Goal: Task Accomplishment & Management: Manage account settings

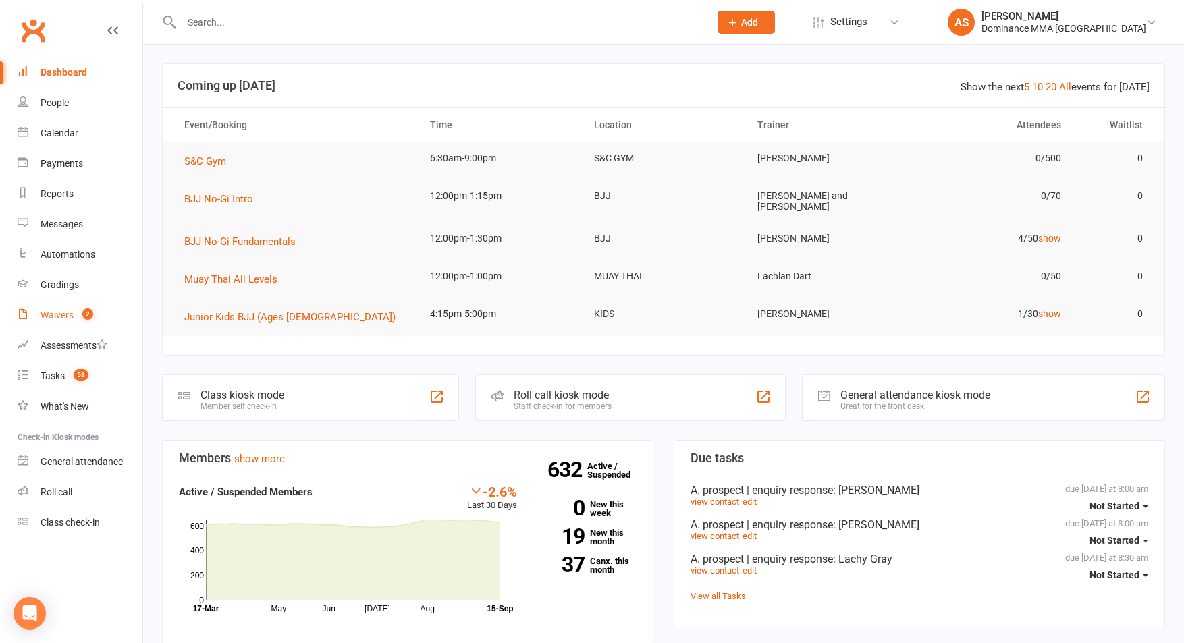
click at [77, 319] on count-badge "2" at bounding box center [85, 315] width 18 height 11
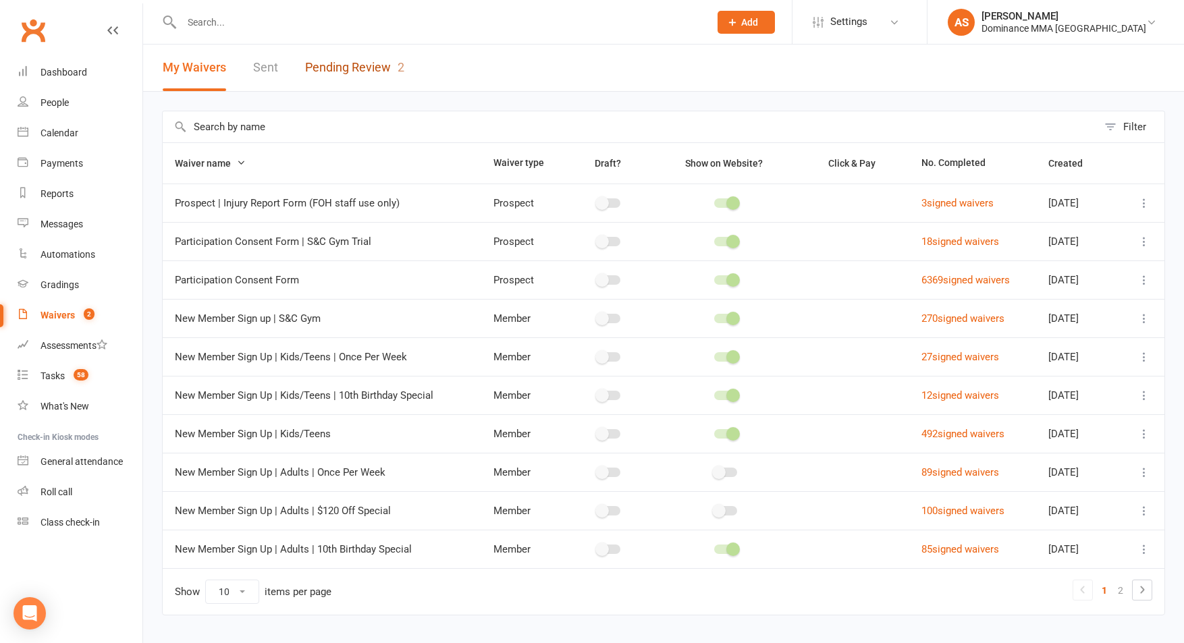
click at [373, 71] on link "Pending Review 2" at bounding box center [354, 68] width 99 height 47
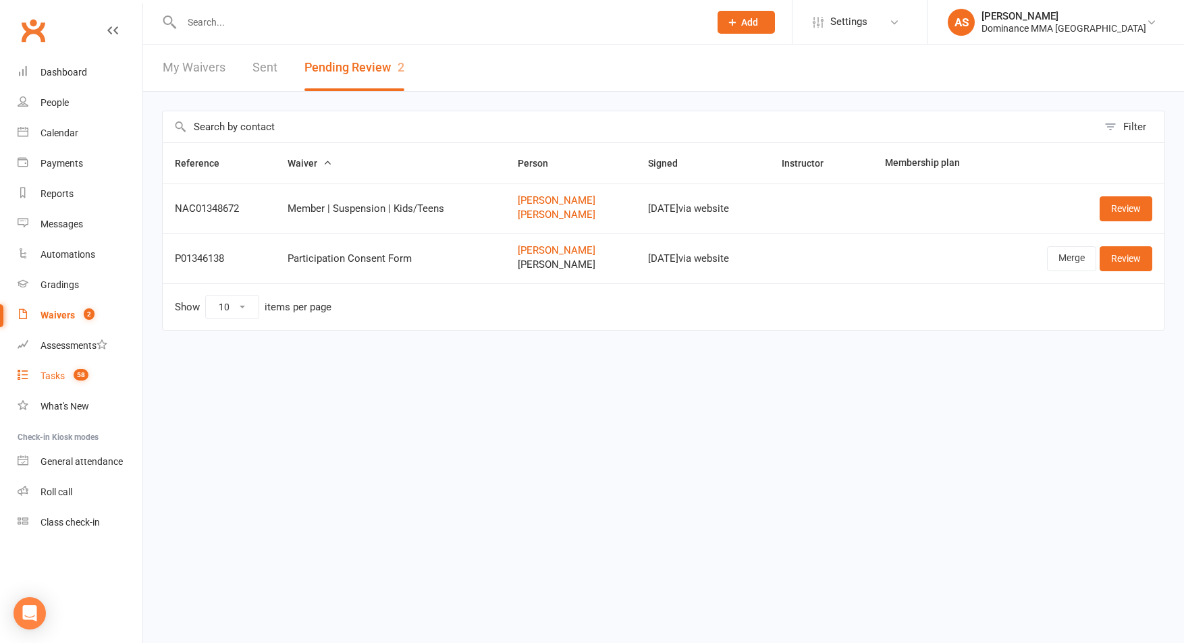
click at [76, 385] on link "Tasks 58" at bounding box center [80, 376] width 125 height 30
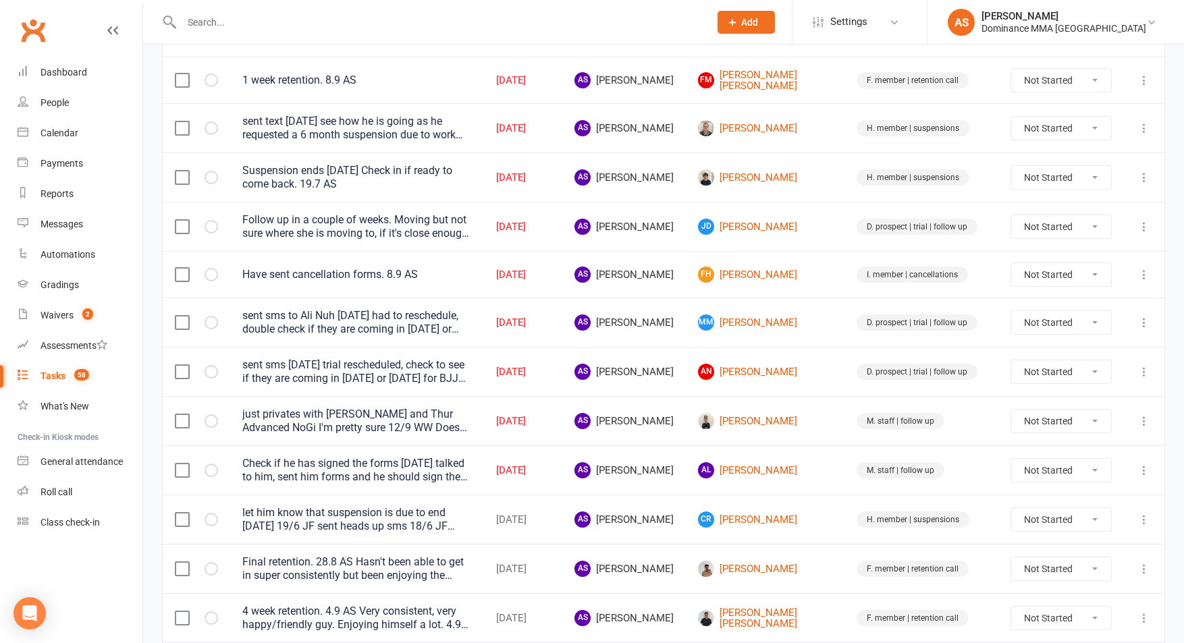
scroll to position [491, 0]
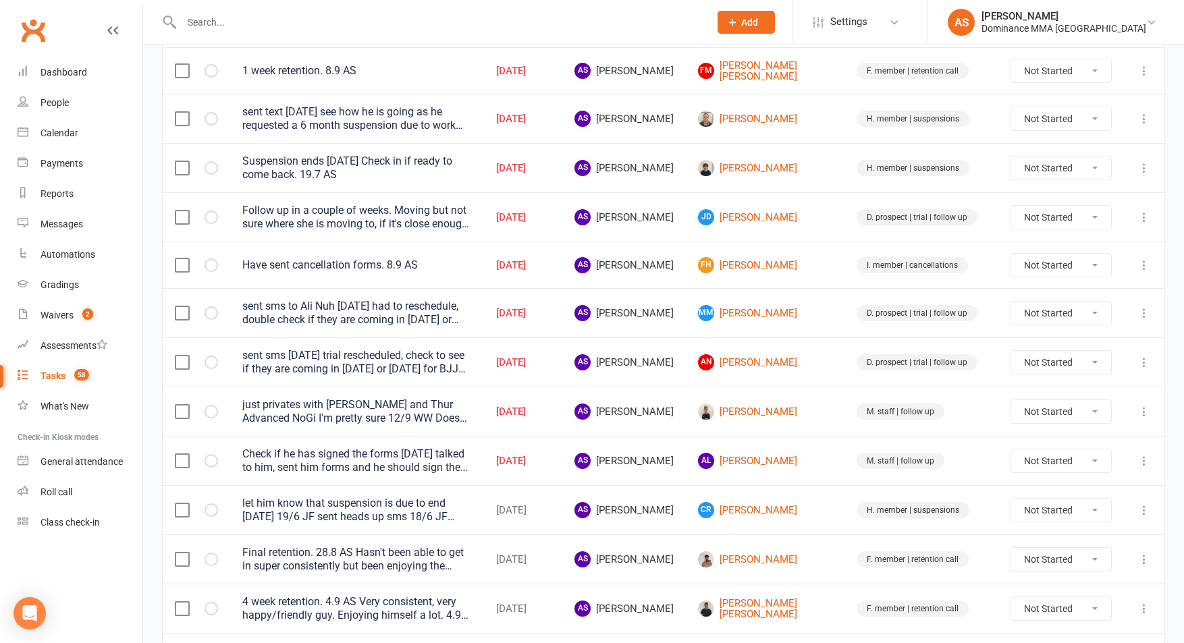
click at [466, 404] on div "just privates with Mikey and Thur Advanced NoGi I'm pretty sure 12/9 WW Does Ch…" at bounding box center [357, 411] width 230 height 27
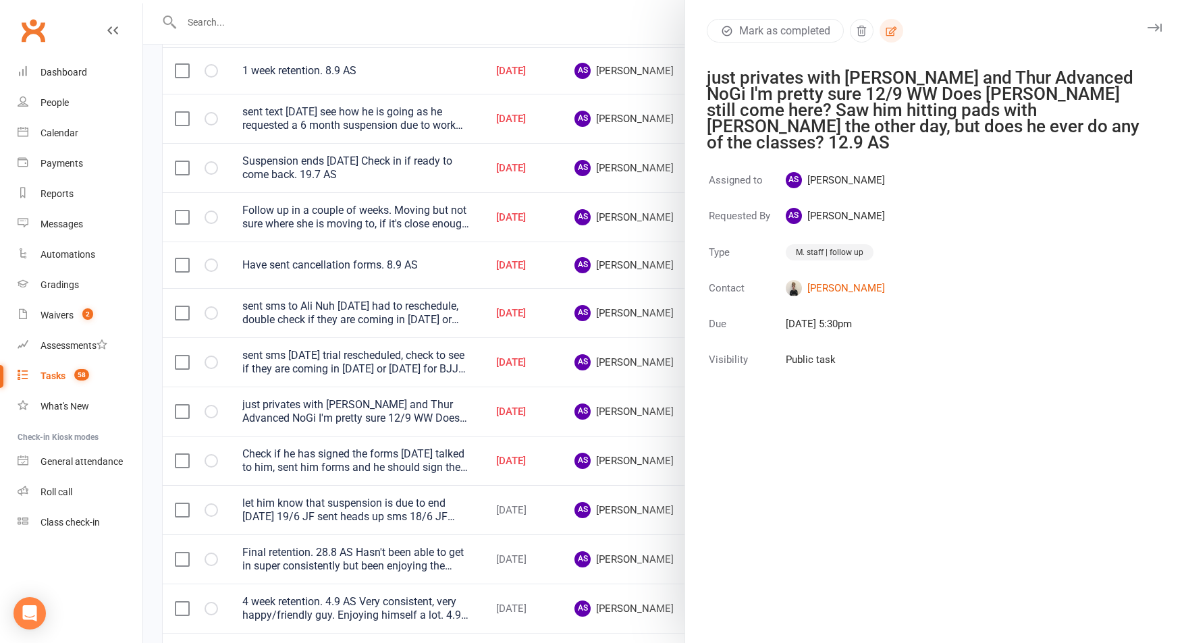
click at [899, 34] on button "button" at bounding box center [892, 31] width 24 height 24
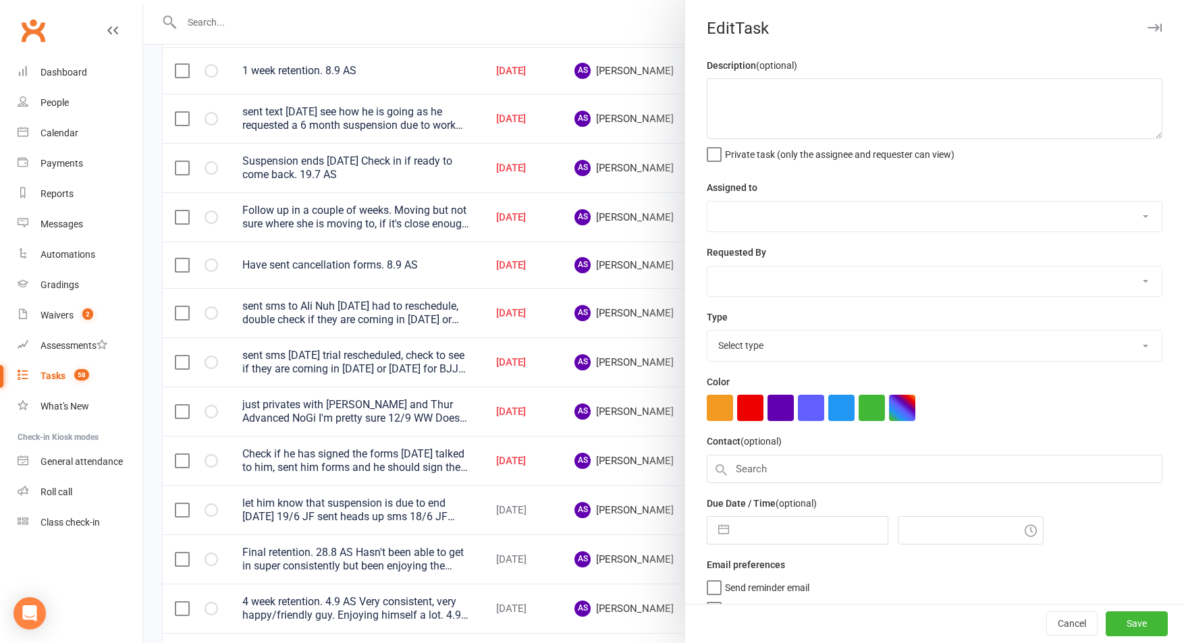
type textarea "just privates with Mikey and Thur Advanced NoGi I'm pretty sure 12/9 WW Does Ch…"
select select "50862"
type input "[DATE]"
type input "5:30pm"
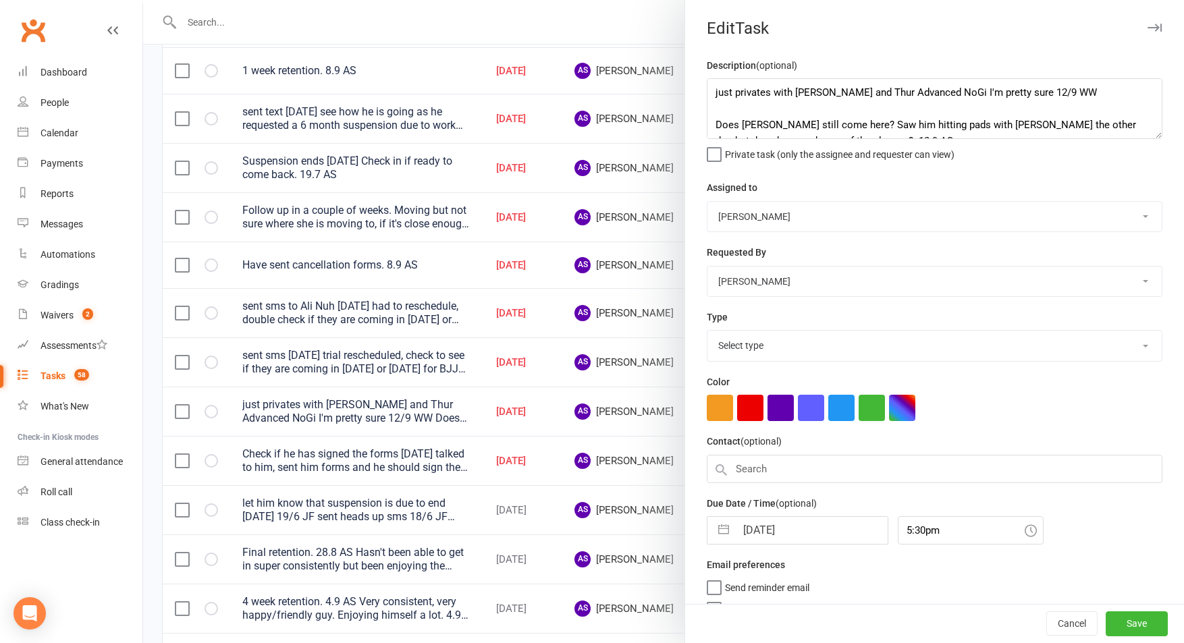
select select "3872"
click at [718, 83] on textarea "just privates with Mikey and Thur Advanced NoGi I'm pretty sure 12/9 WW Does Ch…" at bounding box center [935, 108] width 456 height 61
click at [1010, 94] on textarea "All good, I wasn't sure if they were paying but he wasn't actualy traing. just …" at bounding box center [935, 108] width 456 height 61
click at [990, 92] on textarea "All good, I wasn't sure if they were paying but he wasn't actualy traning. just…" at bounding box center [935, 108] width 456 height 61
click at [1014, 94] on textarea "All good, I wasn't sure if they were paying but he wasn't actually traning. jus…" at bounding box center [935, 108] width 456 height 61
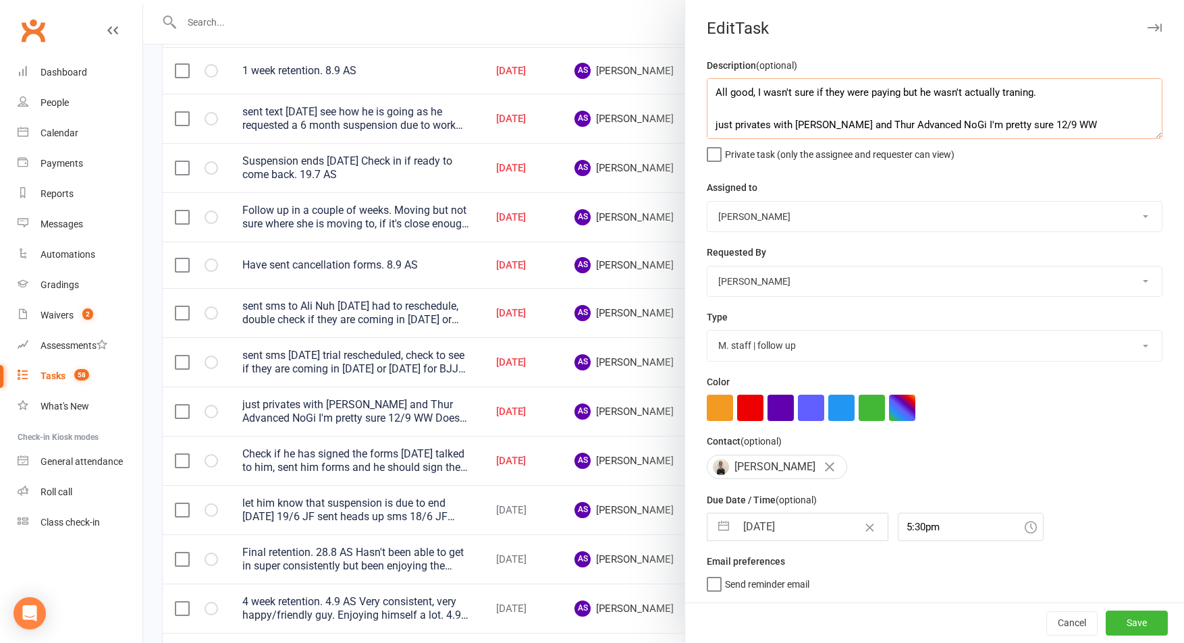
click at [1010, 95] on textarea "All good, I wasn't sure if they were paying but he wasn't actually traning. jus…" at bounding box center [935, 108] width 456 height 61
click at [1066, 95] on textarea "All good, I wasn't sure if they were paying but he wasn't actually training. ju…" at bounding box center [935, 108] width 456 height 61
click at [873, 92] on textarea "All good, I wasn't sure if they were paying but he wasn't actually training. ju…" at bounding box center [935, 108] width 456 height 61
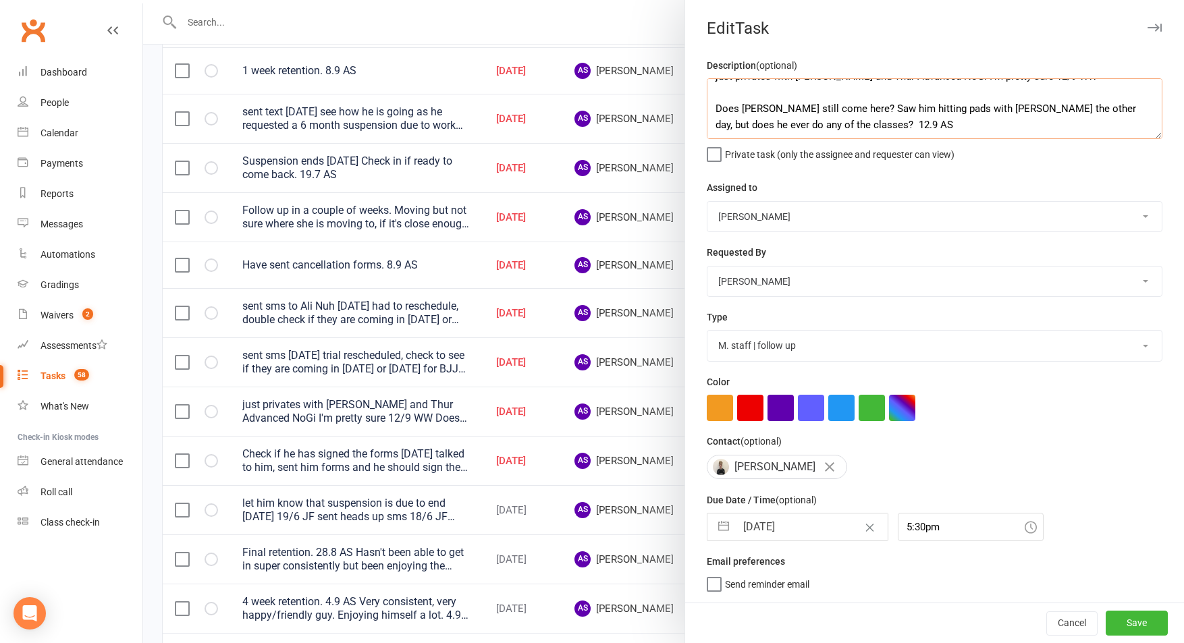
scroll to position [0, 0]
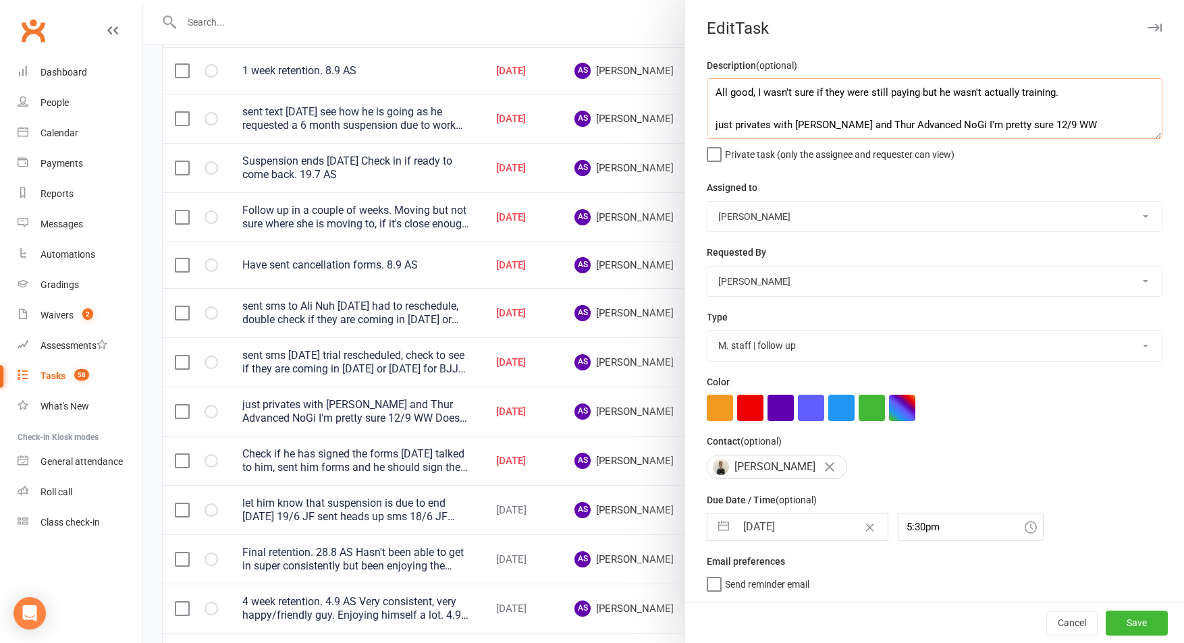
click at [1091, 102] on textarea "All good, I wasn't sure if they were still paying but he wasn't actually traini…" at bounding box center [935, 108] width 456 height 61
click at [1069, 93] on textarea "All good, I wasn't sure if they were still paying but he wasn't actually traini…" at bounding box center [935, 108] width 456 height 61
type textarea "All good, I wasn't sure if they were still paying but he wasn't actually traini…"
click at [802, 524] on input "[DATE]" at bounding box center [812, 527] width 152 height 27
select select "7"
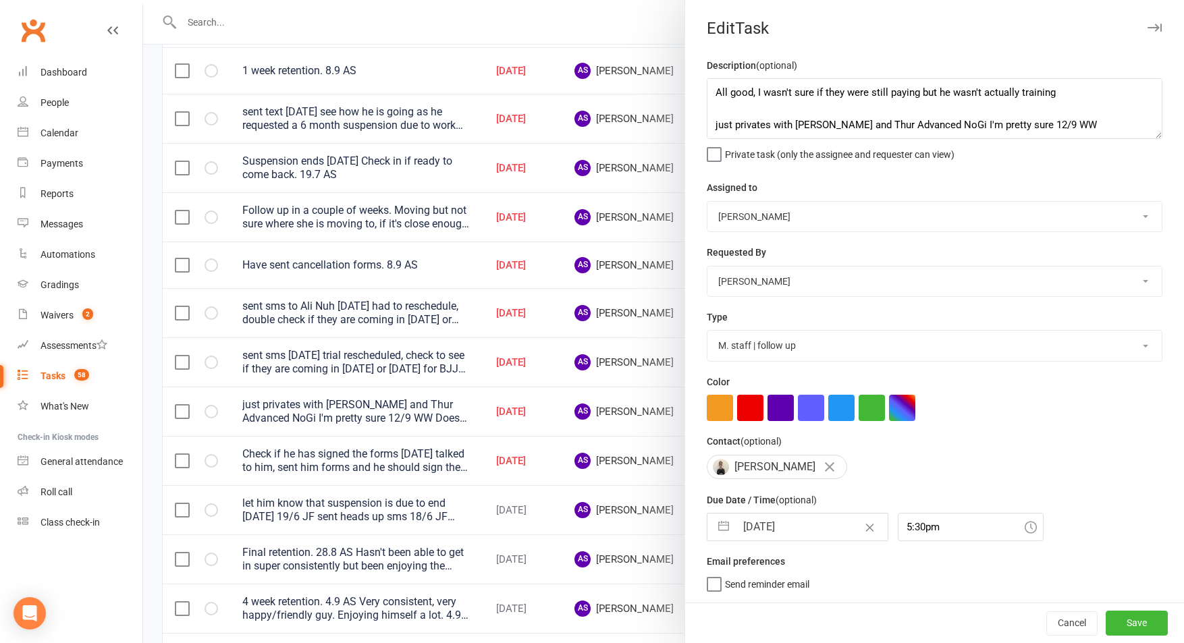
select select "2025"
select select "8"
select select "2025"
select select "9"
select select "2025"
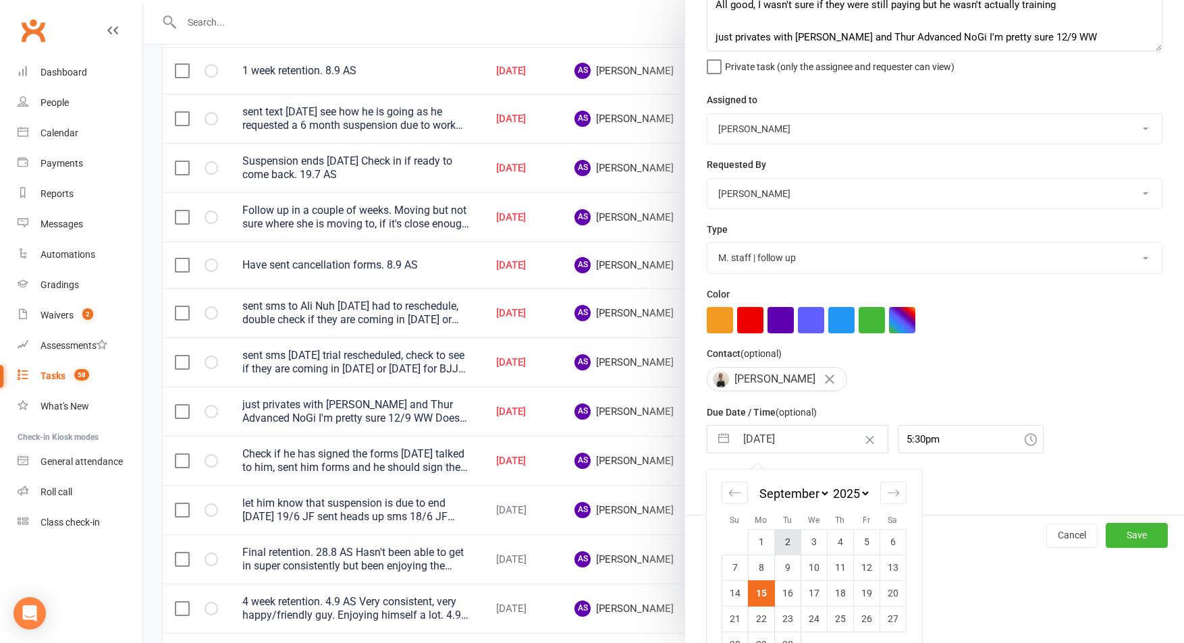
scroll to position [120, 0]
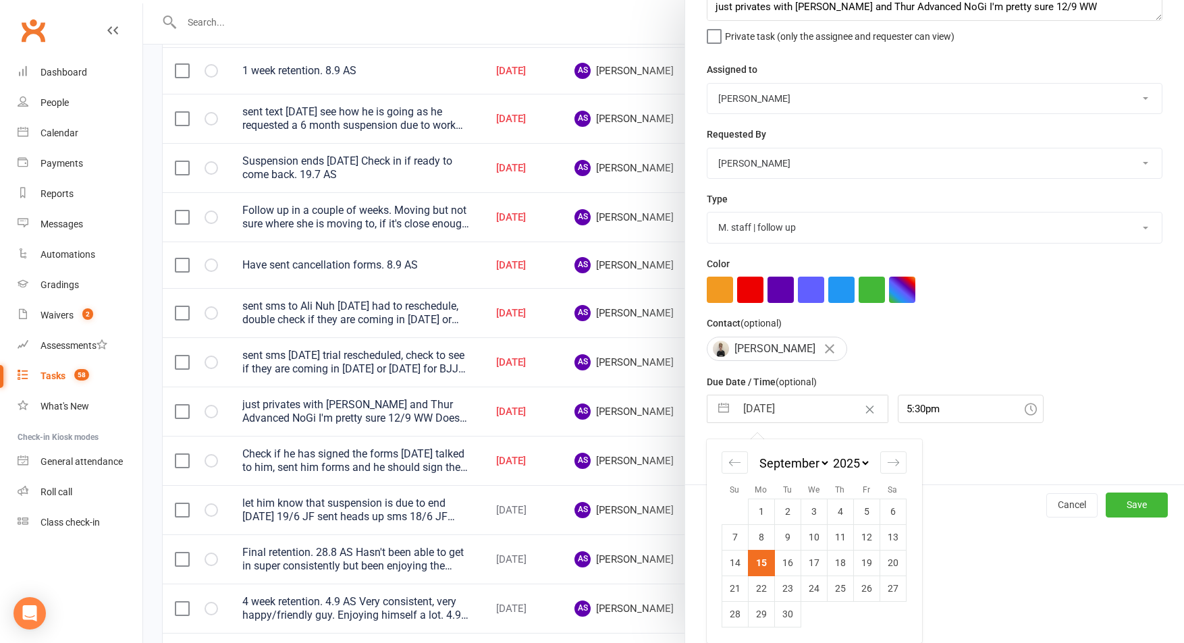
click at [761, 557] on td "15" at bounding box center [761, 563] width 26 height 26
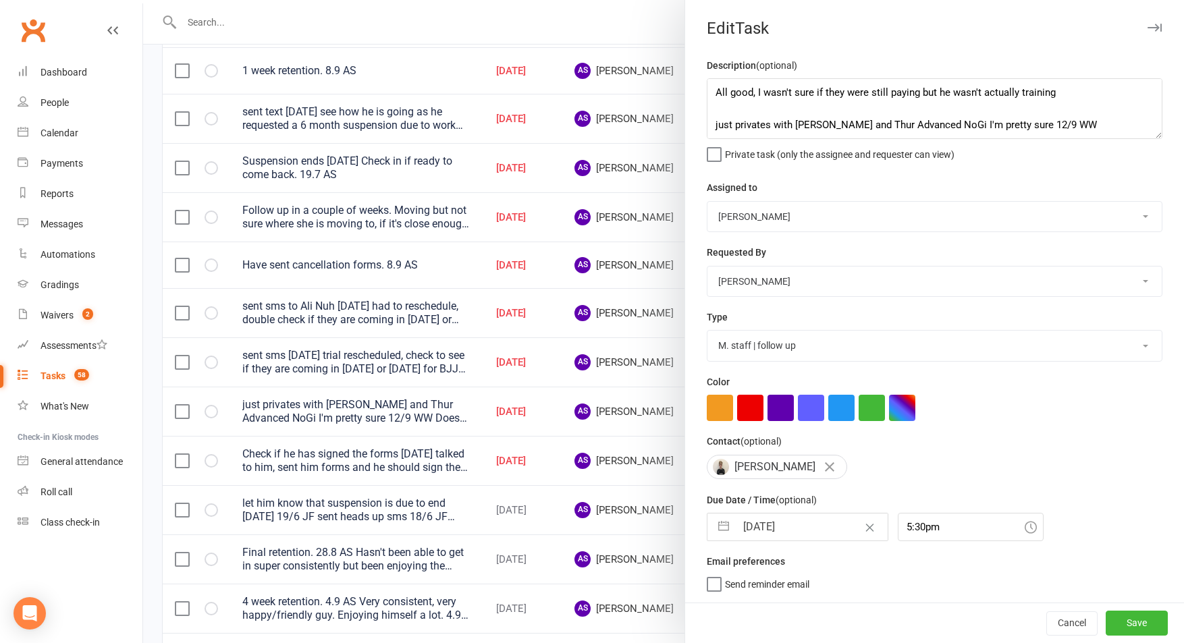
click at [792, 217] on select "Cat Wilson David Hart Lachlan Dart Alish S. Will Wesley Max Viney Dominance MMA…" at bounding box center [934, 217] width 454 height 30
select select "49757"
click at [707, 202] on select "Cat Wilson David Hart Lachlan Dart Alish S. Will Wesley Max Viney Dominance MMA…" at bounding box center [934, 217] width 454 height 30
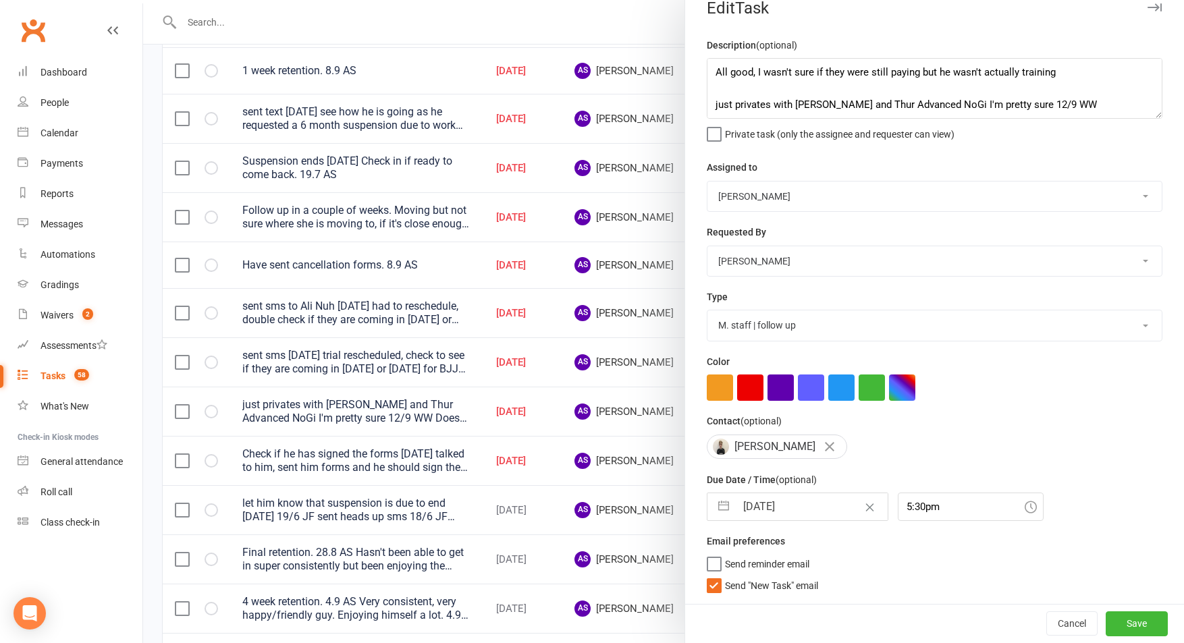
click at [770, 585] on span "Send "New Task" email" at bounding box center [771, 584] width 93 height 16
click at [770, 576] on input "Send "New Task" email" at bounding box center [762, 576] width 111 height 0
click at [1129, 619] on button "Save" at bounding box center [1137, 624] width 62 height 24
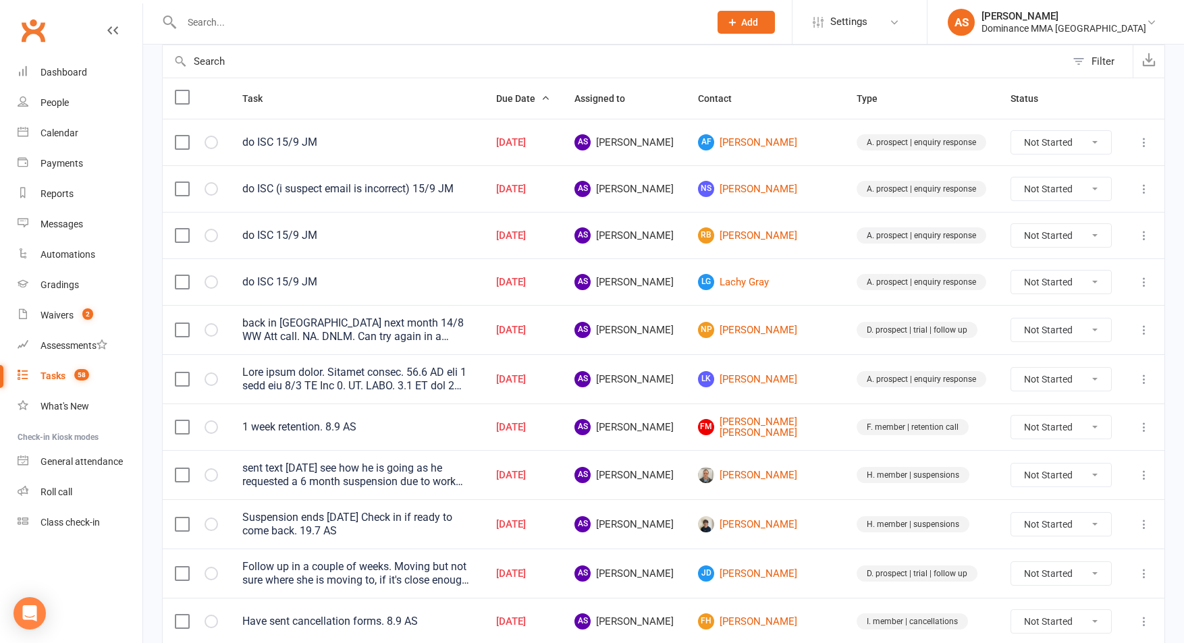
scroll to position [145, 0]
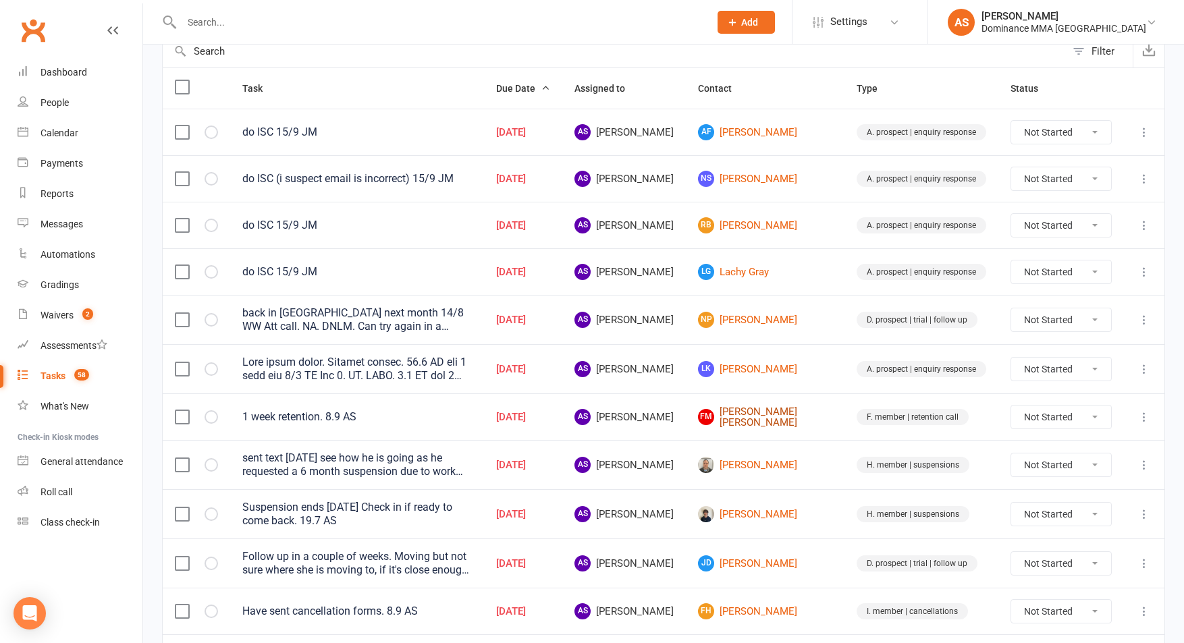
click at [784, 417] on link "FM Fraser Mackay" at bounding box center [765, 417] width 134 height 22
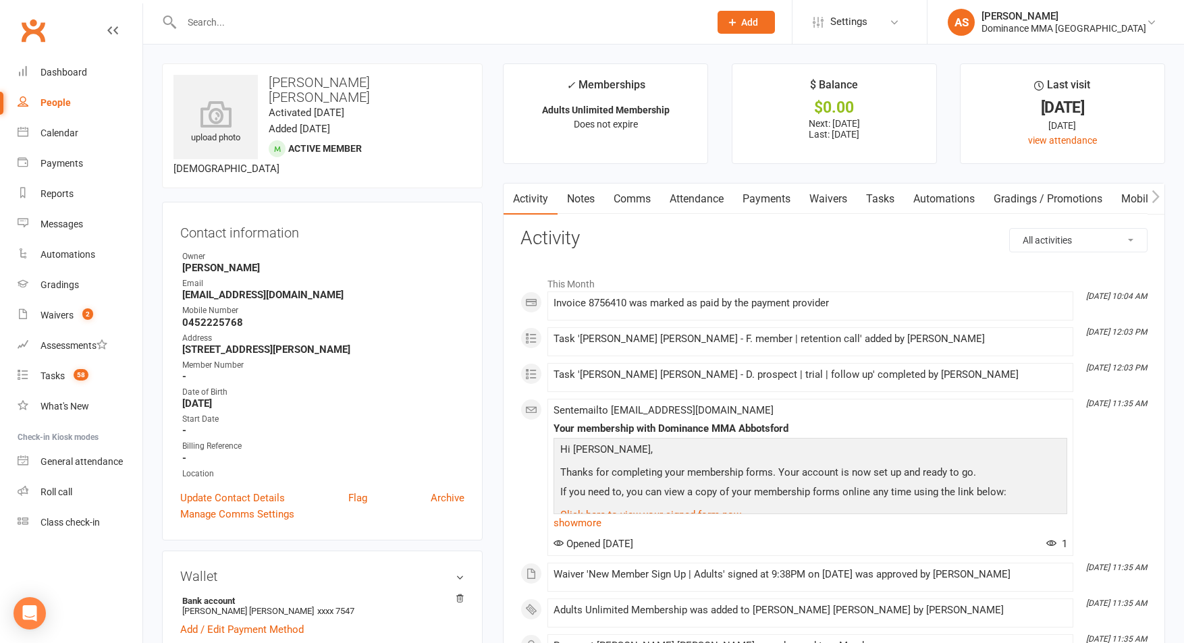
click at [244, 11] on div at bounding box center [431, 22] width 538 height 44
click at [236, 22] on input "text" at bounding box center [439, 22] width 522 height 19
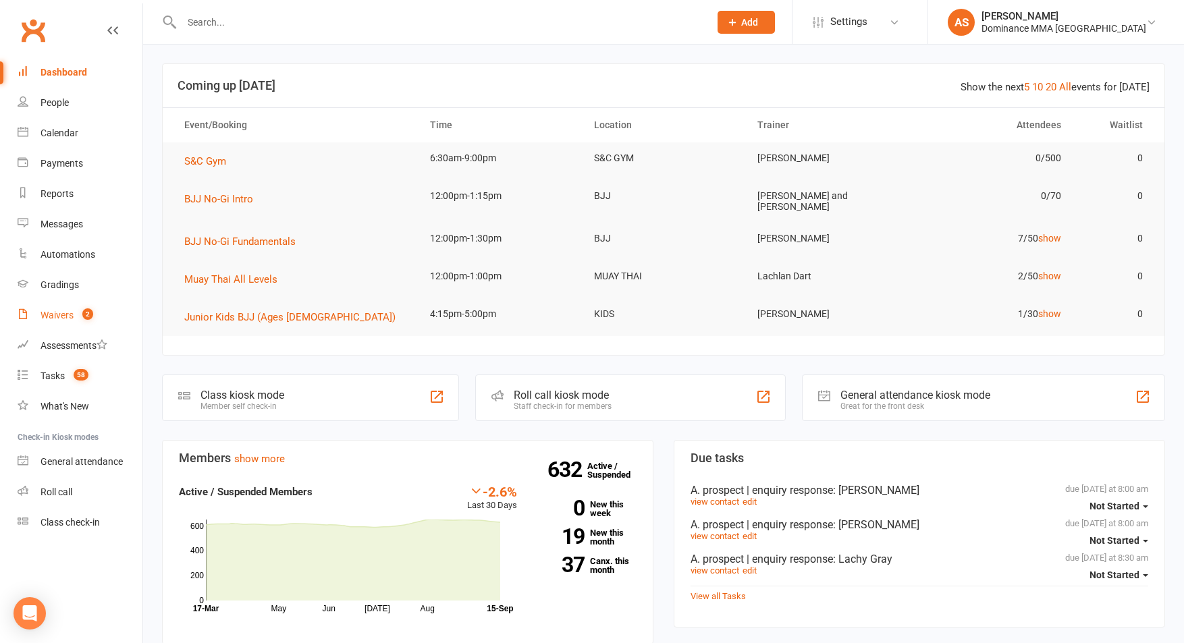
click at [63, 314] on div "Waivers" at bounding box center [57, 315] width 33 height 11
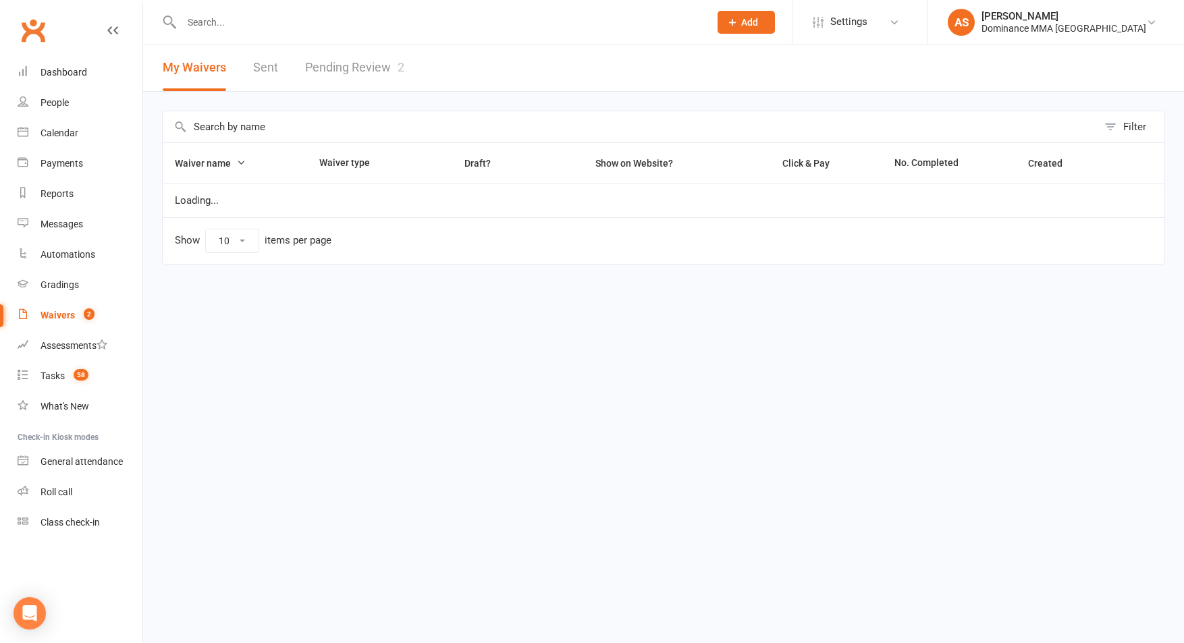
click at [345, 67] on link "Pending Review 2" at bounding box center [354, 68] width 99 height 47
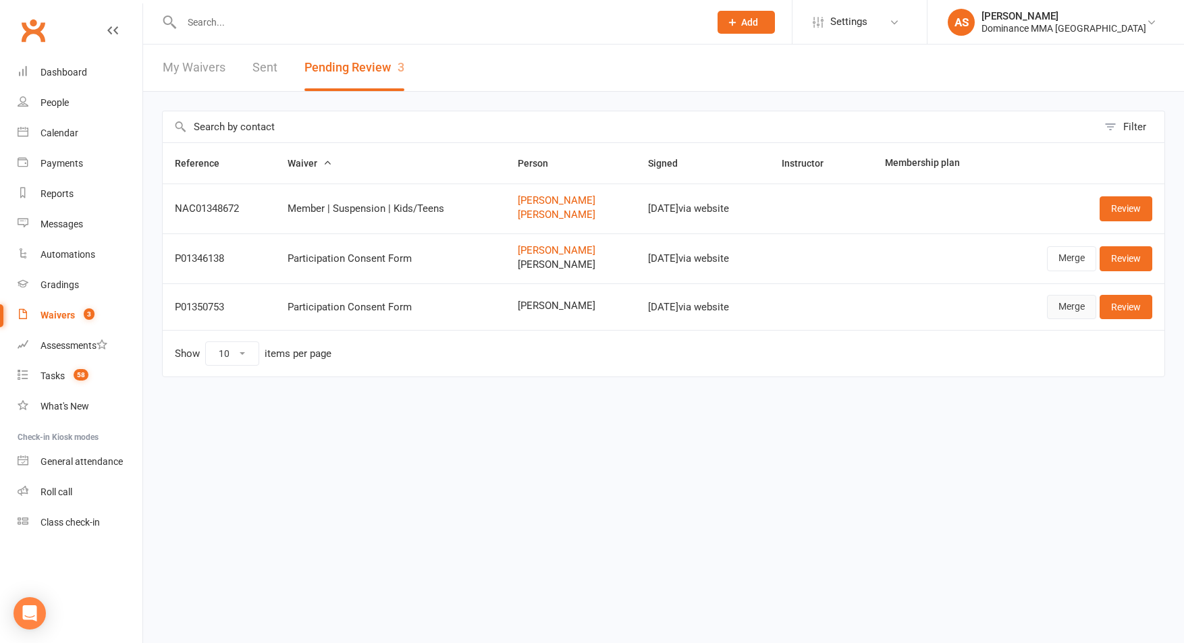
click at [1070, 306] on link "Merge" at bounding box center [1071, 307] width 49 height 24
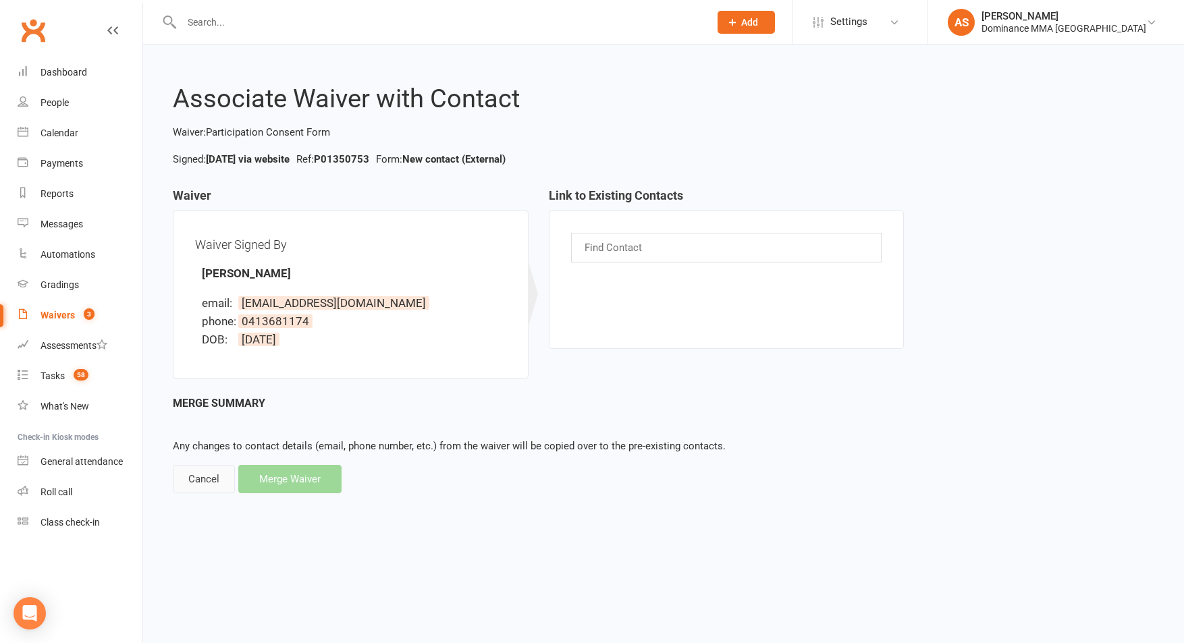
click at [219, 487] on div "Cancel" at bounding box center [204, 479] width 62 height 28
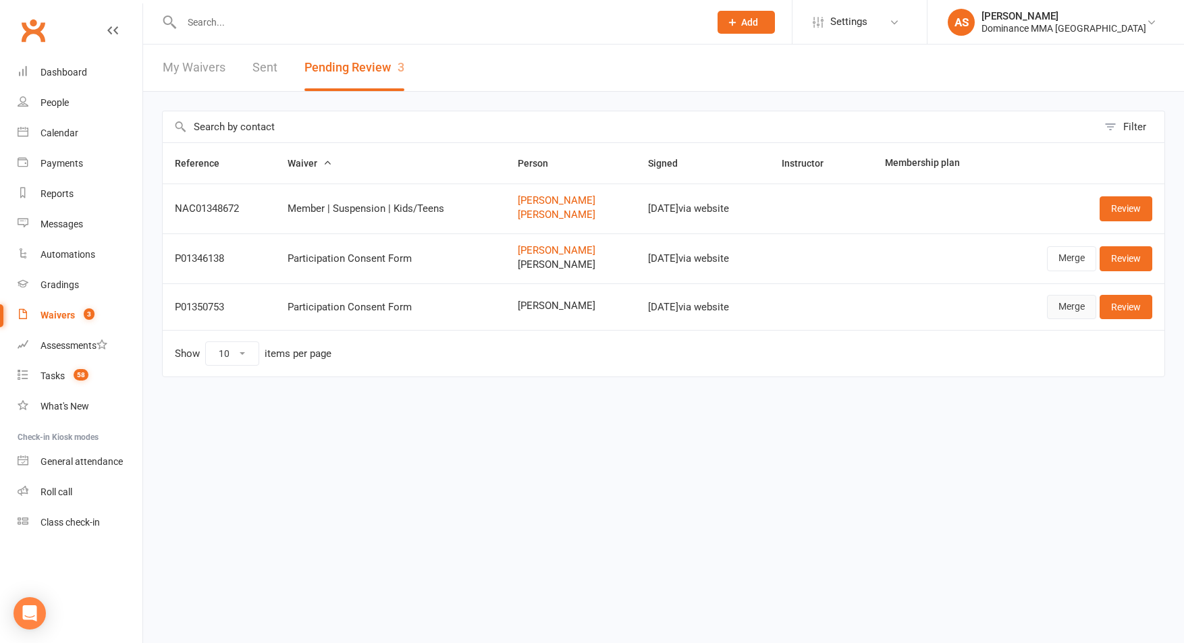
click at [1060, 310] on link "Merge" at bounding box center [1071, 307] width 49 height 24
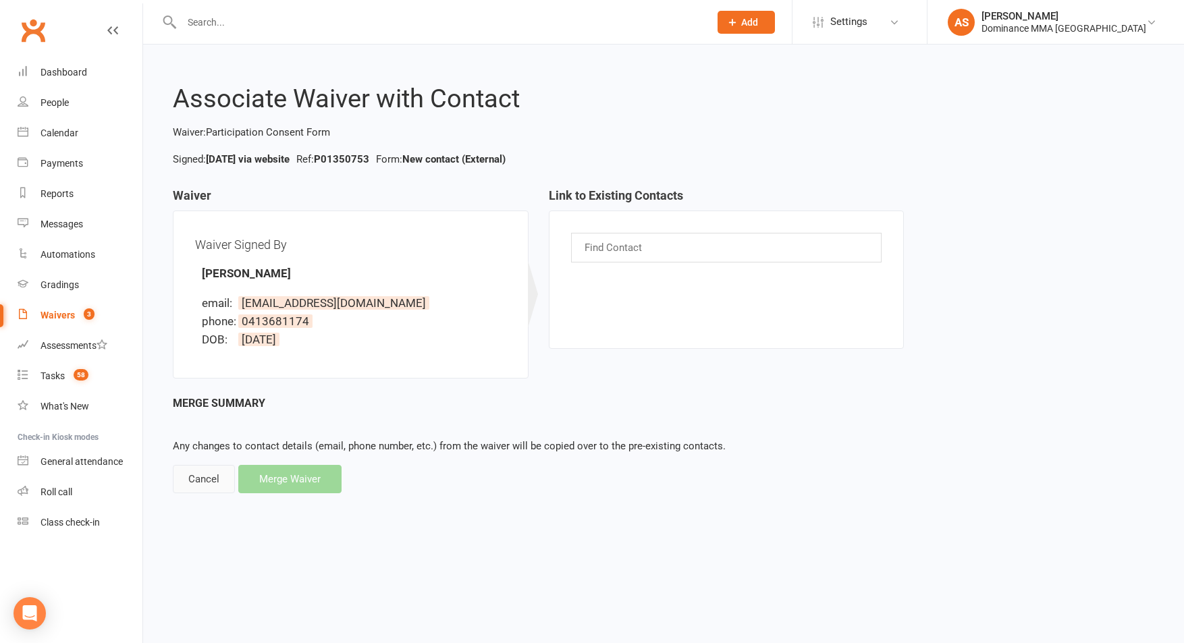
click at [209, 471] on div "Cancel" at bounding box center [204, 479] width 62 height 28
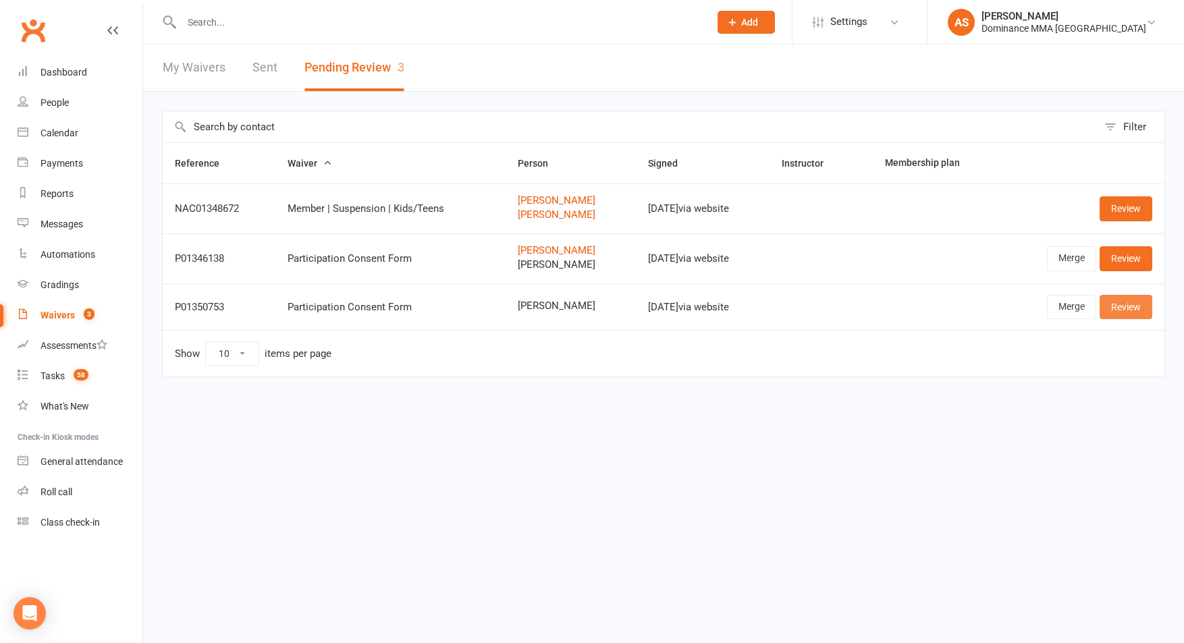
click at [1131, 306] on link "Review" at bounding box center [1126, 307] width 53 height 24
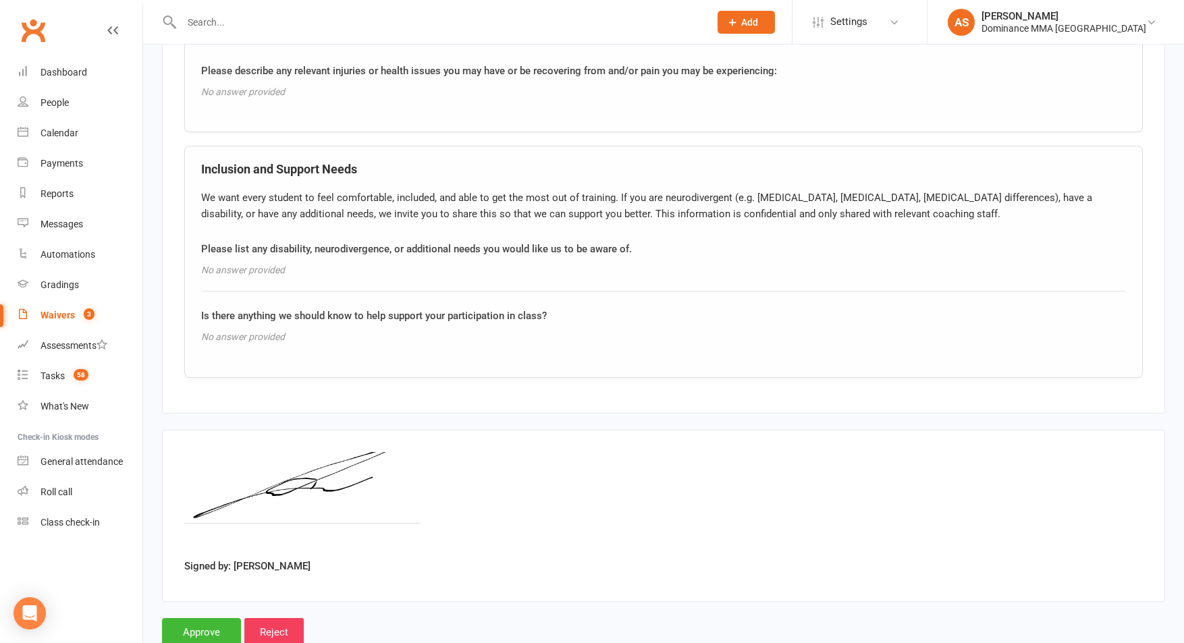
scroll to position [1023, 0]
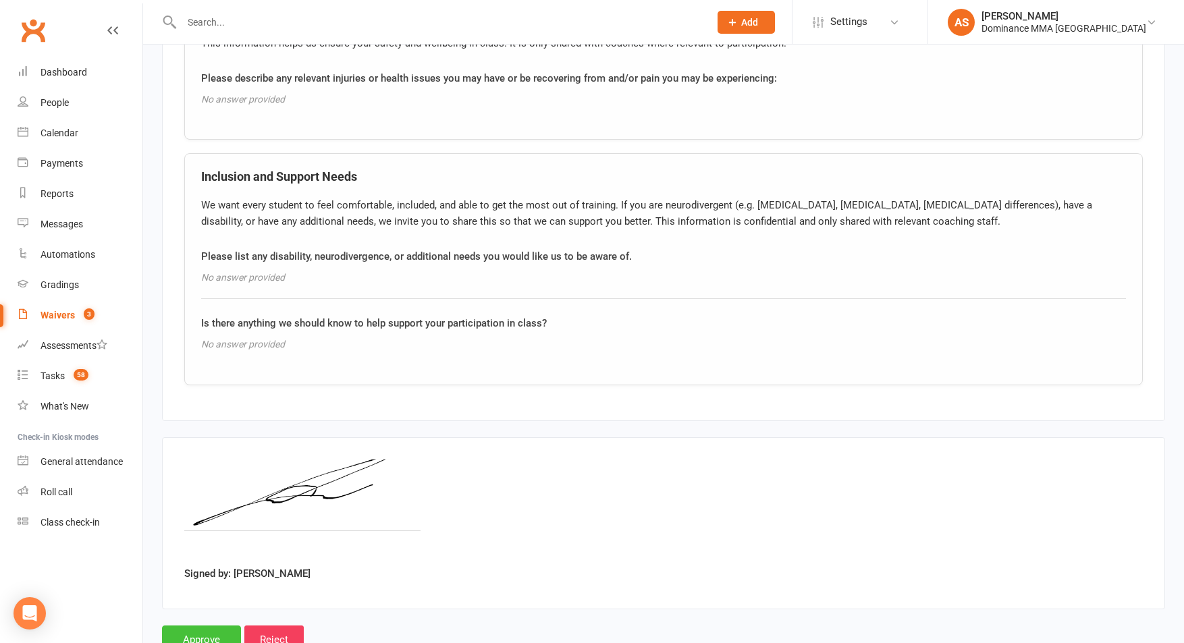
click at [200, 628] on input "Approve" at bounding box center [201, 640] width 79 height 28
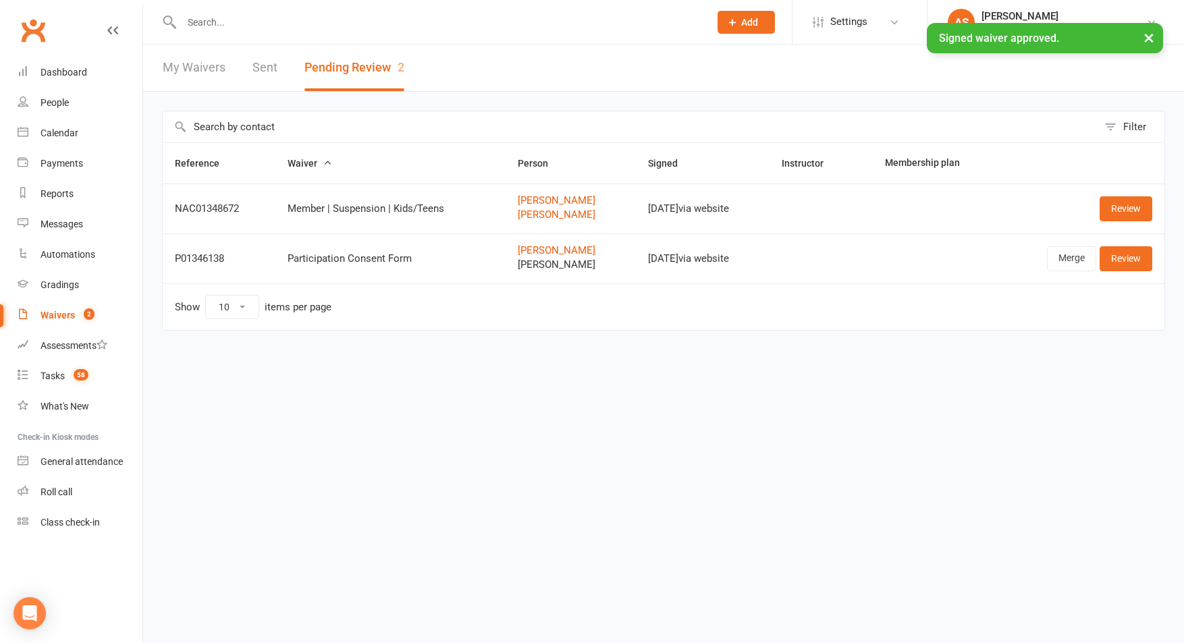
click at [248, 20] on input "text" at bounding box center [439, 22] width 522 height 19
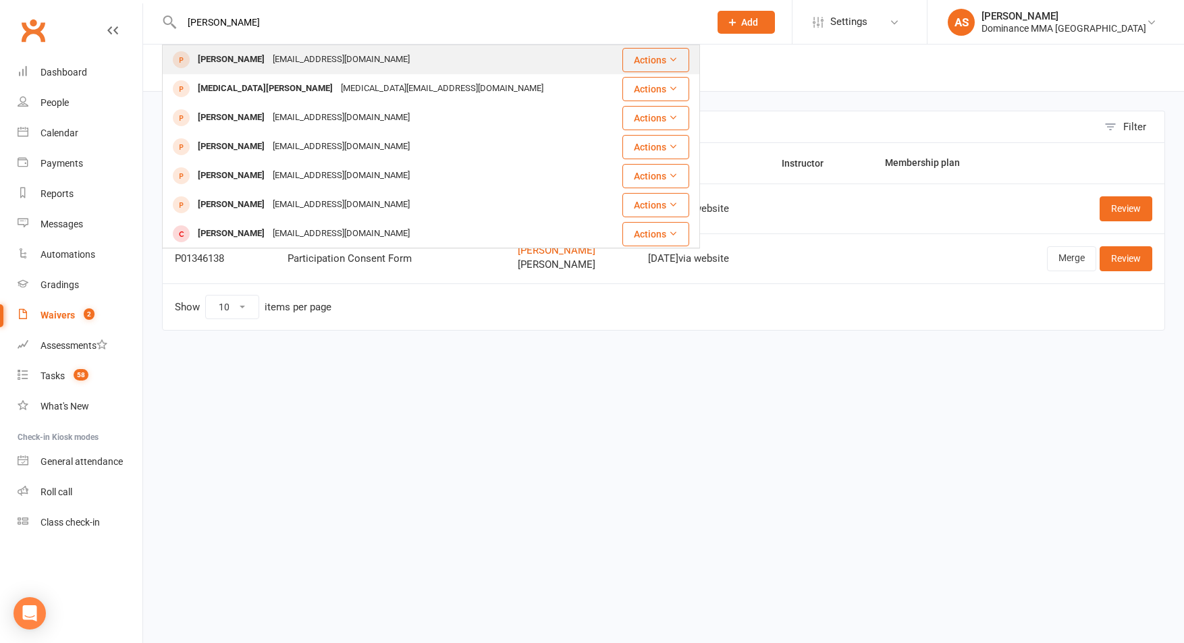
type input "meesha hall"
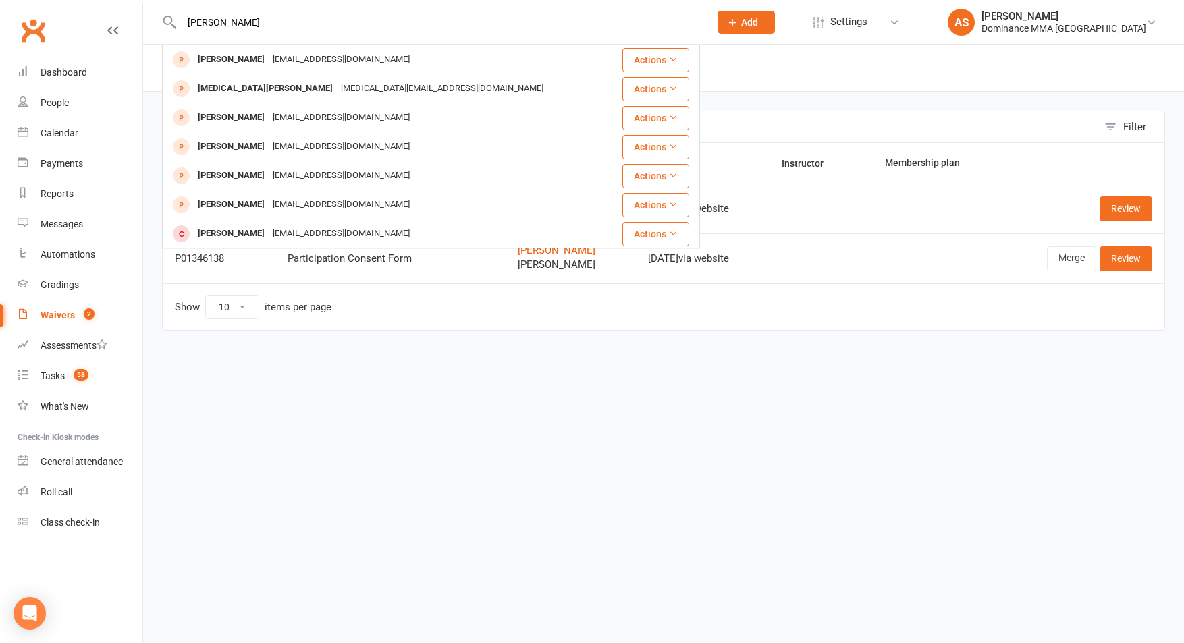
click at [243, 60] on div "Meesha Hall" at bounding box center [231, 60] width 75 height 20
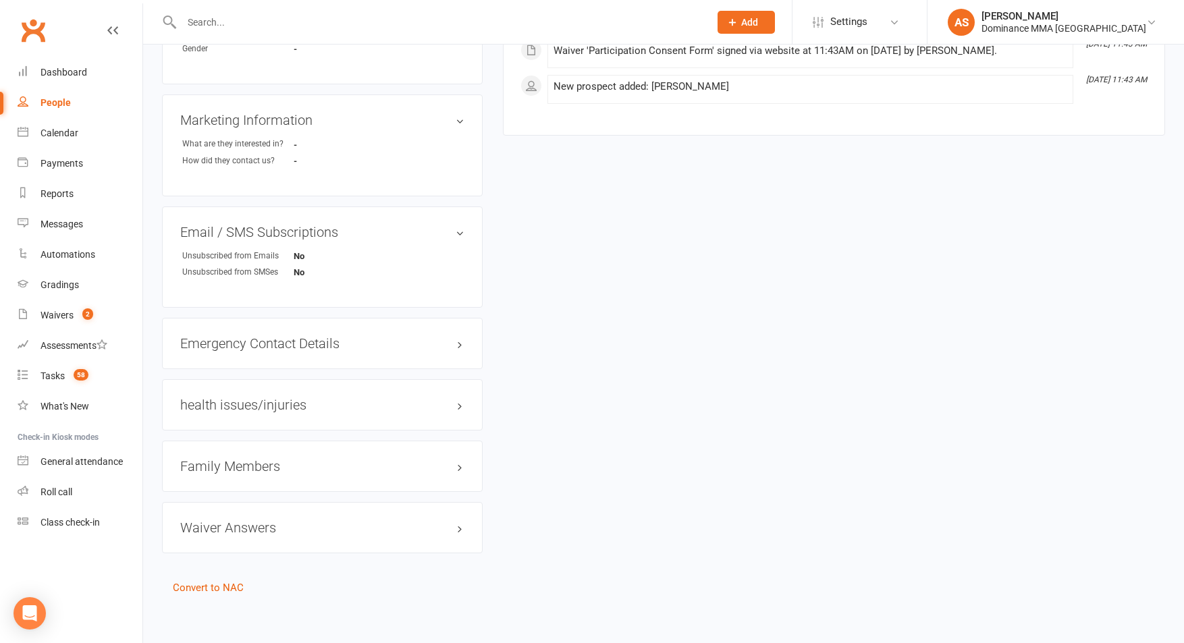
scroll to position [537, 0]
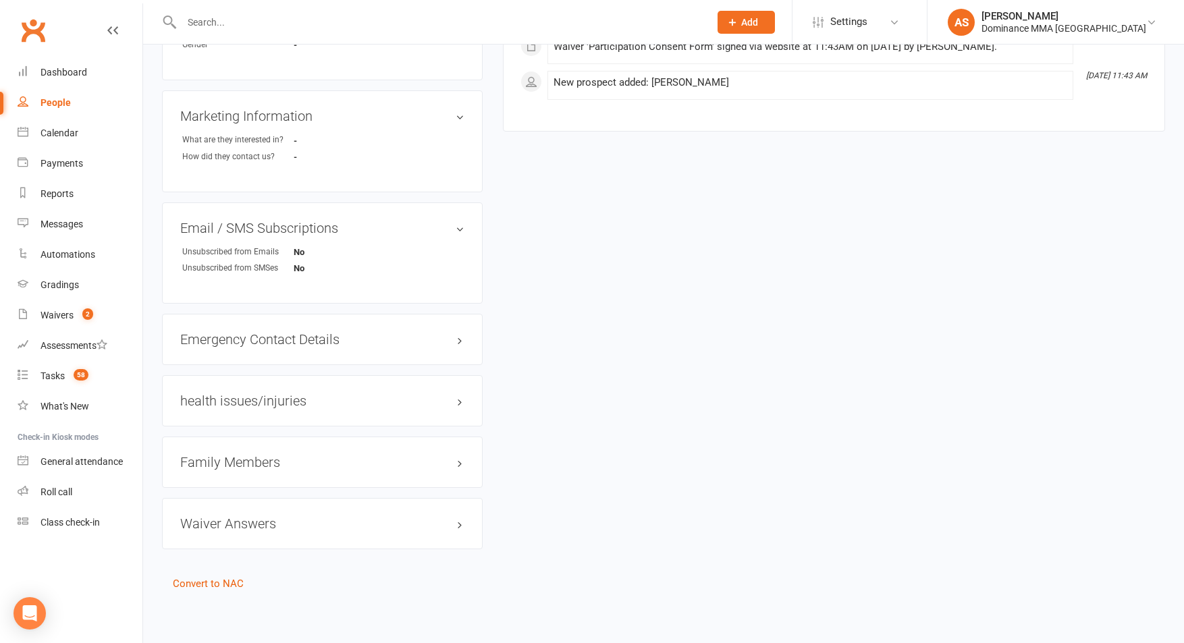
click at [315, 460] on h3 "Family Members" at bounding box center [322, 462] width 284 height 15
click at [286, 515] on link "Add link to existing contact" at bounding box center [242, 515] width 124 height 16
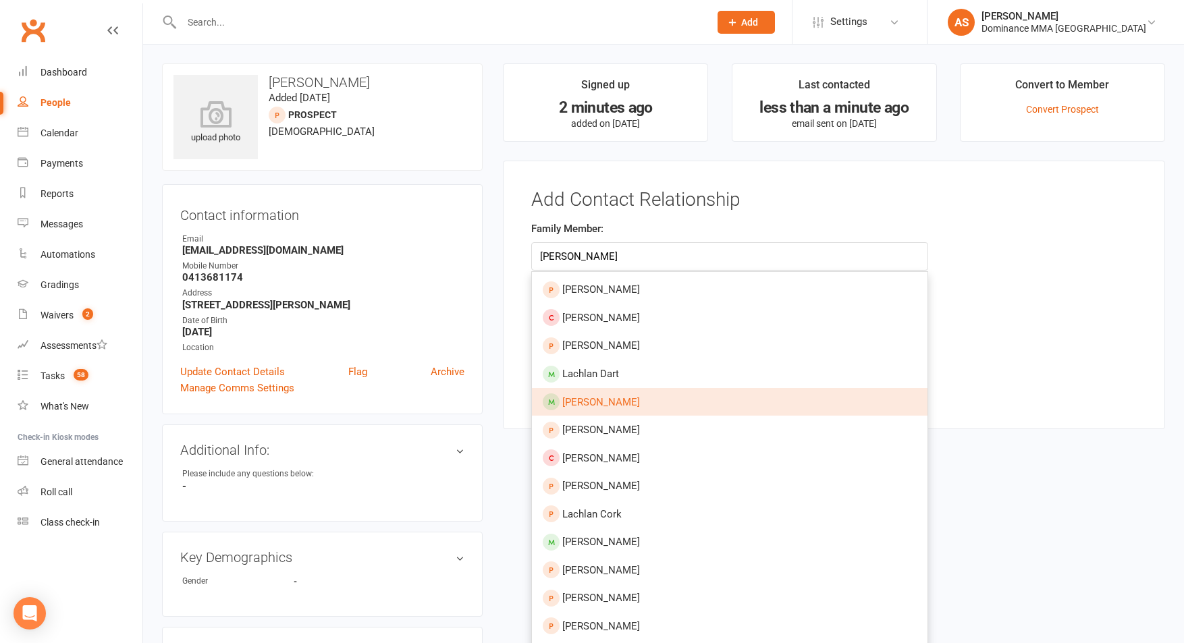
type input "Lachlan veal"
click at [618, 404] on link "Lachie Veal" at bounding box center [730, 402] width 396 height 28
type input "Lachie Veal"
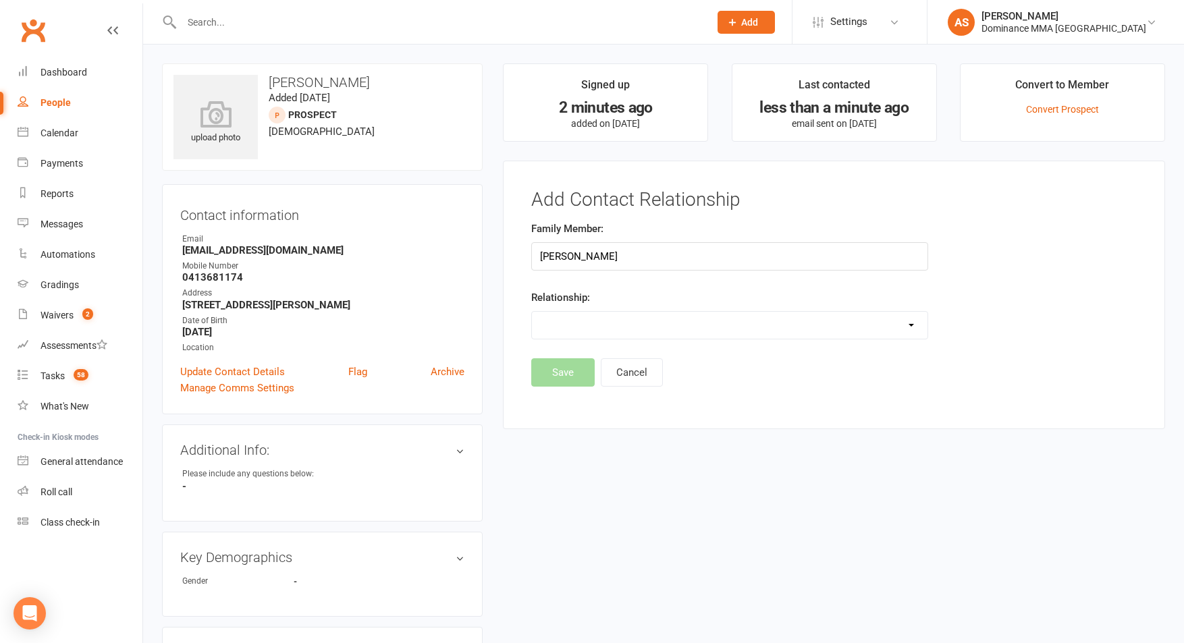
click at [666, 327] on select "Parent / Guardian Child Sibling (parent not in system) Spouse / Partner Cousin …" at bounding box center [730, 325] width 396 height 27
select select "3"
click at [532, 312] on select "Parent / Guardian Child Sibling (parent not in system) Spouse / Partner Cousin …" at bounding box center [730, 325] width 396 height 27
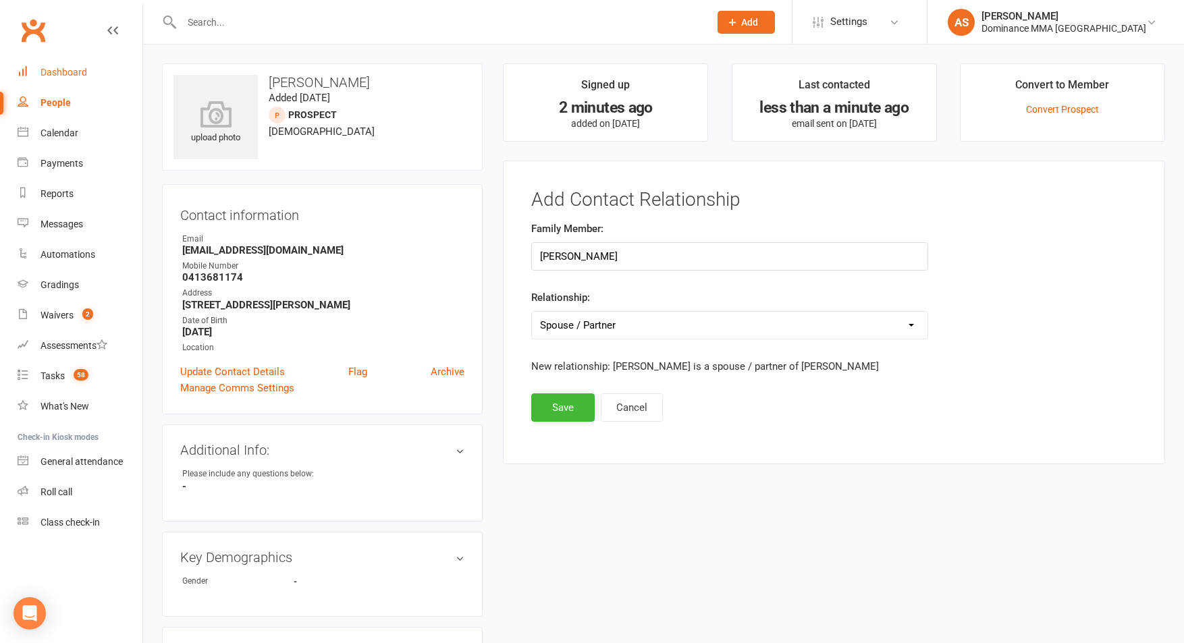
click at [88, 71] on link "Dashboard" at bounding box center [80, 72] width 125 height 30
click at [561, 410] on button "Save" at bounding box center [562, 408] width 63 height 28
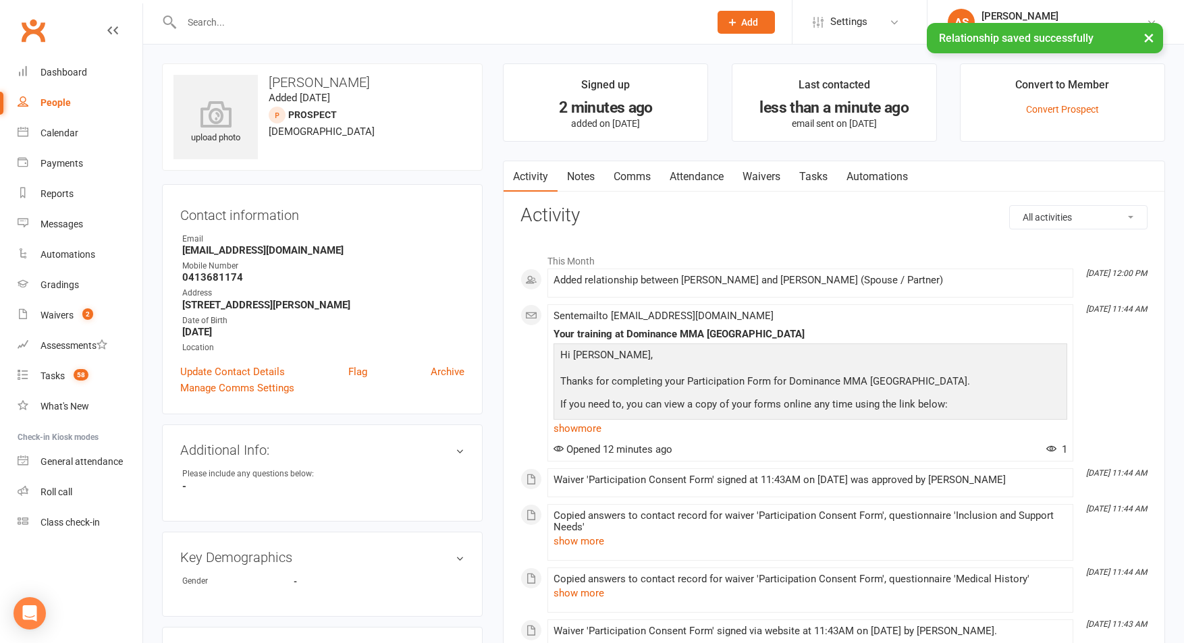
click at [586, 176] on link "Notes" at bounding box center [581, 176] width 47 height 31
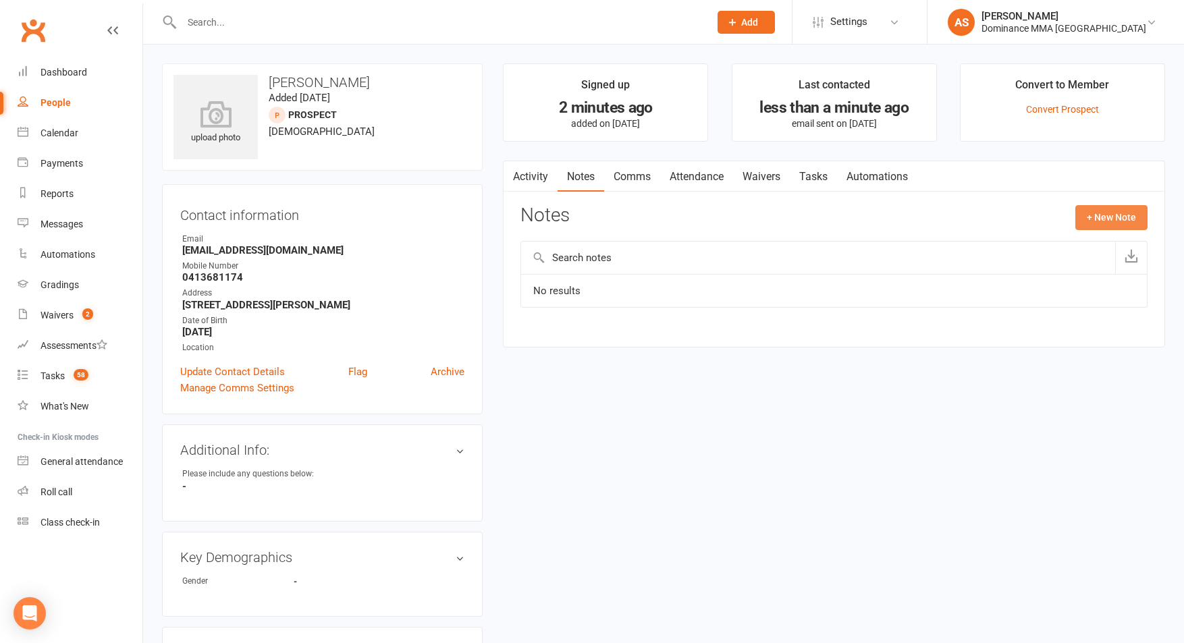
click at [1100, 214] on button "+ New Note" at bounding box center [1111, 217] width 72 height 24
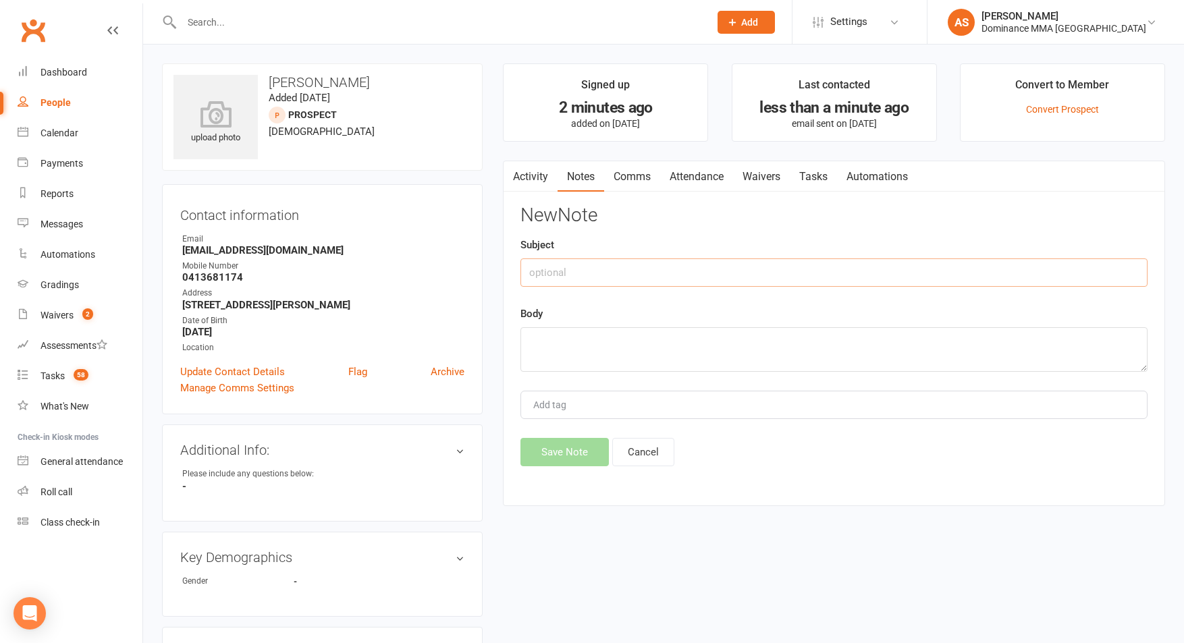
click at [593, 282] on input "text" at bounding box center [833, 273] width 627 height 28
type input "Initial SC"
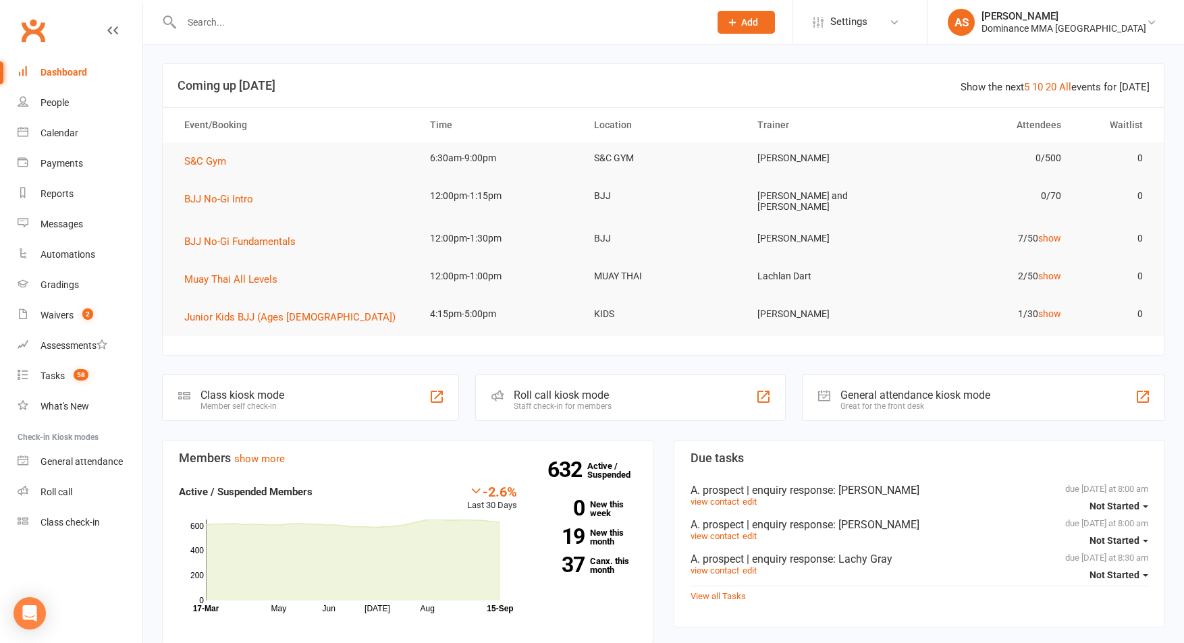
click at [267, 18] on input "text" at bounding box center [439, 22] width 522 height 19
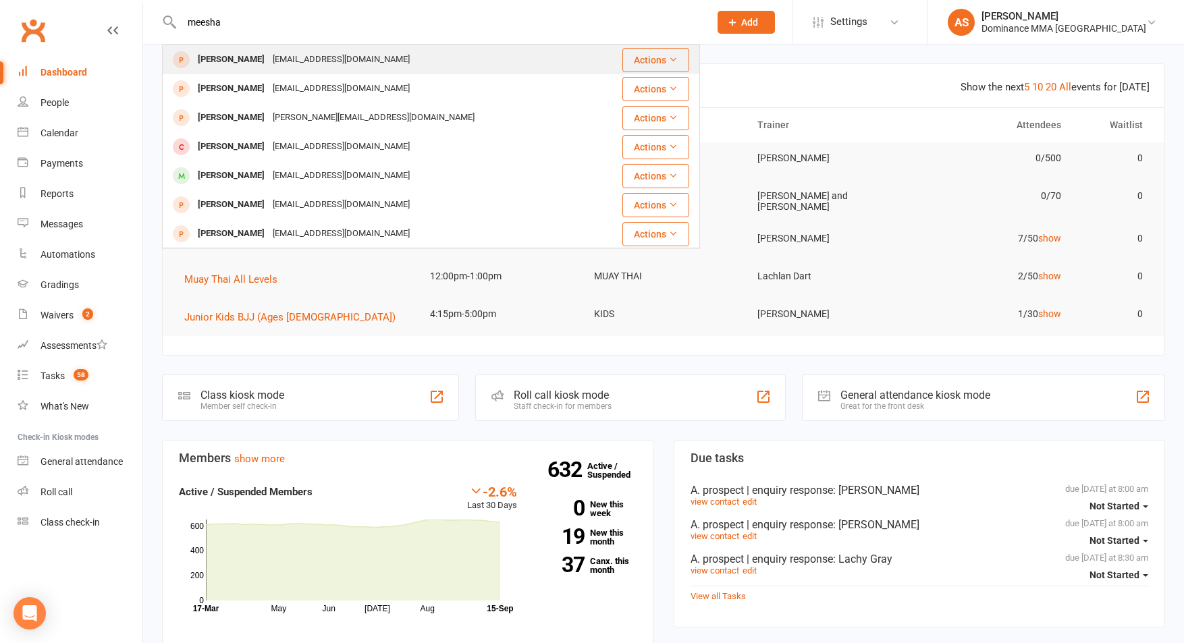
type input "meesha"
click at [248, 63] on div "[PERSON_NAME]" at bounding box center [231, 60] width 75 height 20
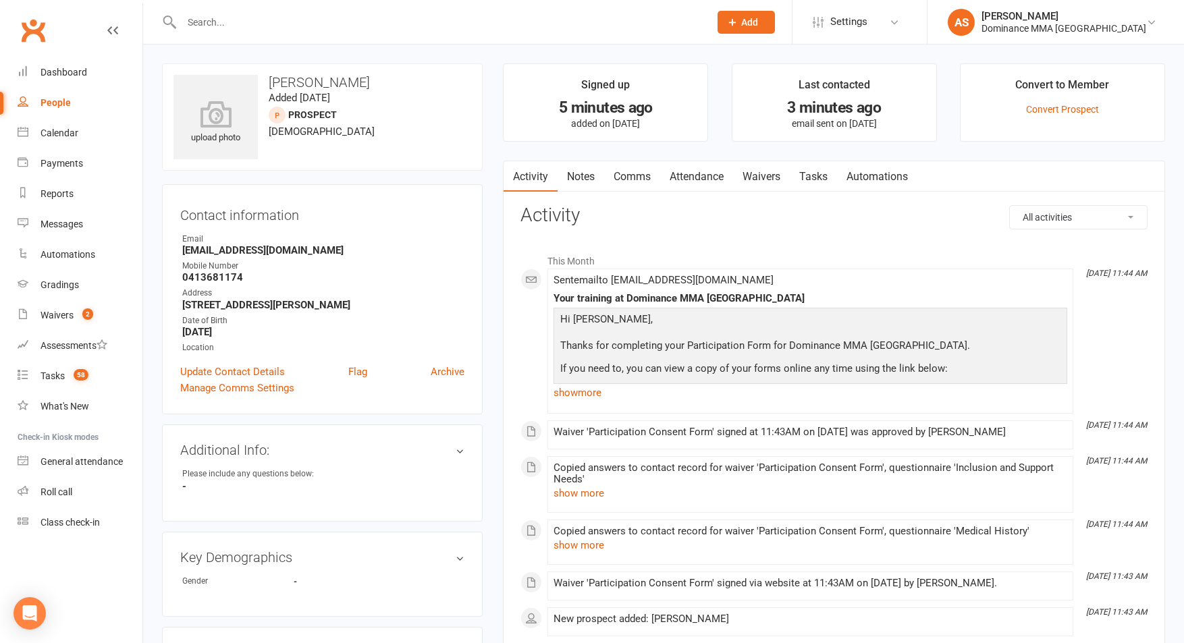
click at [762, 176] on link "Waivers" at bounding box center [761, 176] width 57 height 31
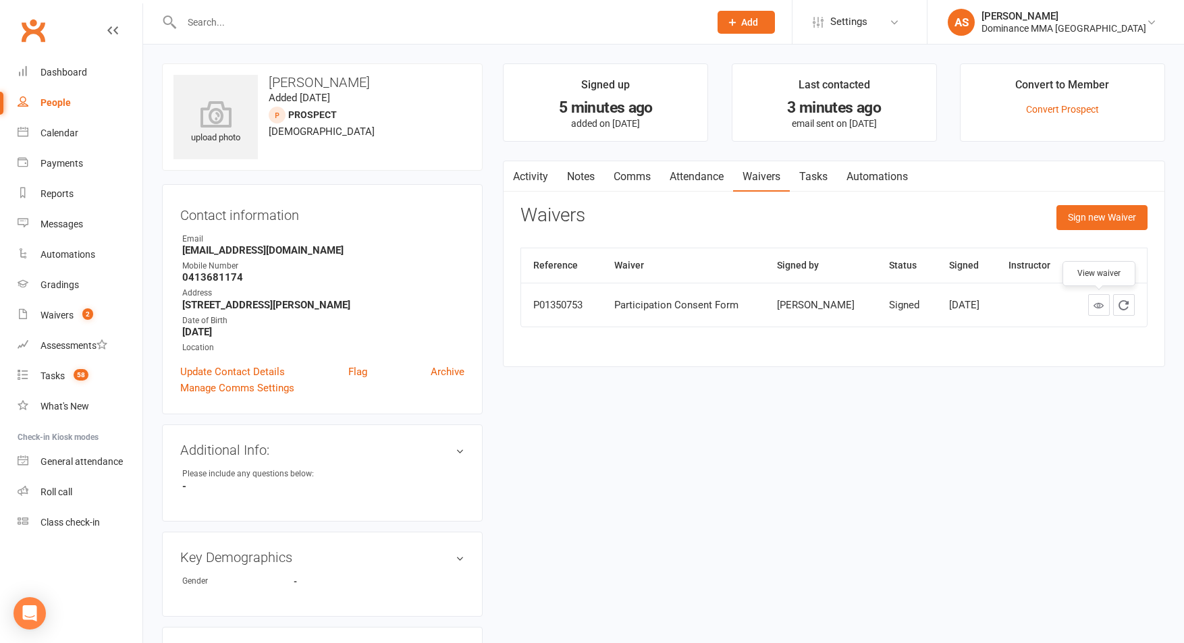
click at [1095, 303] on icon at bounding box center [1099, 305] width 10 height 10
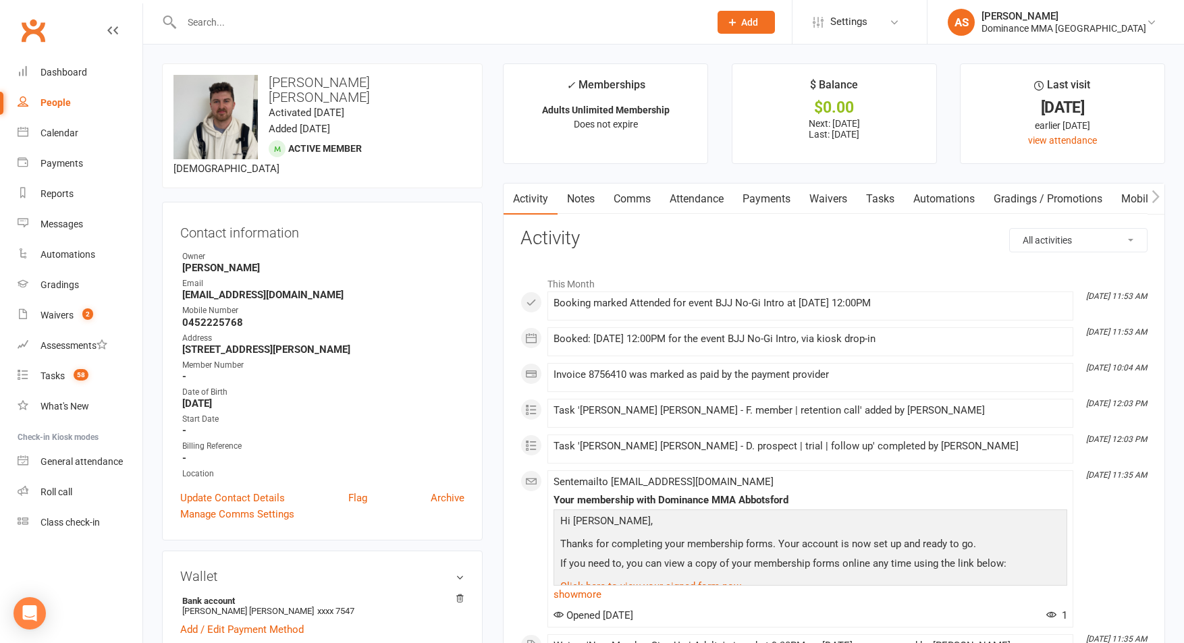
click at [891, 212] on link "Tasks" at bounding box center [880, 199] width 47 height 31
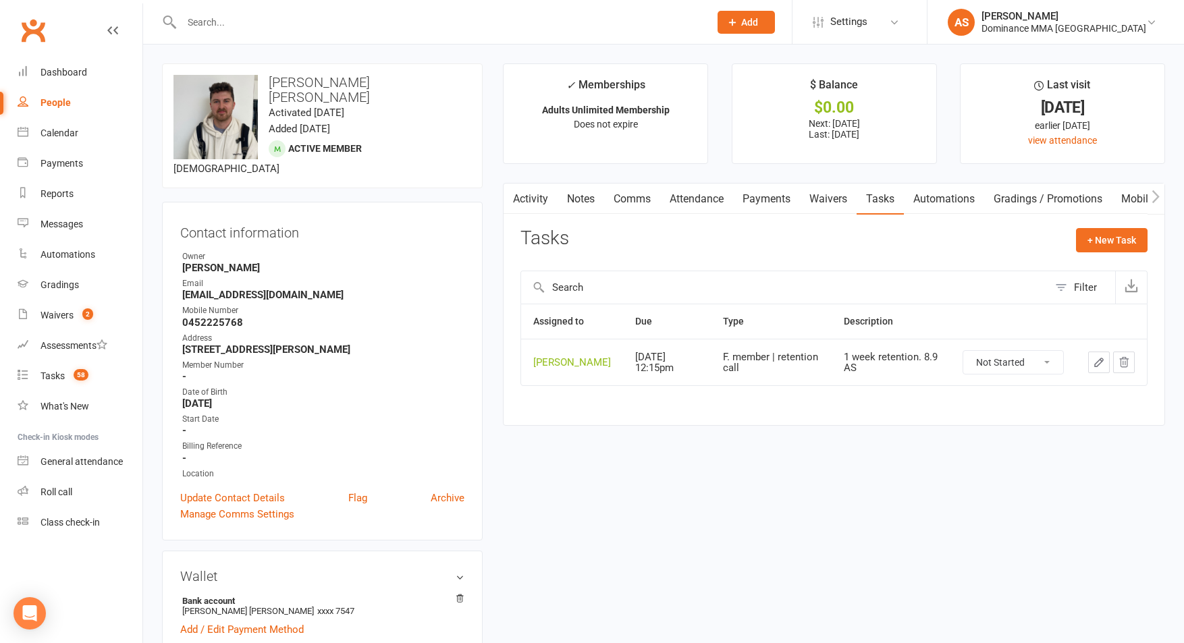
click at [216, 11] on div at bounding box center [431, 22] width 538 height 44
click at [216, 20] on input "text" at bounding box center [439, 22] width 522 height 19
click at [240, 20] on input "text" at bounding box center [439, 22] width 522 height 19
click at [884, 198] on link "Tasks" at bounding box center [880, 199] width 47 height 31
click at [1097, 369] on icon "button" at bounding box center [1099, 362] width 12 height 12
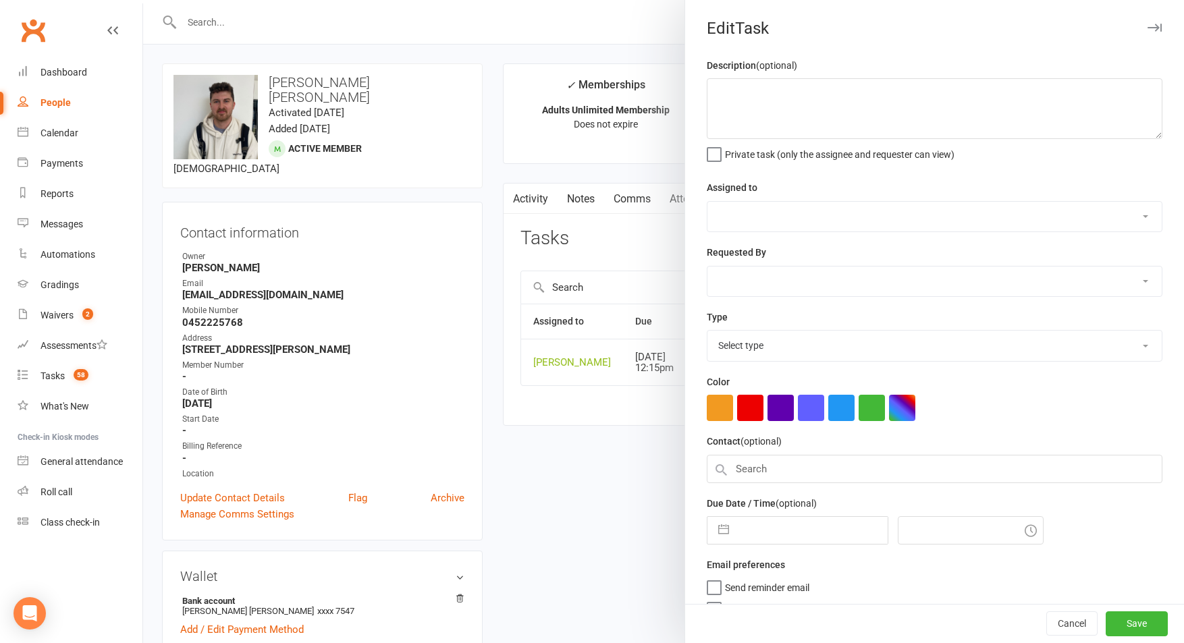
type textarea "1 week retention. 8.9 AS"
select select "50862"
type input "15 Sep 2025"
type input "12:15pm"
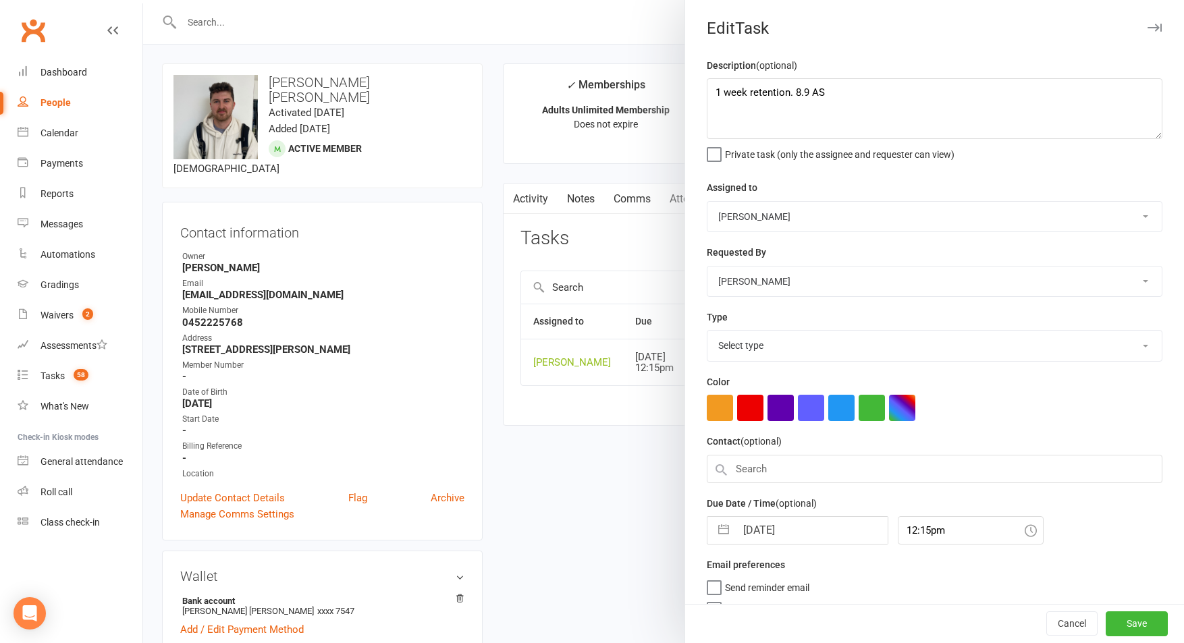
select select "3865"
drag, startPoint x: 803, startPoint y: 531, endPoint x: 809, endPoint y: 516, distance: 15.4
click at [802, 530] on input "15 Sep 2025" at bounding box center [812, 527] width 152 height 27
select select "7"
select select "2025"
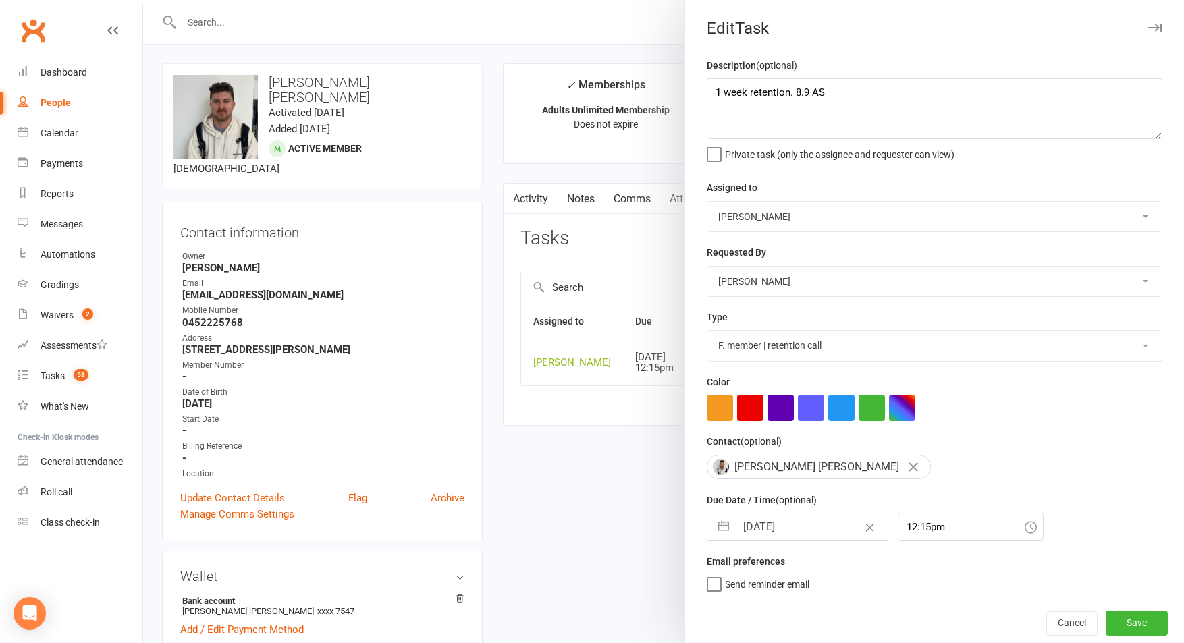
select select "8"
select select "2025"
select select "9"
select select "2025"
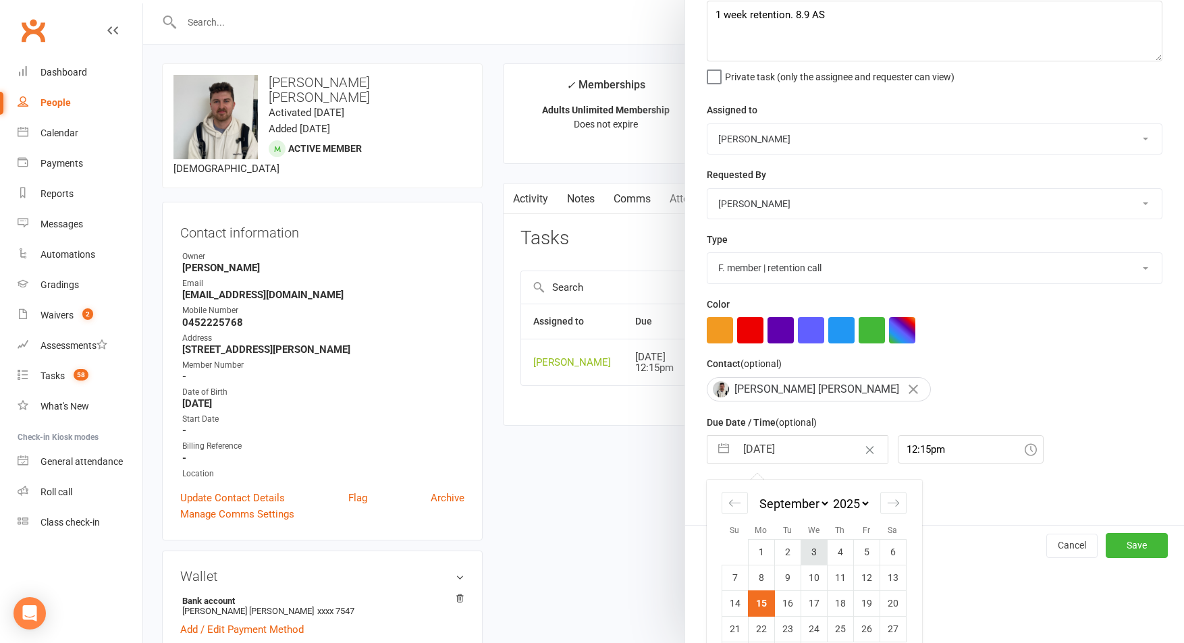
scroll to position [120, 0]
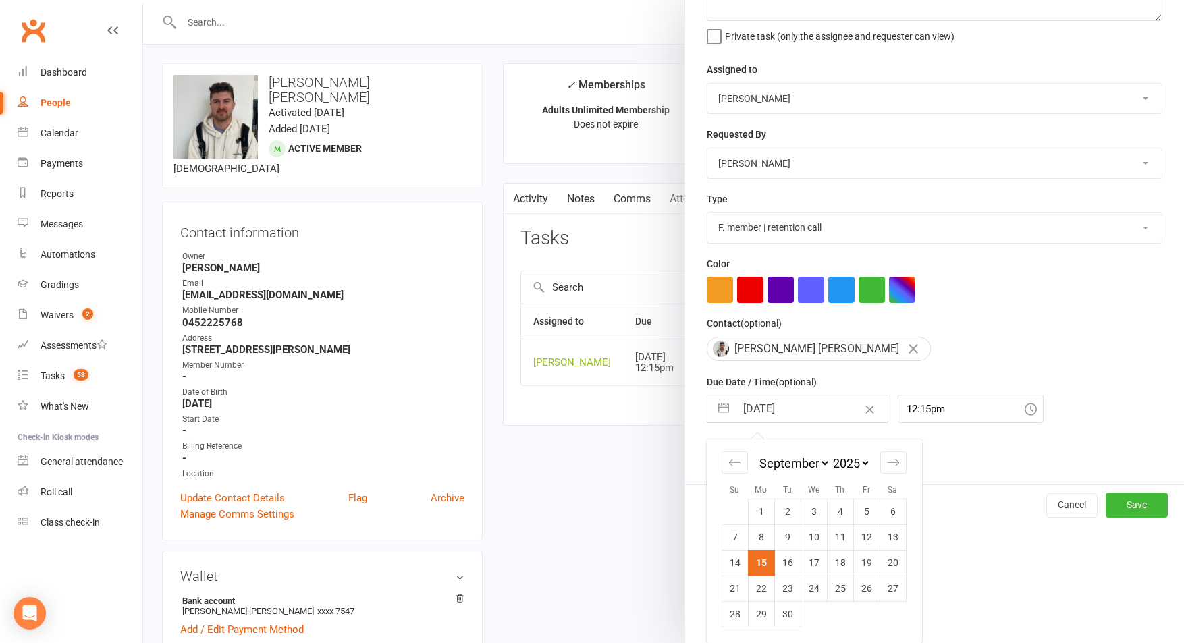
drag, startPoint x: 562, startPoint y: 522, endPoint x: 615, endPoint y: 356, distance: 174.8
click at [564, 510] on div at bounding box center [663, 321] width 1041 height 643
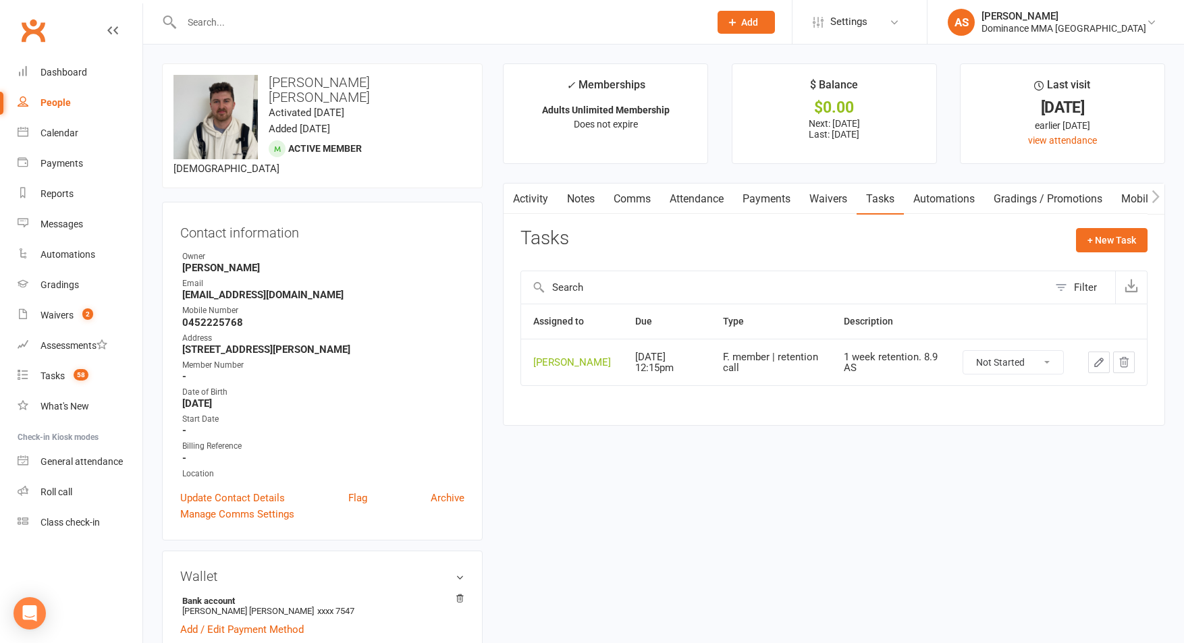
click at [768, 194] on link "Payments" at bounding box center [766, 199] width 67 height 31
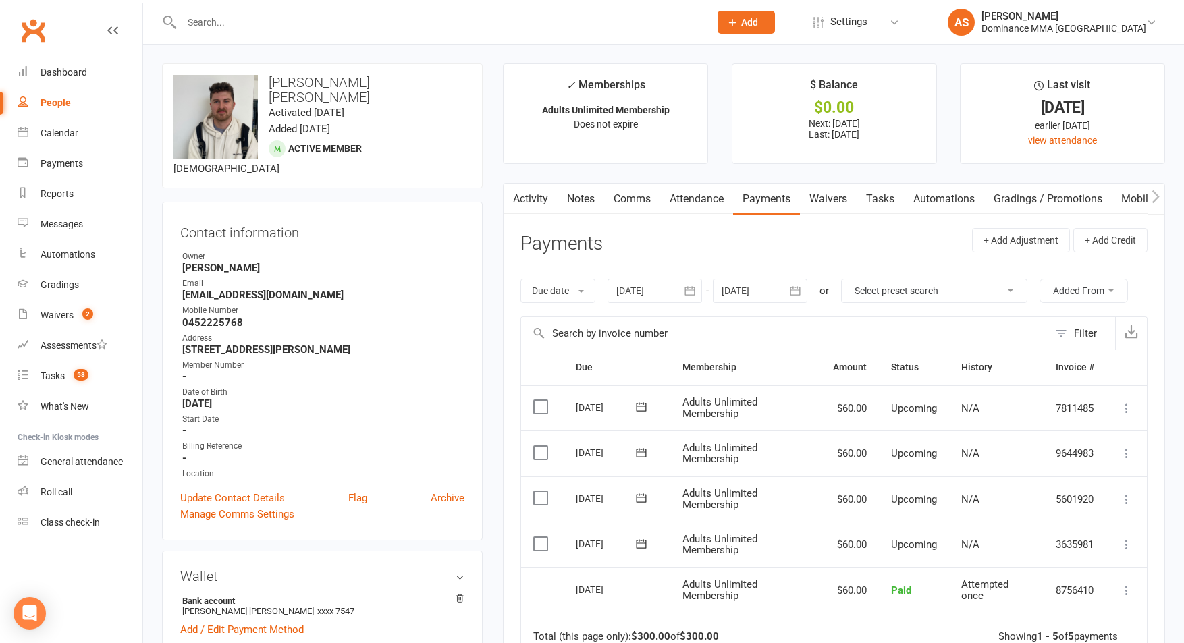
drag, startPoint x: 892, startPoint y: 204, endPoint x: 884, endPoint y: 207, distance: 9.4
click at [892, 204] on link "Tasks" at bounding box center [880, 199] width 47 height 31
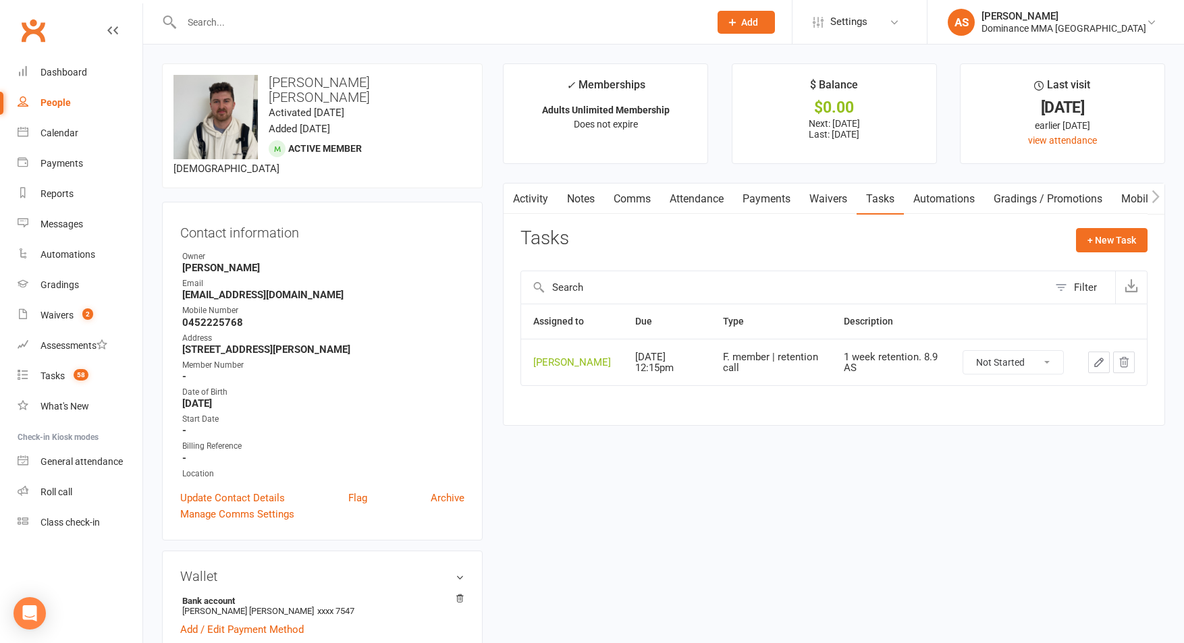
click at [1102, 369] on icon "button" at bounding box center [1099, 362] width 12 height 12
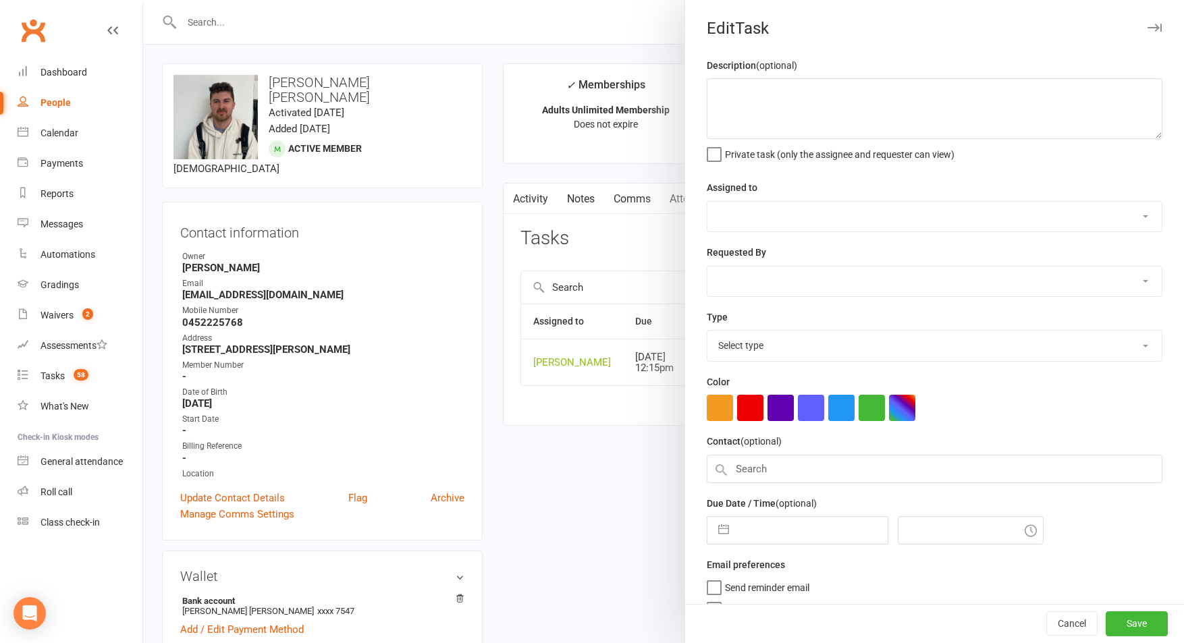
type textarea "1 week retention. 8.9 AS"
select select "50862"
type input "15 Sep 2025"
type input "12:15pm"
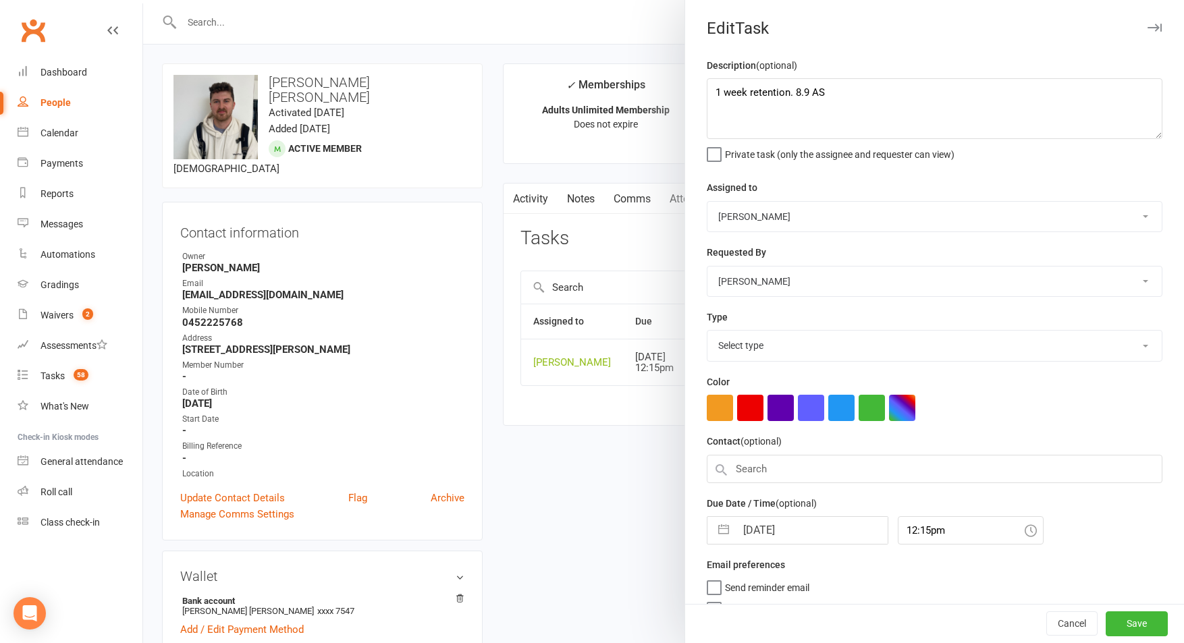
select select "3865"
click at [785, 534] on input "15 Sep 2025" at bounding box center [812, 527] width 152 height 27
select select "7"
select select "2025"
select select "8"
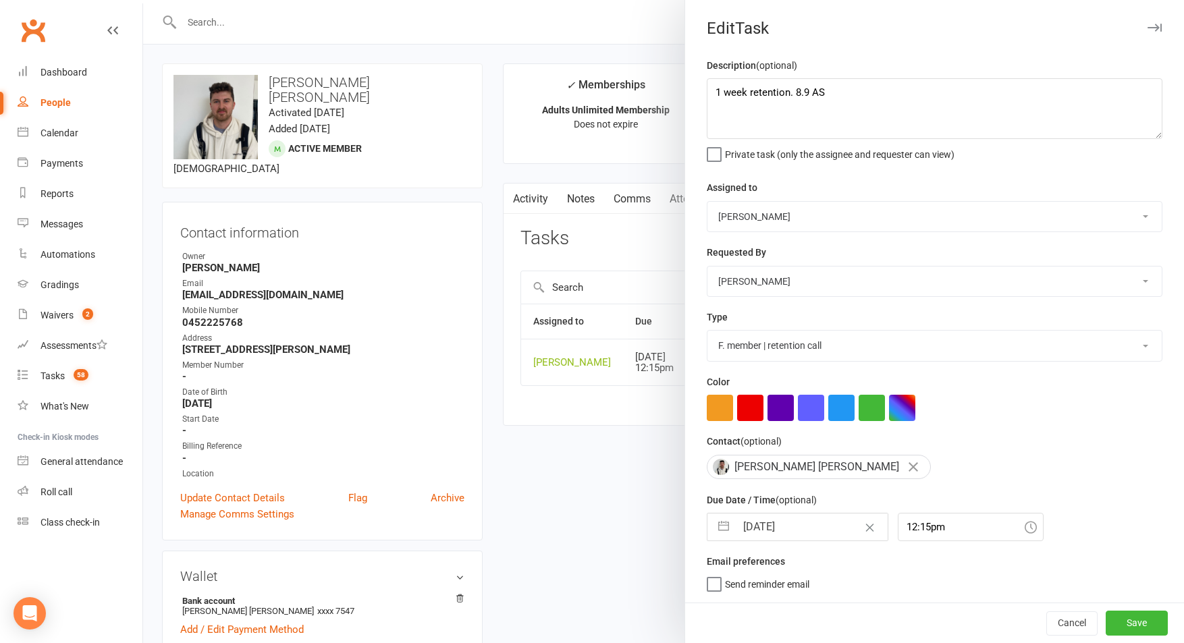
select select "2025"
select select "9"
select select "2025"
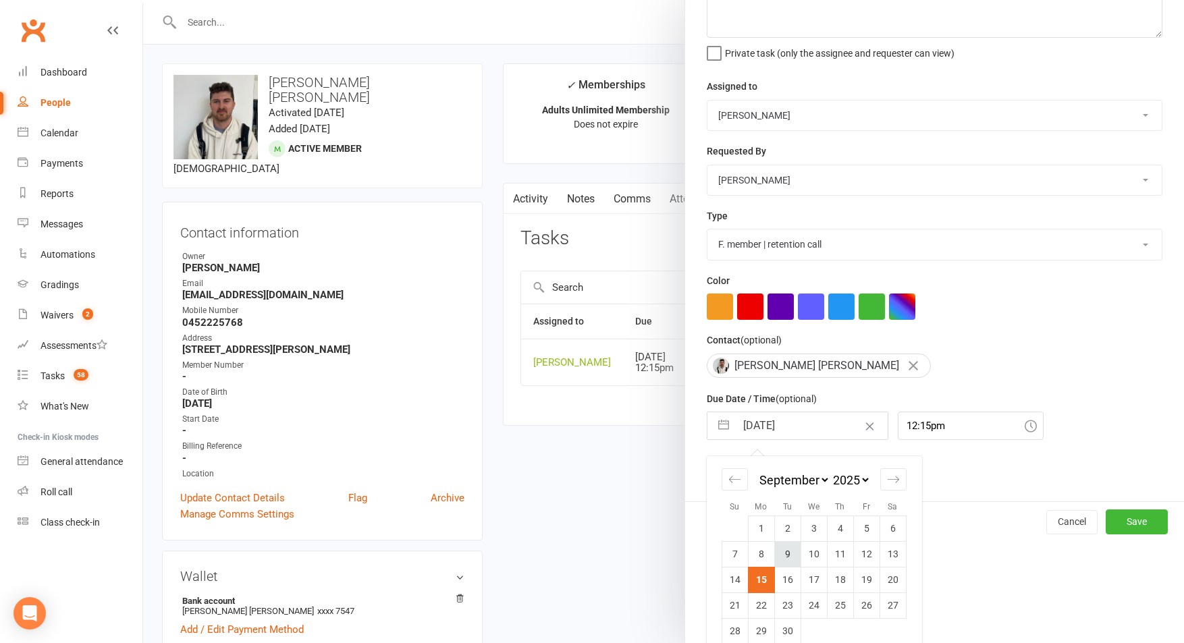
scroll to position [102, 0]
click at [763, 601] on td "22" at bounding box center [761, 605] width 26 height 26
type input "22 Sep 2025"
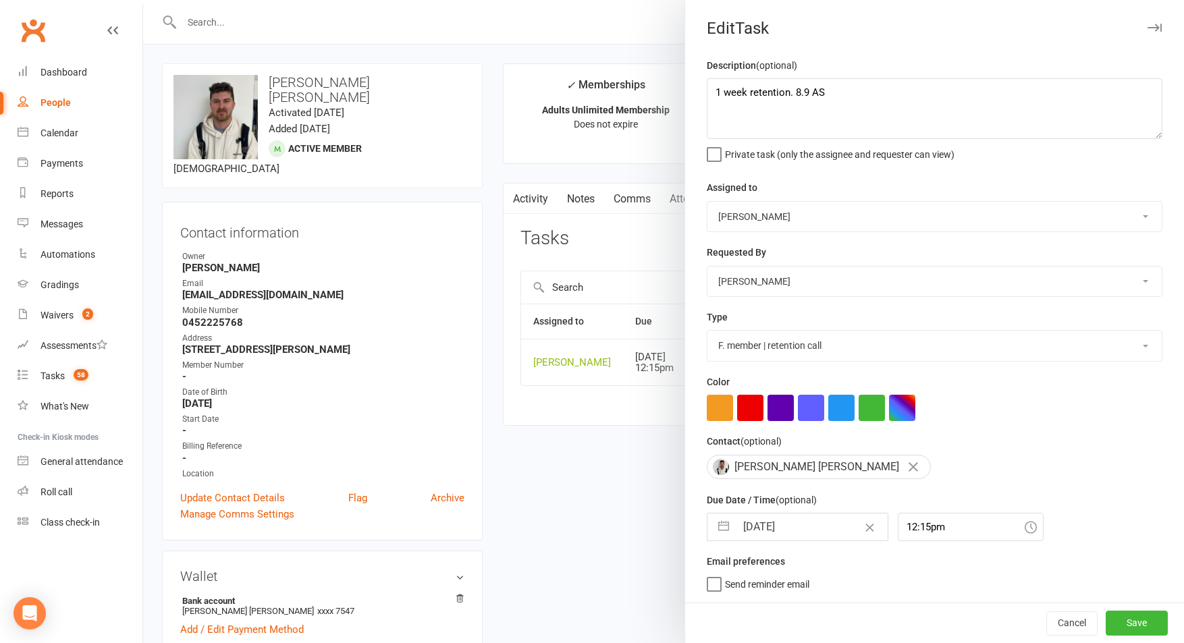
scroll to position [1, 0]
click at [1146, 629] on button "Save" at bounding box center [1137, 623] width 62 height 24
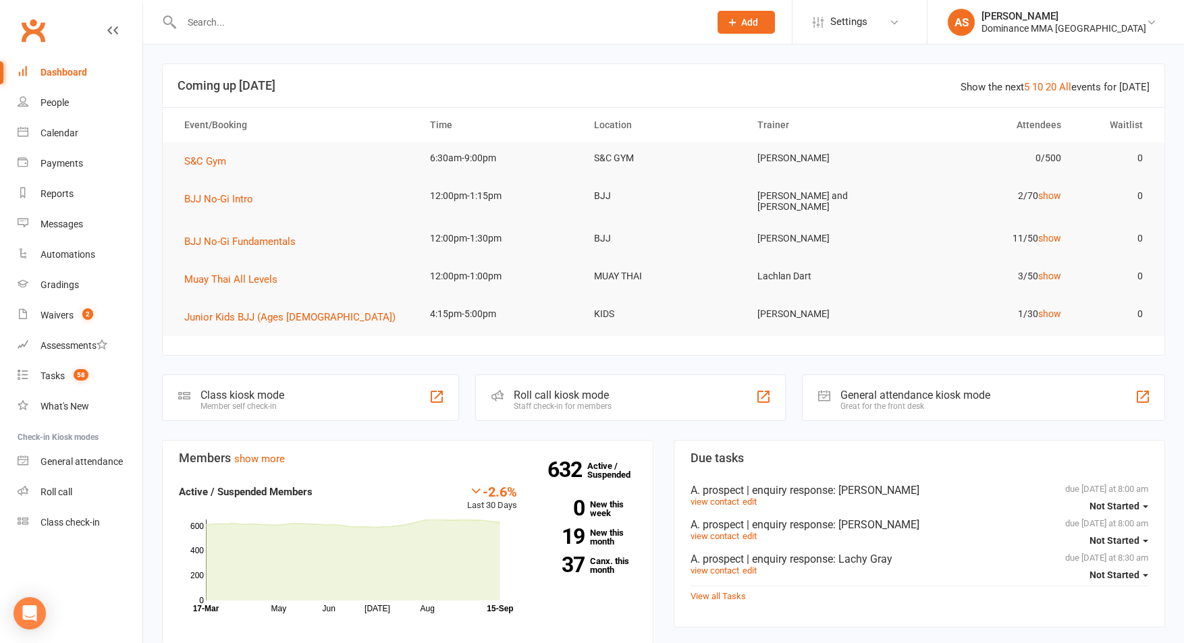
click at [79, 76] on div "Dashboard" at bounding box center [64, 72] width 47 height 11
click at [74, 313] on link "Waivers 2" at bounding box center [80, 315] width 125 height 30
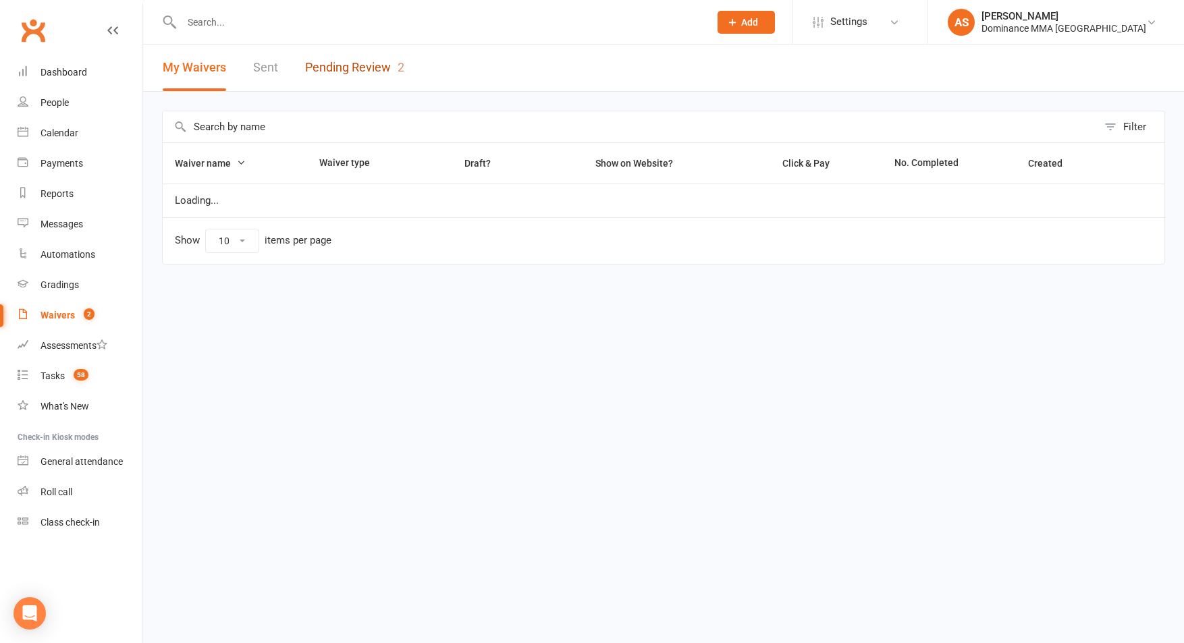
click at [352, 55] on link "Pending Review 2" at bounding box center [354, 68] width 99 height 47
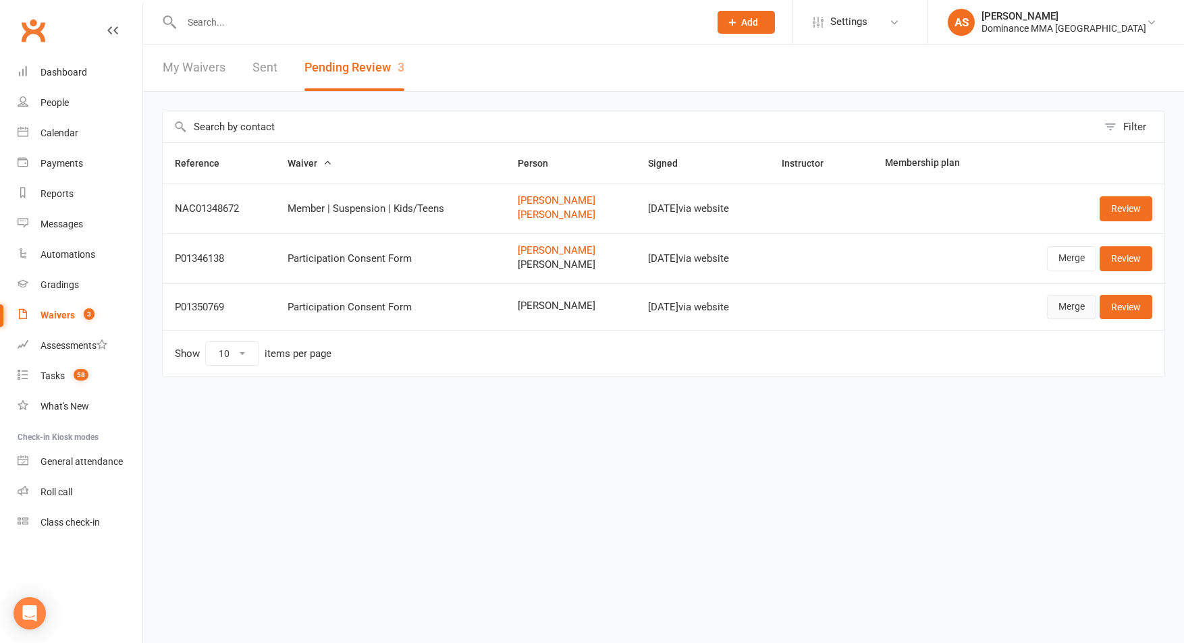
click at [1081, 312] on link "Merge" at bounding box center [1071, 307] width 49 height 24
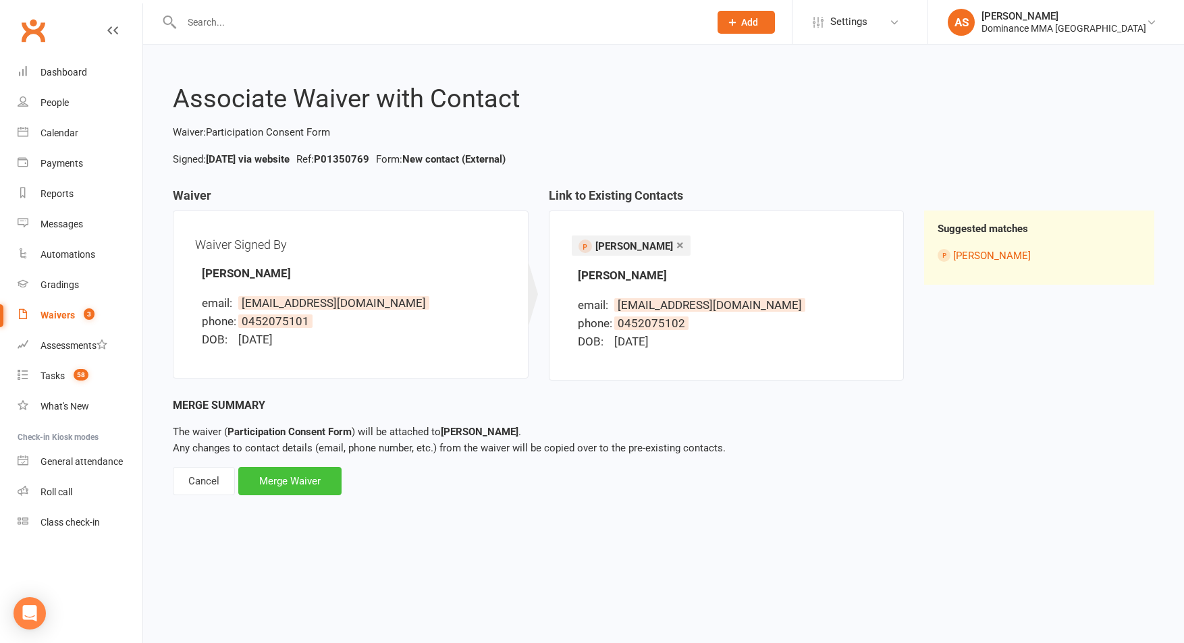
click at [284, 483] on div "Merge Waiver" at bounding box center [289, 481] width 103 height 28
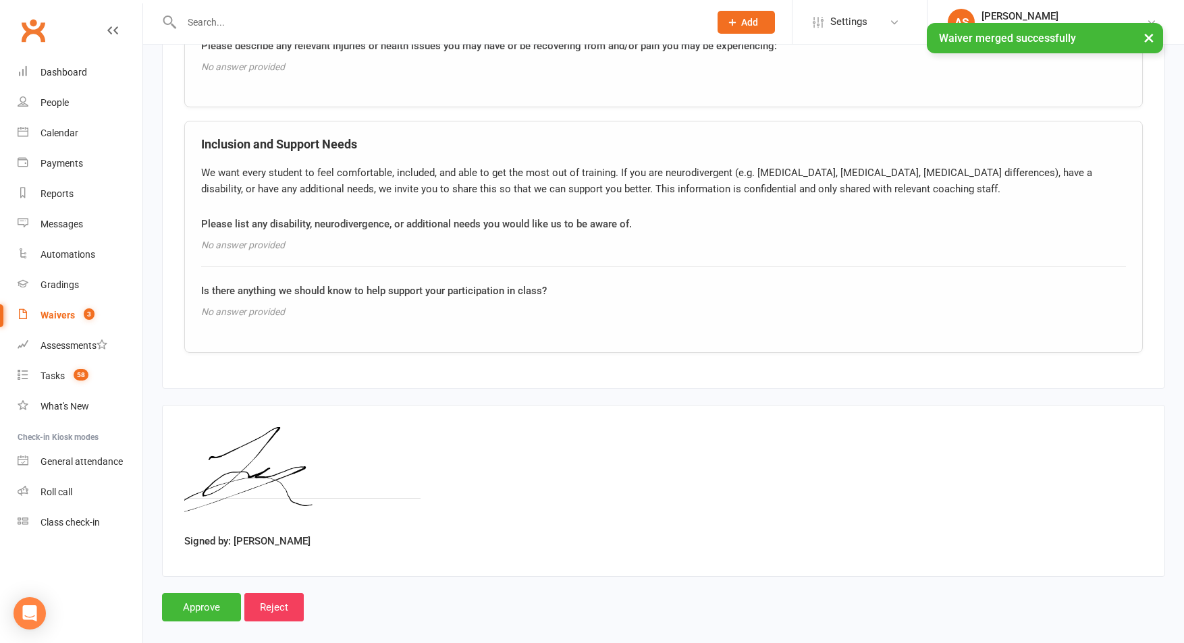
scroll to position [1069, 0]
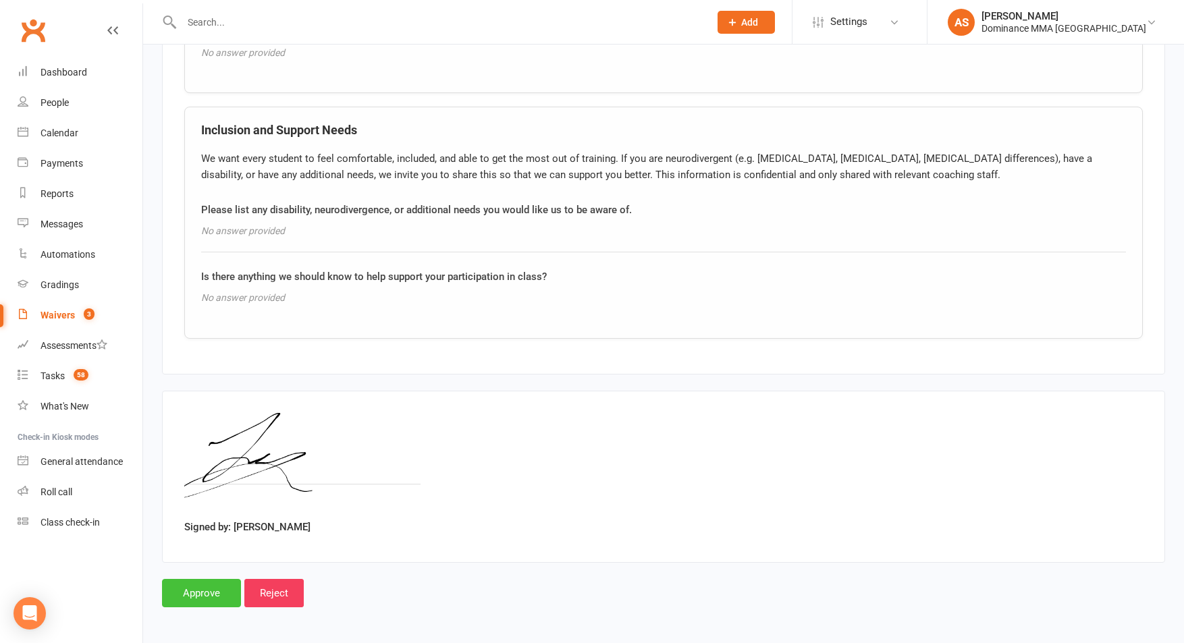
click at [217, 591] on input "Approve" at bounding box center [201, 593] width 79 height 28
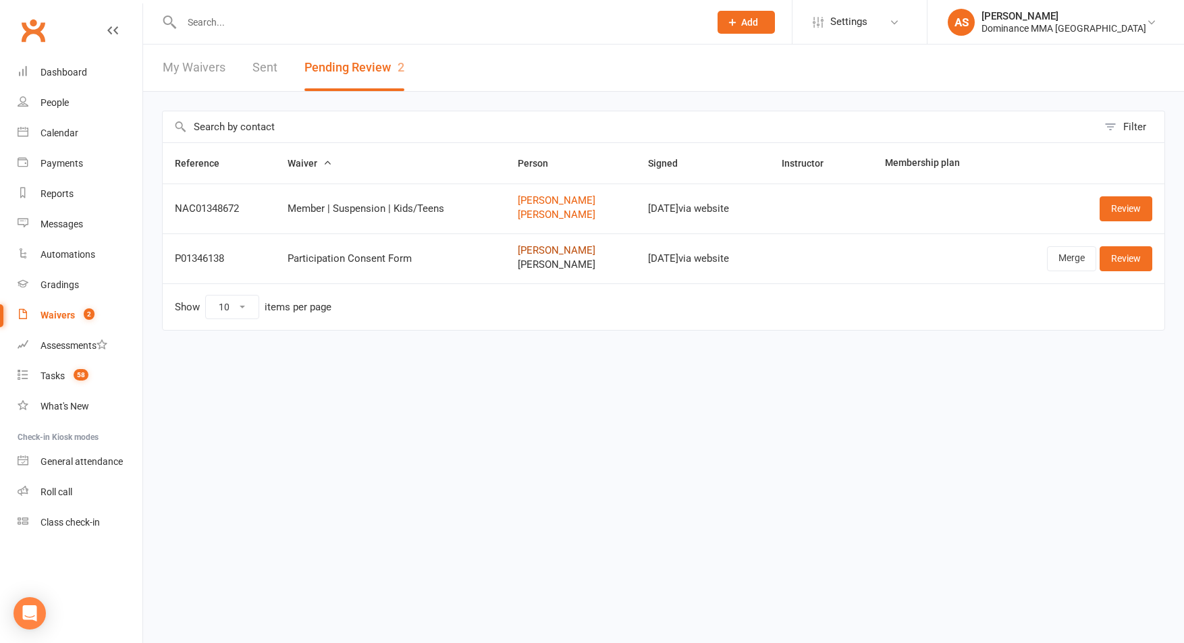
click at [562, 254] on link "[PERSON_NAME]" at bounding box center [570, 250] width 105 height 11
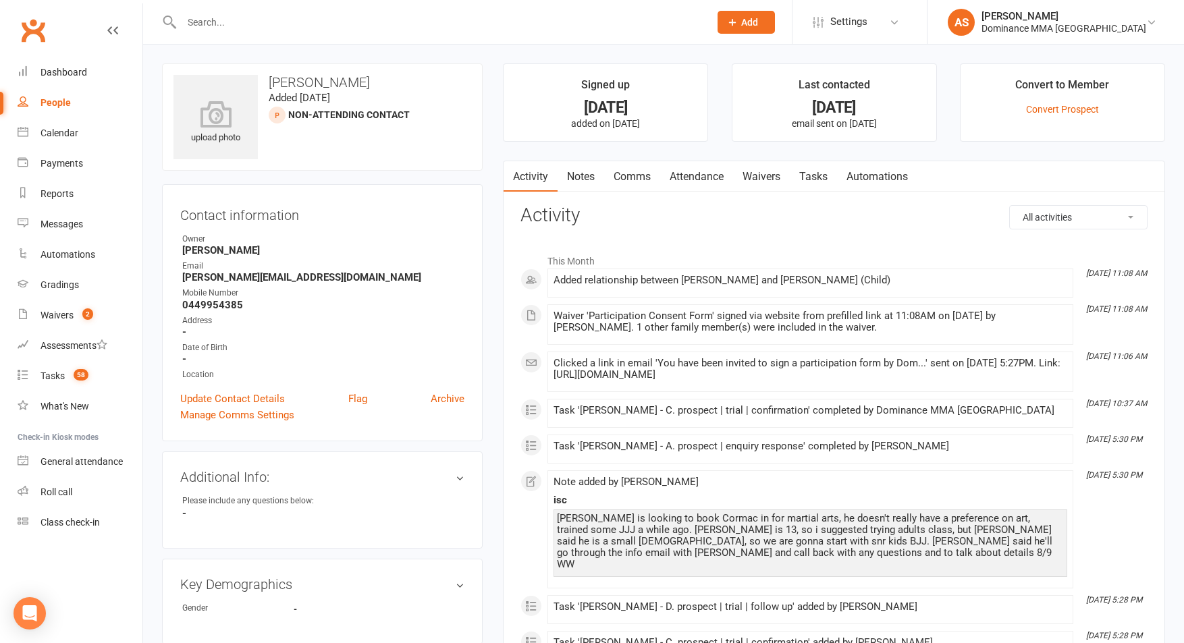
click at [585, 178] on link "Notes" at bounding box center [581, 176] width 47 height 31
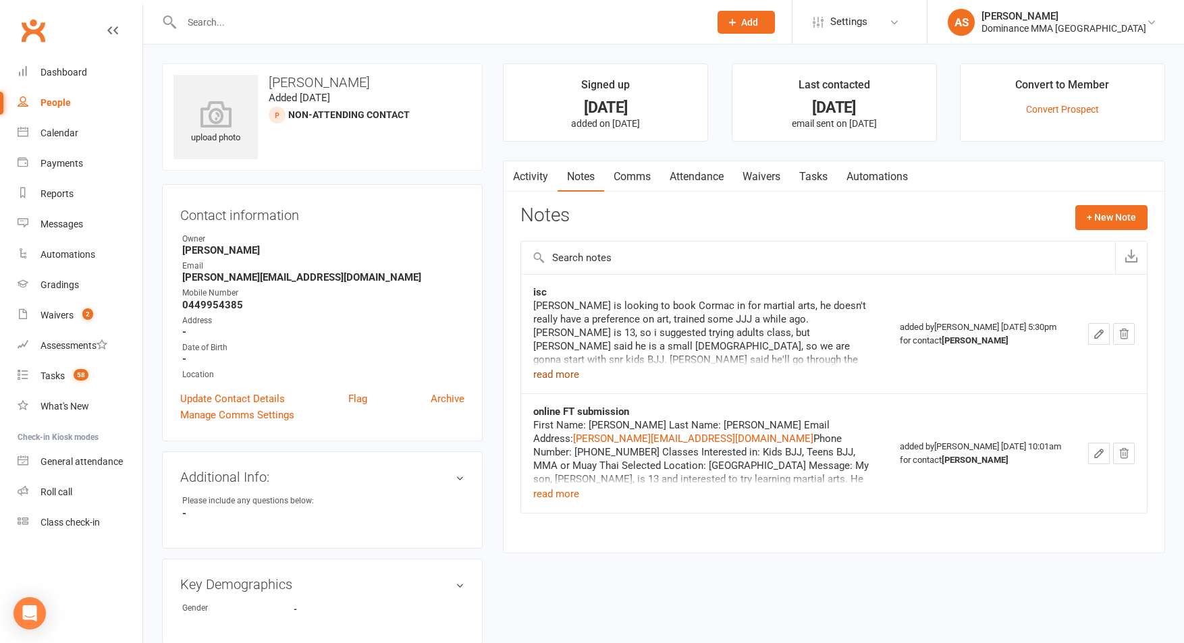
drag, startPoint x: 558, startPoint y: 367, endPoint x: 713, endPoint y: 296, distance: 171.6
click at [559, 368] on button "read more" at bounding box center [556, 375] width 46 height 16
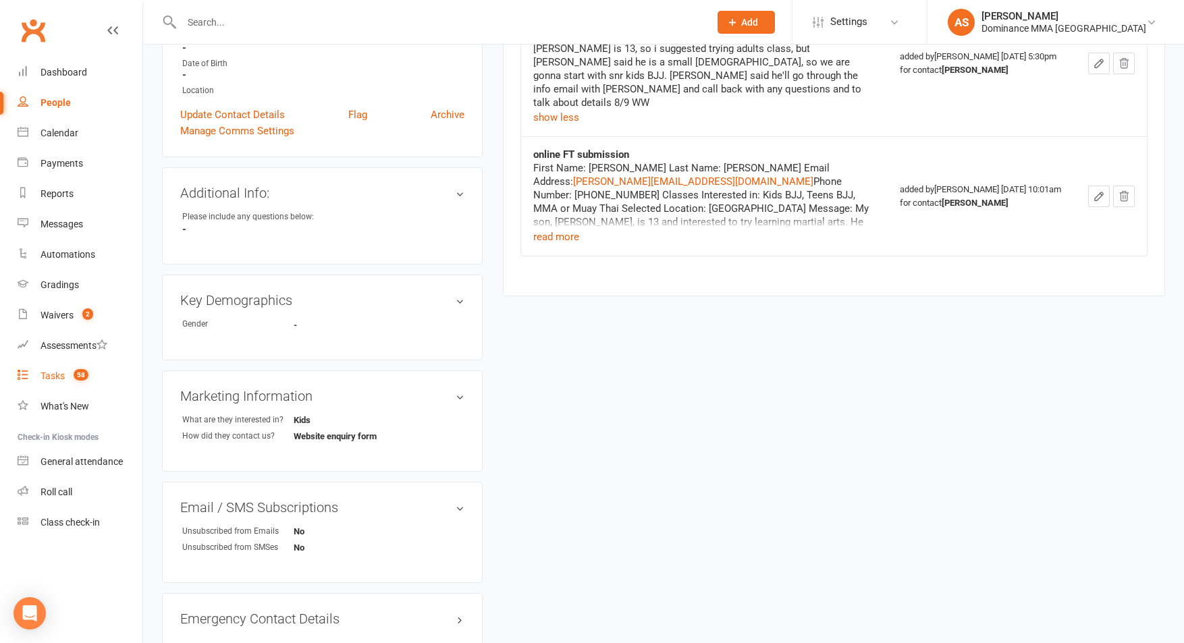
scroll to position [564, 0]
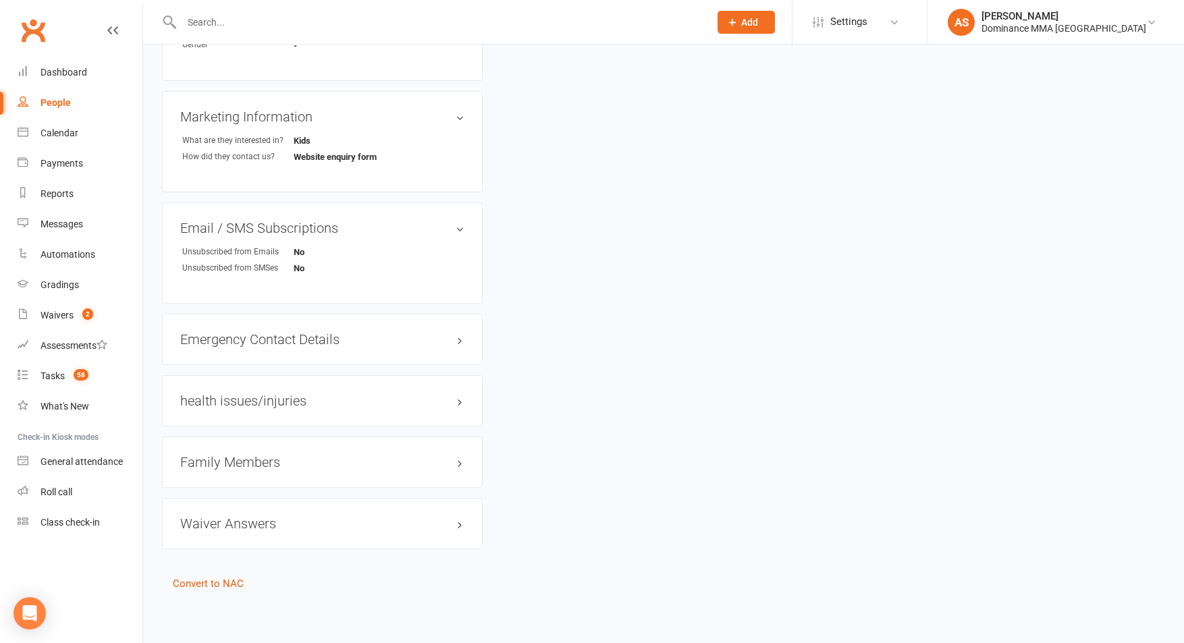
click at [230, 455] on h3 "Family Members" at bounding box center [322, 462] width 284 height 15
click at [81, 373] on span "58" at bounding box center [81, 374] width 15 height 11
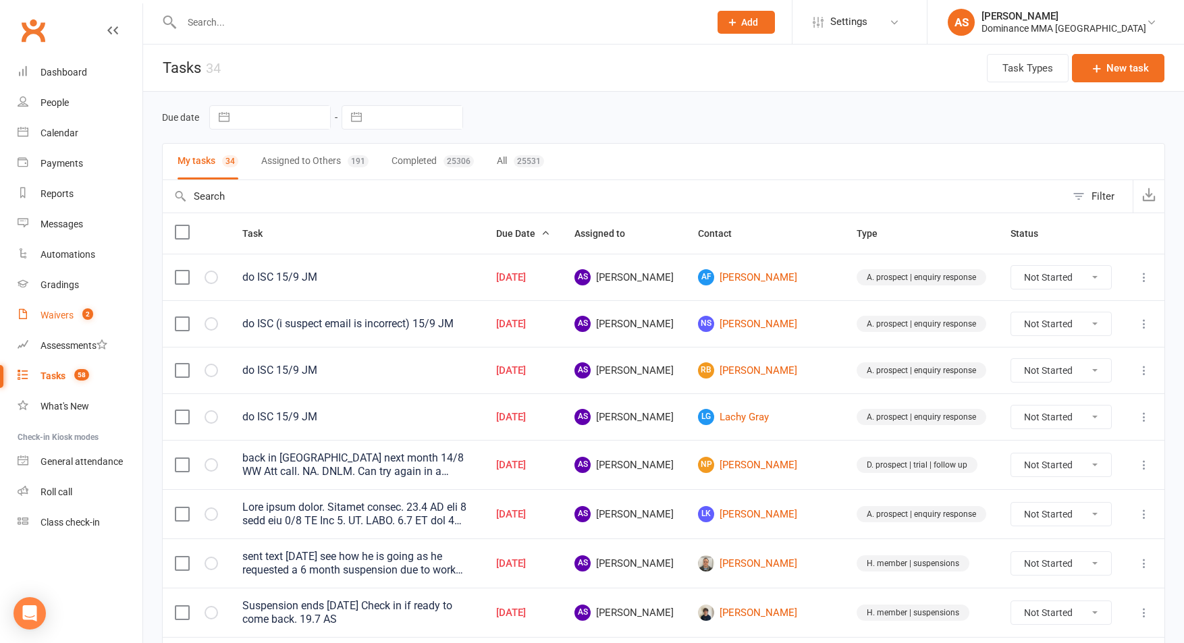
drag, startPoint x: 84, startPoint y: 317, endPoint x: 97, endPoint y: 315, distance: 12.9
click at [84, 317] on span "2" at bounding box center [87, 313] width 11 height 11
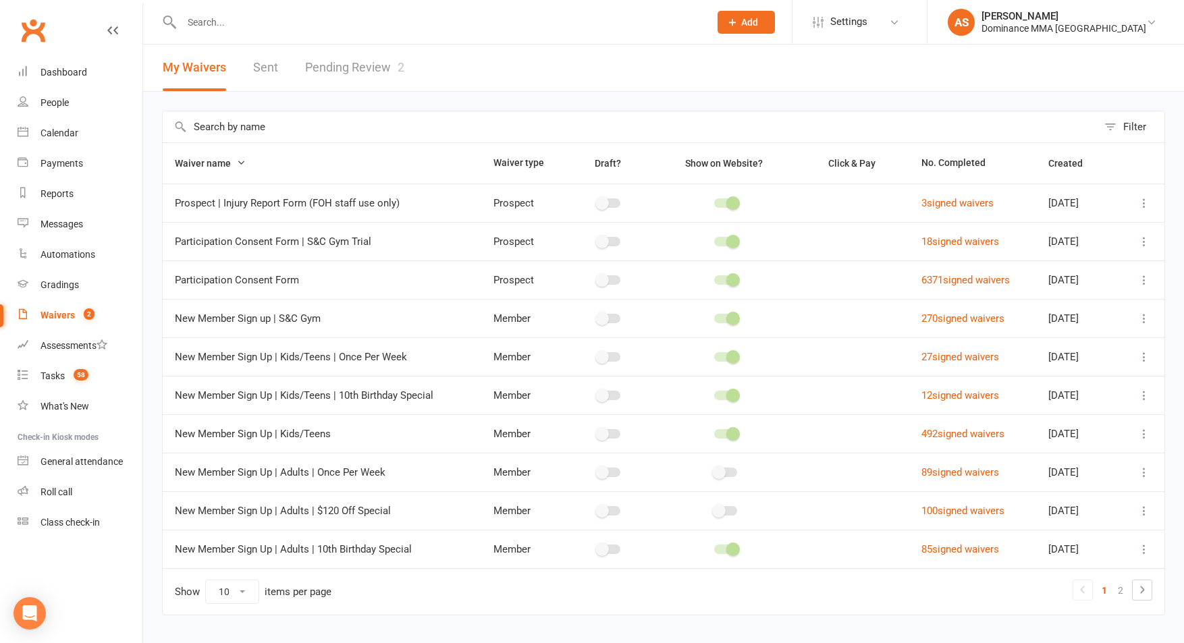
click at [327, 60] on link "Pending Review 2" at bounding box center [354, 68] width 99 height 47
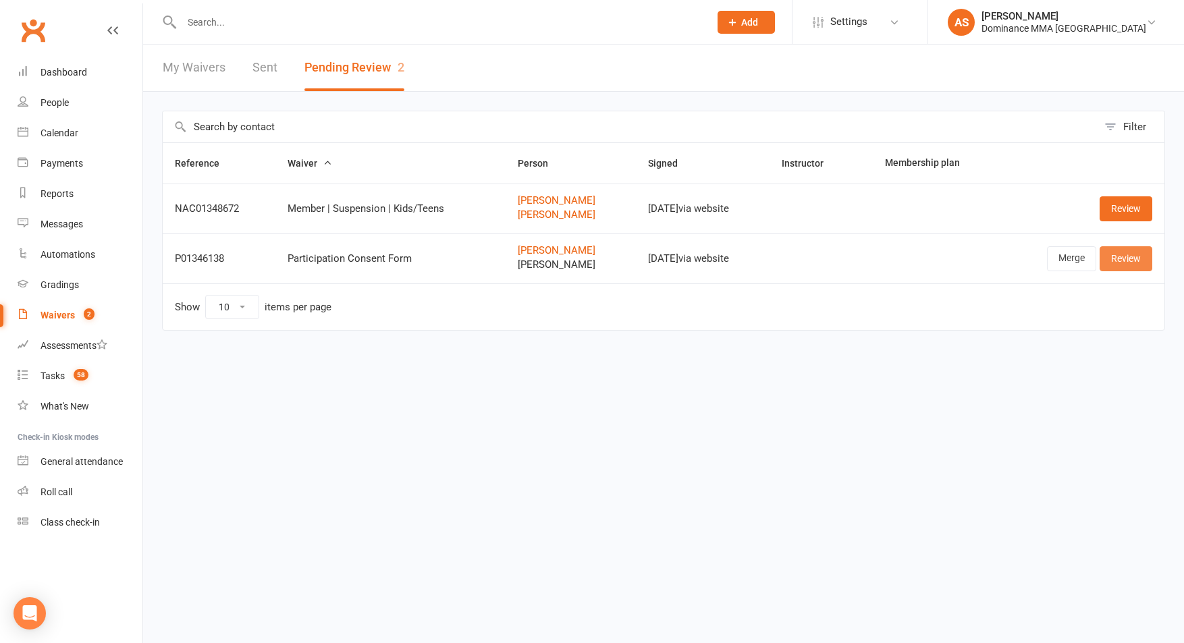
click at [1125, 259] on link "Review" at bounding box center [1126, 258] width 53 height 24
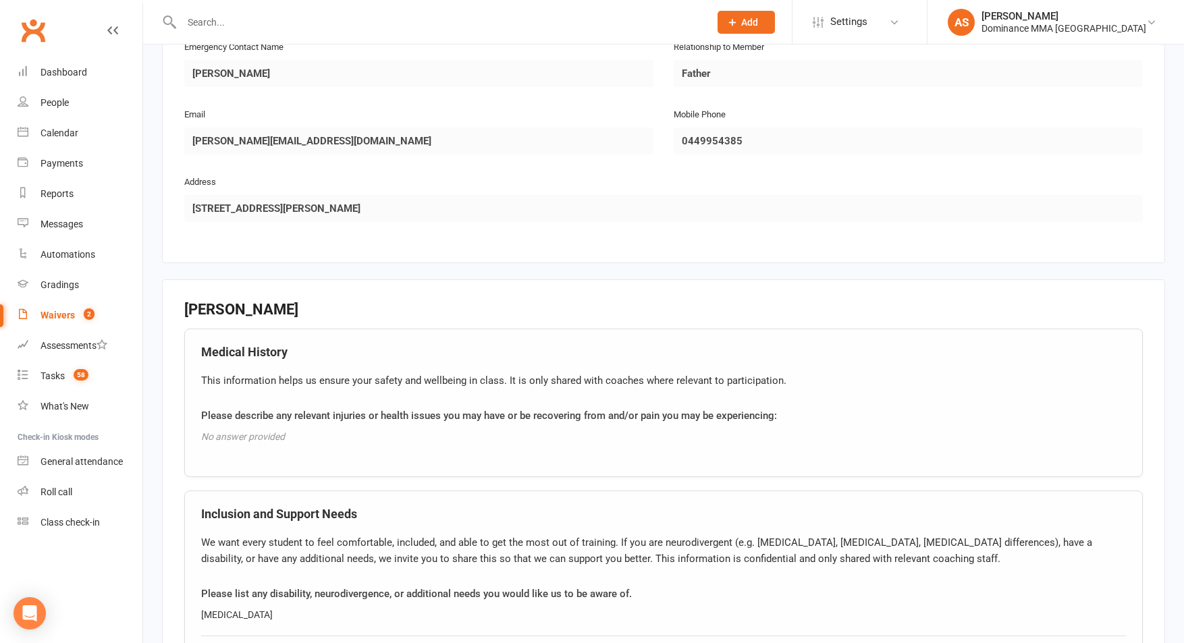
scroll to position [1580, 0]
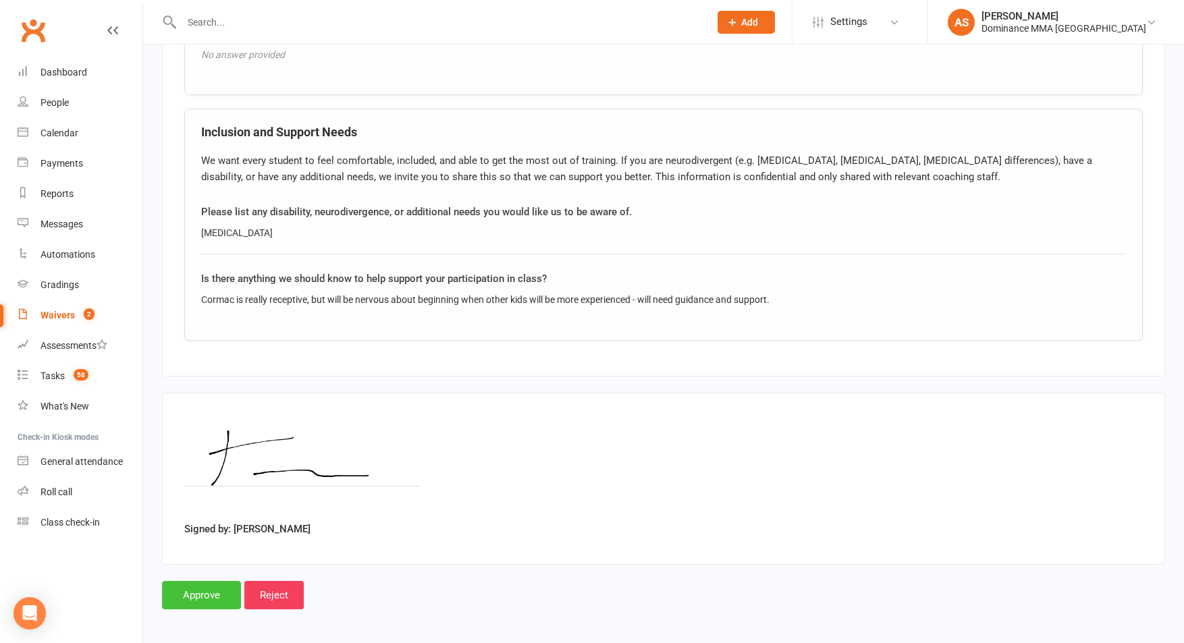
click at [202, 594] on input "Approve" at bounding box center [201, 595] width 79 height 28
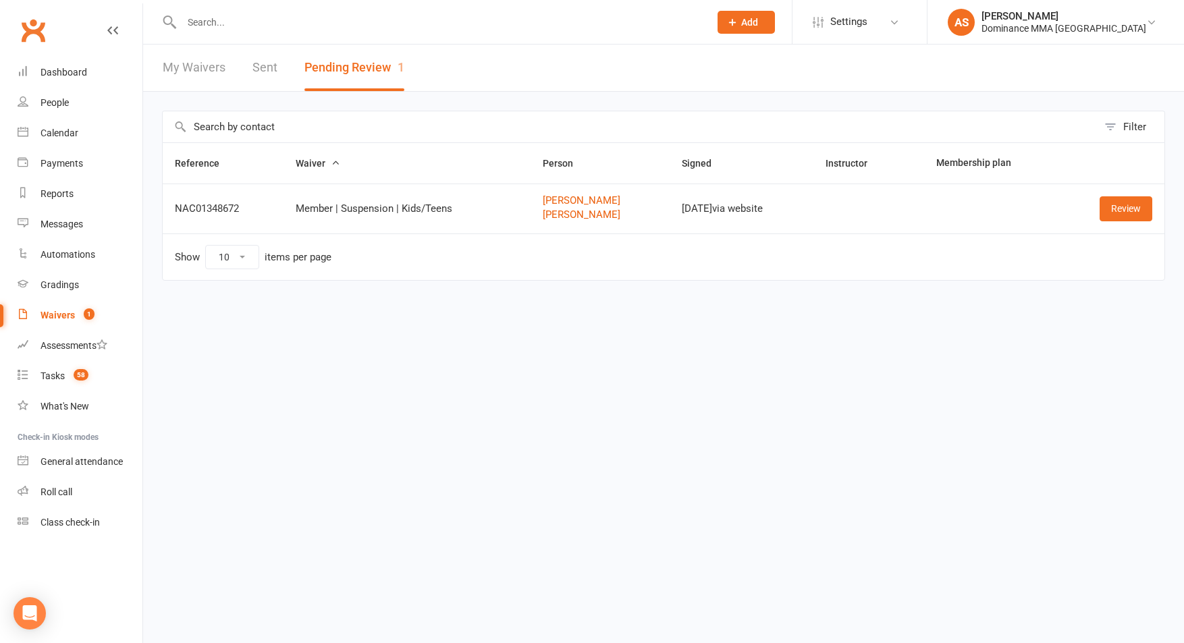
click at [287, 8] on div at bounding box center [431, 22] width 538 height 44
click at [261, 28] on input "text" at bounding box center [439, 22] width 522 height 19
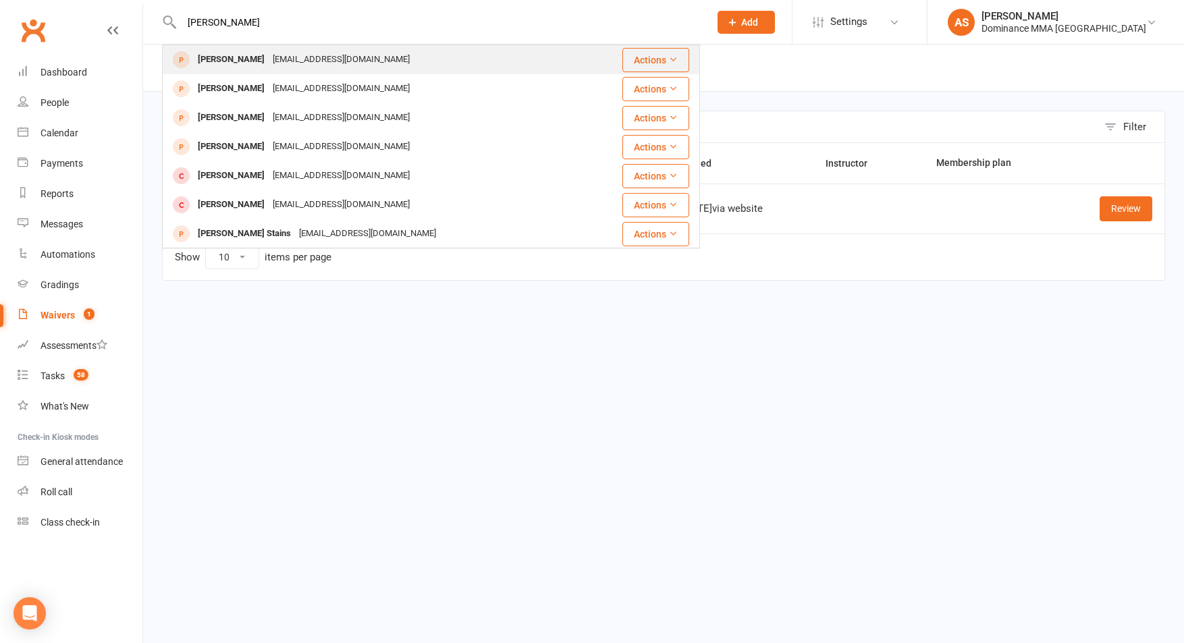
type input "[PERSON_NAME]"
click at [242, 58] on div "[PERSON_NAME]" at bounding box center [231, 60] width 75 height 20
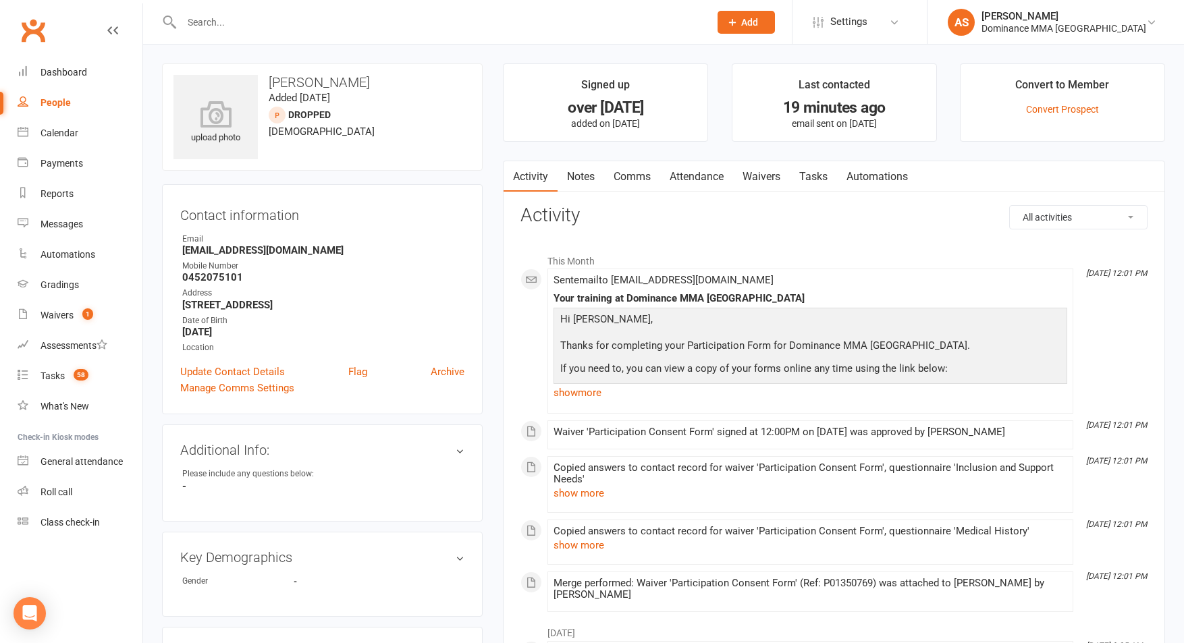
click at [770, 179] on link "Waivers" at bounding box center [761, 176] width 57 height 31
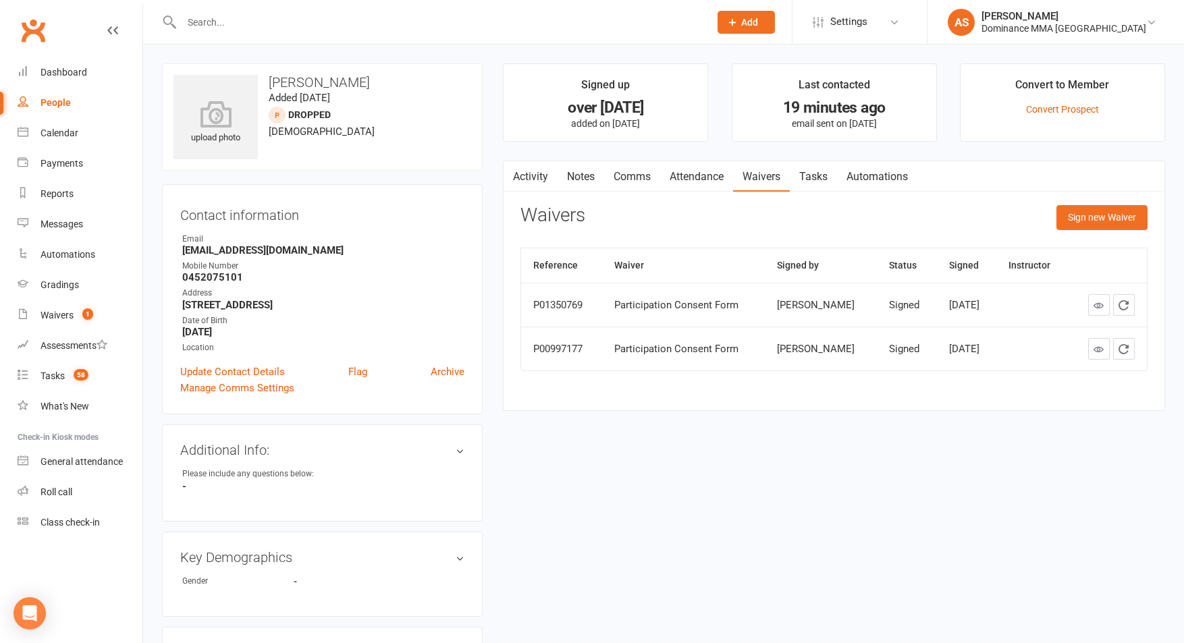
click at [723, 183] on link "Attendance" at bounding box center [696, 176] width 73 height 31
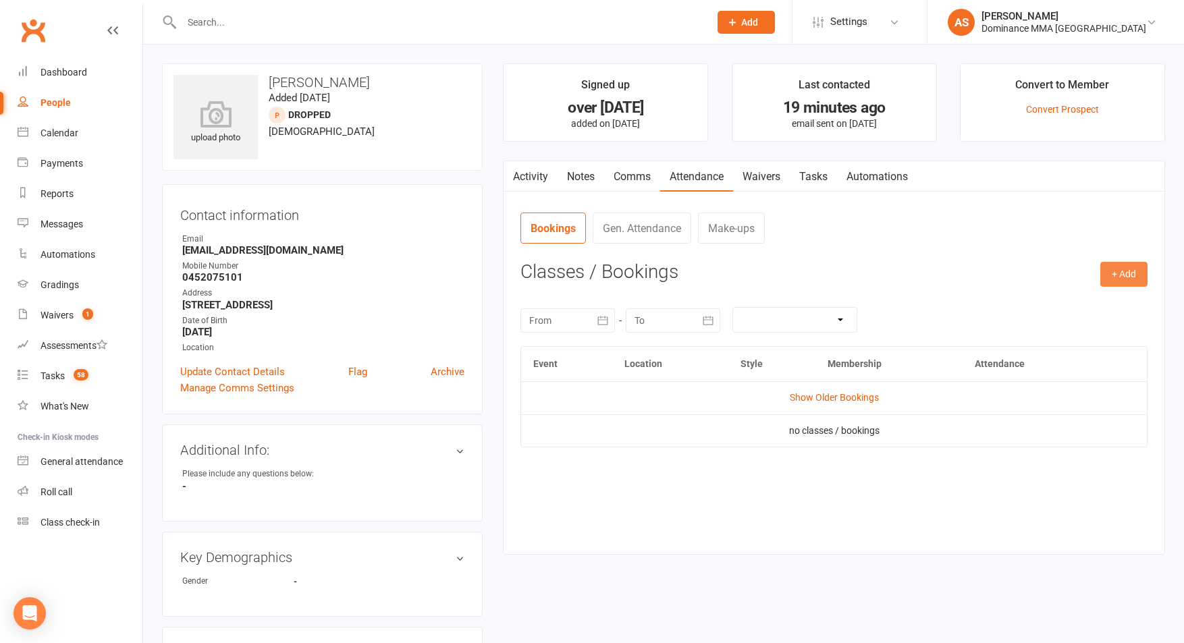
click at [1125, 279] on button "+ Add" at bounding box center [1123, 274] width 47 height 24
click at [1091, 299] on link "Book Event" at bounding box center [1080, 305] width 134 height 27
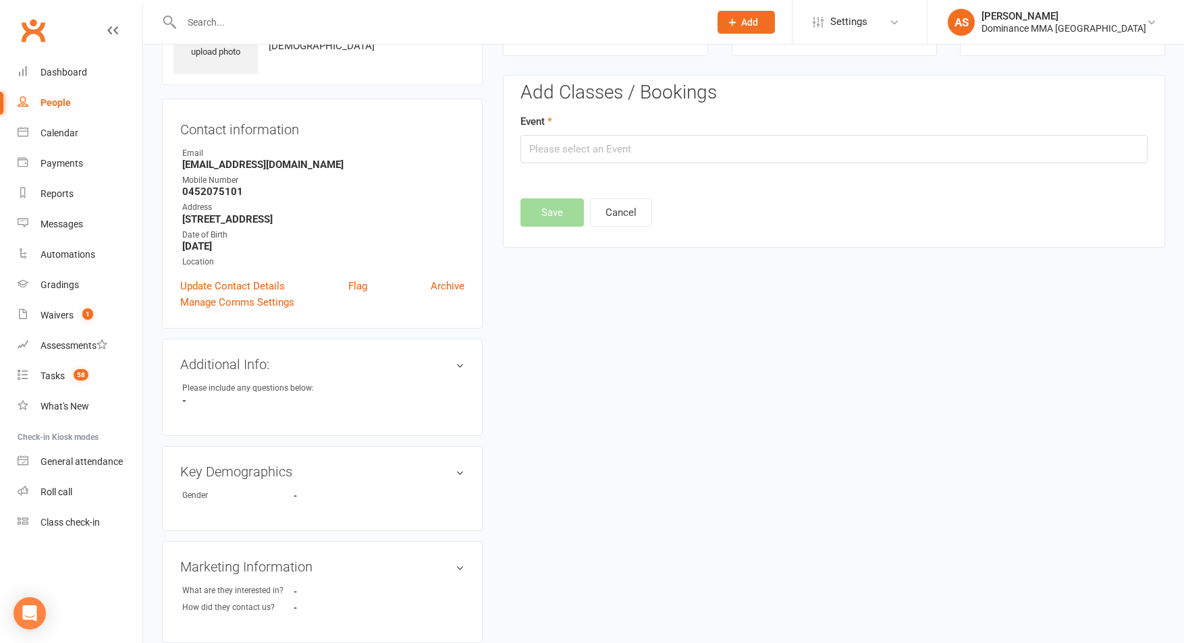
scroll to position [92, 0]
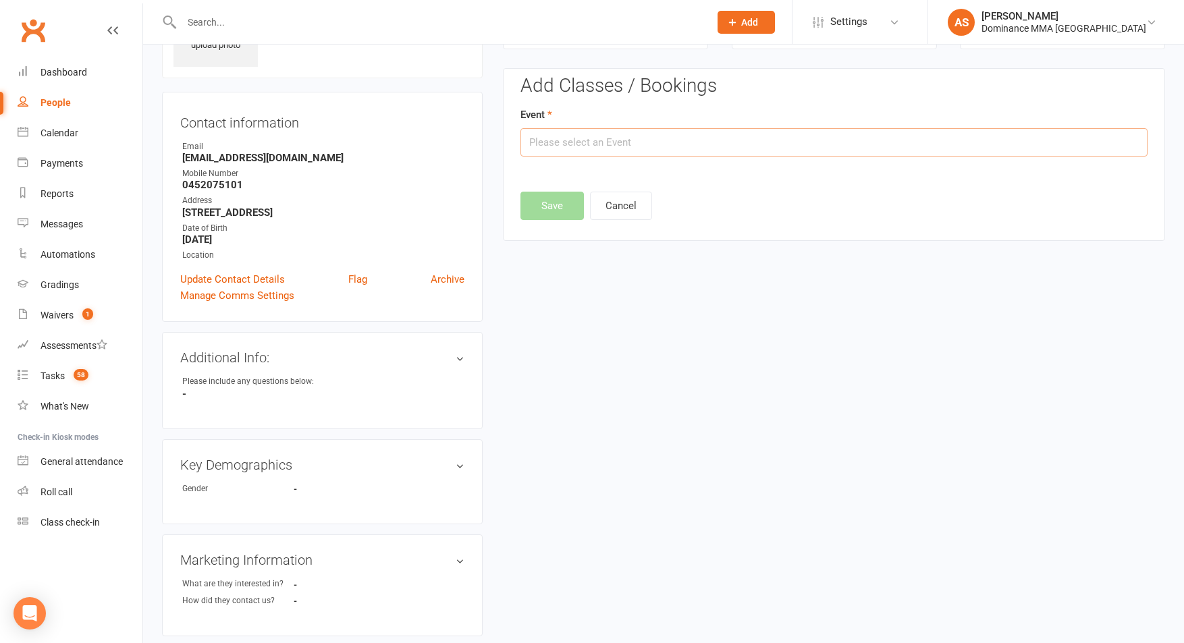
click at [597, 138] on input "text" at bounding box center [833, 142] width 627 height 28
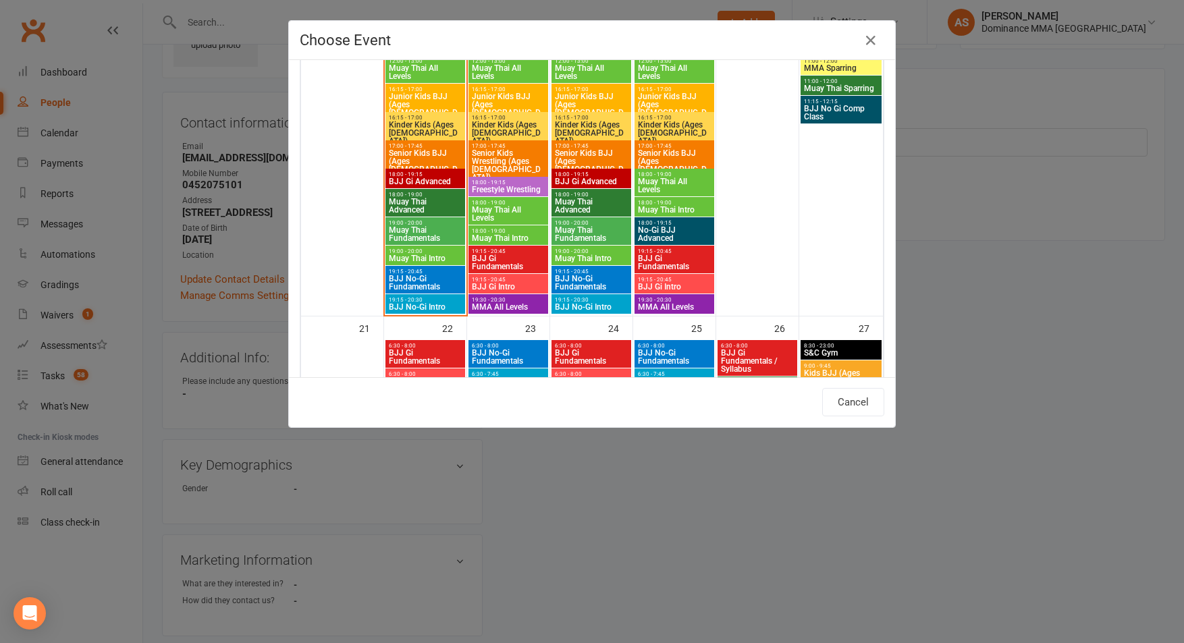
scroll to position [1056, 0]
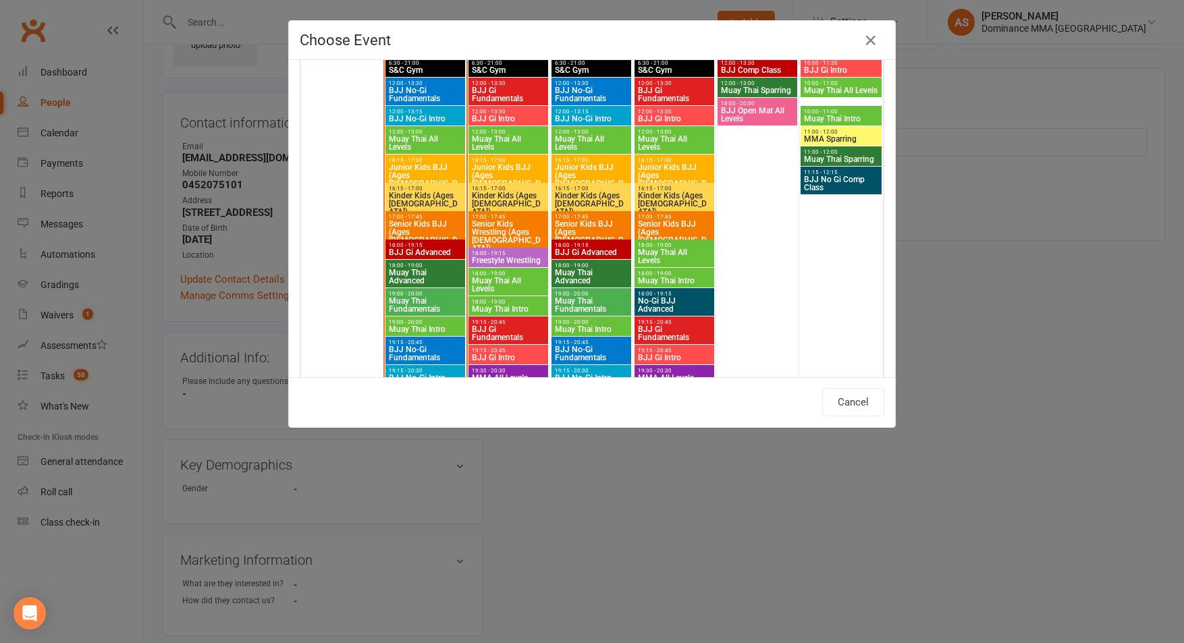
click at [427, 115] on span "BJJ No-Gi Intro" at bounding box center [425, 119] width 74 height 8
type input "BJJ No-Gi Intro - [DATE] 12:00:00 PM"
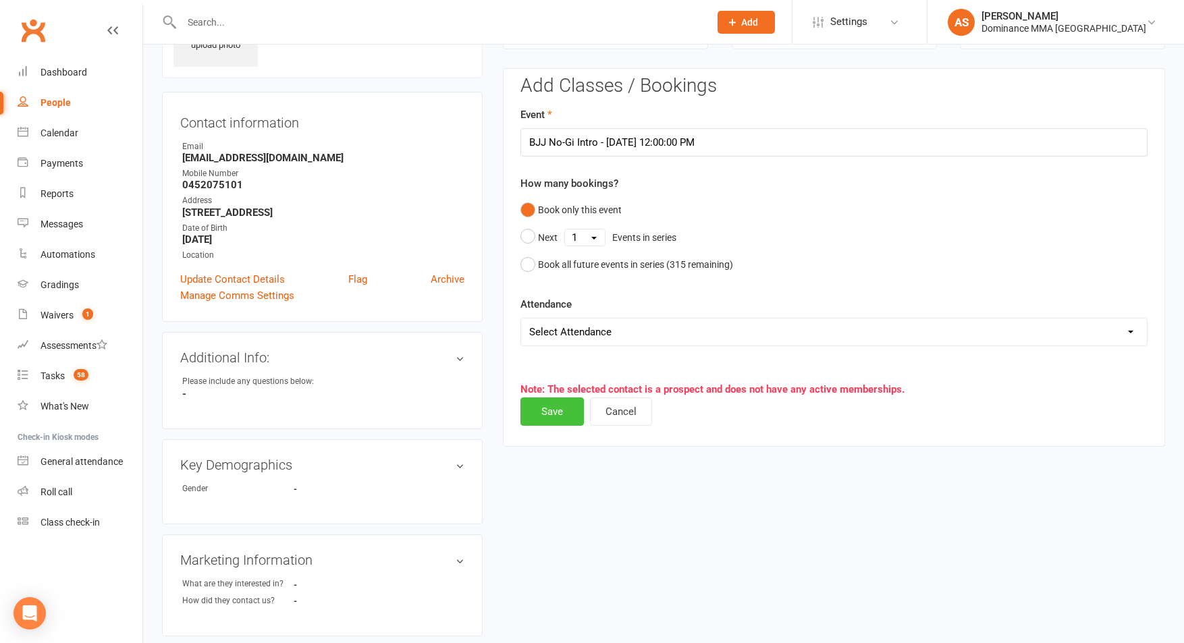
click at [549, 412] on button "Save" at bounding box center [551, 412] width 63 height 28
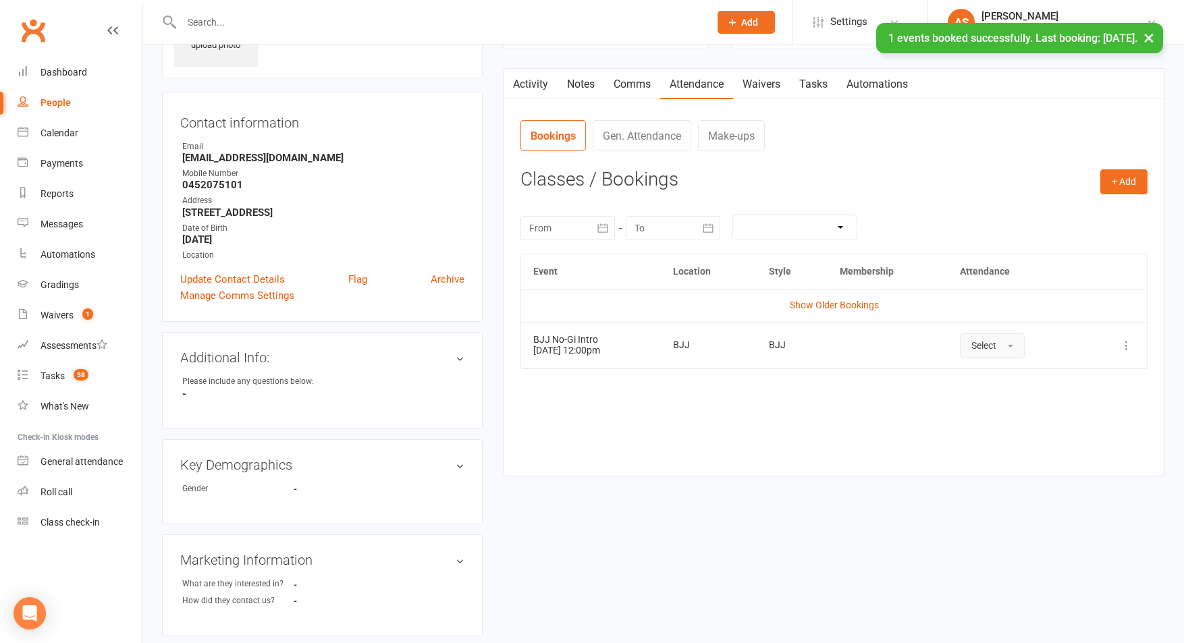
click at [991, 353] on button "Select" at bounding box center [992, 345] width 65 height 24
drag, startPoint x: 995, startPoint y: 376, endPoint x: 964, endPoint y: 343, distance: 45.4
click at [995, 376] on span "Attended" at bounding box center [991, 376] width 41 height 12
click at [581, 83] on link "Notes" at bounding box center [581, 84] width 47 height 31
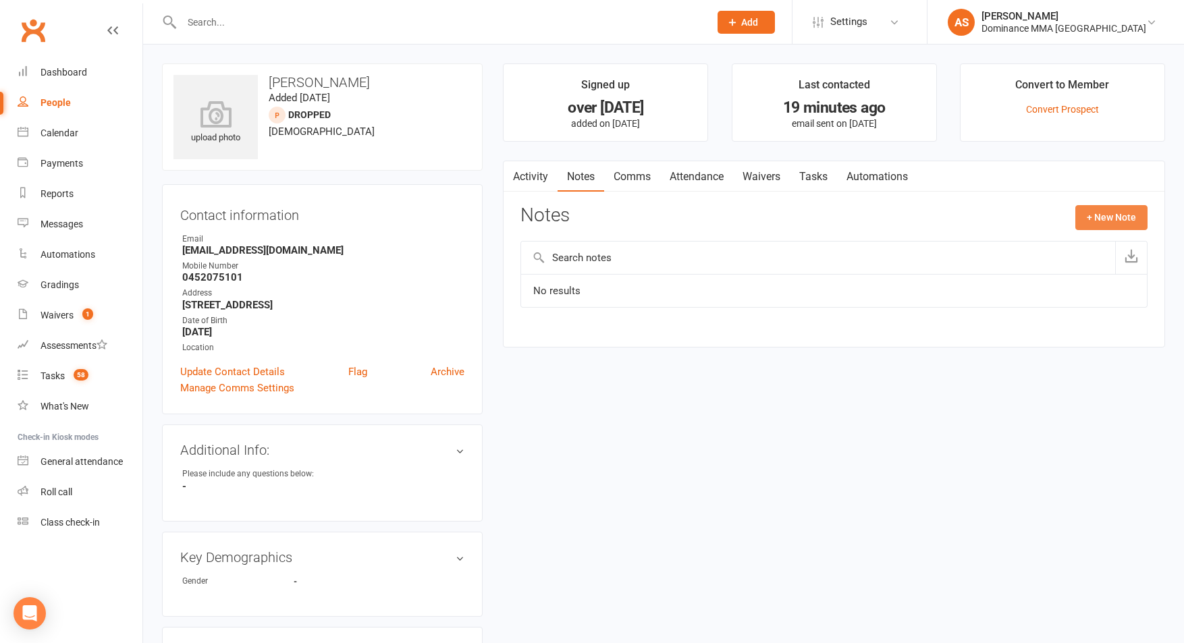
click at [1120, 222] on button "+ New Note" at bounding box center [1111, 217] width 72 height 24
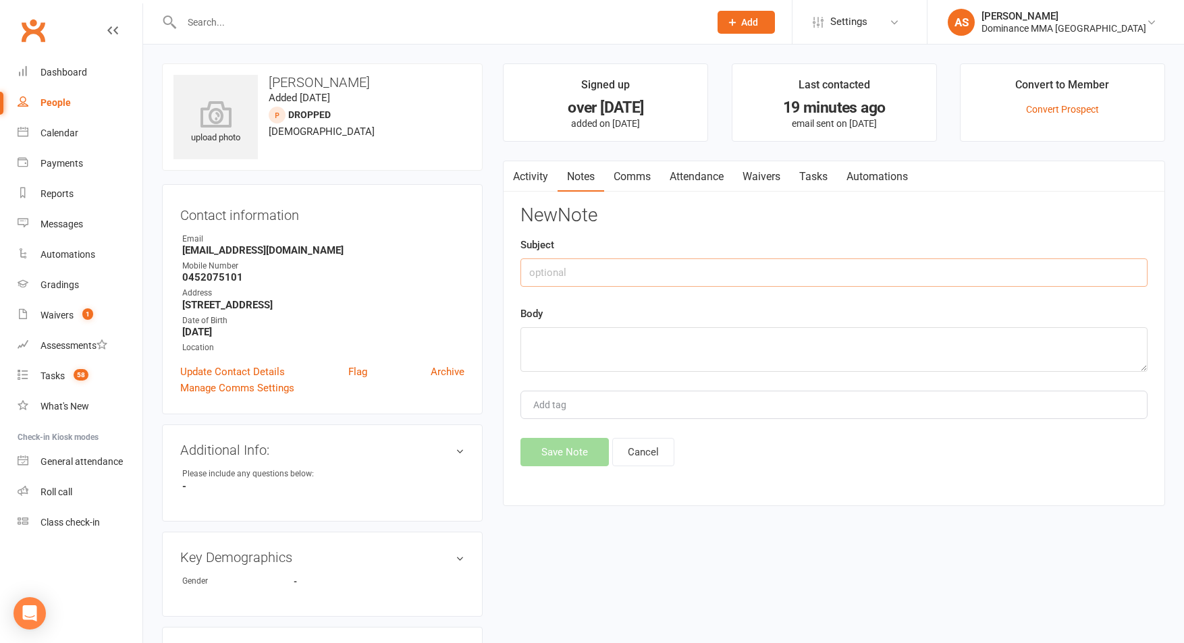
click at [537, 265] on input "text" at bounding box center [833, 273] width 627 height 28
type input "Initial SC - walk in"
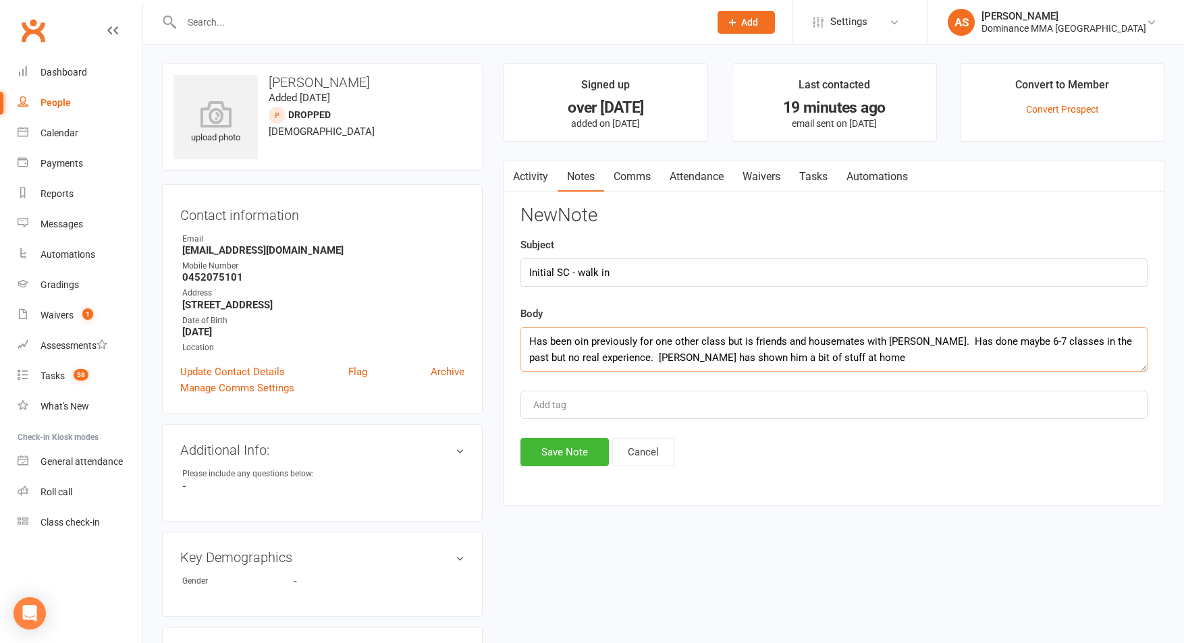
click at [581, 342] on textarea "Has been oin previously for one other class but is friends and housemates with …" at bounding box center [833, 349] width 627 height 45
drag, startPoint x: 1012, startPoint y: 341, endPoint x: 1057, endPoint y: 342, distance: 45.2
click at [1057, 342] on textarea "Has been in previously for one other class but is friends and housemates with […" at bounding box center [833, 349] width 627 height 45
click at [1069, 342] on textarea "Has been in previously for one other class but is friends and housemates with […" at bounding box center [833, 349] width 627 height 45
click at [884, 360] on textarea "Has been in previously for one other class but is friends and housemates with […" at bounding box center [833, 349] width 627 height 45
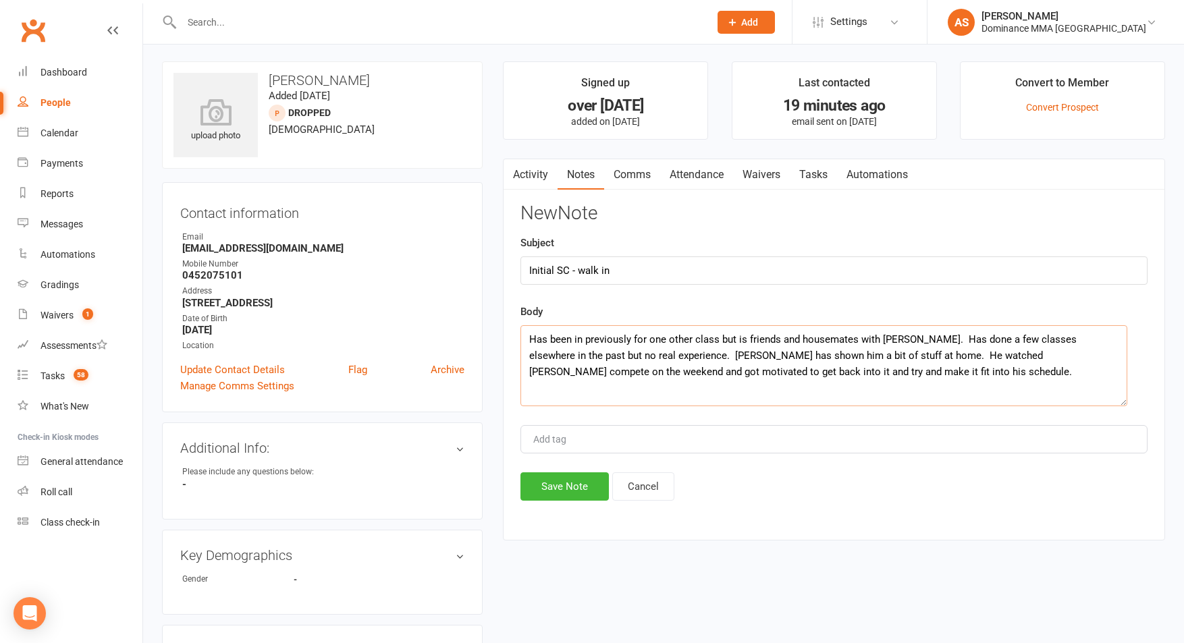
drag, startPoint x: 1143, startPoint y: 367, endPoint x: 984, endPoint y: 395, distance: 161.1
click at [1107, 405] on textarea "Has been in previously for one other class but is friends and housemates with […" at bounding box center [823, 365] width 607 height 81
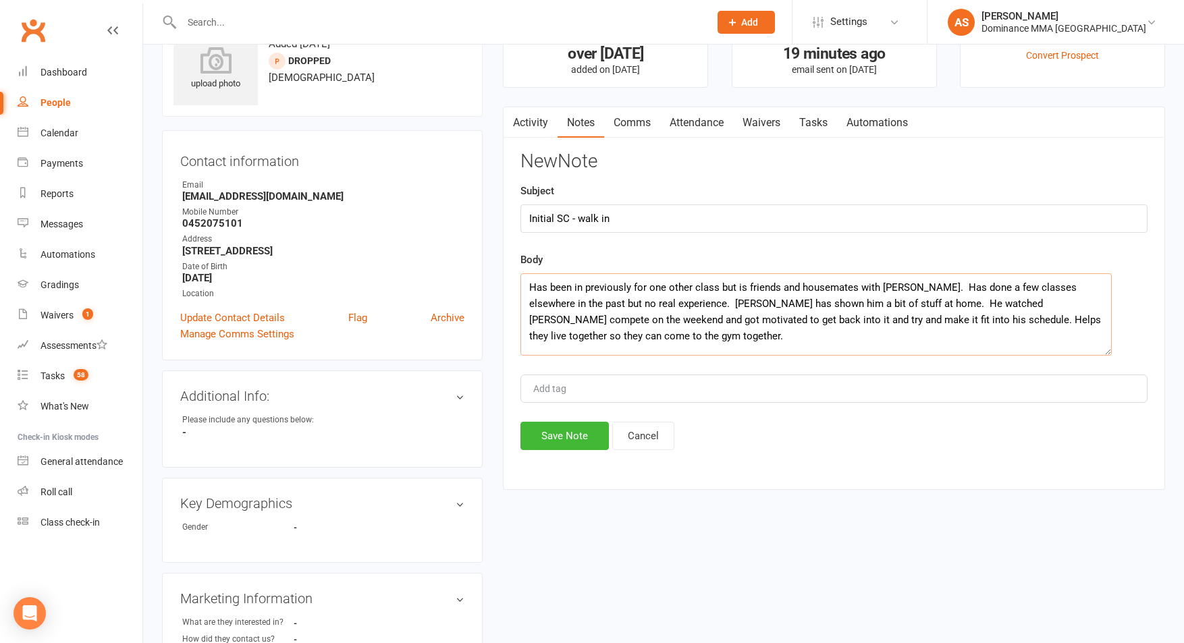
scroll to position [56, 0]
type textarea "Has been in previously for one other class but is friends and housemates with […"
drag, startPoint x: 564, startPoint y: 433, endPoint x: 558, endPoint y: 439, distance: 9.1
click at [564, 433] on button "Save Note" at bounding box center [564, 434] width 88 height 28
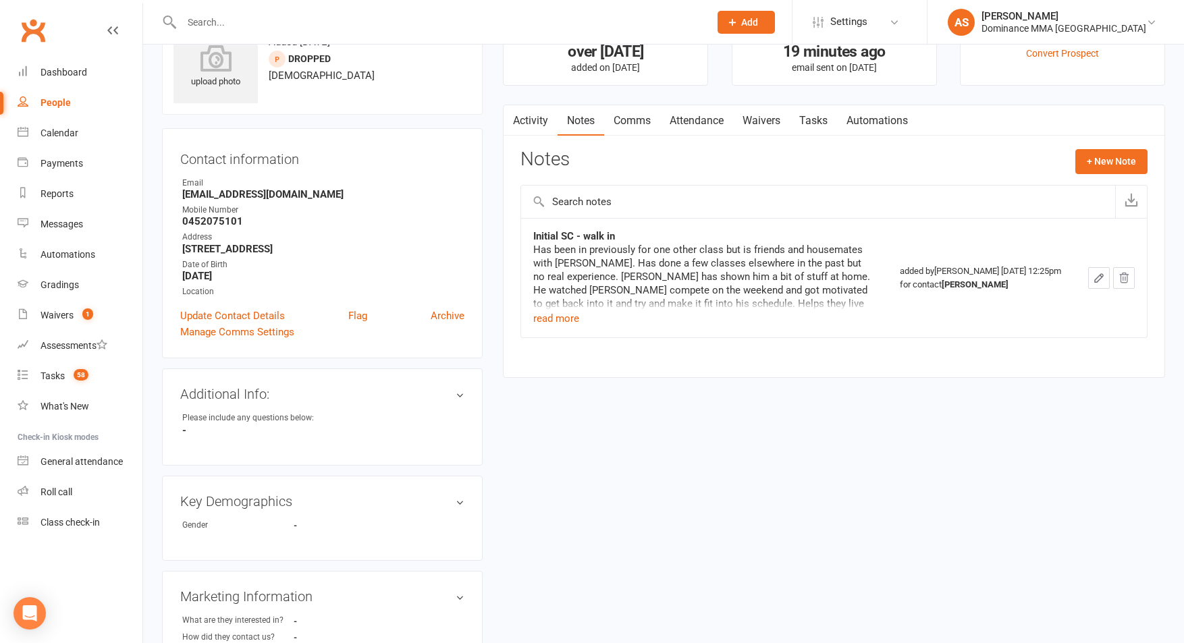
scroll to position [0, 0]
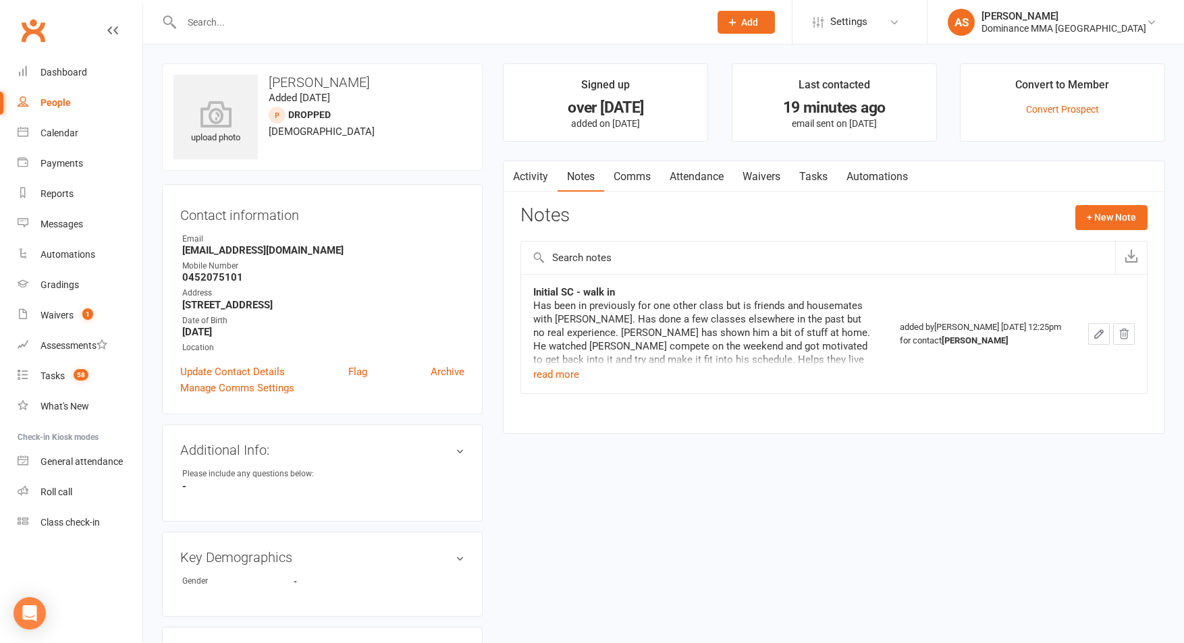
click at [817, 186] on link "Tasks" at bounding box center [813, 176] width 47 height 31
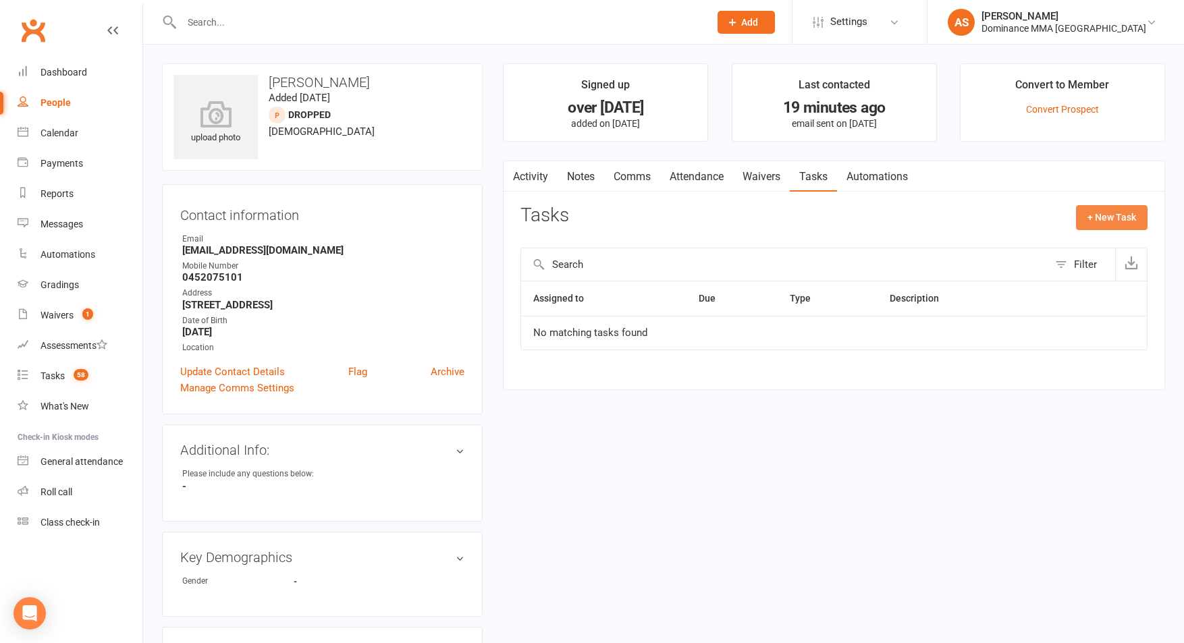
click at [1102, 215] on button "+ New Task" at bounding box center [1112, 217] width 72 height 24
select select "50862"
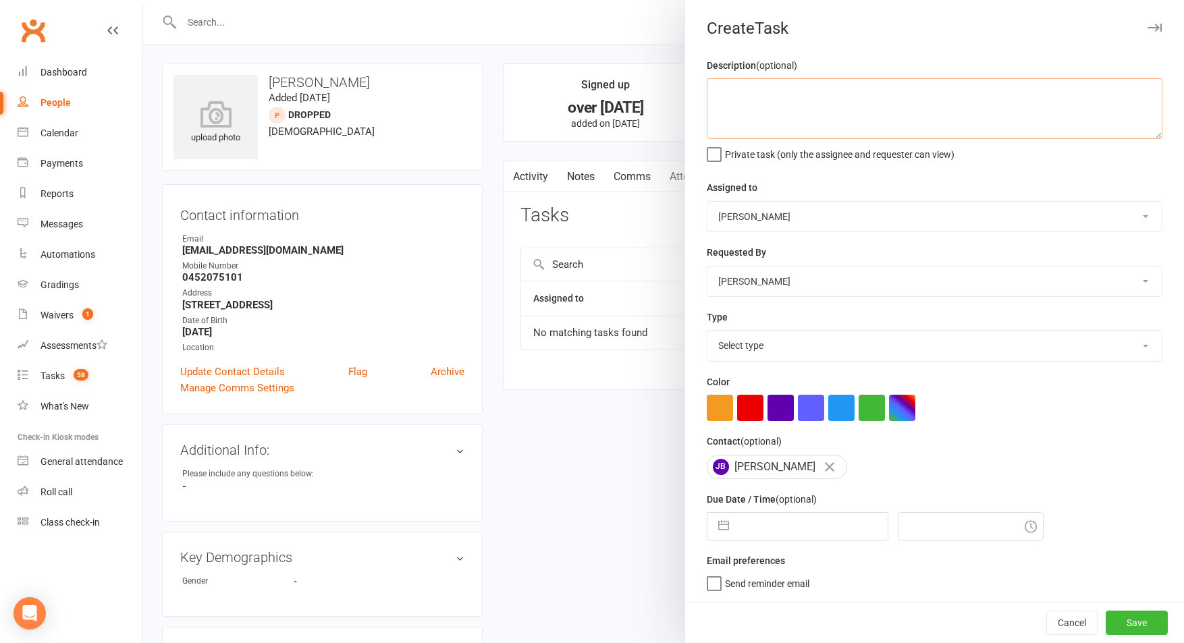
click at [798, 121] on textarea at bounding box center [935, 108] width 456 height 61
type textarea "Trial follow up NGBJJ Mon 12pm. 15.9 AS"
click at [798, 356] on select "Select type A. prospect | enquiry response B. prospect | trial | not yet booked…" at bounding box center [934, 346] width 454 height 30
select select "3863"
click at [707, 332] on select "Select type A. prospect | enquiry response B. prospect | trial | not yet booked…" at bounding box center [934, 346] width 454 height 30
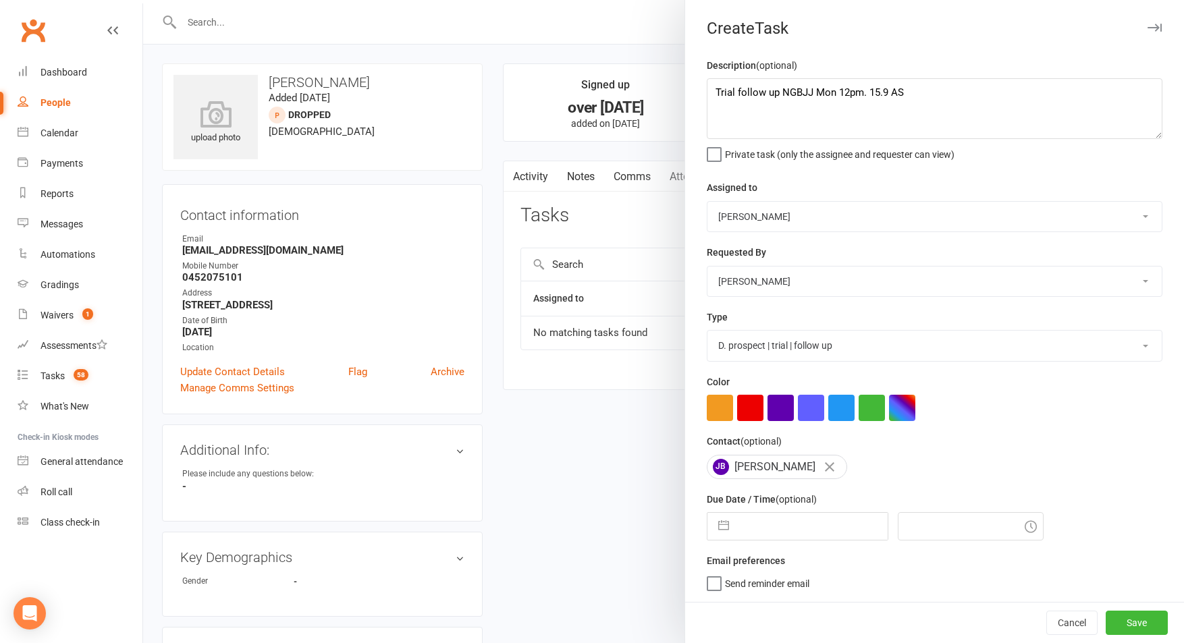
click at [800, 533] on input "text" at bounding box center [812, 526] width 152 height 27
select select "7"
select select "2025"
select select "8"
select select "2025"
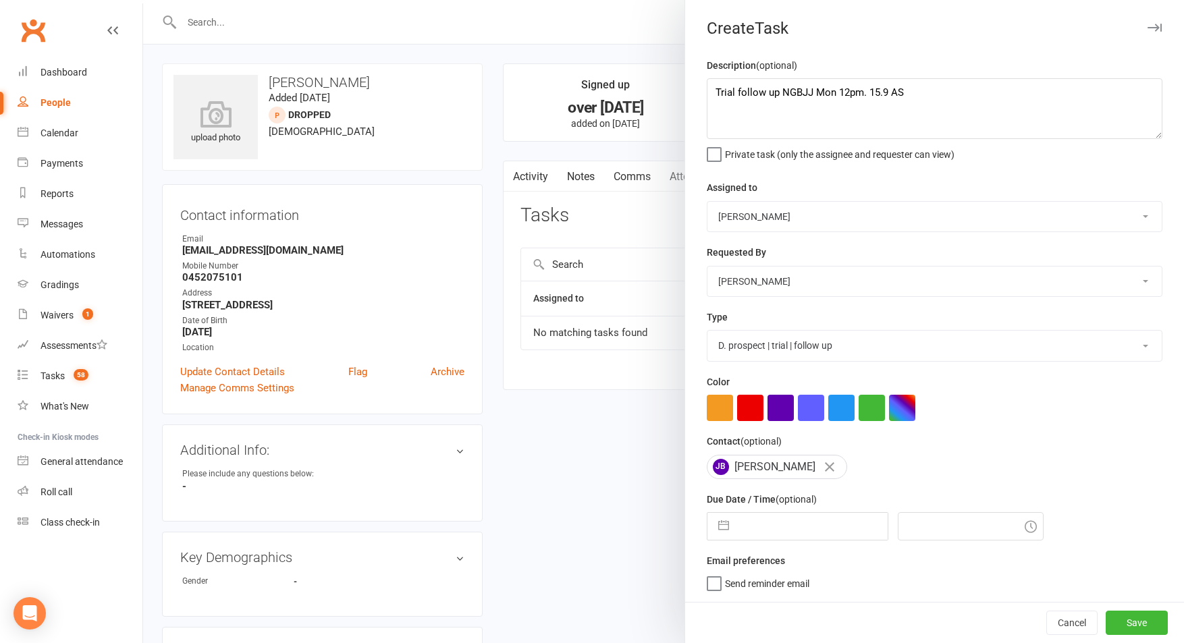
select select "9"
select select "2025"
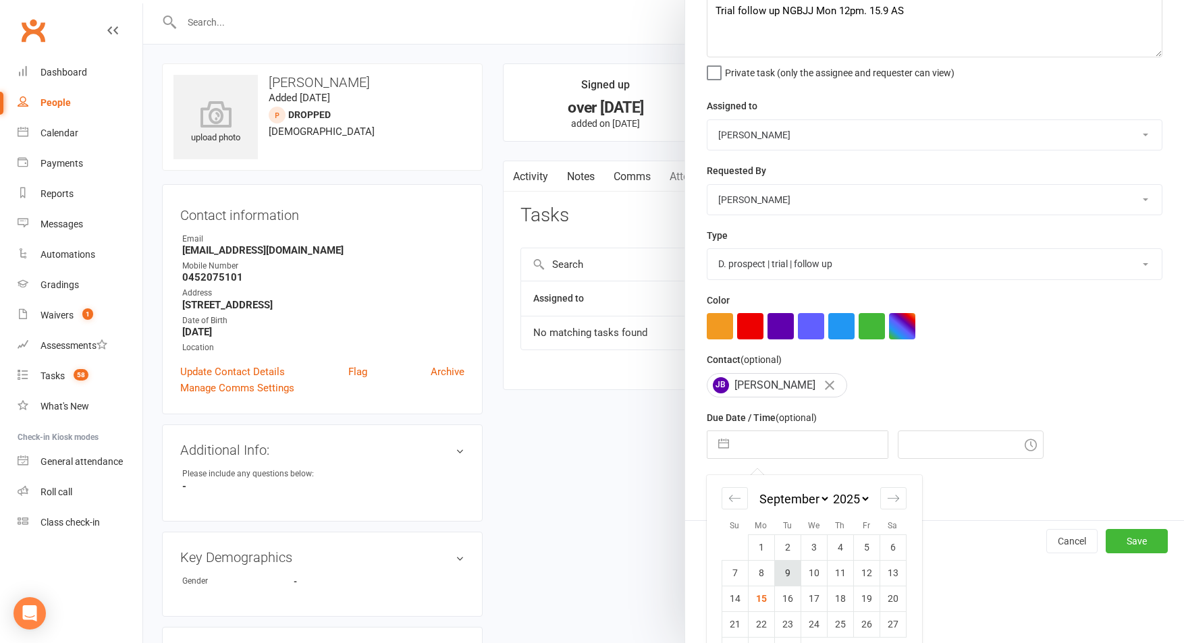
scroll to position [119, 0]
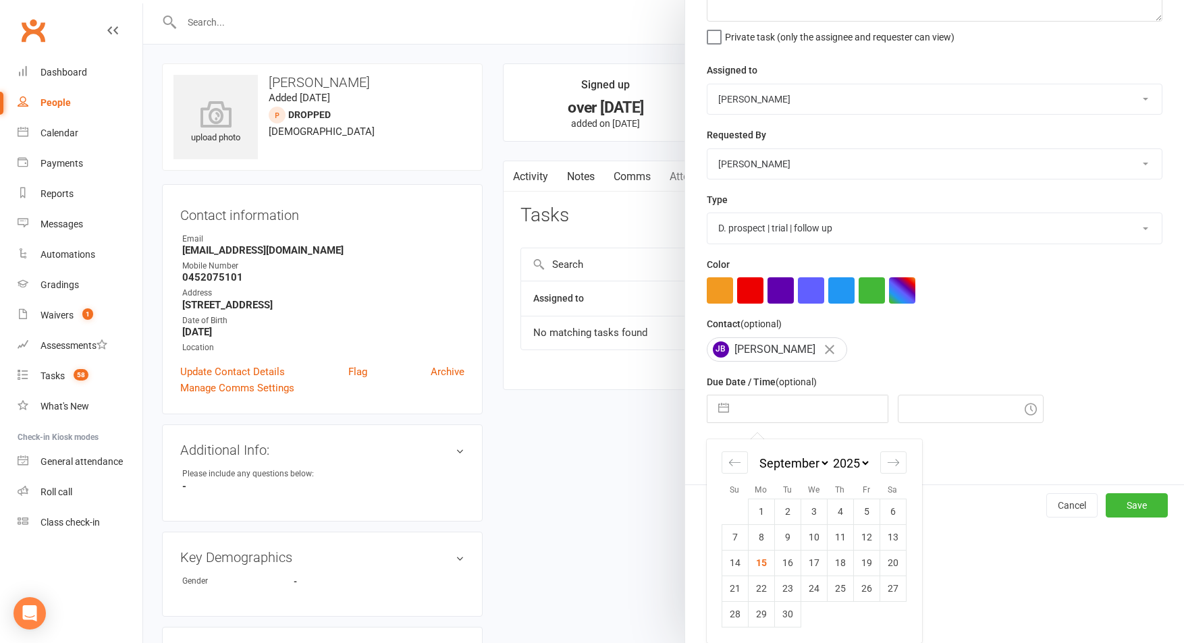
drag, startPoint x: 794, startPoint y: 562, endPoint x: 784, endPoint y: 563, distance: 9.5
click at [790, 562] on td "16" at bounding box center [787, 563] width 26 height 26
type input "[DATE]"
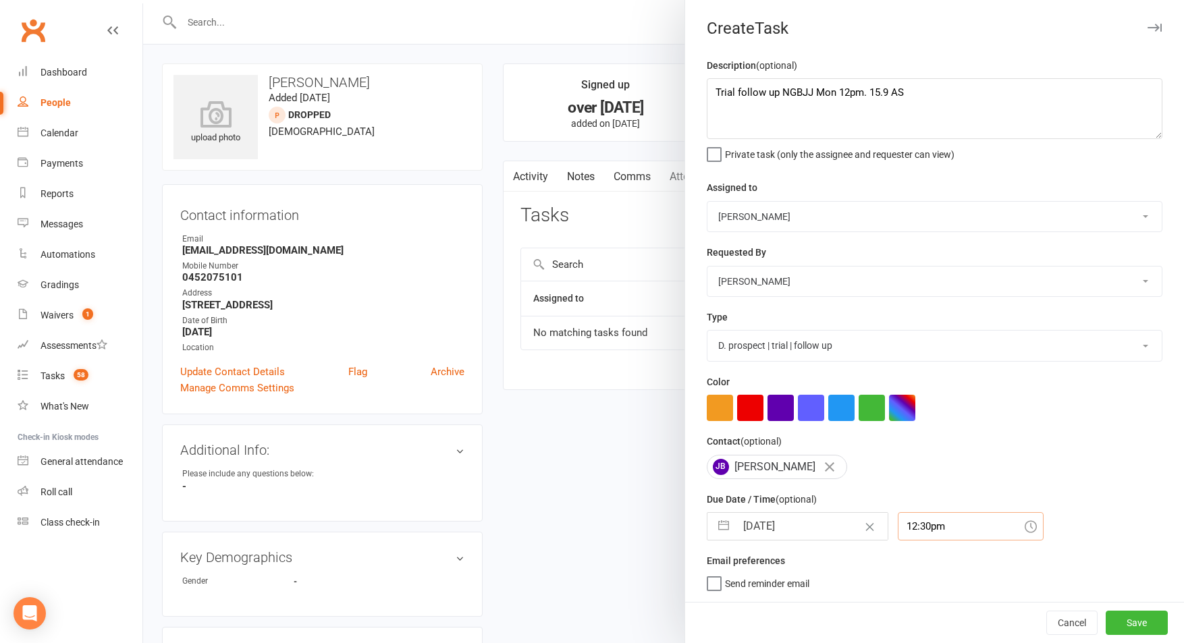
click at [938, 532] on div "12:30pm" at bounding box center [971, 526] width 146 height 28
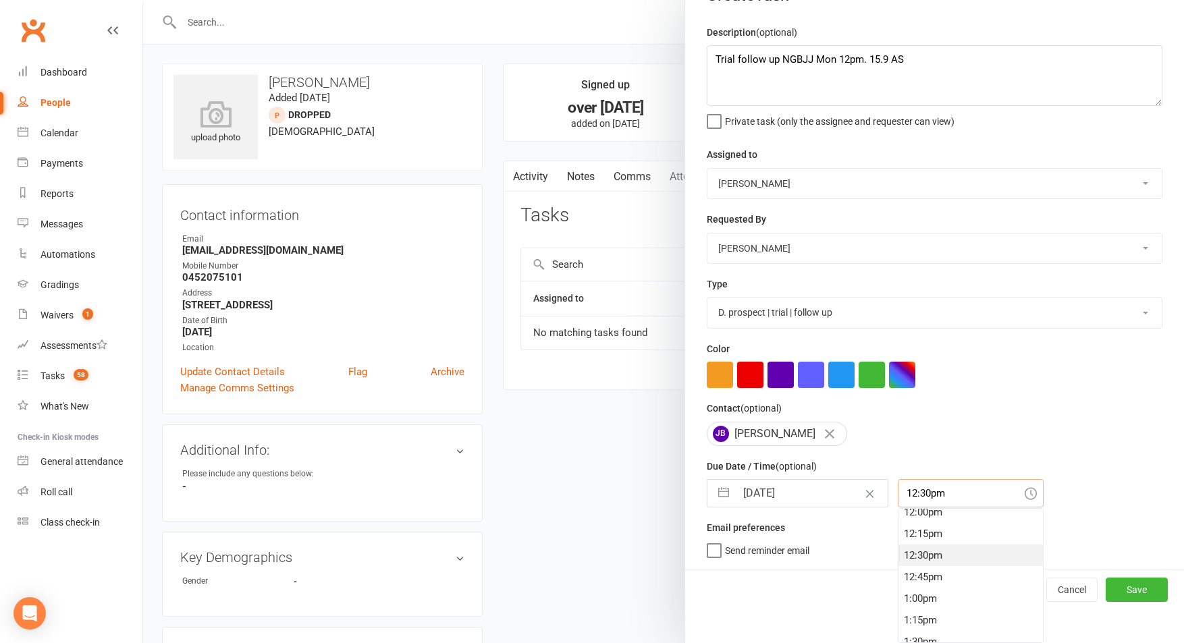
scroll to position [1046, 0]
drag, startPoint x: 942, startPoint y: 520, endPoint x: 1082, endPoint y: 587, distance: 155.5
click at [942, 520] on div "12:00pm" at bounding box center [970, 511] width 144 height 22
type input "12:00pm"
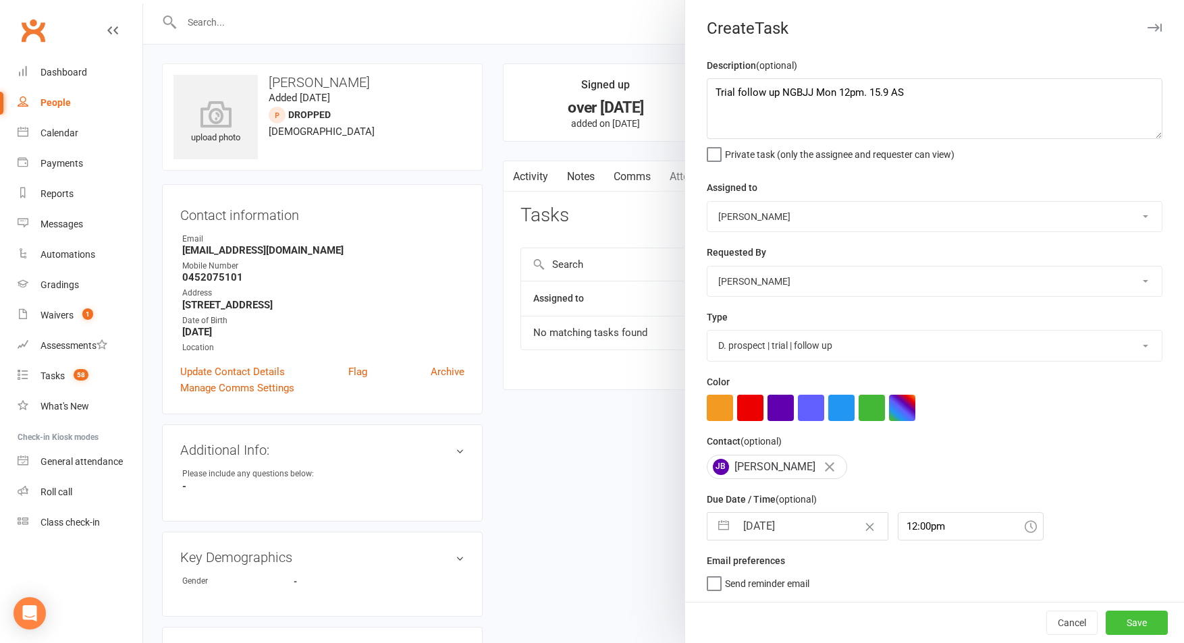
click at [1143, 630] on button "Save" at bounding box center [1137, 623] width 62 height 24
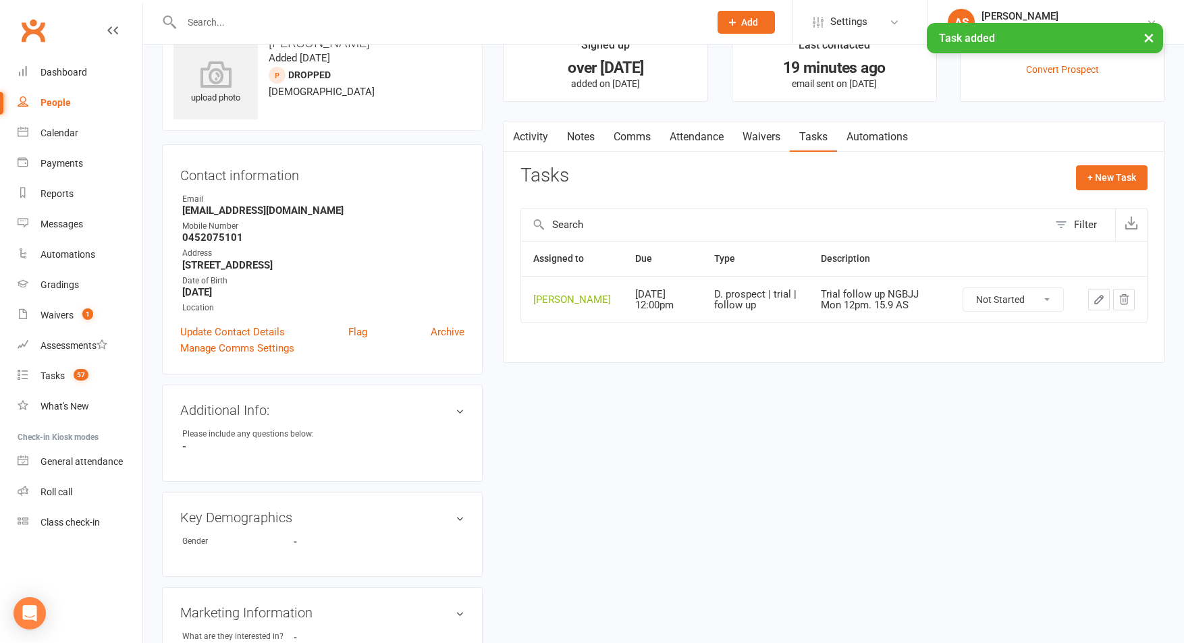
scroll to position [20, 0]
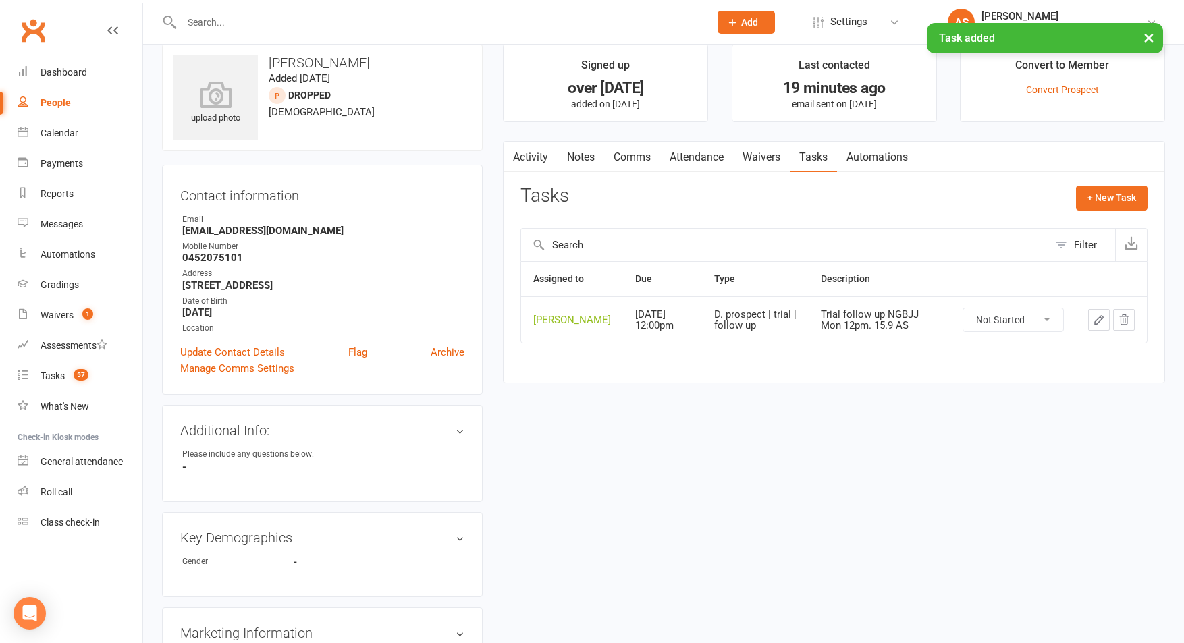
click at [532, 150] on link "Activity" at bounding box center [531, 157] width 54 height 31
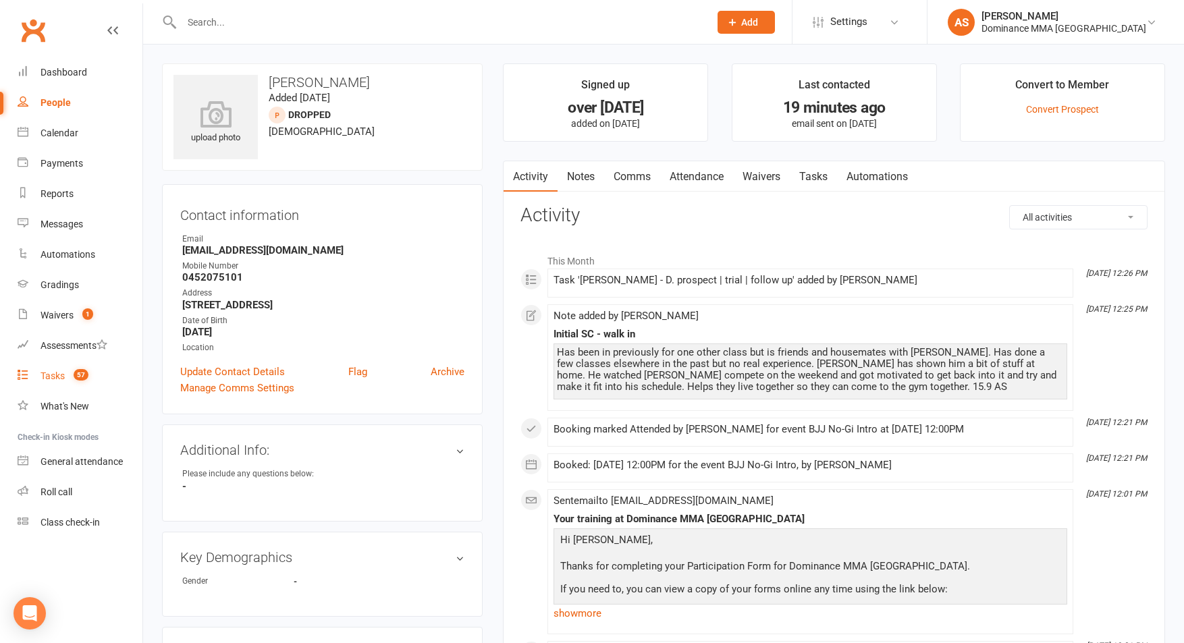
click at [96, 381] on link "Tasks 57" at bounding box center [80, 376] width 125 height 30
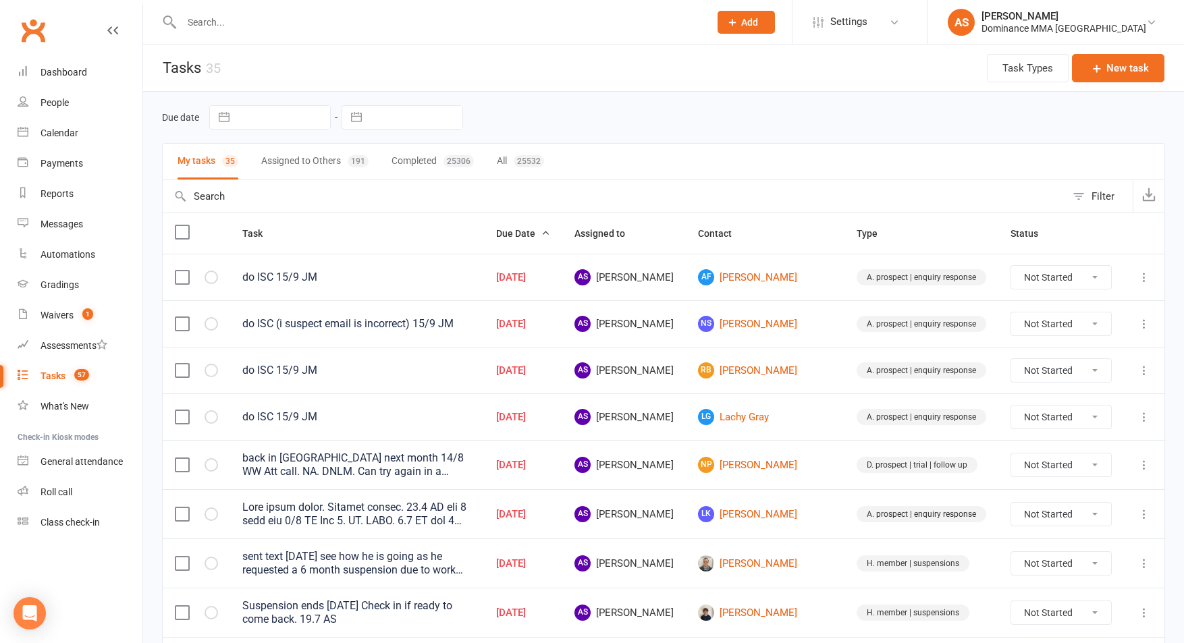
click at [206, 24] on input "text" at bounding box center [439, 22] width 522 height 19
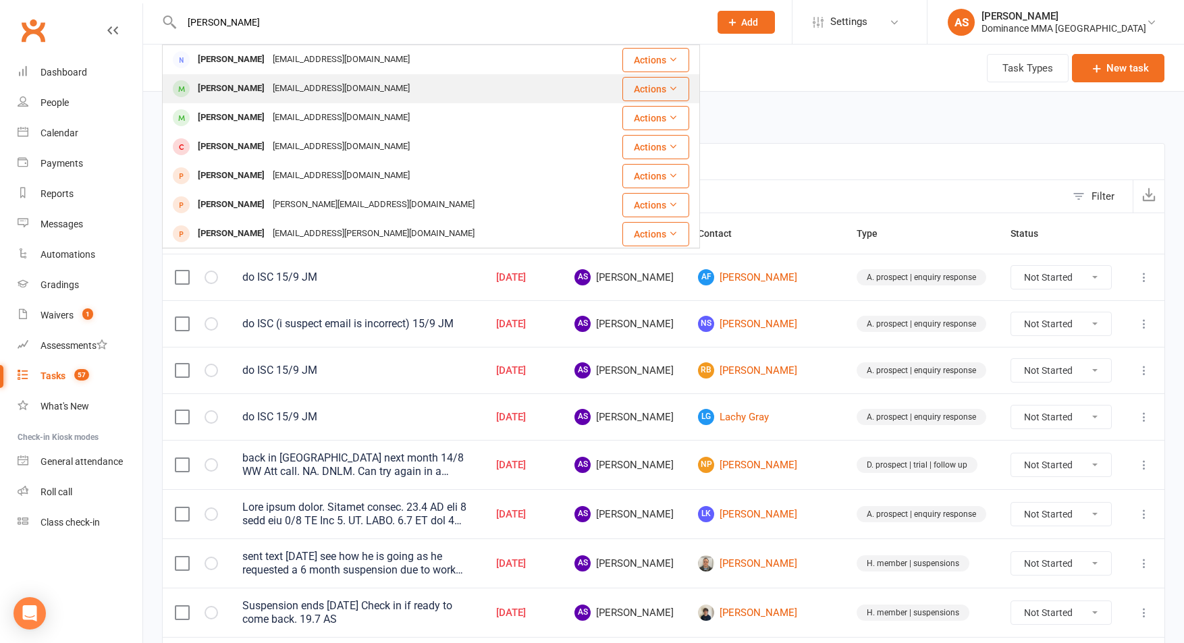
type input "[PERSON_NAME]"
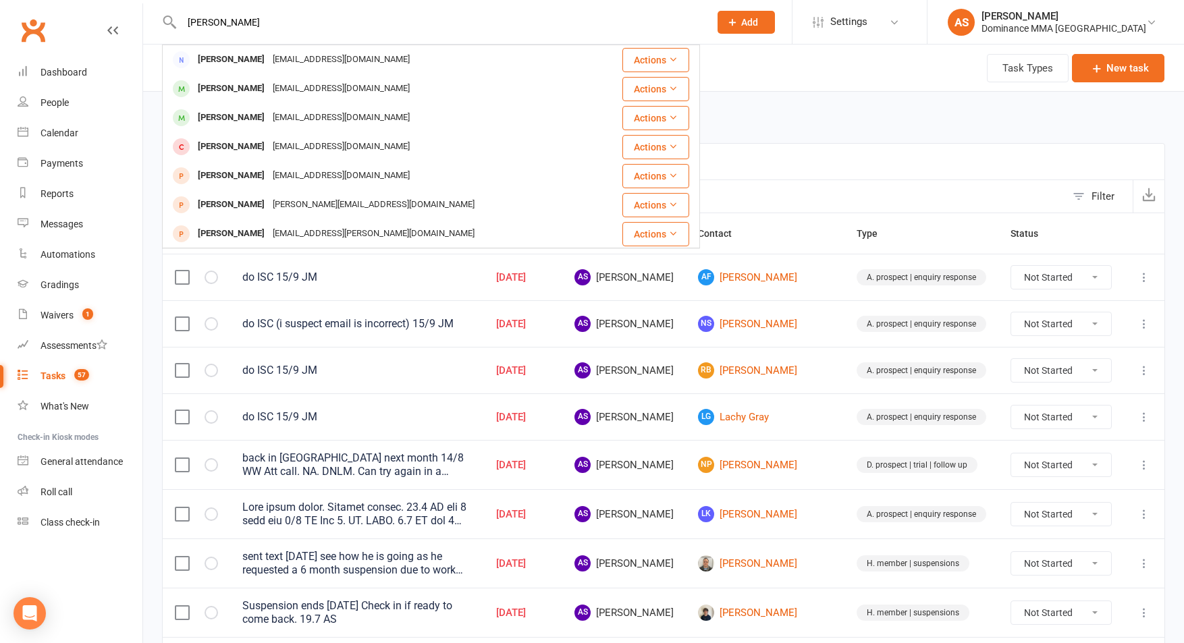
click at [340, 91] on div "[EMAIL_ADDRESS][DOMAIN_NAME]" at bounding box center [341, 89] width 145 height 20
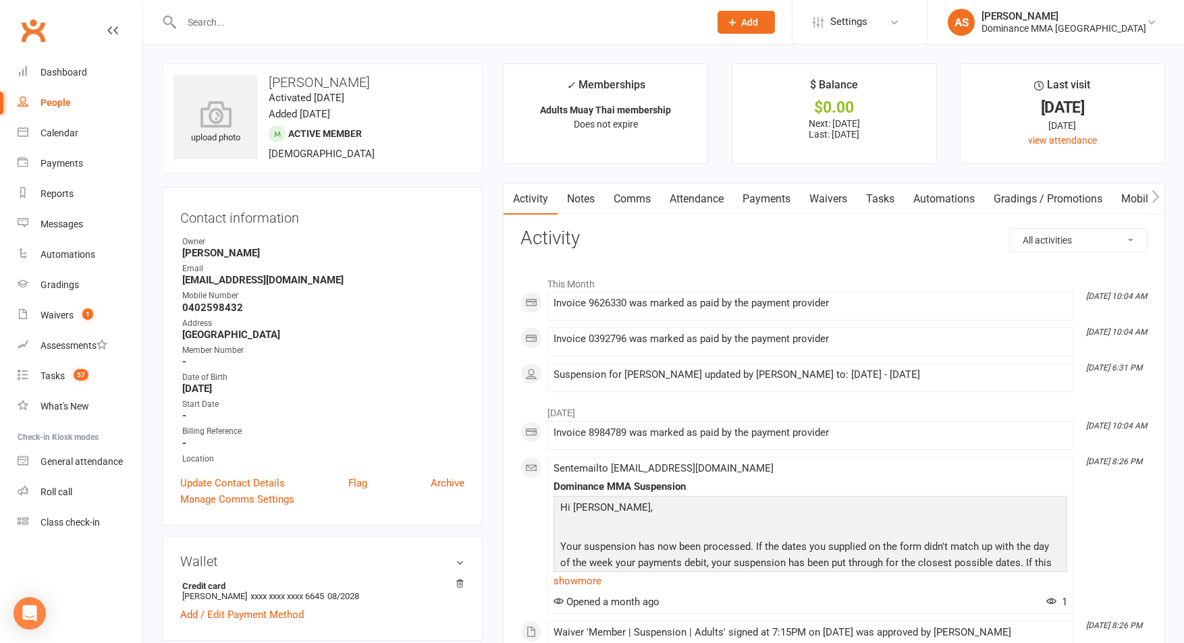
click at [780, 207] on link "Payments" at bounding box center [766, 199] width 67 height 31
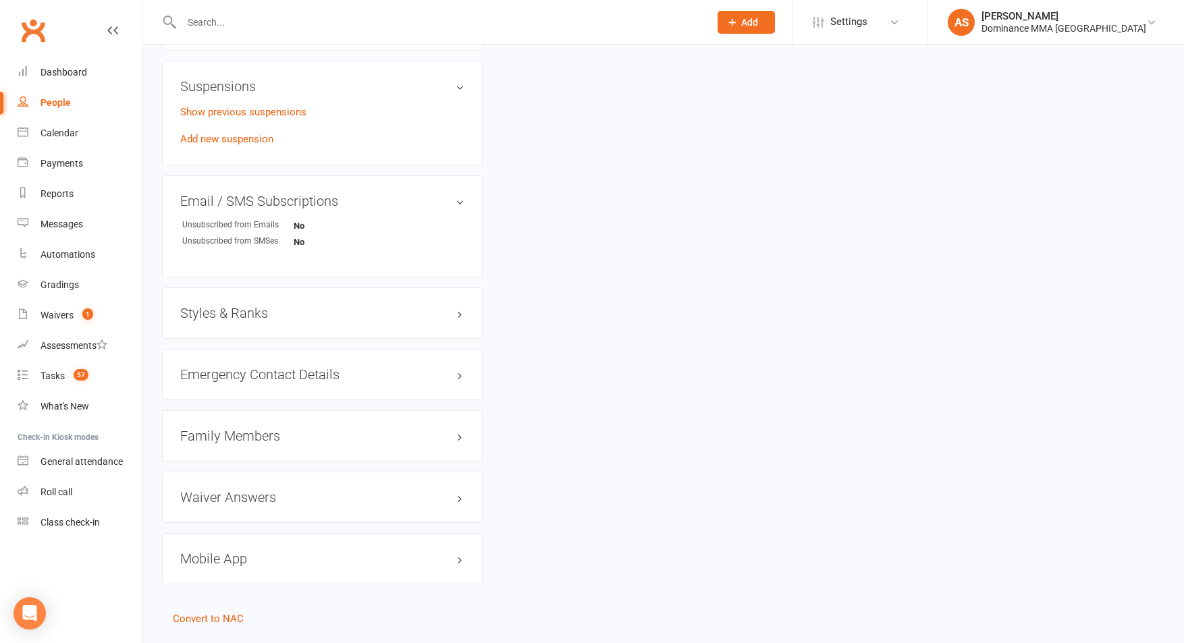
scroll to position [886, 0]
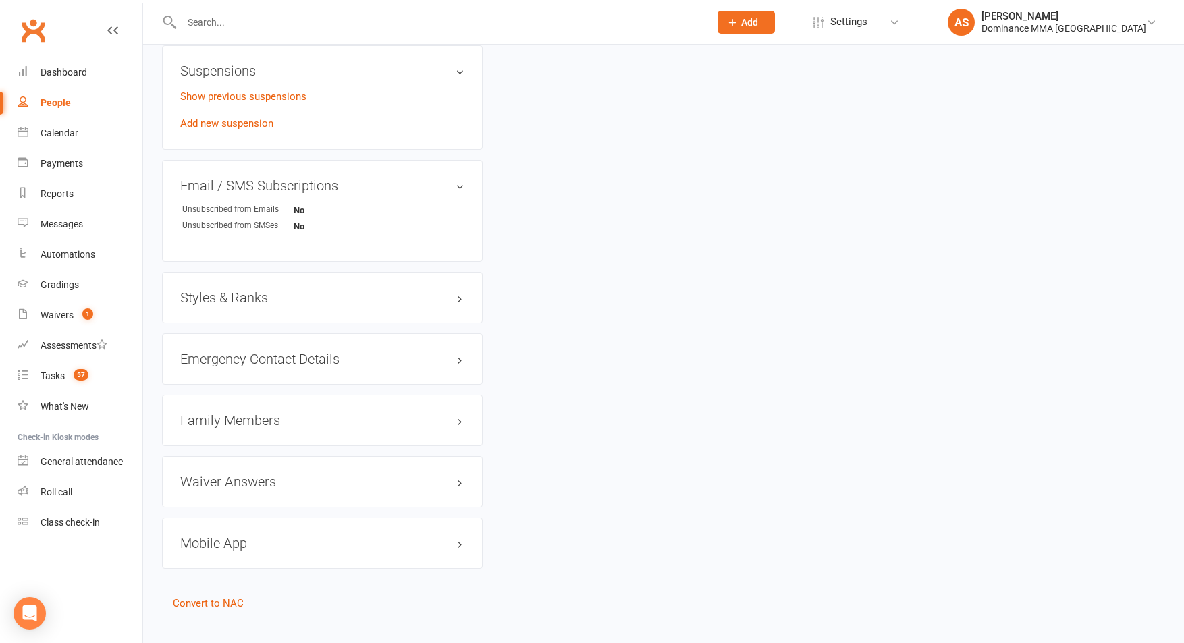
click at [298, 423] on h3 "Family Members" at bounding box center [322, 420] width 284 height 15
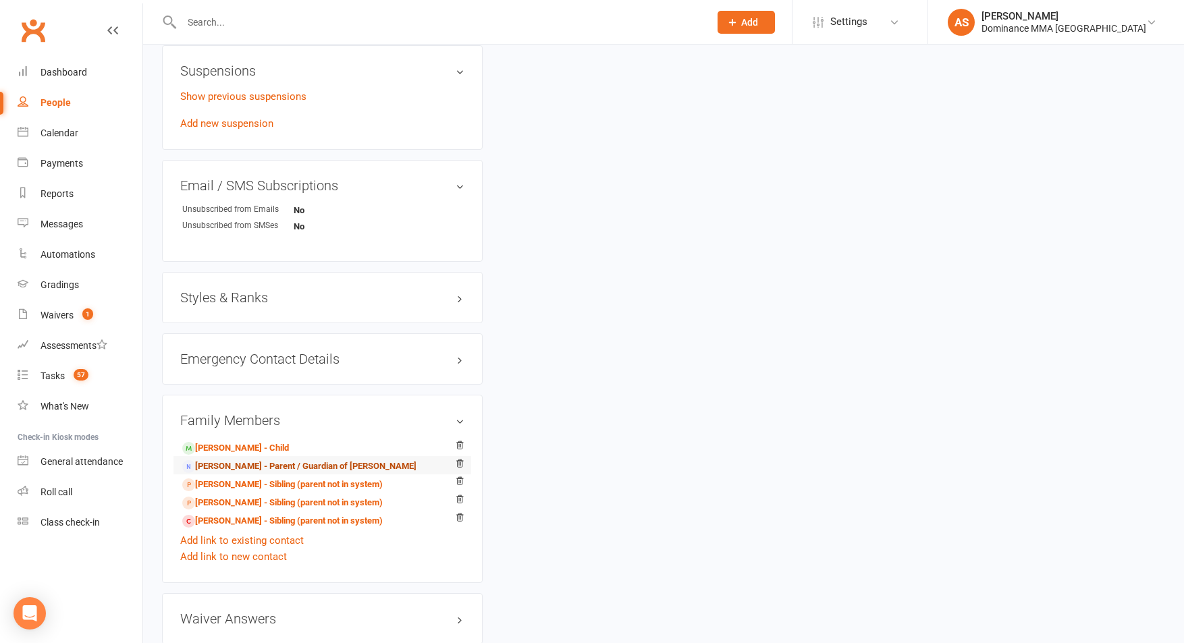
click at [218, 464] on link "Latrell Huta - Parent / Guardian of Orion Abraham" at bounding box center [299, 467] width 234 height 14
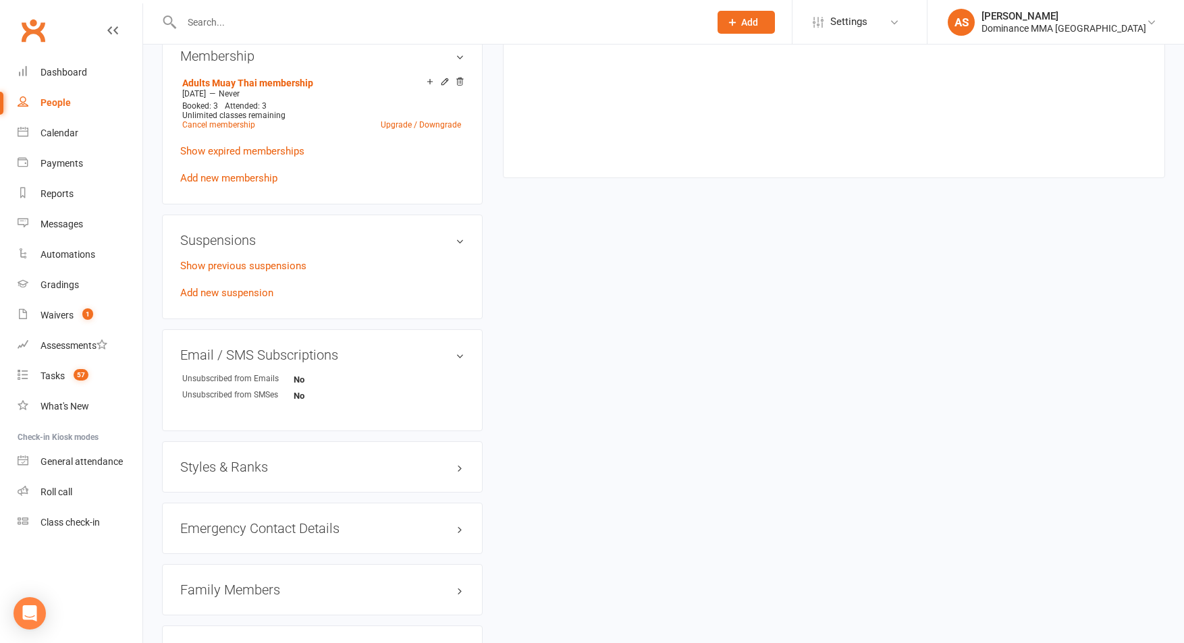
scroll to position [719, 0]
click at [230, 585] on h3 "Family Members" at bounding box center [322, 587] width 284 height 15
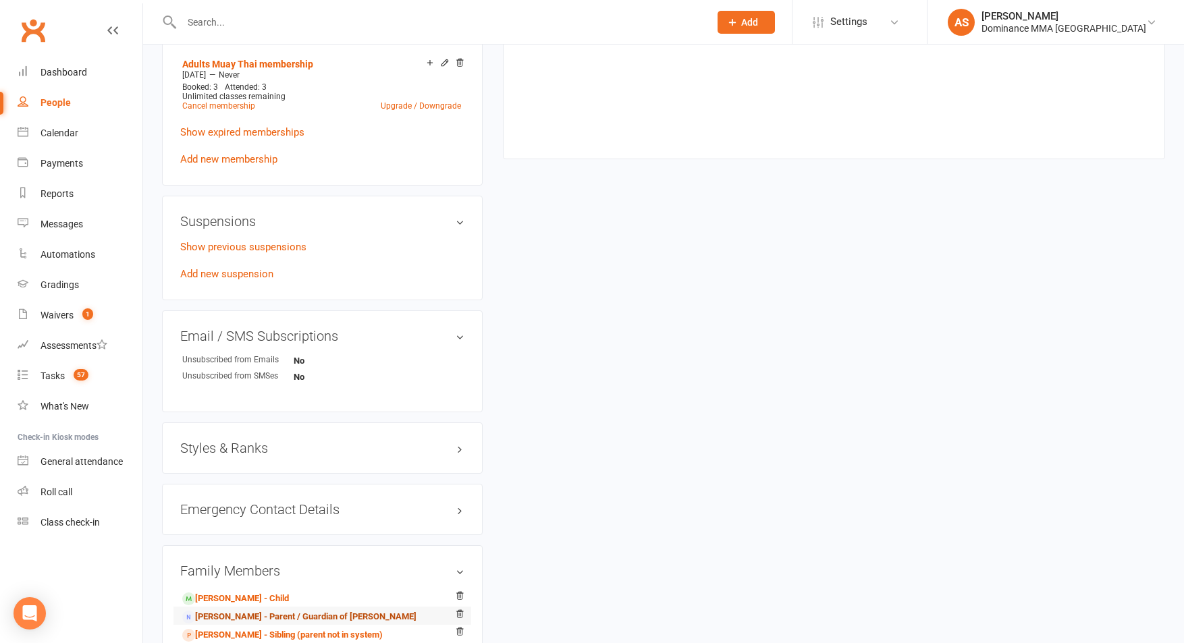
scroll to position [740, 0]
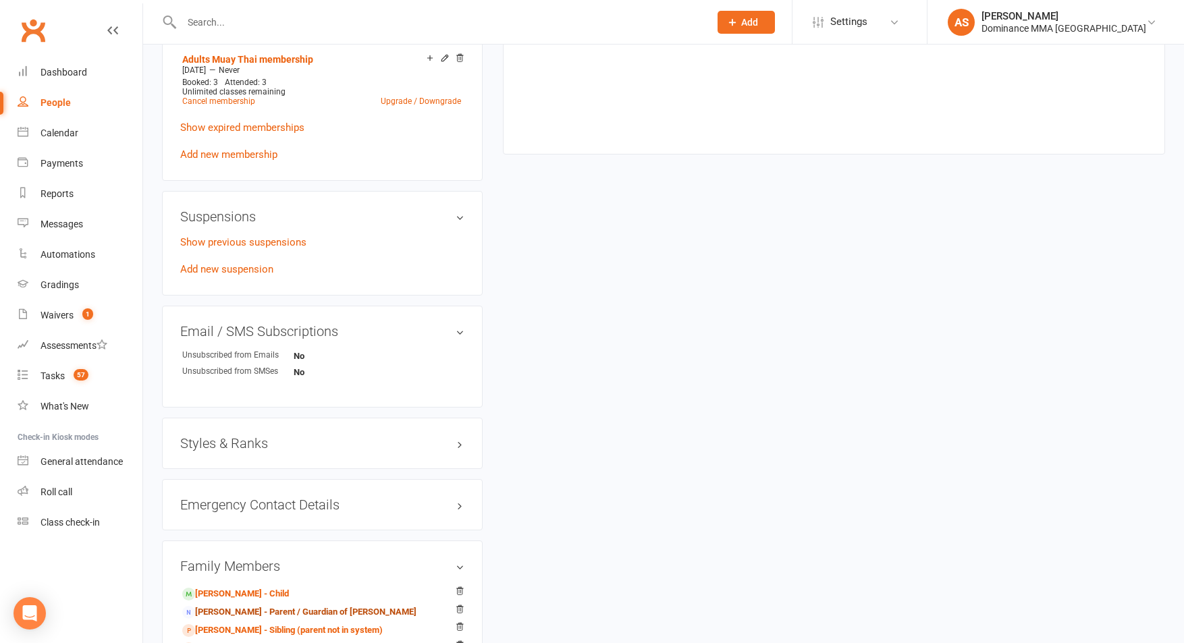
drag, startPoint x: 225, startPoint y: 608, endPoint x: 232, endPoint y: 603, distance: 8.2
click at [225, 607] on link "Latrell Huta - Parent / Guardian of Orion Abraham" at bounding box center [299, 612] width 234 height 14
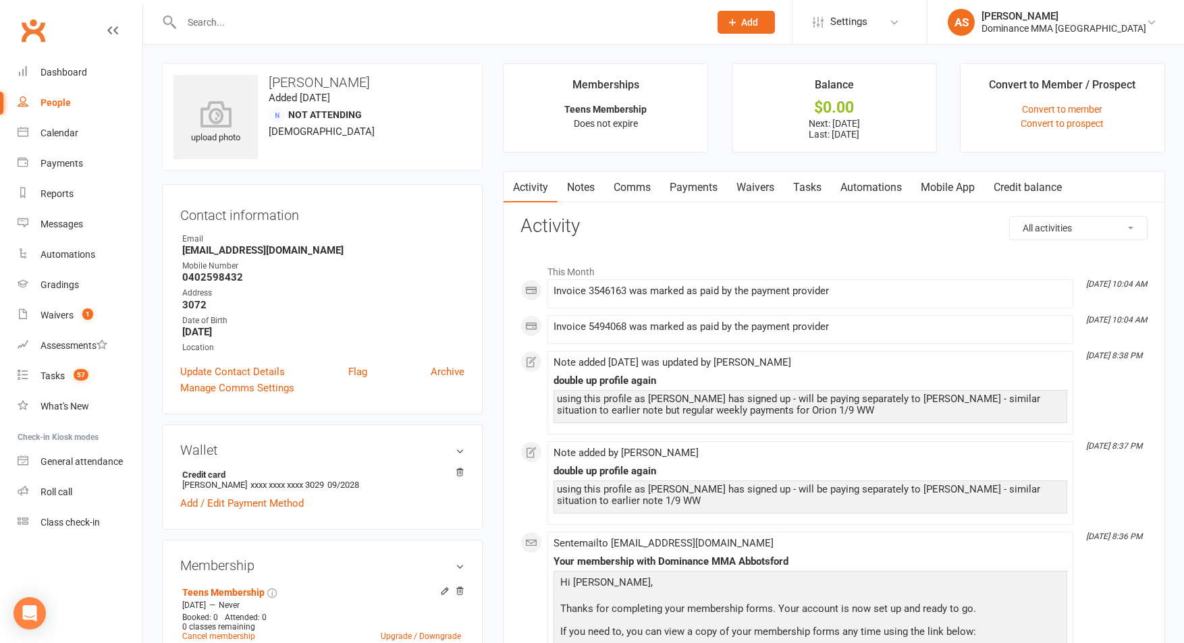
click at [707, 192] on link "Payments" at bounding box center [693, 187] width 67 height 31
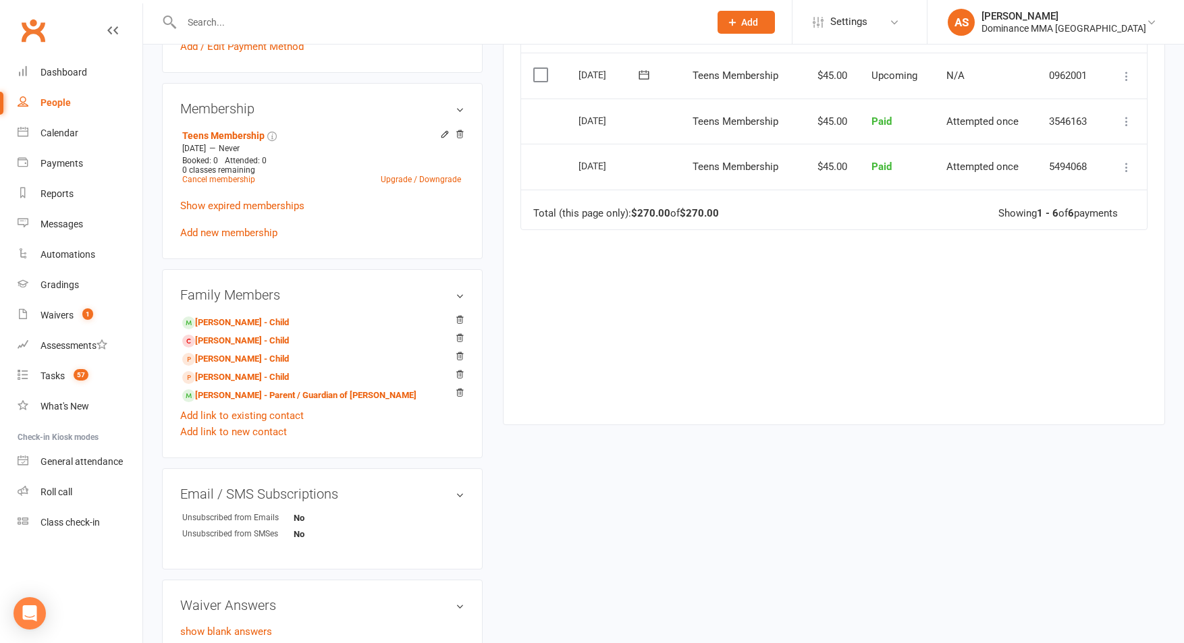
scroll to position [473, 0]
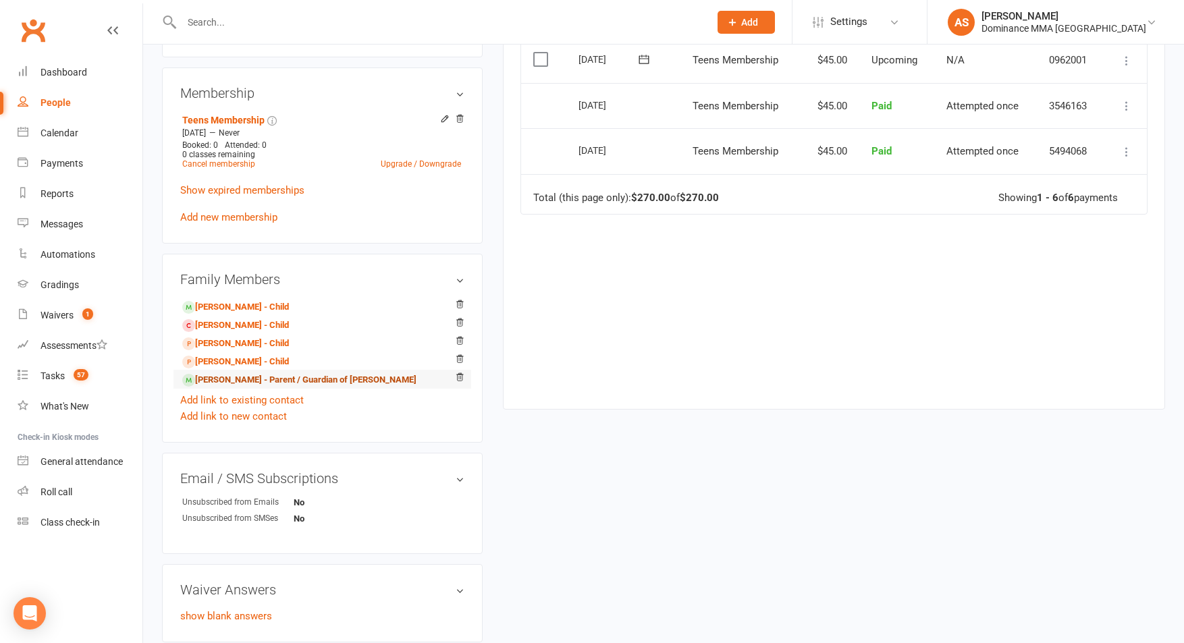
click at [234, 379] on link "Latrell Huta - Parent / Guardian of Orion Abraham" at bounding box center [299, 380] width 234 height 14
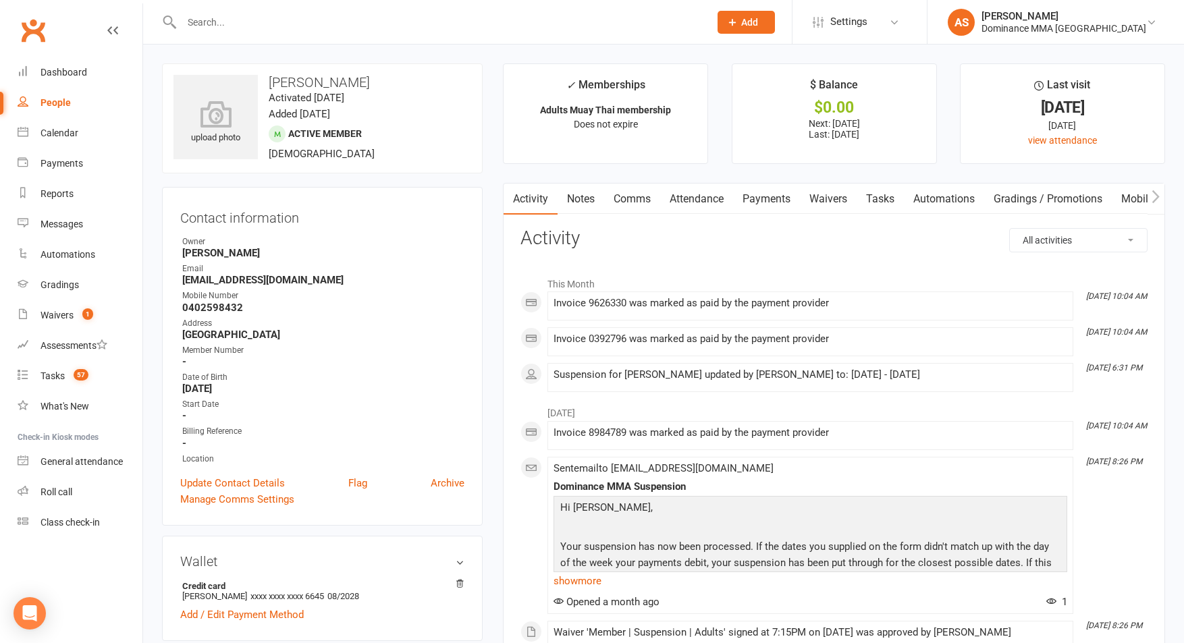
click at [772, 195] on link "Payments" at bounding box center [766, 199] width 67 height 31
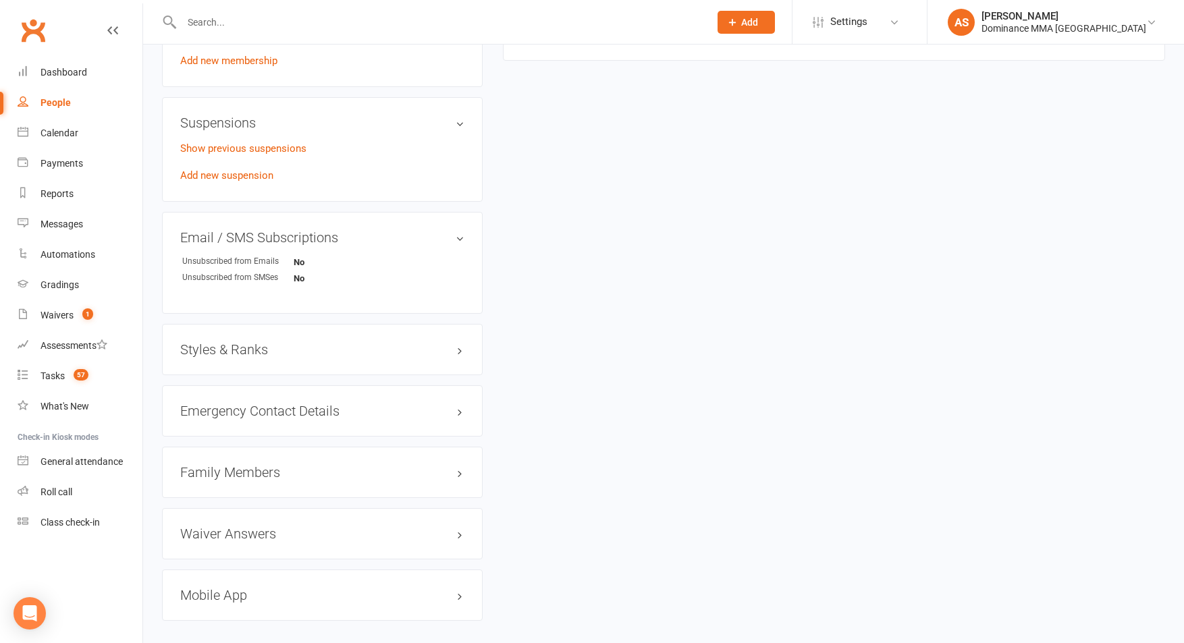
scroll to position [836, 0]
click at [285, 463] on h3 "Family Members" at bounding box center [322, 470] width 284 height 15
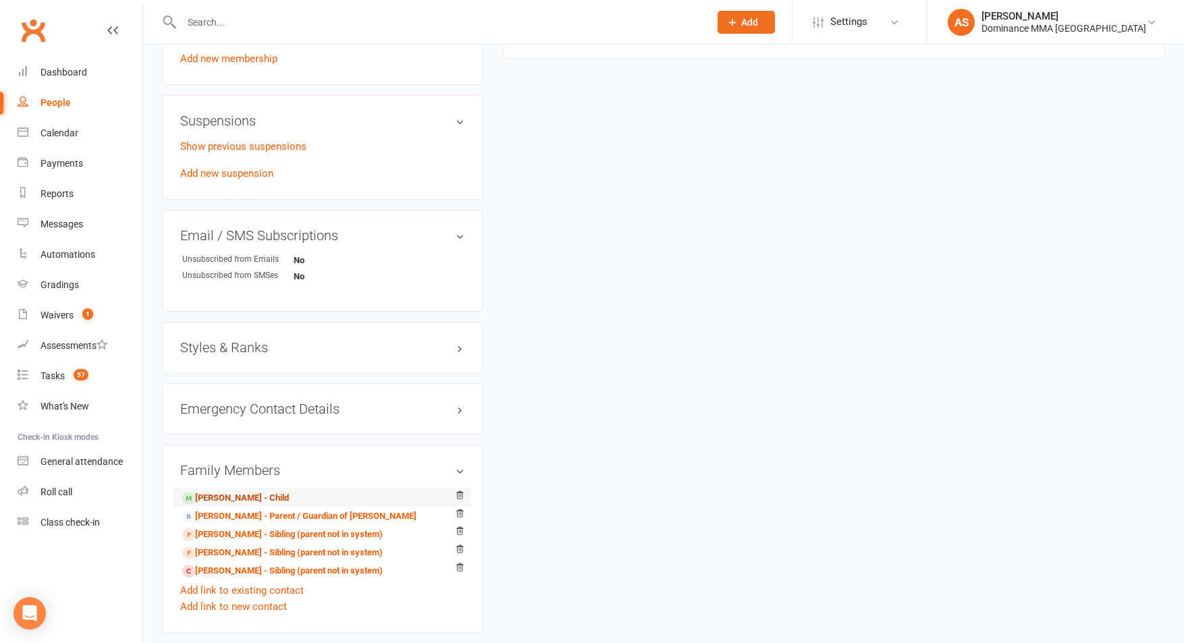
click at [255, 495] on link "Orion Abraham - Child" at bounding box center [235, 498] width 107 height 14
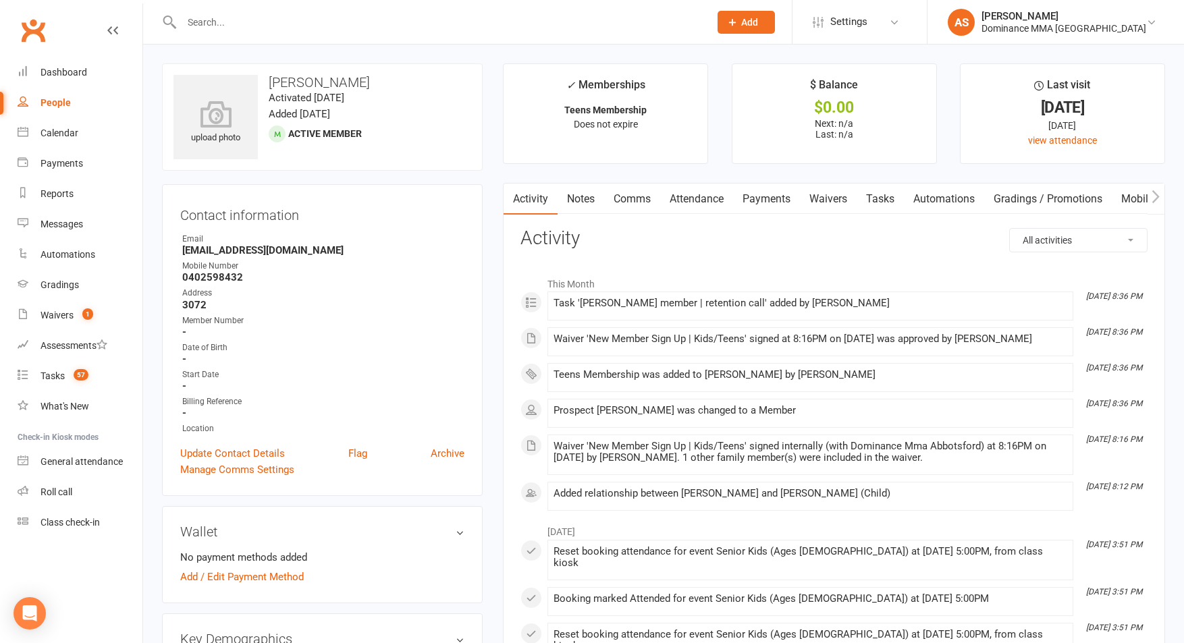
click at [753, 193] on link "Payments" at bounding box center [766, 199] width 67 height 31
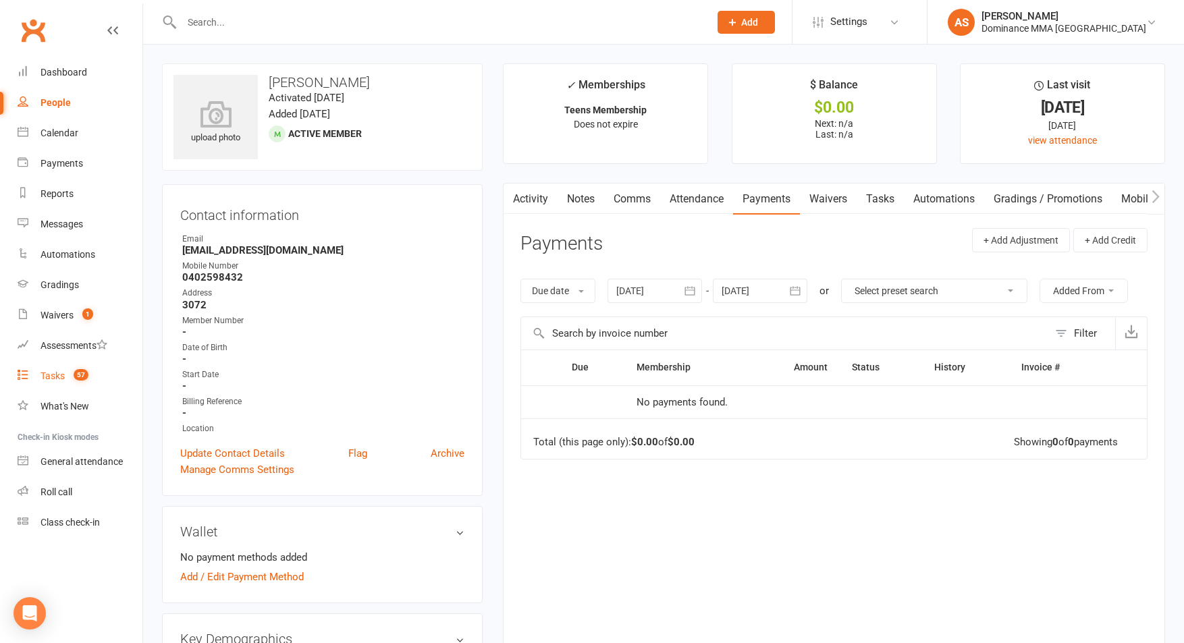
click at [97, 363] on link "Tasks 57" at bounding box center [80, 376] width 125 height 30
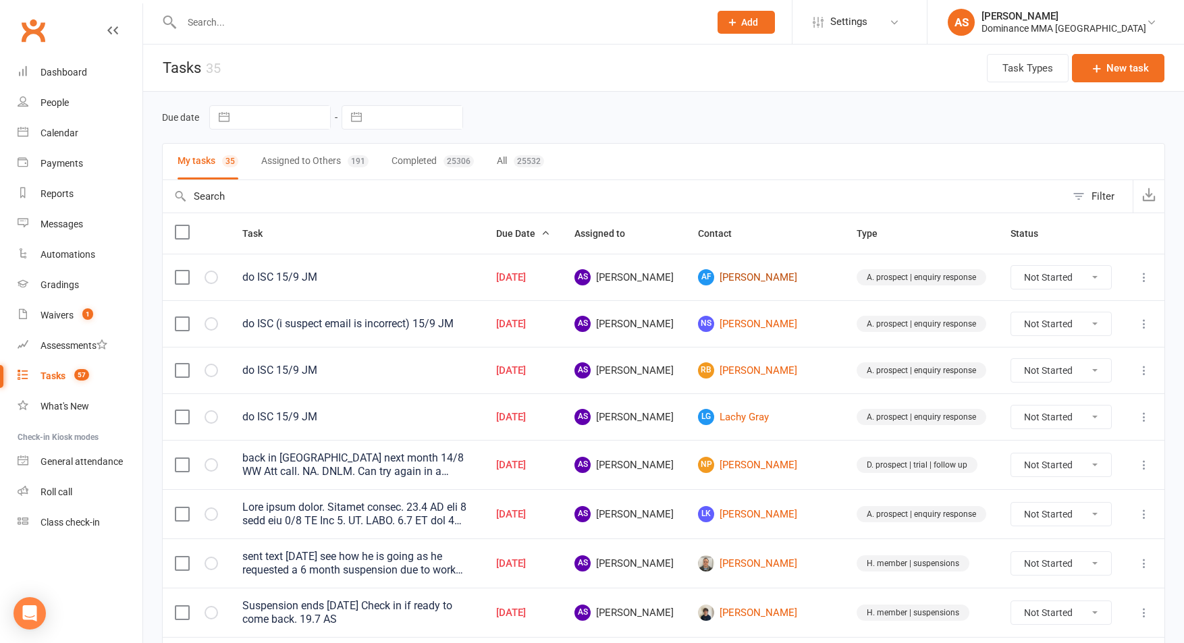
drag, startPoint x: 753, startPoint y: 273, endPoint x: 760, endPoint y: 313, distance: 39.8
click at [753, 273] on link "AF Adam Farah" at bounding box center [765, 277] width 134 height 16
click at [757, 325] on link "NS Narendra Shukla" at bounding box center [765, 324] width 134 height 16
click at [757, 367] on link "RB Rafael Birch" at bounding box center [765, 370] width 134 height 16
click at [782, 417] on link "LG Lachy Gray" at bounding box center [765, 417] width 134 height 16
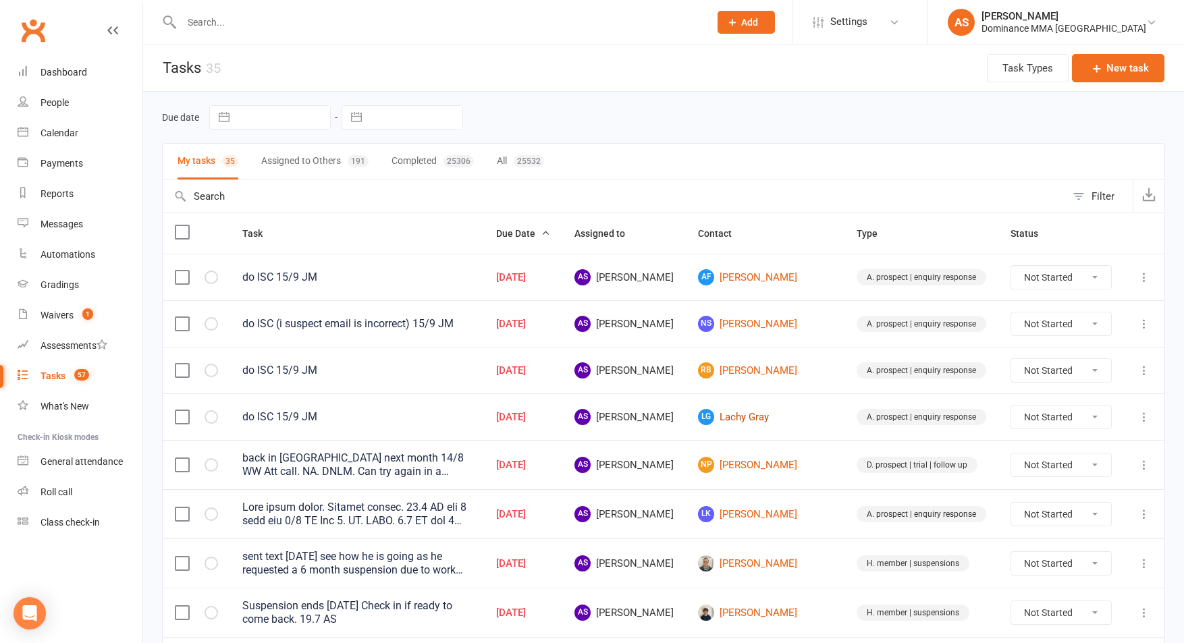
scroll to position [1, 0]
click at [338, 11] on div at bounding box center [431, 22] width 538 height 44
click at [209, 21] on input "text" at bounding box center [439, 22] width 522 height 19
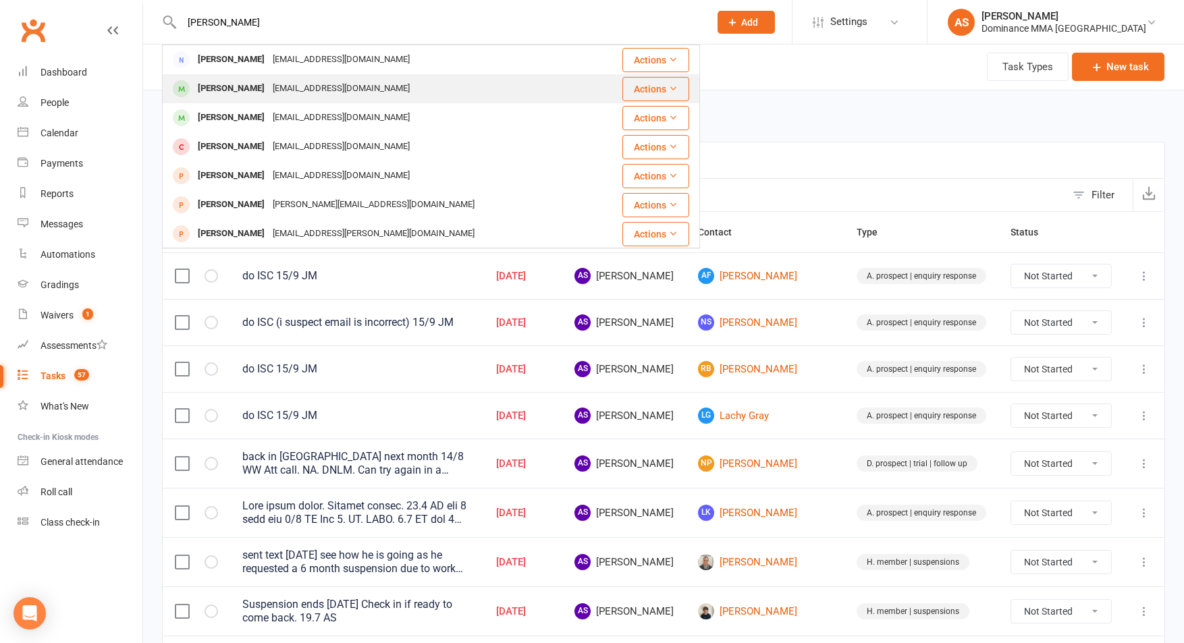
type input "latrell"
click at [247, 88] on div "Latrell Huta" at bounding box center [231, 89] width 75 height 20
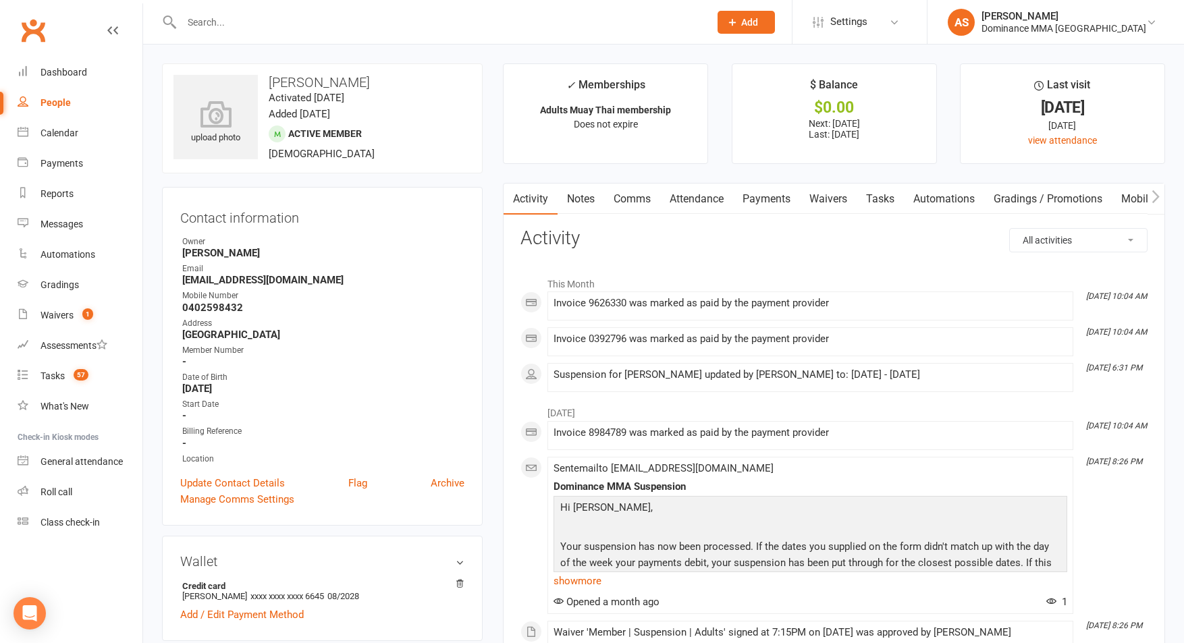
click at [840, 201] on link "Waivers" at bounding box center [828, 199] width 57 height 31
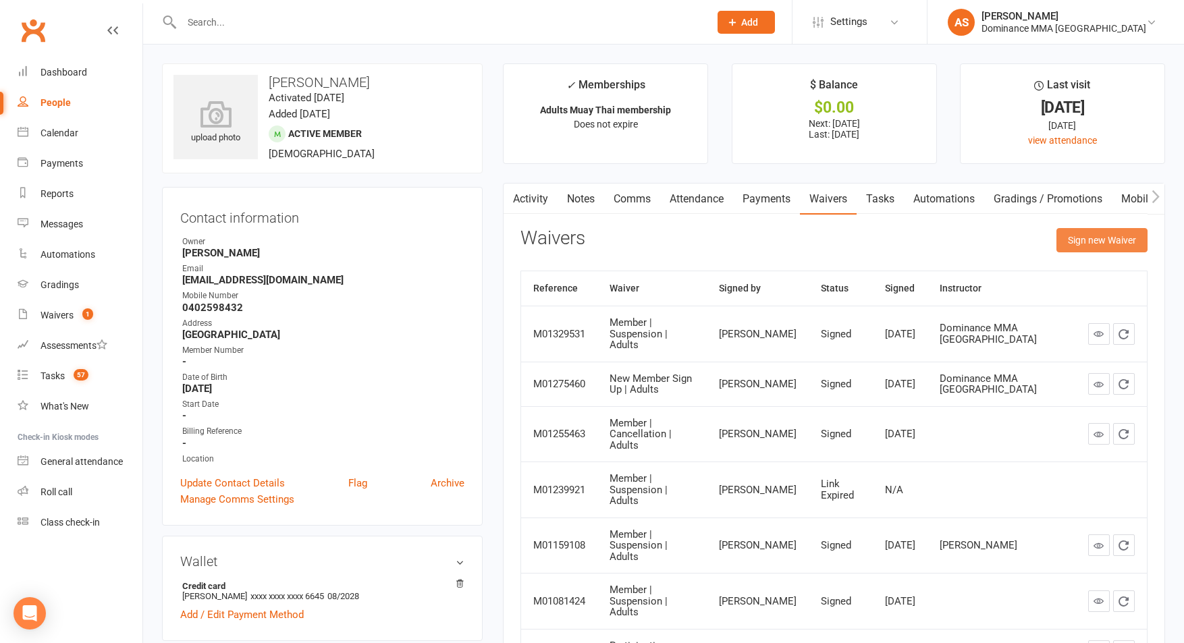
click at [1082, 241] on button "Sign new Waiver" at bounding box center [1101, 240] width 91 height 24
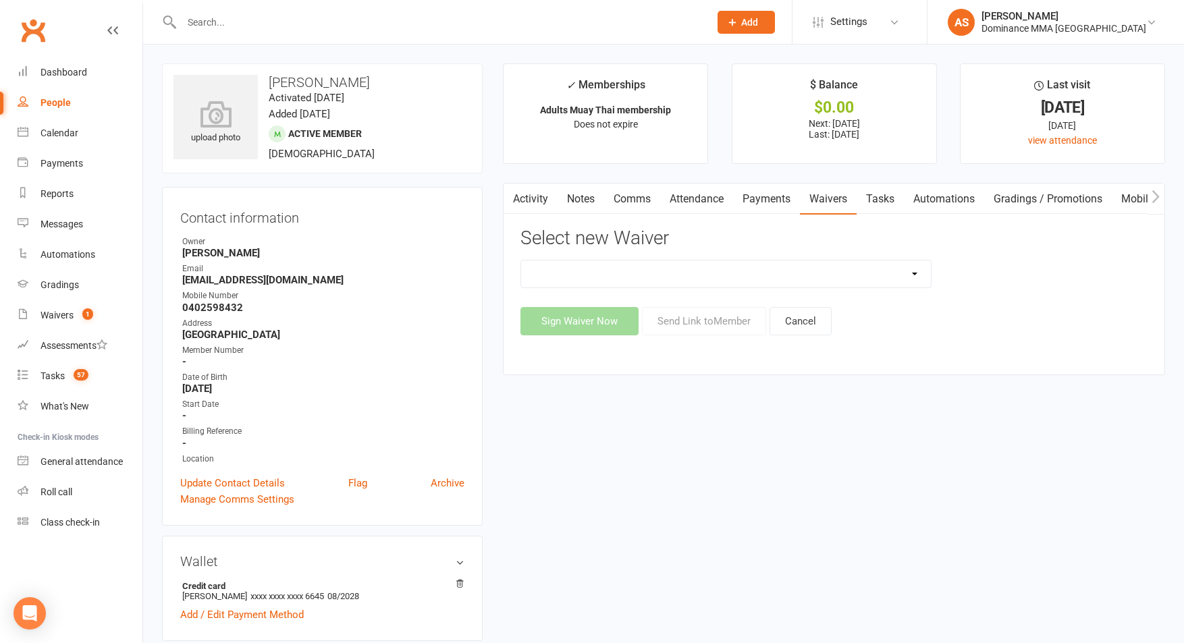
click at [442, 70] on div "upload photo Latrell Huta Activated 2 March, 2024 Added 1 March, 2024 Active me…" at bounding box center [322, 118] width 321 height 110
click at [863, 269] on select "Member | Cancellation | Adults Member | Injury Report Form (FOH staff use only)…" at bounding box center [726, 274] width 410 height 27
select select "7287"
click at [521, 261] on select "Member | Cancellation | Adults Member | Injury Report Form (FOH staff use only)…" at bounding box center [726, 274] width 410 height 27
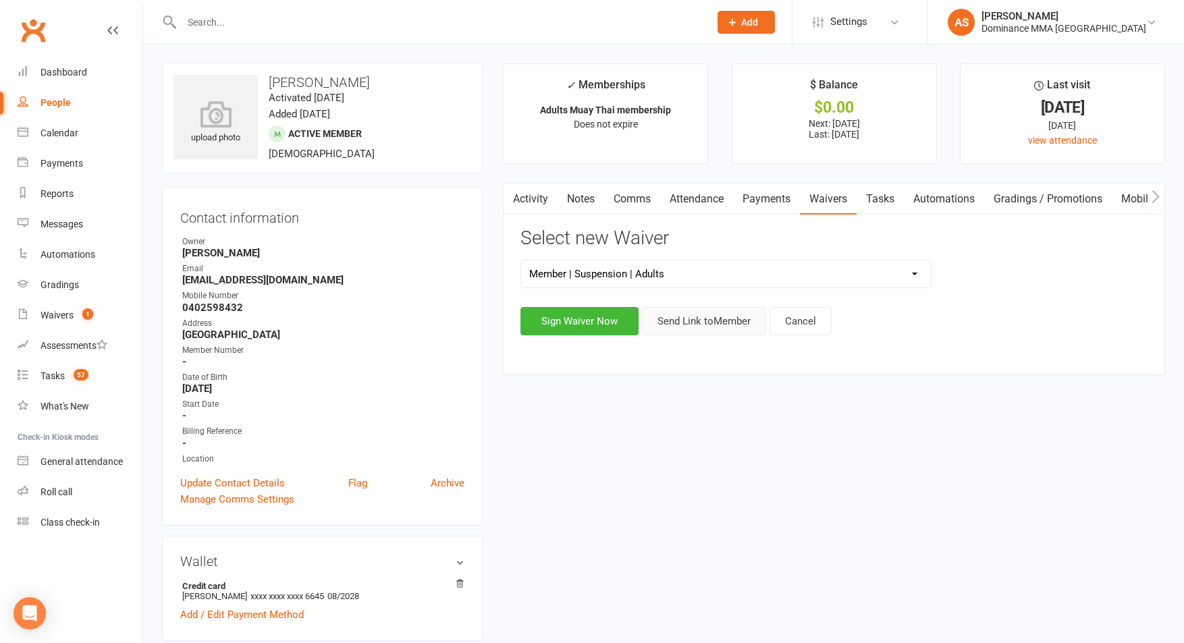
click at [718, 323] on button "Send Link to Member" at bounding box center [704, 321] width 124 height 28
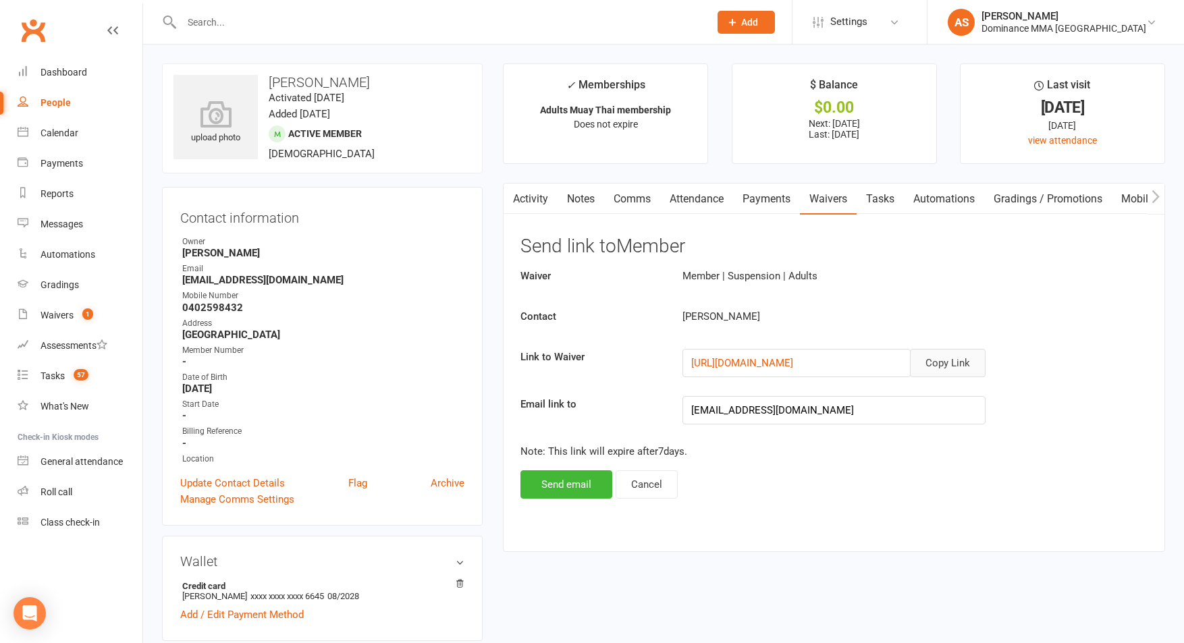
drag, startPoint x: 974, startPoint y: 363, endPoint x: 981, endPoint y: 342, distance: 22.0
click at [973, 363] on button "Copy Link" at bounding box center [948, 363] width 76 height 28
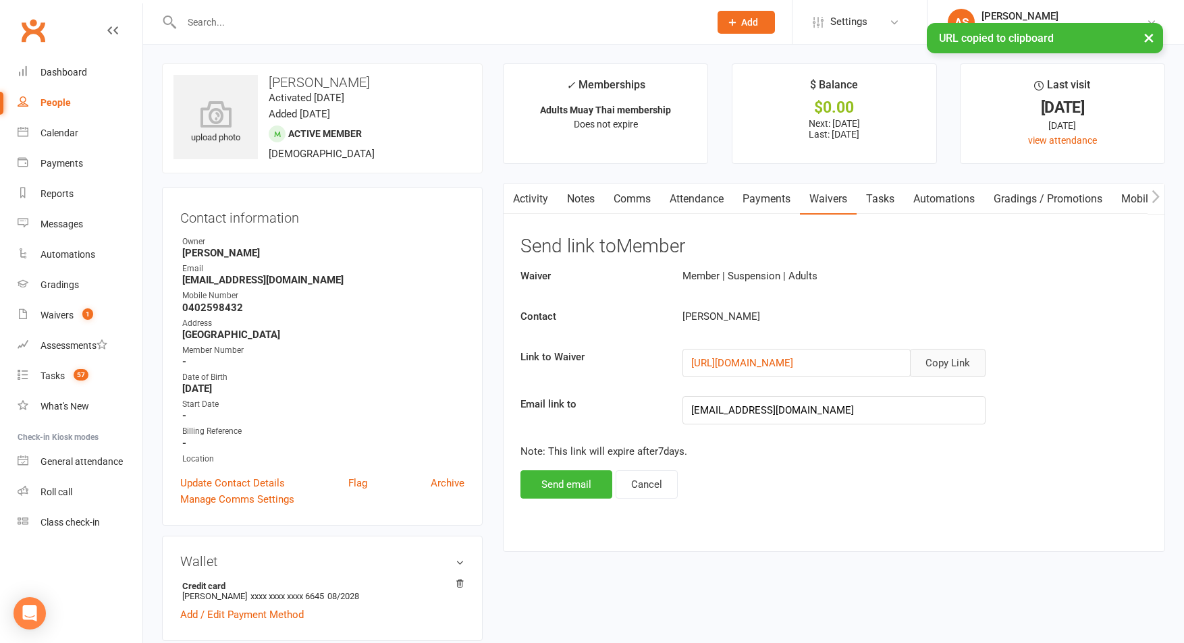
click at [629, 199] on link "Comms" at bounding box center [632, 199] width 56 height 31
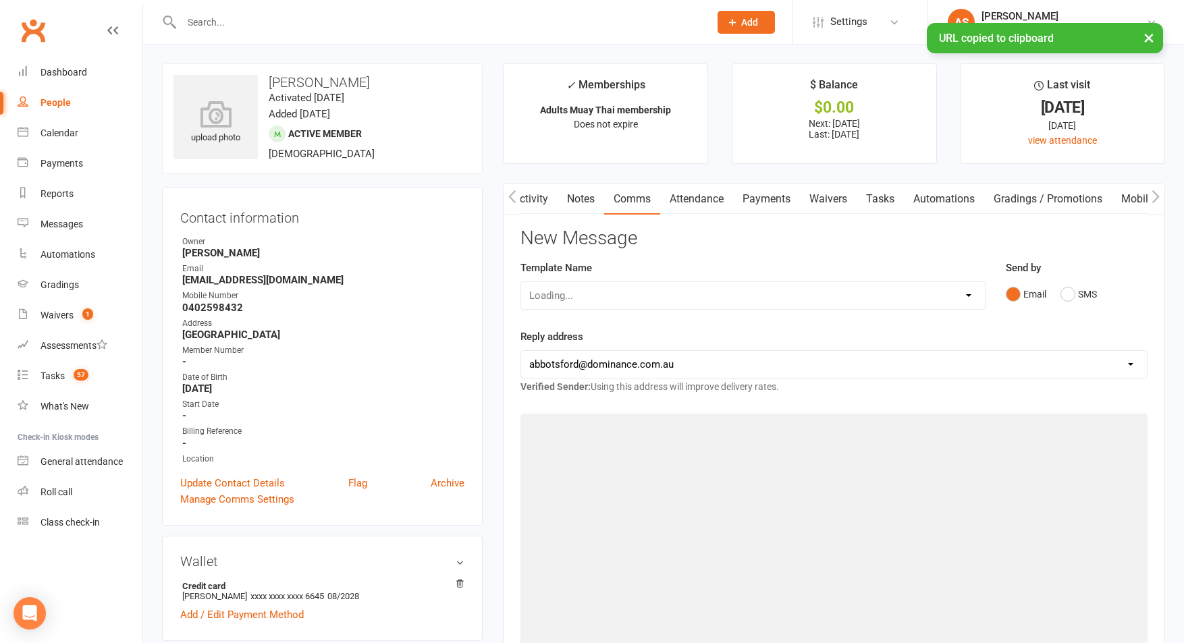
scroll to position [0, 1]
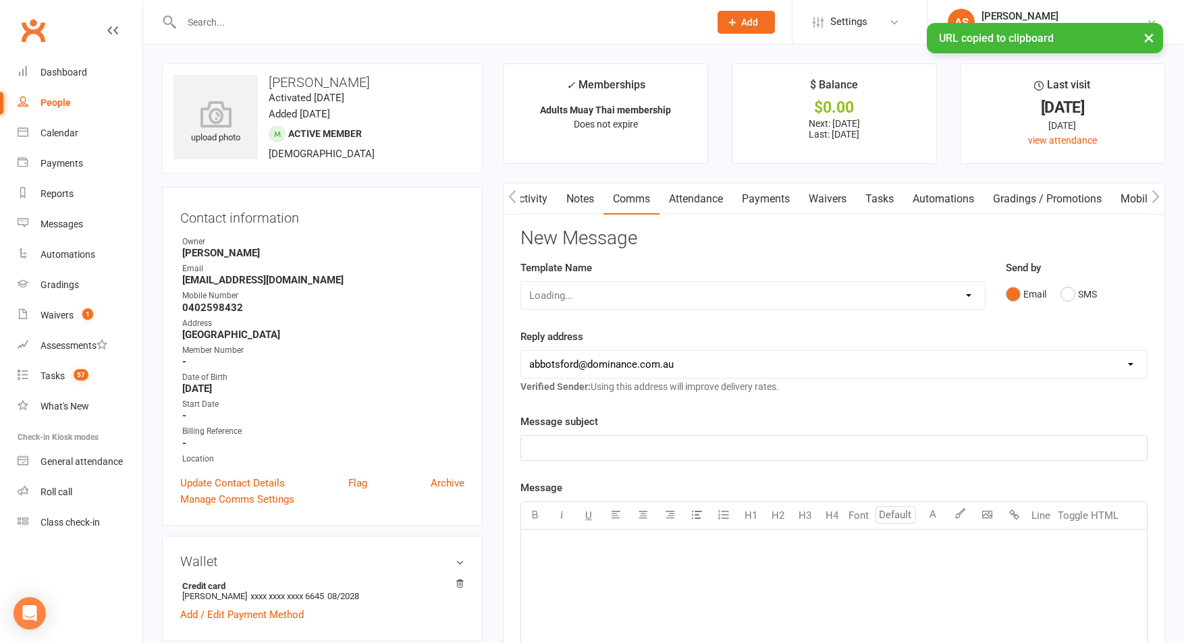
click at [599, 292] on select "Loading..." at bounding box center [753, 295] width 464 height 27
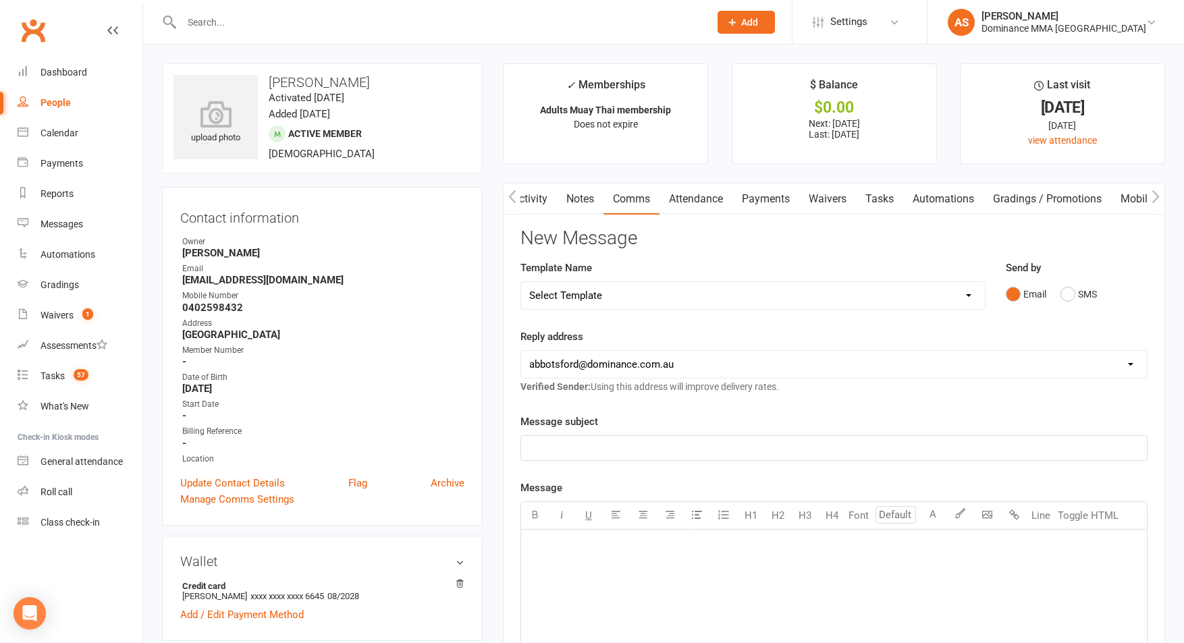
select select "8"
click at [521, 282] on select "Select Template [Email] MARKETING | 10TH BIRTHDAY SPECIAL | CANCELLED MEMBERS […" at bounding box center [753, 295] width 464 height 27
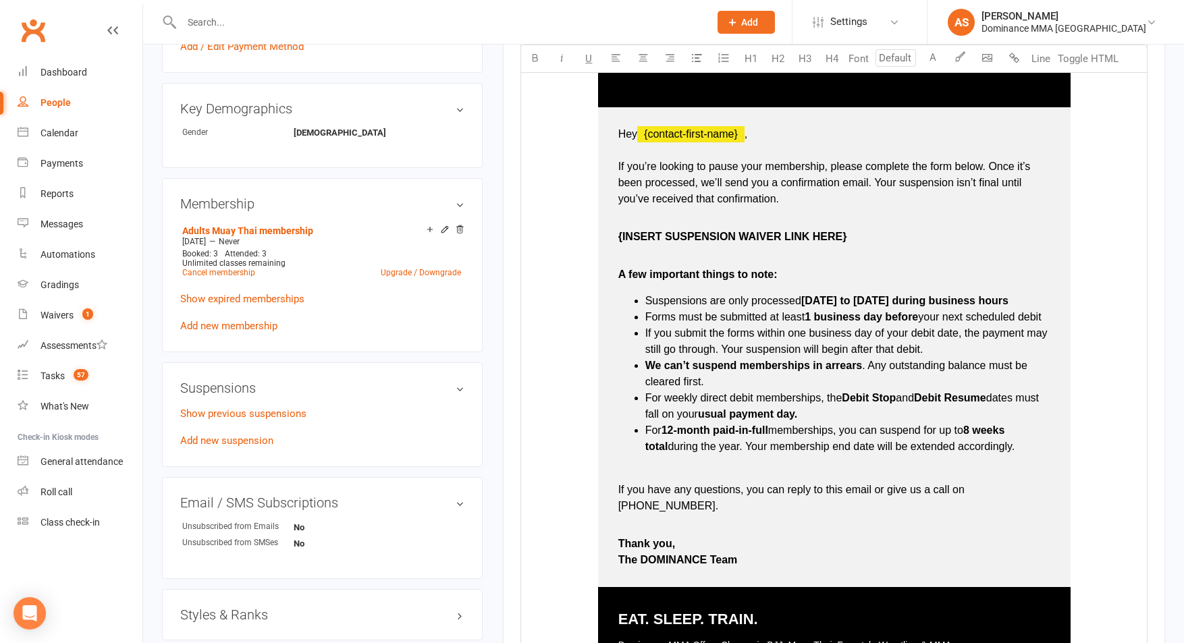
scroll to position [574, 0]
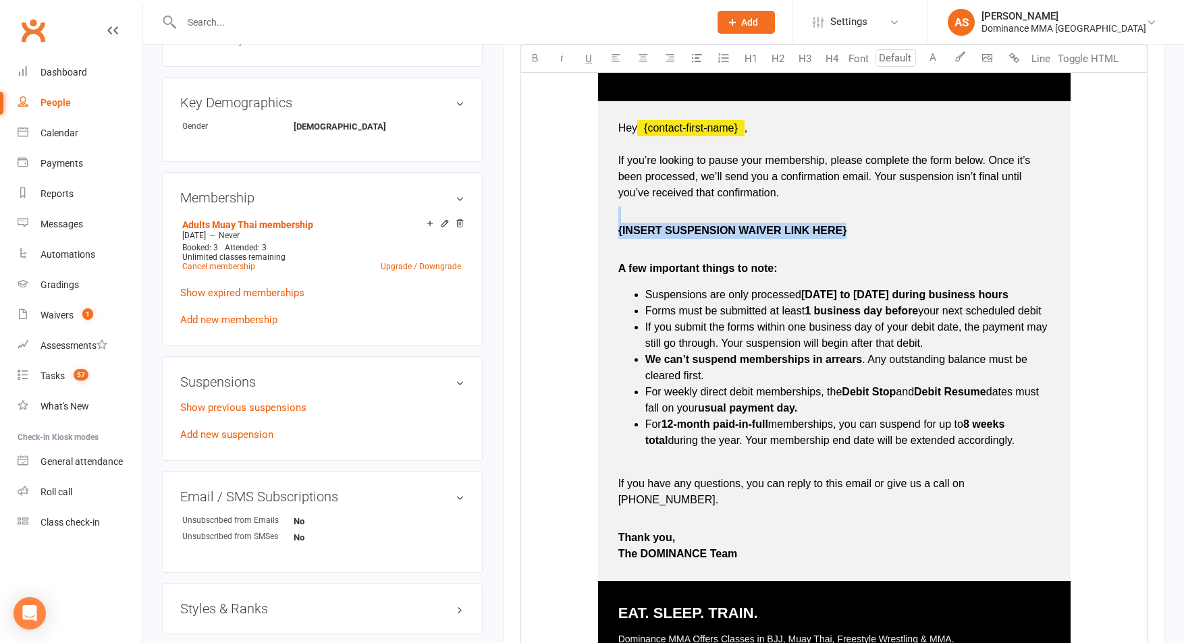
drag, startPoint x: 767, startPoint y: 227, endPoint x: 613, endPoint y: 223, distance: 154.6
click at [614, 223] on td "Hey ﻿ {contact-first-name} , If you’re looking to pause your membership, please…" at bounding box center [834, 341] width 473 height 480
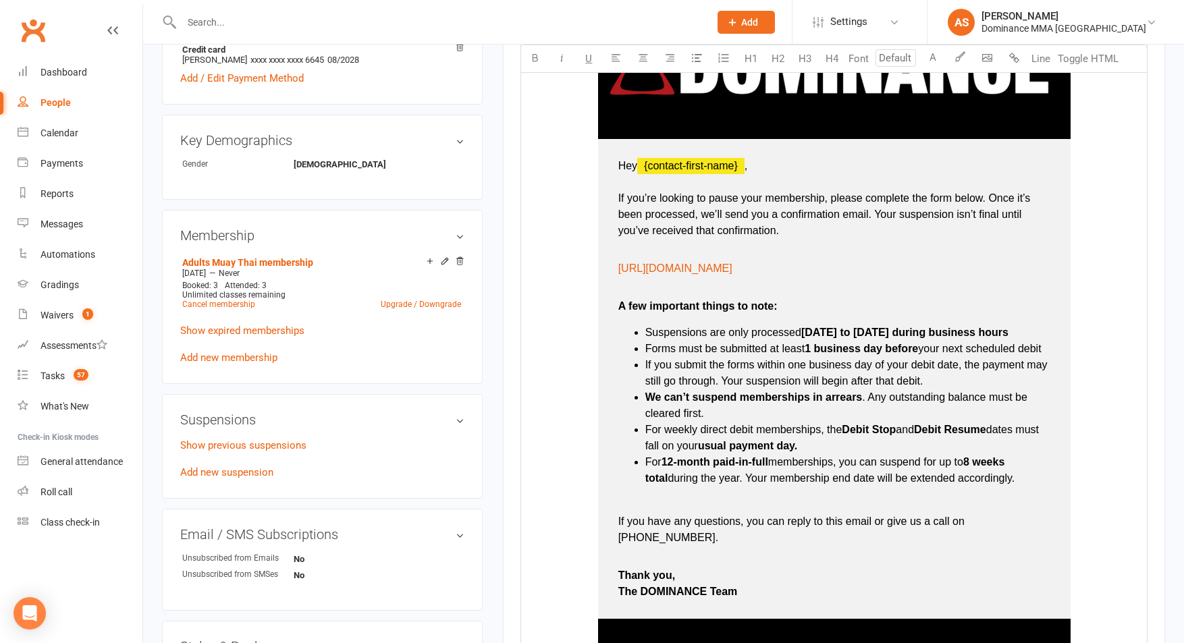
scroll to position [1036, 0]
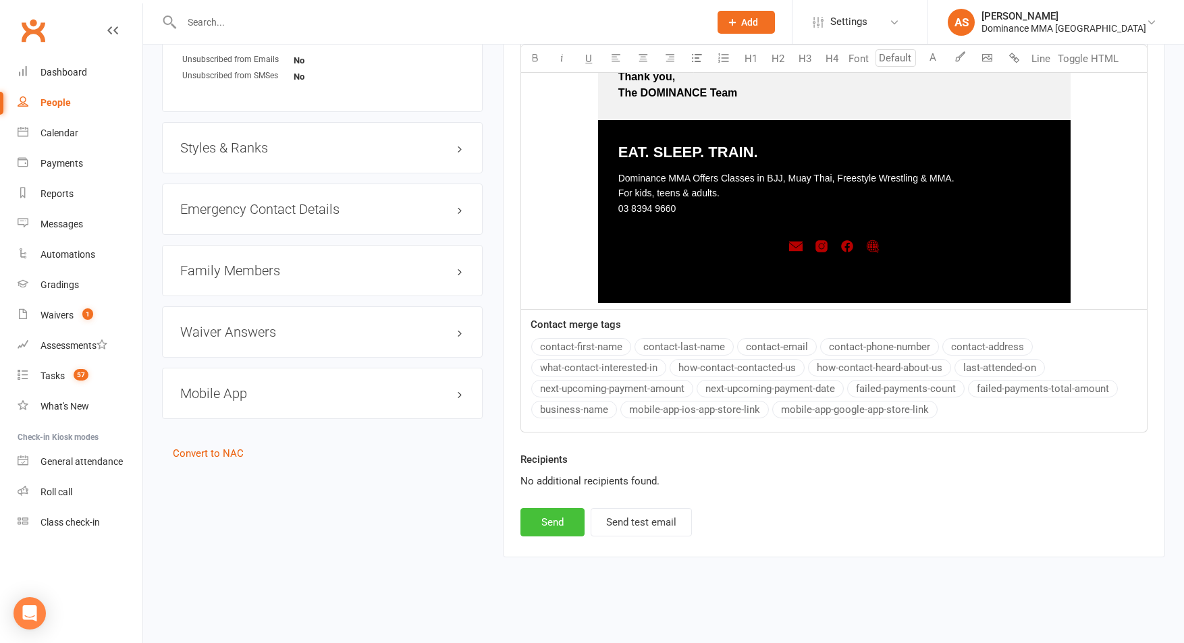
drag, startPoint x: 561, startPoint y: 516, endPoint x: 554, endPoint y: 518, distance: 6.9
click at [561, 516] on button "Send" at bounding box center [552, 522] width 64 height 28
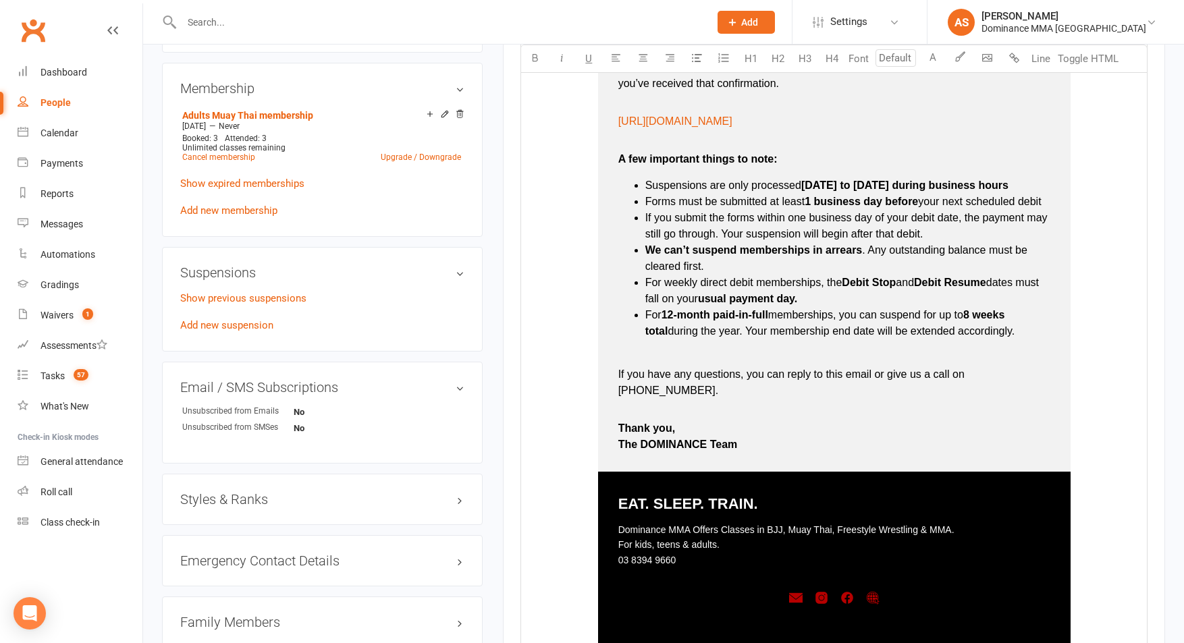
scroll to position [127, 0]
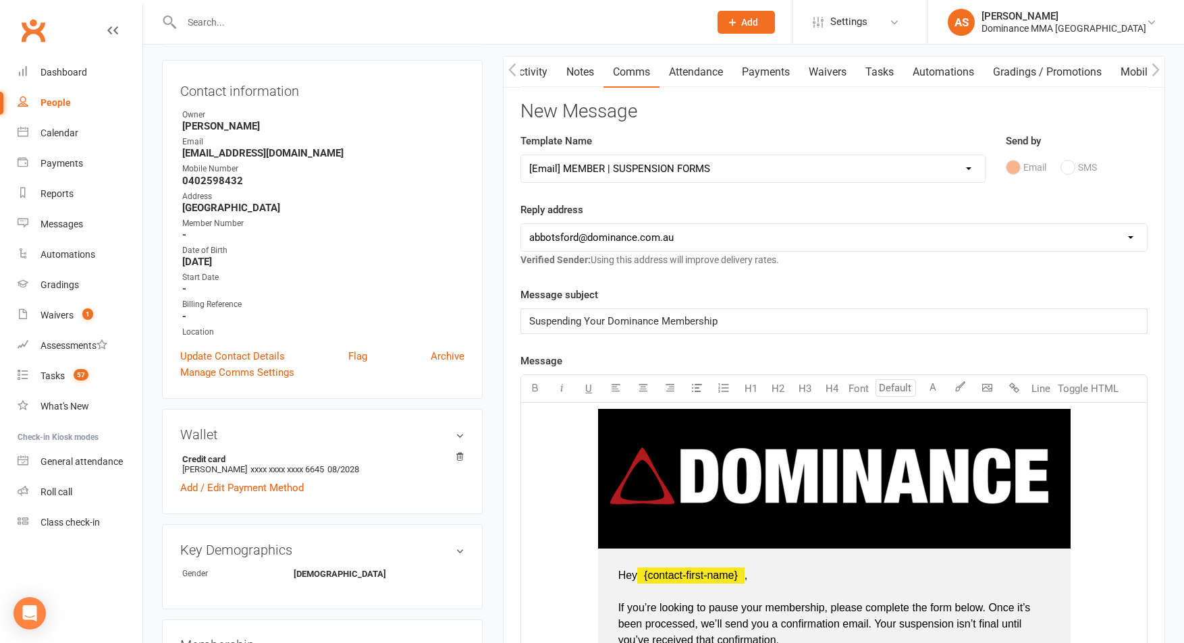
select select
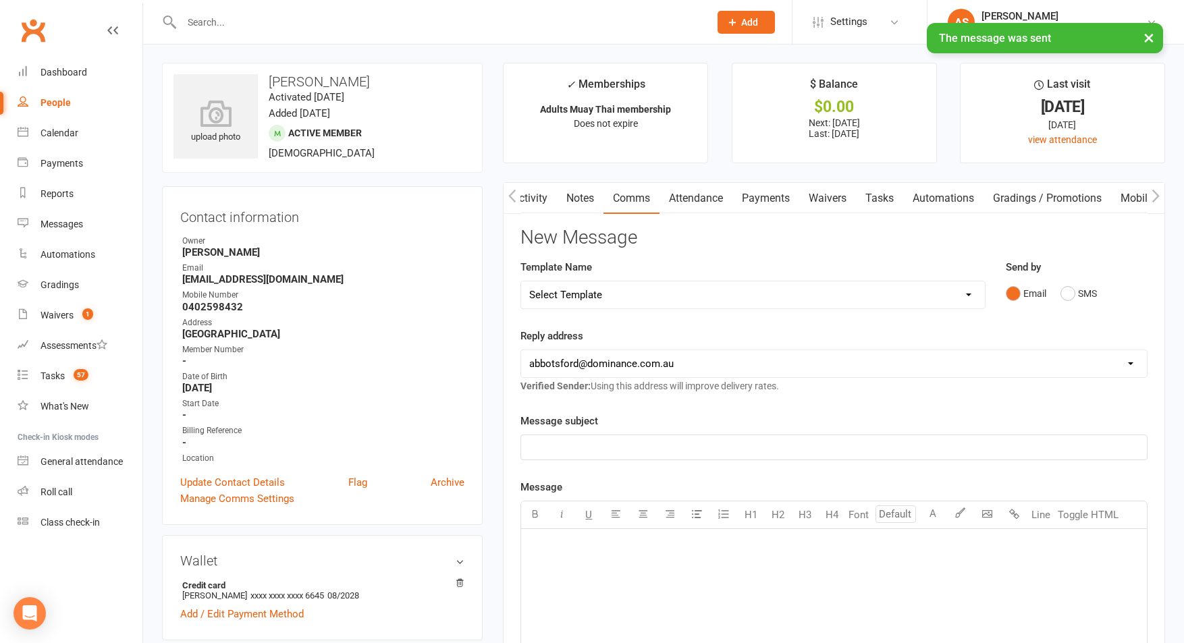
scroll to position [0, 0]
click at [572, 196] on link "Notes" at bounding box center [580, 199] width 47 height 31
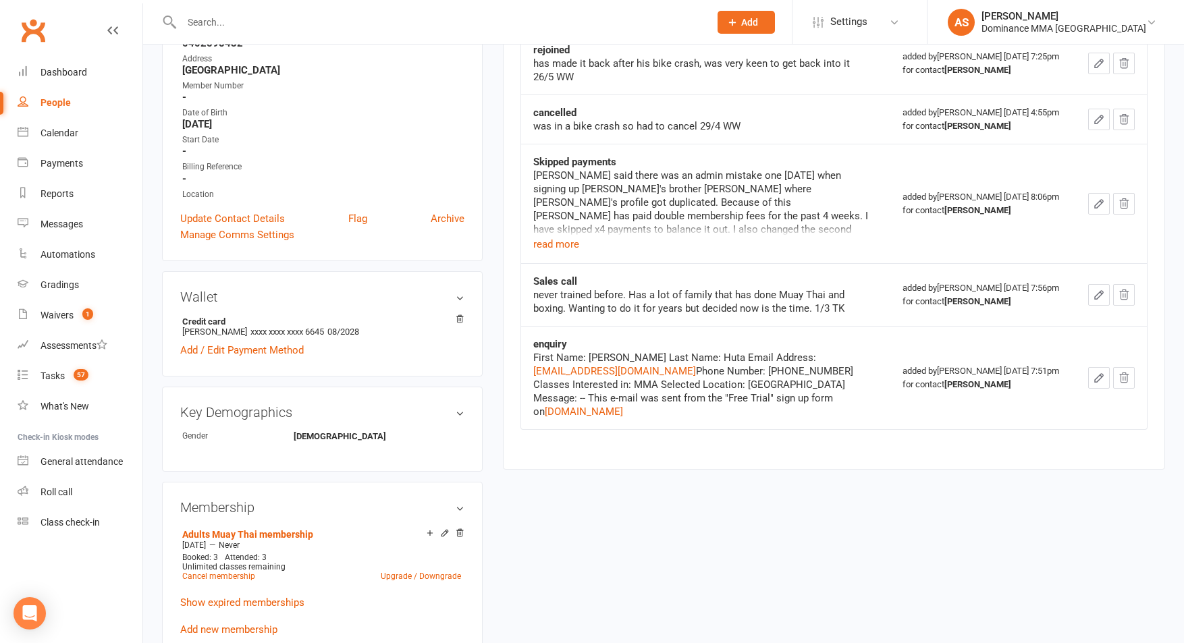
scroll to position [264, 0]
click at [562, 246] on button "read more" at bounding box center [556, 245] width 46 height 16
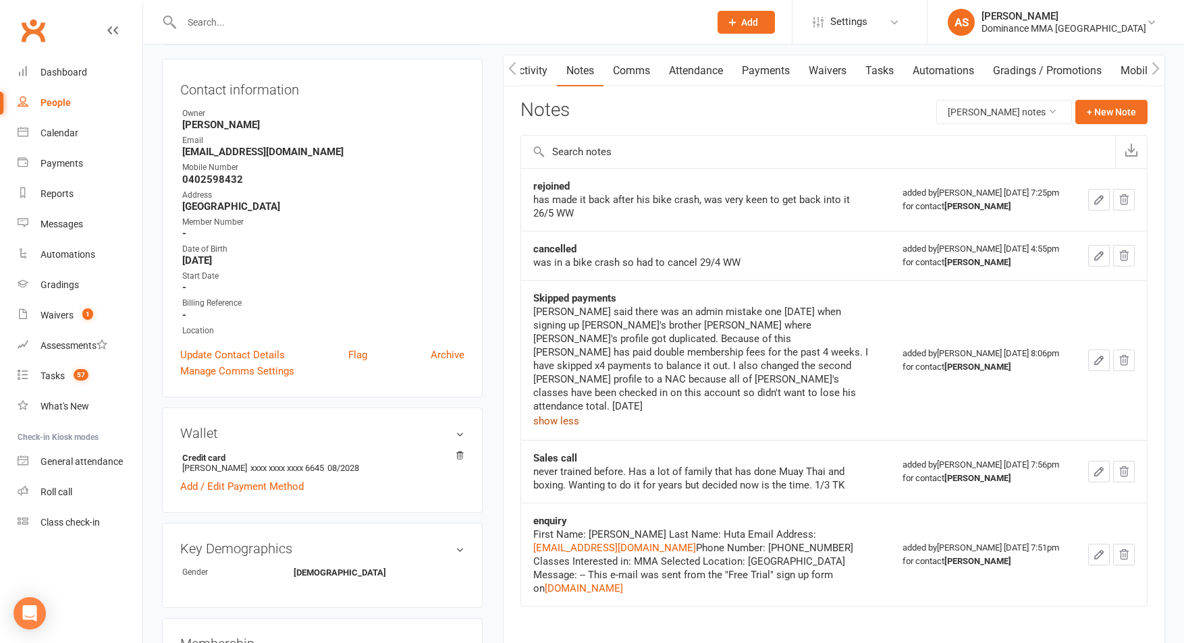
scroll to position [0, 0]
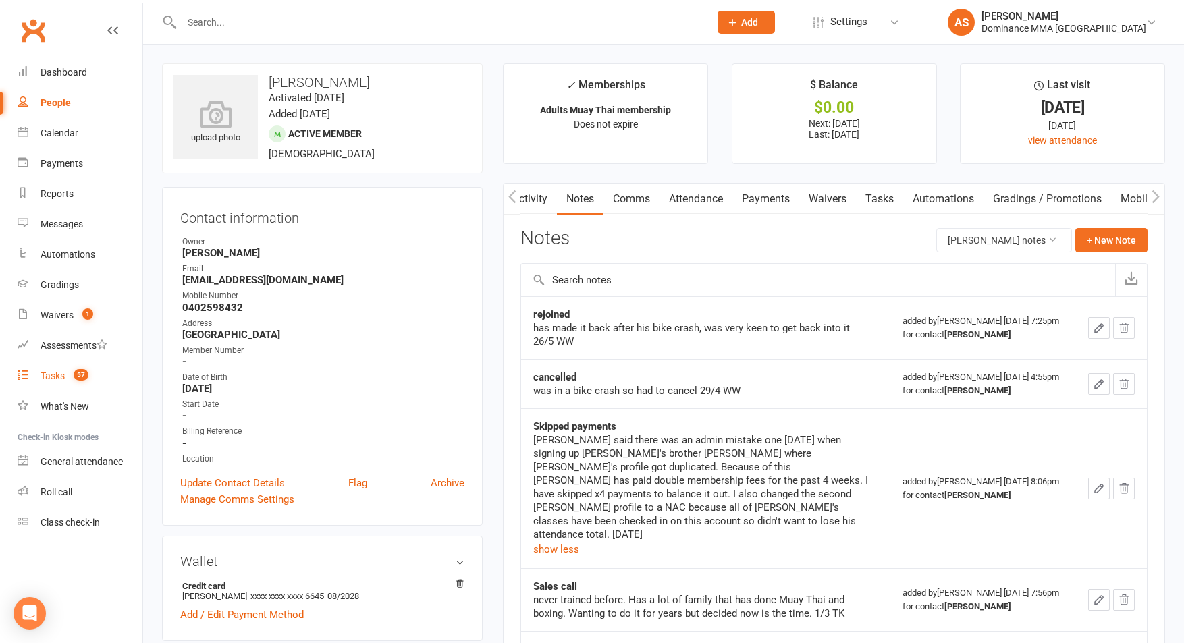
click at [80, 379] on span "57" at bounding box center [81, 374] width 15 height 11
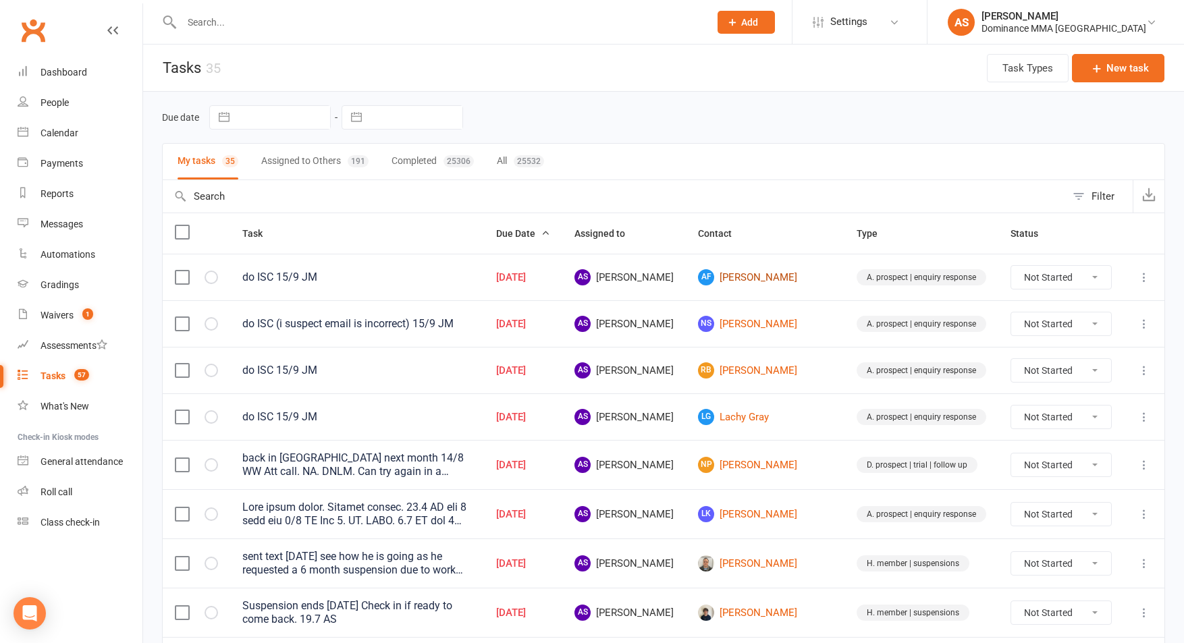
click at [778, 281] on link "AF Adam Farah" at bounding box center [765, 277] width 134 height 16
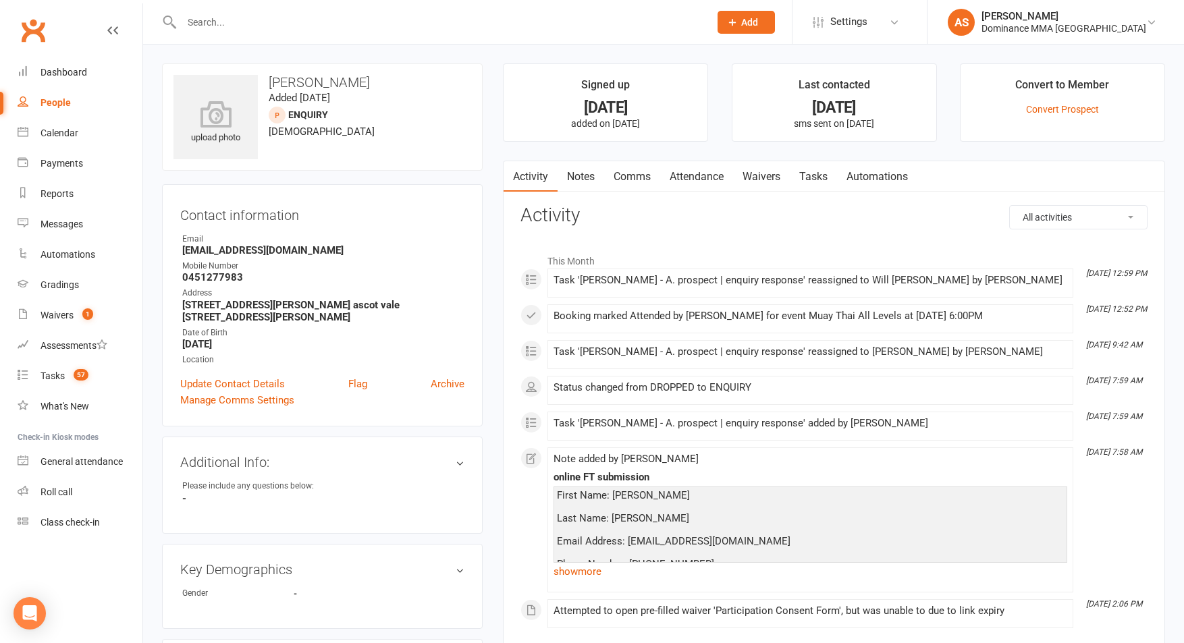
click at [811, 177] on link "Tasks" at bounding box center [813, 176] width 47 height 31
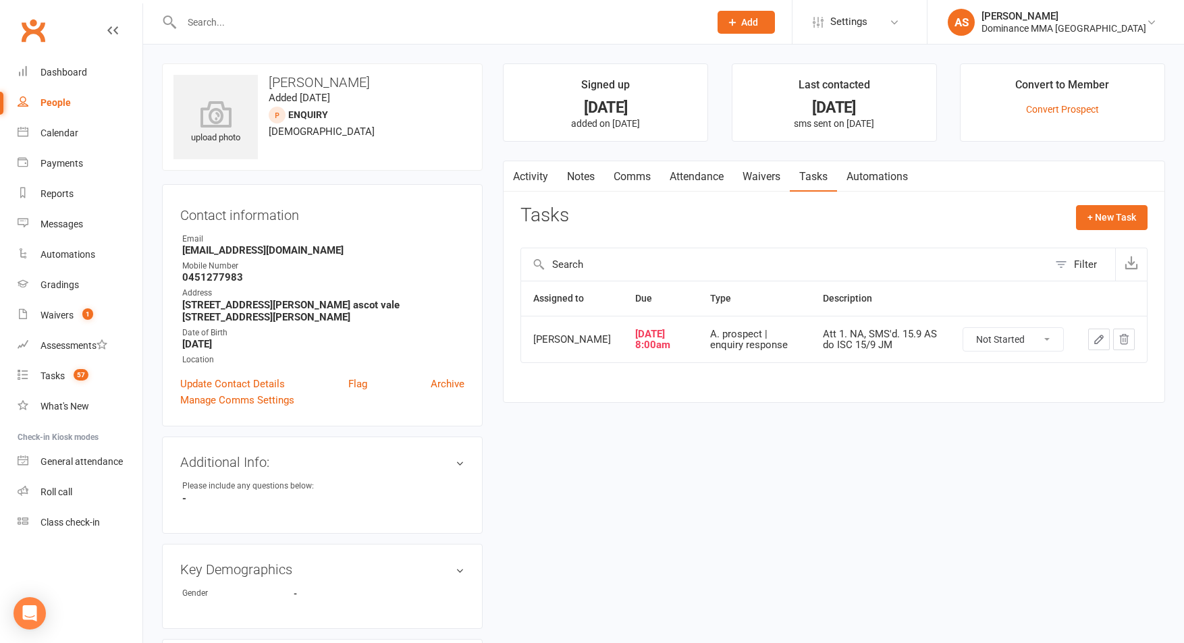
click at [1094, 346] on icon "button" at bounding box center [1099, 339] width 12 height 12
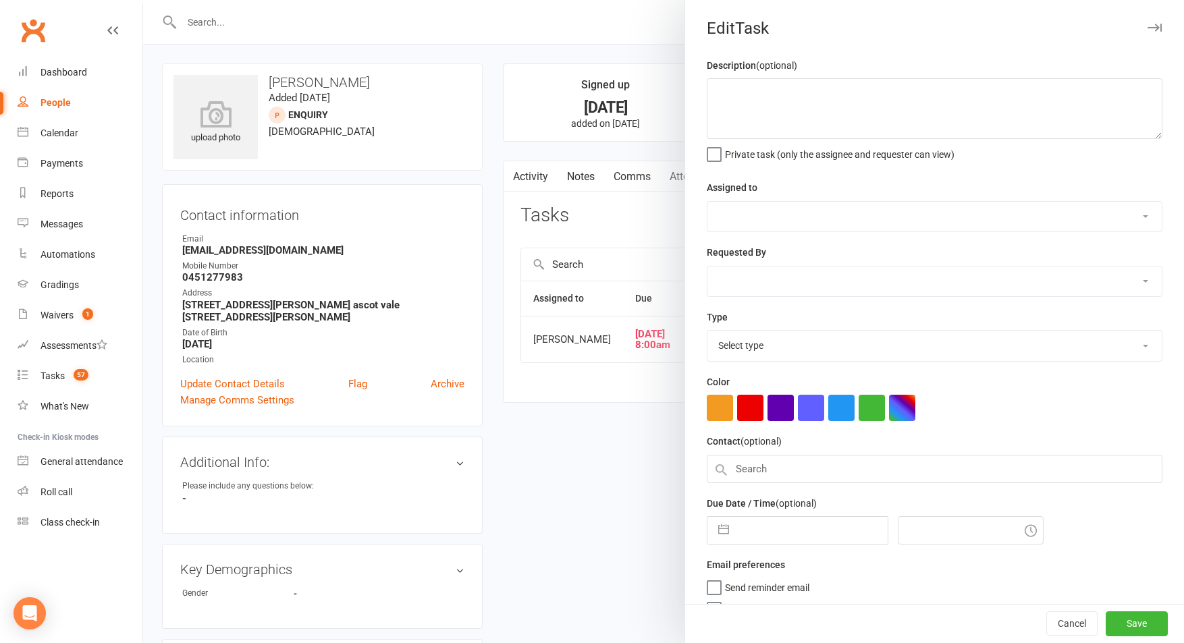
type textarea "Att 1. NA, SMS'd. 15.9 AS do ISC 15/9 JM"
select select "49757"
select select "45422"
type input "15 Sep 2025"
type input "8:00am"
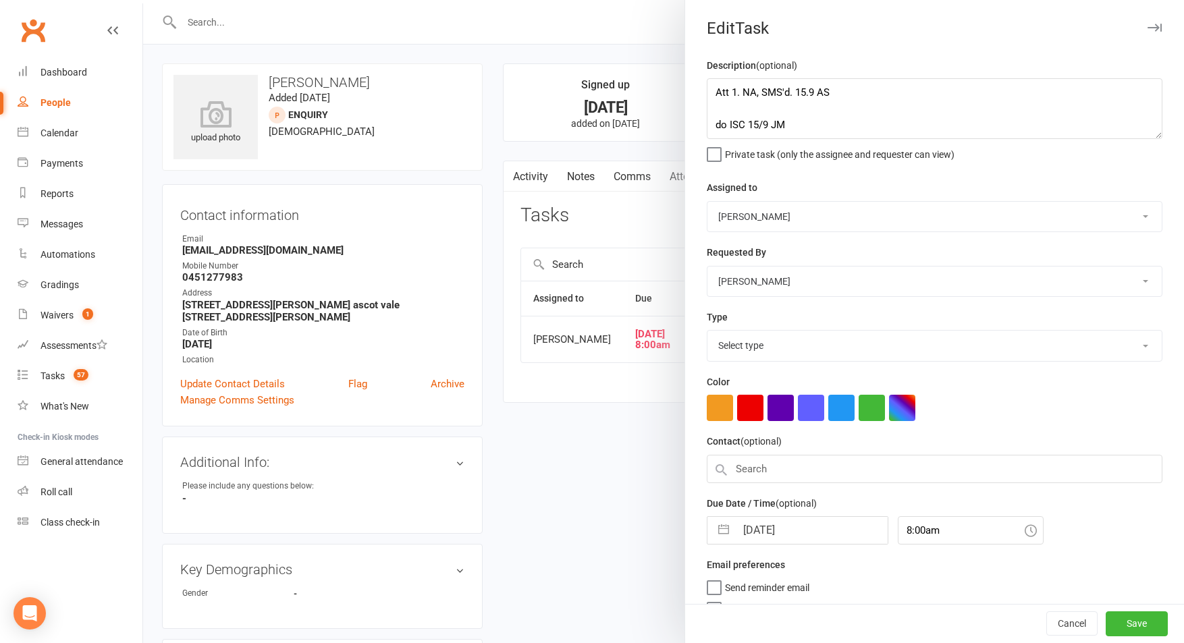
select select "3860"
drag, startPoint x: 813, startPoint y: 128, endPoint x: 682, endPoint y: 78, distance: 140.2
click at [143, 0] on react-component "Edit Task Description (optional) Att 1. NA, SMS'd. 15.9 AS do ISC 15/9 JM Priva…" at bounding box center [143, 0] width 0 height 0
type textarea "Trial confirmation tonight NGBJJ 7pm. 15.9 AS"
click at [781, 217] on select "Cat Wilson David Hart Lachlan Dart Alish S. Will Wesley Max Viney Dominance MMA…" at bounding box center [934, 217] width 454 height 30
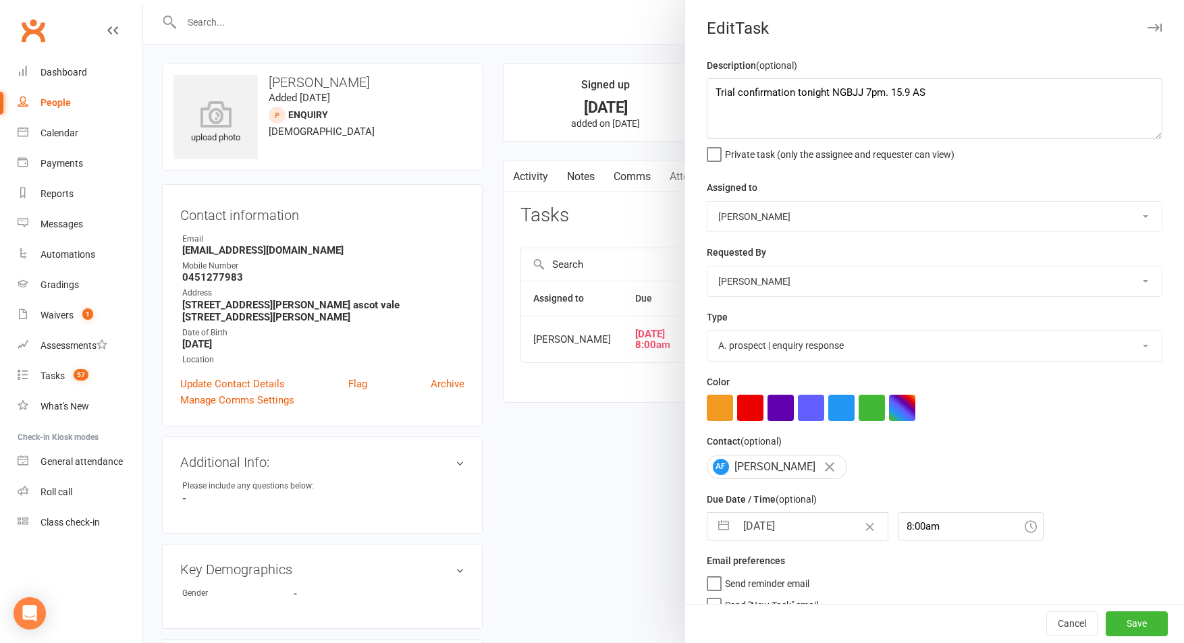
select select "45422"
click at [707, 202] on select "Cat Wilson David Hart Lachlan Dart Alish S. Will Wesley Max Viney Dominance MMA…" at bounding box center [934, 217] width 454 height 30
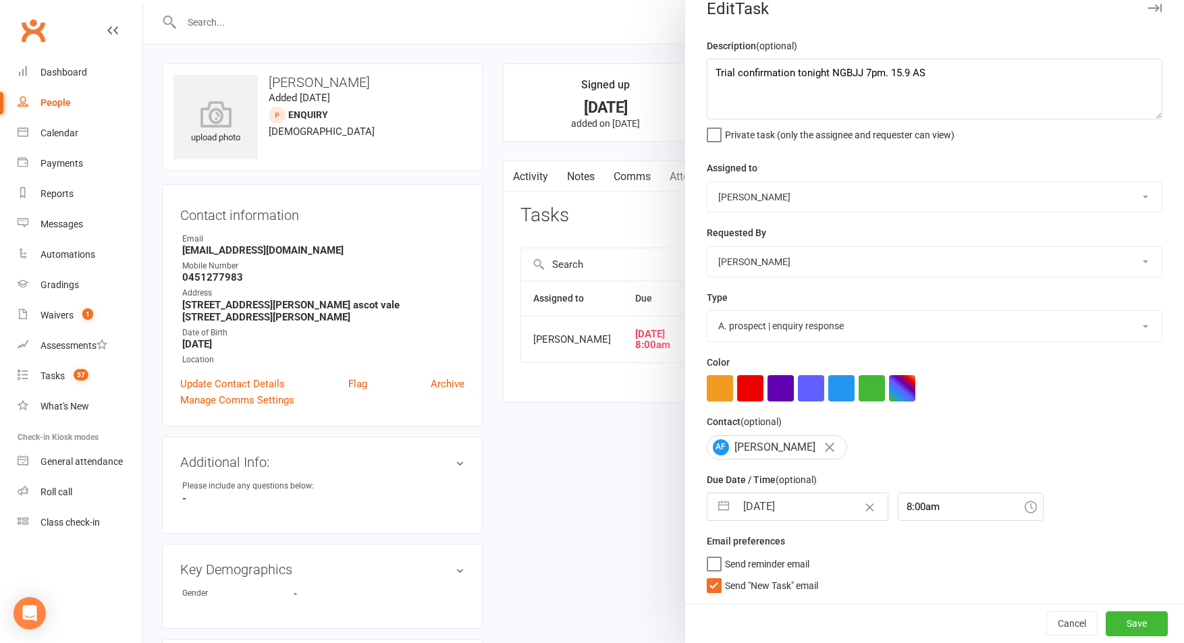
click at [820, 328] on select "A. prospect | enquiry response B. prospect | trial | not yet booked C. prospect…" at bounding box center [934, 326] width 454 height 30
select select "3862"
click at [707, 311] on select "A. prospect | enquiry response B. prospect | trial | not yet booked C. prospect…" at bounding box center [934, 326] width 454 height 30
click at [798, 507] on input "[DATE]" at bounding box center [812, 506] width 152 height 27
select select "7"
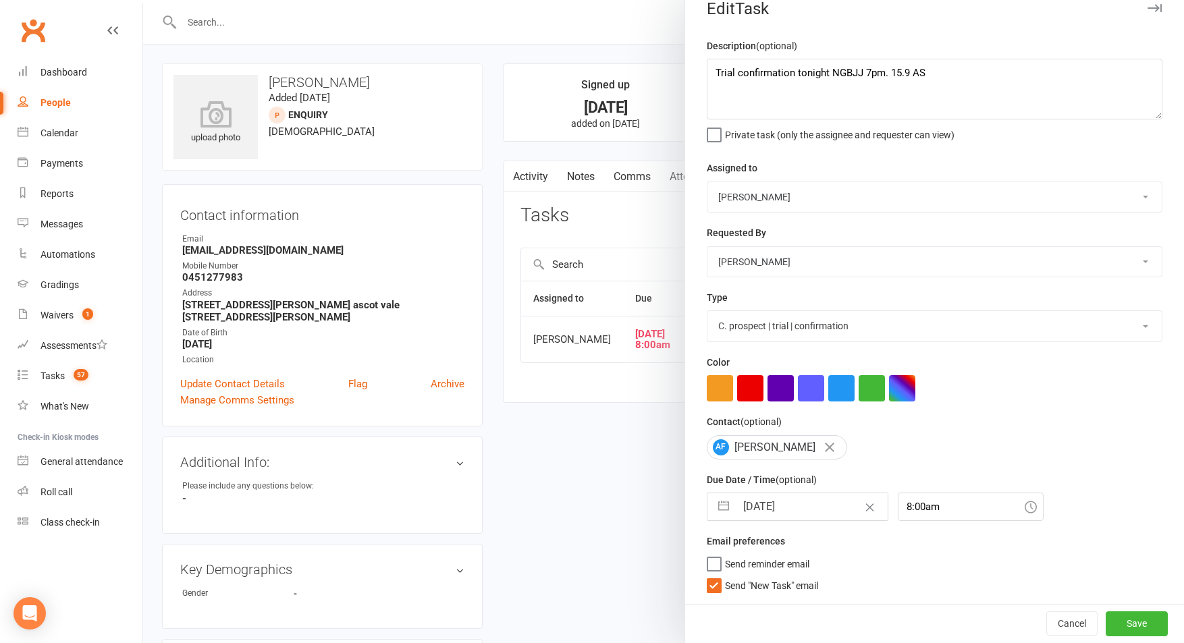
select select "2025"
select select "8"
select select "2025"
select select "9"
select select "2025"
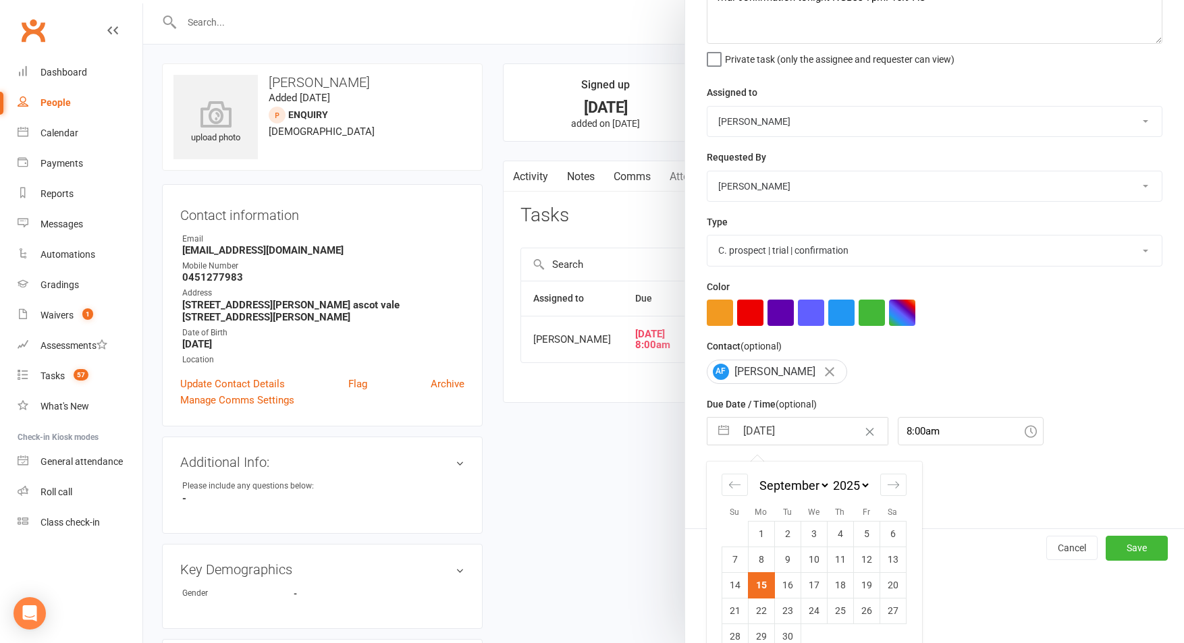
scroll to position [119, 0]
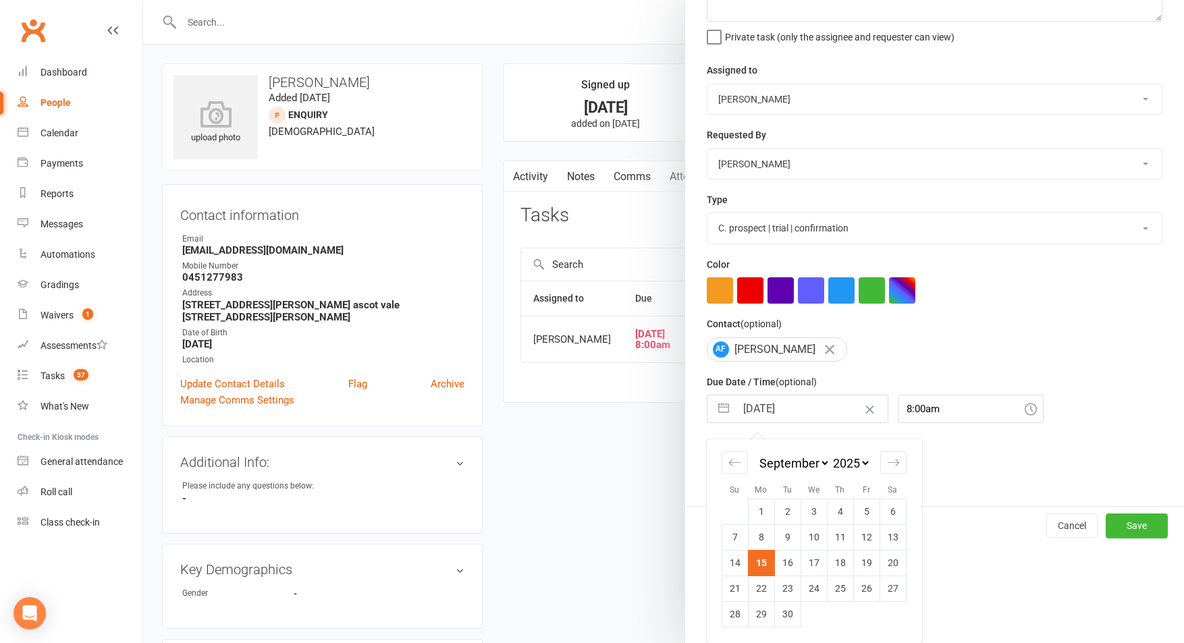
click at [808, 565] on td "17" at bounding box center [814, 563] width 26 height 26
type input "17 Sep 2025"
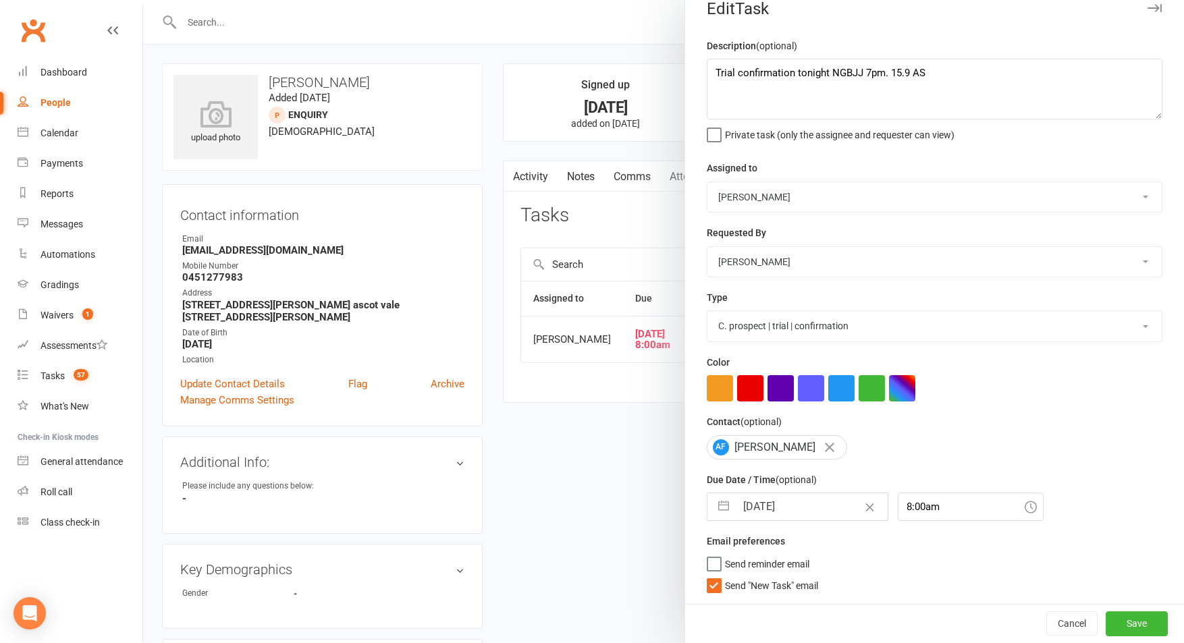
drag, startPoint x: 745, startPoint y: 587, endPoint x: 968, endPoint y: 608, distance: 223.7
click at [747, 587] on span "Send "New Task" email" at bounding box center [771, 584] width 93 height 16
click at [747, 576] on input "Send "New Task" email" at bounding box center [762, 576] width 111 height 0
drag, startPoint x: 1127, startPoint y: 622, endPoint x: 1108, endPoint y: 348, distance: 275.4
click at [1127, 621] on button "Save" at bounding box center [1137, 624] width 62 height 24
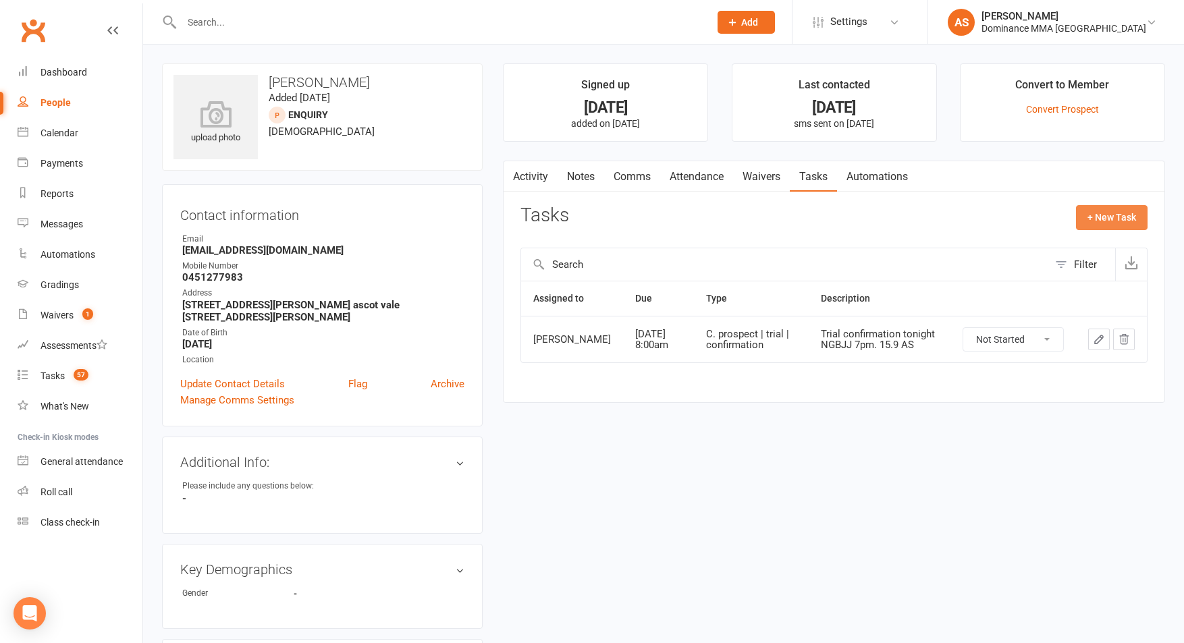
click at [1107, 227] on button "+ New Task" at bounding box center [1112, 217] width 72 height 24
select select "50862"
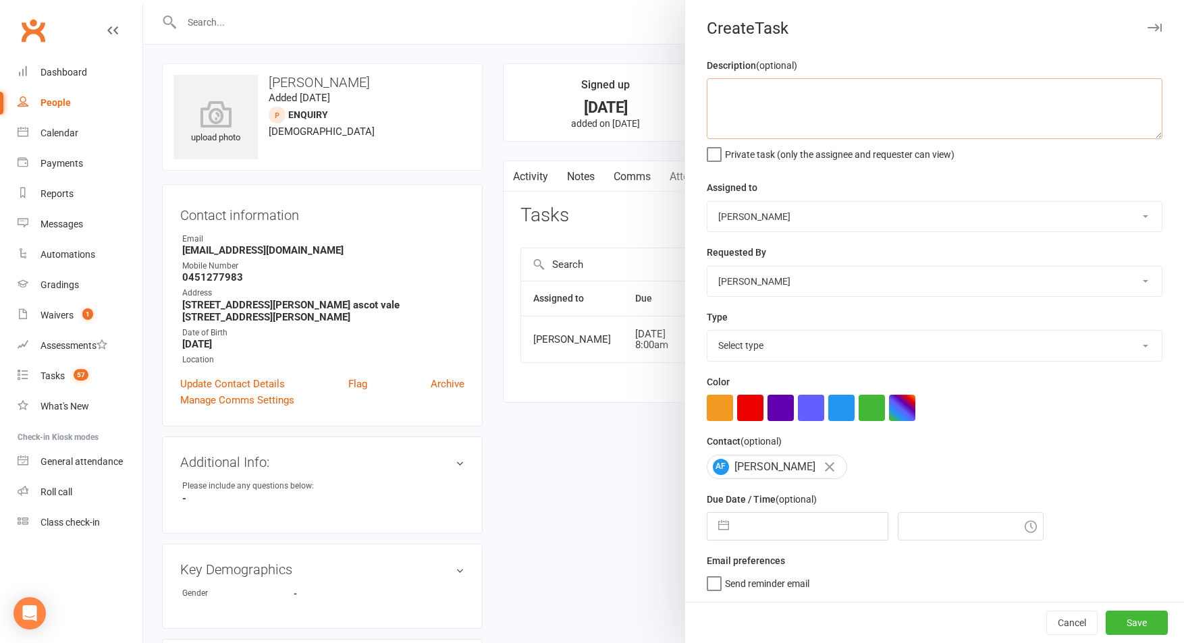
click at [872, 96] on textarea at bounding box center [935, 108] width 456 height 61
click at [807, 94] on textarea "Trial follow up Wedn NGBJJ 7pm. 15.9 AS" at bounding box center [935, 108] width 456 height 61
type textarea "Trial follow up We NGBJJ 7pm. 15.9 AS"
click at [742, 228] on select "Cat Wilson David Hart Lachlan Dart Alish S. Will Wesley Max Viney Dominance MMA…" at bounding box center [934, 217] width 454 height 30
select select "49757"
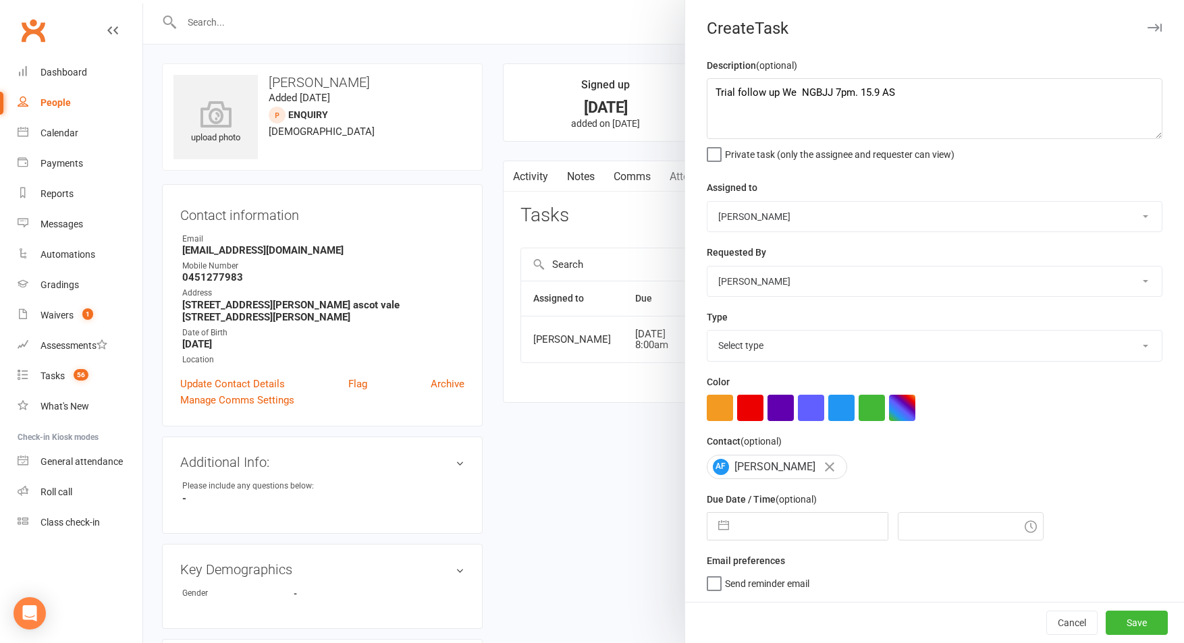
click at [707, 202] on select "Cat Wilson David Hart Lachlan Dart Alish S. Will Wesley Max Viney Dominance MMA…" at bounding box center [934, 217] width 454 height 30
click at [778, 350] on select "Select type A. prospect | enquiry response B. prospect | trial | not yet booked…" at bounding box center [934, 346] width 454 height 30
select select "3863"
click at [707, 332] on select "Select type A. prospect | enquiry response B. prospect | trial | not yet booked…" at bounding box center [934, 346] width 454 height 30
click at [792, 531] on input "text" at bounding box center [812, 526] width 152 height 27
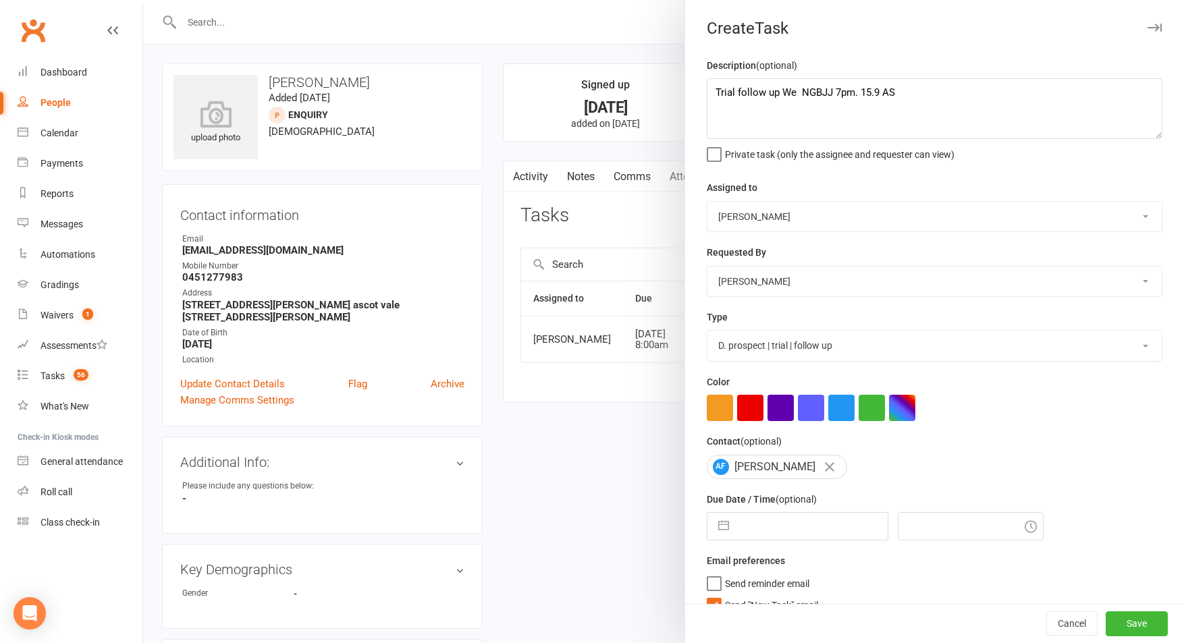
select select "7"
select select "2025"
select select "8"
select select "2025"
select select "9"
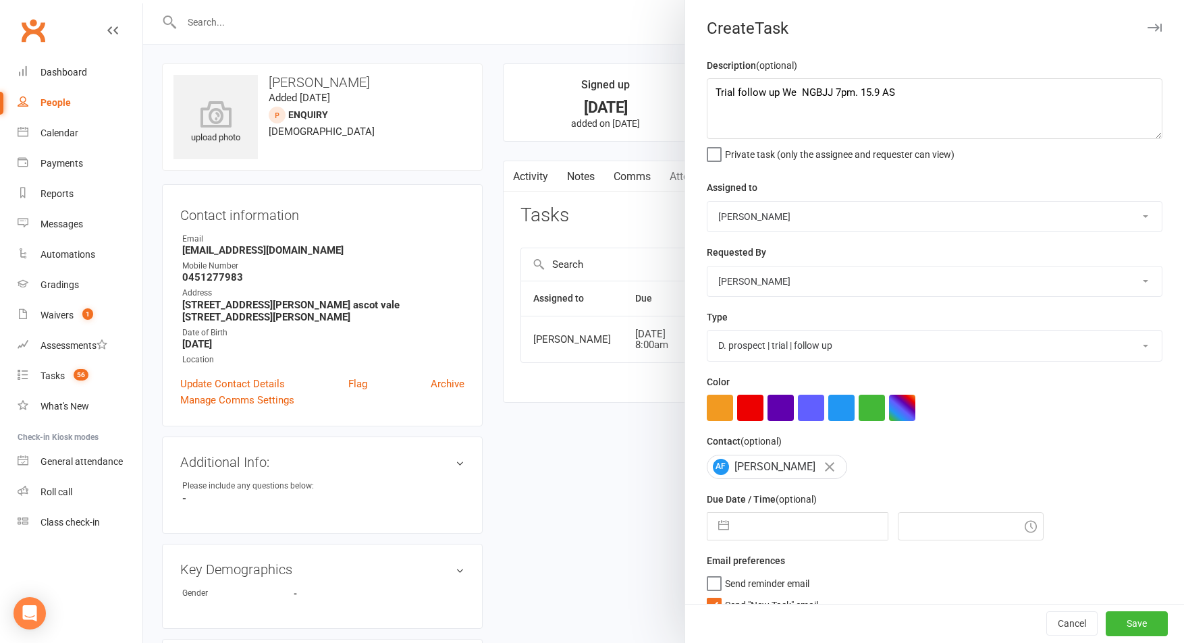
select select "2025"
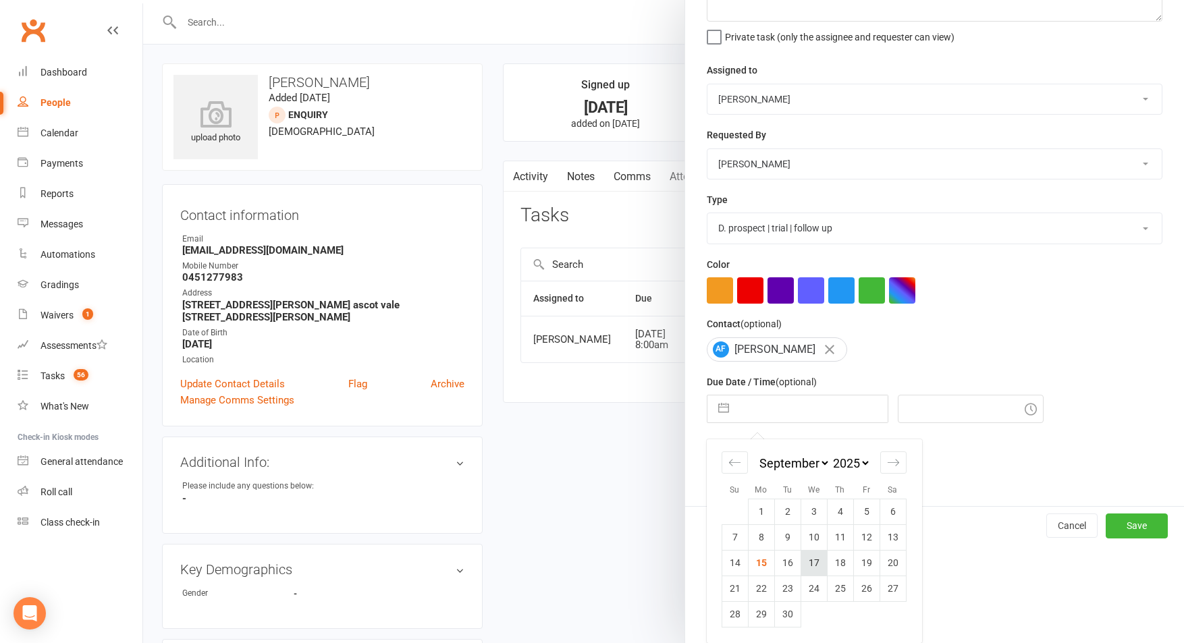
click at [812, 560] on td "17" at bounding box center [814, 563] width 26 height 26
type input "17 Sep 2025"
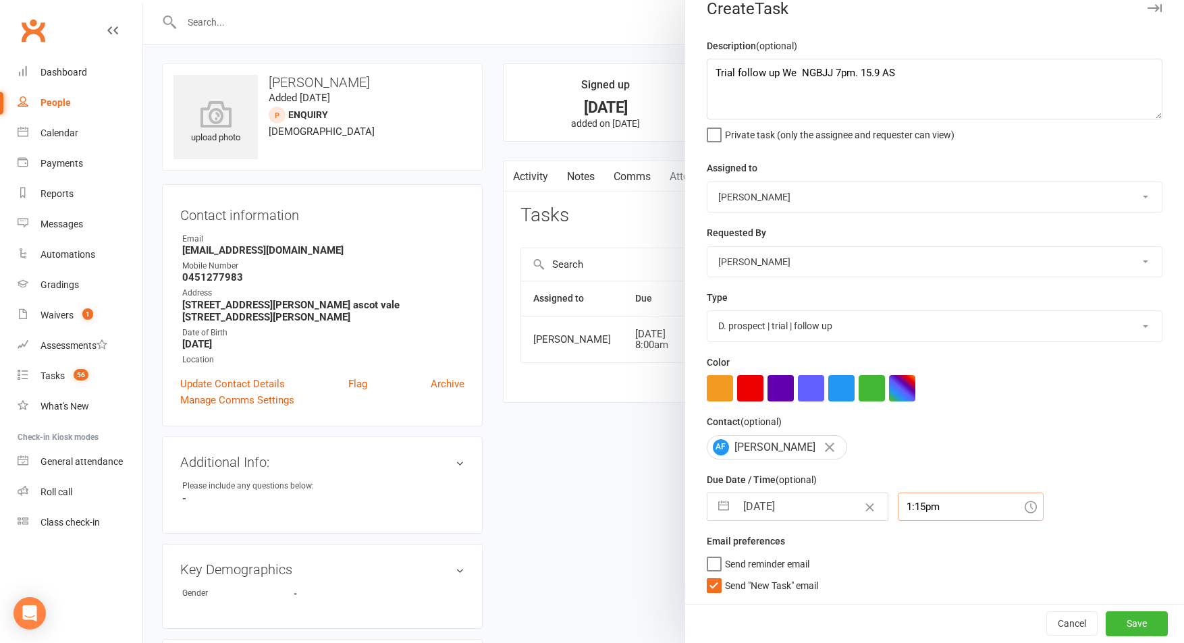
click at [911, 504] on input "1:15pm" at bounding box center [971, 507] width 146 height 28
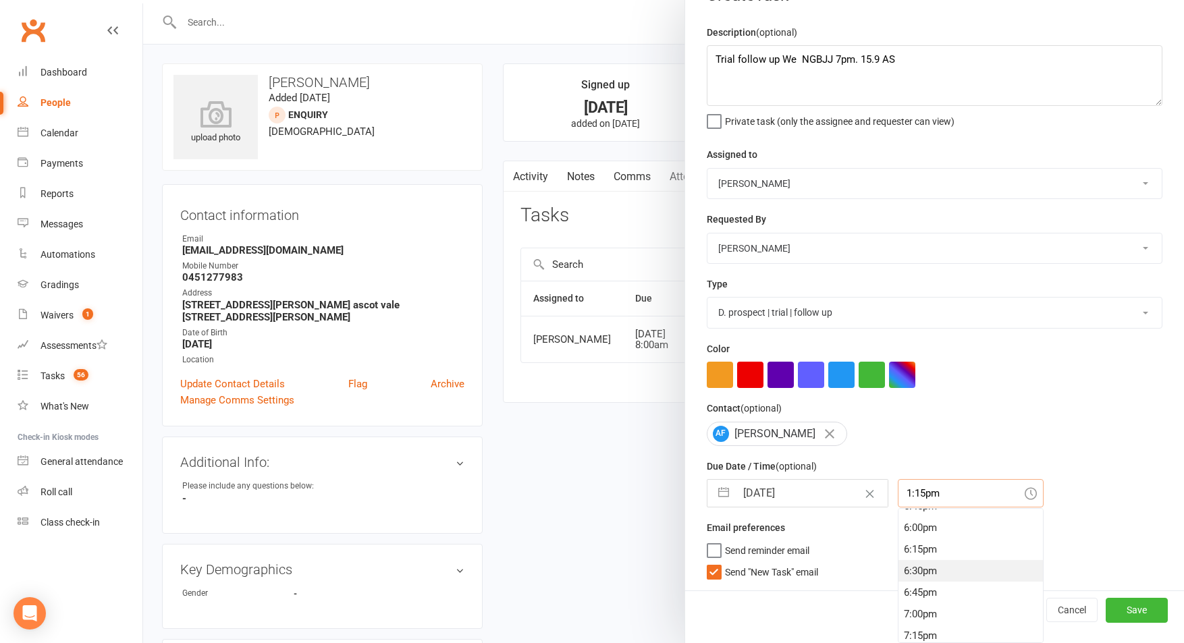
scroll to position [1550, 0]
click at [911, 605] on div "7:00pm" at bounding box center [970, 611] width 144 height 22
type input "7:00pm"
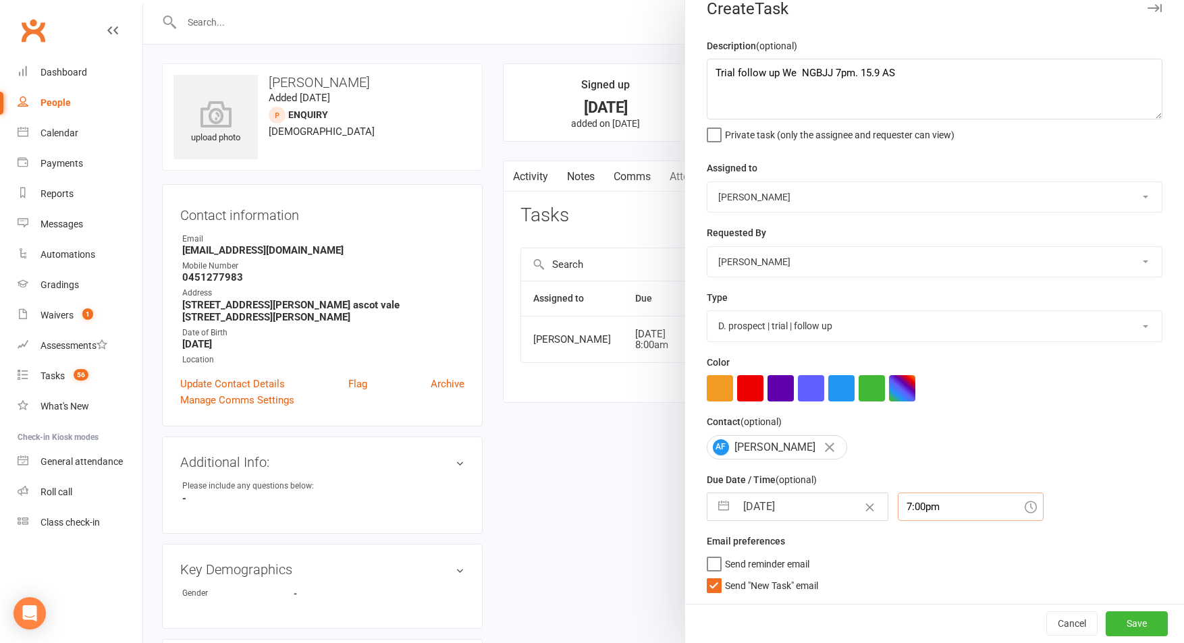
scroll to position [22, 0]
click at [759, 593] on div "Description (optional) Trial follow up We NGBJJ 7pm. 15.9 AS Private task (only…" at bounding box center [934, 321] width 499 height 566
click at [761, 587] on span "Send "New Task" email" at bounding box center [771, 584] width 93 height 16
click at [761, 576] on input "Send "New Task" email" at bounding box center [762, 576] width 111 height 0
click at [713, 70] on textarea "Trial follow up We NGBJJ 7pm. 15.9 AS" at bounding box center [935, 89] width 456 height 61
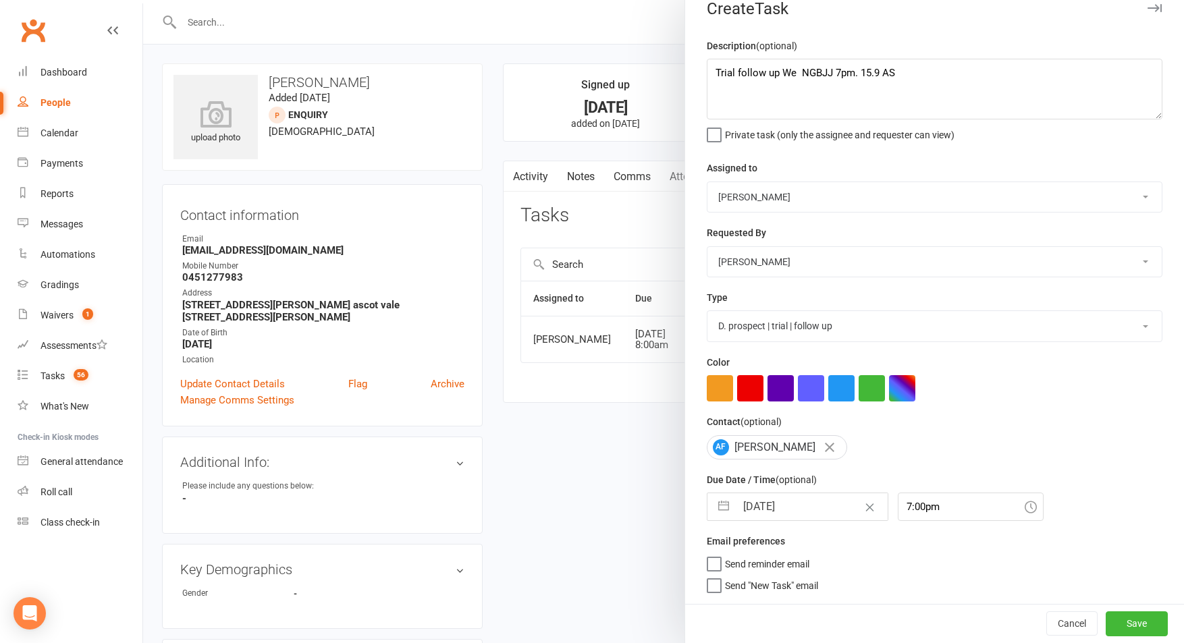
click at [786, 507] on input "17 Sep 2025" at bounding box center [812, 506] width 152 height 27
select select "7"
select select "2025"
select select "8"
select select "2025"
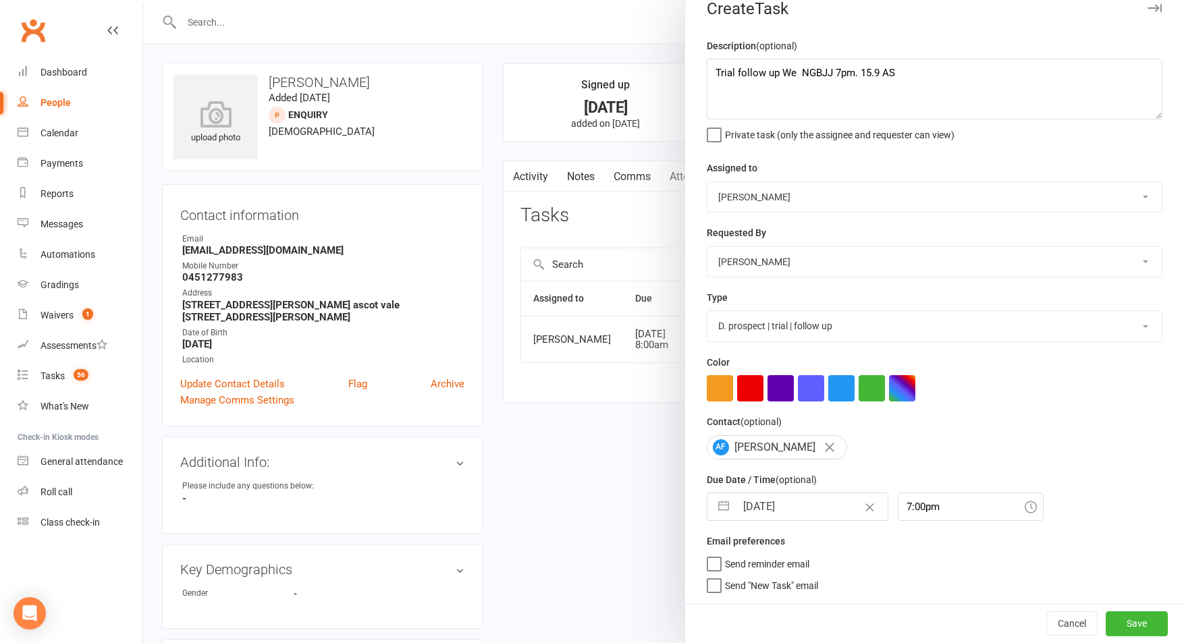
select select "9"
select select "2025"
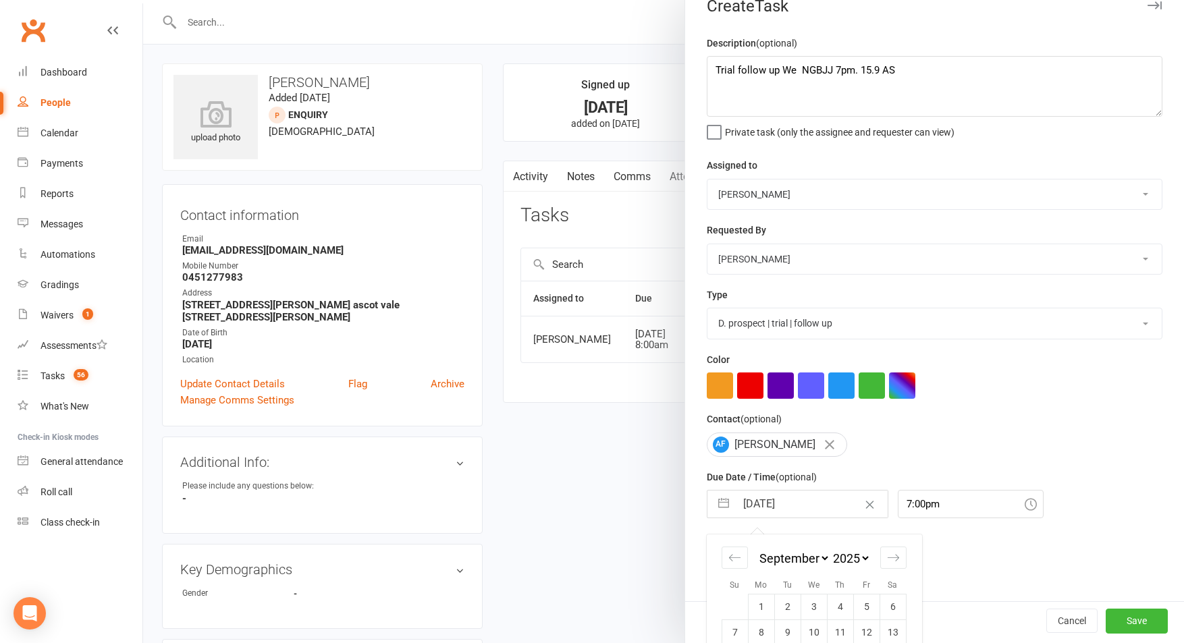
scroll to position [119, 0]
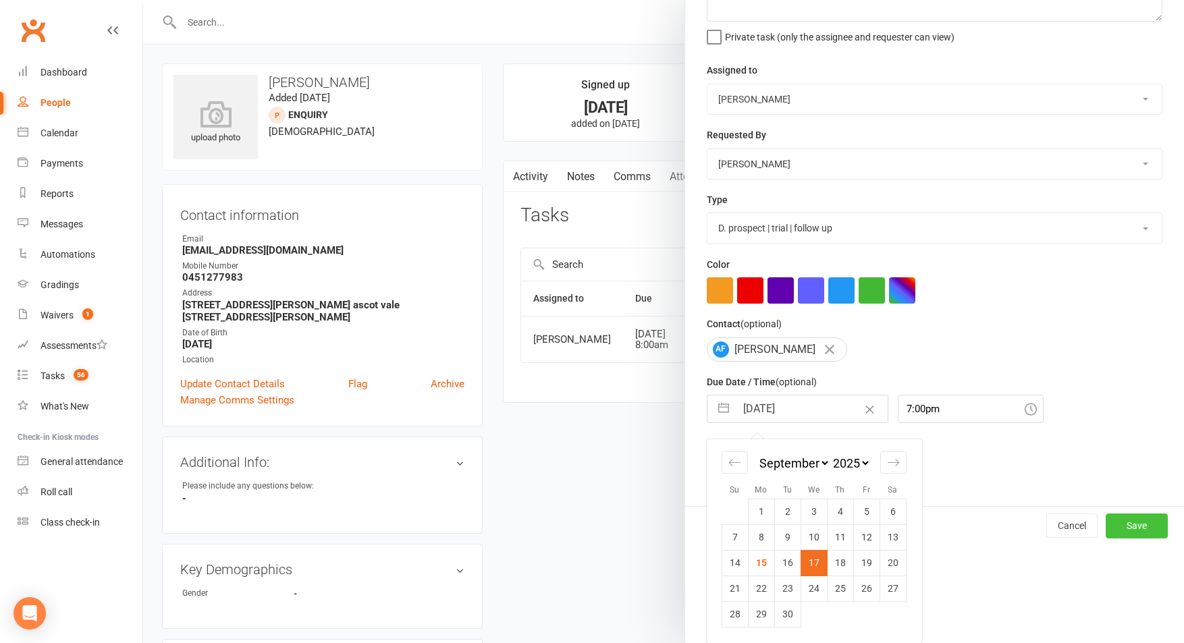
click at [1132, 527] on button "Save" at bounding box center [1137, 526] width 62 height 24
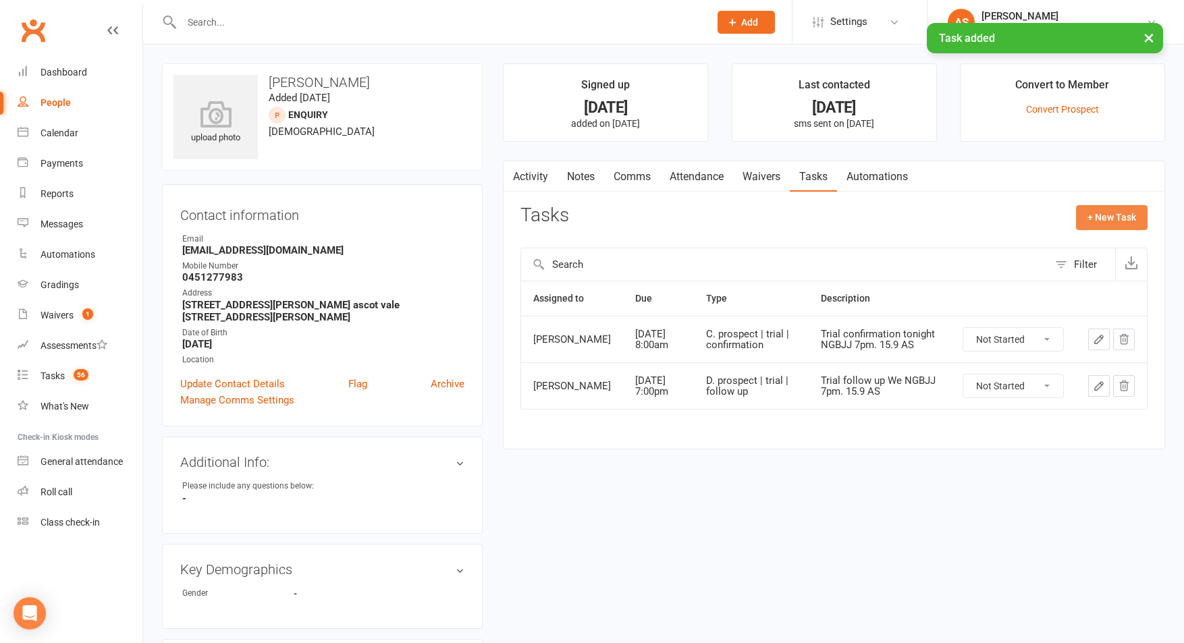
click at [1099, 210] on button "+ New Task" at bounding box center [1112, 217] width 72 height 24
select select "50862"
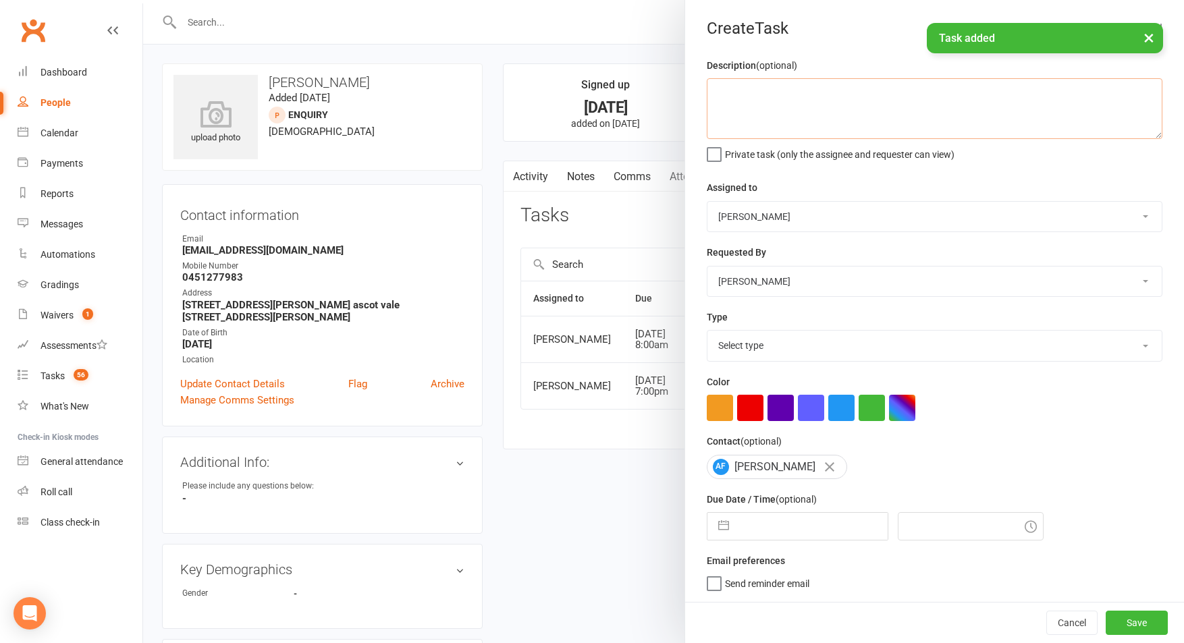
click at [849, 88] on textarea at bounding box center [935, 108] width 456 height 61
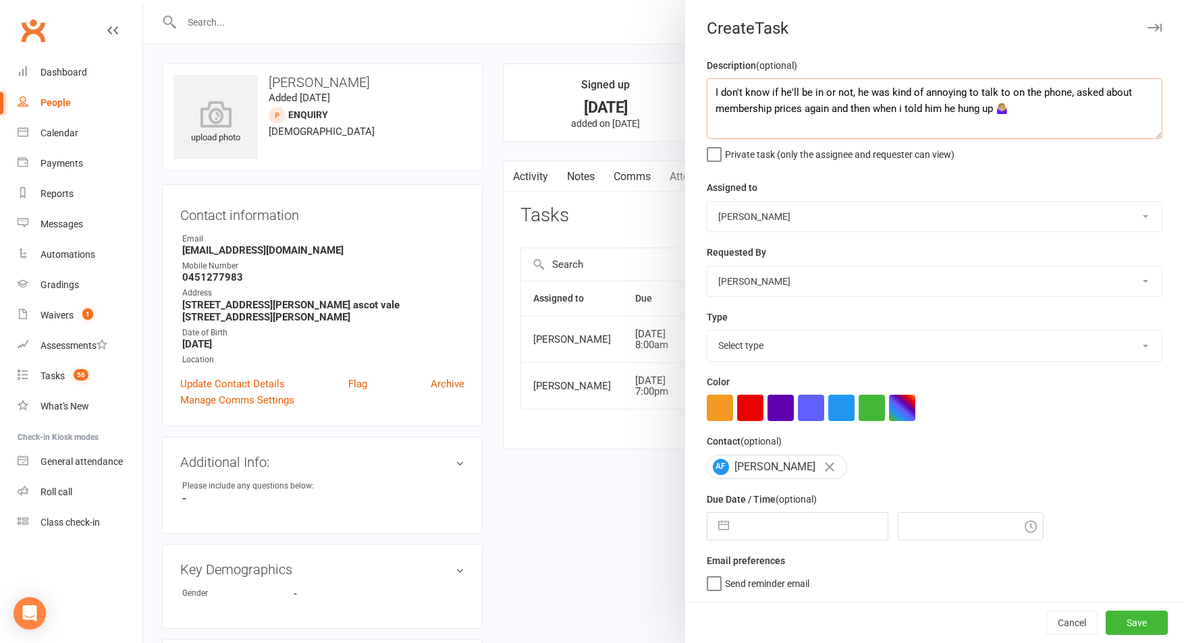
click at [908, 109] on textarea "I don't know if he'll be in or not, he was kind of annoying to talk to on the p…" at bounding box center [935, 108] width 456 height 61
drag, startPoint x: 1022, startPoint y: 105, endPoint x: 1032, endPoint y: 100, distance: 11.2
click at [1021, 105] on textarea "I don't know if he'll be in or not, he was kind of annoying to talk to on the p…" at bounding box center [935, 108] width 456 height 61
type textarea "I don't know if he'll be in or not, he was kind of annoying to talk to on the p…"
click at [788, 220] on select "Cat Wilson David Hart Lachlan Dart Alish S. Will Wesley Max Viney Dominance MMA…" at bounding box center [934, 217] width 454 height 30
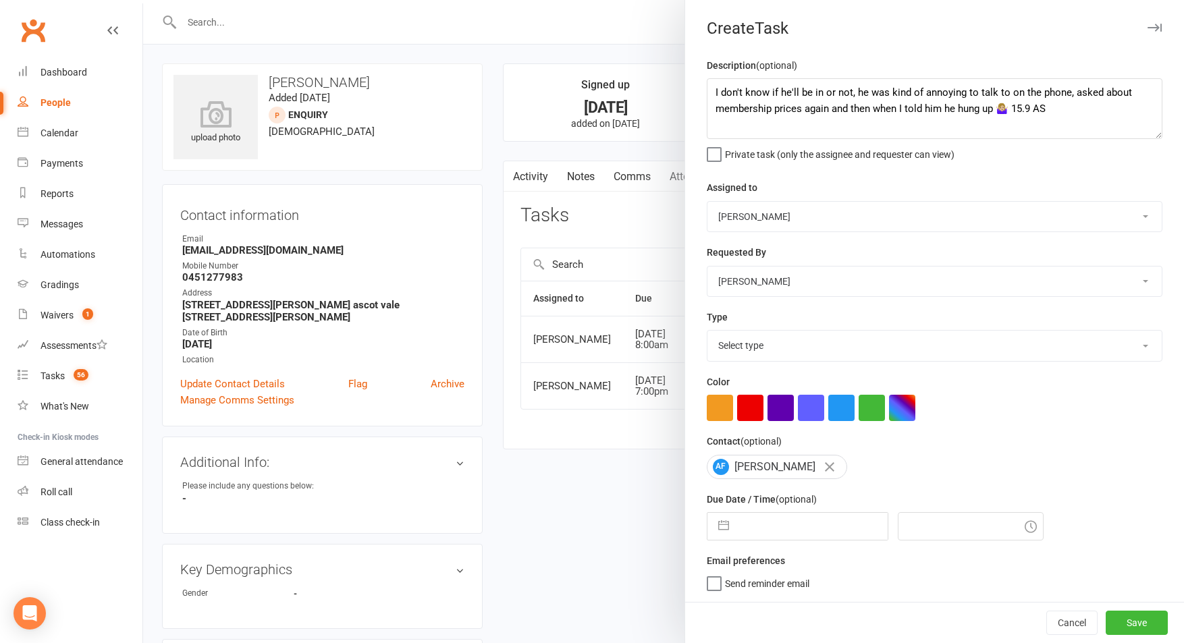
select select "49757"
click at [707, 202] on select "Cat Wilson David Hart Lachlan Dart Alish S. Will Wesley Max Viney Dominance MMA…" at bounding box center [934, 217] width 454 height 30
click at [763, 342] on select "Select type A. prospect | enquiry response B. prospect | trial | not yet booked…" at bounding box center [934, 346] width 454 height 30
select select "3863"
click at [707, 332] on select "Select type A. prospect | enquiry response B. prospect | trial | not yet booked…" at bounding box center [934, 346] width 454 height 30
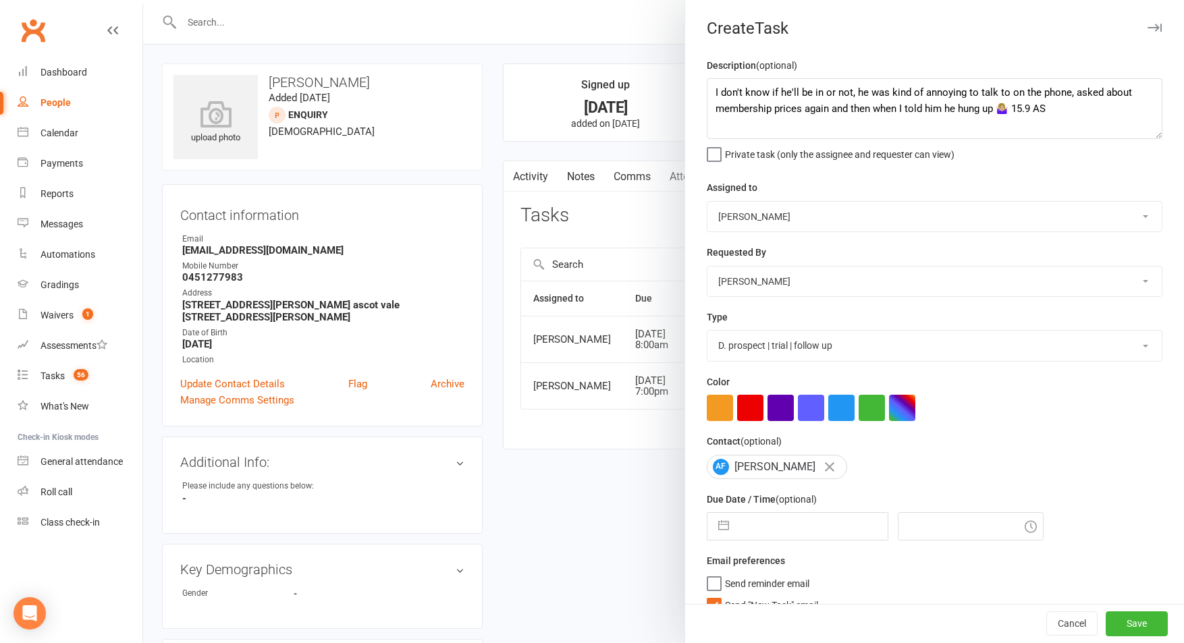
click at [780, 524] on input "text" at bounding box center [812, 526] width 152 height 27
select select "7"
select select "2025"
select select "8"
select select "2025"
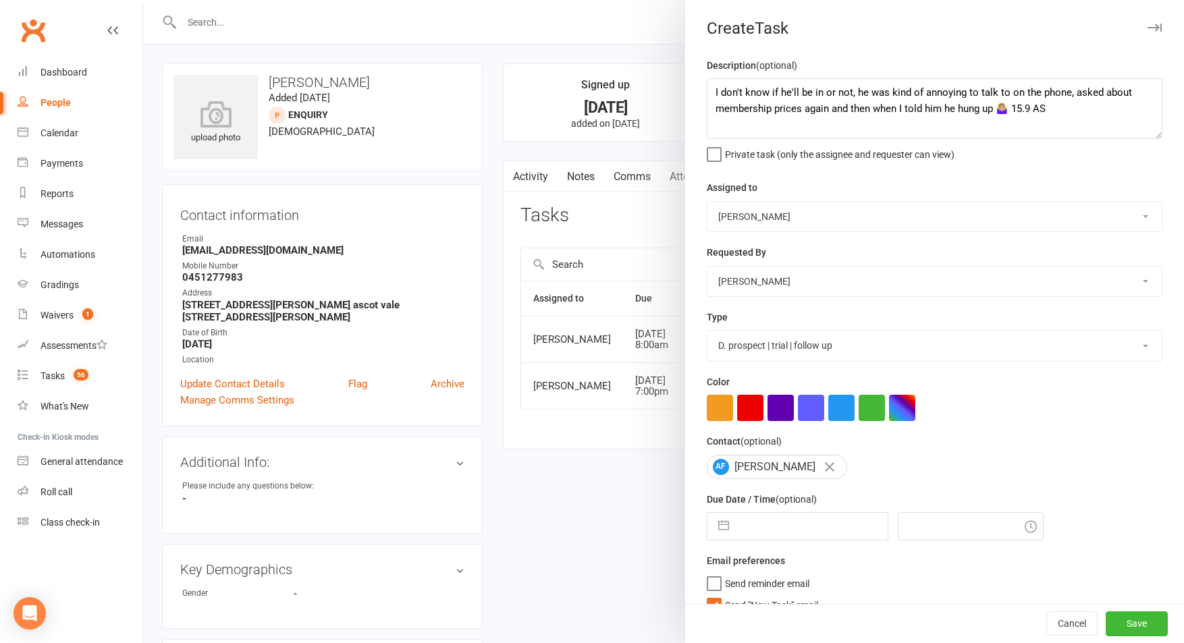
select select "9"
select select "2025"
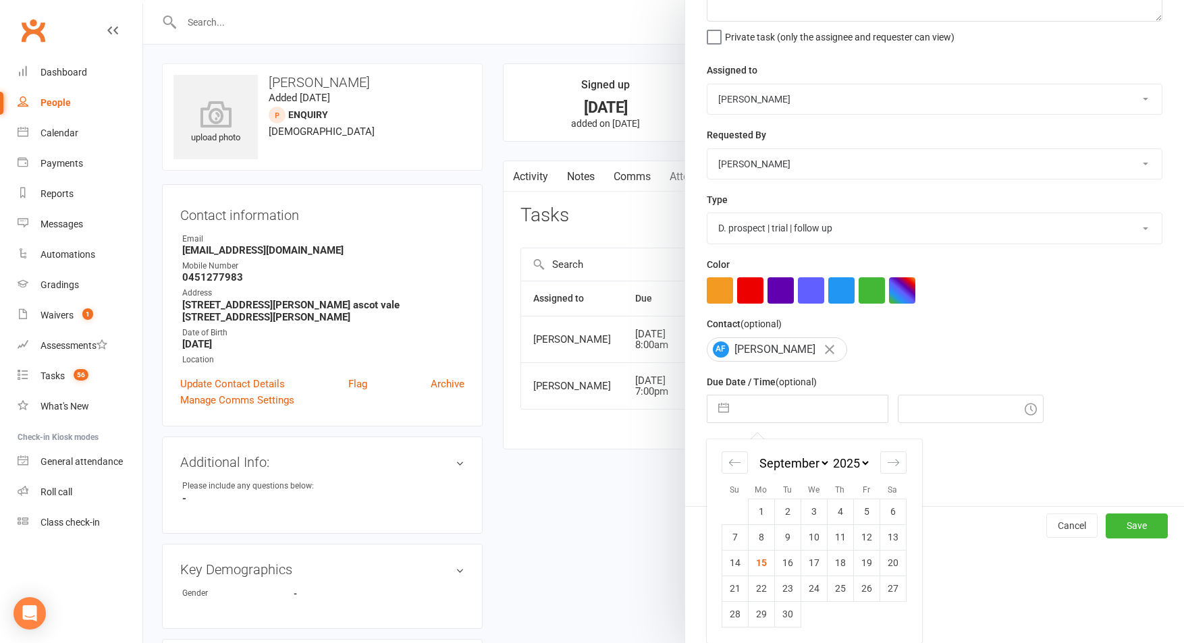
click at [805, 562] on td "17" at bounding box center [814, 563] width 26 height 26
type input "17 Sep 2025"
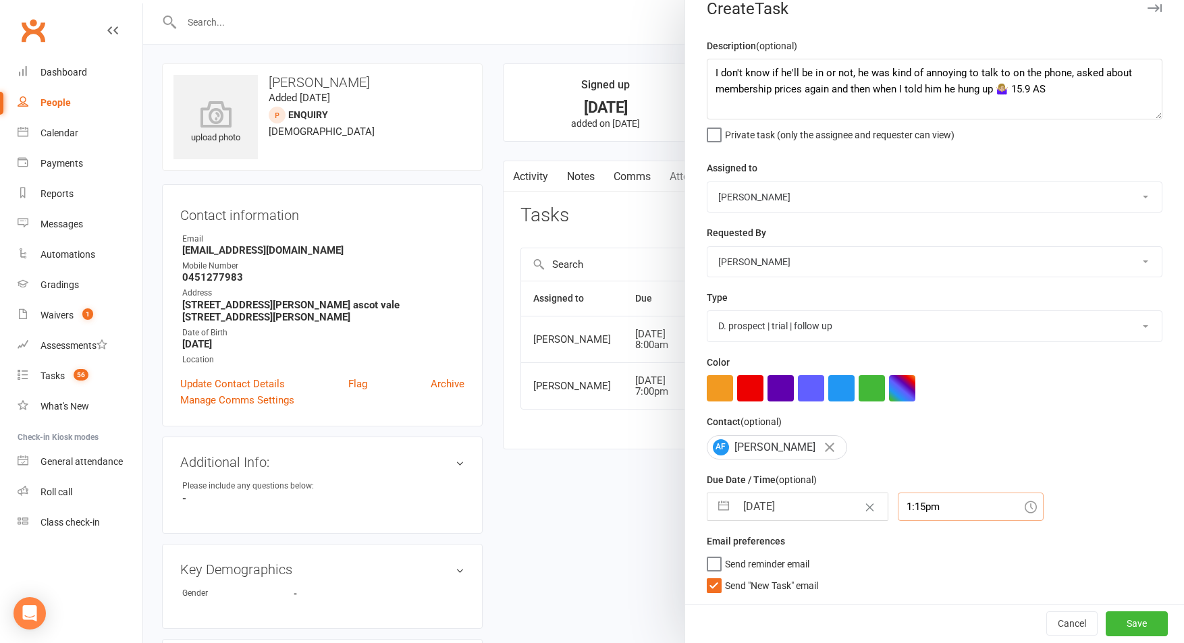
click at [942, 512] on div "1:15pm" at bounding box center [971, 507] width 146 height 28
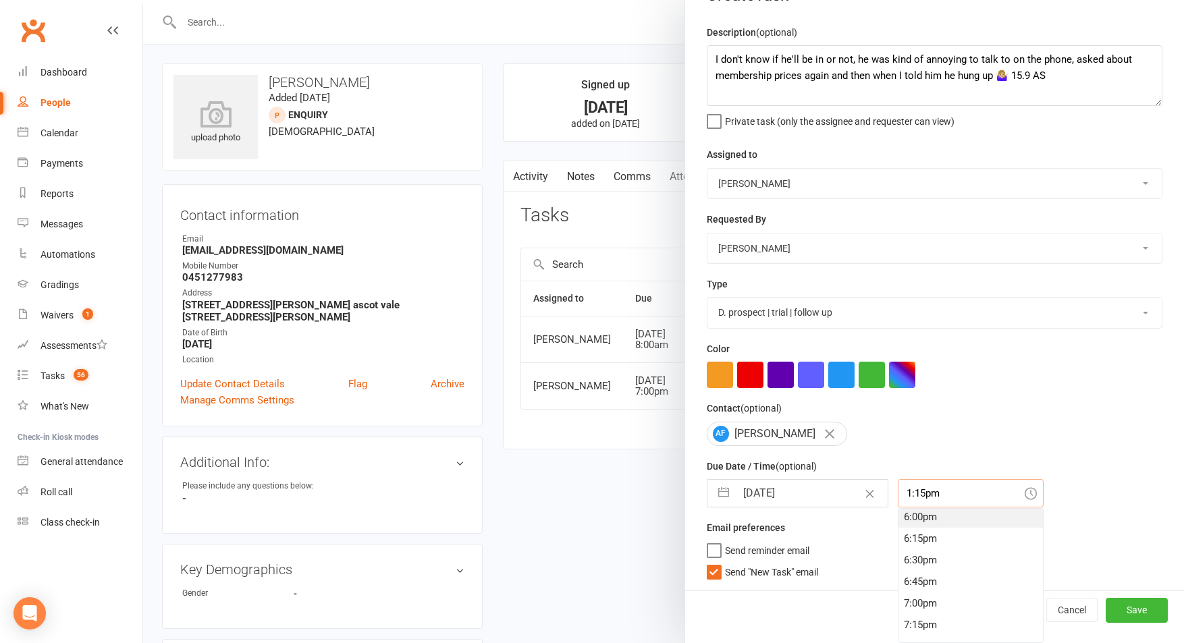
scroll to position [1557, 0]
click at [902, 520] on div "6:00pm" at bounding box center [970, 518] width 144 height 22
type input "6:00pm"
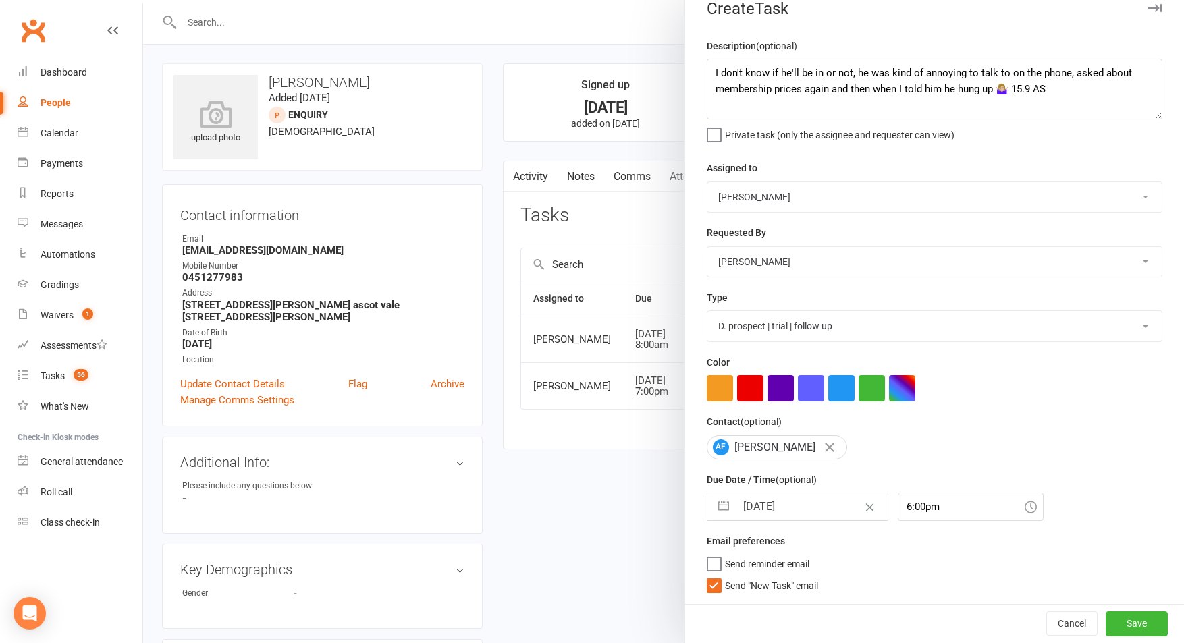
click at [811, 588] on span "Send "New Task" email" at bounding box center [771, 584] width 93 height 16
click at [811, 576] on input "Send "New Task" email" at bounding box center [762, 576] width 111 height 0
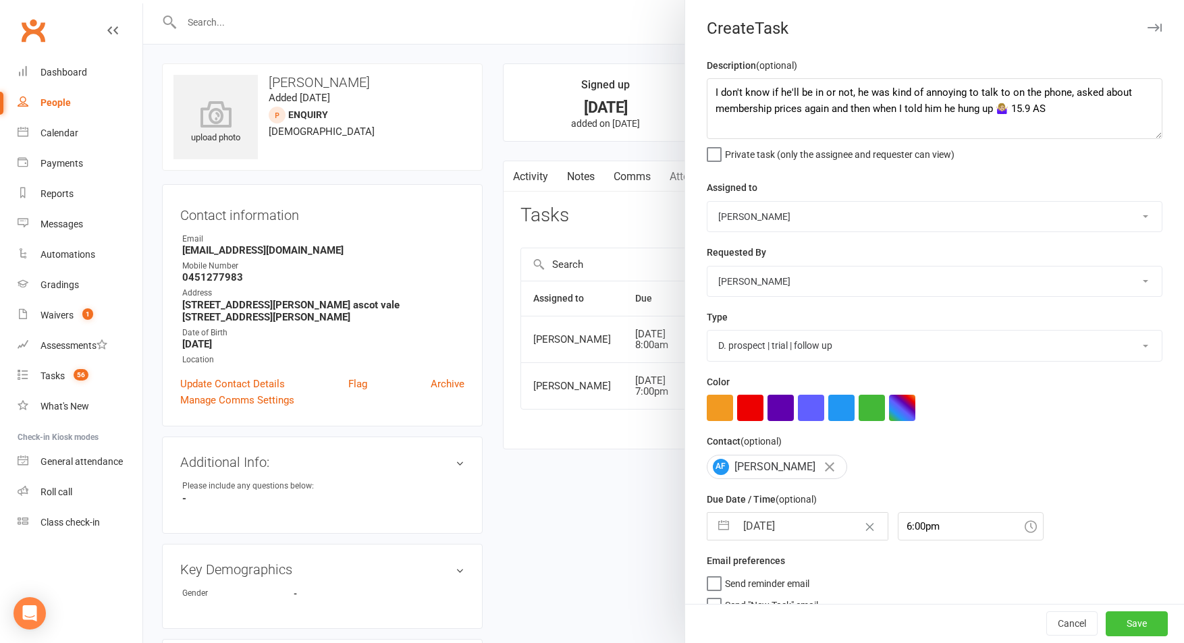
click at [1139, 626] on button "Save" at bounding box center [1137, 624] width 62 height 24
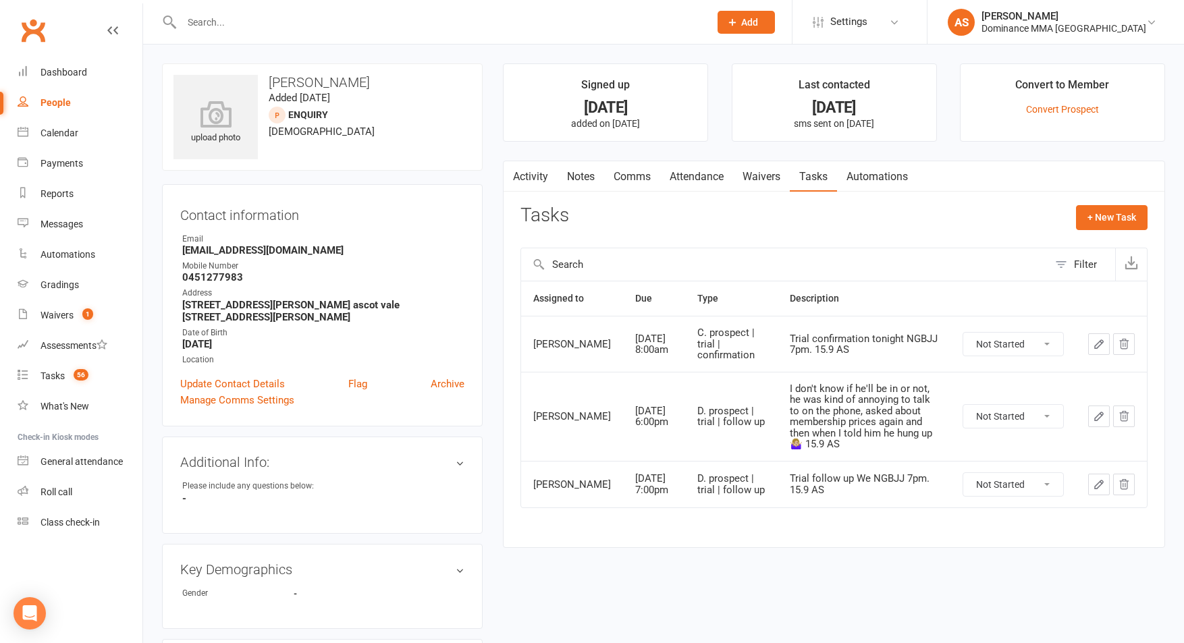
click at [720, 183] on link "Attendance" at bounding box center [696, 176] width 73 height 31
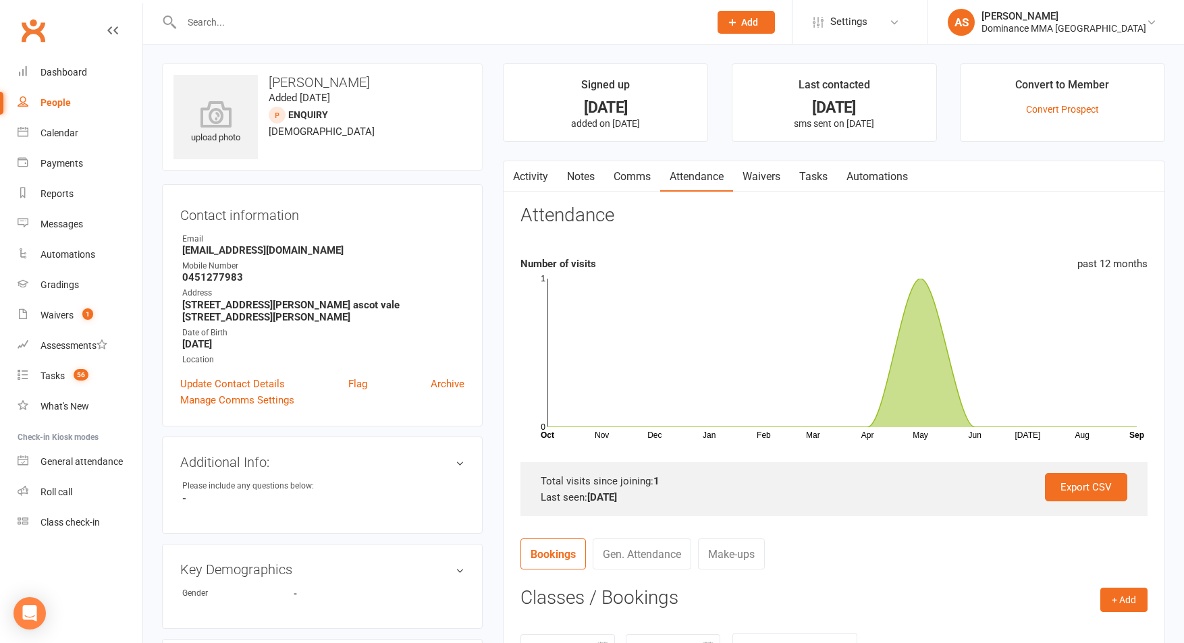
click at [635, 177] on link "Comms" at bounding box center [632, 176] width 56 height 31
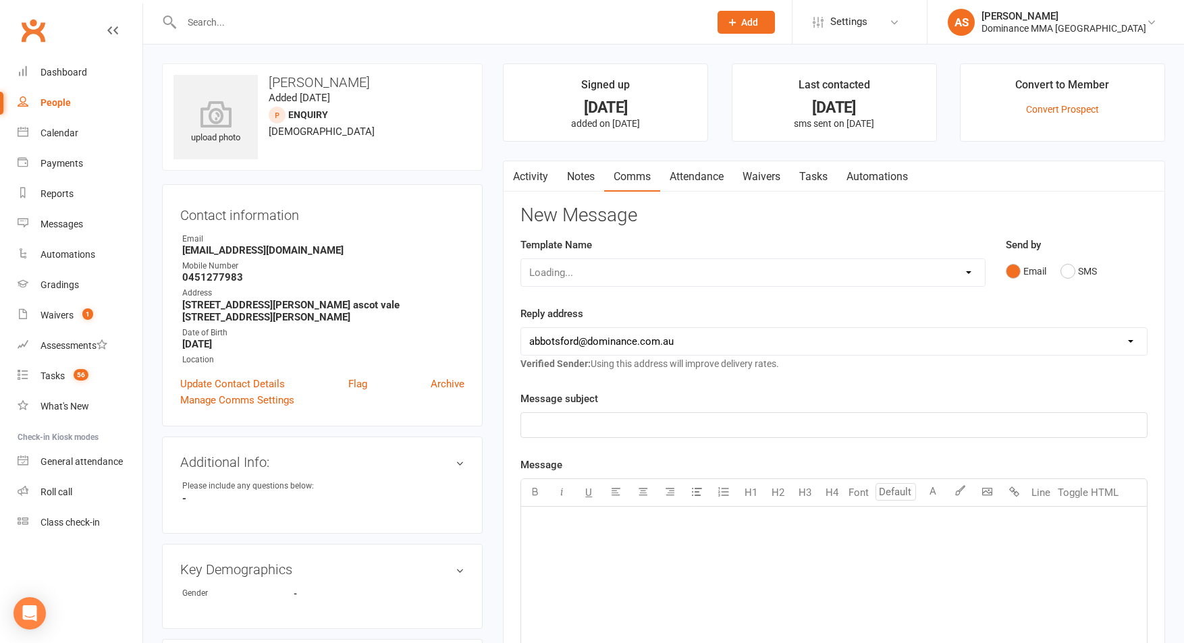
click at [630, 272] on div "Loading..." at bounding box center [752, 273] width 465 height 28
click at [574, 273] on select "Select Template [Email] MARKETING | 10TH BIRTHDAY SPECIAL | CANCELLED MEMBERS […" at bounding box center [753, 272] width 464 height 27
select select "15"
click at [521, 259] on select "Select Template [Email] MARKETING | 10TH BIRTHDAY SPECIAL | CANCELLED MEMBERS […" at bounding box center [753, 272] width 464 height 27
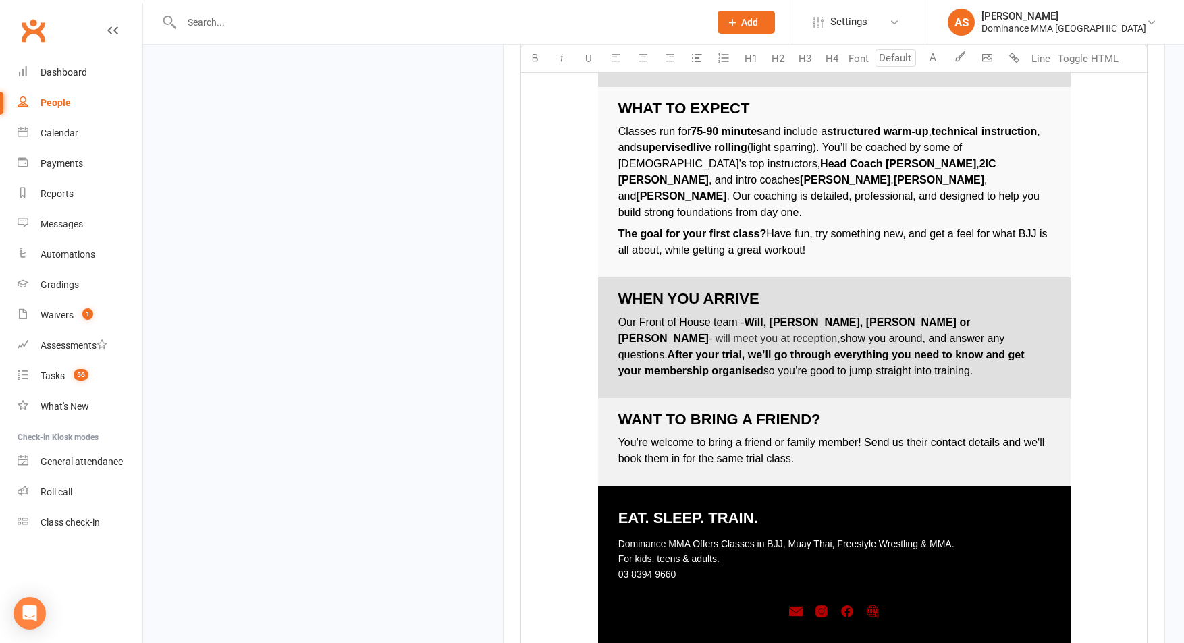
scroll to position [1936, 0]
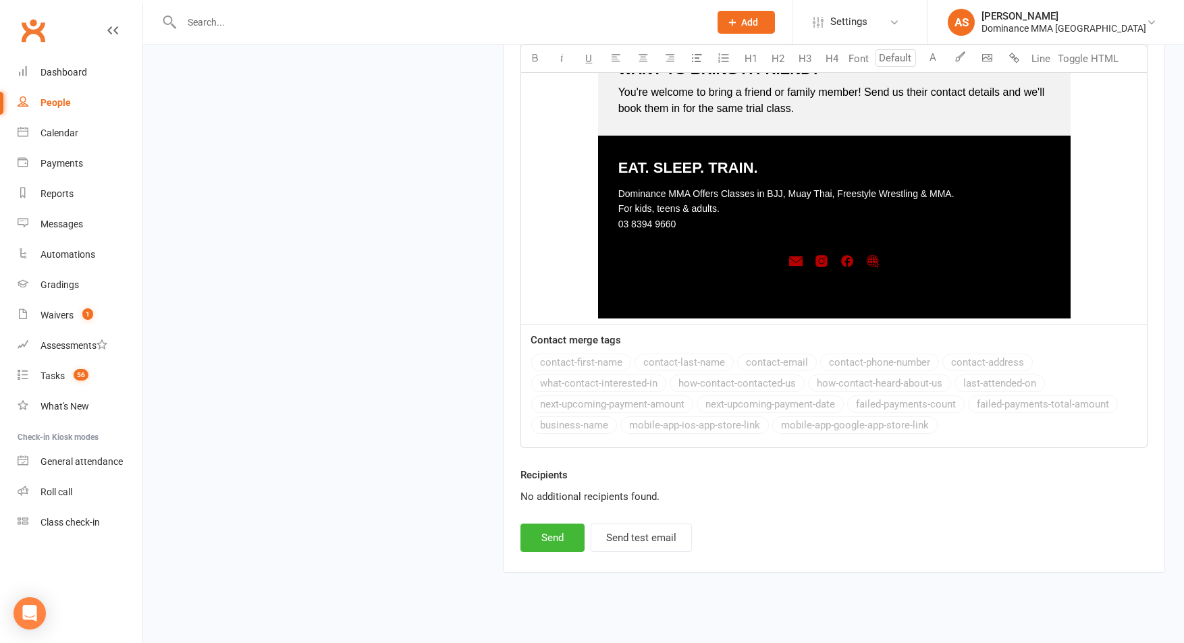
click at [563, 524] on button "Send" at bounding box center [552, 538] width 64 height 28
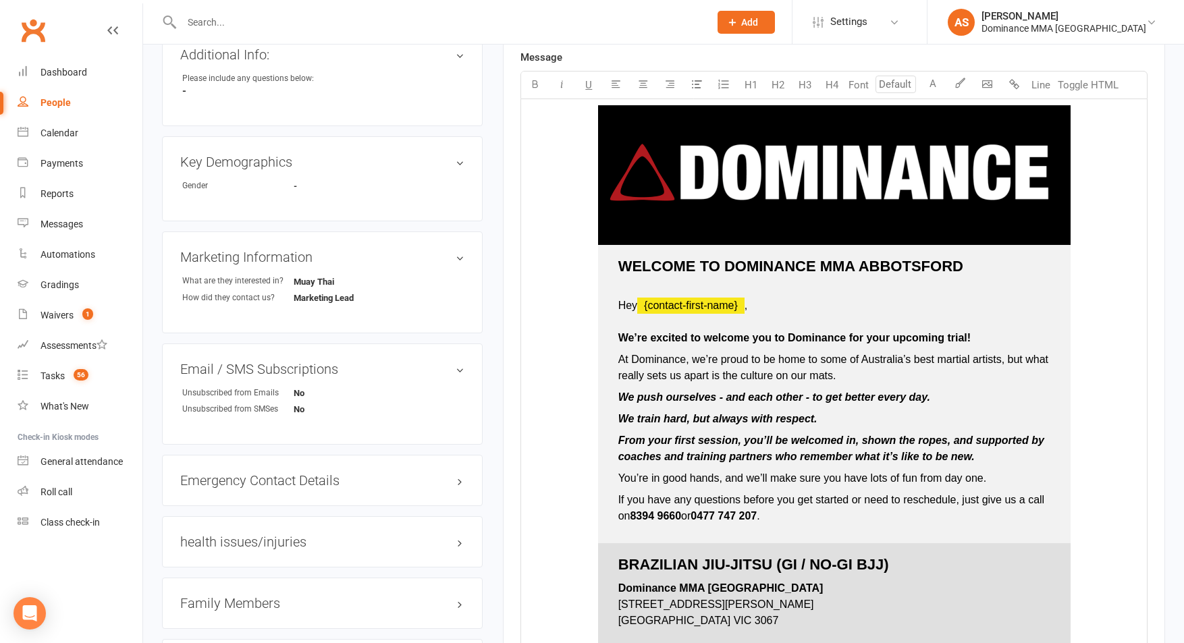
scroll to position [0, 0]
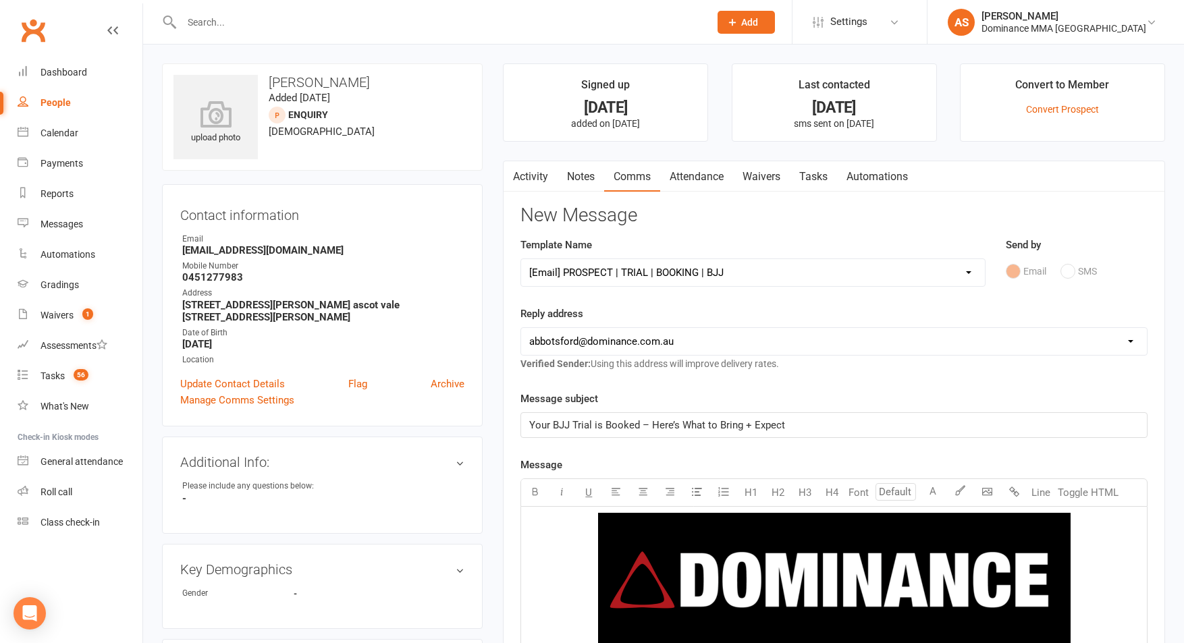
select select
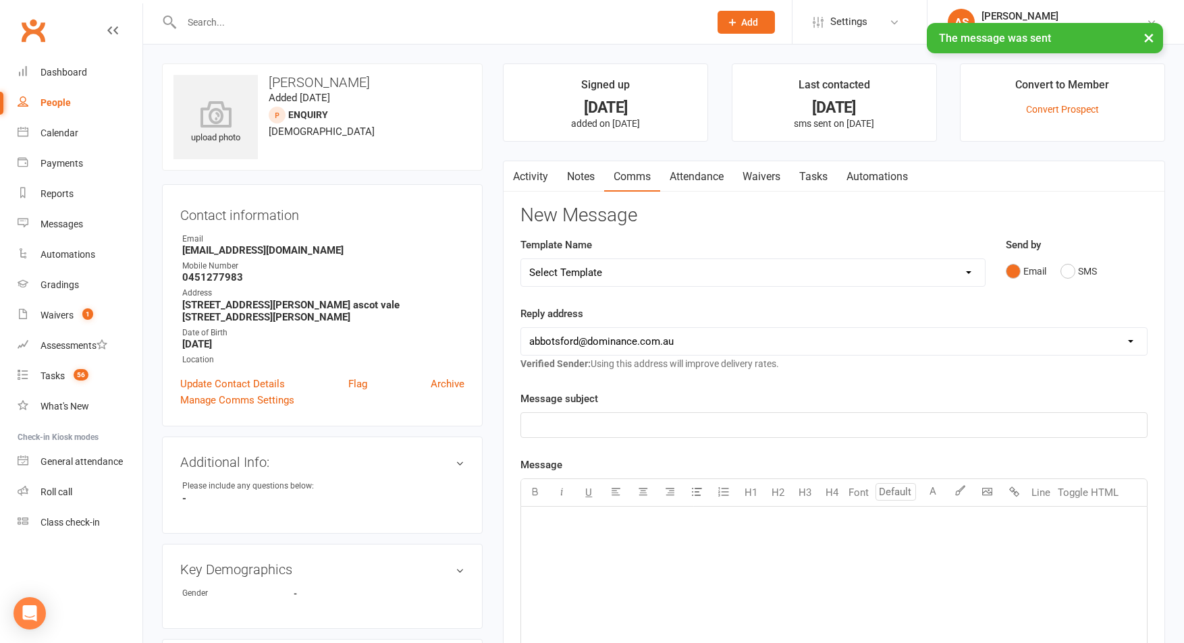
click at [703, 184] on link "Attendance" at bounding box center [696, 176] width 73 height 31
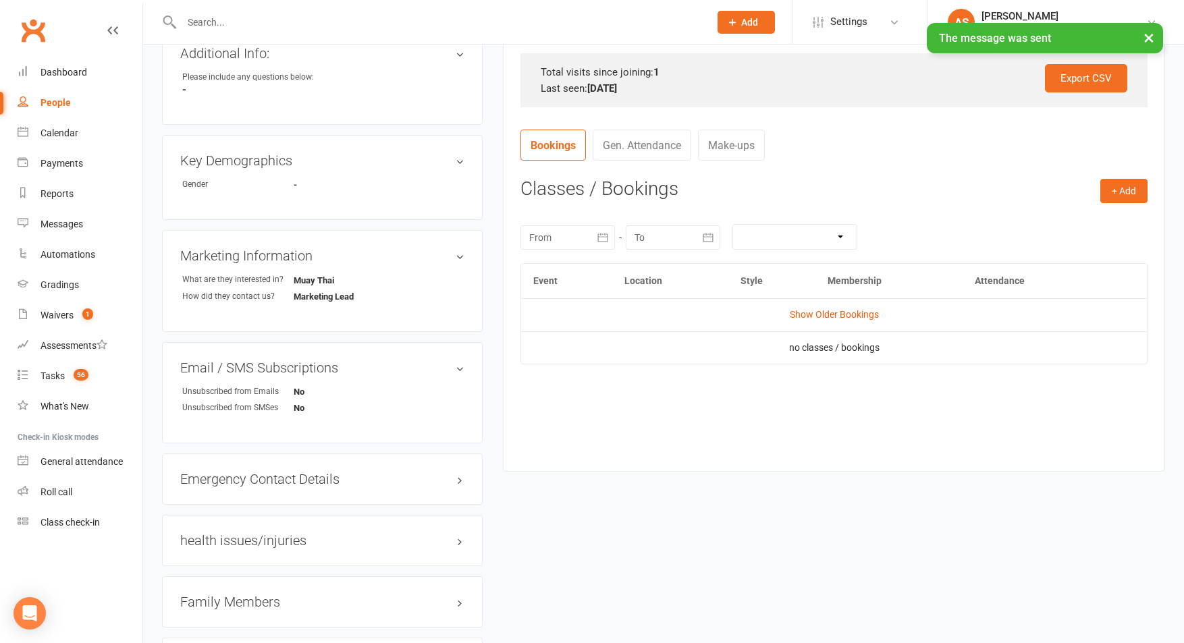
scroll to position [394, 0]
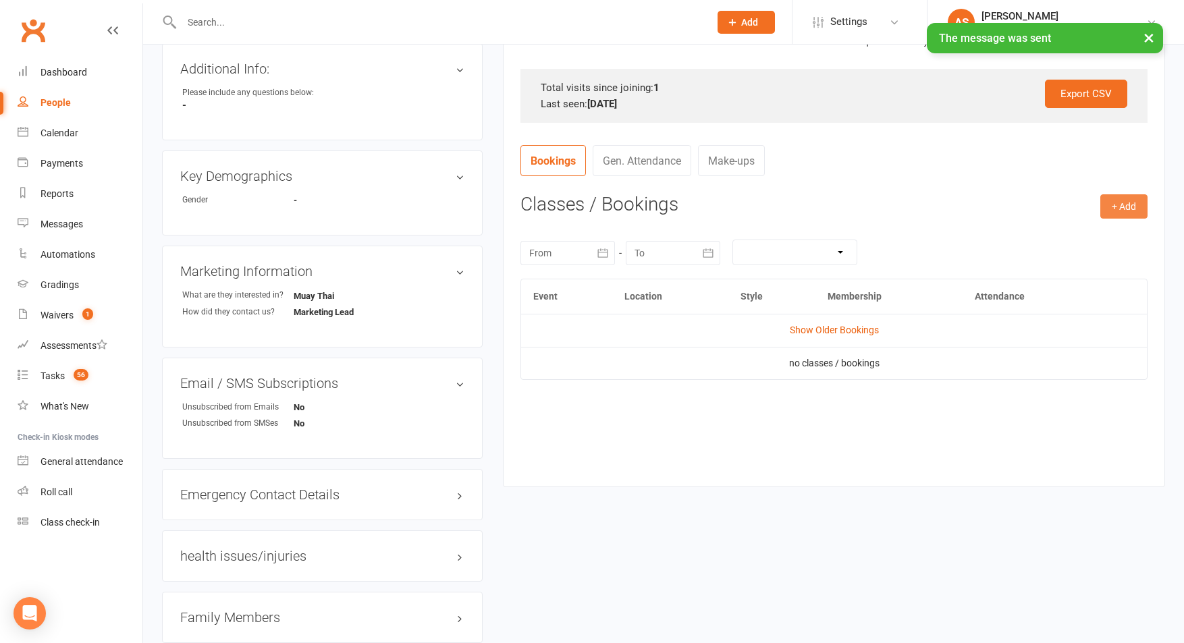
click at [1129, 215] on button "+ Add" at bounding box center [1123, 206] width 47 height 24
click at [1122, 231] on link "Book Event" at bounding box center [1080, 236] width 134 height 27
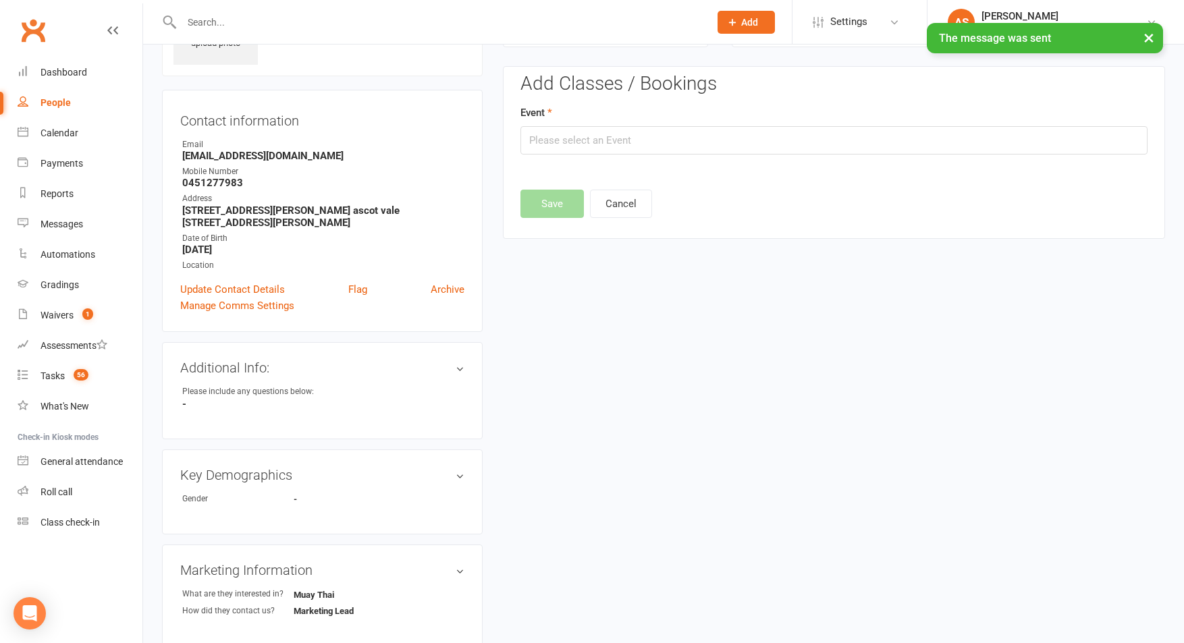
scroll to position [92, 0]
click at [590, 146] on input "text" at bounding box center [833, 142] width 627 height 28
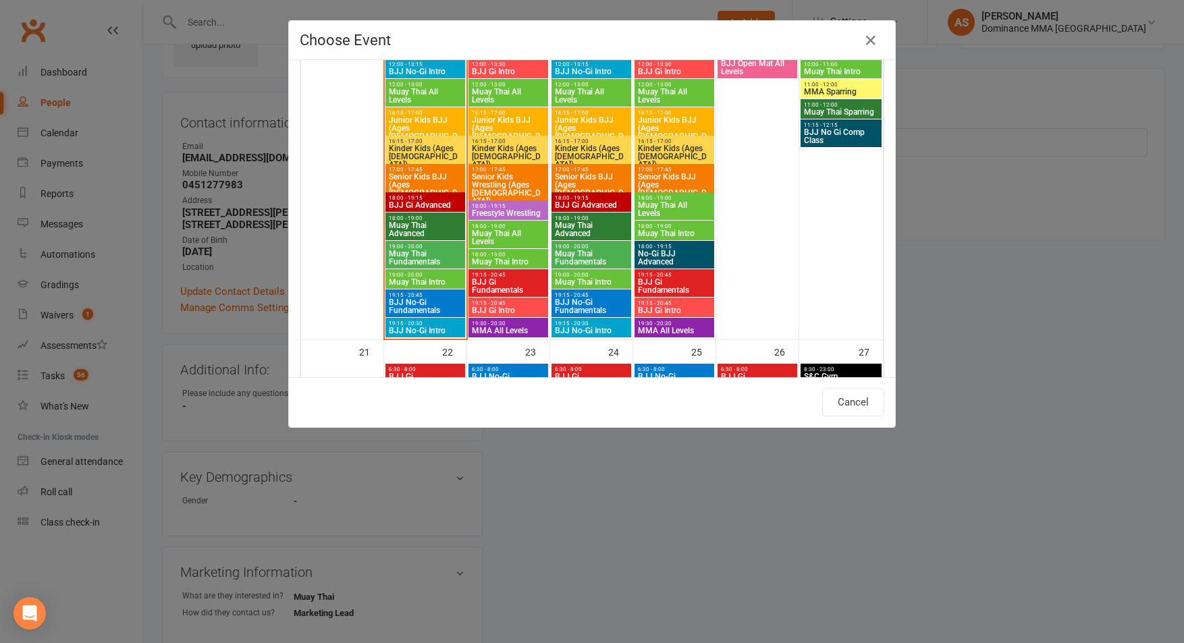
scroll to position [1105, 0]
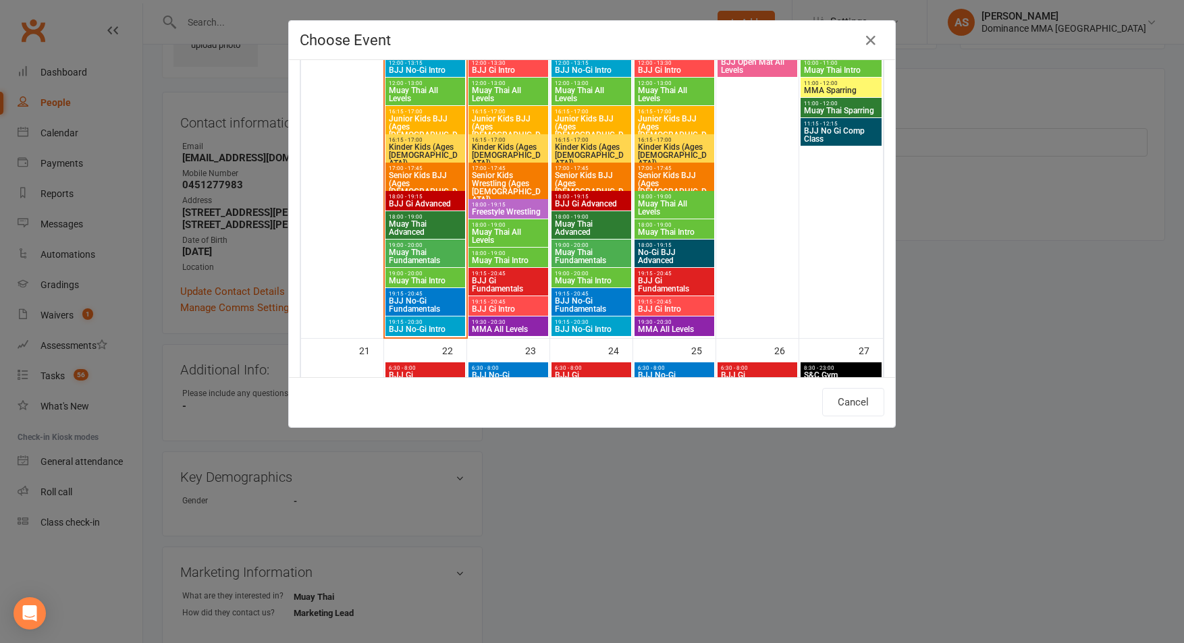
click at [585, 328] on span "BJJ No-Gi Intro" at bounding box center [591, 329] width 74 height 8
type input "BJJ No-Gi Intro - Sep 17, 2025 7:15:00 PM"
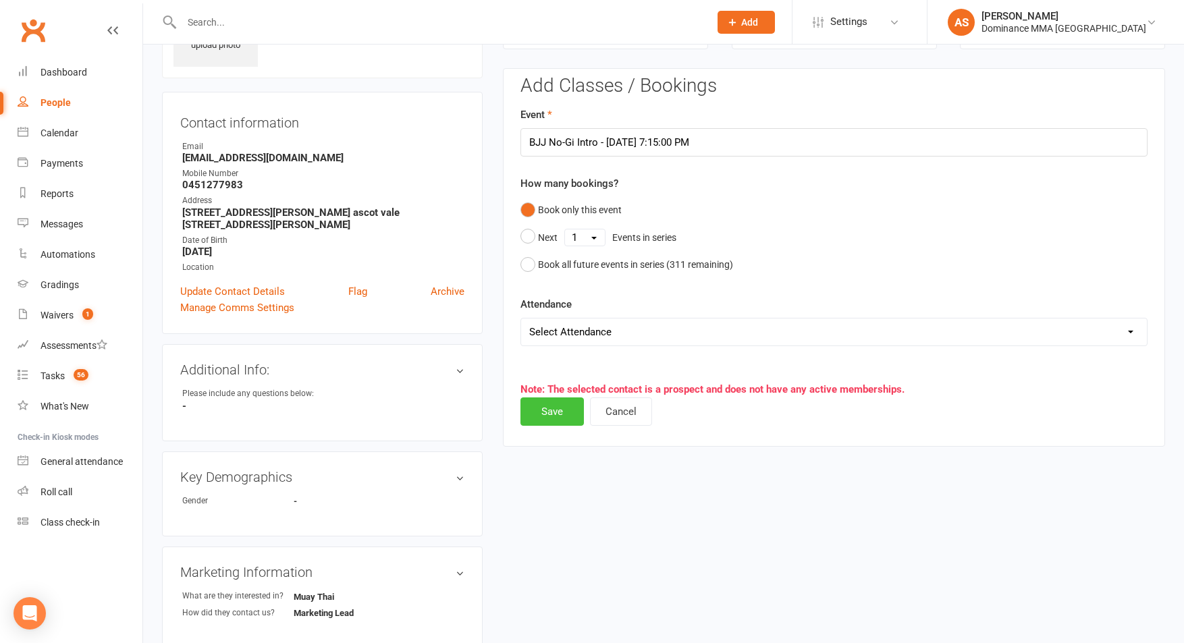
click at [548, 411] on button "Save" at bounding box center [551, 412] width 63 height 28
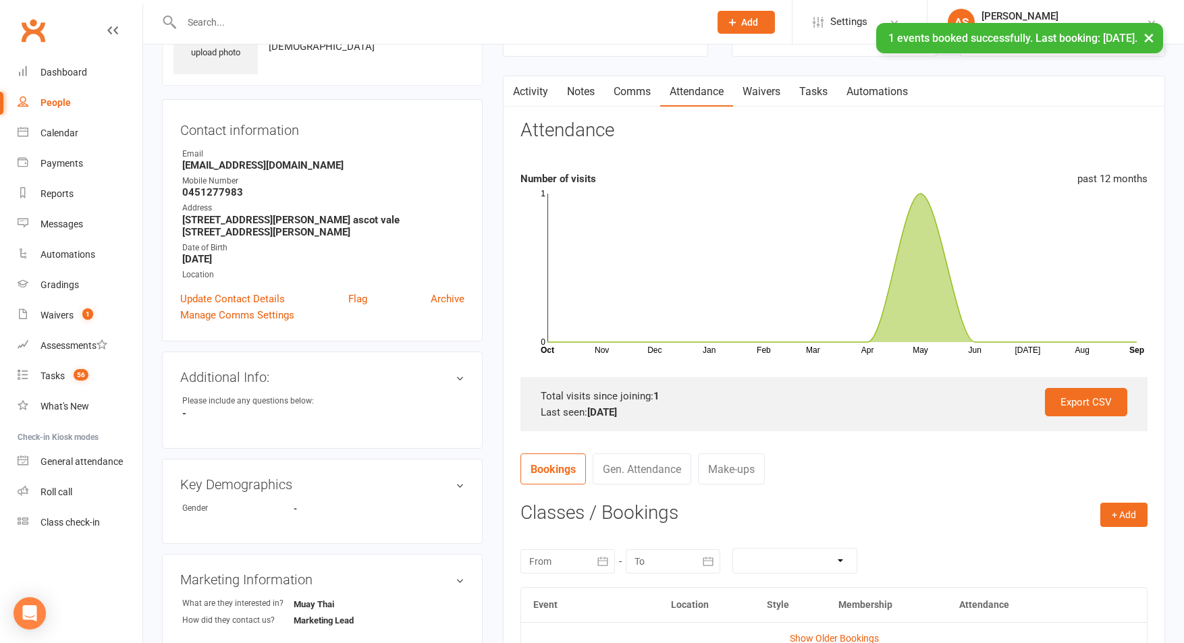
scroll to position [0, 0]
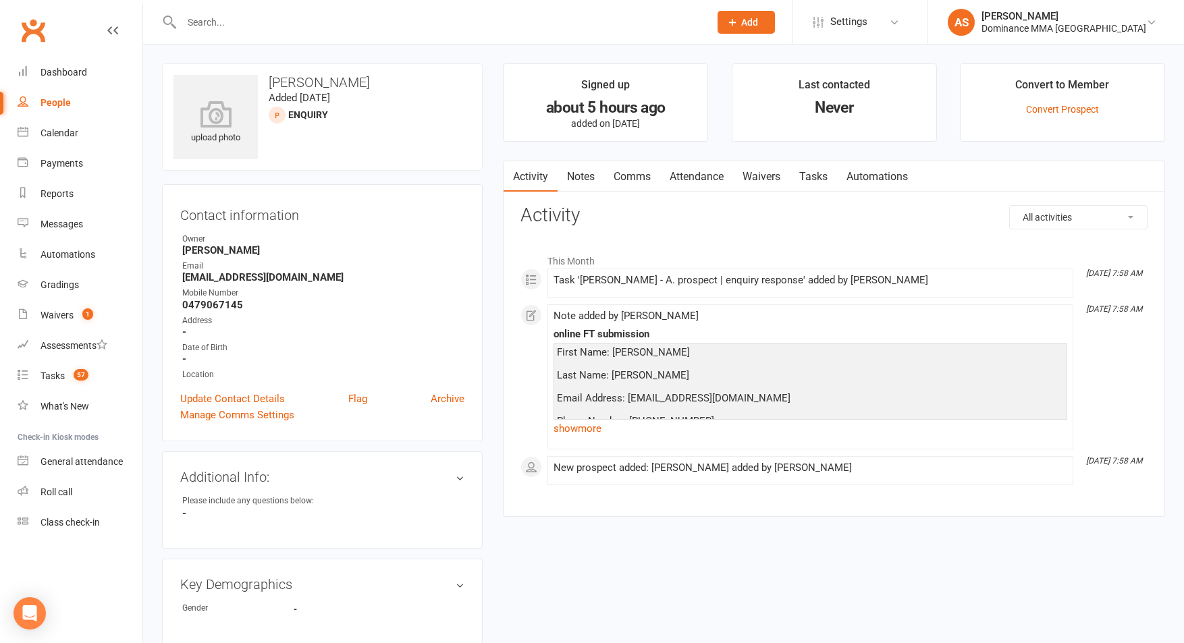
click at [601, 433] on link "show more" at bounding box center [811, 428] width 514 height 19
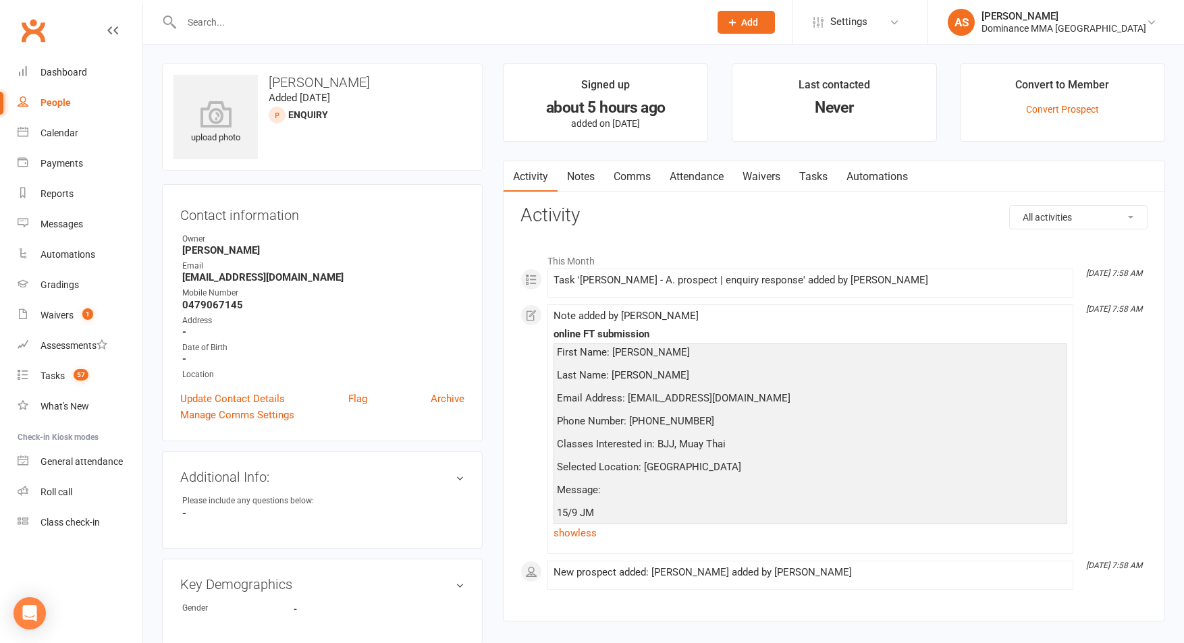
click at [821, 176] on link "Tasks" at bounding box center [813, 176] width 47 height 31
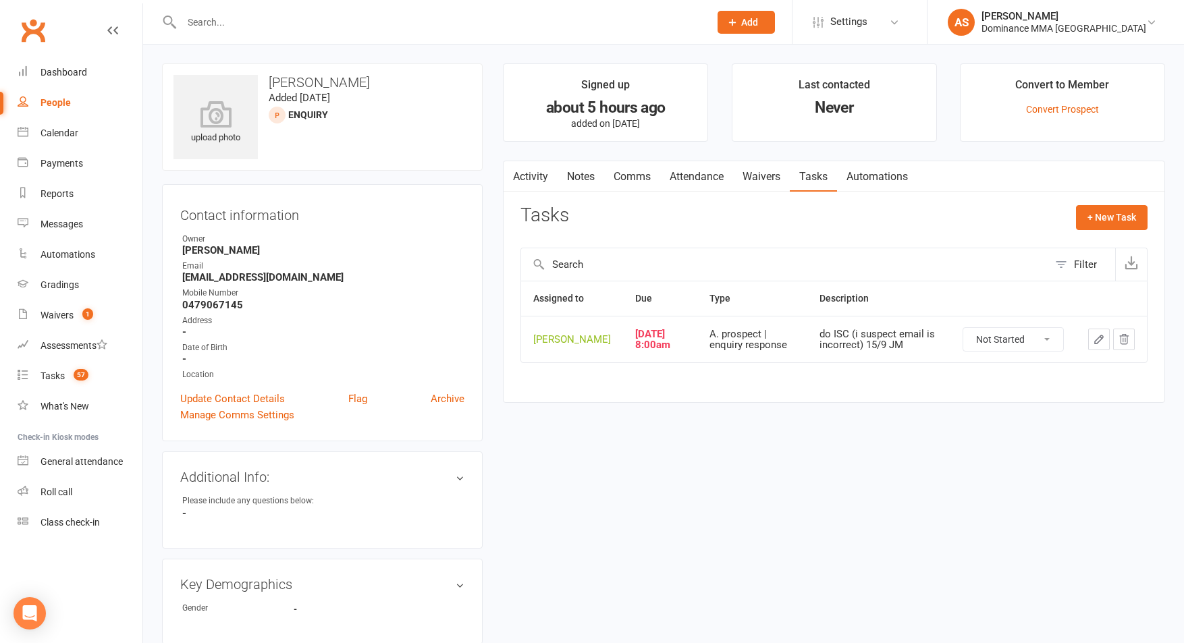
click at [567, 171] on link "Notes" at bounding box center [581, 176] width 47 height 31
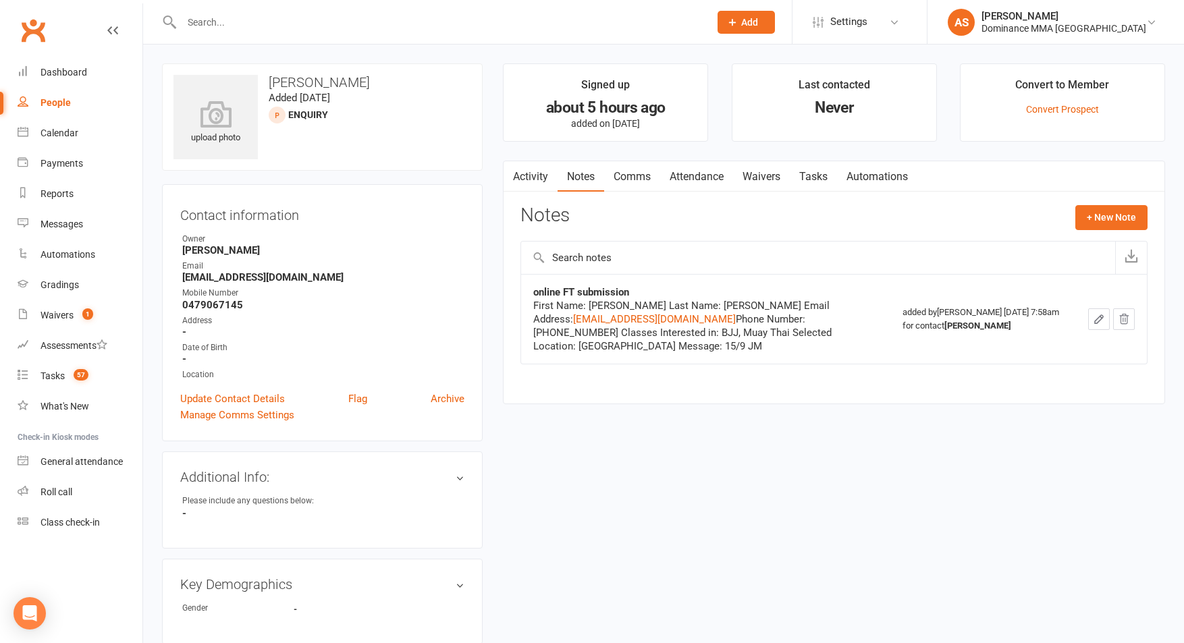
click at [551, 178] on link "Activity" at bounding box center [531, 176] width 54 height 31
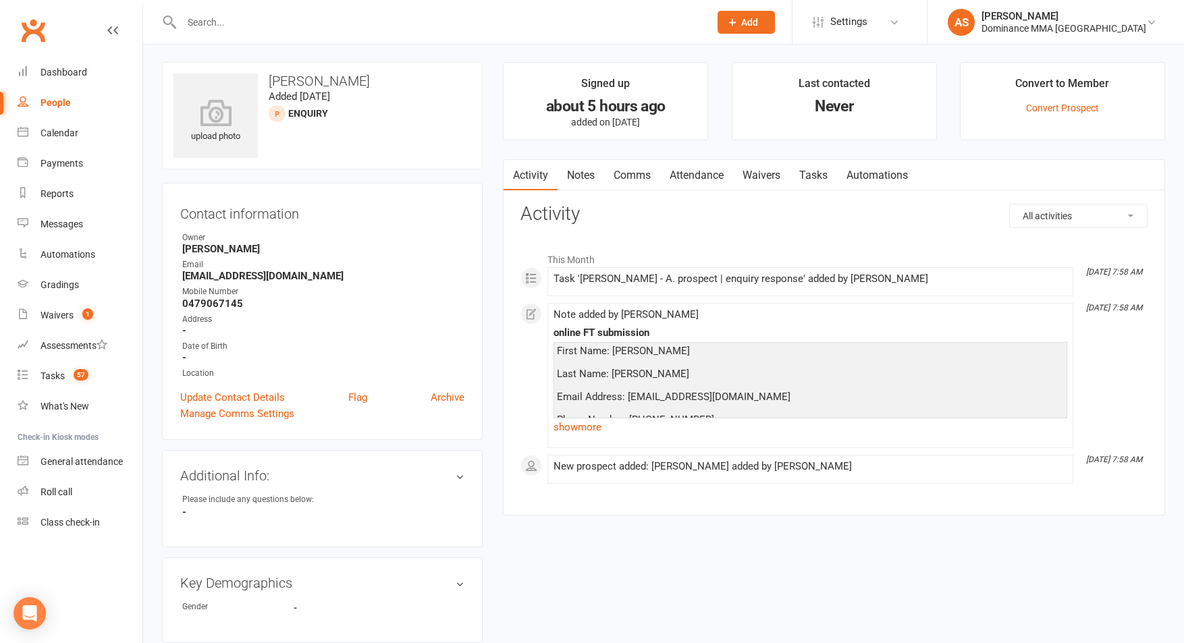
click at [583, 427] on link "show more" at bounding box center [811, 427] width 514 height 19
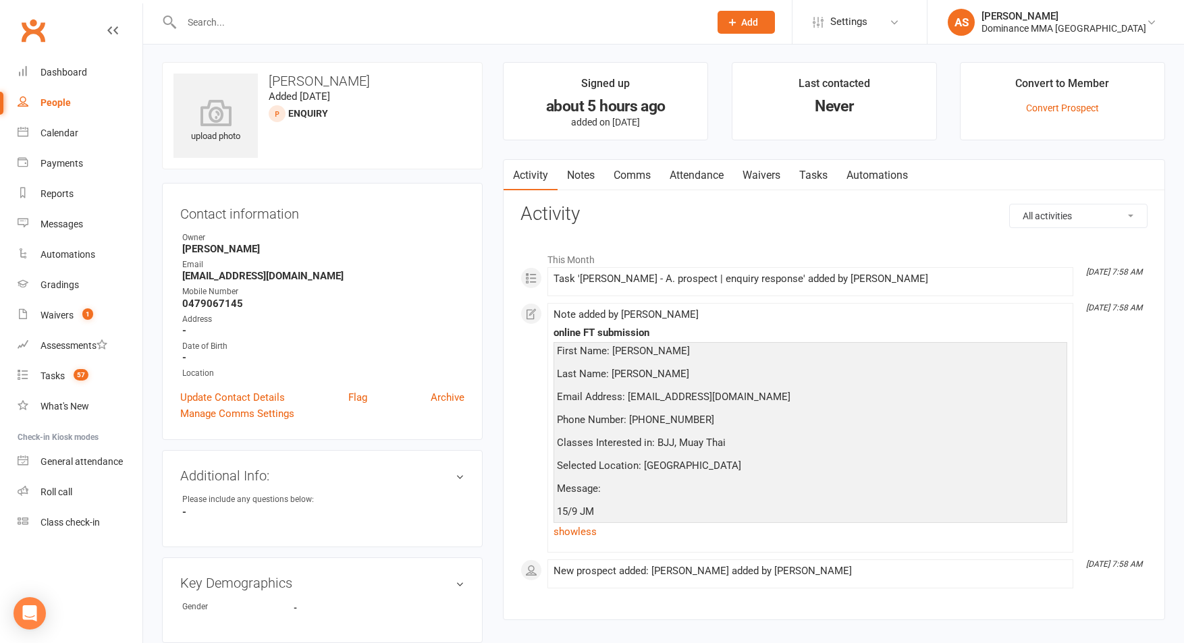
click at [821, 178] on link "Tasks" at bounding box center [813, 175] width 47 height 31
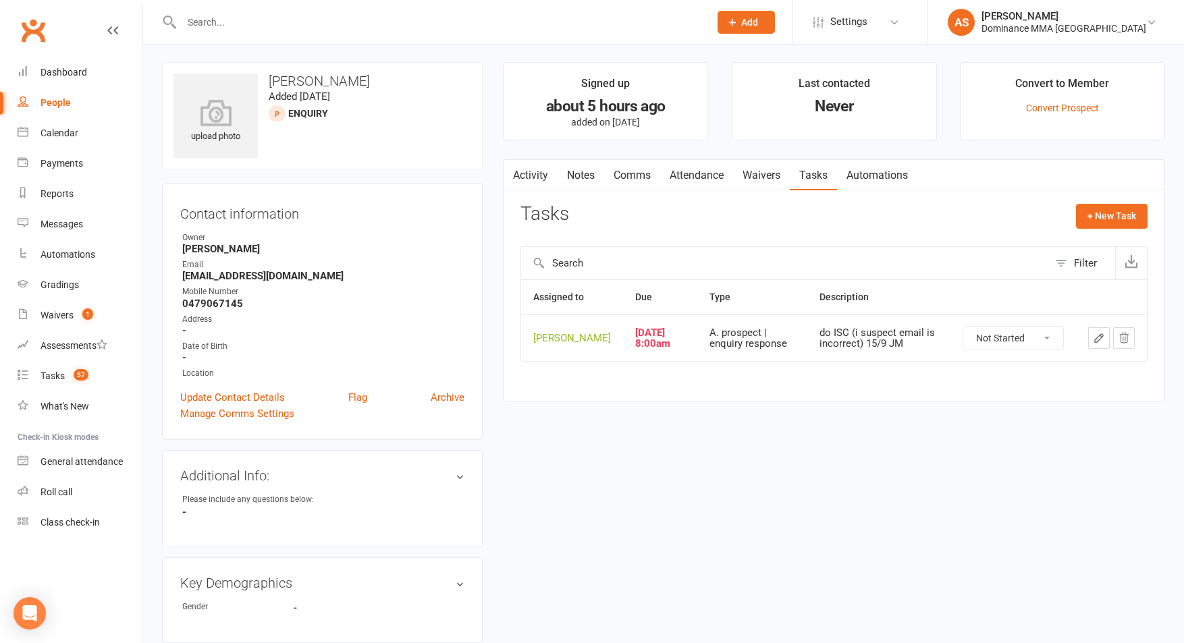
click at [1096, 344] on icon "button" at bounding box center [1099, 338] width 12 height 12
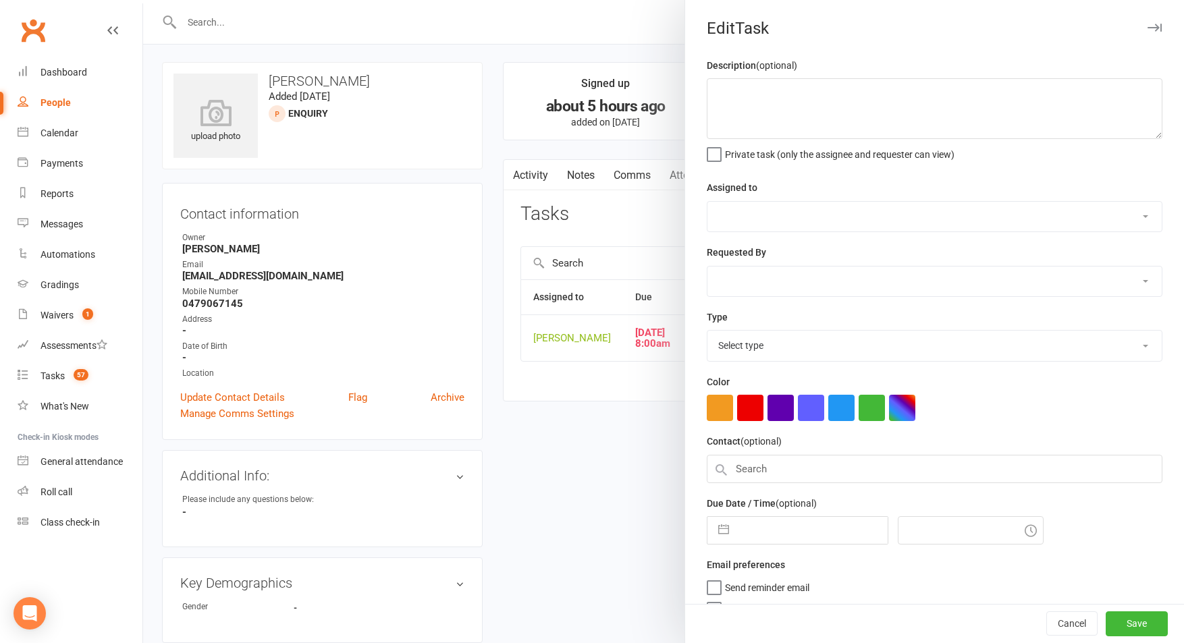
type textarea "do ISC (i suspect email is incorrect) 15/9 JM"
select select "50862"
select select "45422"
type input "[DATE]"
type input "8:00am"
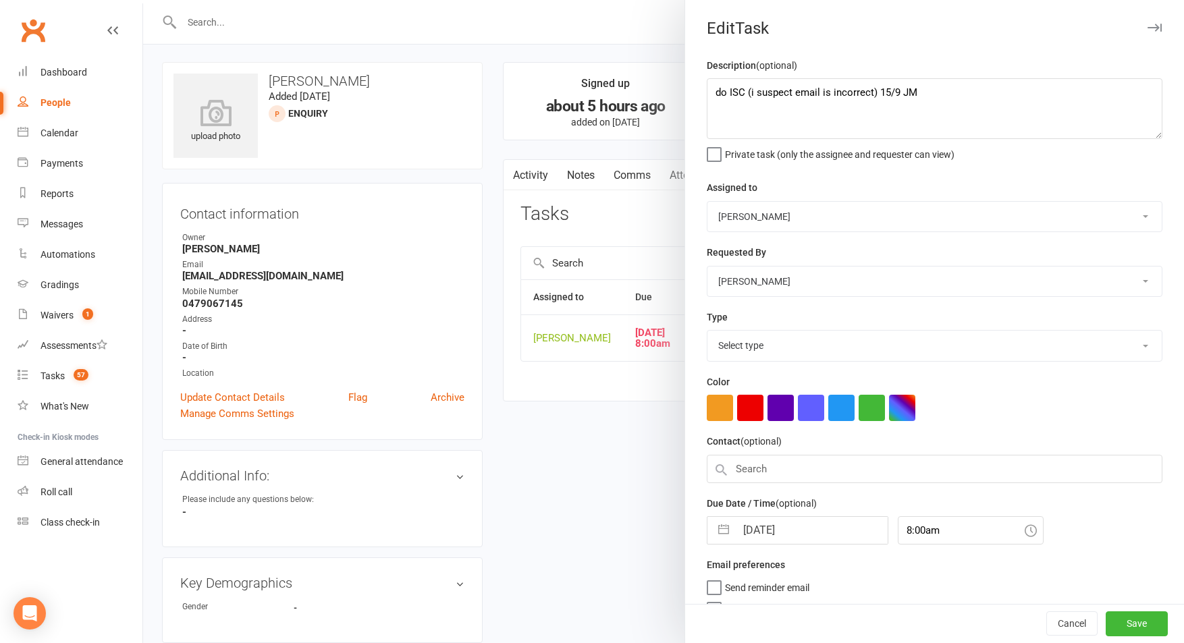
select select "3860"
click at [711, 88] on textarea "do ISC (i suspect email is incorrect) 15/9 JM" at bounding box center [935, 108] width 456 height 61
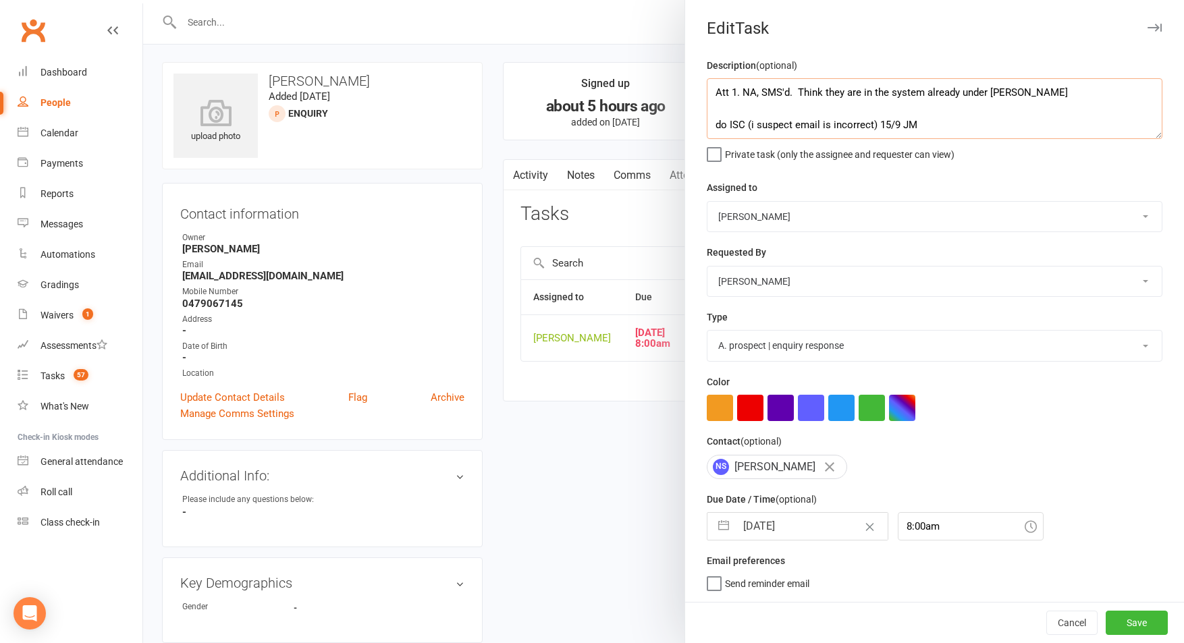
drag, startPoint x: 827, startPoint y: 92, endPoint x: 797, endPoint y: 95, distance: 30.5
click at [794, 96] on textarea "Att 1. NA, SMS'd. Think they are in the system already under [PERSON_NAME] do I…" at bounding box center [935, 108] width 456 height 61
click at [1000, 88] on textarea "Att 1. NA, SMS'd. They are in the system already under [PERSON_NAME] do ISC (i …" at bounding box center [935, 108] width 456 height 61
click at [1068, 618] on button "Cancel" at bounding box center [1071, 623] width 51 height 24
click at [1031, 84] on textarea "Att 1. NA, SMS'd. They are in the system already under Nas, do ISC (i suspect e…" at bounding box center [935, 108] width 456 height 61
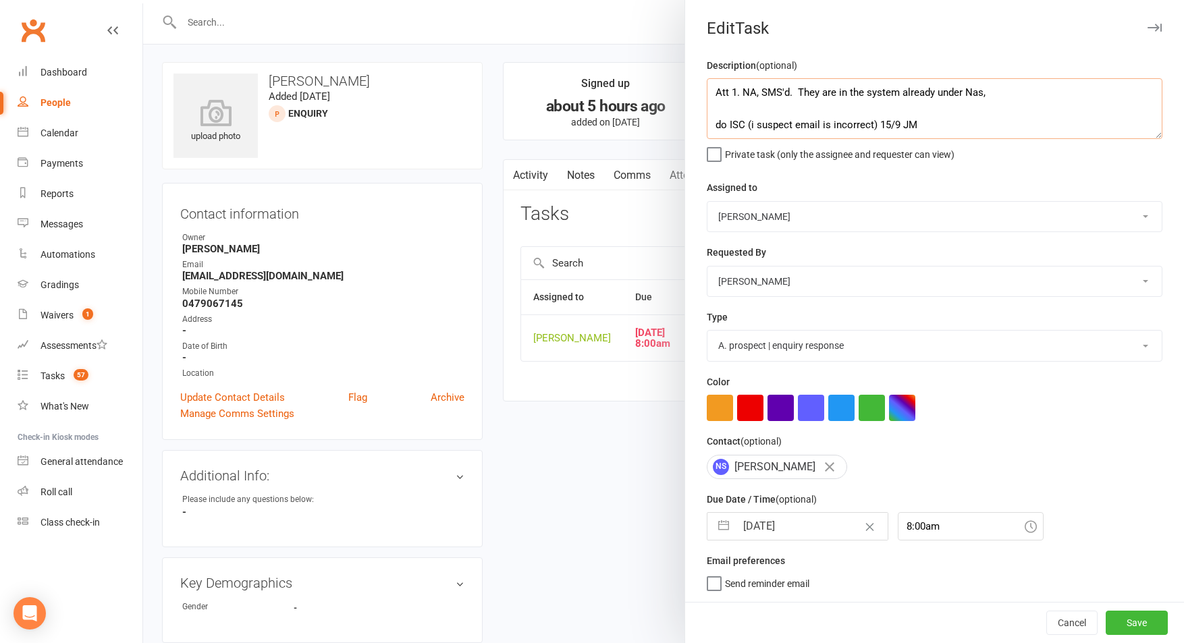
click at [1025, 91] on textarea "Att 1. NA, SMS'd. They are in the system already under Nas, do ISC (i suspect e…" at bounding box center [935, 108] width 456 height 61
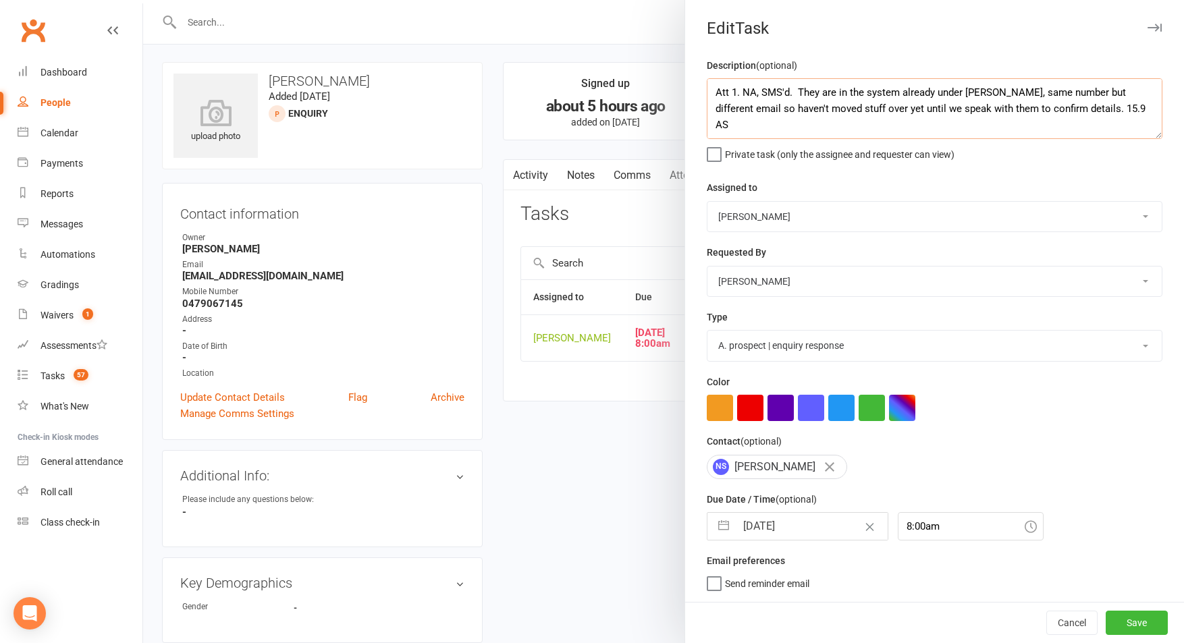
drag, startPoint x: 988, startPoint y: 93, endPoint x: 799, endPoint y: 89, distance: 188.4
click at [799, 90] on textarea "Att 1. NA, SMS'd. They are in the system already under [PERSON_NAME], same numb…" at bounding box center [935, 108] width 456 height 61
click at [861, 93] on textarea "Att 1. NA, SMS'd. Same number but different email so haven't moved stuff over y…" at bounding box center [935, 108] width 456 height 61
click at [863, 89] on textarea "Att 1. NA, SMS'd. Same number under [PERSON_NAME], but different email so haven…" at bounding box center [935, 108] width 456 height 61
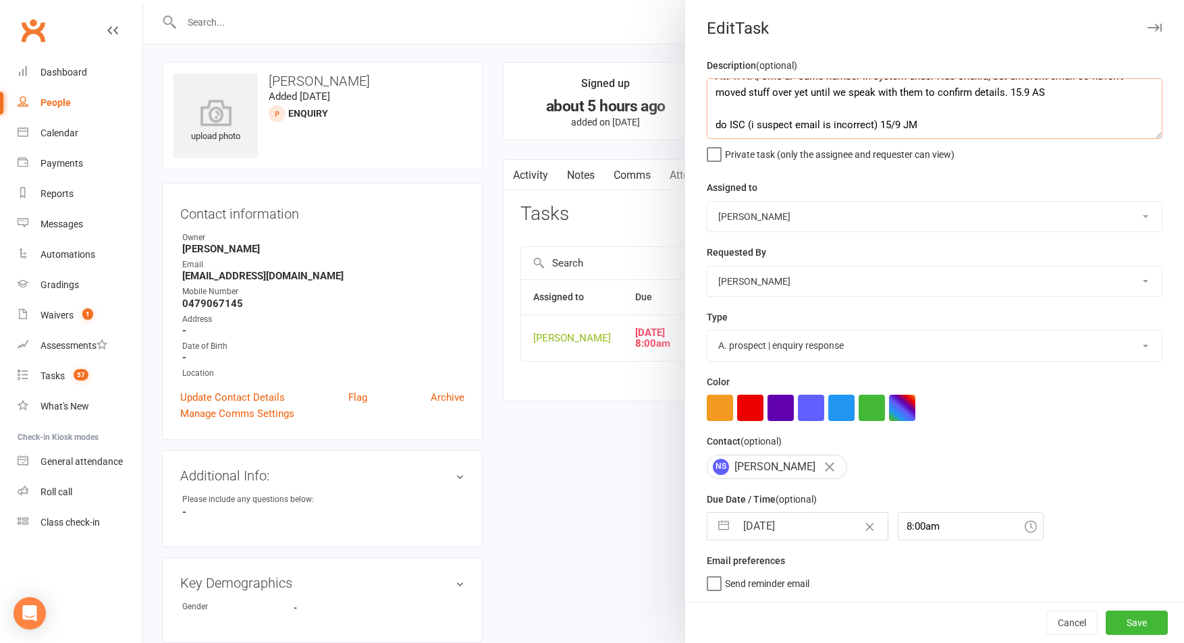
type textarea "Att 1. NA, SMS'd. Same number in system under Nas Shukla, but different email s…"
click at [768, 217] on select "[PERSON_NAME] [PERSON_NAME] [PERSON_NAME] [PERSON_NAME] Will [PERSON_NAME] [PER…" at bounding box center [934, 217] width 454 height 30
select select "49757"
click at [707, 202] on select "[PERSON_NAME] [PERSON_NAME] [PERSON_NAME] [PERSON_NAME] Will [PERSON_NAME] [PER…" at bounding box center [934, 217] width 454 height 30
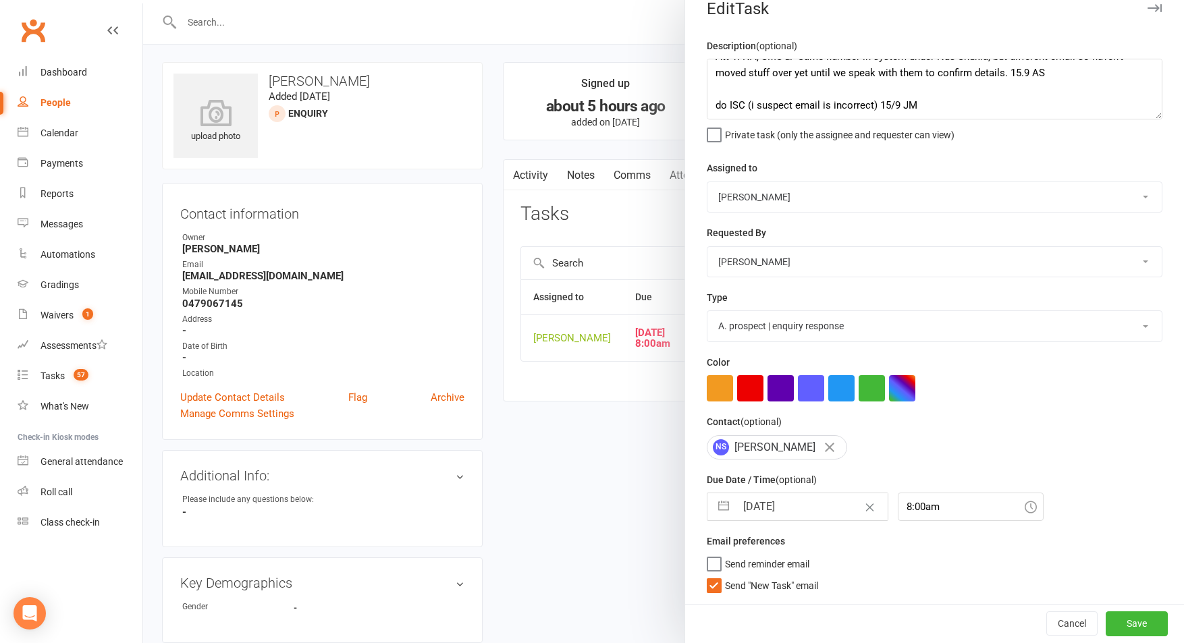
click at [793, 585] on span "Send "New Task" email" at bounding box center [771, 584] width 93 height 16
click at [793, 576] on input "Send "New Task" email" at bounding box center [762, 576] width 111 height 0
drag, startPoint x: 1135, startPoint y: 620, endPoint x: 1129, endPoint y: 630, distance: 12.4
click at [1135, 620] on button "Save" at bounding box center [1137, 624] width 62 height 24
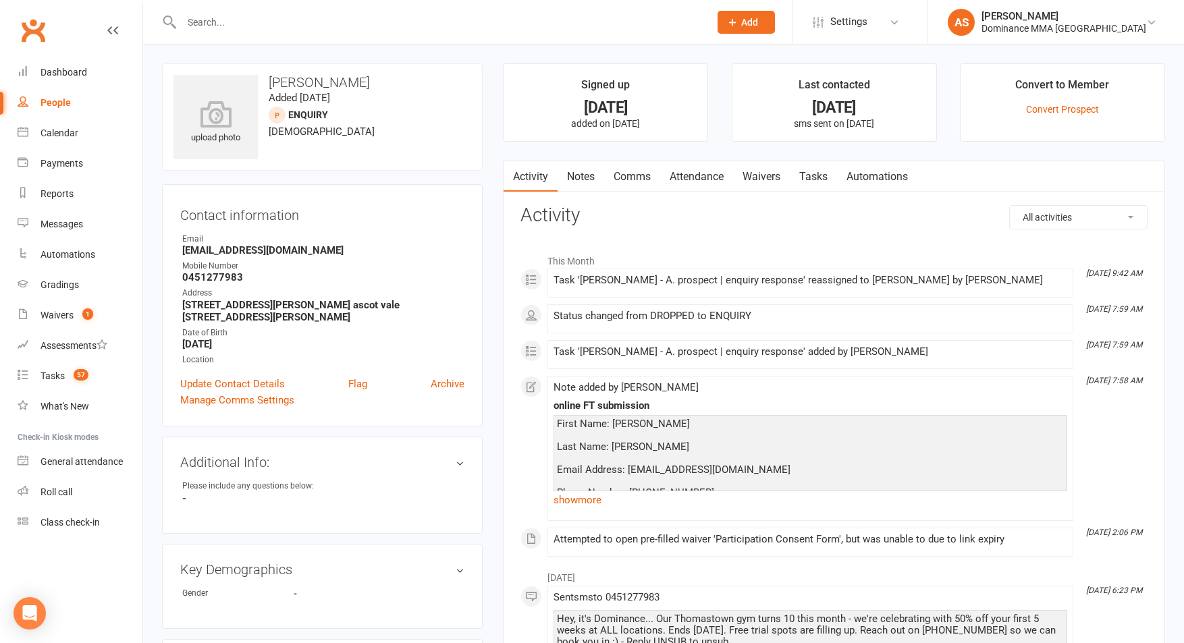
click at [813, 185] on link "Tasks" at bounding box center [813, 176] width 47 height 31
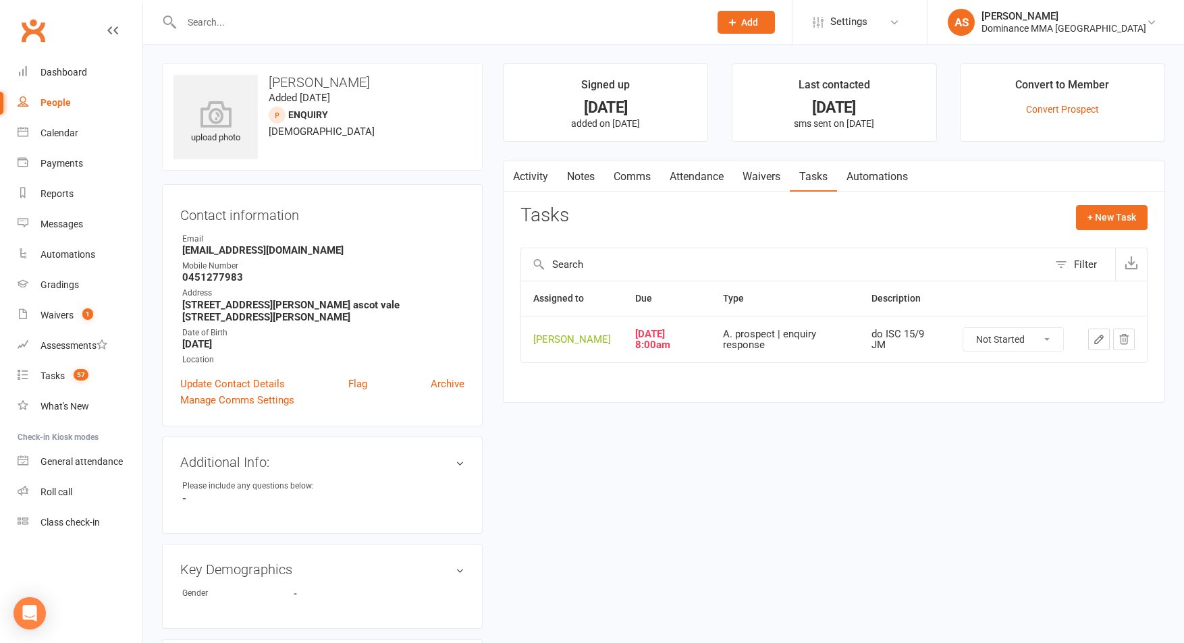
click at [583, 171] on link "Notes" at bounding box center [581, 176] width 47 height 31
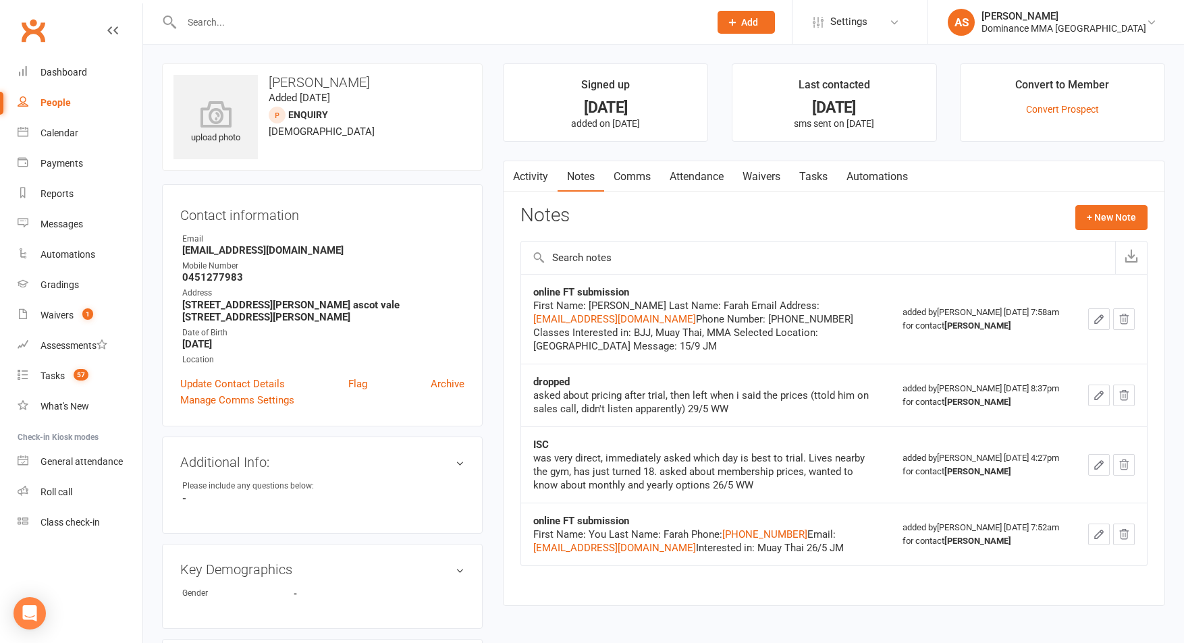
click at [707, 177] on link "Attendance" at bounding box center [696, 176] width 73 height 31
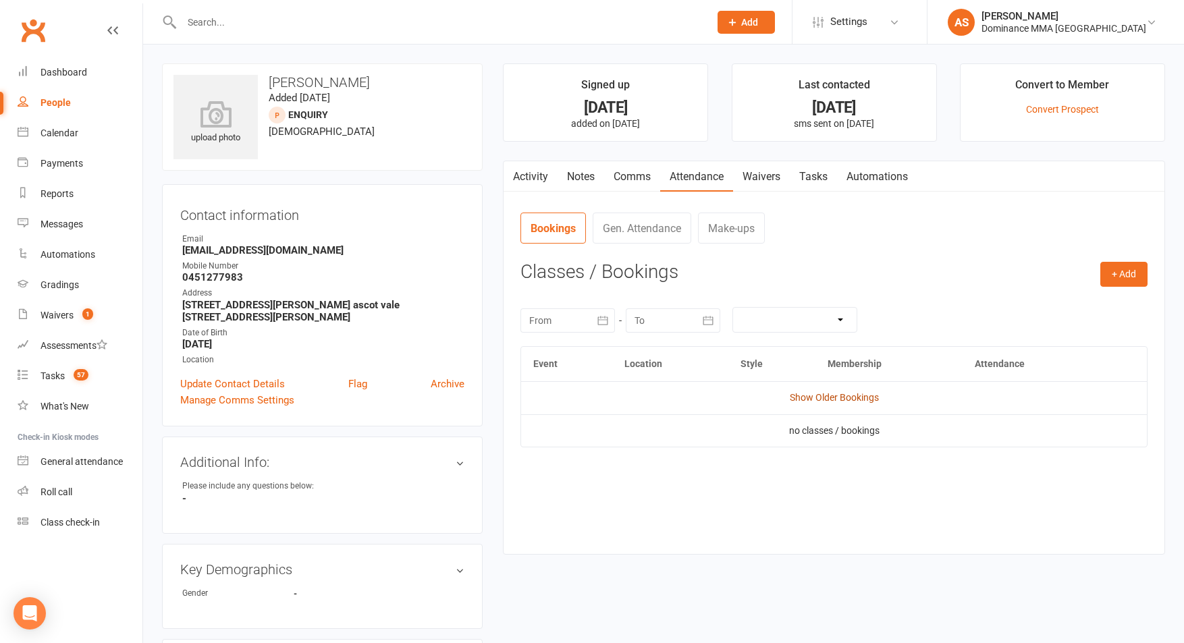
click at [813, 397] on link "Show Older Bookings" at bounding box center [834, 397] width 89 height 11
click at [1009, 440] on span "Select" at bounding box center [1006, 438] width 25 height 11
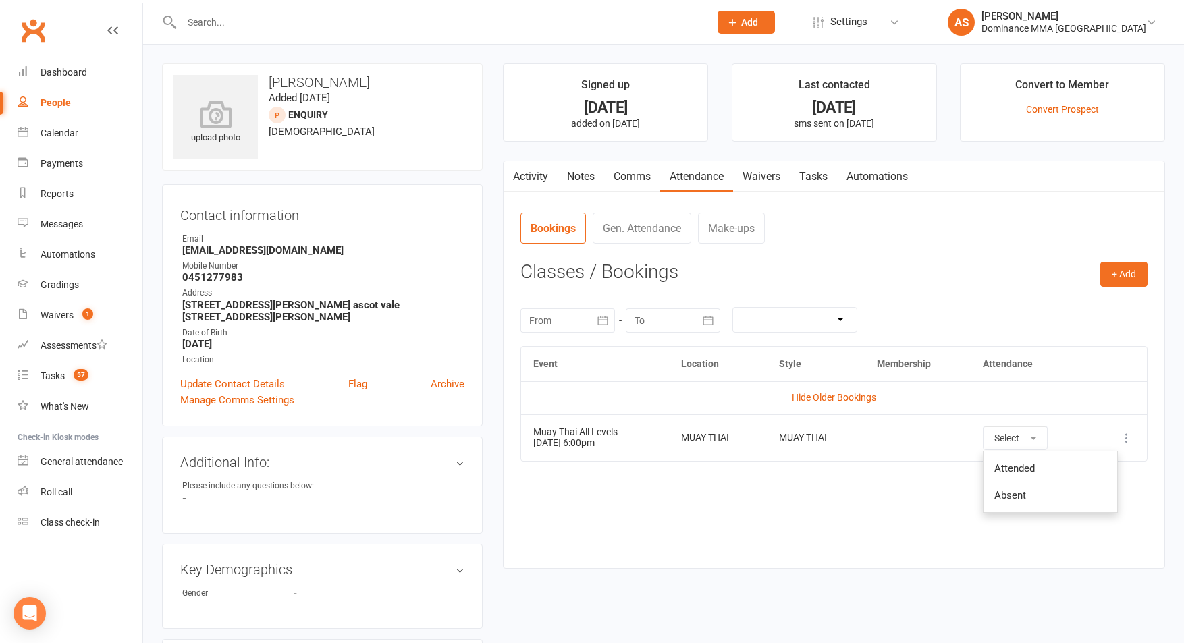
click at [520, 177] on button "button" at bounding box center [512, 176] width 17 height 30
click at [583, 177] on link "Notes" at bounding box center [581, 176] width 47 height 31
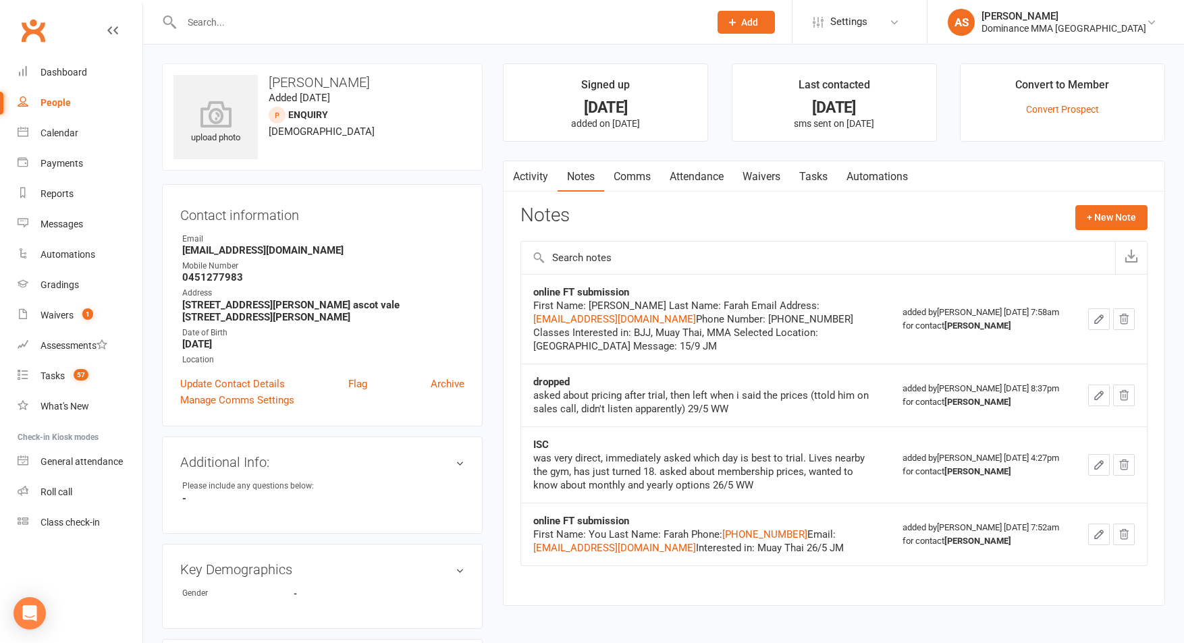
click at [810, 176] on link "Tasks" at bounding box center [813, 176] width 47 height 31
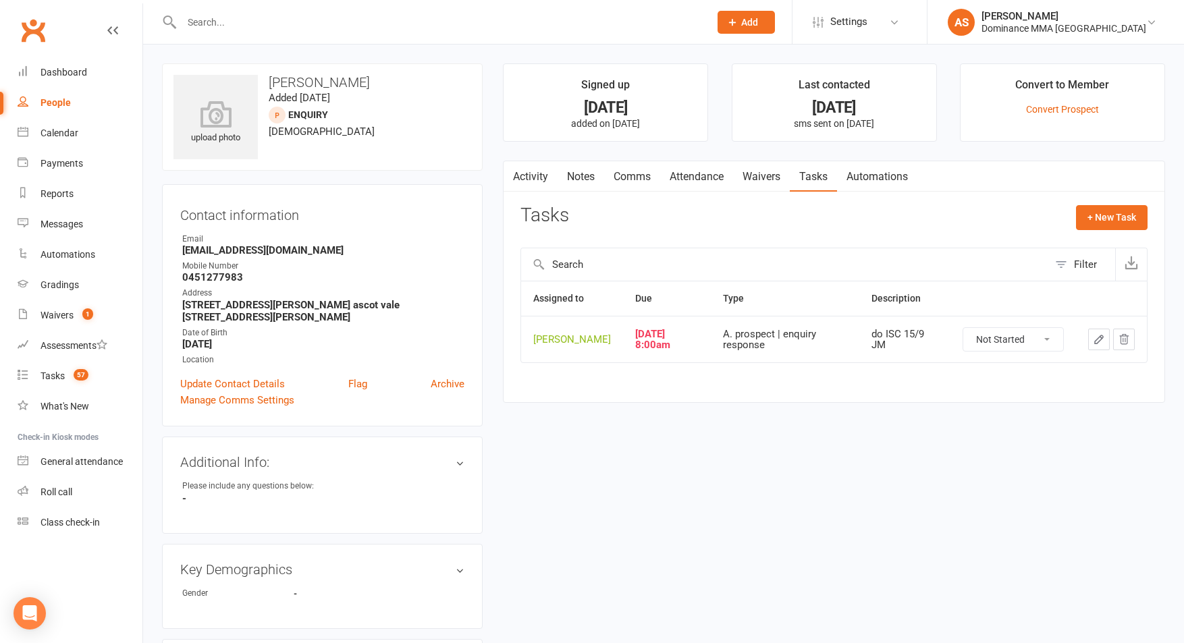
click at [686, 176] on link "Attendance" at bounding box center [696, 176] width 73 height 31
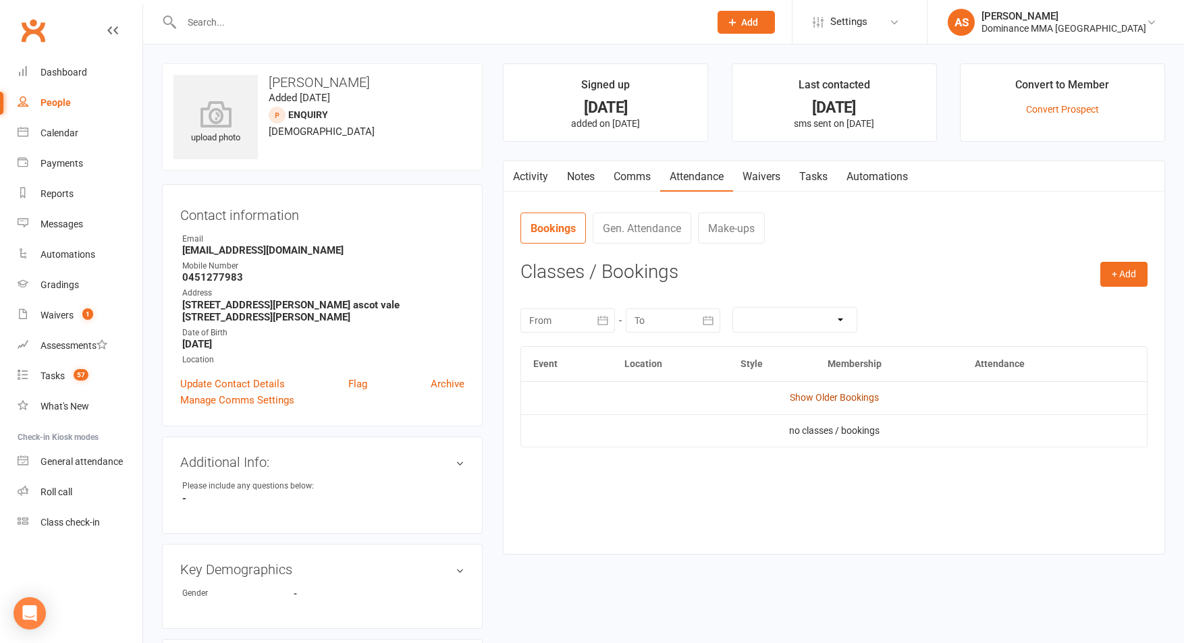
click at [846, 395] on link "Show Older Bookings" at bounding box center [834, 397] width 89 height 11
drag, startPoint x: 977, startPoint y: 422, endPoint x: 1002, endPoint y: 432, distance: 26.9
click at [977, 423] on td "Select" at bounding box center [1031, 437] width 121 height 47
click at [1001, 433] on span "Select" at bounding box center [1006, 438] width 25 height 11
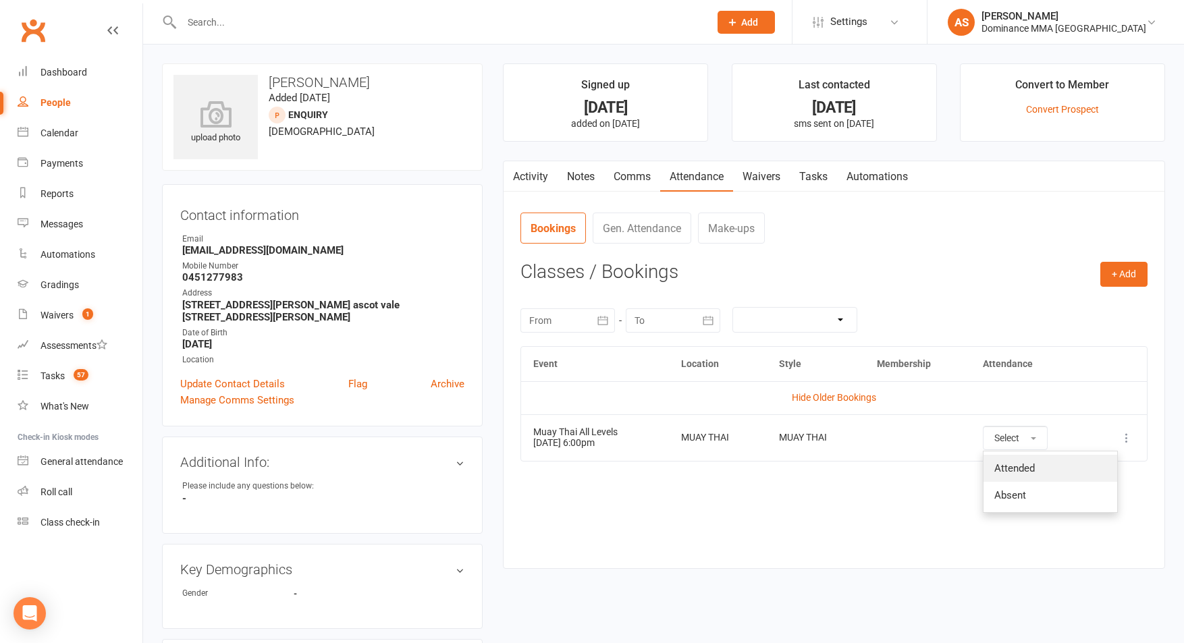
click at [1025, 468] on span "Attended" at bounding box center [1014, 468] width 41 height 12
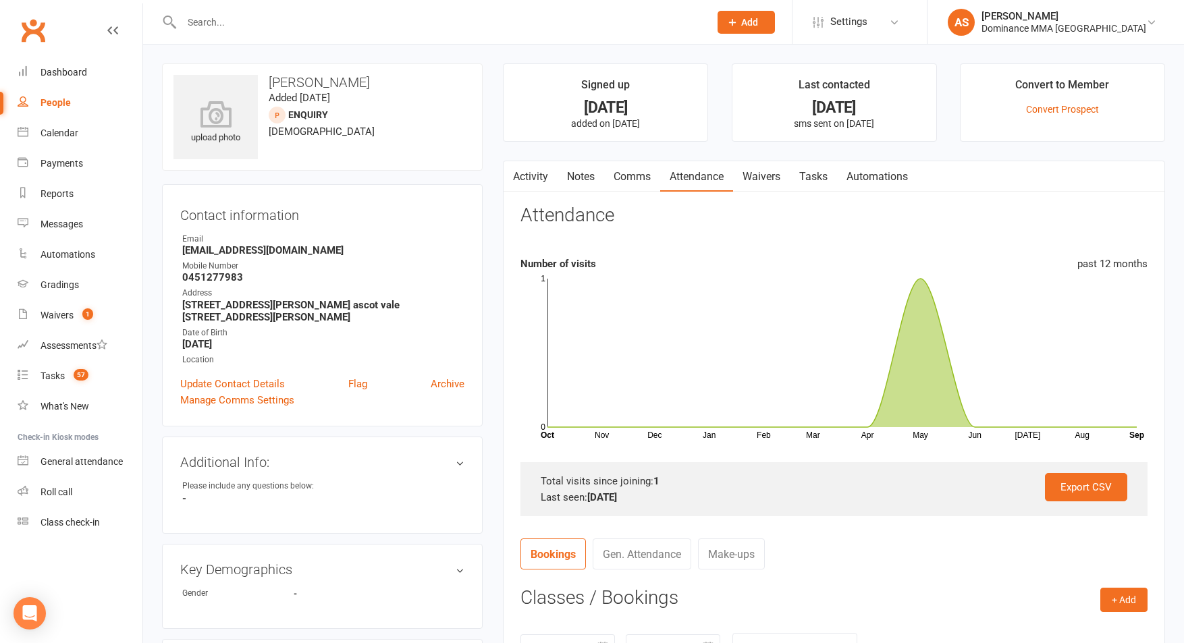
click at [568, 173] on link "Notes" at bounding box center [581, 176] width 47 height 31
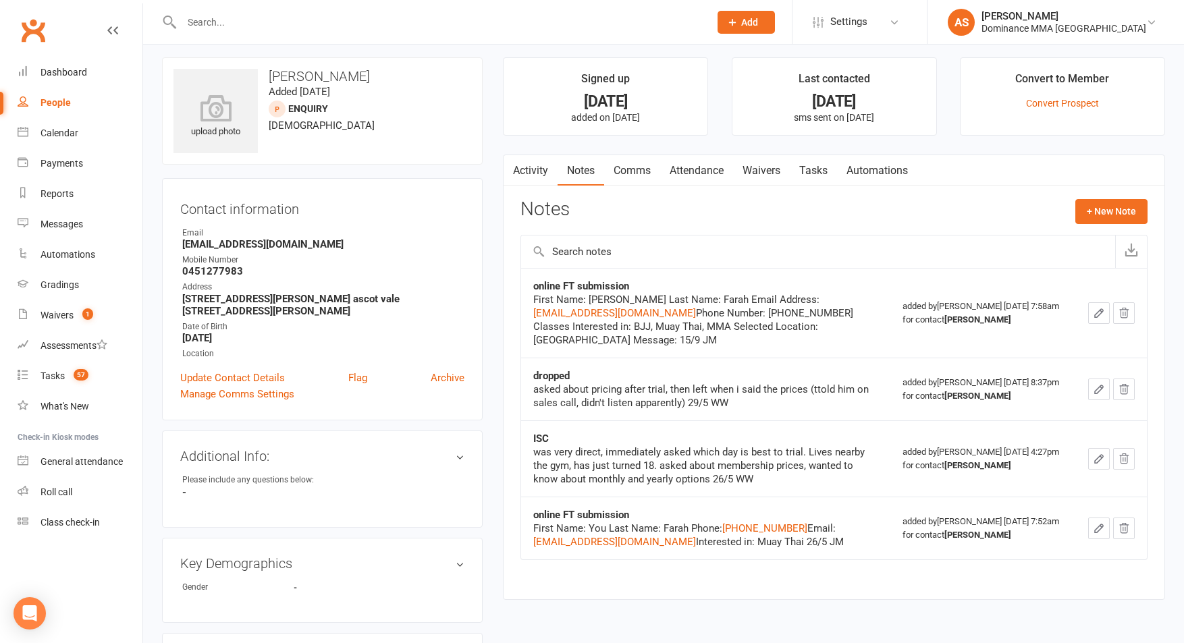
scroll to position [7, 0]
click at [799, 174] on link "Tasks" at bounding box center [813, 170] width 47 height 31
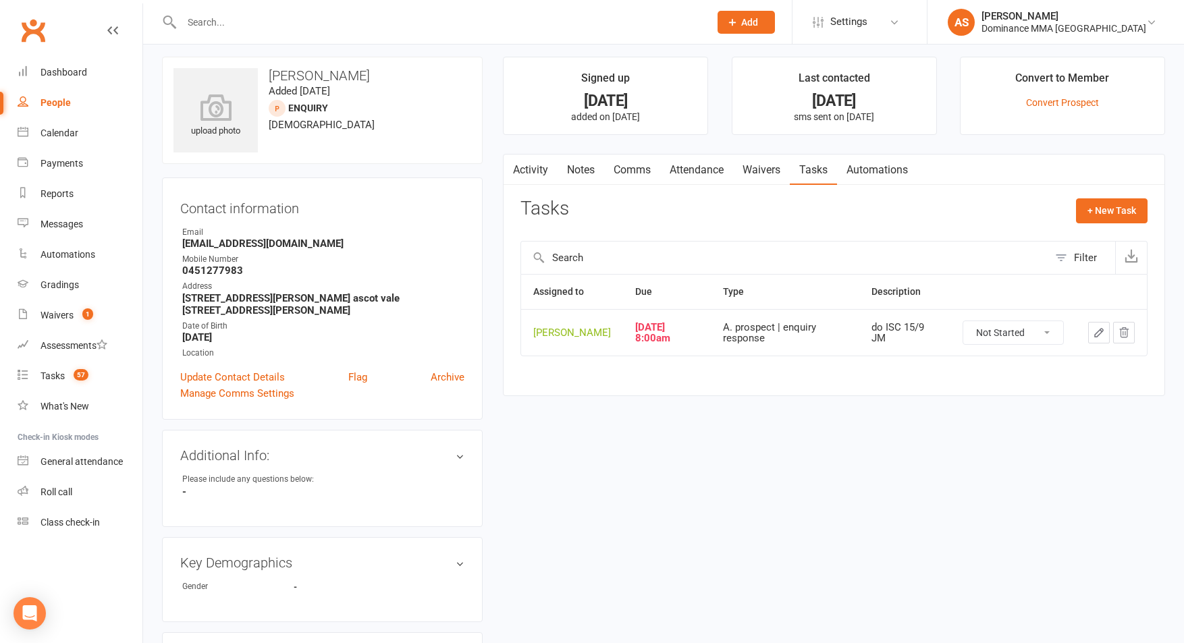
click at [583, 165] on link "Notes" at bounding box center [581, 170] width 47 height 31
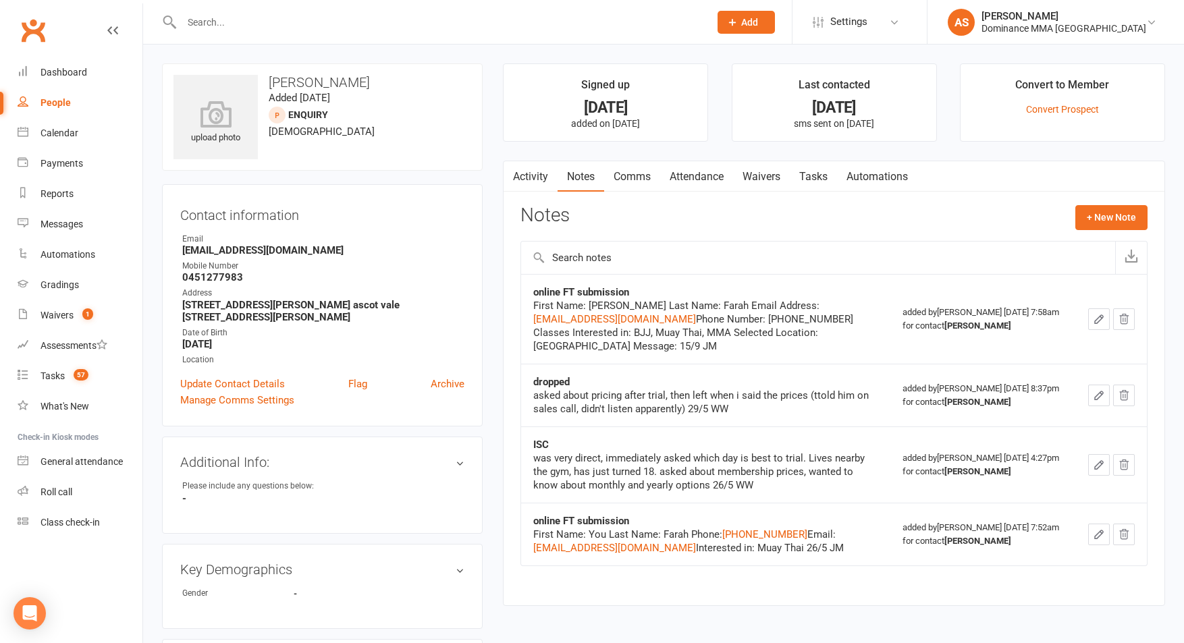
drag, startPoint x: 834, startPoint y: 176, endPoint x: 828, endPoint y: 178, distance: 7.0
click at [834, 176] on link "Tasks" at bounding box center [813, 176] width 47 height 31
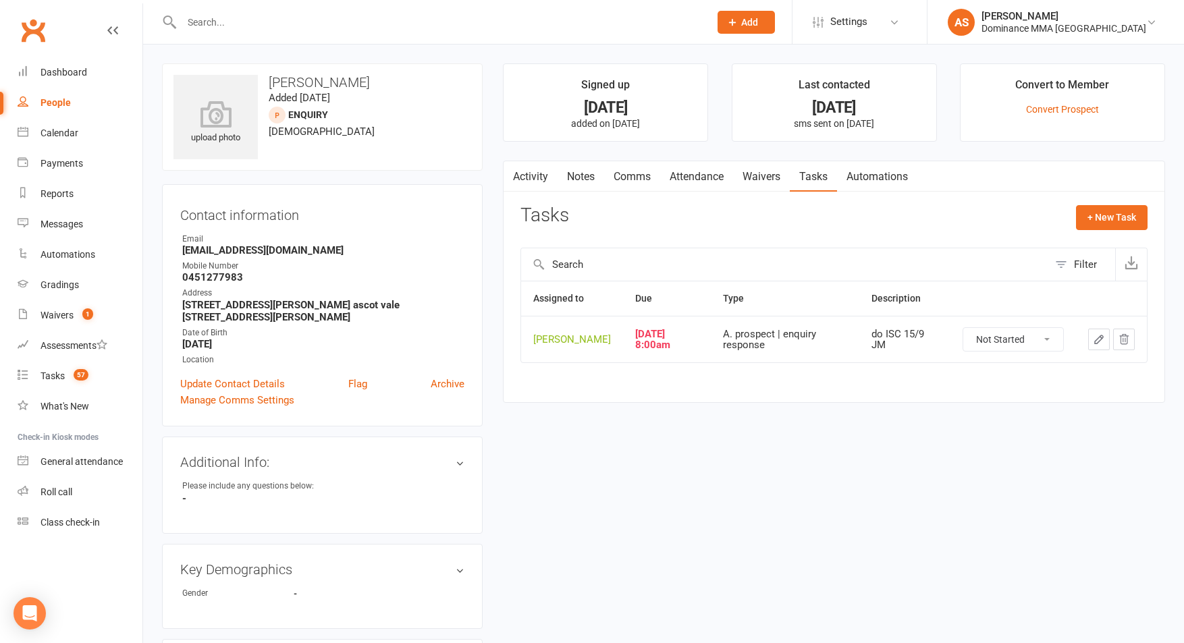
click at [779, 182] on link "Waivers" at bounding box center [761, 176] width 57 height 31
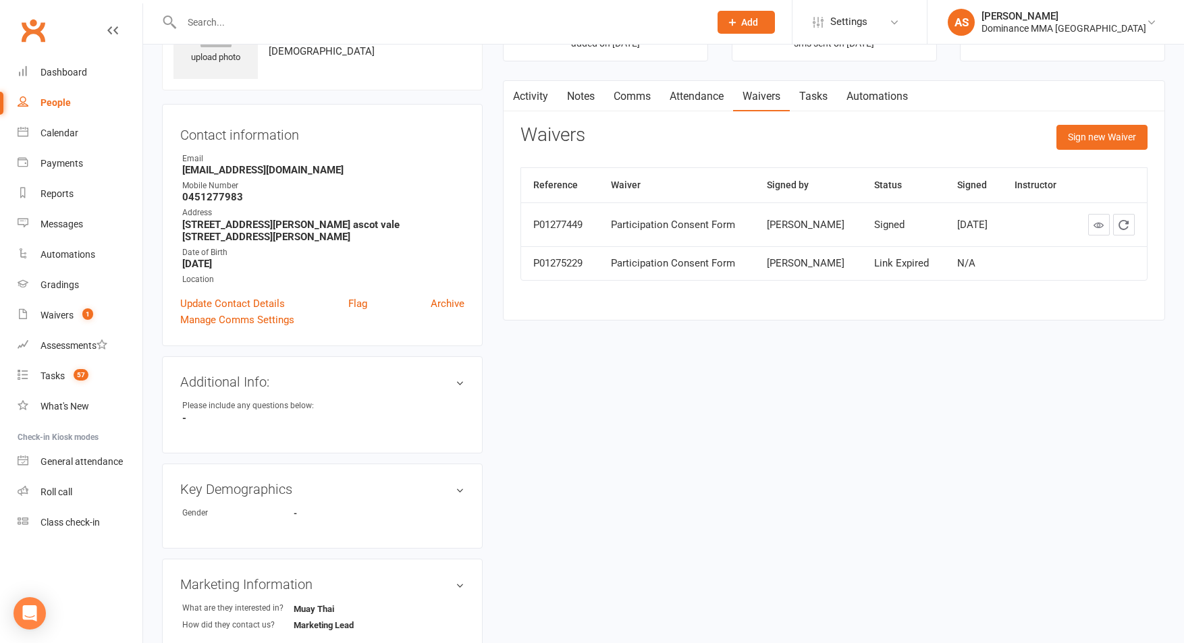
scroll to position [81, 0]
click at [580, 92] on link "Notes" at bounding box center [581, 95] width 47 height 31
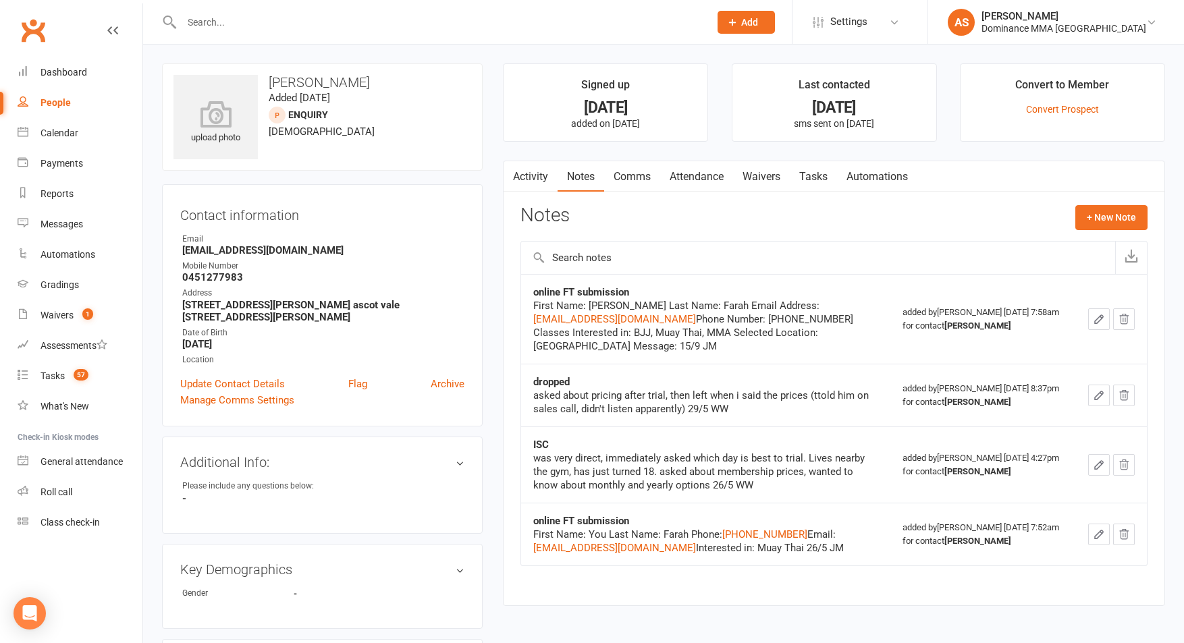
click at [819, 181] on link "Tasks" at bounding box center [813, 176] width 47 height 31
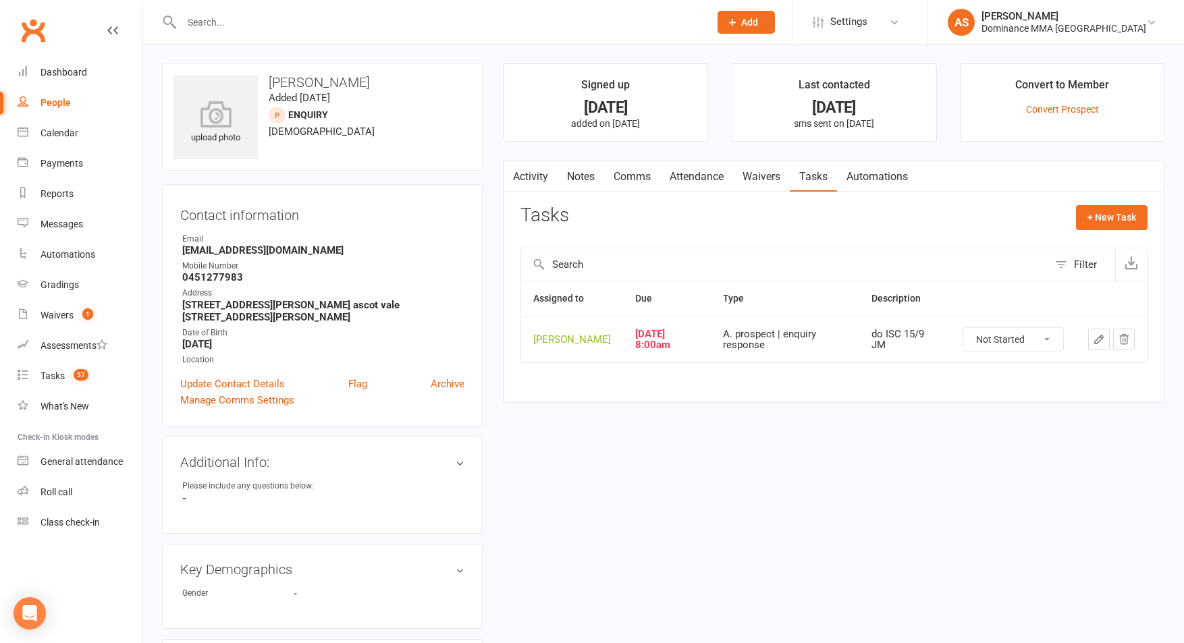
click at [1099, 346] on icon "button" at bounding box center [1099, 339] width 12 height 12
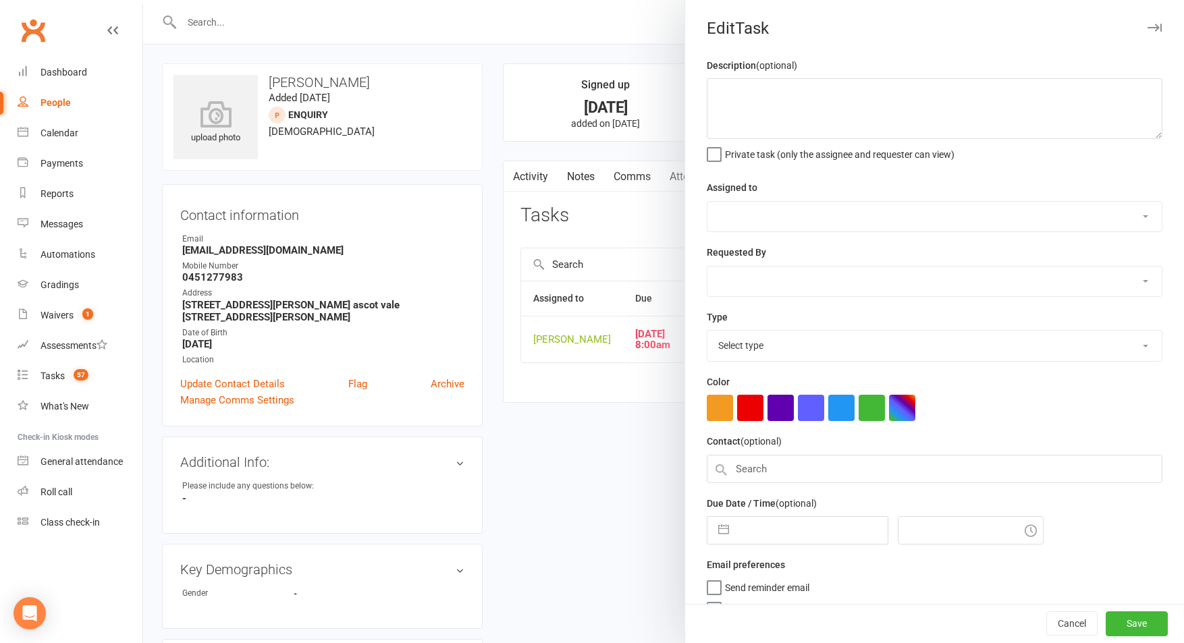
type textarea "do ISC 15/9 JM"
select select "50862"
select select "45422"
type input "[DATE]"
type input "8:00am"
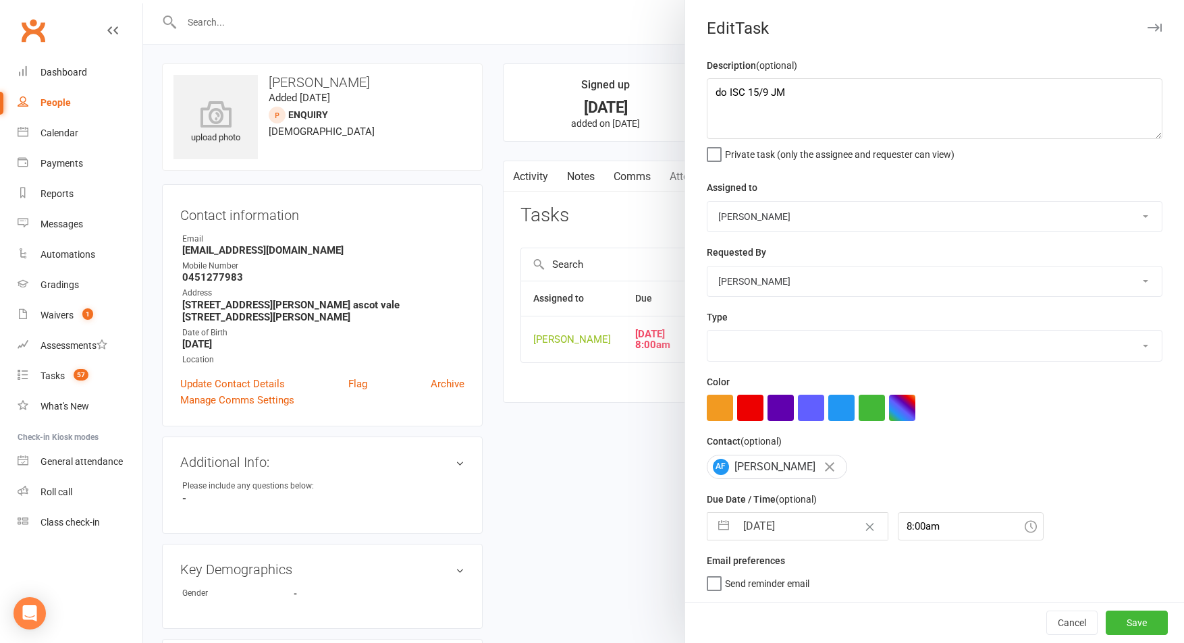
select select "3860"
click at [711, 95] on textarea "do ISC 15/9 JM" at bounding box center [935, 108] width 456 height 61
type textarea "Att 1. NA, DNLM. 15.9 AS do ISC 15/9 JM"
click at [811, 215] on select "[PERSON_NAME] [PERSON_NAME] [PERSON_NAME] [PERSON_NAME] Will [PERSON_NAME] [PER…" at bounding box center [934, 217] width 454 height 30
select select "49757"
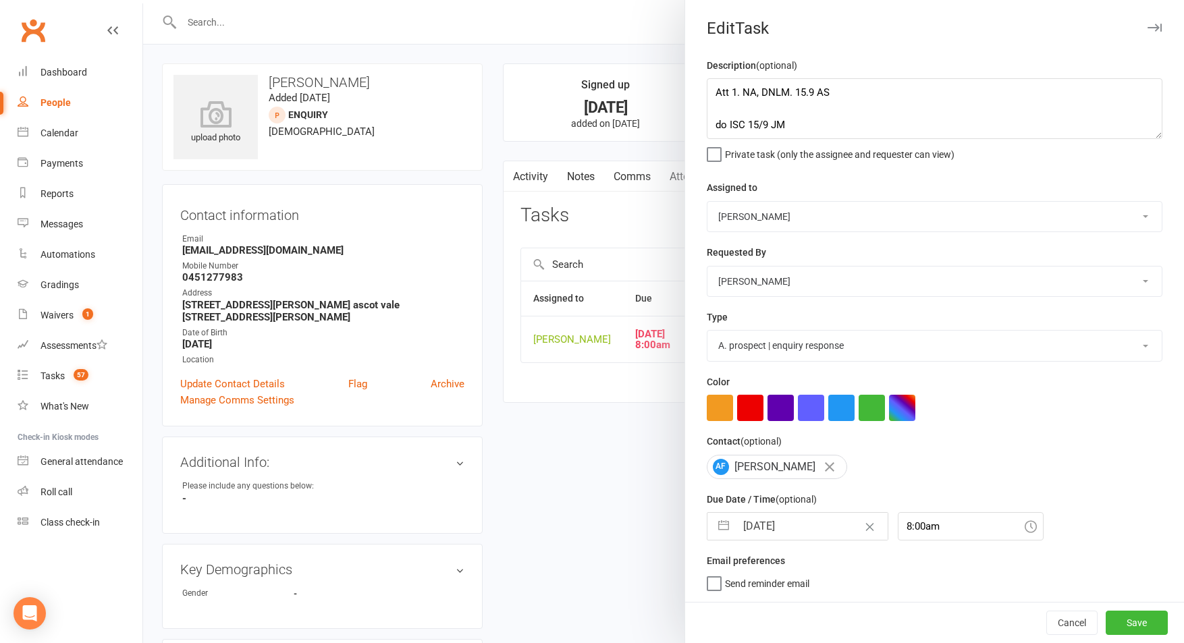
click at [707, 202] on select "[PERSON_NAME] [PERSON_NAME] [PERSON_NAME] [PERSON_NAME] Will [PERSON_NAME] [PER…" at bounding box center [934, 217] width 454 height 30
click at [786, 92] on textarea "Att 1. NA, DNLM. 15.9 AS do ISC 15/9 JM" at bounding box center [935, 108] width 456 height 61
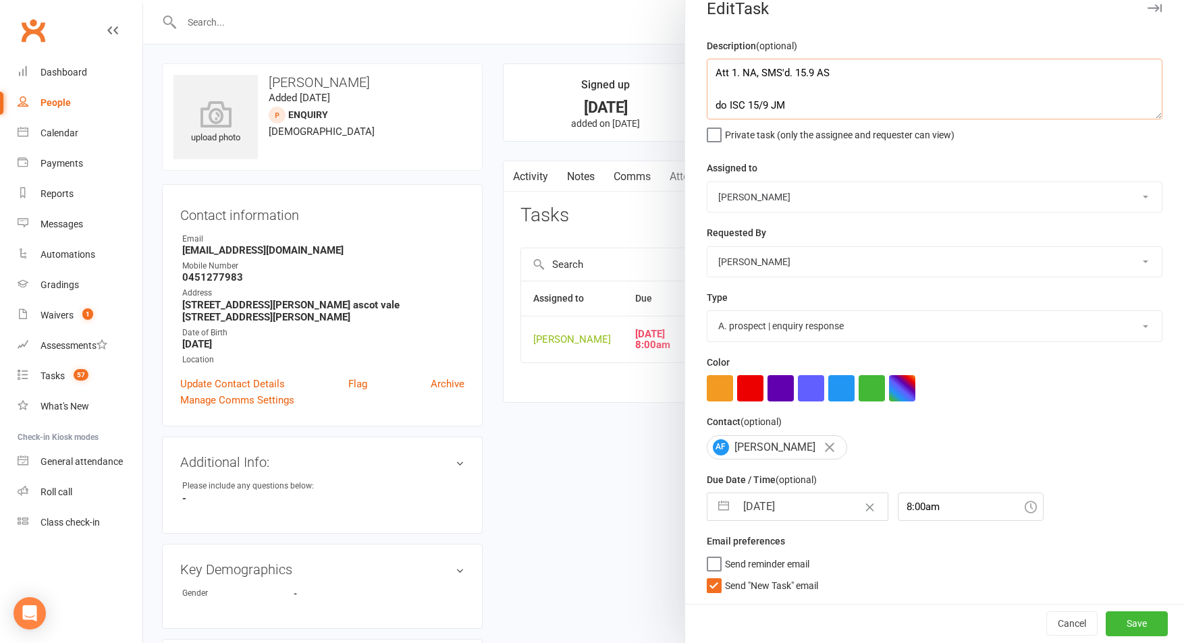
type textarea "Att 1. NA, SMS'd. 15.9 AS do ISC 15/9 JM"
click at [772, 588] on span "Send "New Task" email" at bounding box center [771, 584] width 93 height 16
click at [772, 576] on input "Send "New Task" email" at bounding box center [762, 576] width 111 height 0
click at [1152, 624] on button "Save" at bounding box center [1137, 624] width 62 height 24
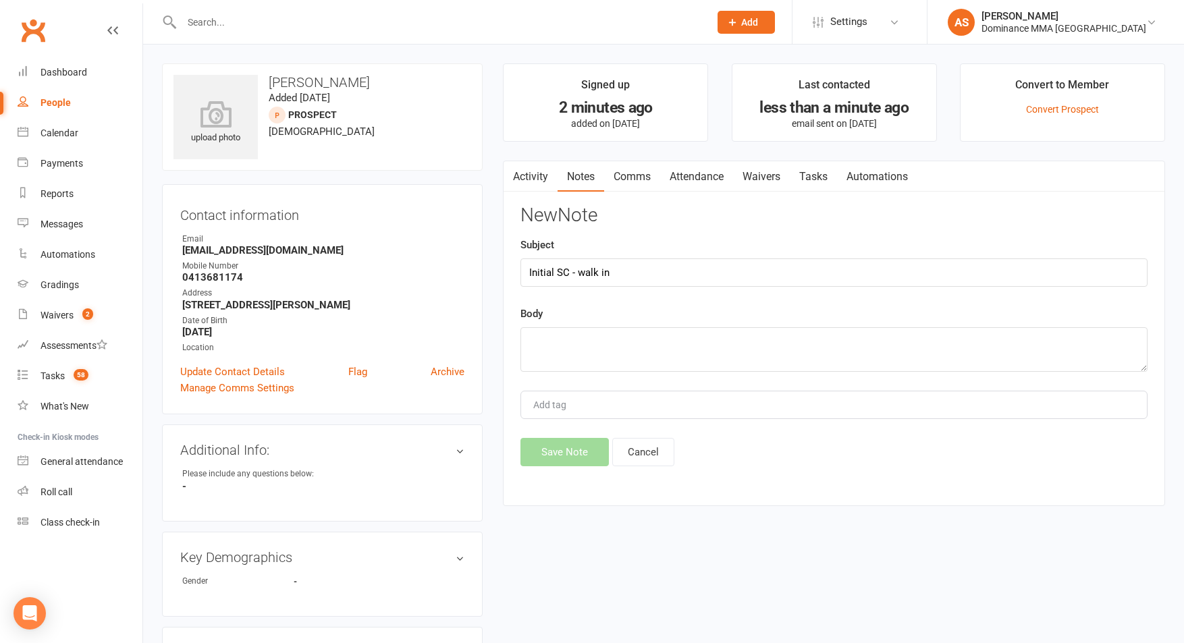
type input "Initial SC - walk in"
drag, startPoint x: 692, startPoint y: 372, endPoint x: 699, endPoint y: 355, distance: 18.4
click at [693, 371] on div "New Note Subject Initial SC - walk in Body Add tag Save Note Cancel" at bounding box center [833, 335] width 627 height 261
click at [701, 352] on textarea at bounding box center [833, 349] width 627 height 45
click at [796, 342] on textarea "Was in [DATE] to watch the comp class, came in [DATE] to train" at bounding box center [833, 349] width 627 height 45
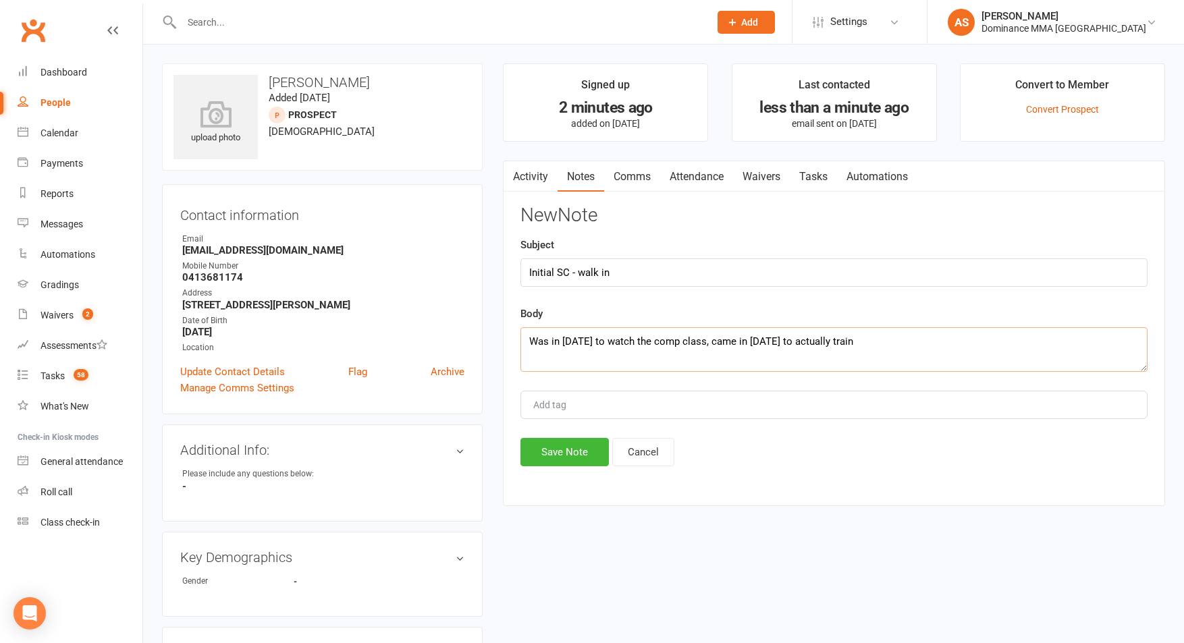
click at [863, 342] on textarea "Was in [DATE] to watch the comp class, came in [DATE] to actually train" at bounding box center [833, 349] width 627 height 45
click at [1008, 342] on textarea "Was in [DATE] to watch the comp class, came in [DATE] to actually train. Has ju…" at bounding box center [833, 349] width 627 height 45
click at [917, 341] on textarea "Was in [DATE] to watch the comp class, came in [DATE] to actually train. Has ju…" at bounding box center [833, 349] width 627 height 45
click at [889, 342] on textarea "Was in [DATE] to watch the comp class, came in [DATE] to actually train. Has ju…" at bounding box center [833, 349] width 627 height 45
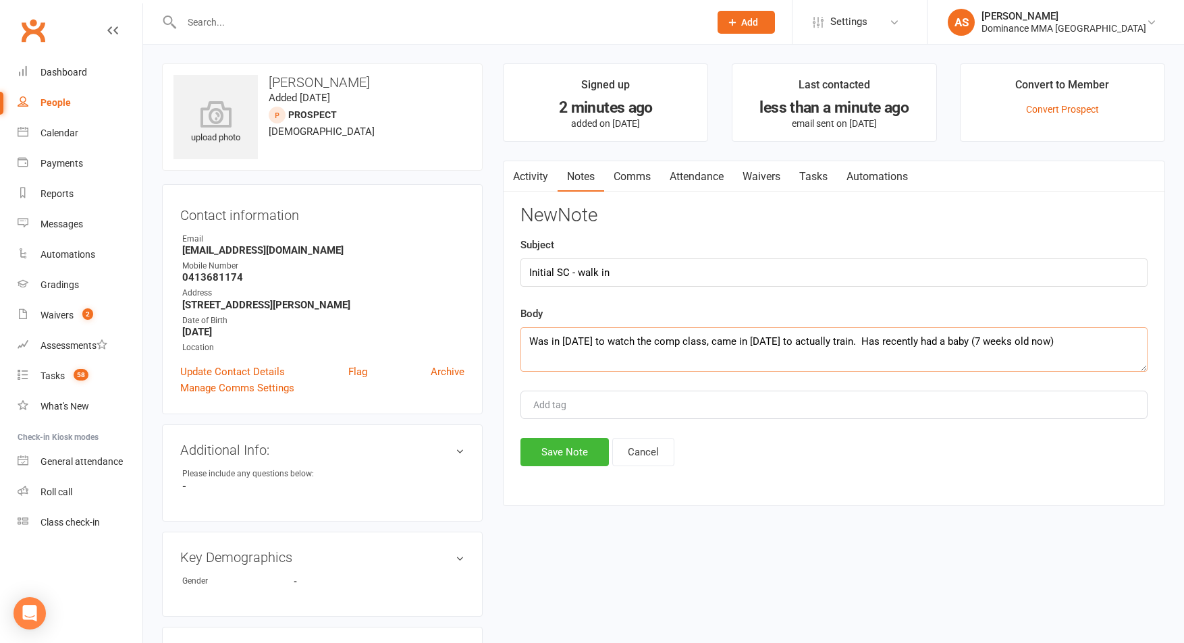
click at [1075, 340] on textarea "Was in [DATE] to watch the comp class, came in [DATE] to actually train. Has re…" at bounding box center [833, 349] width 627 height 45
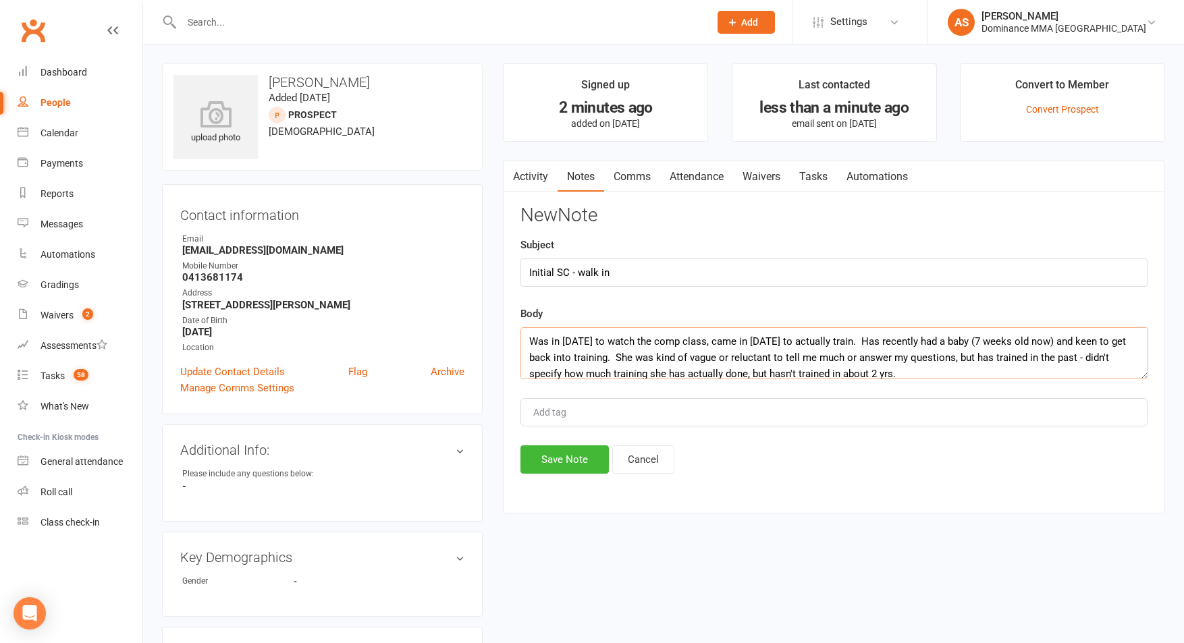
drag, startPoint x: 1144, startPoint y: 371, endPoint x: 1122, endPoint y: 408, distance: 43.3
click at [1144, 379] on textarea "Was in [DATE] to watch the comp class, came in [DATE] to actually train. Has re…" at bounding box center [834, 353] width 628 height 52
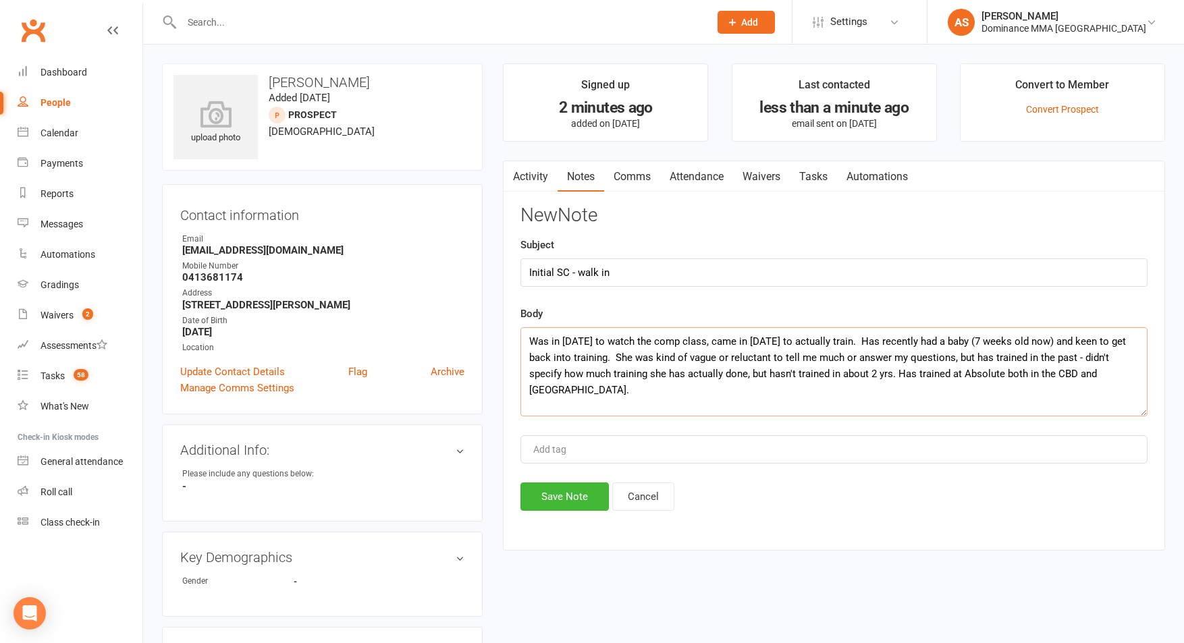
drag, startPoint x: 1111, startPoint y: 341, endPoint x: 611, endPoint y: 361, distance: 500.6
click at [607, 362] on textarea "Was in [DATE] to watch the comp class, came in [DATE] to actually train. Has re…" at bounding box center [833, 371] width 627 height 89
click at [618, 360] on textarea "Was in [DATE] to watch the comp class, came in [DATE] to actually train. Has re…" at bounding box center [833, 371] width 627 height 89
click at [608, 360] on textarea "Was in [DATE] to watch the comp class, came in [DATE] to actually train. Has re…" at bounding box center [833, 371] width 627 height 89
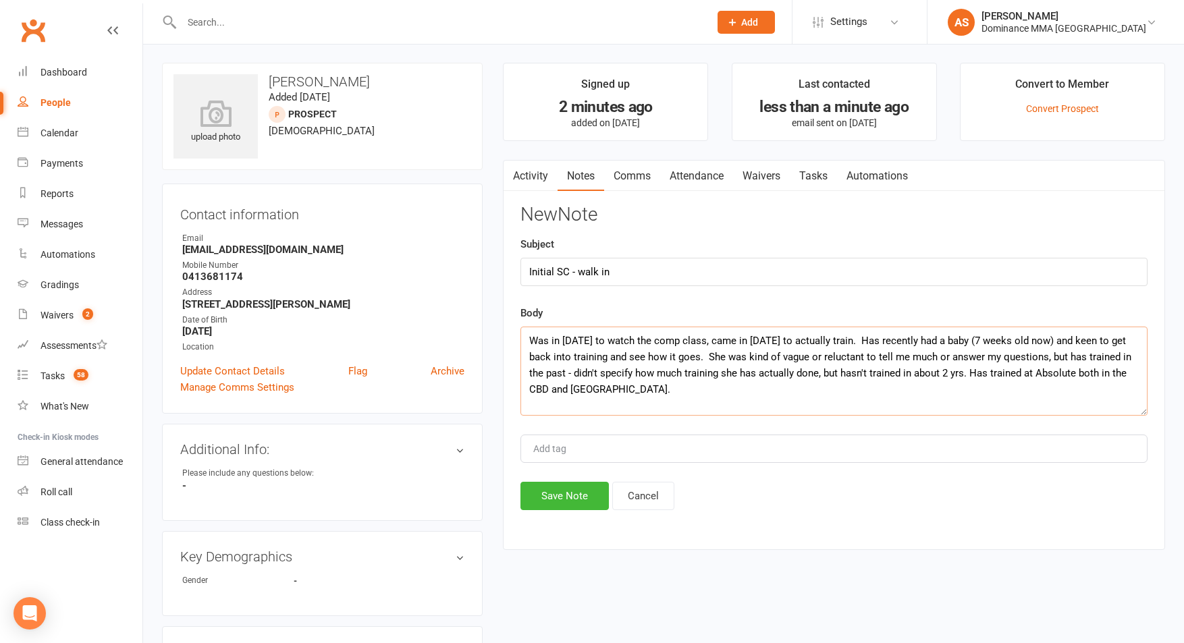
click at [664, 394] on textarea "Was in [DATE] to watch the comp class, came in [DATE] to actually train. Has re…" at bounding box center [833, 371] width 627 height 89
type textarea "Was in [DATE] to watch the comp class, came in [DATE] to actually train. Has re…"
click at [583, 491] on button "Save Note" at bounding box center [564, 496] width 88 height 28
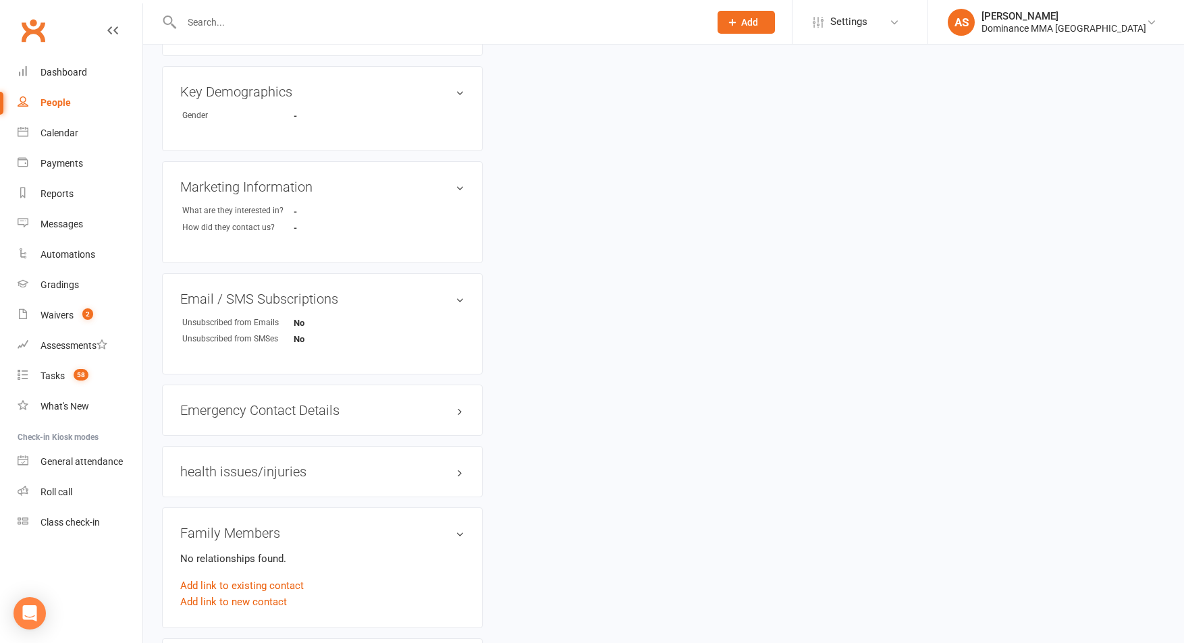
scroll to position [0, 0]
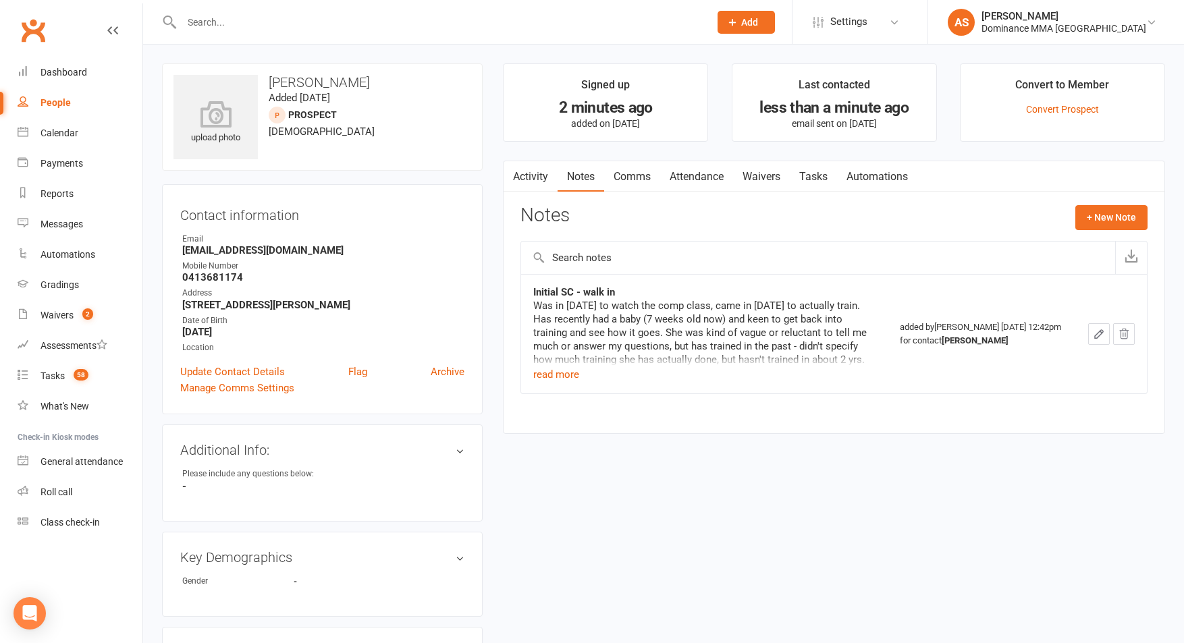
click at [817, 182] on link "Tasks" at bounding box center [813, 176] width 47 height 31
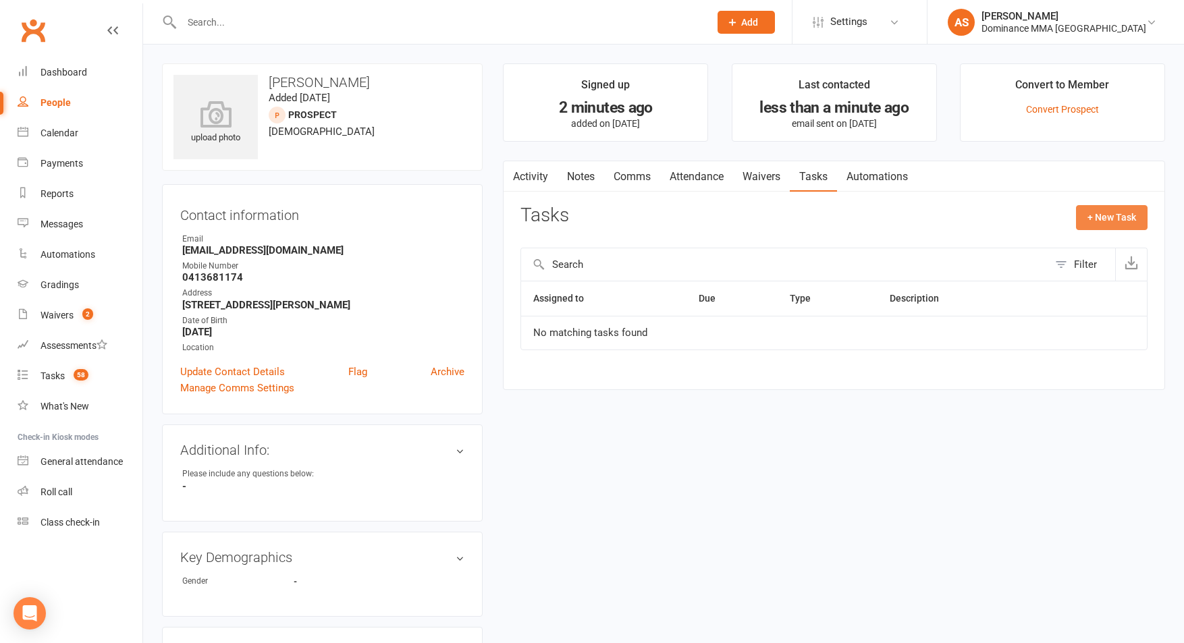
drag, startPoint x: 1112, startPoint y: 218, endPoint x: 1081, endPoint y: 216, distance: 31.8
click at [1109, 217] on button "+ New Task" at bounding box center [1112, 217] width 72 height 24
select select "50862"
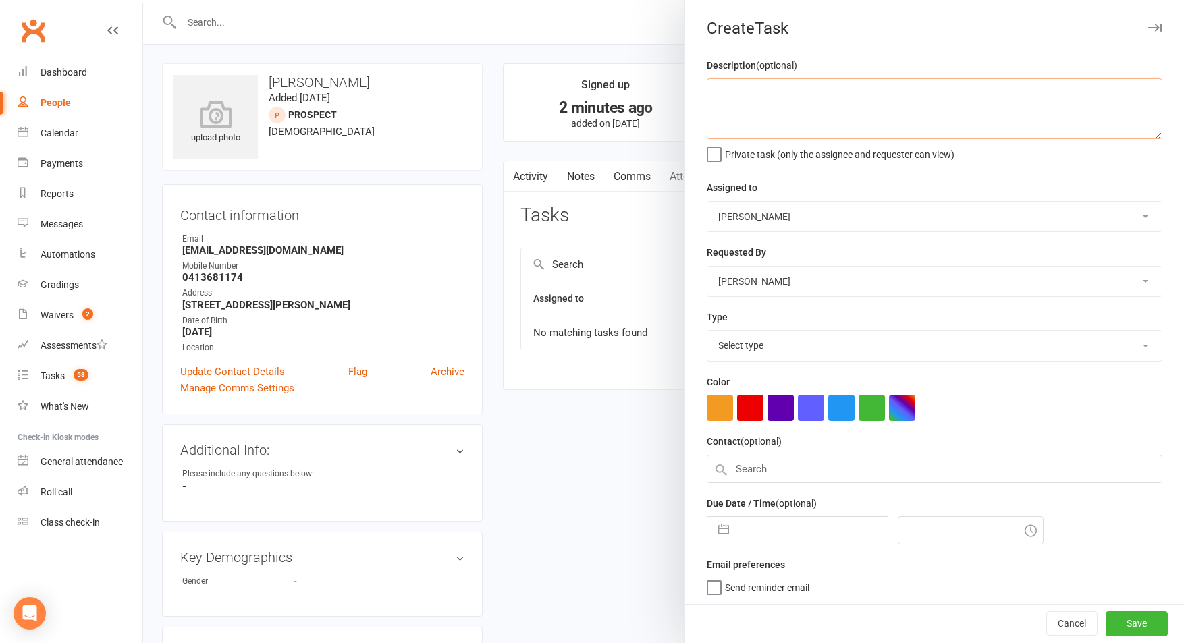
click at [832, 123] on textarea at bounding box center [935, 108] width 456 height 61
type textarea "Trial follow up Mon NGBJJ 12pm. 15.9 AS"
click at [773, 340] on select "Select type A. prospect | enquiry response B. prospect | trial | not yet booked…" at bounding box center [934, 346] width 454 height 30
select select "3863"
click at [707, 332] on select "Select type A. prospect | enquiry response B. prospect | trial | not yet booked…" at bounding box center [934, 346] width 454 height 30
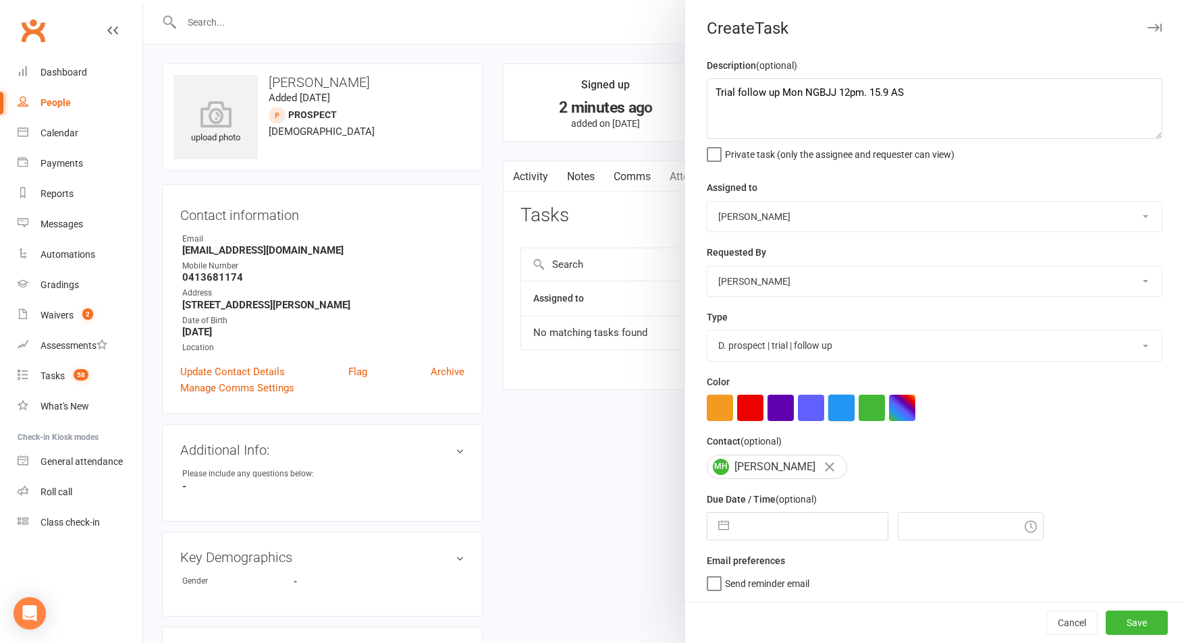
scroll to position [1, 0]
click at [801, 531] on input "text" at bounding box center [812, 526] width 152 height 27
select select "7"
select select "2025"
select select "8"
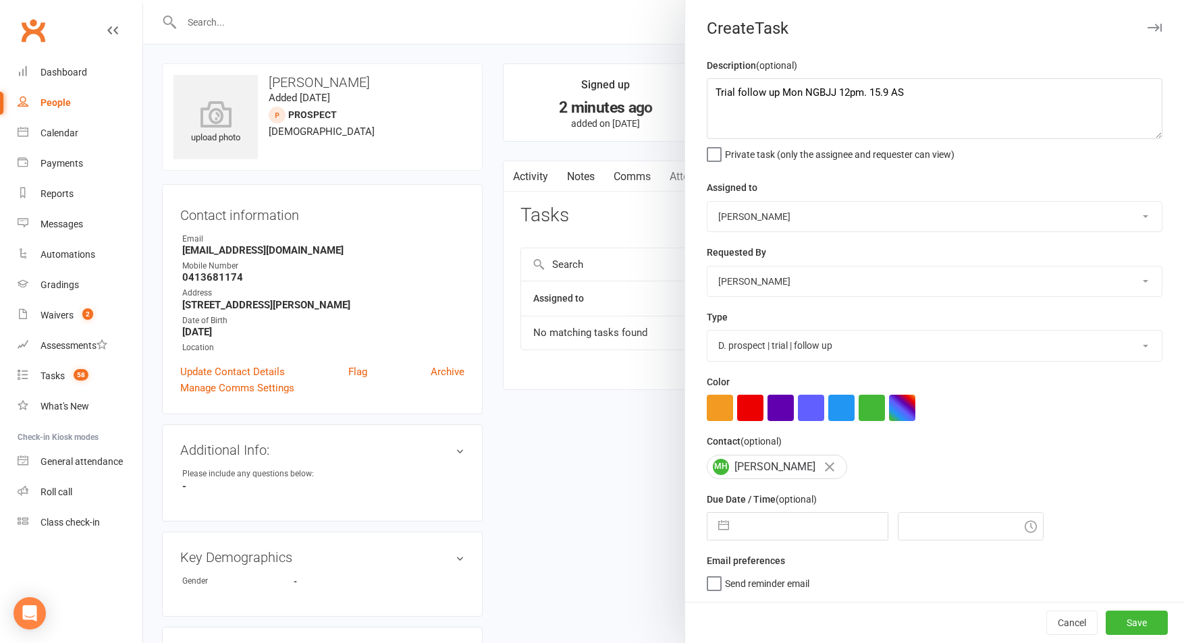
select select "2025"
select select "9"
select select "2025"
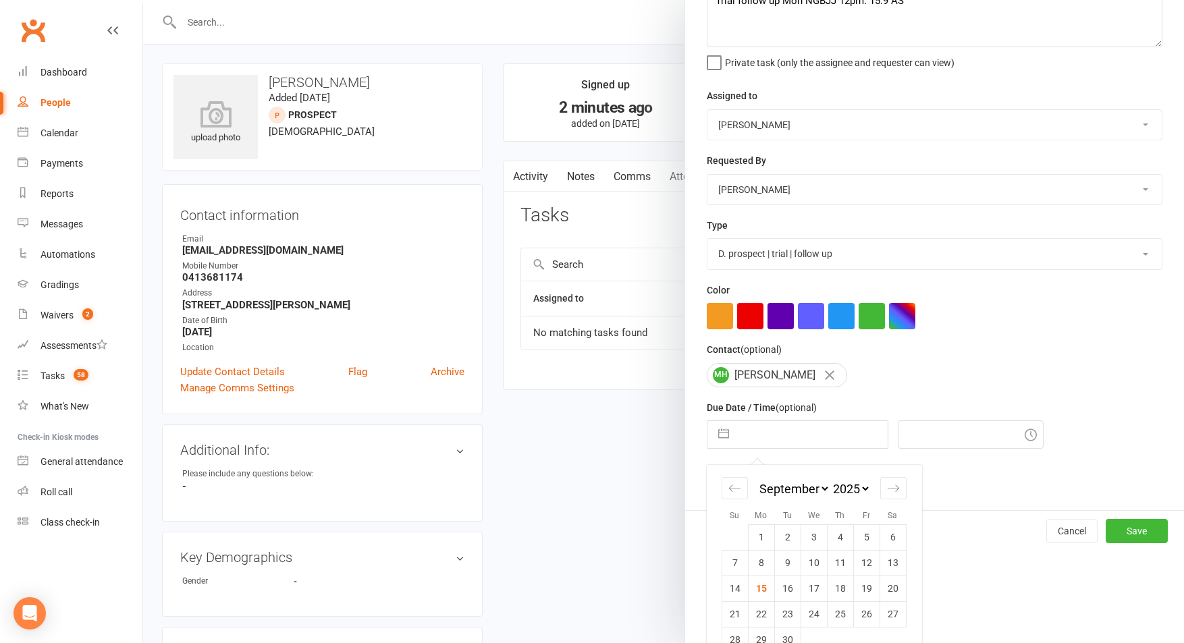
scroll to position [119, 0]
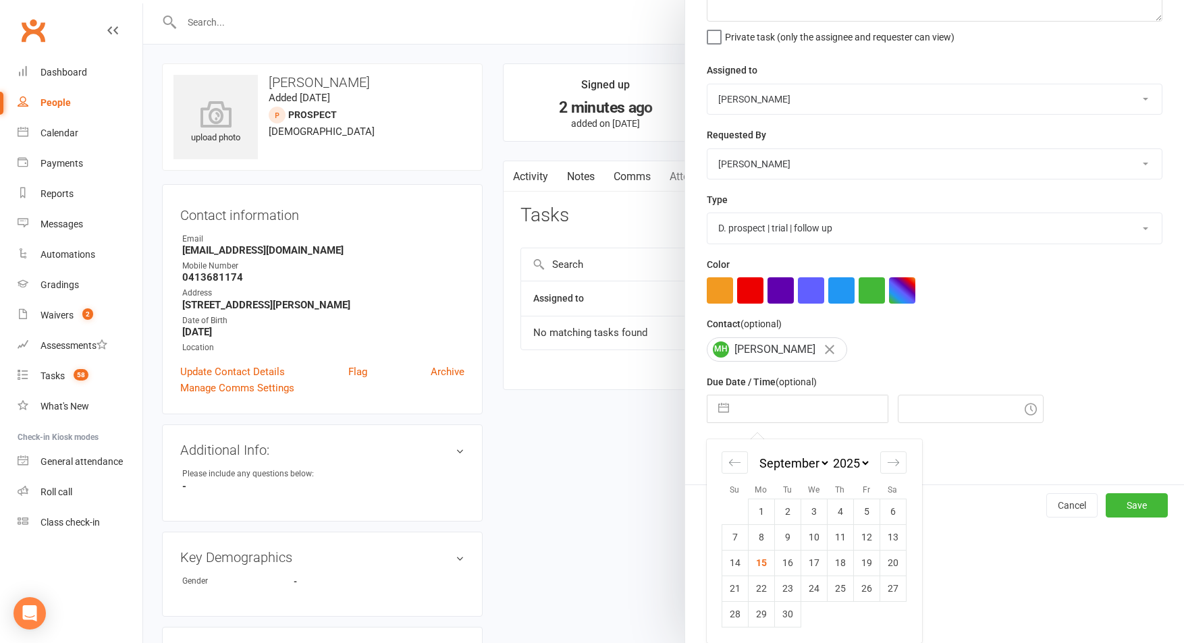
click at [784, 564] on td "16" at bounding box center [787, 563] width 26 height 26
type input "[DATE]"
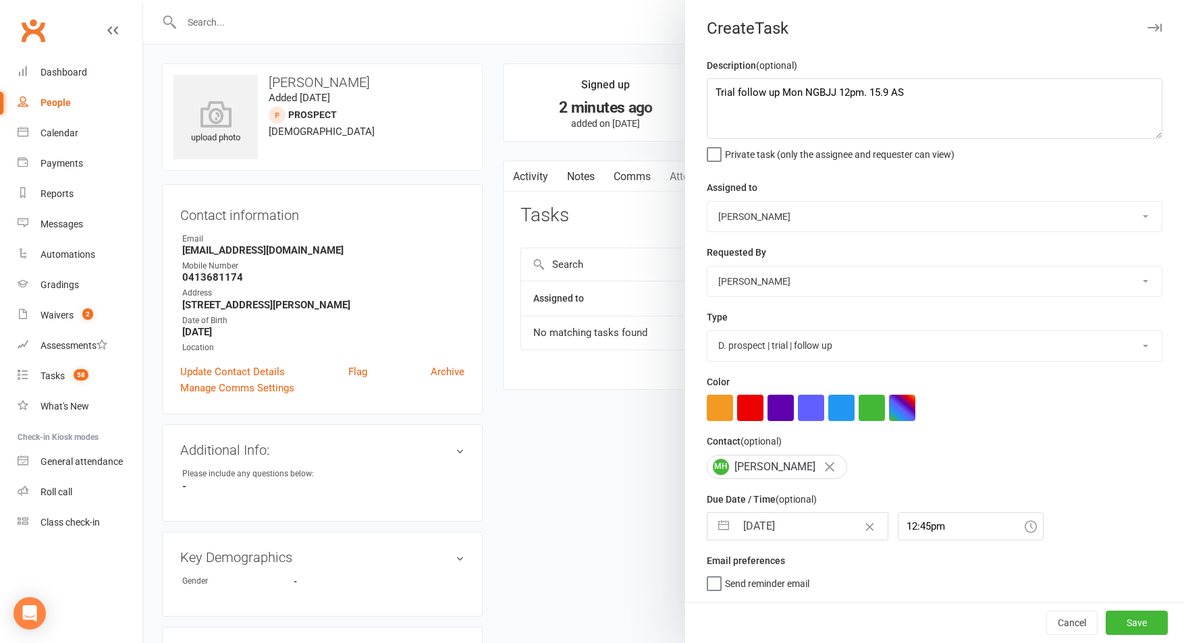
scroll to position [1, 0]
click at [914, 532] on div "12:45pm" at bounding box center [971, 526] width 146 height 28
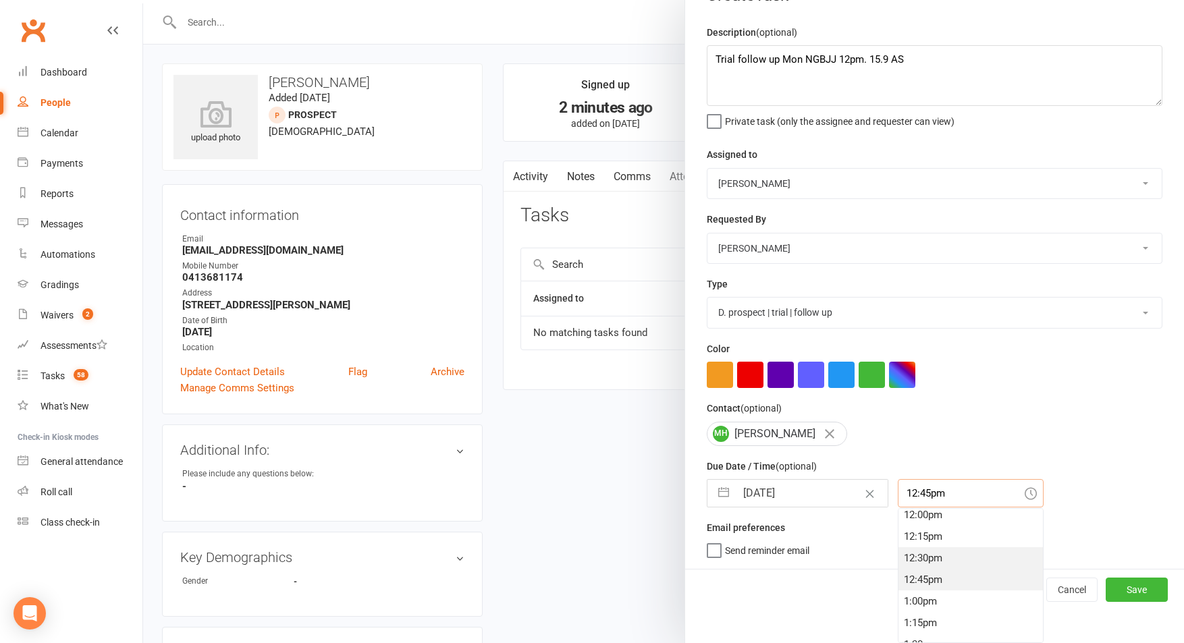
scroll to position [1040, 0]
click at [912, 509] on div "12:00pm" at bounding box center [970, 517] width 144 height 22
type input "12:00pm"
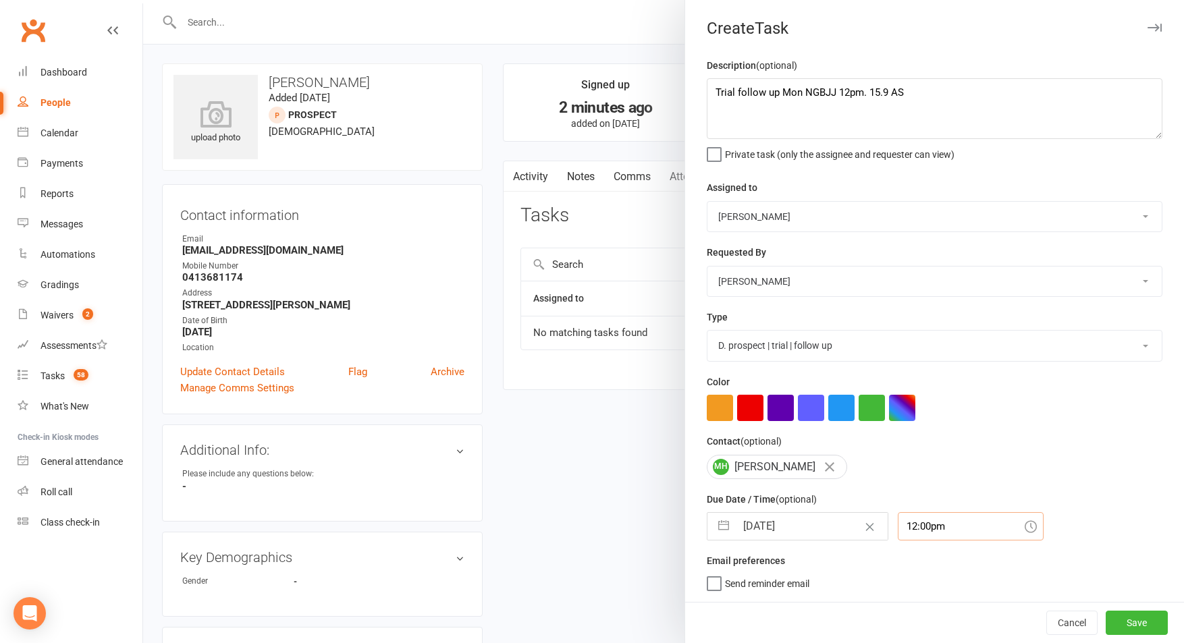
scroll to position [1, 0]
click at [1124, 620] on button "Save" at bounding box center [1137, 623] width 62 height 24
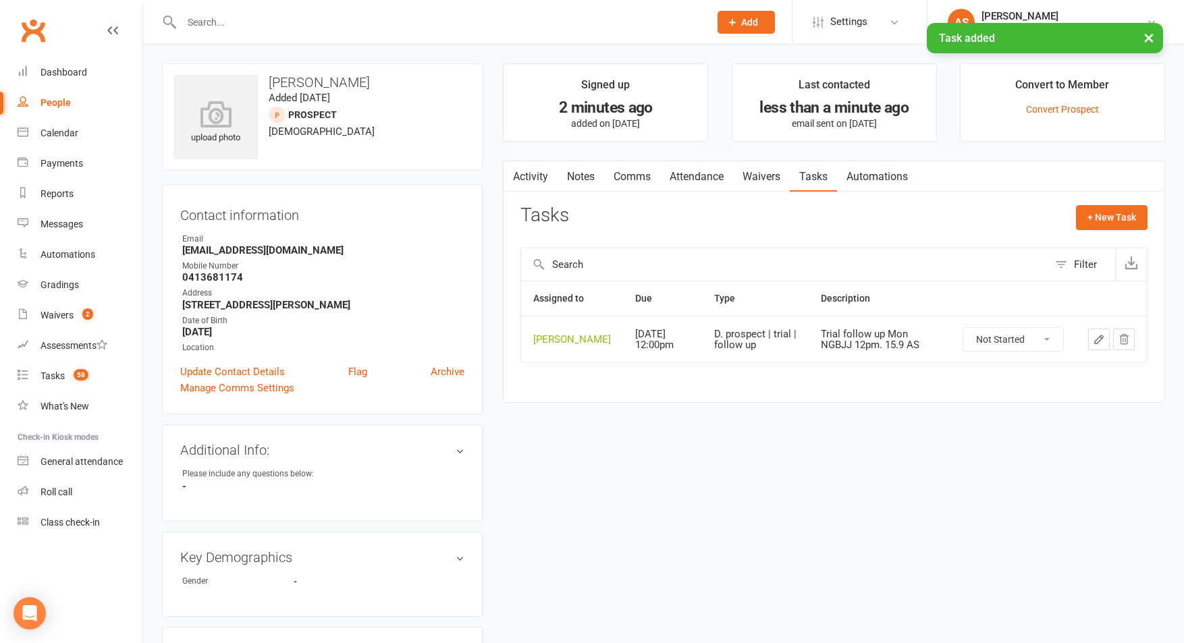
click at [724, 190] on link "Attendance" at bounding box center [696, 176] width 73 height 31
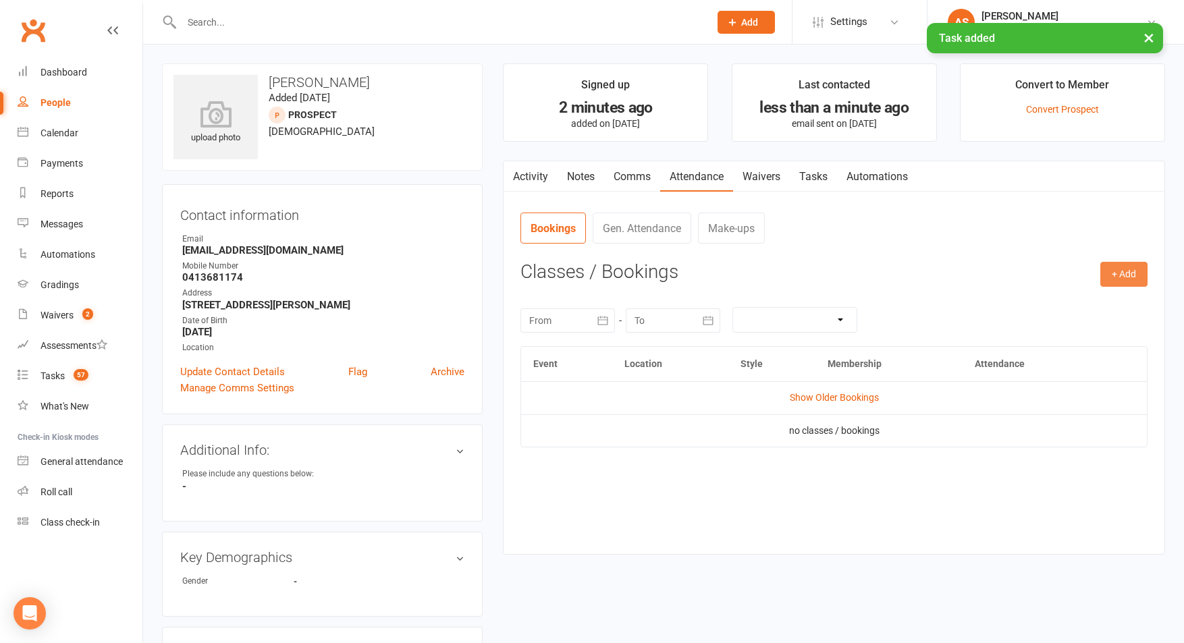
click at [1123, 278] on button "+ Add" at bounding box center [1123, 274] width 47 height 24
click at [1037, 305] on link "Book Event" at bounding box center [1080, 305] width 134 height 27
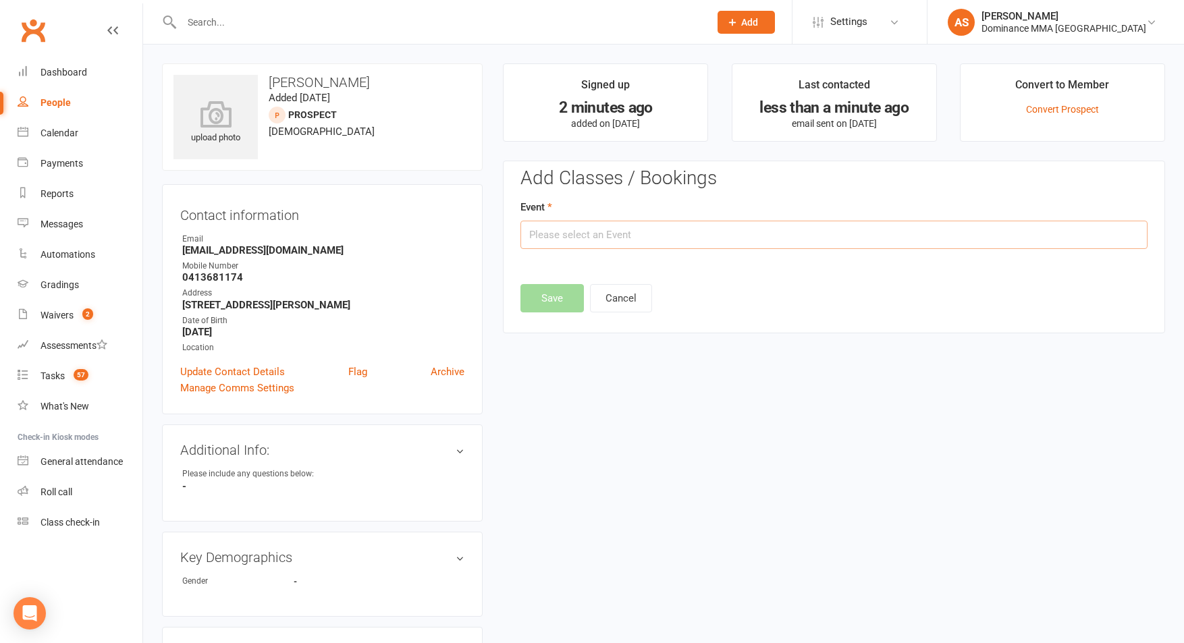
click at [687, 238] on input "text" at bounding box center [833, 235] width 627 height 28
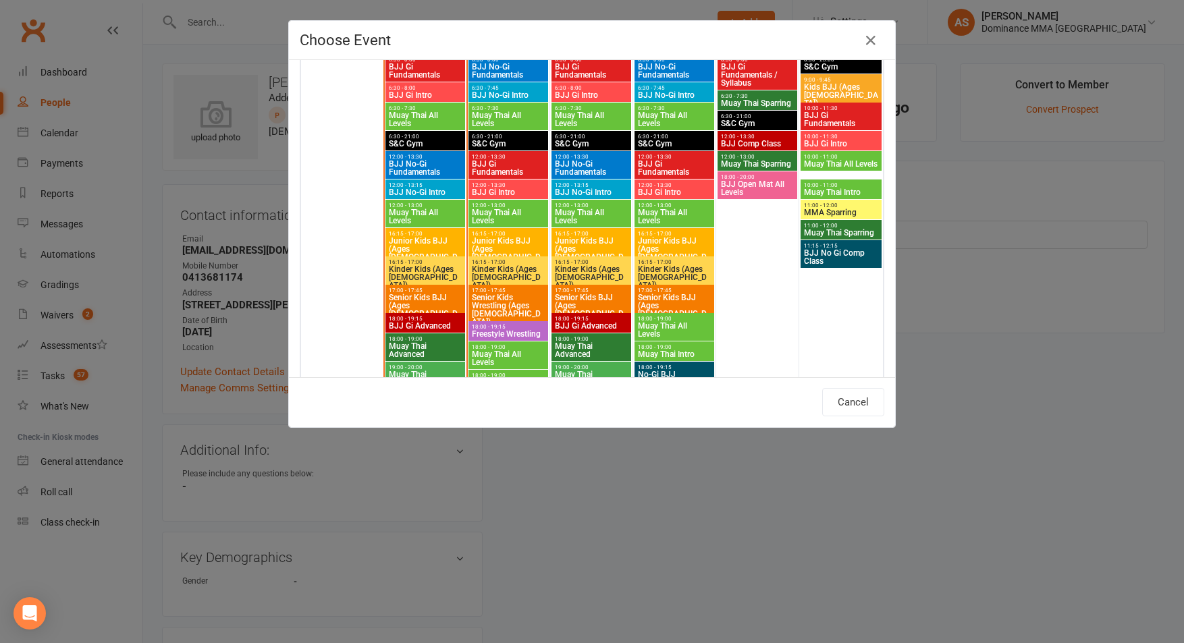
scroll to position [985, 0]
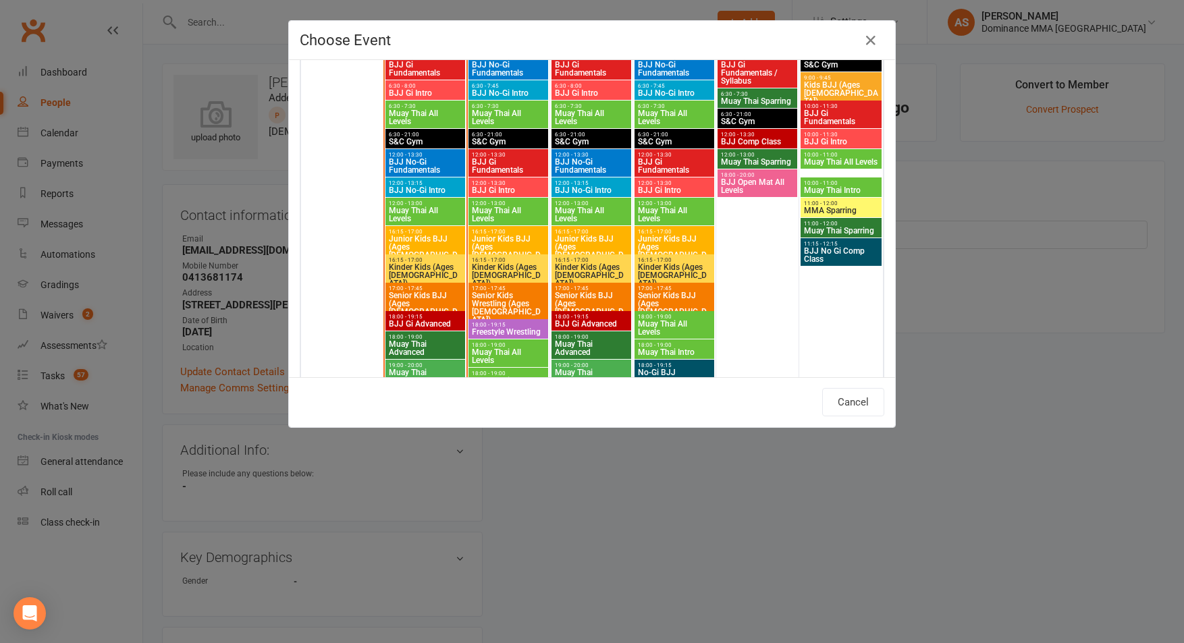
click at [441, 188] on span "BJJ No-Gi Intro" at bounding box center [425, 190] width 74 height 8
type input "BJJ No-Gi Intro - [DATE] 12:00:00 PM"
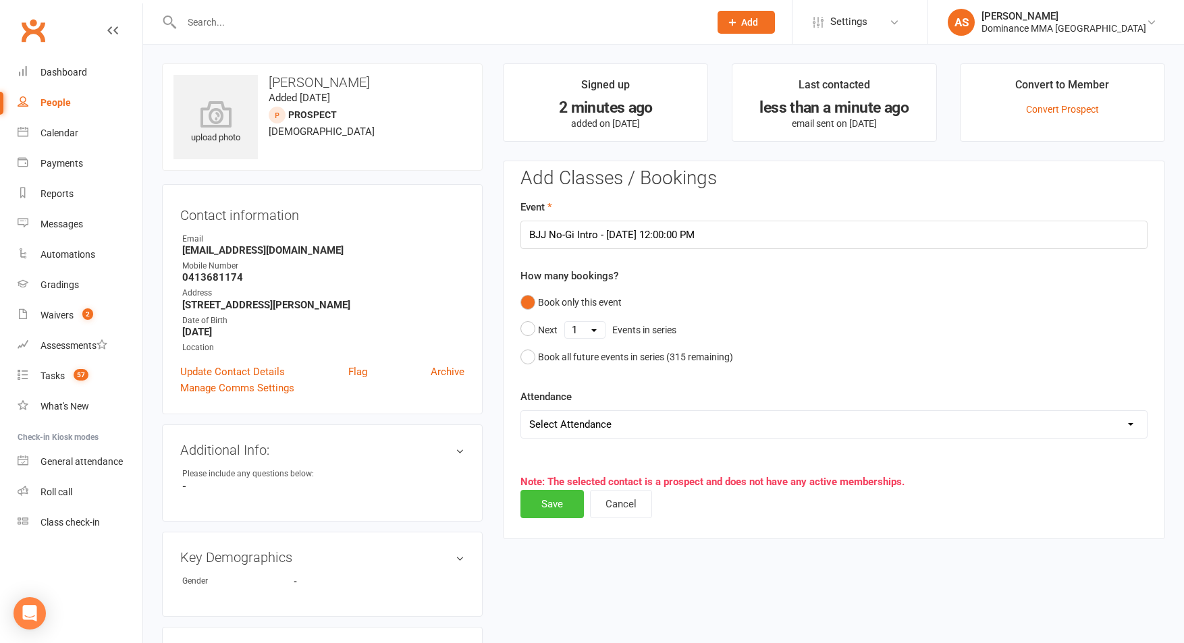
click at [558, 496] on button "Save" at bounding box center [551, 504] width 63 height 28
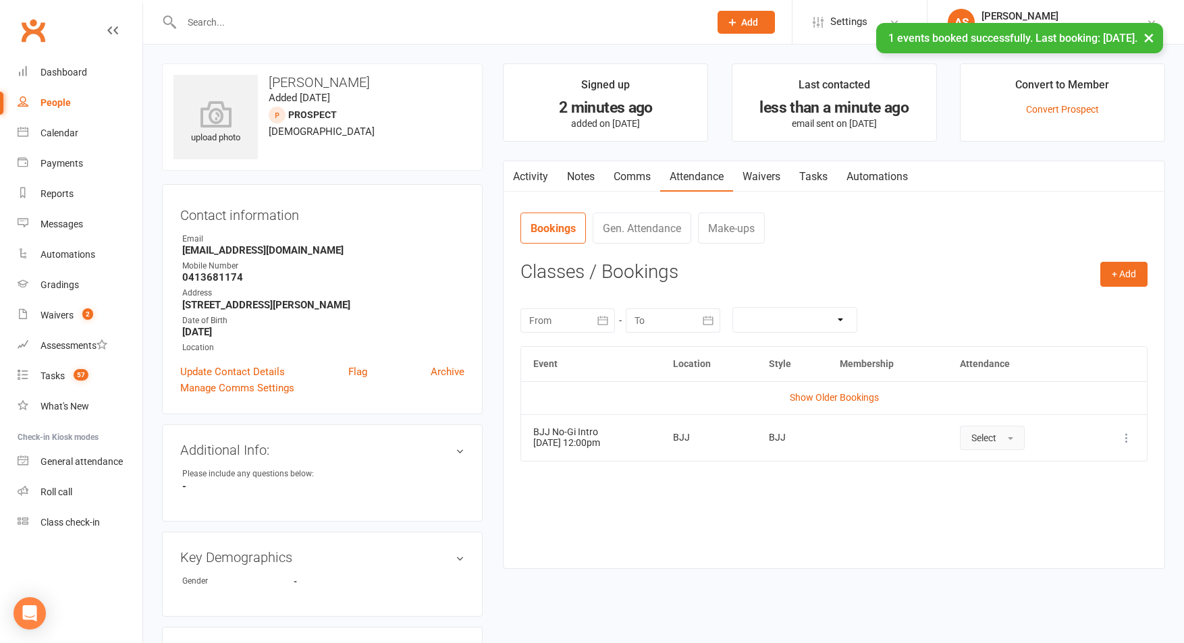
drag, startPoint x: 986, startPoint y: 437, endPoint x: 1000, endPoint y: 450, distance: 18.7
click at [995, 439] on span "Select" at bounding box center [983, 438] width 25 height 11
click at [1002, 466] on span "Attended" at bounding box center [991, 468] width 41 height 12
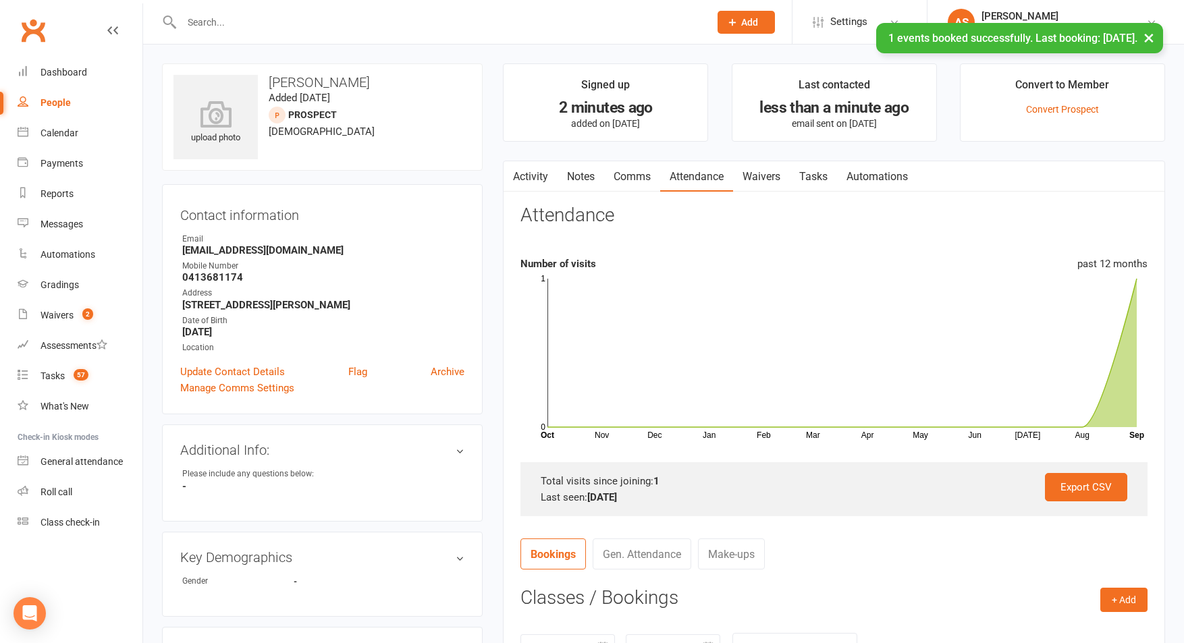
click at [834, 180] on link "Tasks" at bounding box center [813, 176] width 47 height 31
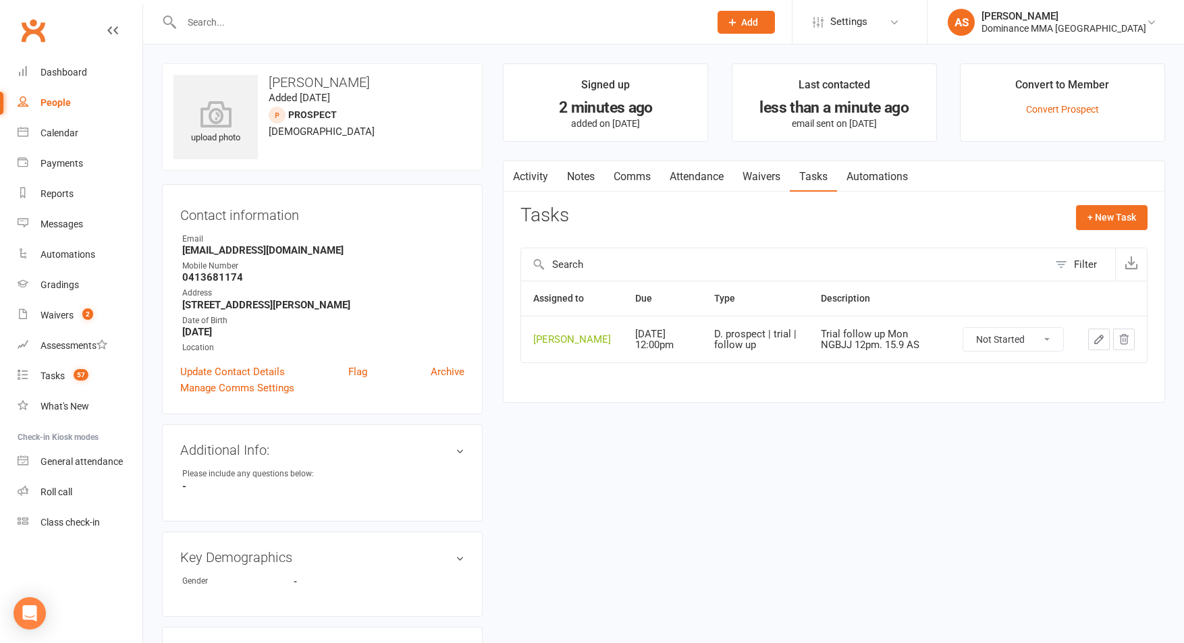
click at [246, 26] on input "text" at bounding box center [439, 22] width 522 height 19
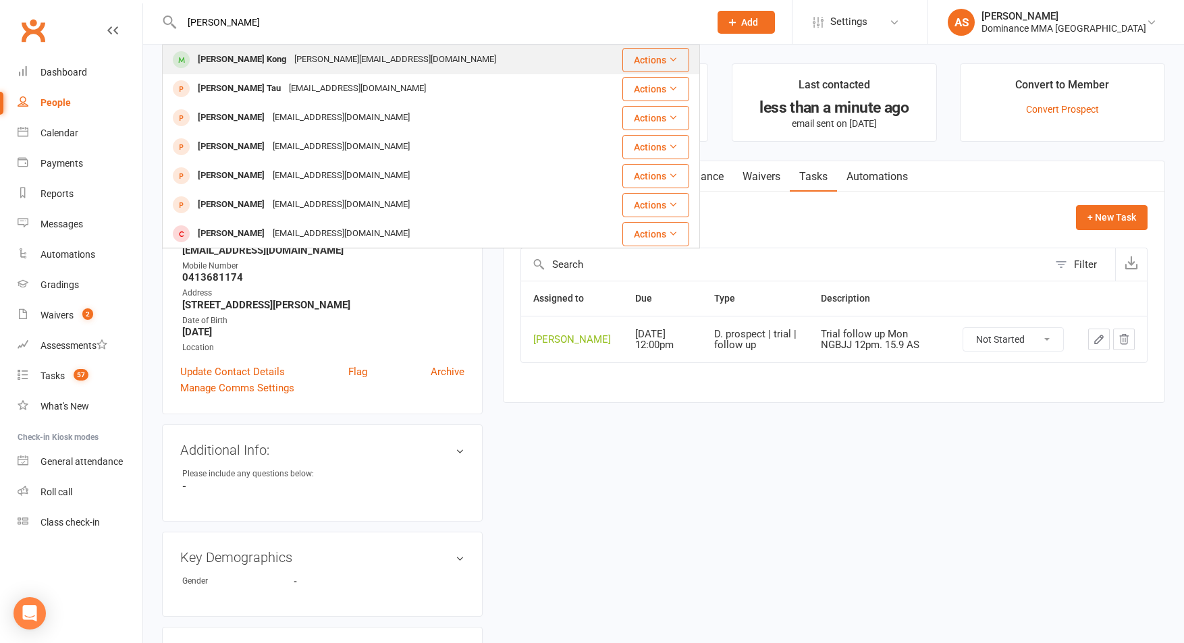
type input "[PERSON_NAME]"
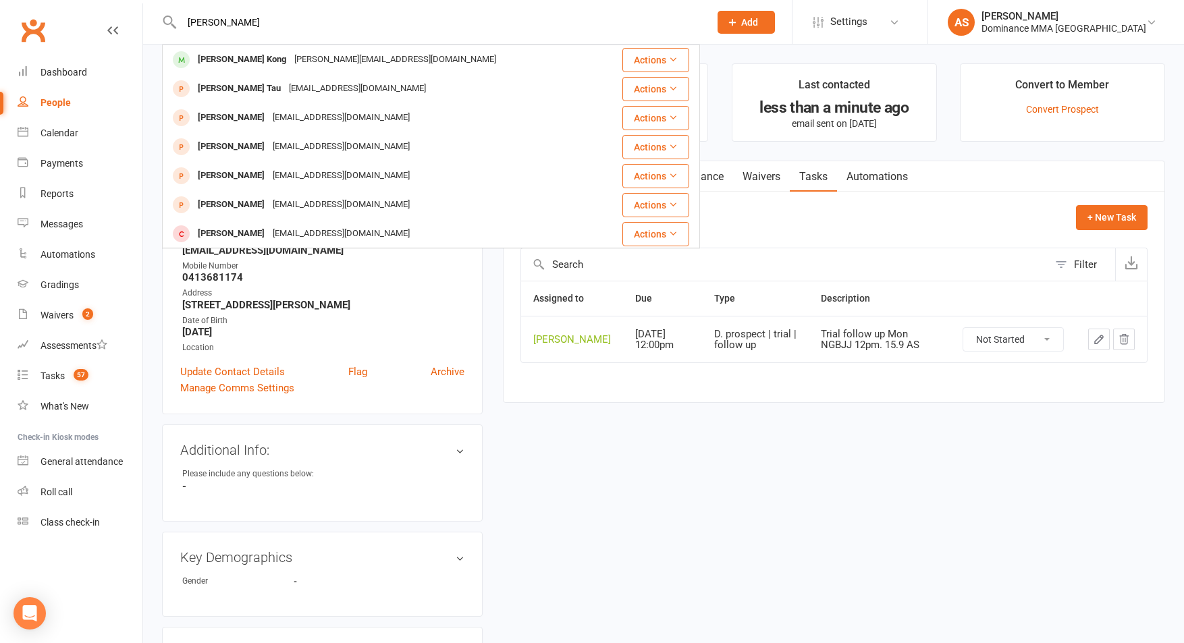
click at [290, 63] on div "[PERSON_NAME][EMAIL_ADDRESS][DOMAIN_NAME]" at bounding box center [395, 60] width 210 height 20
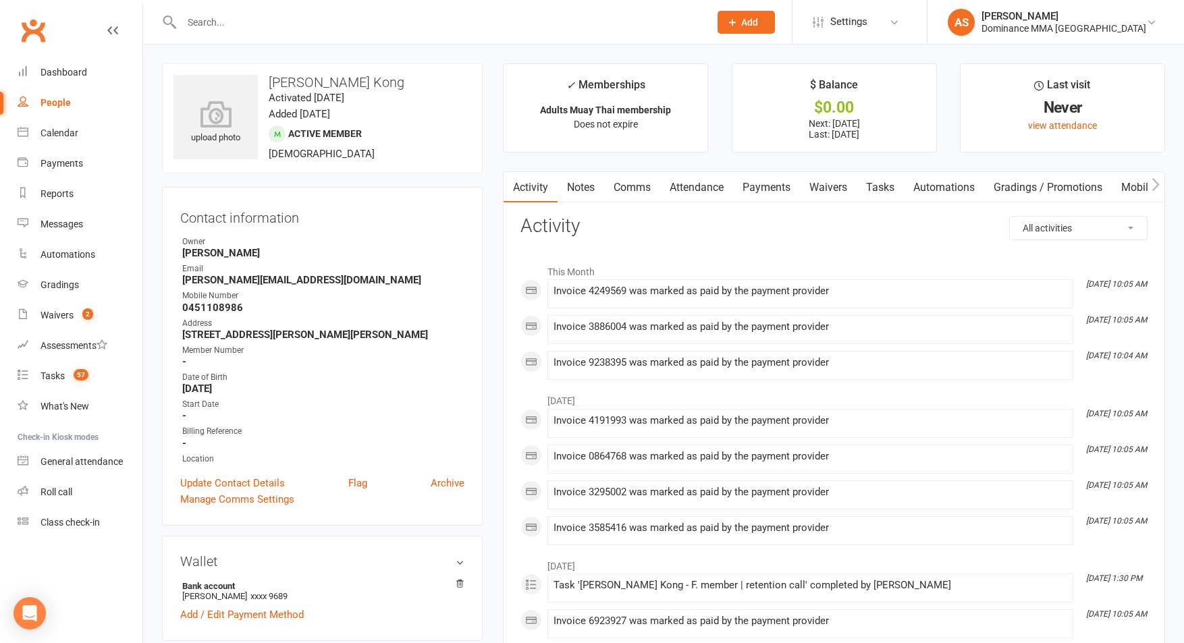
click at [838, 190] on link "Waivers" at bounding box center [828, 187] width 57 height 31
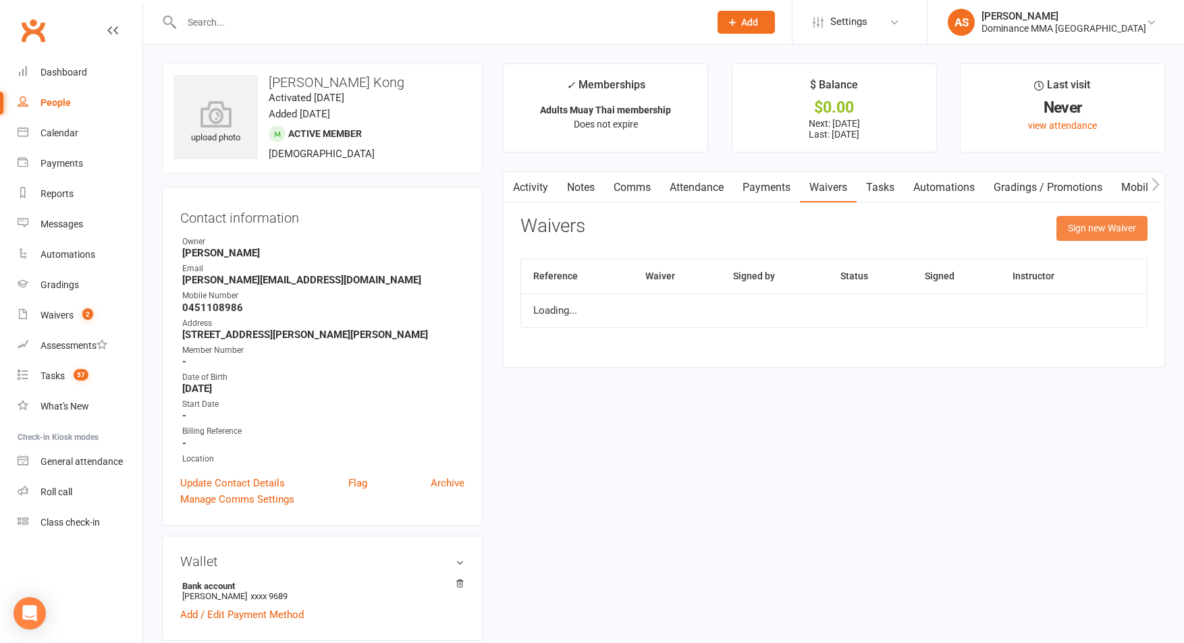
click at [1093, 231] on button "Sign new Waiver" at bounding box center [1101, 228] width 91 height 24
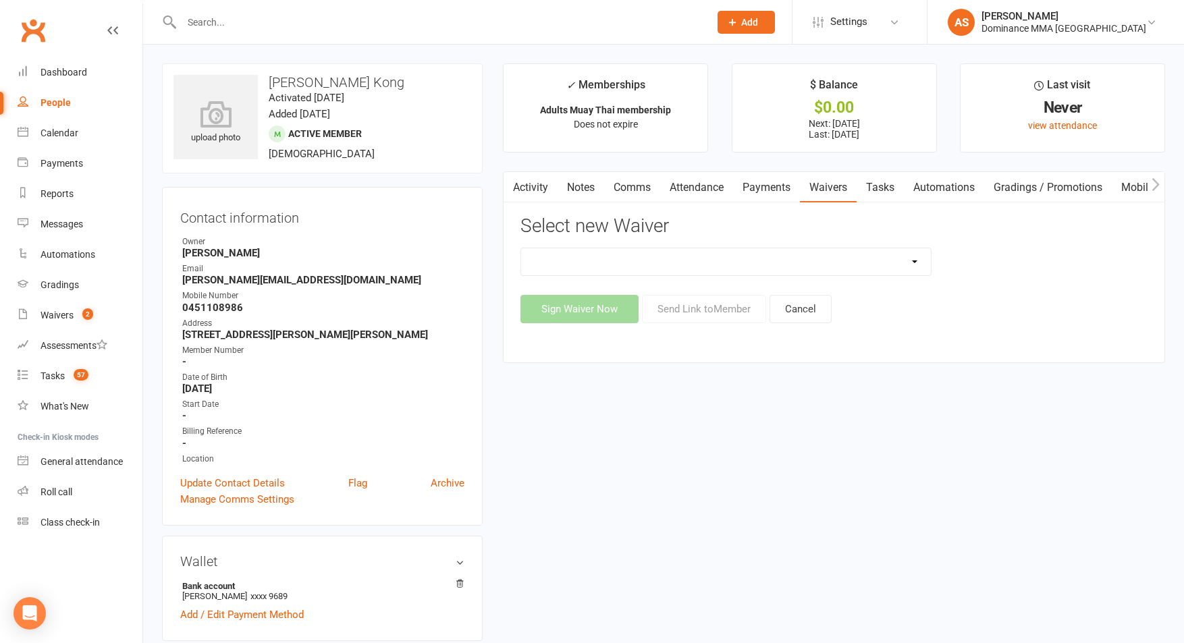
click at [837, 267] on select "Member | Cancellation | Adults Member | Injury Report Form (FOH staff use only)…" at bounding box center [726, 261] width 410 height 27
select select "7287"
click at [521, 248] on select "Member | Cancellation | Adults Member | Injury Report Form (FOH staff use only)…" at bounding box center [726, 261] width 410 height 27
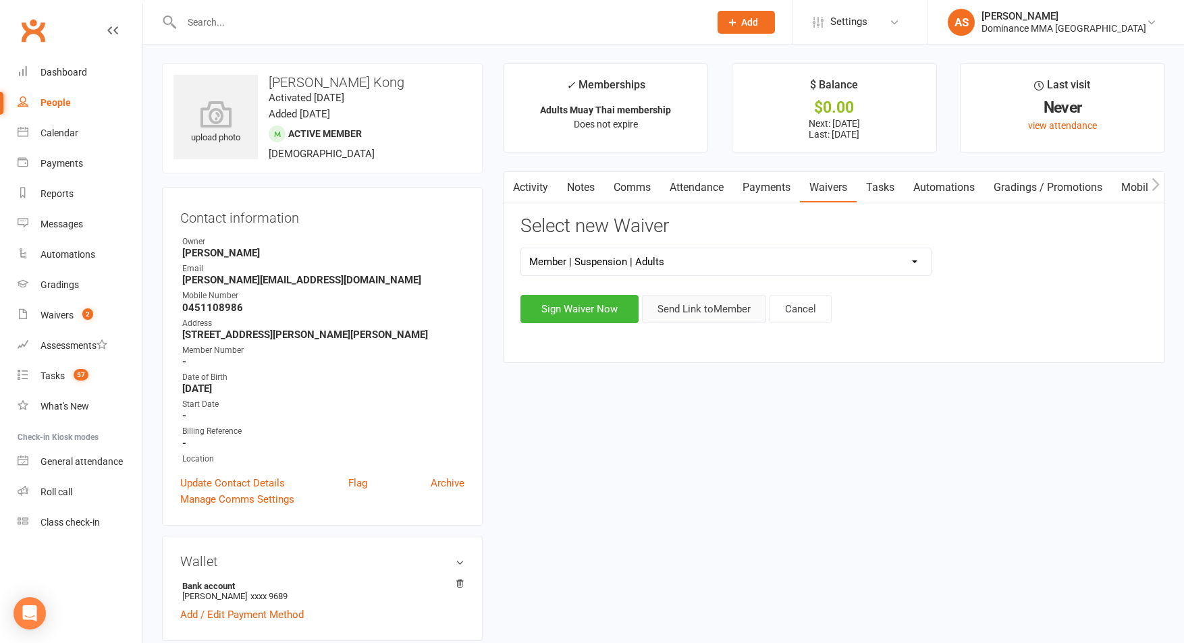
drag, startPoint x: 707, startPoint y: 311, endPoint x: 743, endPoint y: 303, distance: 36.7
click at [706, 311] on button "Send Link to Member" at bounding box center [704, 309] width 124 height 28
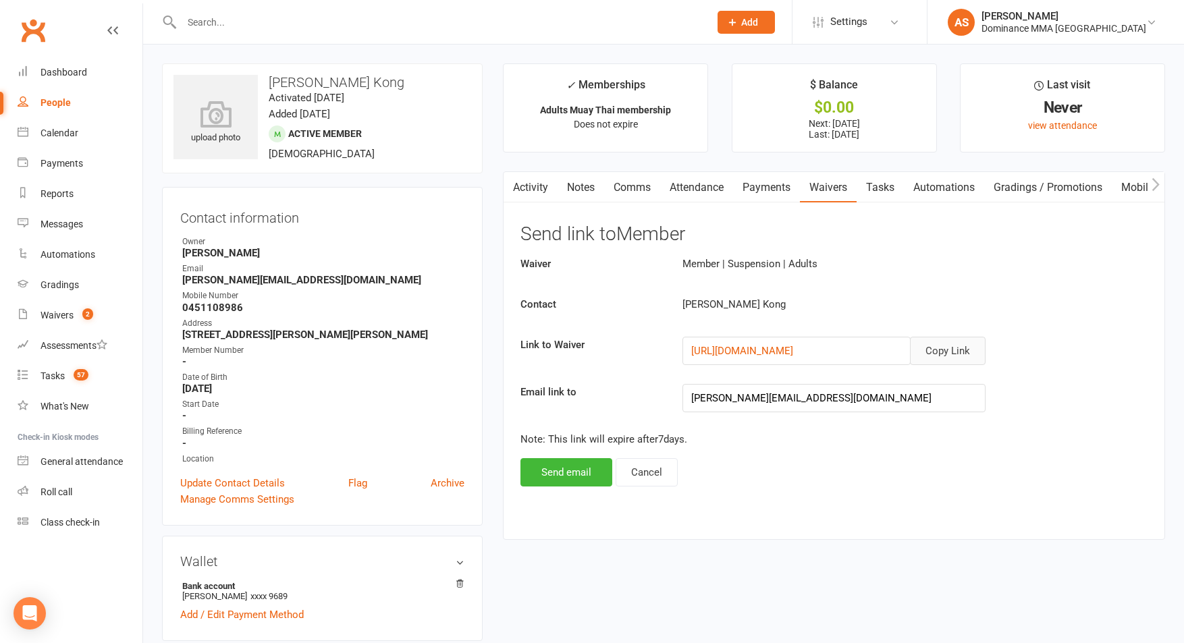
drag, startPoint x: 971, startPoint y: 349, endPoint x: 948, endPoint y: 326, distance: 32.5
click at [971, 349] on button "Copy Link" at bounding box center [948, 351] width 76 height 28
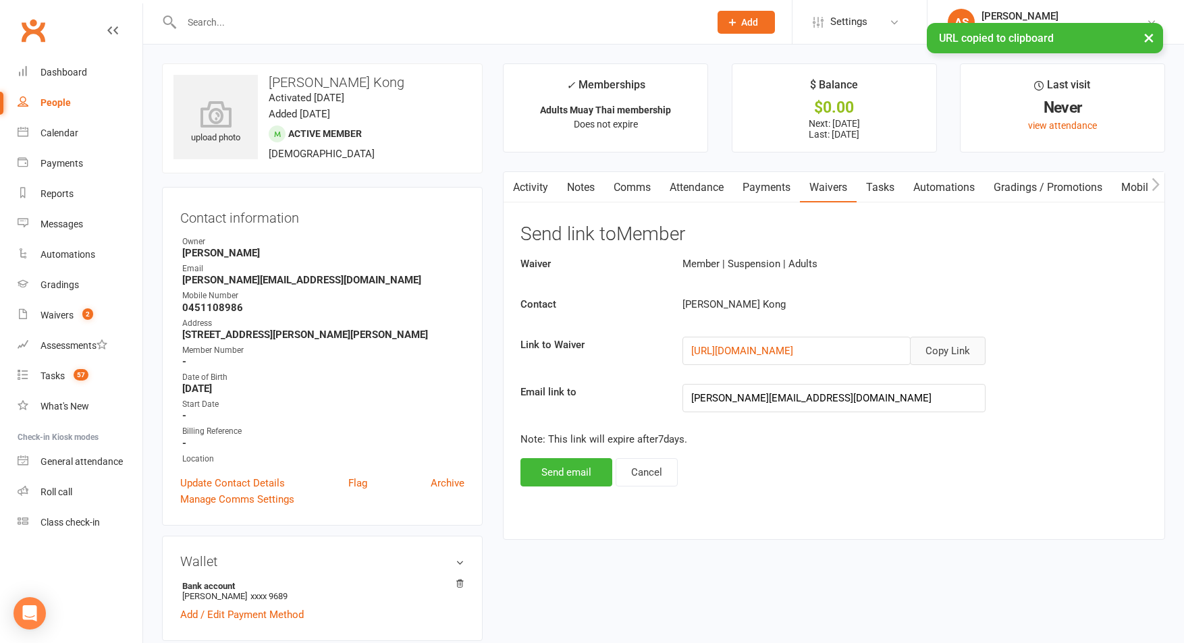
click at [651, 188] on link "Comms" at bounding box center [632, 187] width 56 height 31
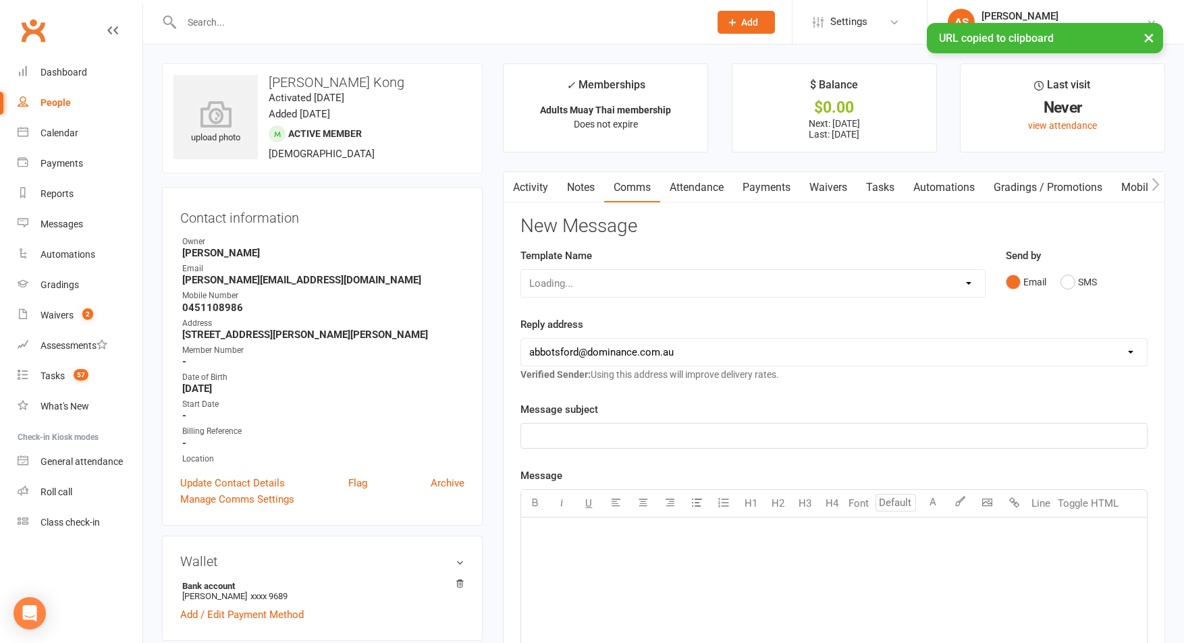
click at [624, 290] on div "Loading..." at bounding box center [752, 283] width 465 height 28
click at [564, 283] on div "Loading..." at bounding box center [752, 283] width 465 height 28
click at [960, 284] on div "Loading..." at bounding box center [752, 283] width 465 height 28
click at [813, 290] on select "Select Template [Email] MARKETING | 10TH BIRTHDAY SPECIAL | CANCELLED MEMBERS […" at bounding box center [753, 283] width 464 height 27
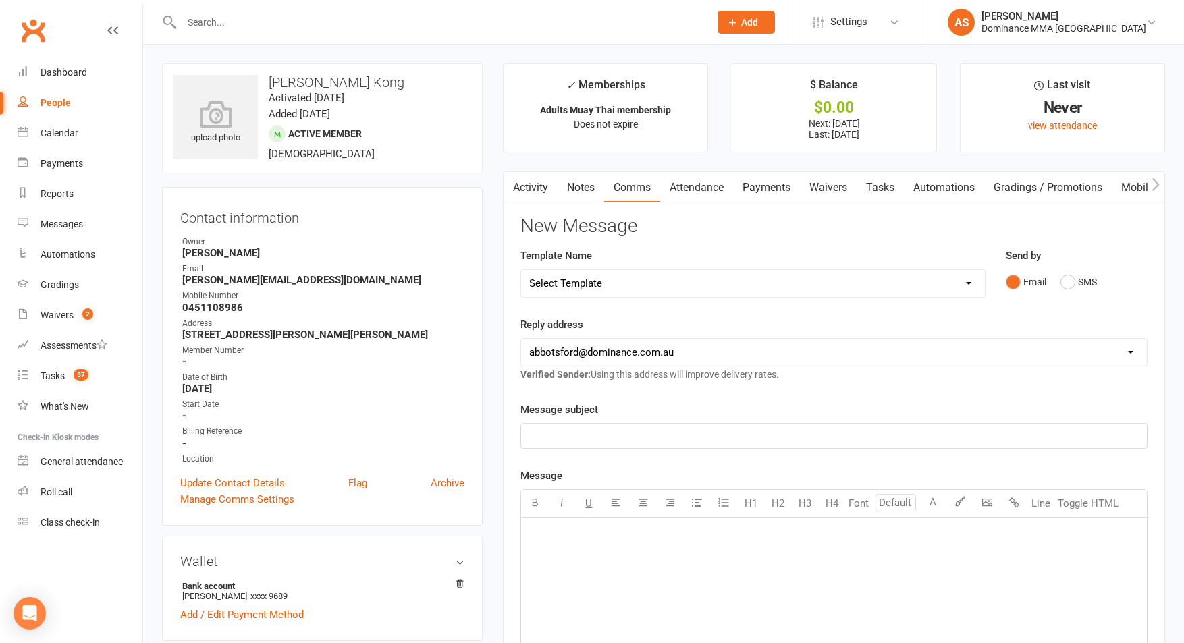
select select "8"
click at [521, 270] on select "Select Template [Email] MARKETING | 10TH BIRTHDAY SPECIAL | CANCELLED MEMBERS […" at bounding box center [753, 283] width 464 height 27
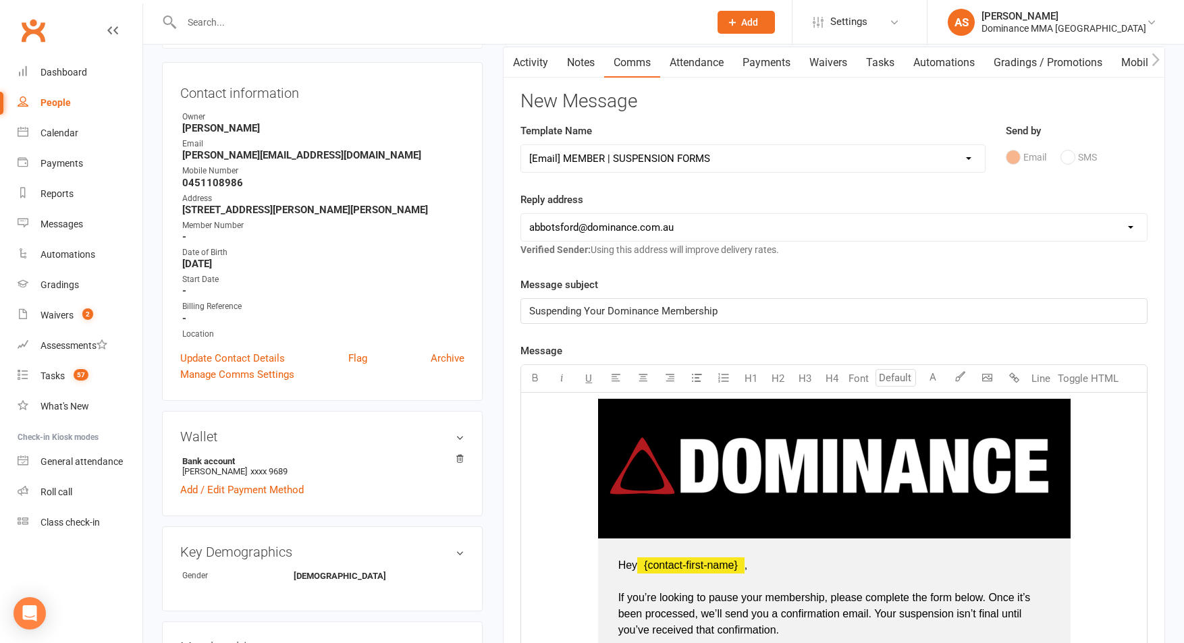
scroll to position [284, 0]
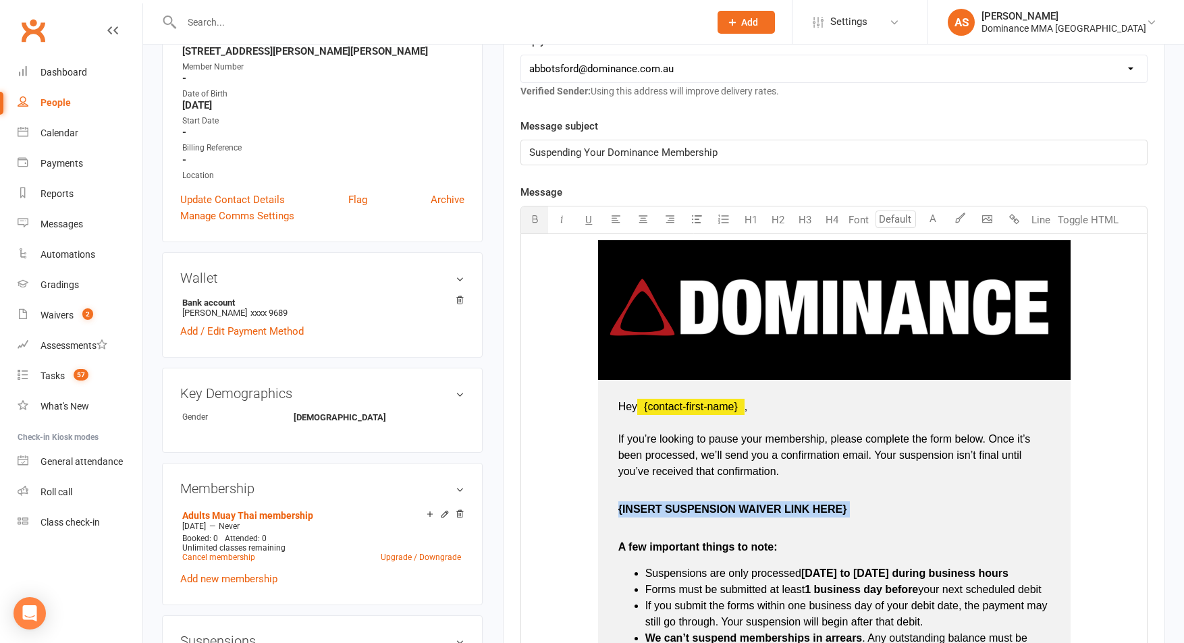
drag, startPoint x: 840, startPoint y: 517, endPoint x: 613, endPoint y: 510, distance: 227.6
click at [614, 511] on td "Hey ﻿ {contact-first-name} , If you’re looking to pause your membership, please…" at bounding box center [834, 620] width 473 height 480
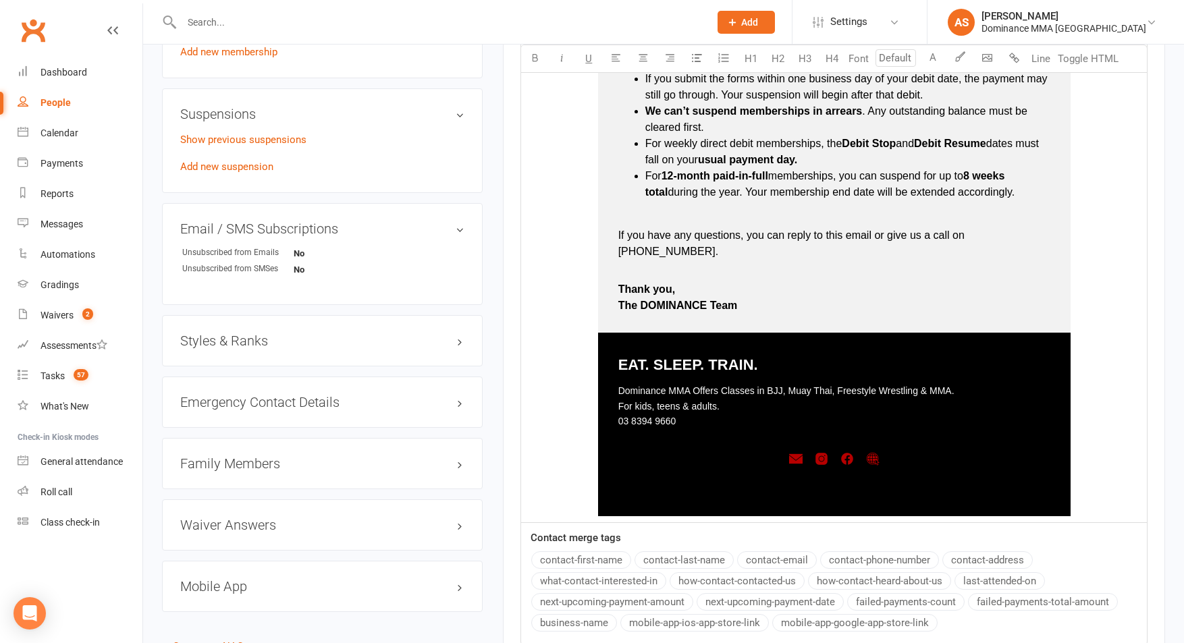
scroll to position [1024, 0]
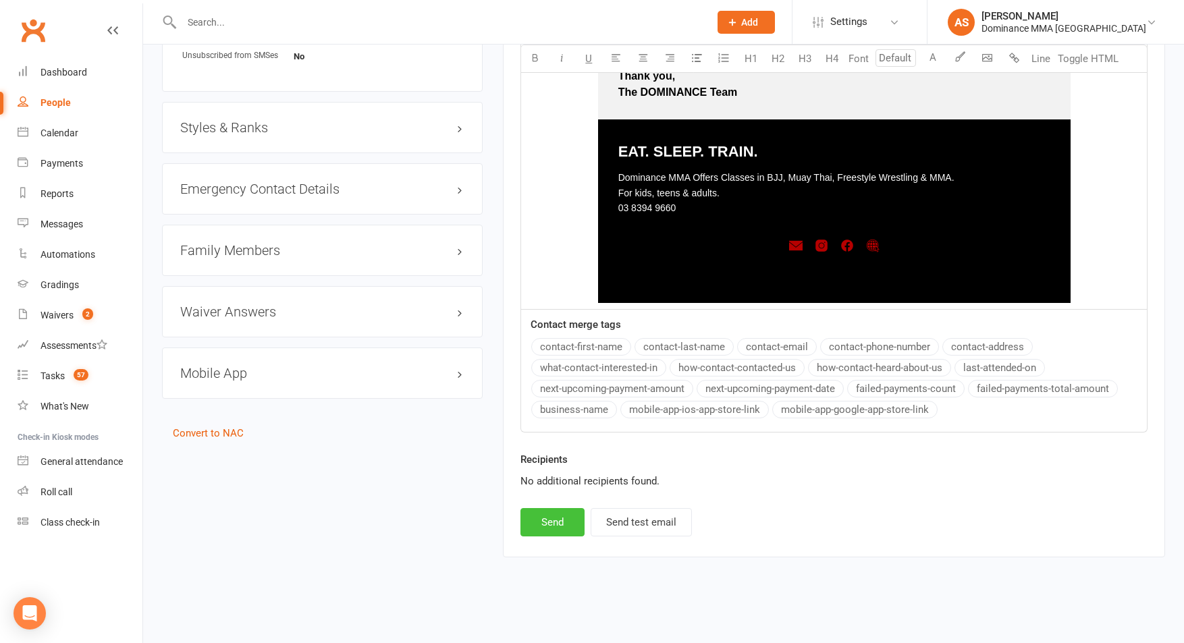
click at [558, 510] on button "Send" at bounding box center [552, 522] width 64 height 28
select select
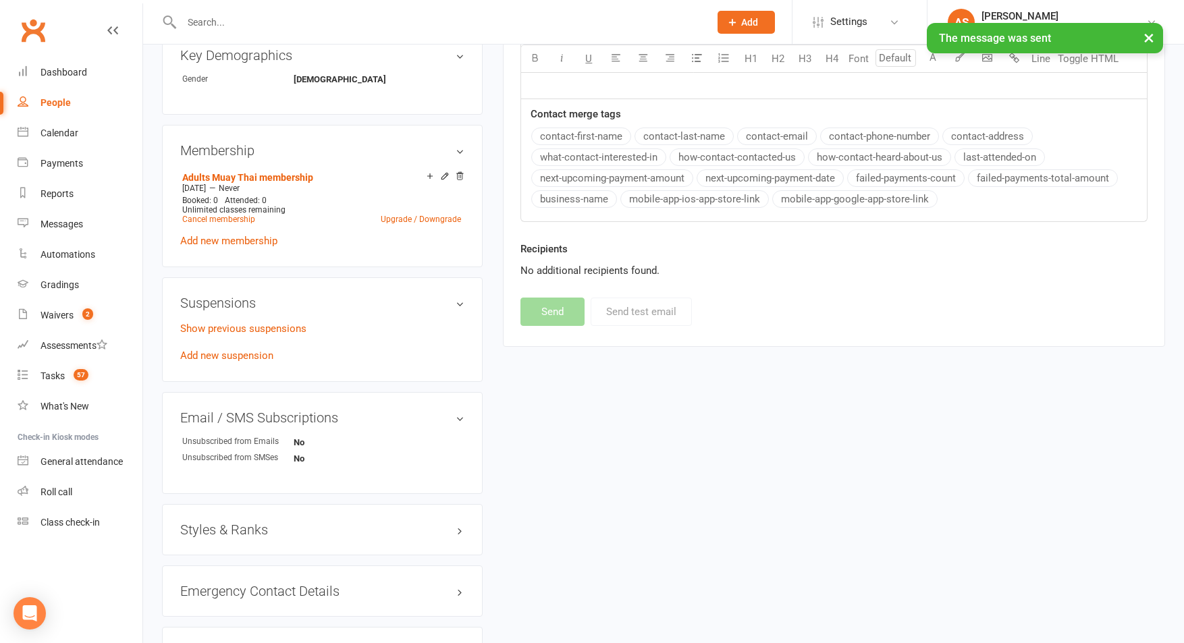
scroll to position [0, 0]
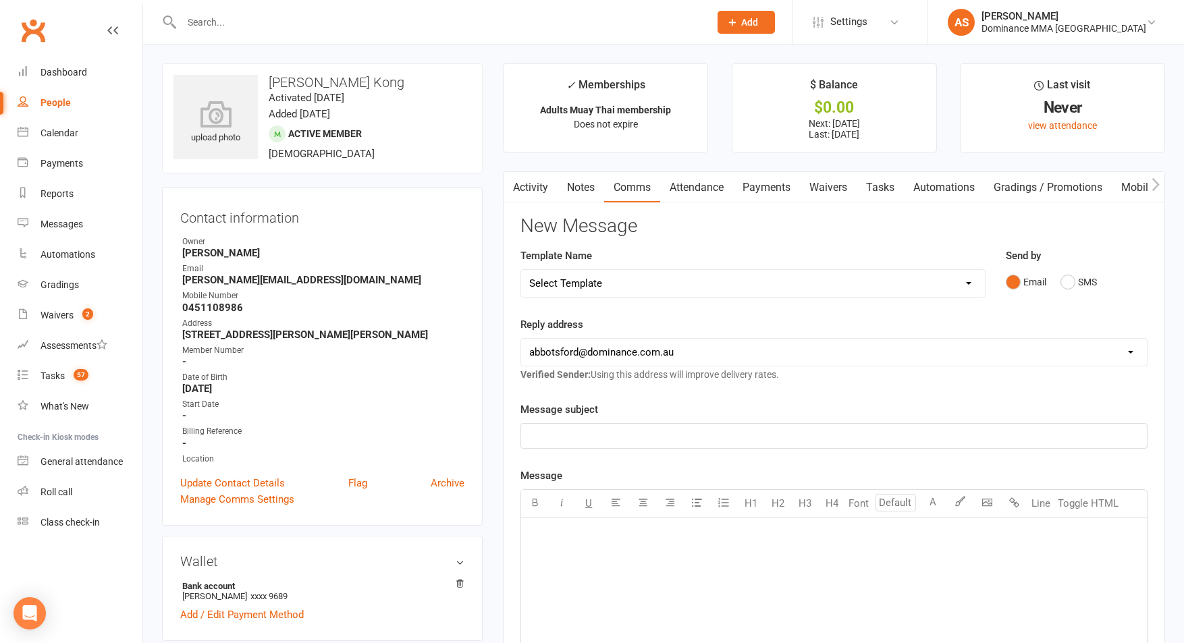
click at [281, 13] on input "text" at bounding box center [439, 22] width 522 height 19
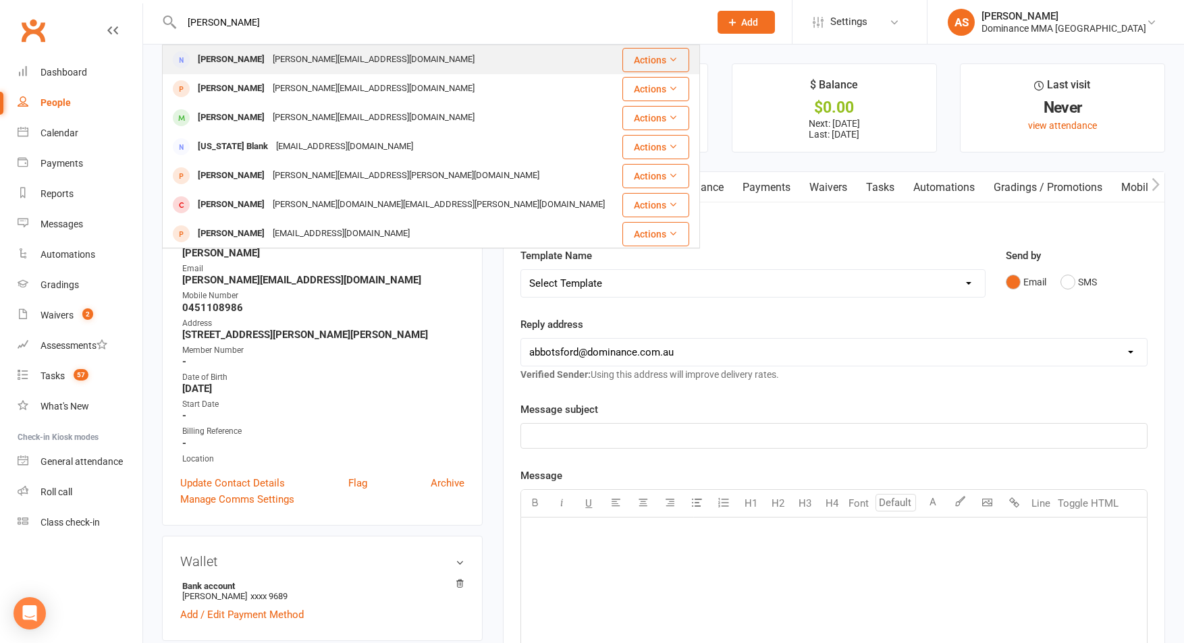
type input "georgie birch"
click at [277, 58] on div "Georgie@sandhillroad.com.au" at bounding box center [374, 60] width 210 height 20
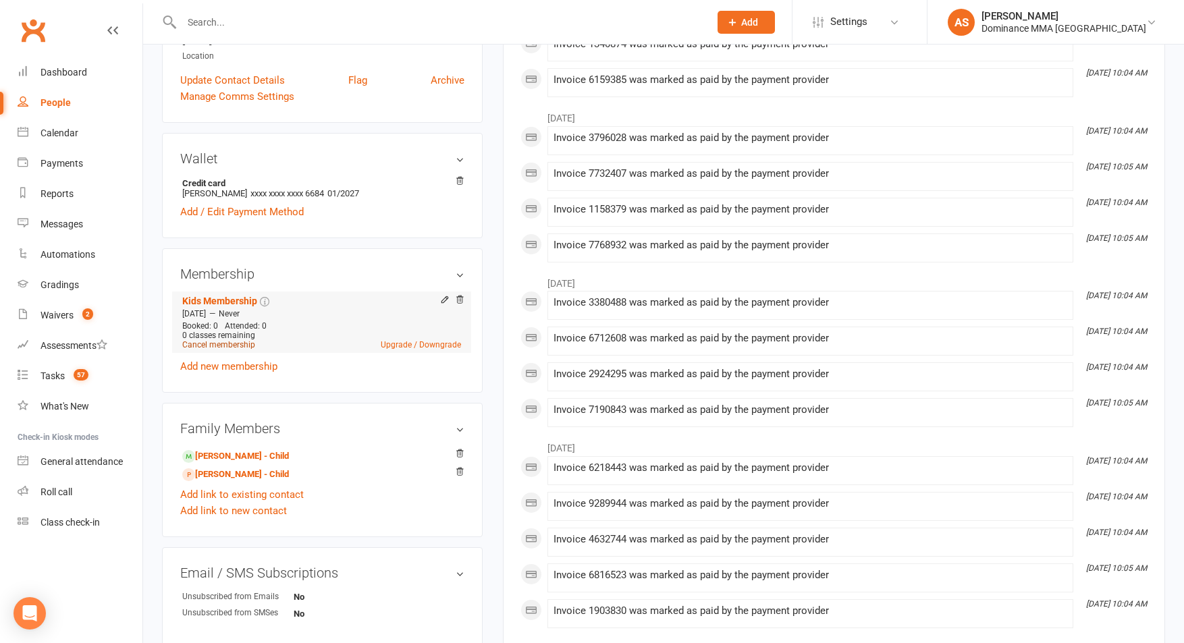
scroll to position [323, 0]
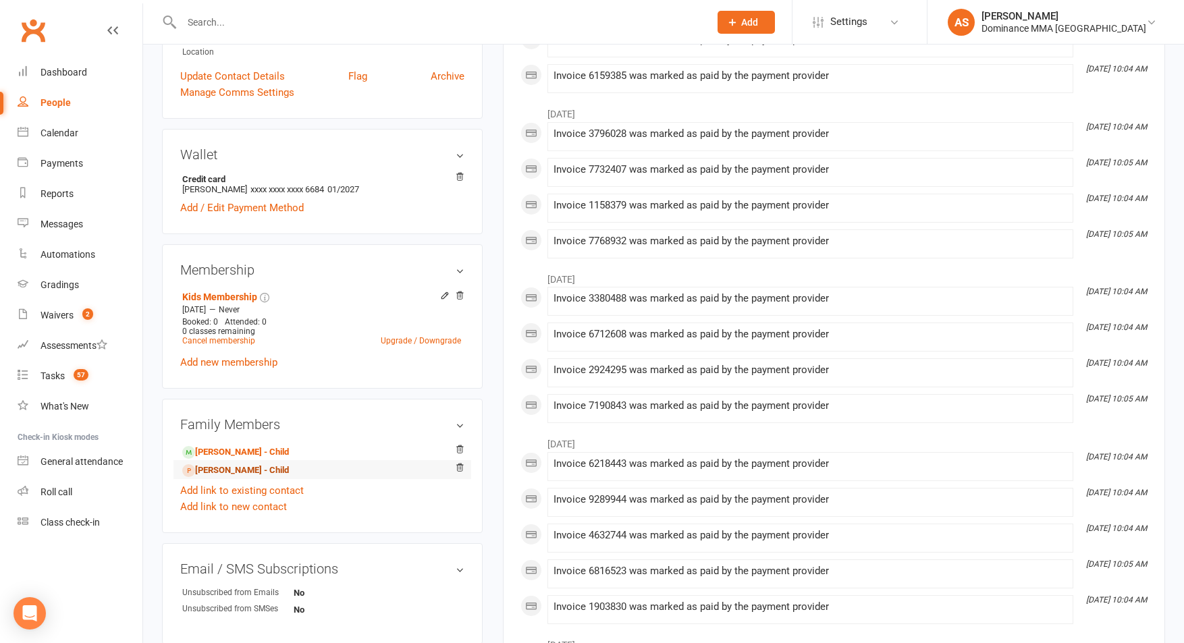
click at [243, 472] on link "Rafael Birch - Child" at bounding box center [235, 471] width 107 height 14
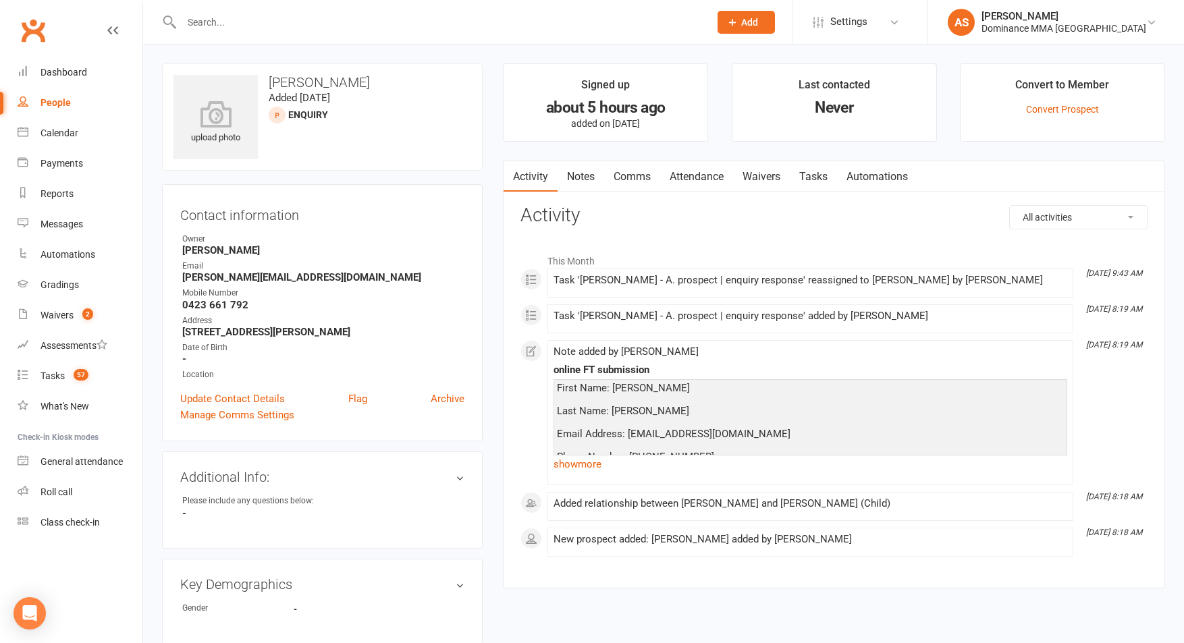
click at [717, 175] on link "Attendance" at bounding box center [696, 176] width 73 height 31
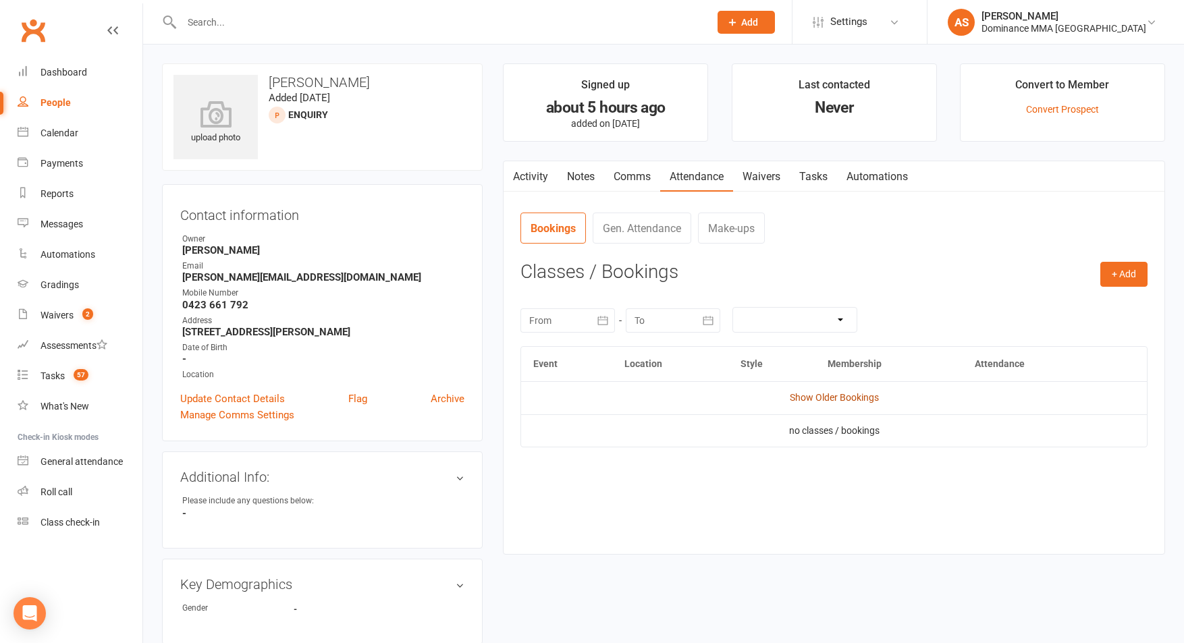
click at [849, 401] on link "Show Older Bookings" at bounding box center [834, 397] width 89 height 11
click at [536, 180] on link "Activity" at bounding box center [531, 176] width 54 height 31
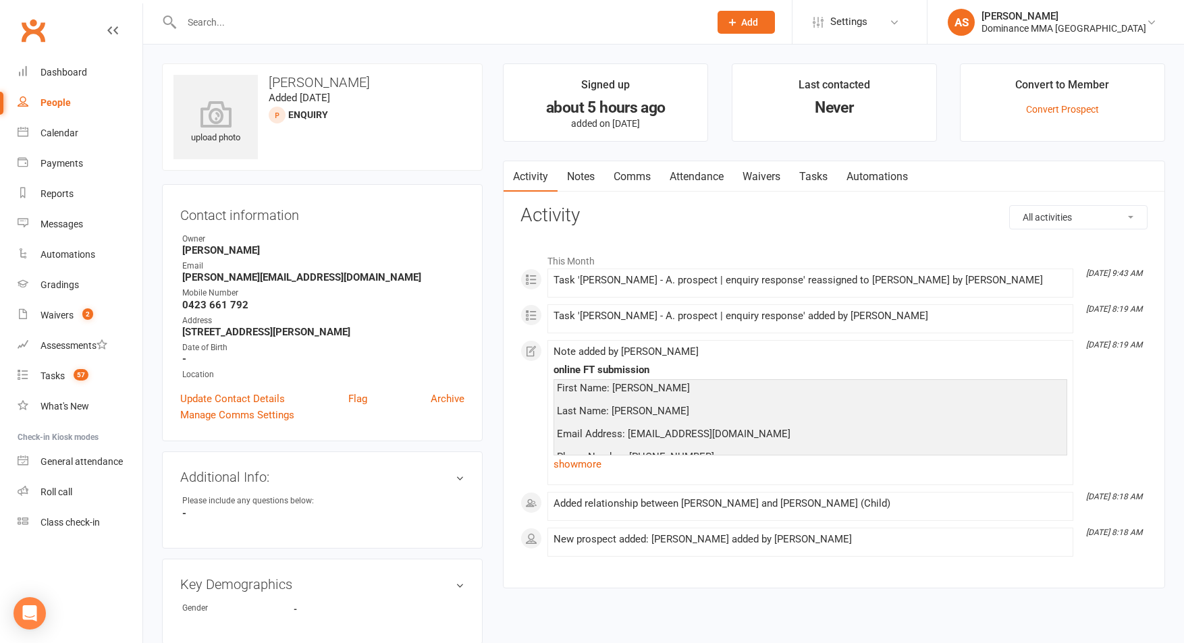
click at [353, 19] on input "text" at bounding box center [439, 22] width 522 height 19
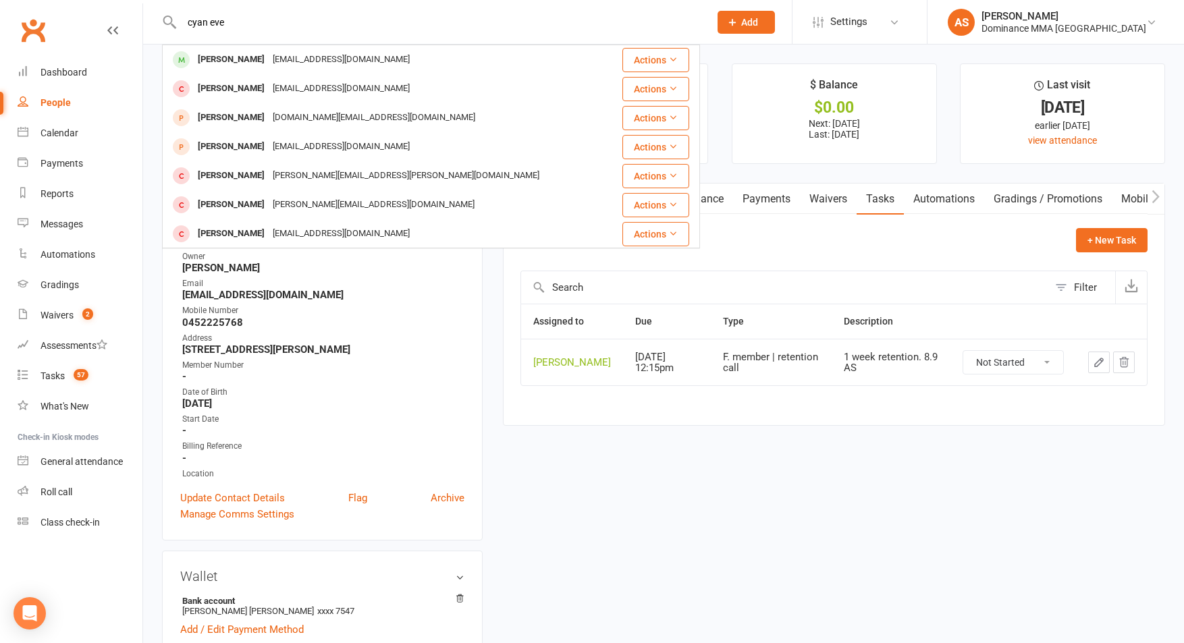
type input "cyan eve"
click at [274, 53] on div "[EMAIL_ADDRESS][DOMAIN_NAME]" at bounding box center [341, 60] width 145 height 20
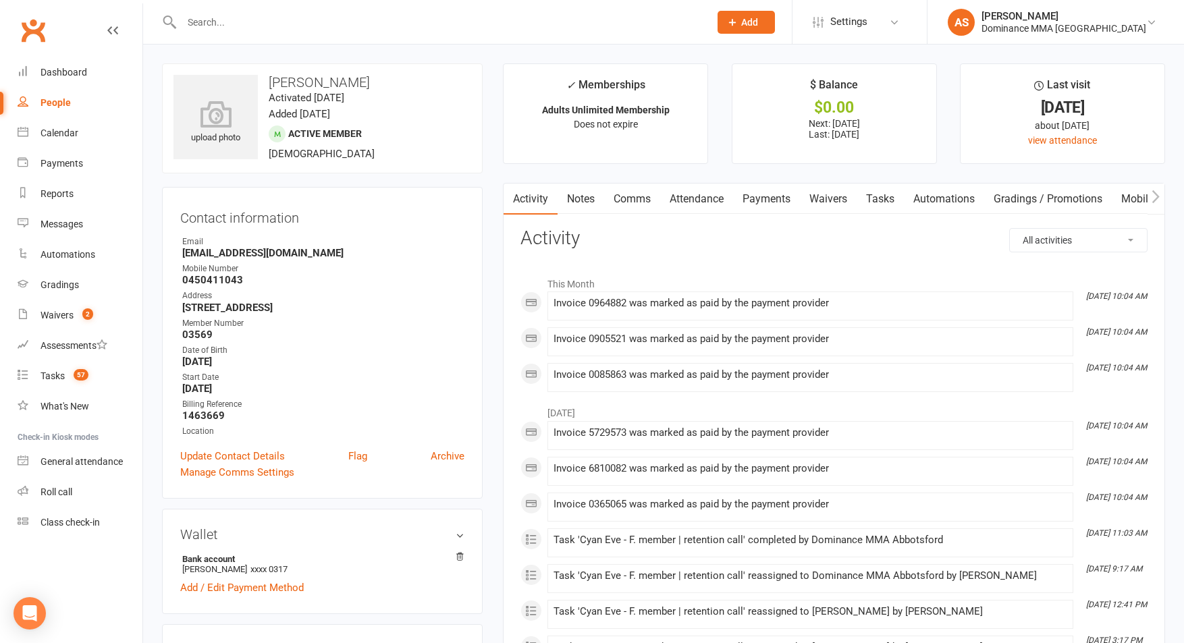
click at [703, 199] on link "Attendance" at bounding box center [696, 199] width 73 height 31
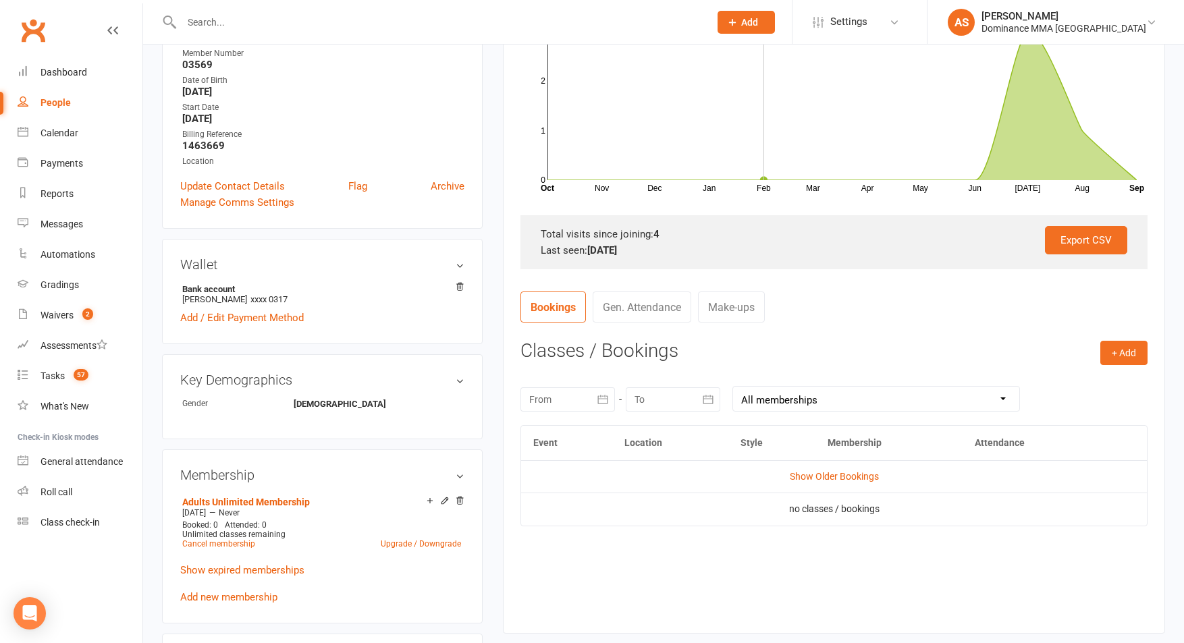
scroll to position [297, 0]
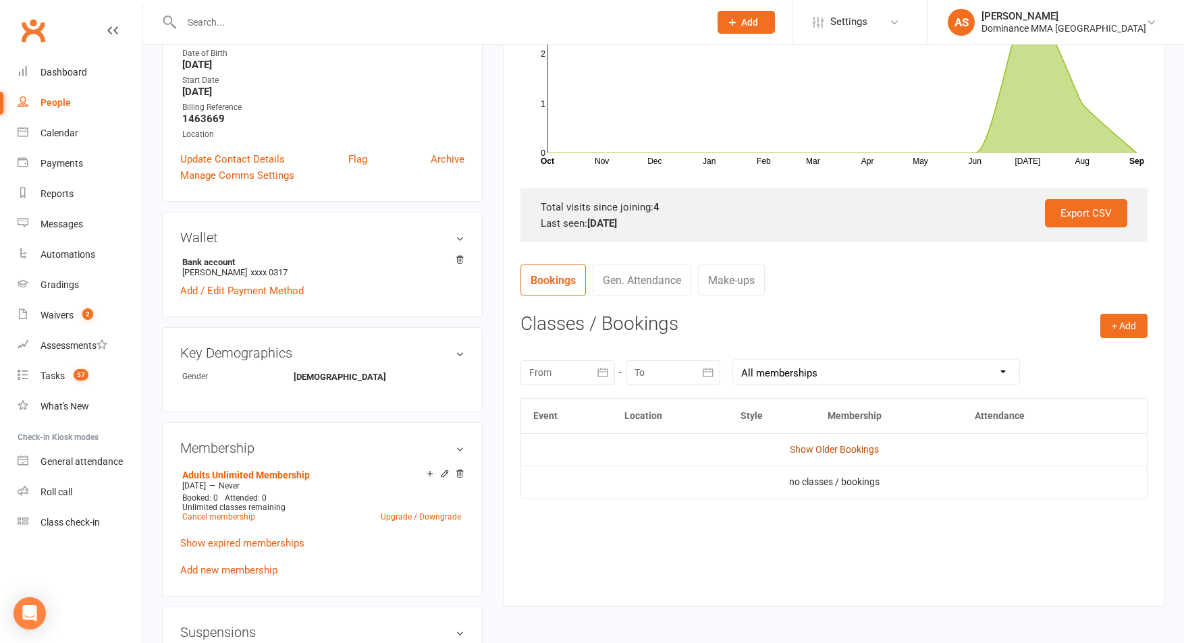
click at [834, 448] on link "Show Older Bookings" at bounding box center [834, 449] width 89 height 11
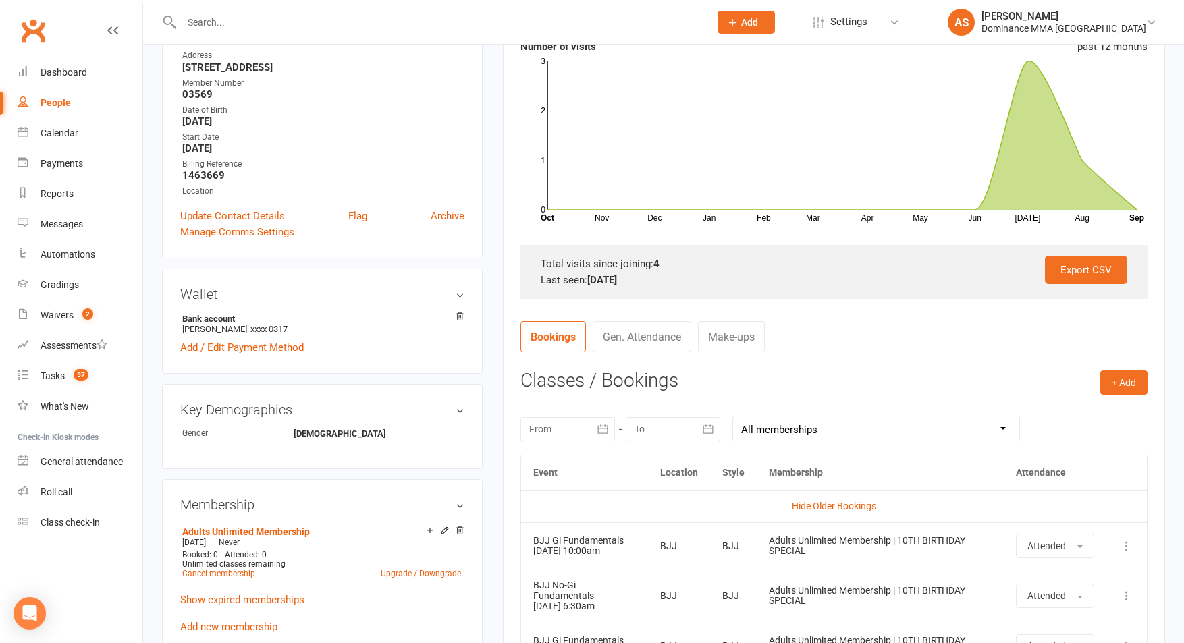
scroll to position [0, 0]
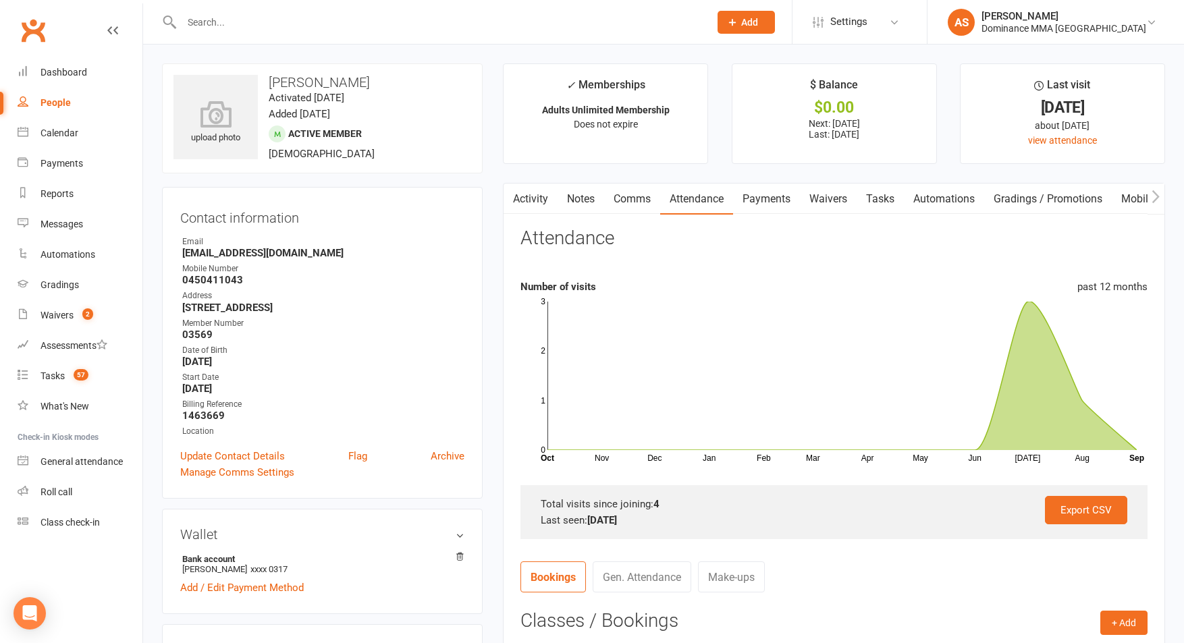
click at [786, 202] on link "Payments" at bounding box center [766, 199] width 67 height 31
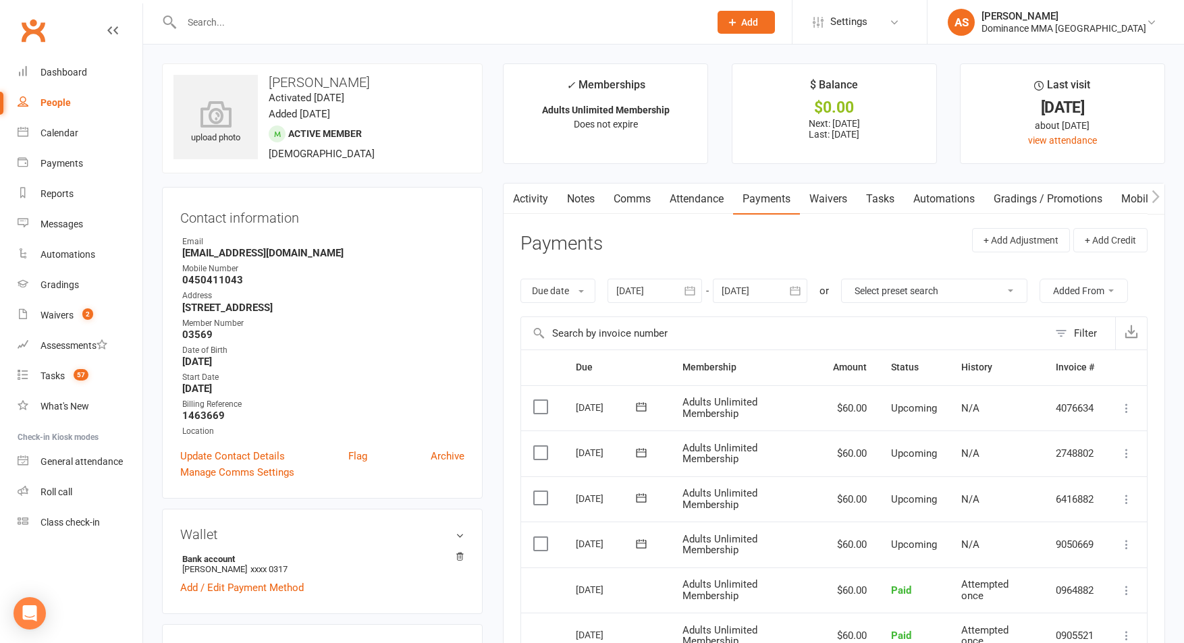
click at [881, 207] on link "Tasks" at bounding box center [880, 199] width 47 height 31
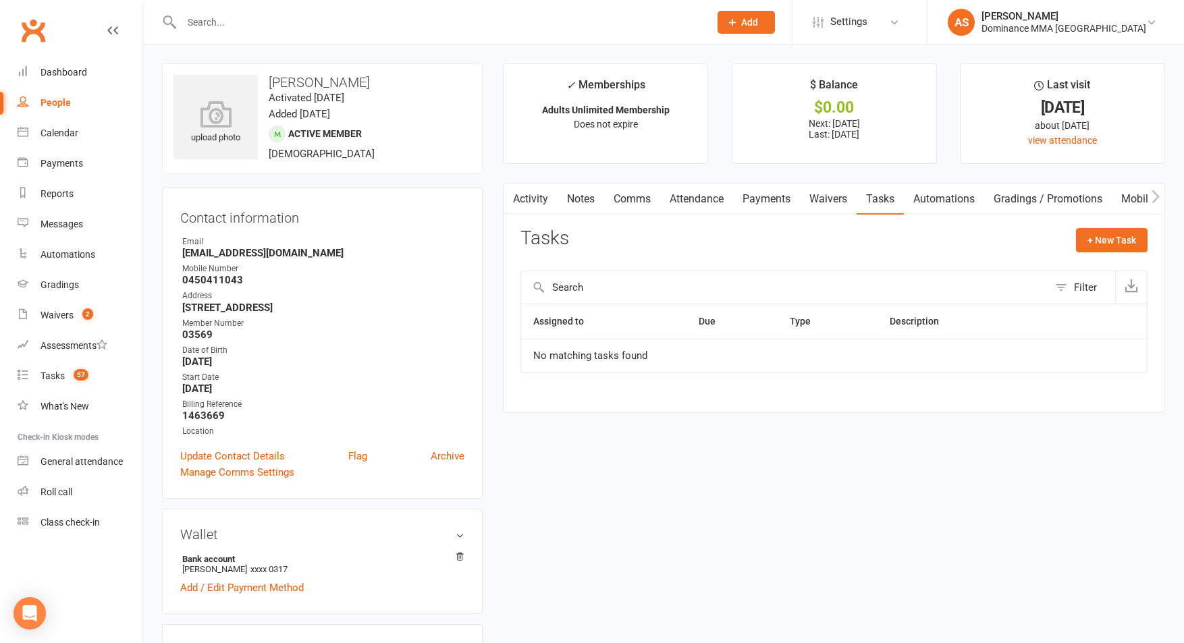
click at [838, 197] on link "Waivers" at bounding box center [828, 199] width 57 height 31
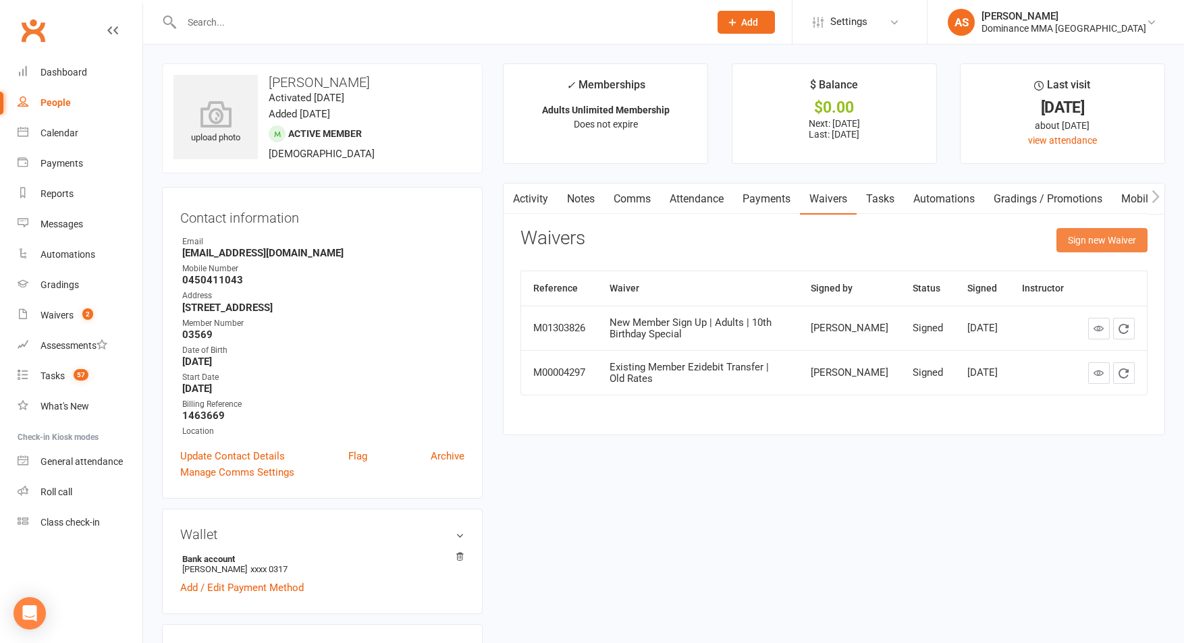
click at [1073, 239] on button "Sign new Waiver" at bounding box center [1101, 240] width 91 height 24
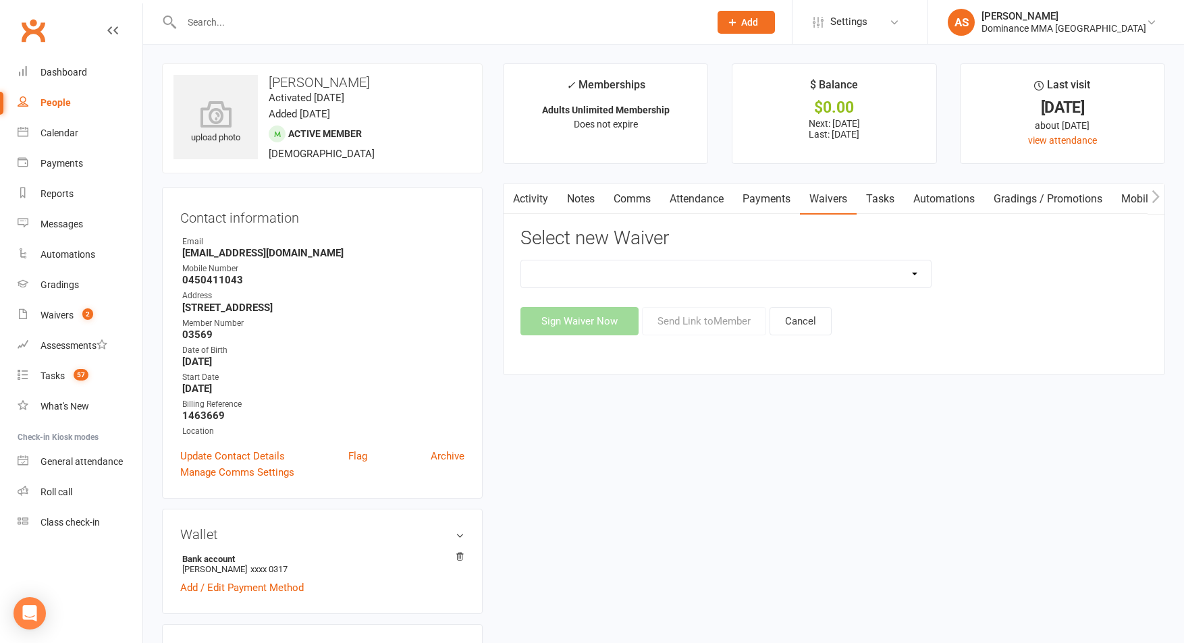
click at [807, 281] on select "Member | Cancellation | Adults Member | Injury Report Form (FOH staff use only)…" at bounding box center [726, 274] width 410 height 27
select select "7288"
click at [521, 261] on select "Member | Cancellation | Adults Member | Injury Report Form (FOH staff use only)…" at bounding box center [726, 274] width 410 height 27
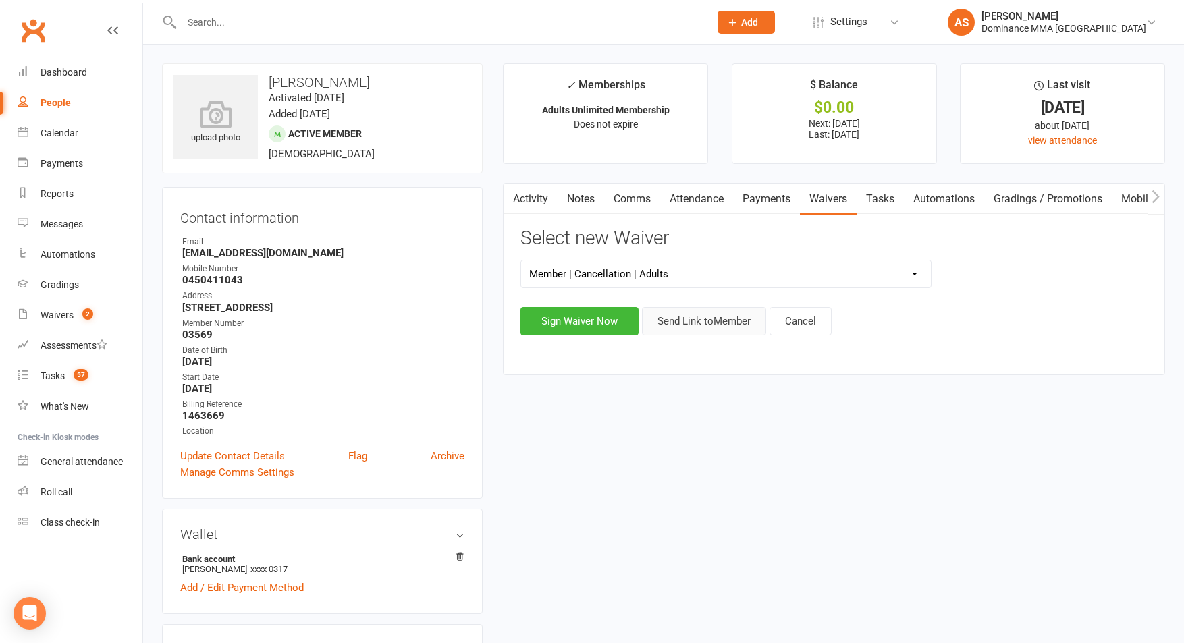
drag, startPoint x: 691, startPoint y: 329, endPoint x: 782, endPoint y: 333, distance: 90.5
click at [691, 329] on button "Send Link to Member" at bounding box center [704, 321] width 124 height 28
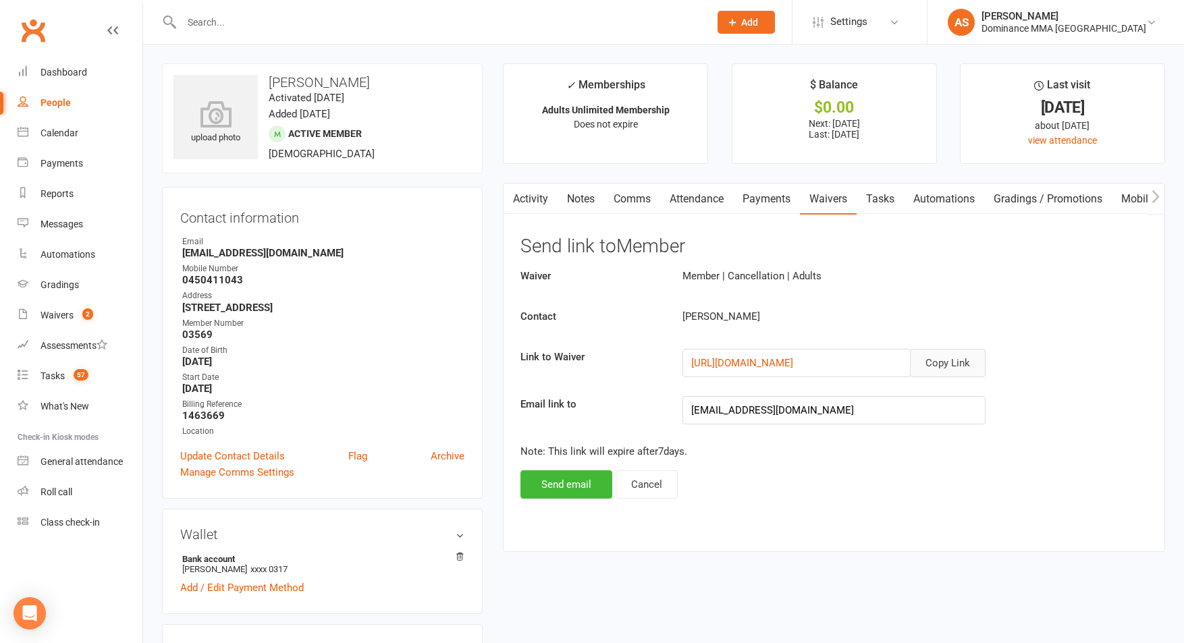
click at [977, 356] on button "Copy Link" at bounding box center [948, 363] width 76 height 28
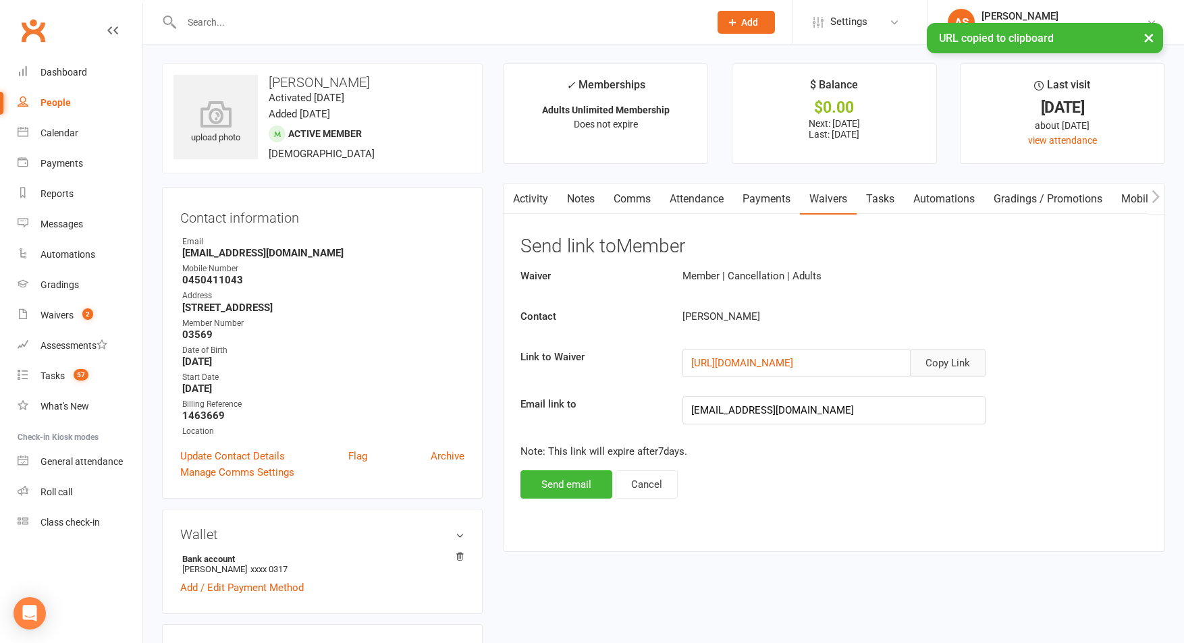
click at [646, 205] on link "Comms" at bounding box center [632, 199] width 56 height 31
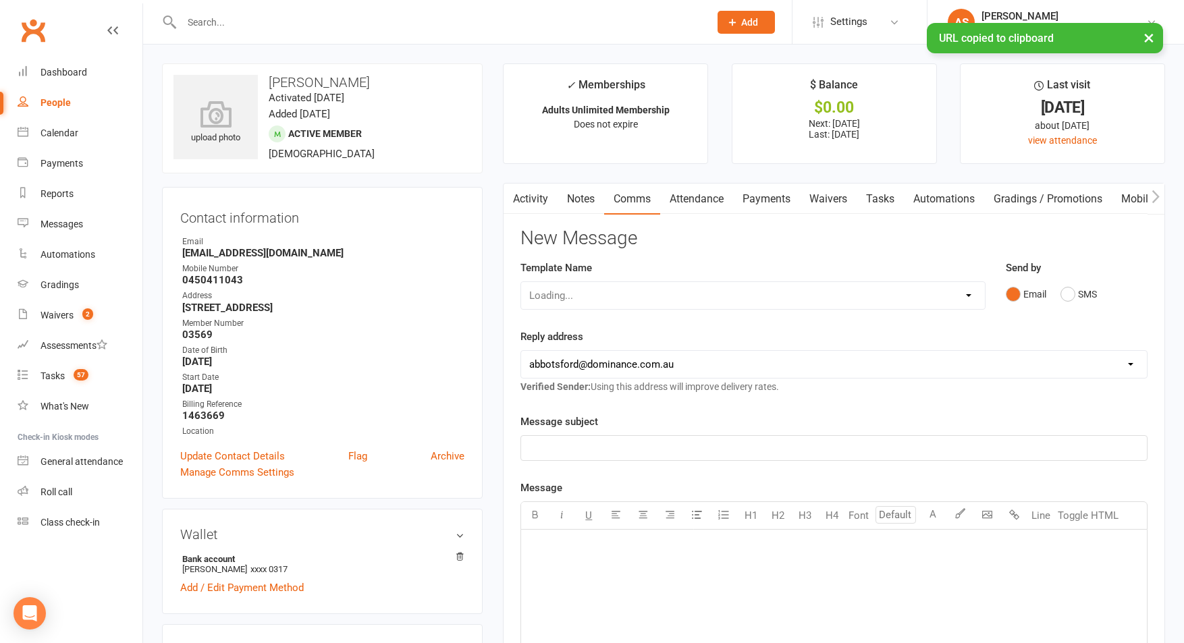
click at [616, 301] on select "Loading..." at bounding box center [753, 295] width 464 height 27
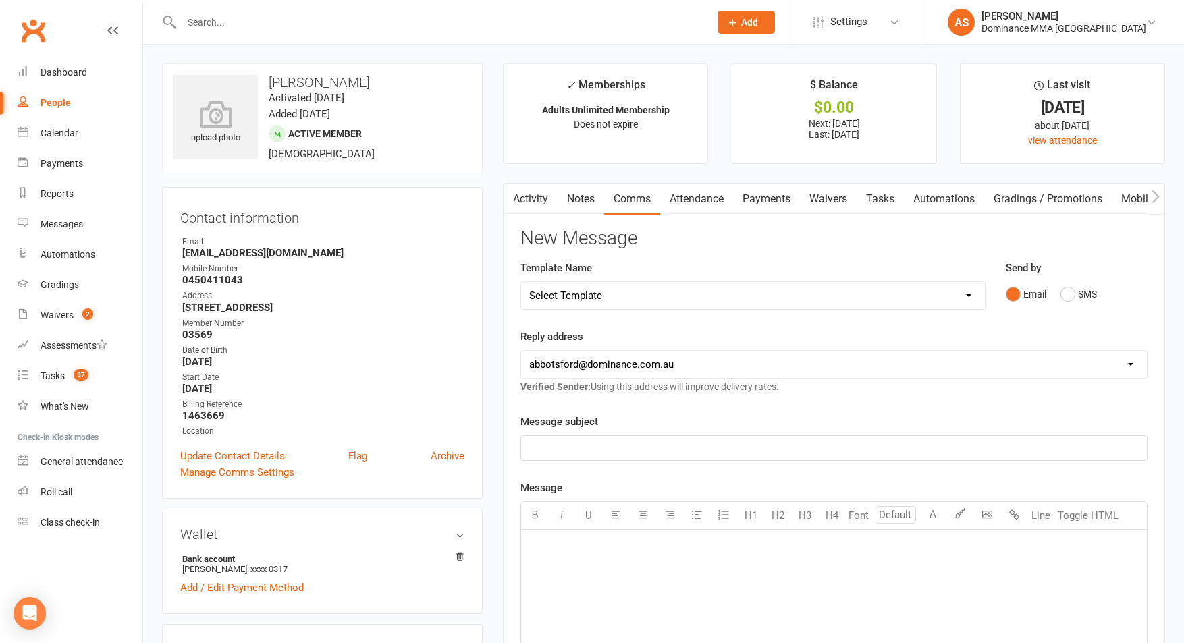
select select "7"
click at [521, 282] on select "Select Template [Email] MARKETING | 10TH BIRTHDAY SPECIAL | CANCELLED MEMBERS […" at bounding box center [753, 295] width 464 height 27
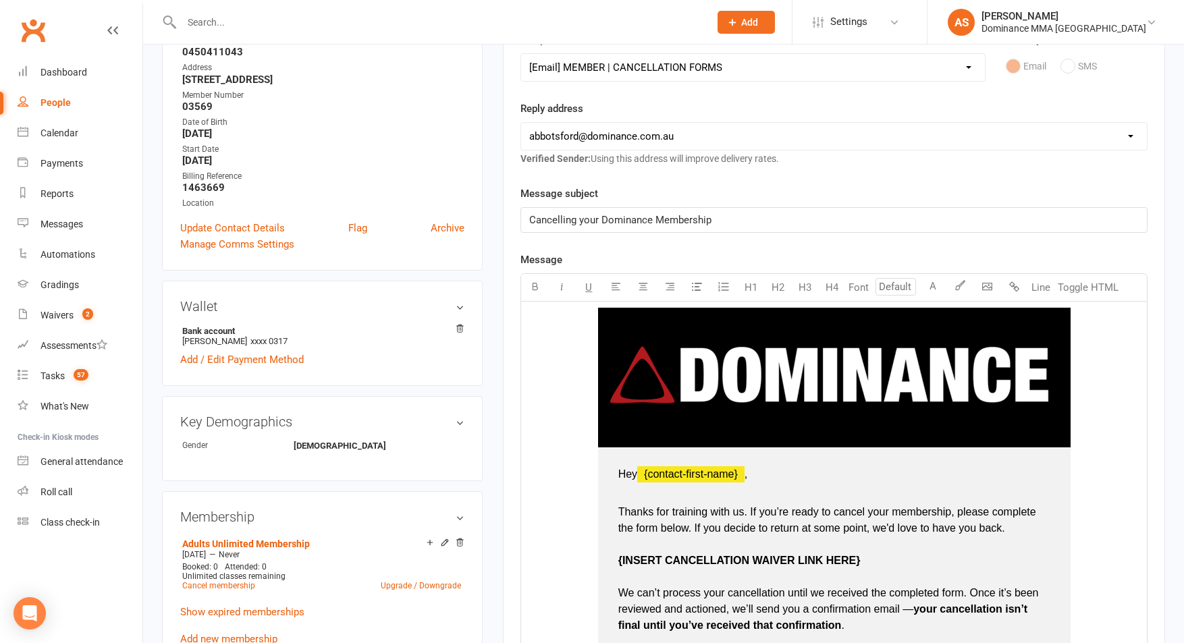
scroll to position [230, 0]
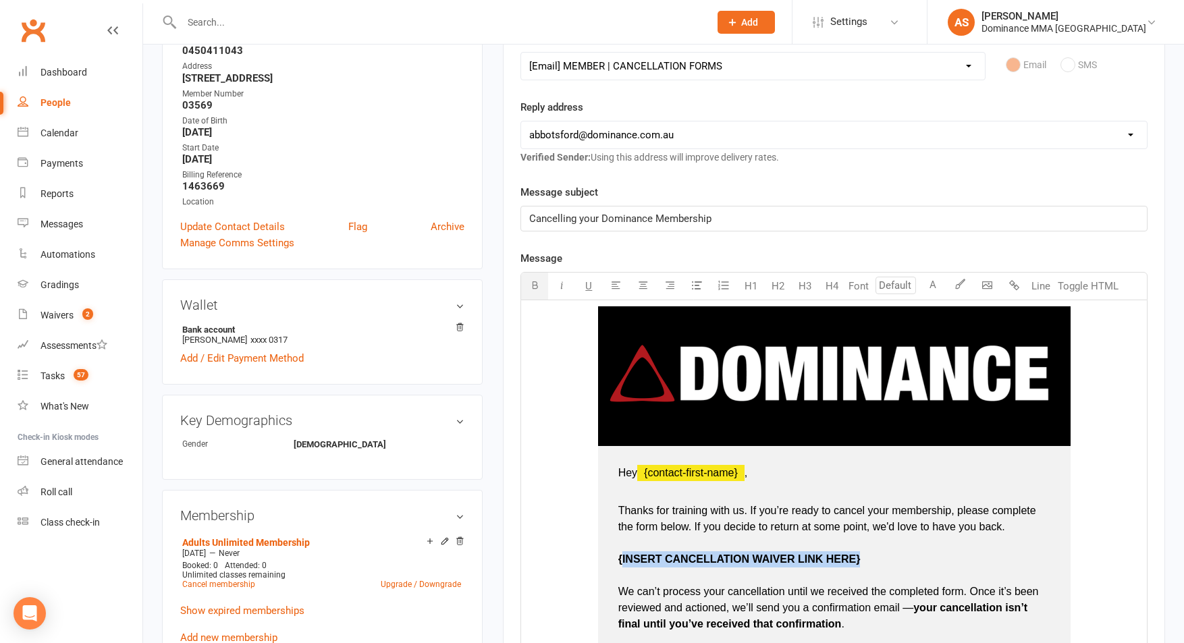
drag, startPoint x: 871, startPoint y: 562, endPoint x: 824, endPoint y: 416, distance: 153.7
click at [619, 560] on p "Thanks for training with us. If you’re ready to cancel your membership, please …" at bounding box center [834, 576] width 432 height 178
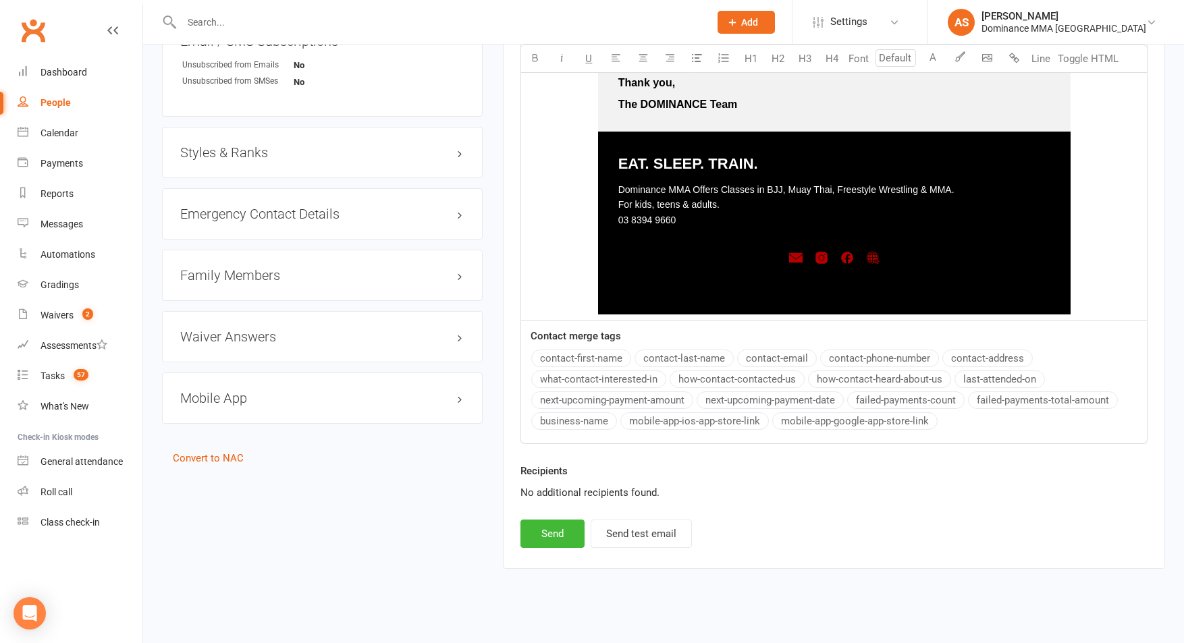
scroll to position [1015, 0]
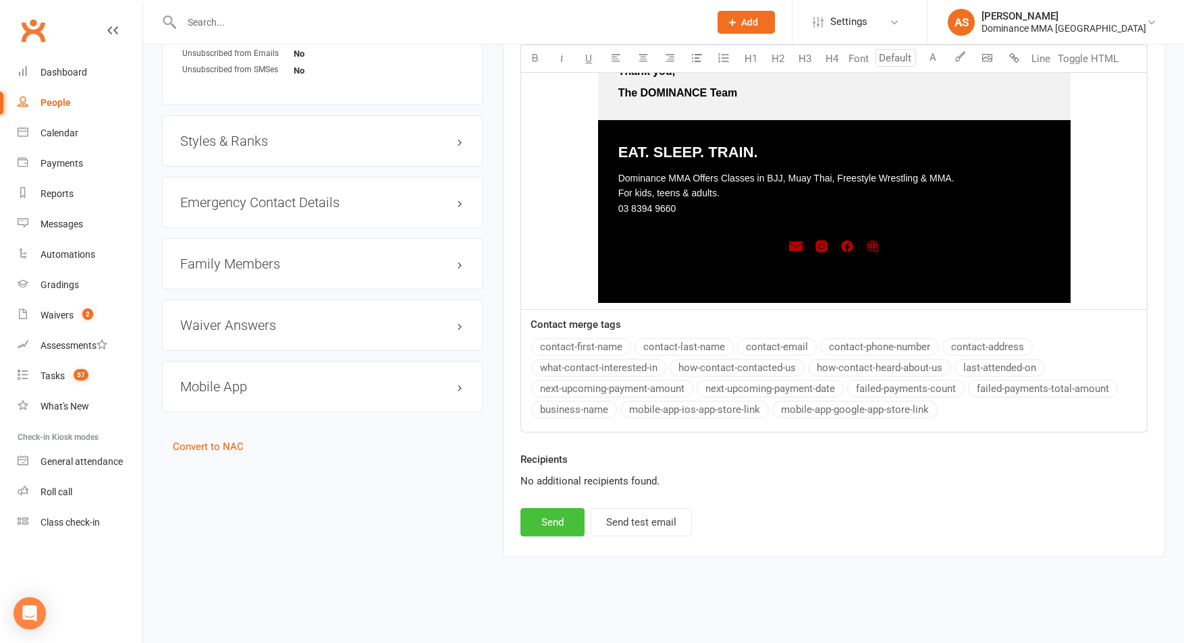
click at [547, 535] on button "Send" at bounding box center [552, 522] width 64 height 28
select select
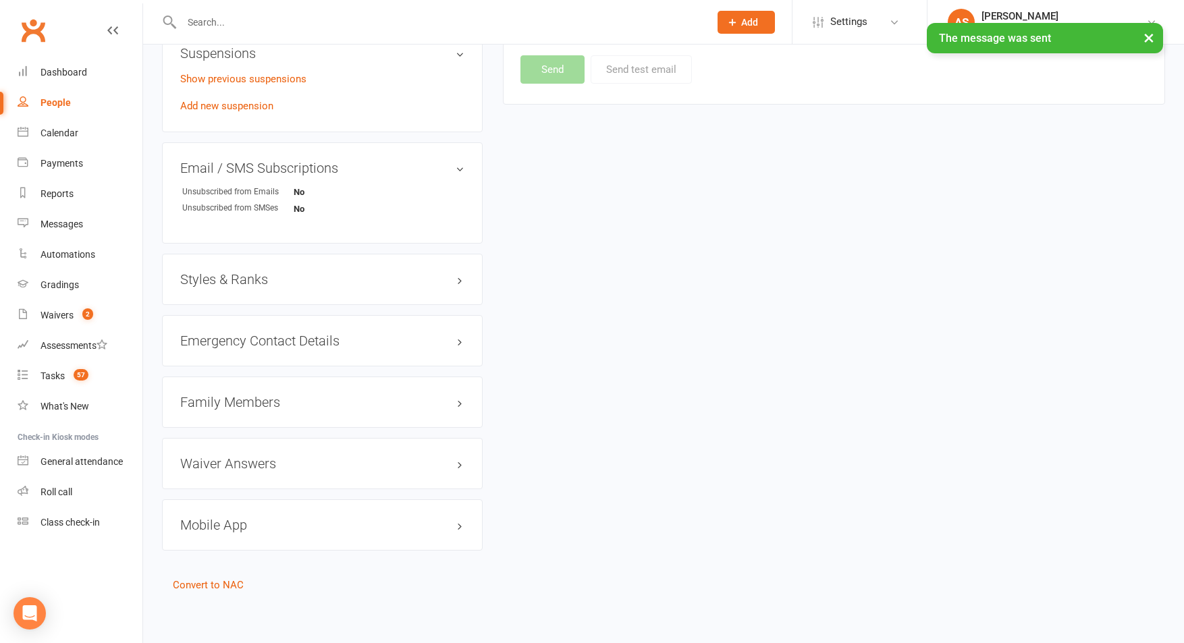
scroll to position [0, 0]
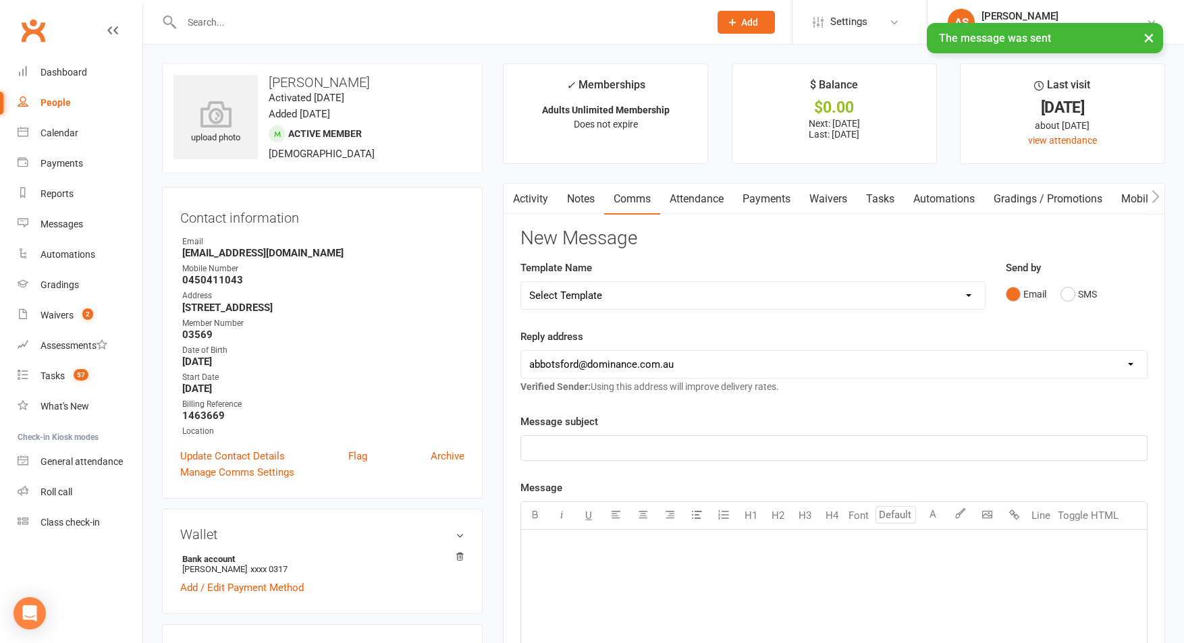
click at [586, 200] on link "Notes" at bounding box center [581, 199] width 47 height 31
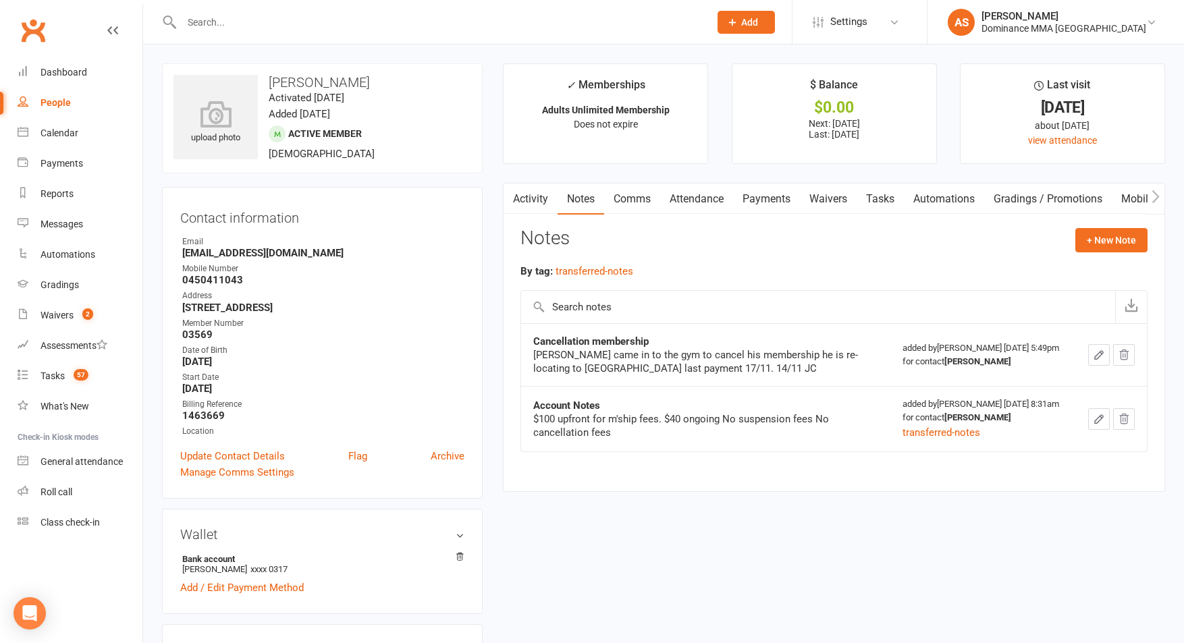
click at [888, 198] on link "Tasks" at bounding box center [880, 199] width 47 height 31
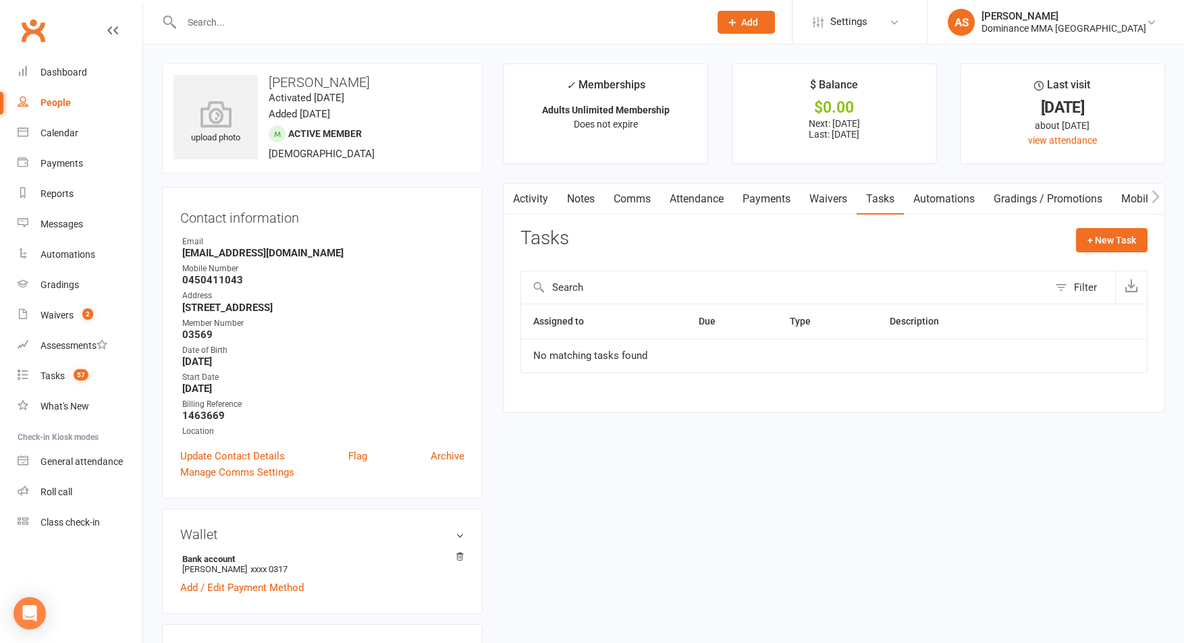
click at [757, 198] on link "Payments" at bounding box center [766, 199] width 67 height 31
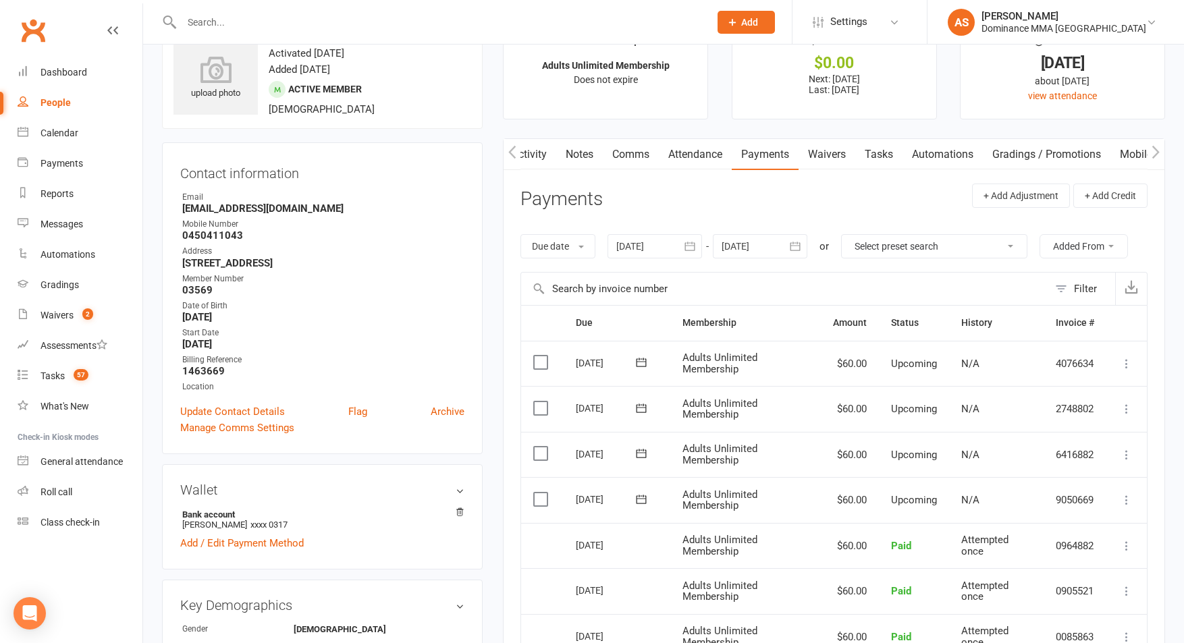
scroll to position [58, 0]
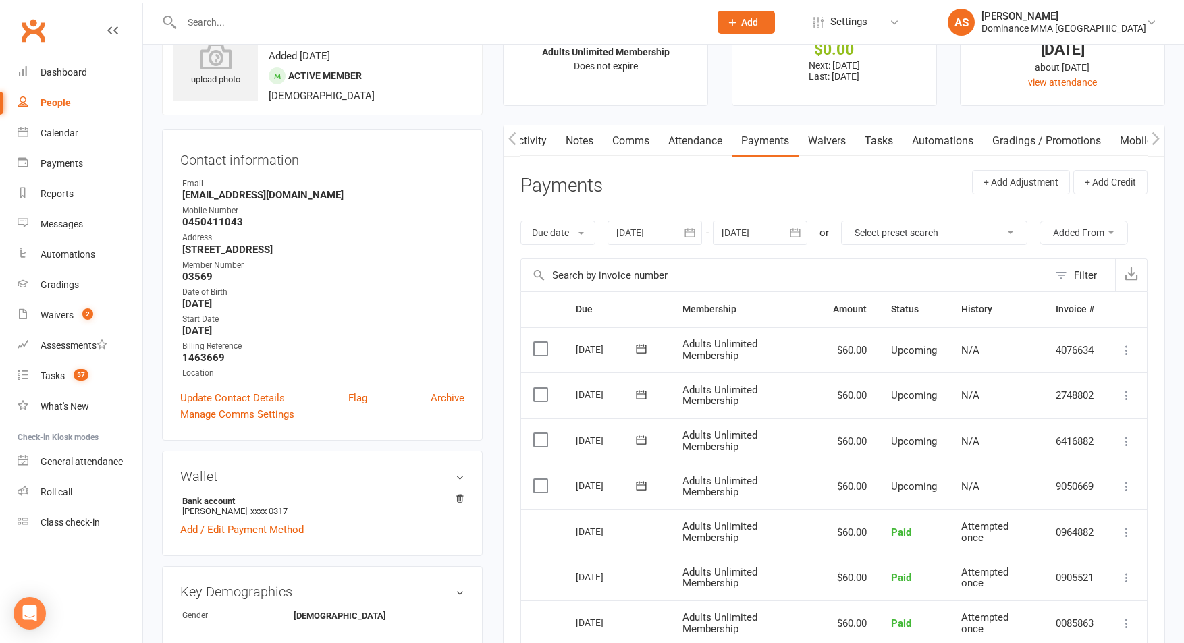
click at [300, 19] on input "text" at bounding box center [439, 22] width 522 height 19
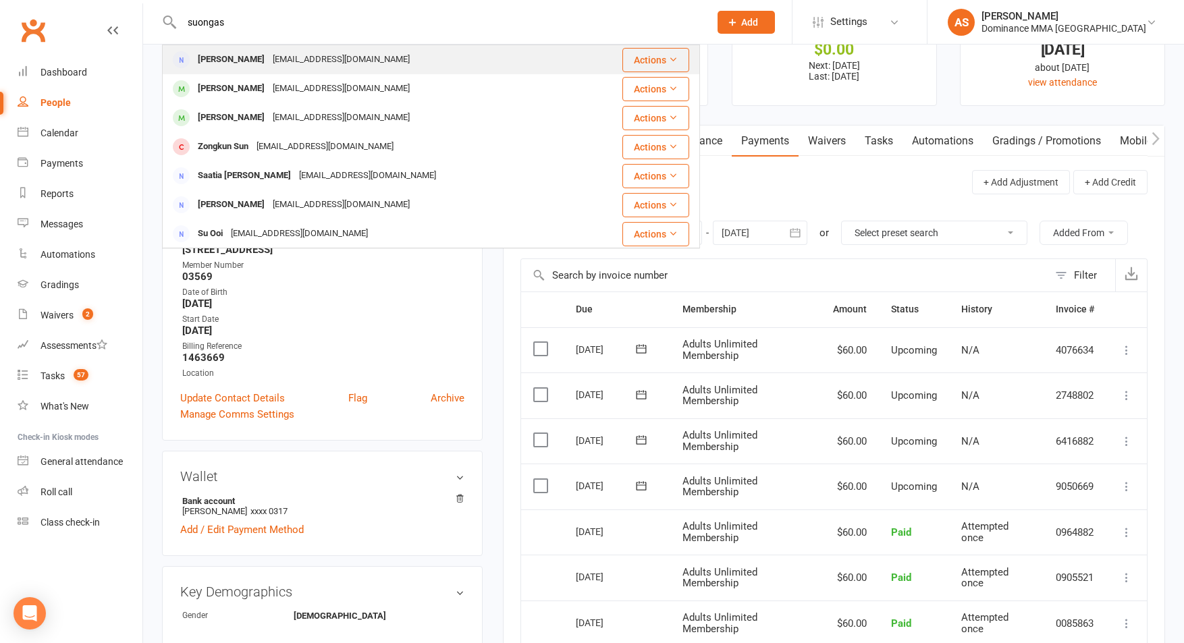
type input "suongas"
click at [269, 55] on div "[EMAIL_ADDRESS][DOMAIN_NAME]" at bounding box center [341, 60] width 145 height 20
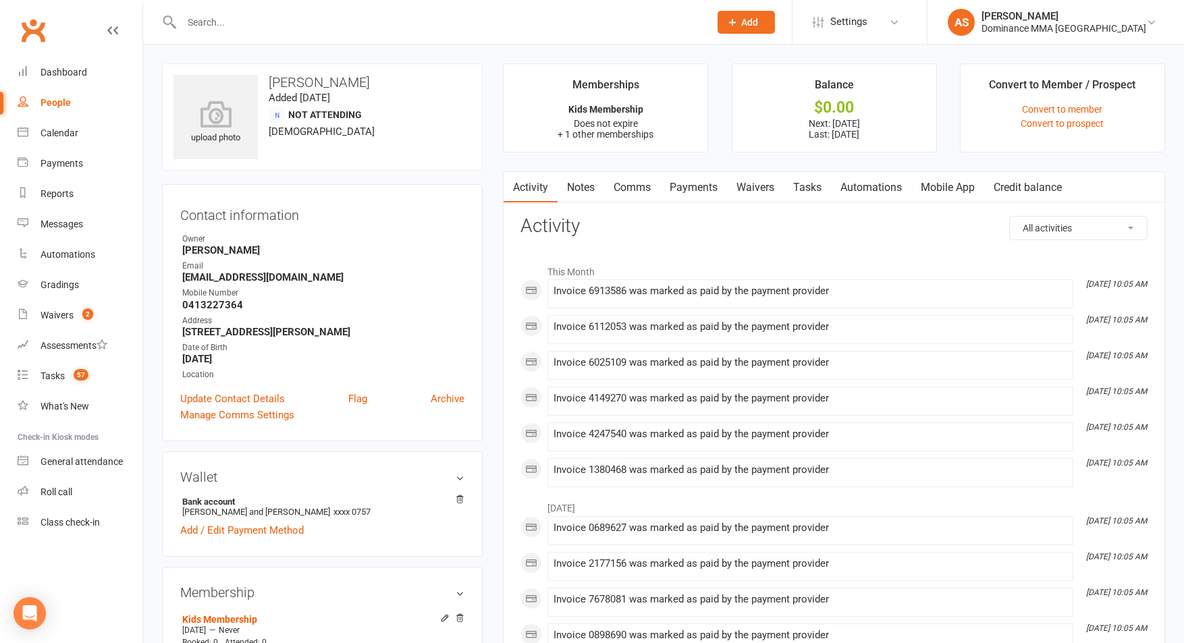
click at [759, 191] on link "Waivers" at bounding box center [755, 187] width 57 height 31
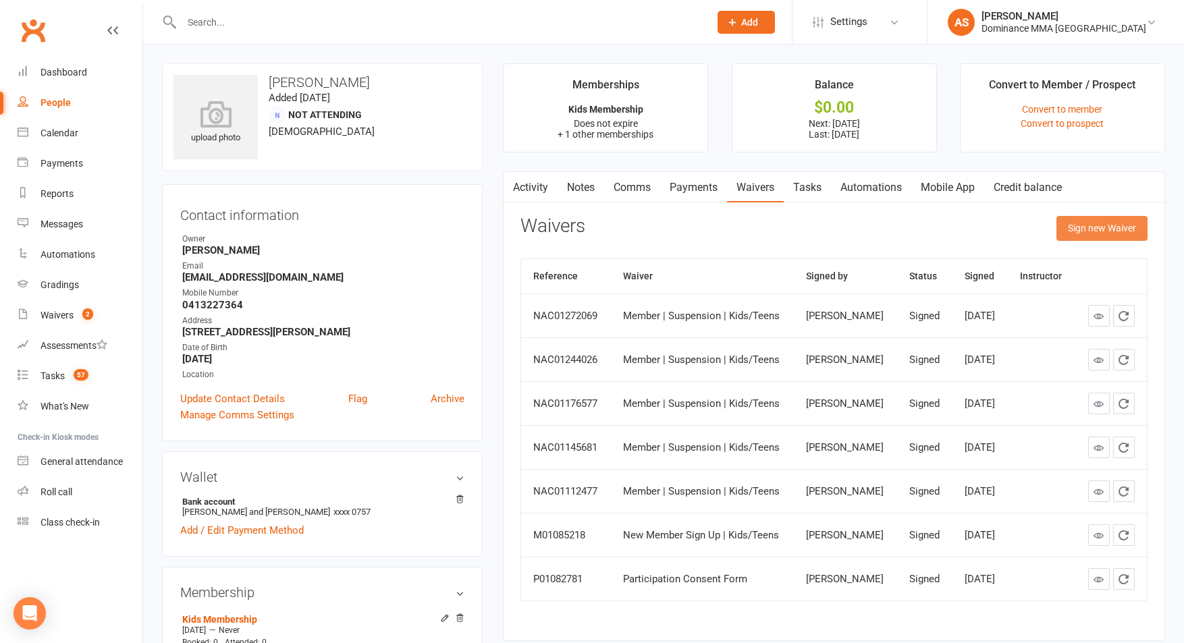
click at [1091, 227] on button "Sign new Waiver" at bounding box center [1101, 228] width 91 height 24
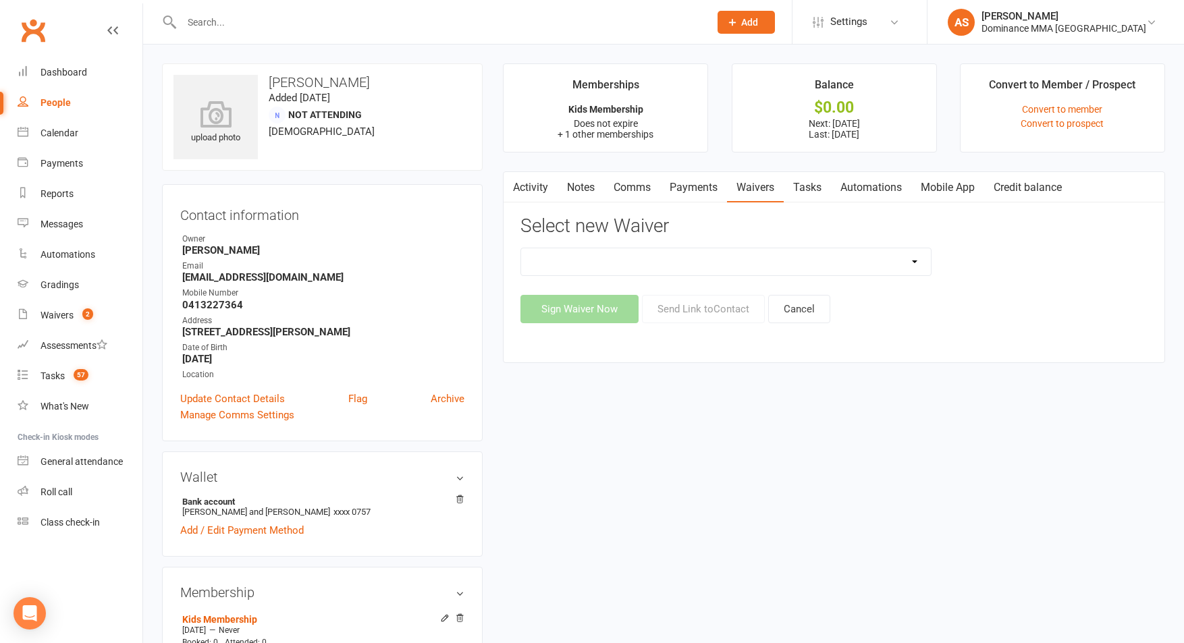
click at [888, 261] on select "Member | Cancellation | Adults Member | Cancellation | Kids/Teens Member | Inju…" at bounding box center [726, 261] width 410 height 27
select select "7292"
click at [521, 248] on select "Member | Cancellation | Adults Member | Cancellation | Kids/Teens Member | Inju…" at bounding box center [726, 261] width 410 height 27
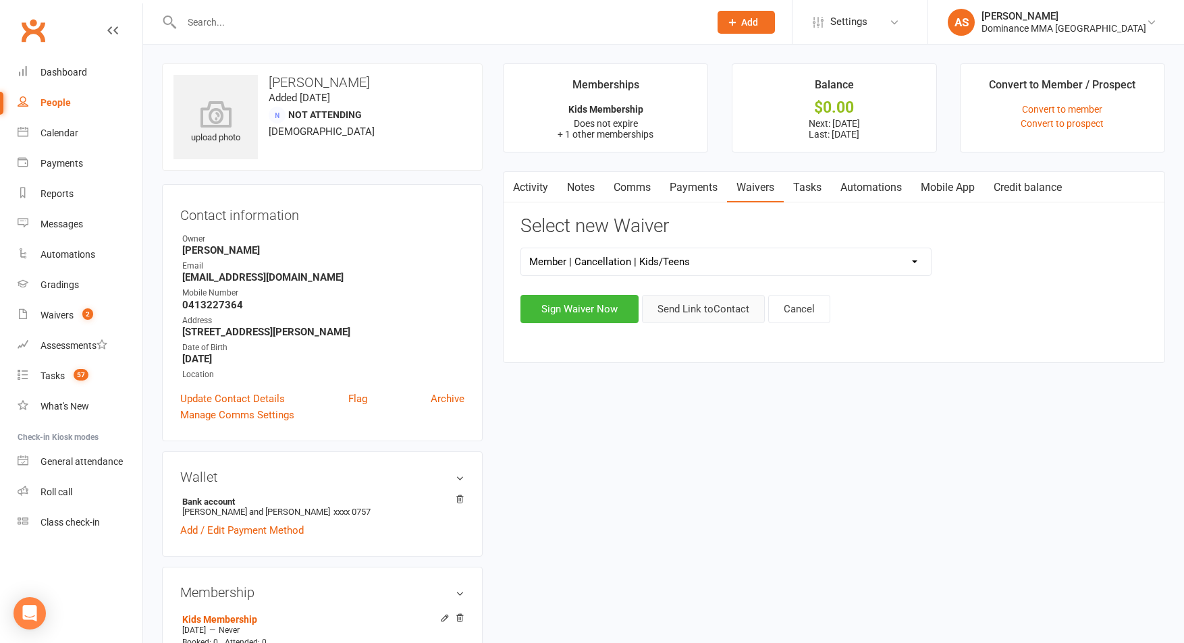
drag, startPoint x: 734, startPoint y: 313, endPoint x: 755, endPoint y: 314, distance: 20.9
click at [734, 313] on button "Send Link to Contact" at bounding box center [703, 309] width 123 height 28
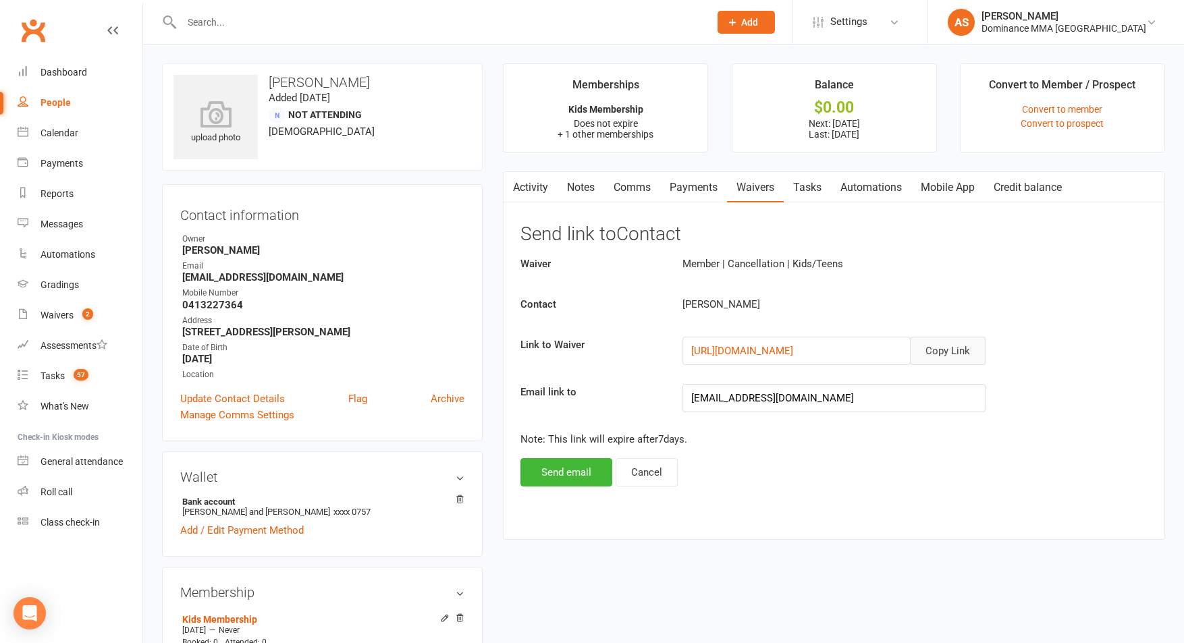
drag, startPoint x: 961, startPoint y: 348, endPoint x: 711, endPoint y: 250, distance: 268.2
click at [957, 346] on button "Copy Link" at bounding box center [948, 351] width 76 height 28
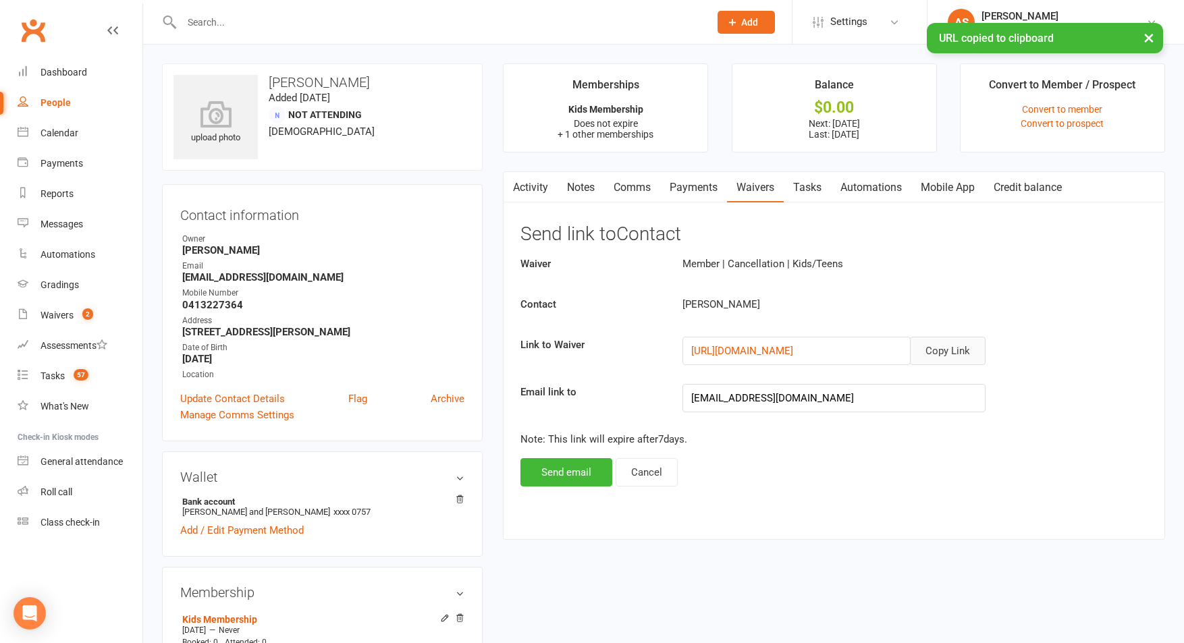
click at [625, 192] on link "Comms" at bounding box center [632, 187] width 56 height 31
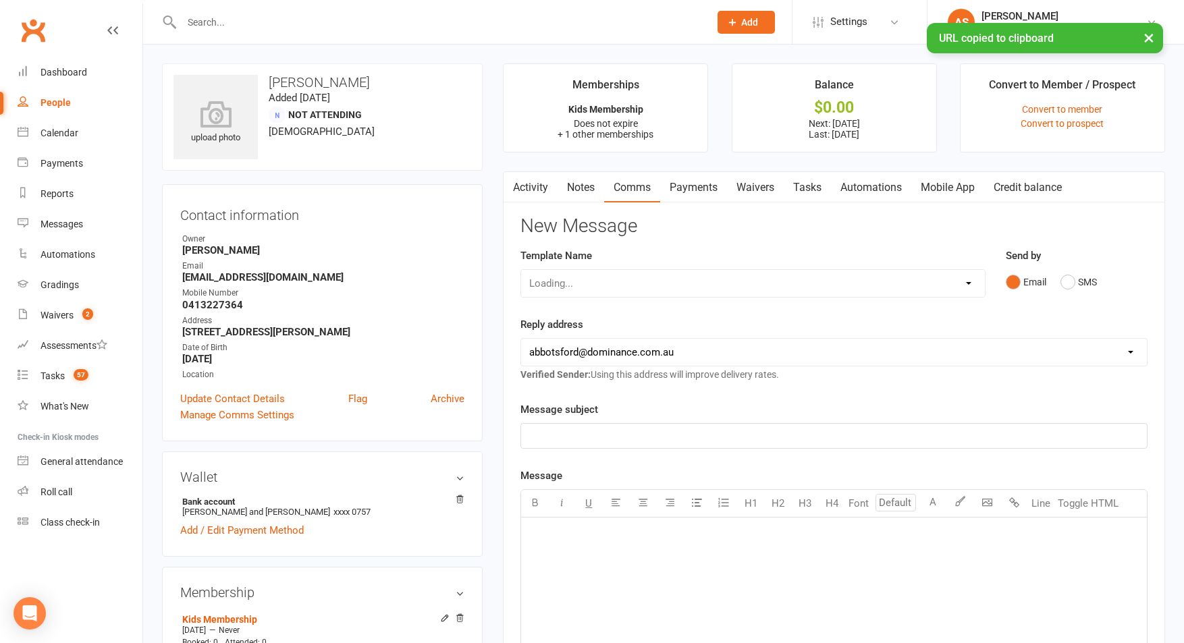
drag, startPoint x: 622, startPoint y: 293, endPoint x: 624, endPoint y: 286, distance: 7.7
click at [622, 292] on div "Loading..." at bounding box center [752, 283] width 465 height 28
click at [615, 286] on select "Select Template [Email] MARKETING | 10TH BIRTHDAY SPECIAL | CANCELLED MEMBERS […" at bounding box center [753, 283] width 464 height 27
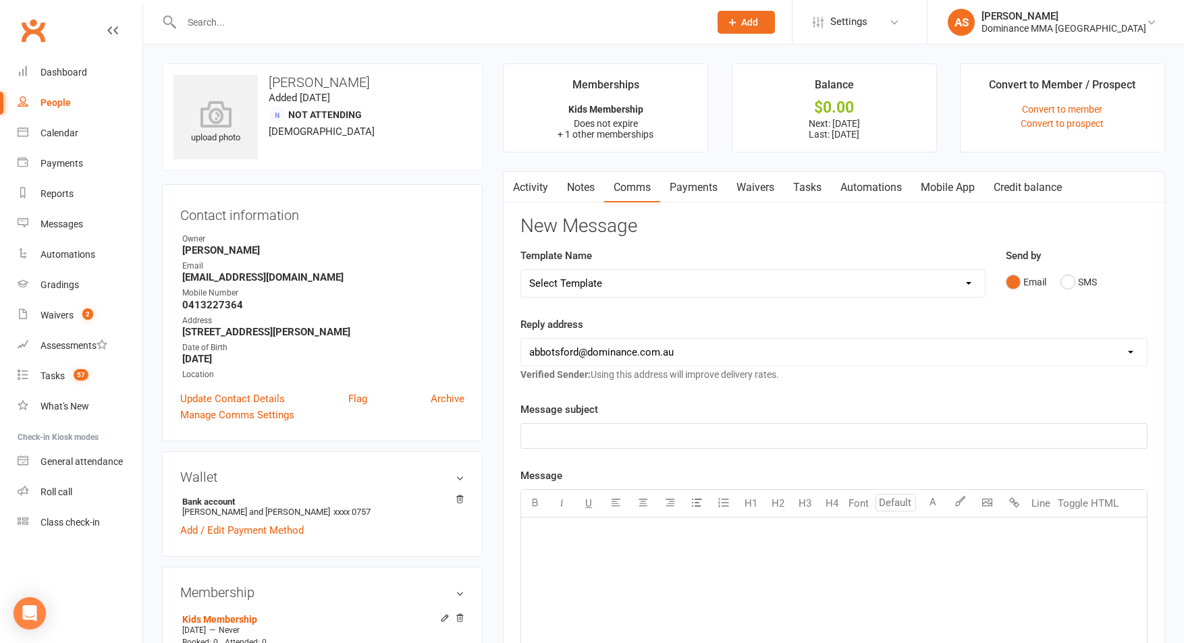
select select "8"
click at [521, 270] on select "Select Template [Email] MARKETING | 10TH BIRTHDAY SPECIAL | CANCELLED MEMBERS […" at bounding box center [753, 283] width 464 height 27
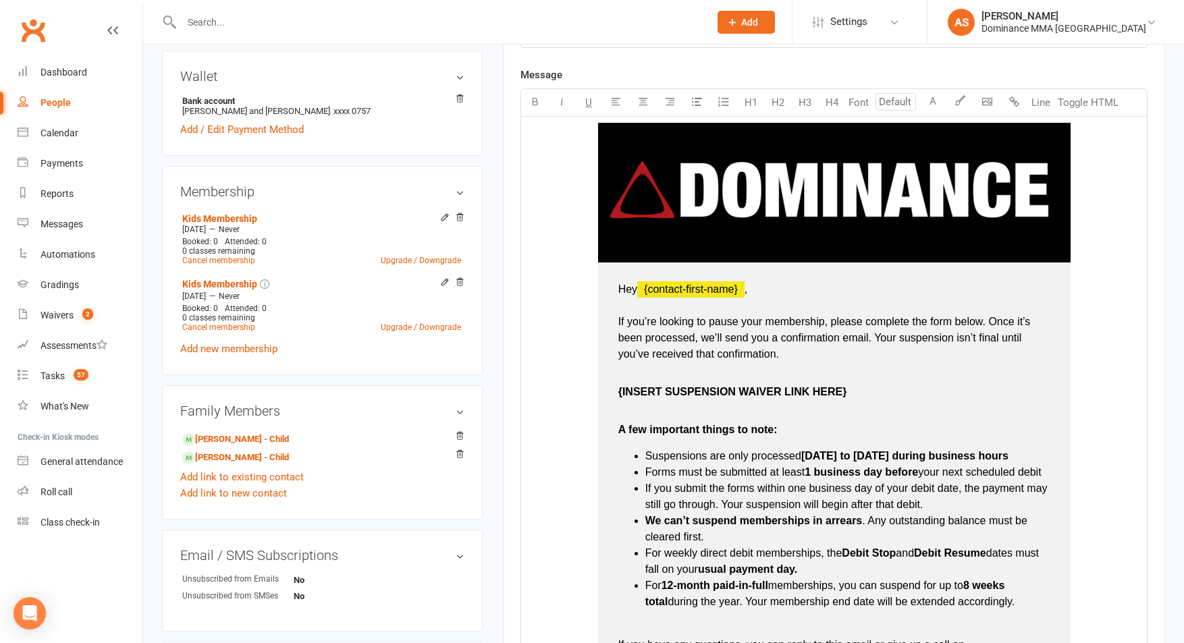
scroll to position [408, 0]
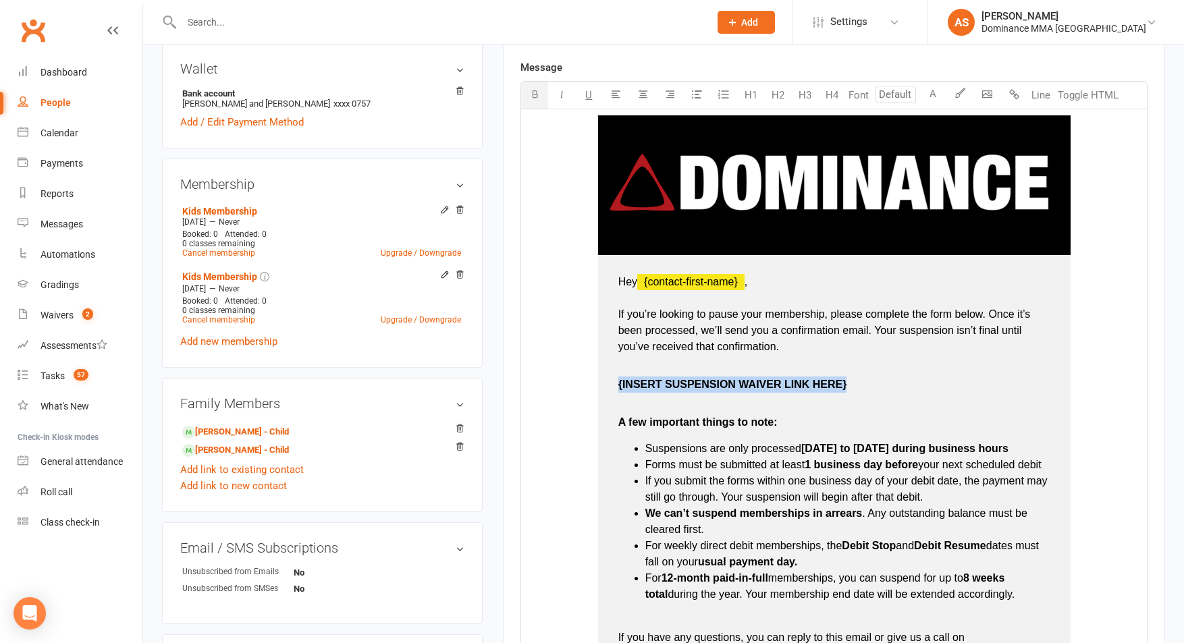
drag, startPoint x: 863, startPoint y: 388, endPoint x: 618, endPoint y: 383, distance: 245.1
click at [618, 381] on p "{INSERT SUSPENSION WAIVER LINK HERE}" at bounding box center [834, 376] width 432 height 32
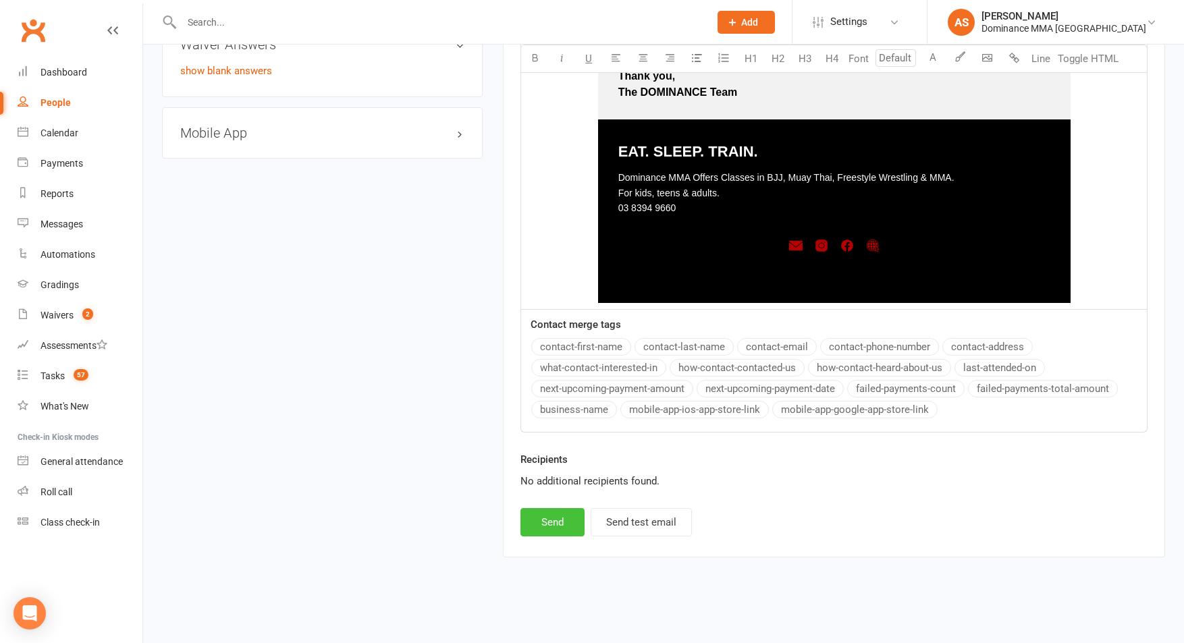
click at [567, 520] on button "Send" at bounding box center [552, 522] width 64 height 28
select select
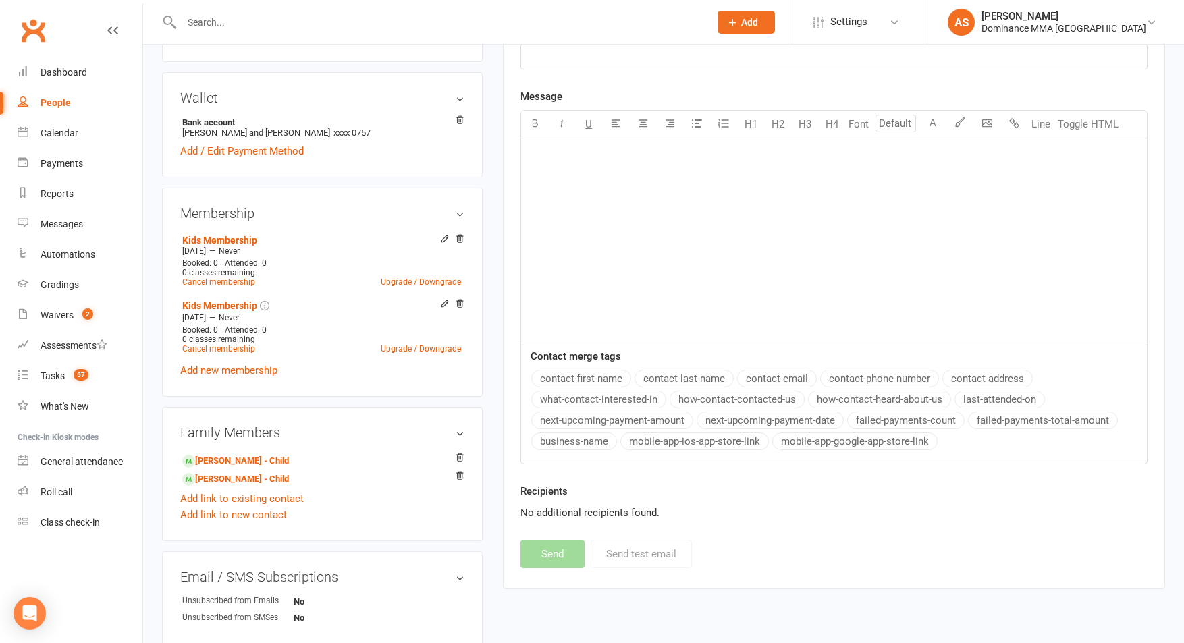
scroll to position [0, 0]
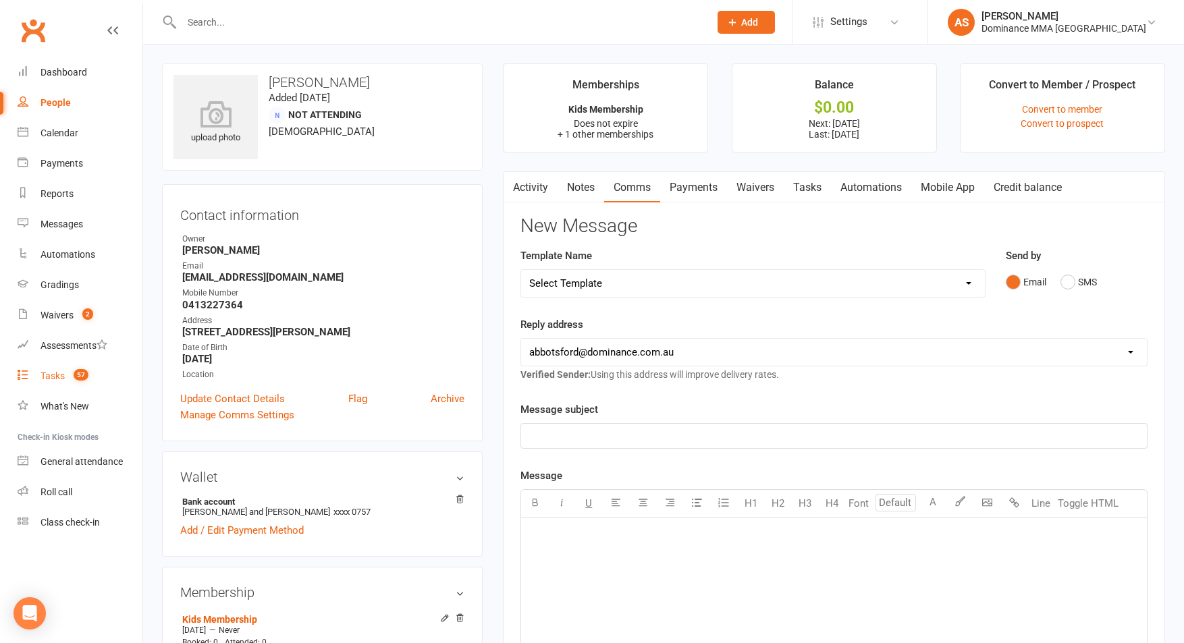
click at [74, 383] on link "Tasks 57" at bounding box center [80, 376] width 125 height 30
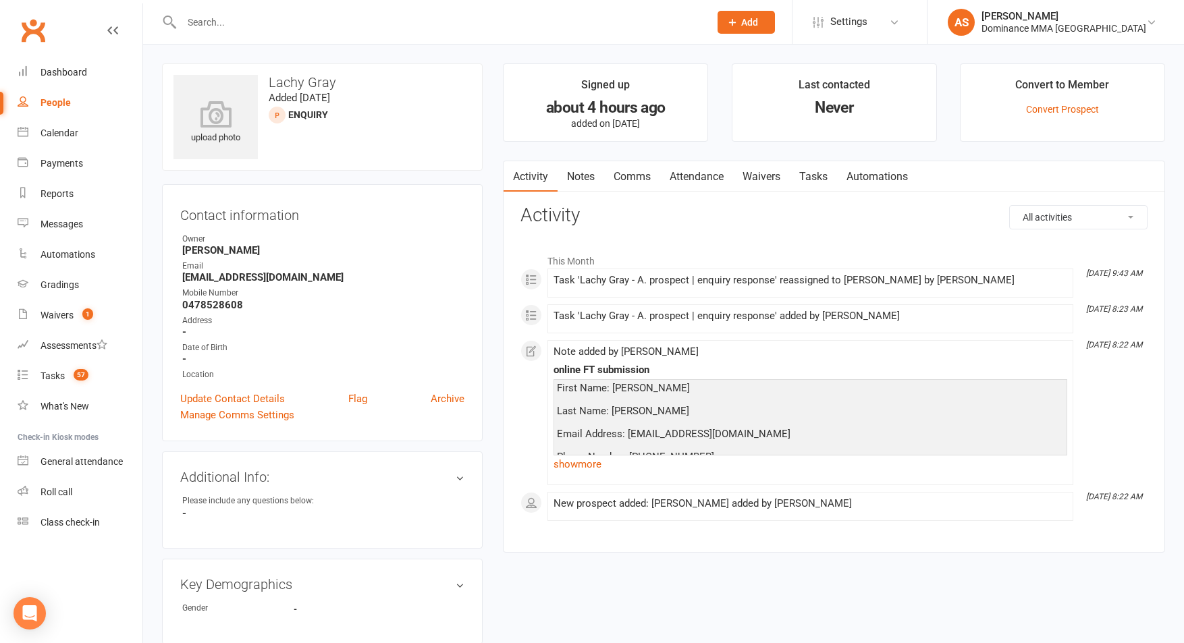
click at [589, 468] on link "show more" at bounding box center [811, 464] width 514 height 19
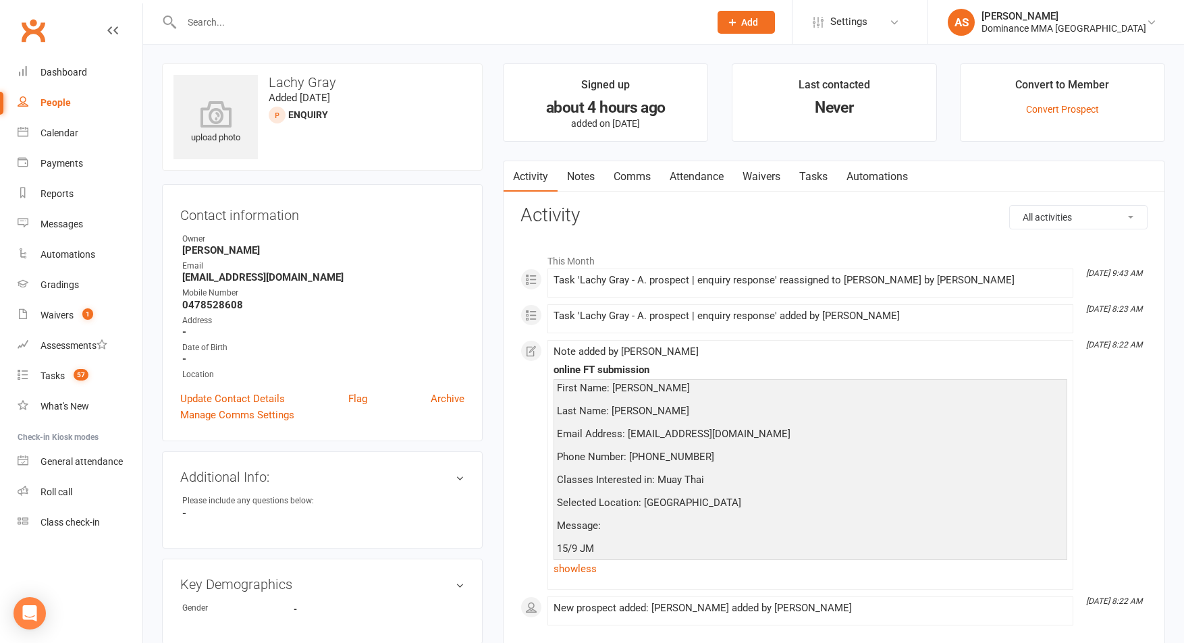
drag, startPoint x: 772, startPoint y: 180, endPoint x: 765, endPoint y: 178, distance: 7.3
click at [770, 180] on link "Waivers" at bounding box center [761, 176] width 57 height 31
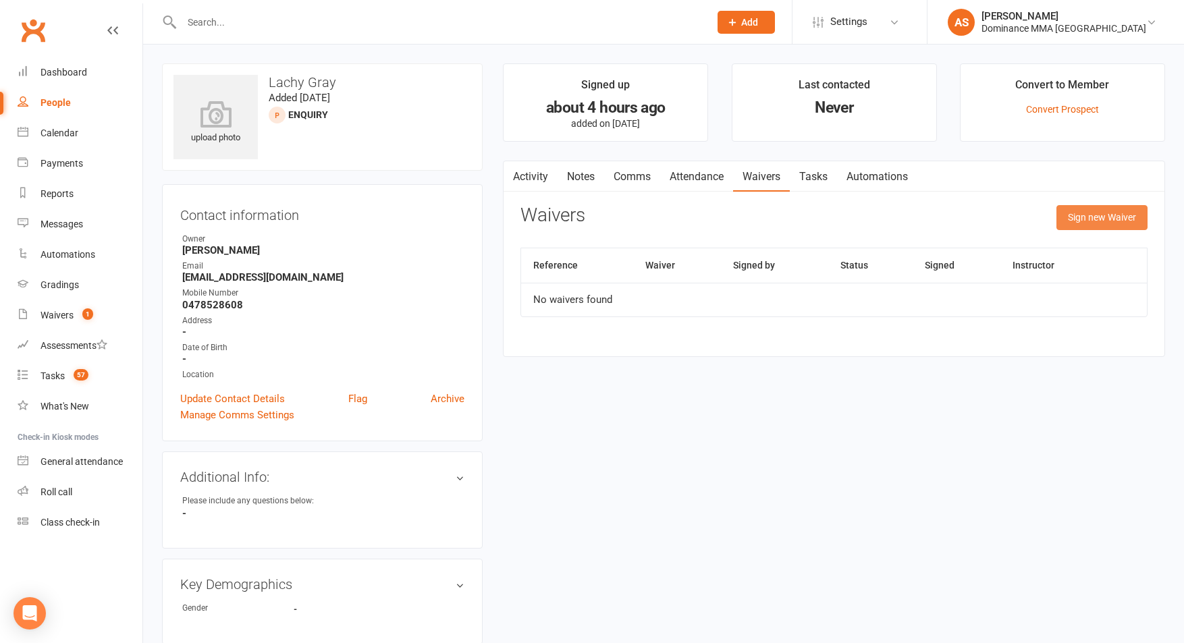
click at [1129, 218] on button "Sign new Waiver" at bounding box center [1101, 217] width 91 height 24
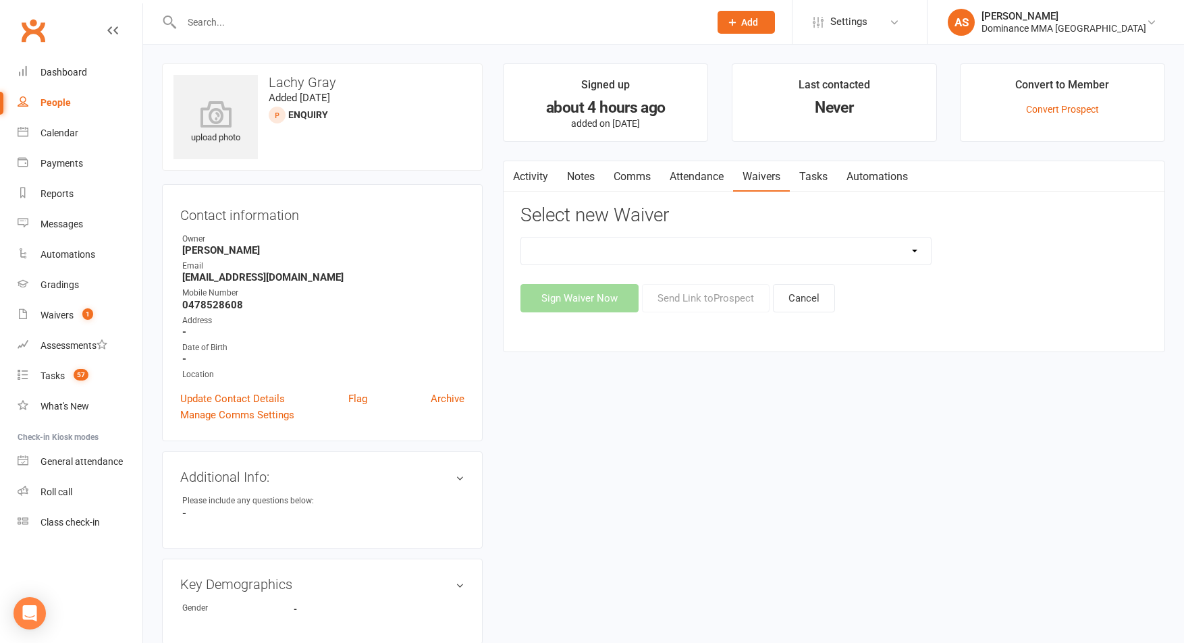
click at [900, 254] on select "Member | Cancellation | Adults Member | Injury Report Form (FOH staff use only)…" at bounding box center [726, 251] width 410 height 27
select select "45"
click at [521, 238] on select "Member | Cancellation | Adults Member | Injury Report Form (FOH staff use only)…" at bounding box center [726, 251] width 410 height 27
click at [709, 304] on button "Send Link to Prospect" at bounding box center [706, 298] width 128 height 28
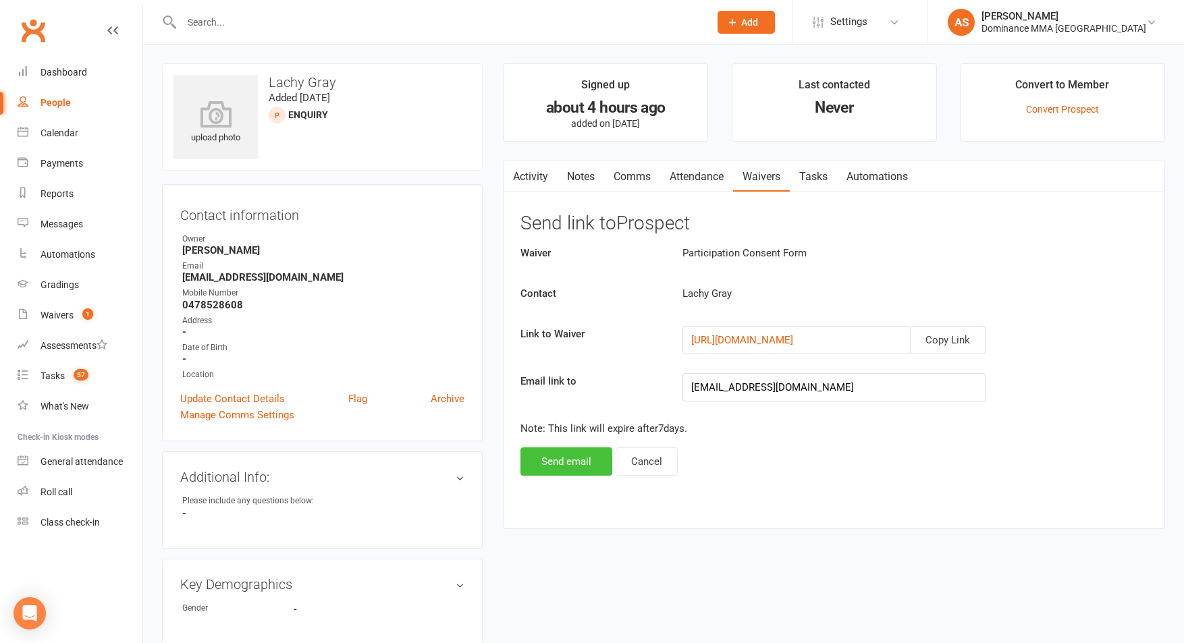
click at [571, 468] on button "Send email" at bounding box center [566, 462] width 92 height 28
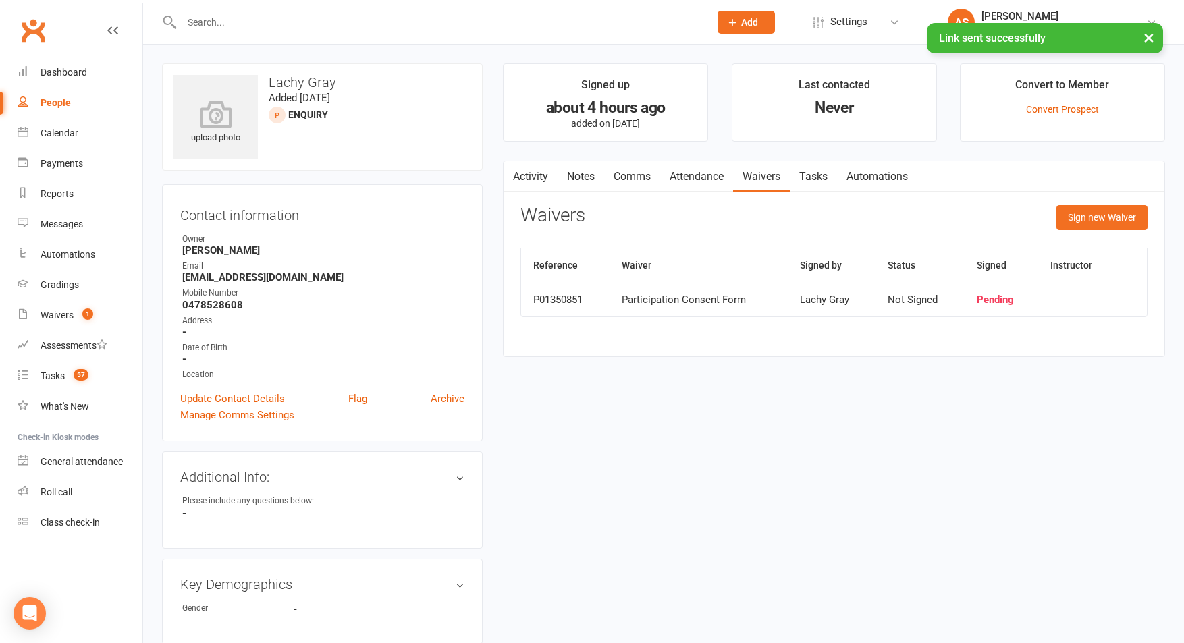
drag, startPoint x: 642, startPoint y: 185, endPoint x: 636, endPoint y: 181, distance: 7.3
click at [642, 185] on link "Comms" at bounding box center [632, 176] width 56 height 31
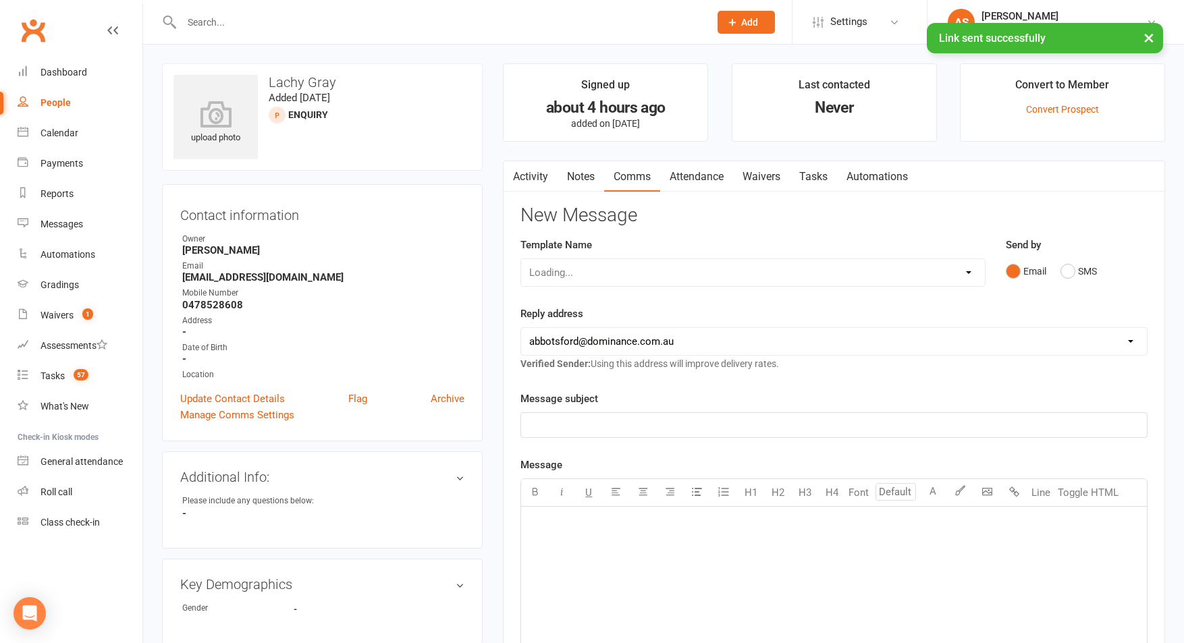
click at [601, 273] on div "Loading..." at bounding box center [752, 273] width 465 height 28
click at [583, 277] on div "Loading..." at bounding box center [752, 273] width 465 height 28
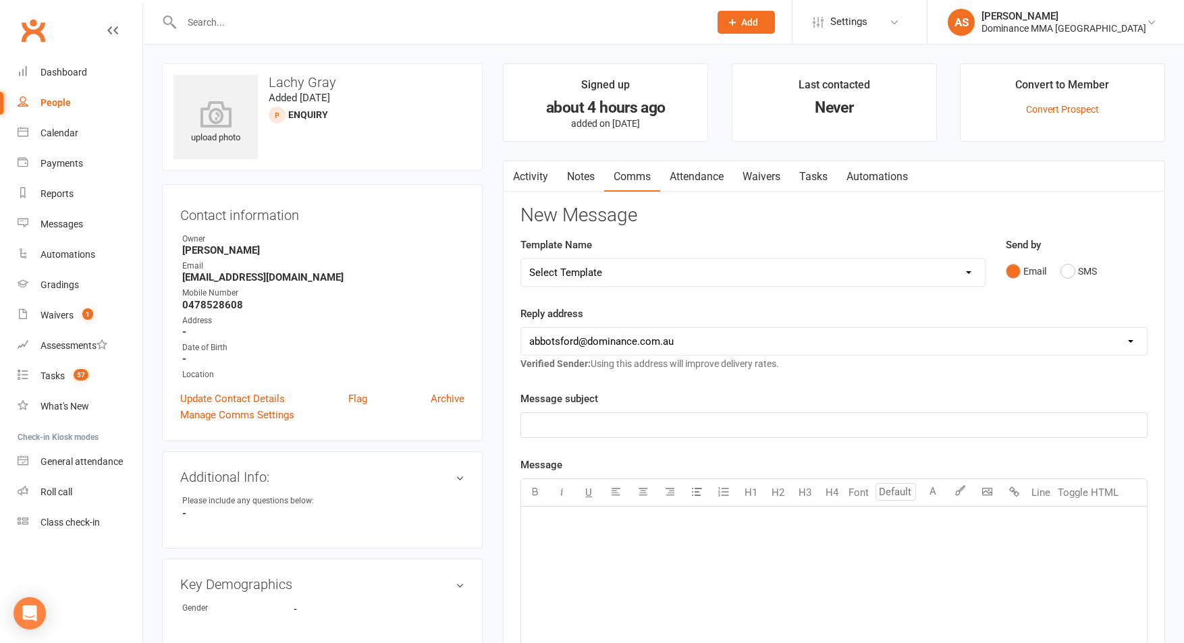
click at [556, 274] on select "Select Template [Email] MARKETING | 10TH BIRTHDAY SPECIAL | CANCELLED MEMBERS […" at bounding box center [753, 272] width 464 height 27
select select "20"
click at [521, 259] on select "Select Template [Email] MARKETING | 10TH BIRTHDAY SPECIAL | CANCELLED MEMBERS […" at bounding box center [753, 272] width 464 height 27
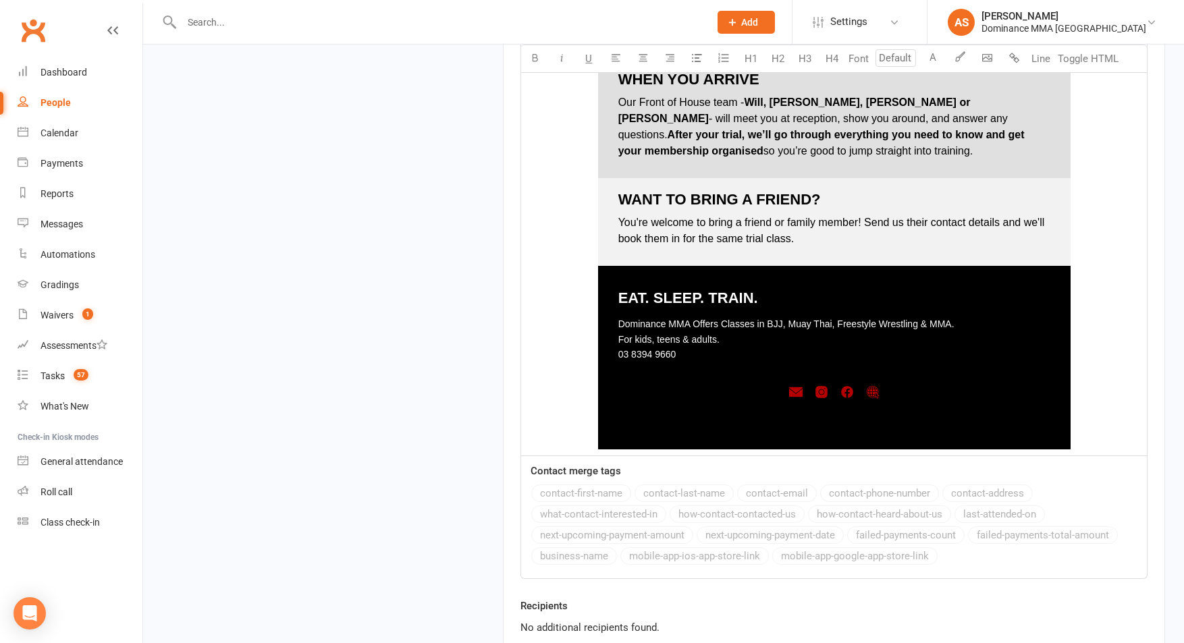
scroll to position [1869, 0]
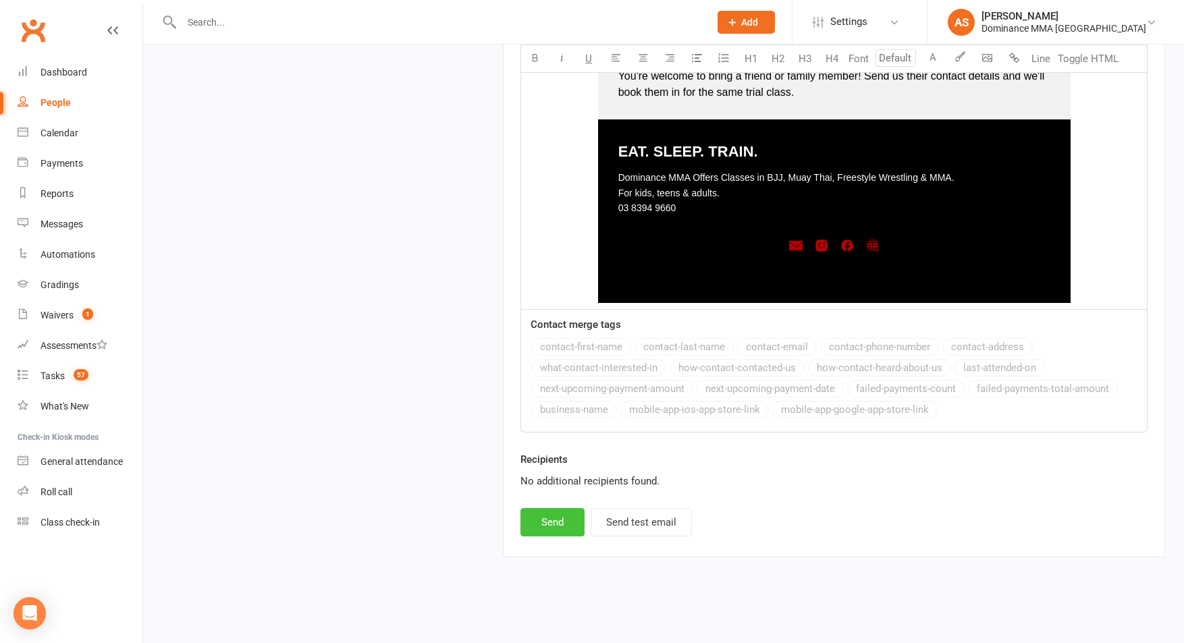
click at [564, 527] on button "Send" at bounding box center [552, 522] width 64 height 28
select select
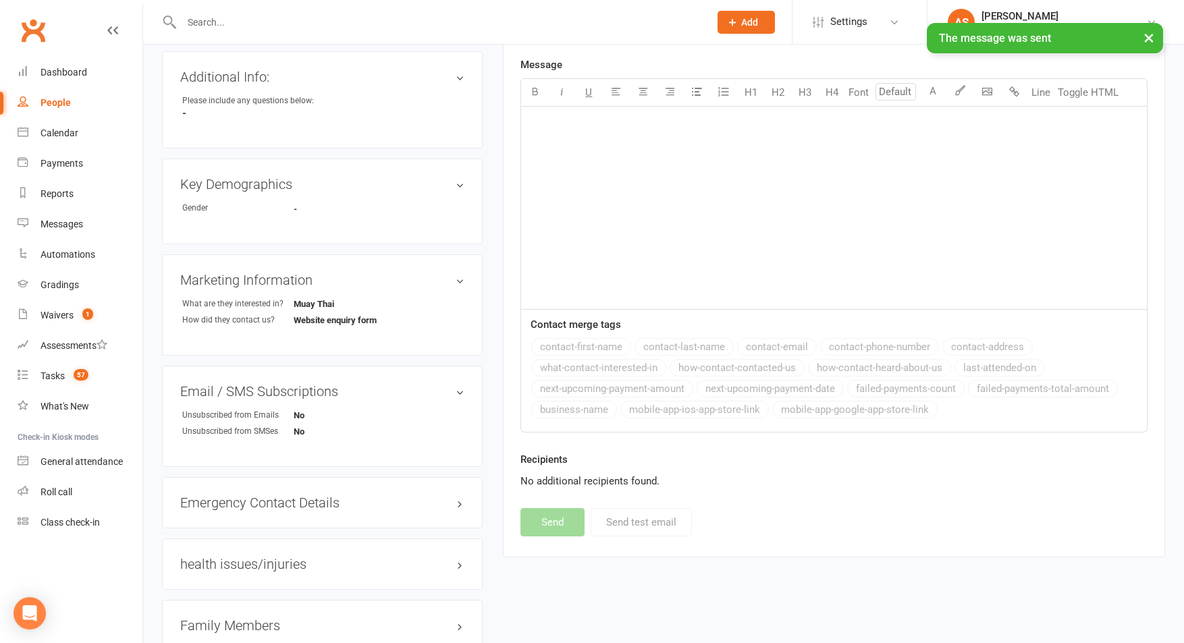
scroll to position [0, 0]
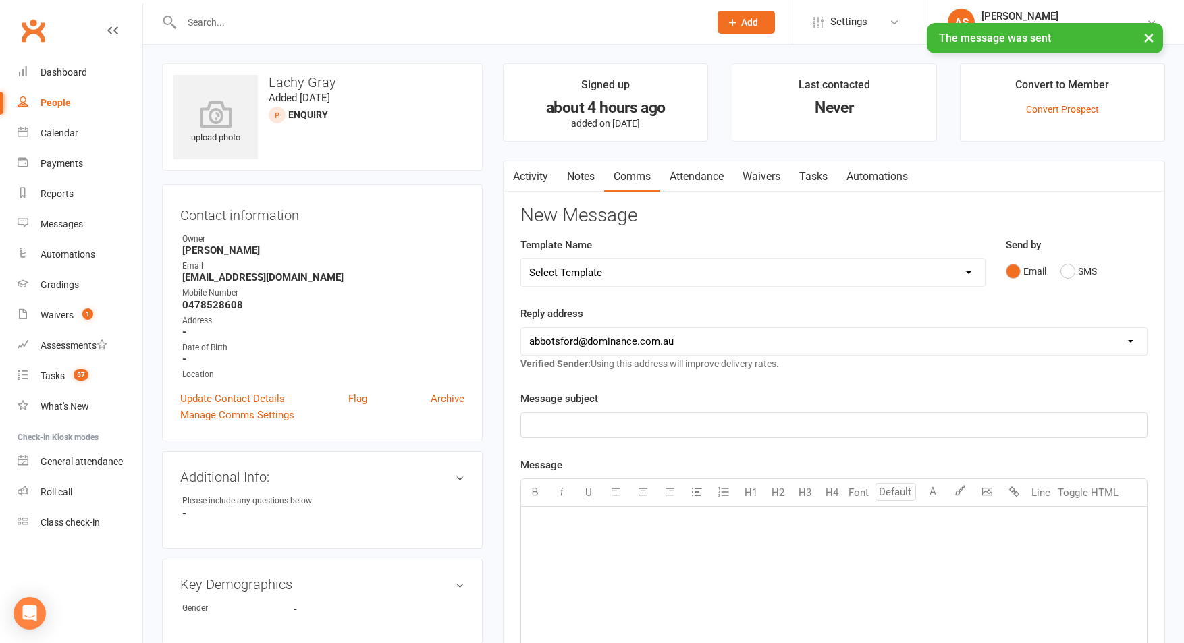
click at [797, 179] on link "Tasks" at bounding box center [813, 176] width 47 height 31
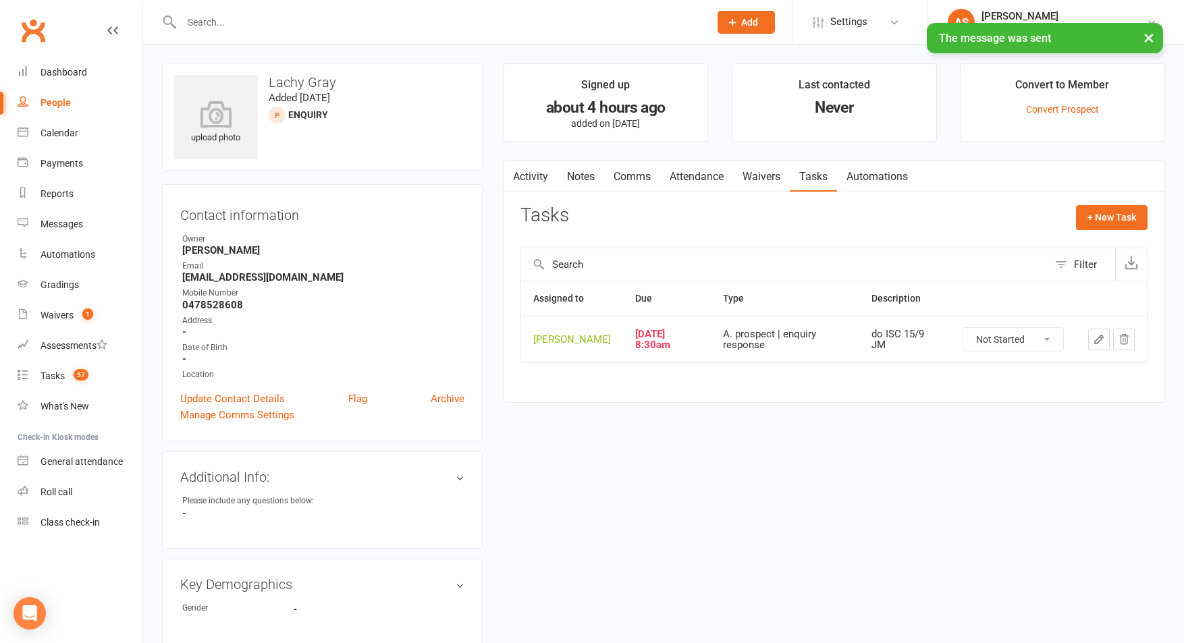
click at [1098, 346] on icon "button" at bounding box center [1099, 339] width 12 height 12
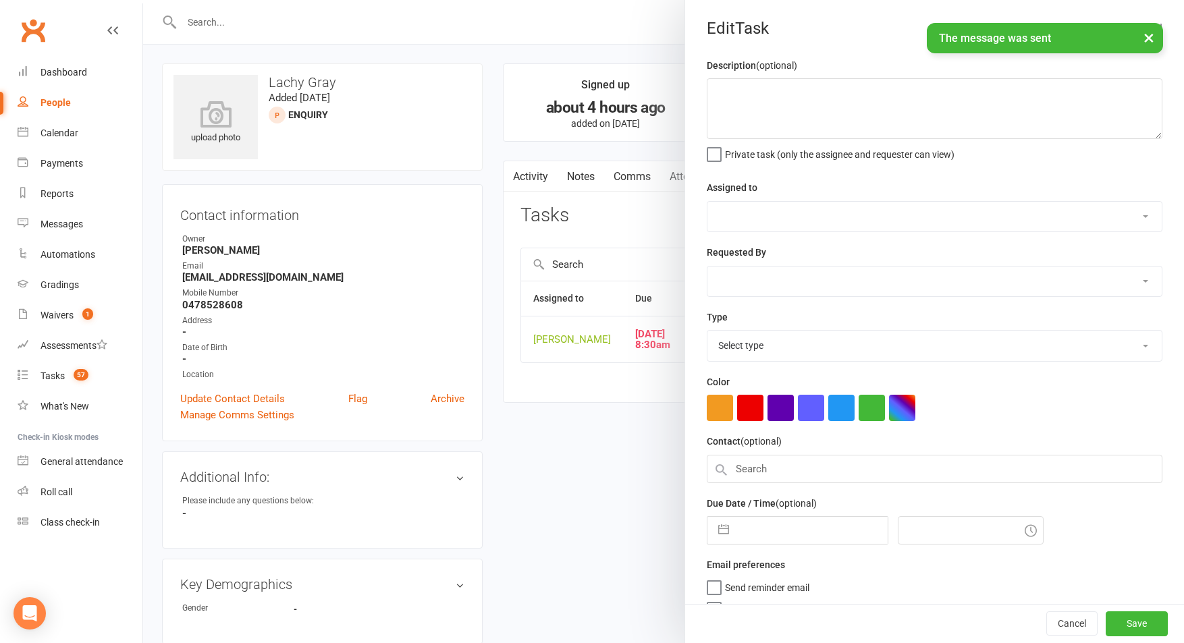
type textarea "do ISC 15/9 JM"
select select "50862"
select select "45422"
type input "15 Sep 2025"
type input "8:30am"
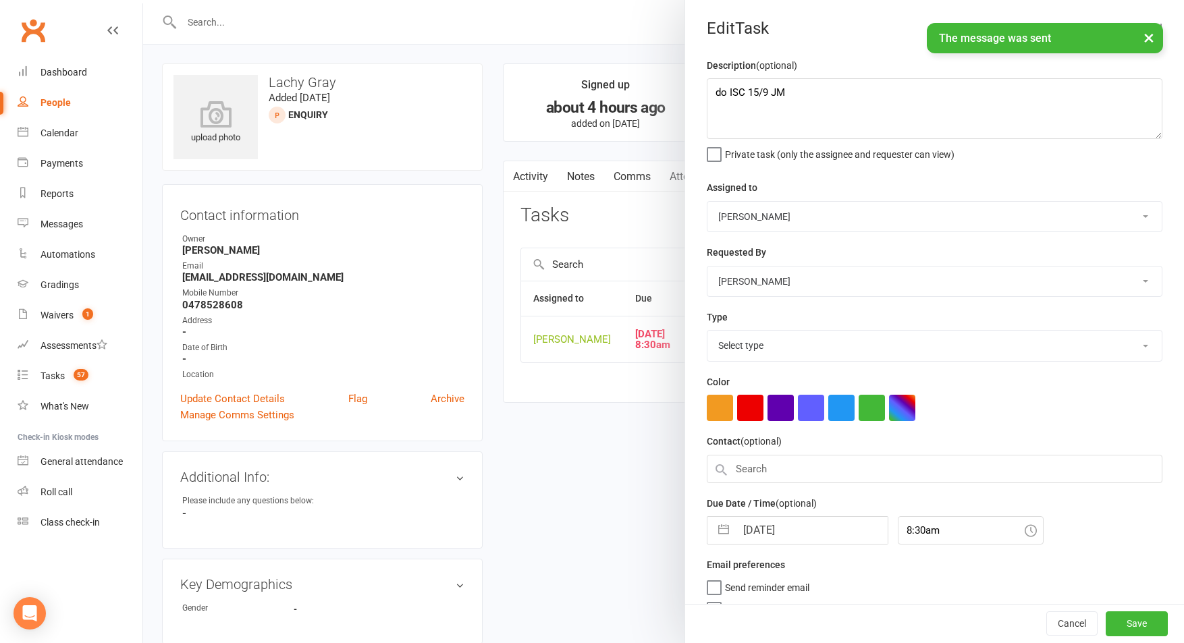
select select "3860"
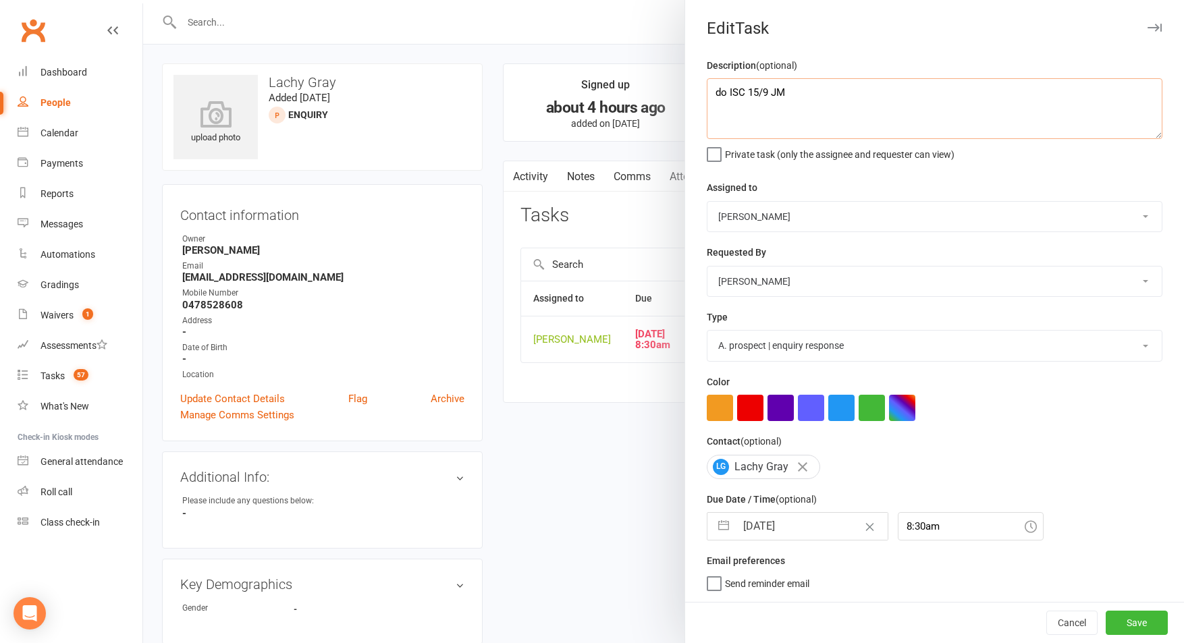
drag, startPoint x: 794, startPoint y: 90, endPoint x: 686, endPoint y: 95, distance: 108.1
click at [686, 95] on div "Description (optional) do ISC 15/9 JM Private task (only the assignee and reque…" at bounding box center [934, 329] width 499 height 545
click at [760, 105] on textarea "Will let us know what day he will be in - checking with his mates (Kian and Coo…" at bounding box center [935, 108] width 456 height 61
type textarea "Will let us know what day he will be in - checking with his mates (Kian and Coo…"
click at [736, 223] on select "Cat Wilson David Hart Lachlan Dart Alish S. Will Wesley Max Viney Dominance MMA…" at bounding box center [934, 217] width 454 height 30
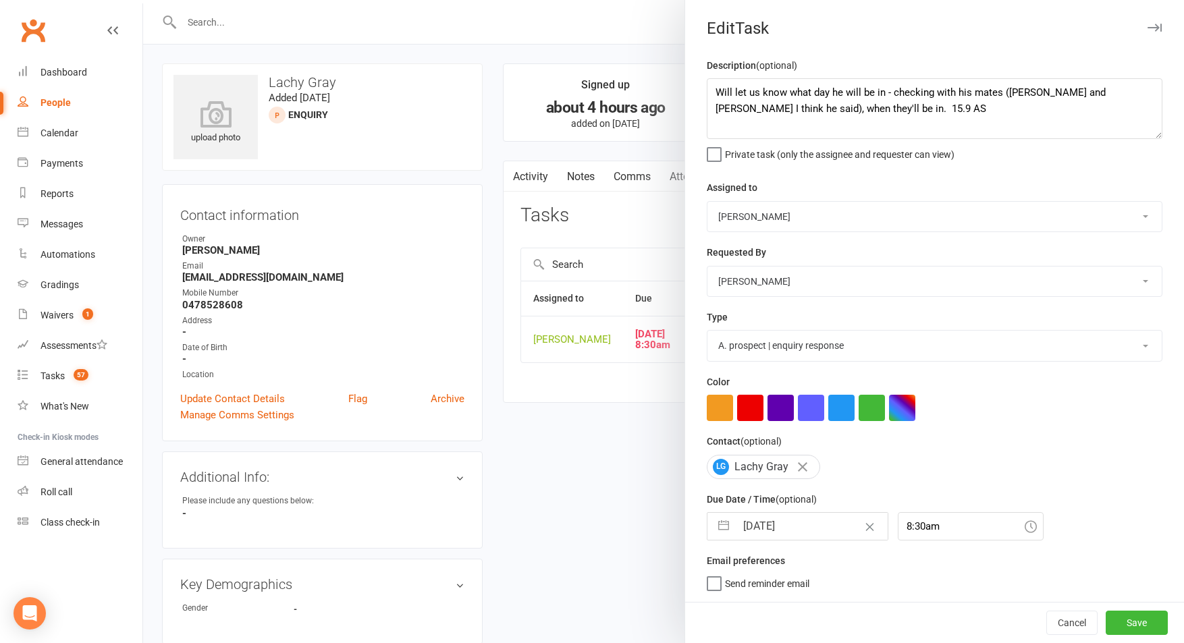
select select "49757"
click at [707, 202] on select "Cat Wilson David Hart Lachlan Dart Alish S. Will Wesley Max Viney Dominance MMA…" at bounding box center [934, 217] width 454 height 30
click at [805, 525] on input "15 Sep 2025" at bounding box center [812, 526] width 152 height 27
select select "7"
select select "2025"
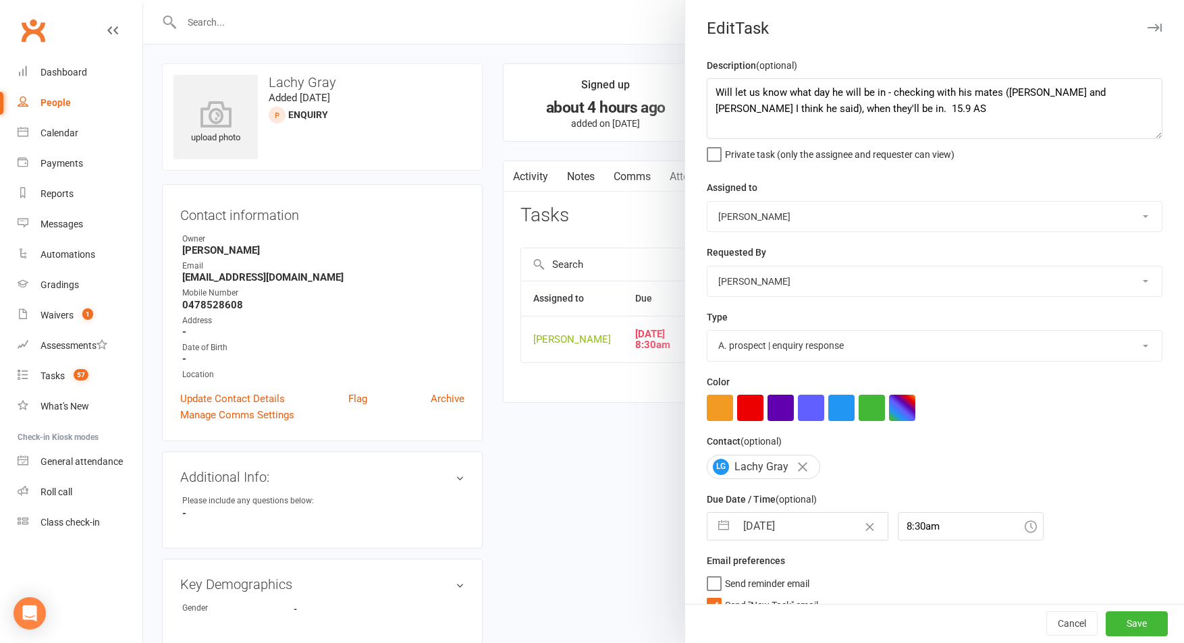
select select "8"
select select "2025"
select select "9"
select select "2025"
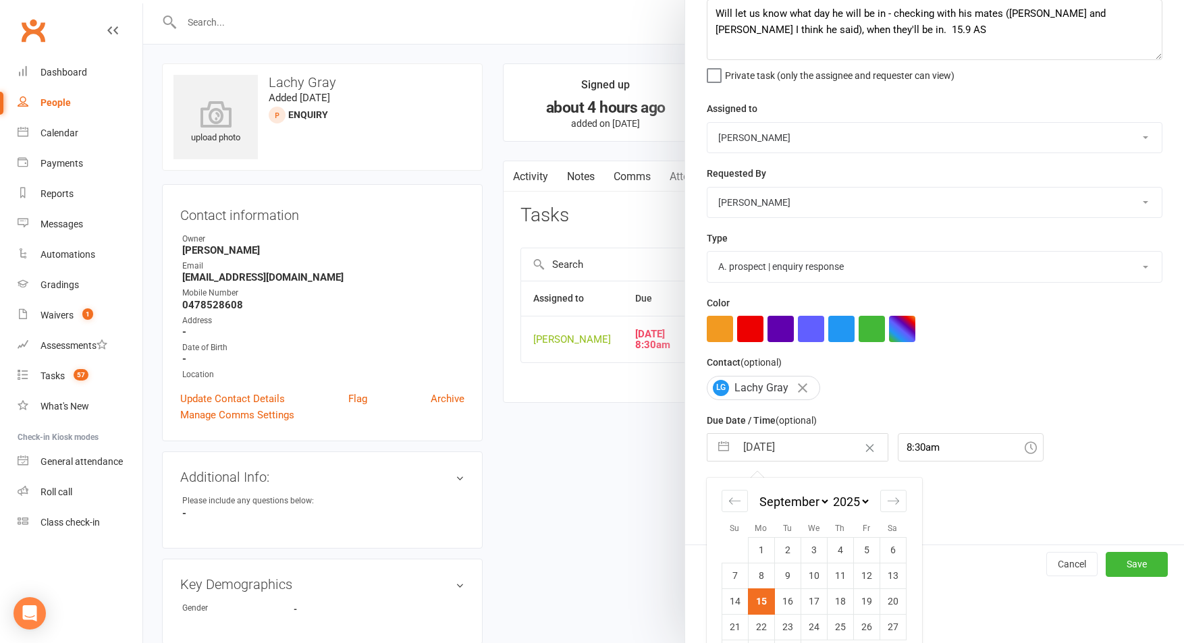
scroll to position [119, 0]
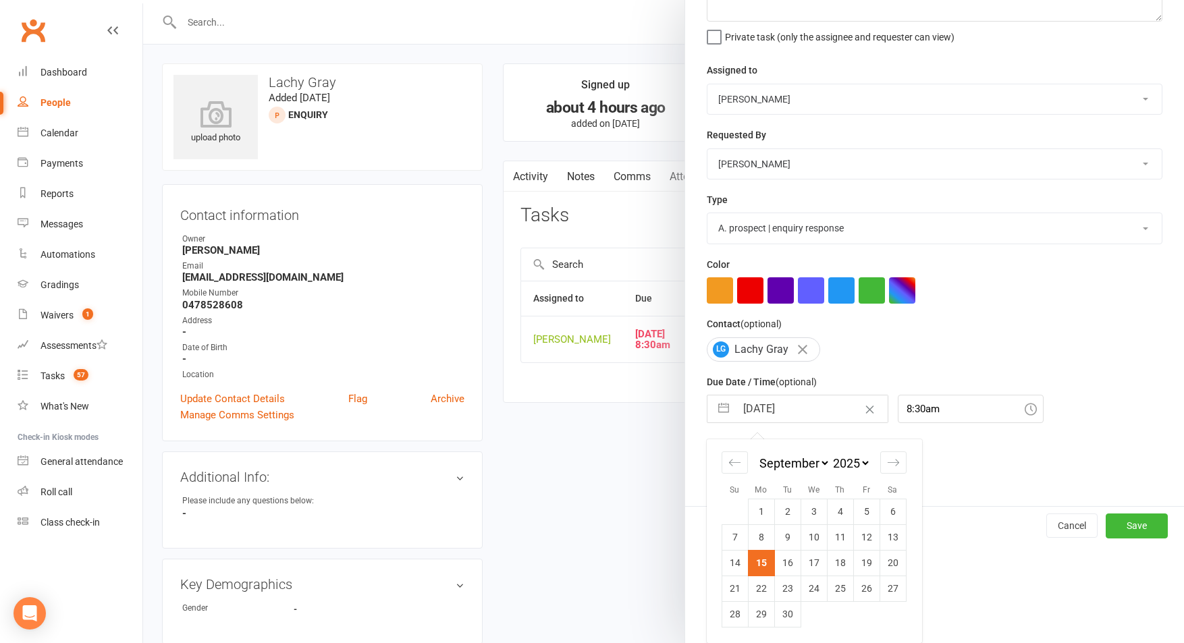
click at [792, 562] on td "16" at bounding box center [787, 563] width 26 height 26
type input "16 Sep 2025"
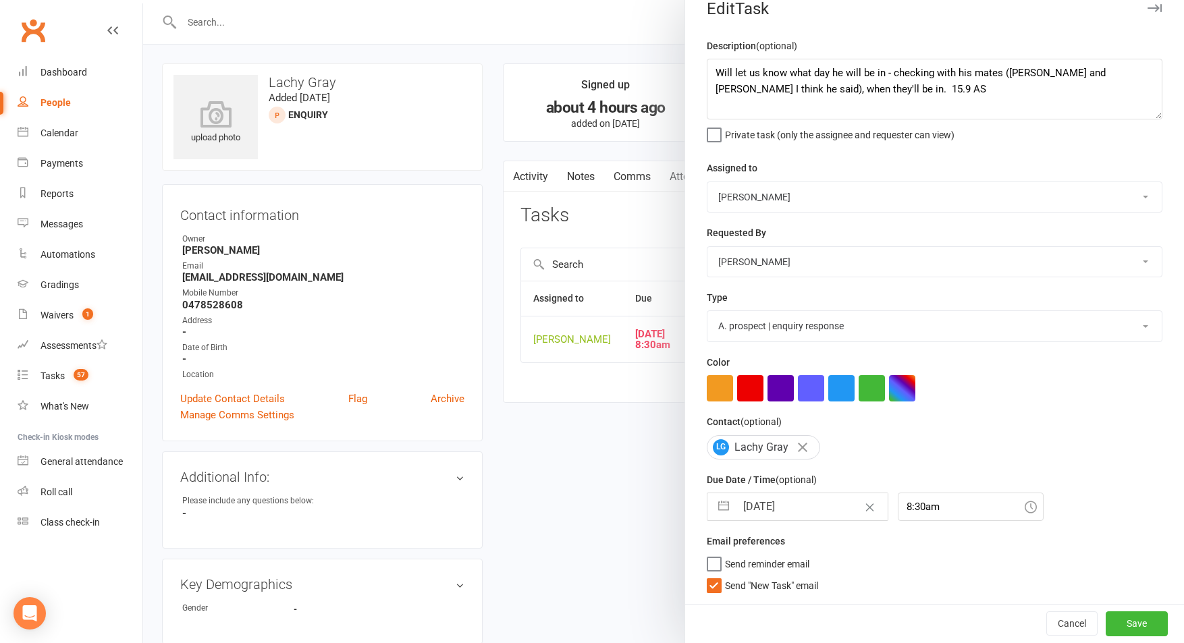
scroll to position [22, 0]
click at [757, 586] on span "Send "New Task" email" at bounding box center [771, 584] width 93 height 16
click at [757, 576] on input "Send "New Task" email" at bounding box center [762, 576] width 111 height 0
click at [918, 505] on input "8:30am" at bounding box center [971, 507] width 146 height 28
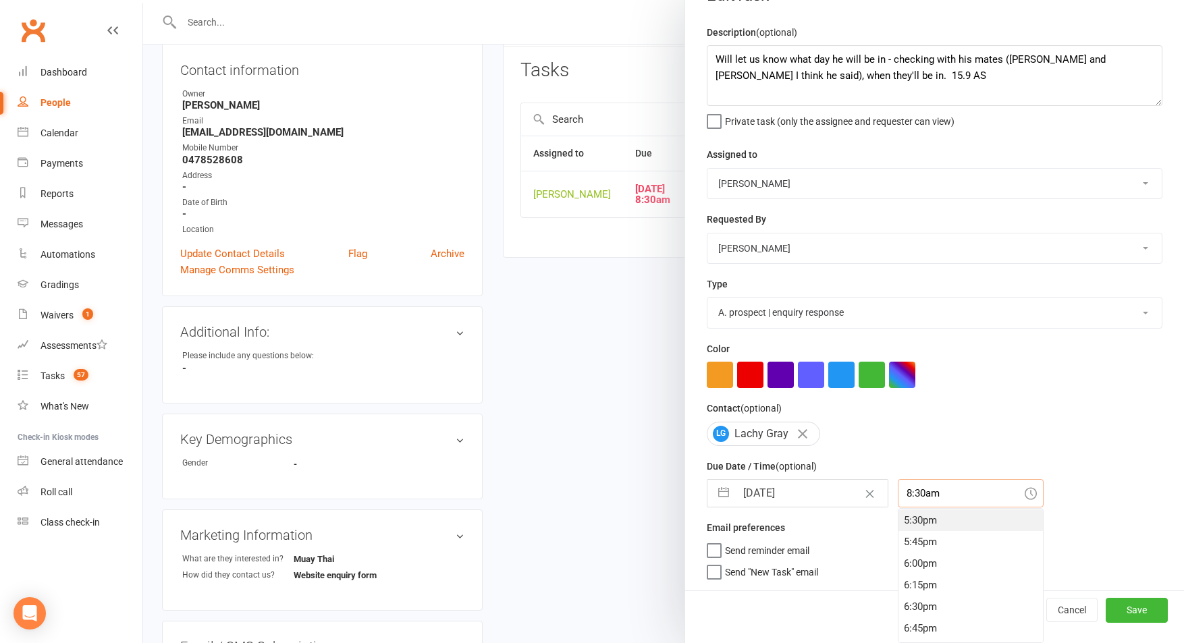
scroll to position [1511, 0]
click at [919, 529] on div "5:30pm" at bounding box center [970, 521] width 144 height 22
type input "5:30pm"
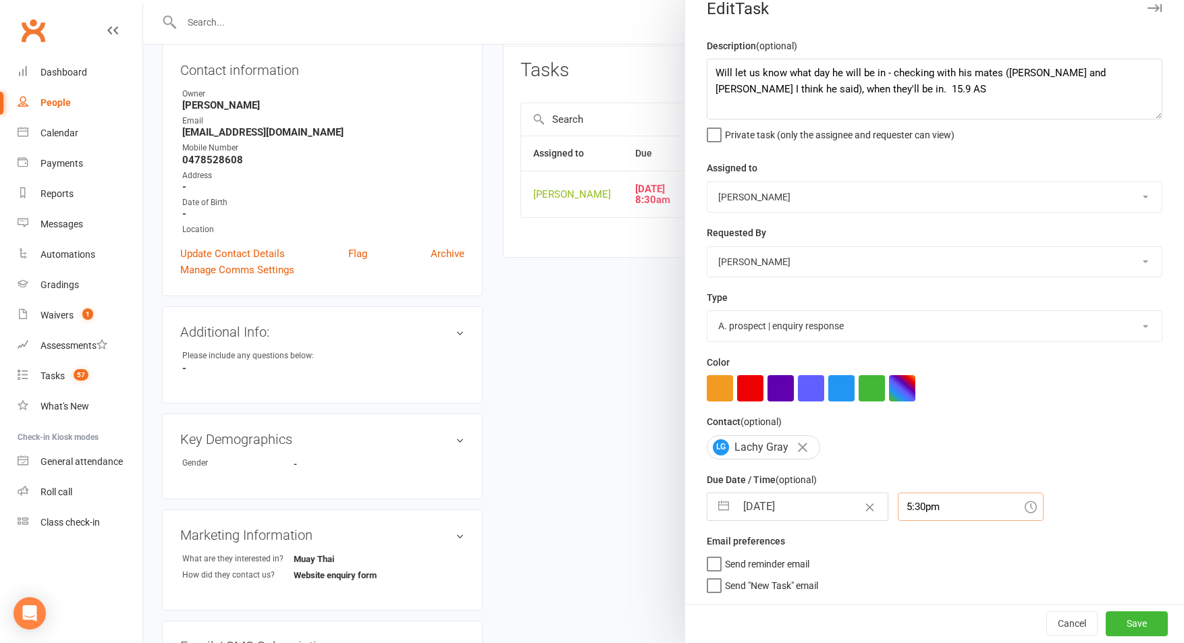
scroll to position [22, 0]
click at [712, 86] on textarea "Will let us know what day he will be in - checking with his mates (Kian and Coo…" at bounding box center [935, 89] width 456 height 61
type textarea "Will let us know what day he will be in - checking with his mates (Kian and Coo…"
click at [1144, 618] on button "Save" at bounding box center [1137, 624] width 62 height 24
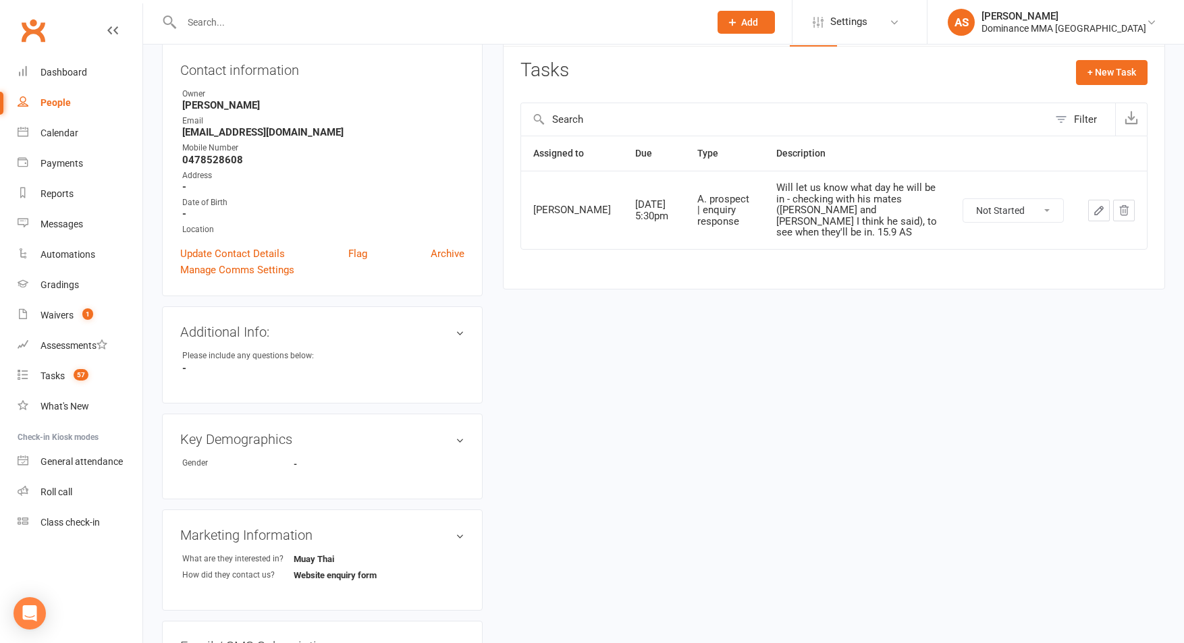
click at [1105, 213] on button "button" at bounding box center [1099, 211] width 22 height 22
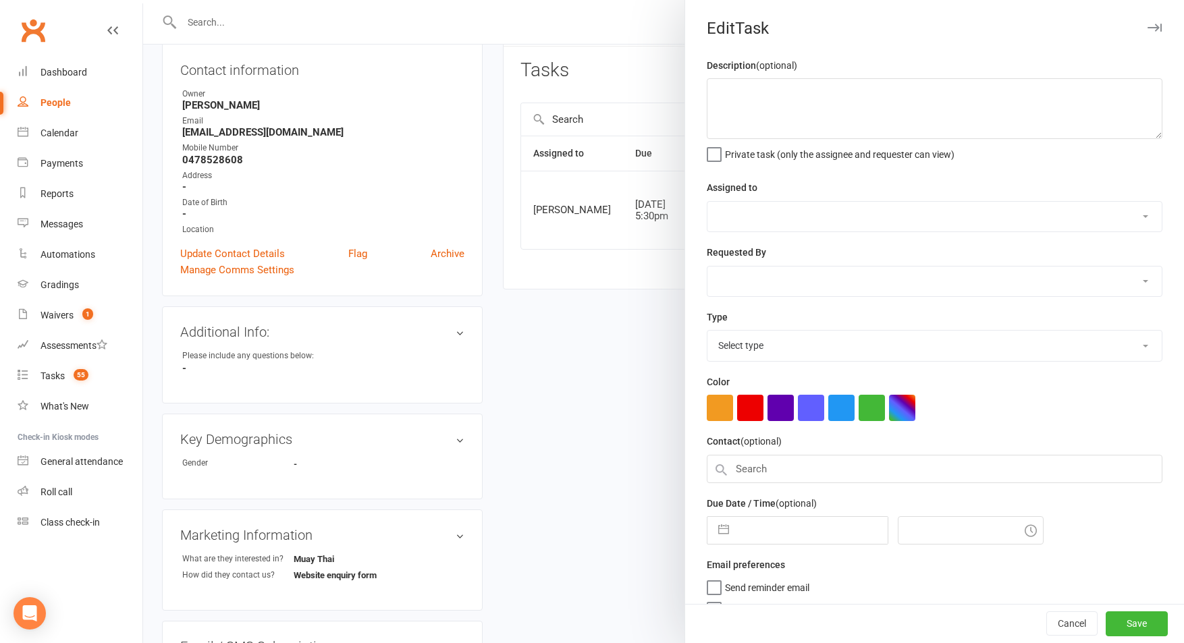
type textarea "Will let us know what day he will be in - checking with his mates (Kian and Coo…"
select select "49757"
select select "45422"
type input "16 Sep 2025"
type input "5:30pm"
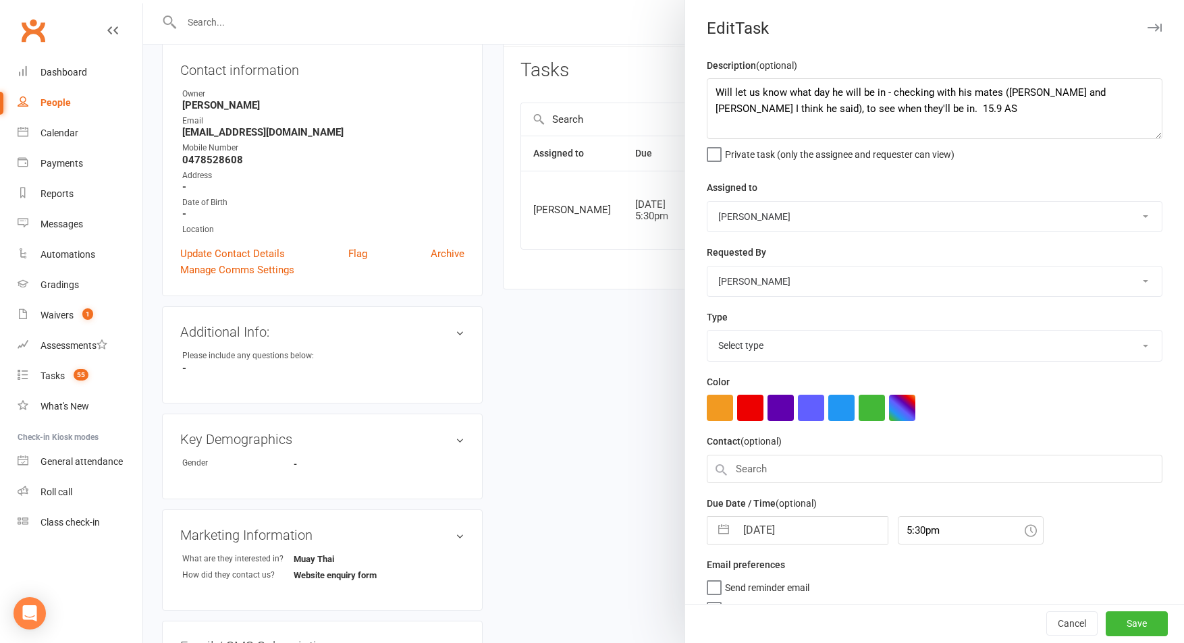
select select "3860"
click at [829, 108] on textarea "Will let us know what day he will be in - checking with his mates (Kian and Coo…" at bounding box center [935, 108] width 456 height 61
click at [876, 109] on textarea "Will let us know what day he will be in - checking with his mates (Kian and Coo…" at bounding box center [935, 108] width 456 height 61
click at [952, 107] on textarea "Will let us know what day he will be in - checking with his mates (Kian and Coo…" at bounding box center [935, 108] width 456 height 61
type textarea "Will let us know what day he will be in - checking with his mates (Kian and Coo…"
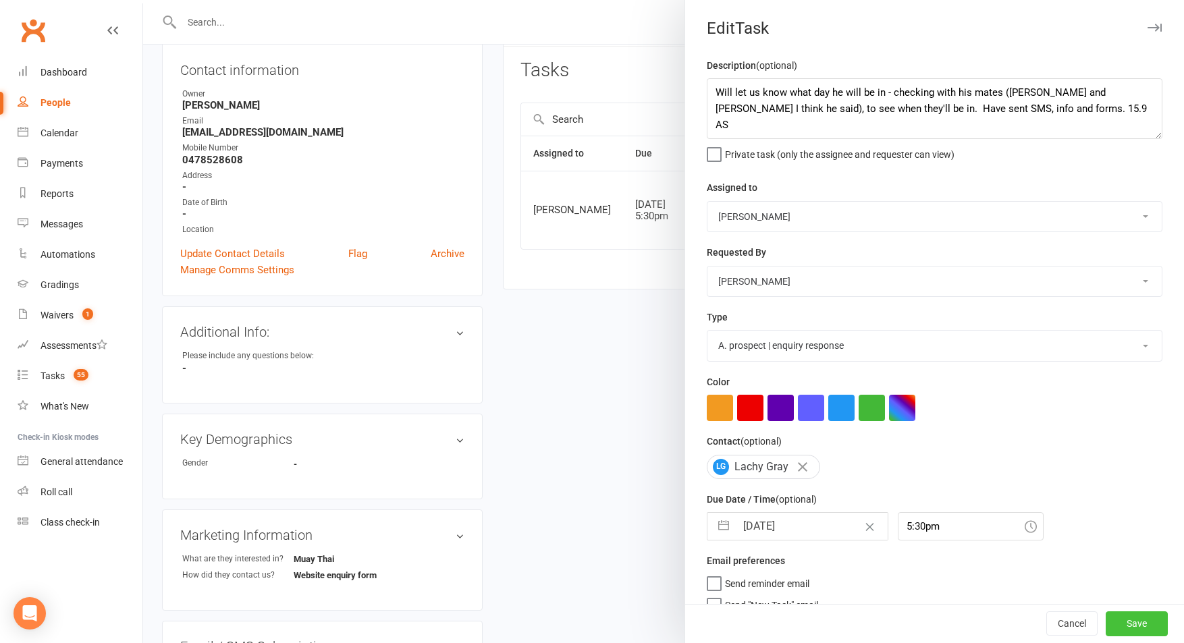
click at [1139, 629] on button "Save" at bounding box center [1137, 624] width 62 height 24
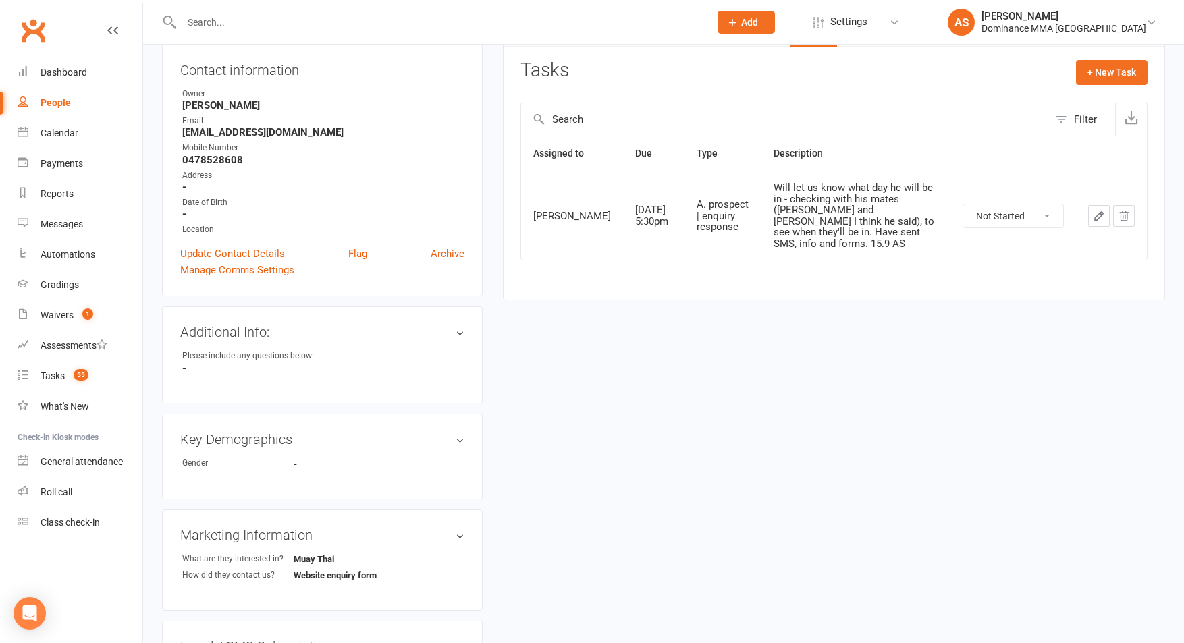
scroll to position [0, 0]
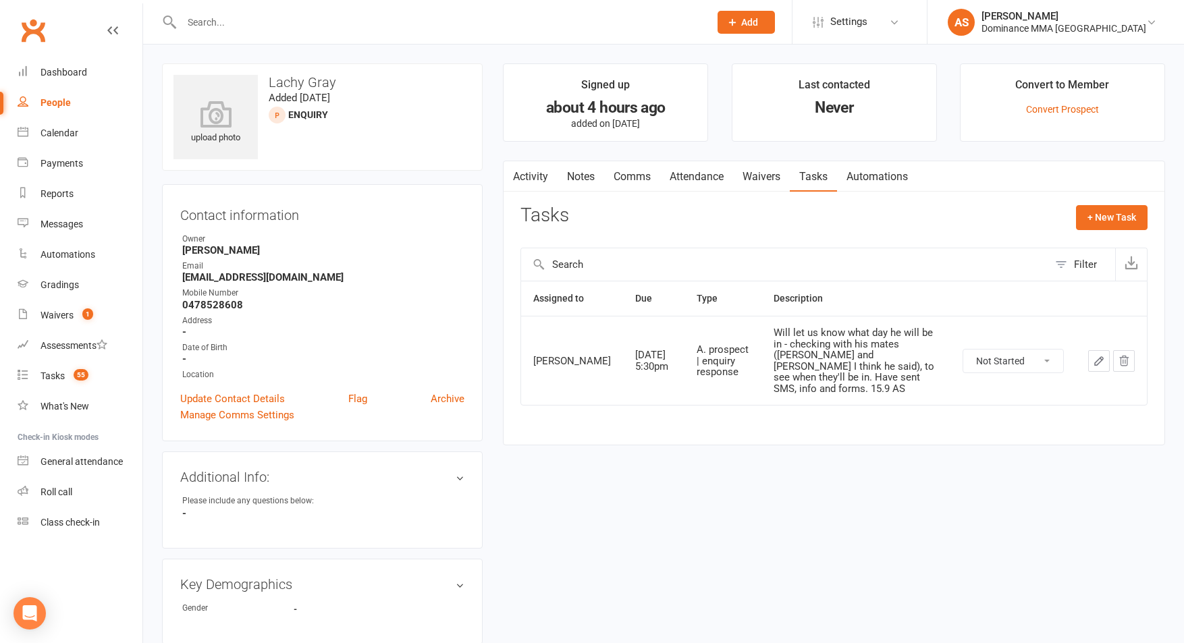
click at [755, 188] on link "Waivers" at bounding box center [761, 176] width 57 height 31
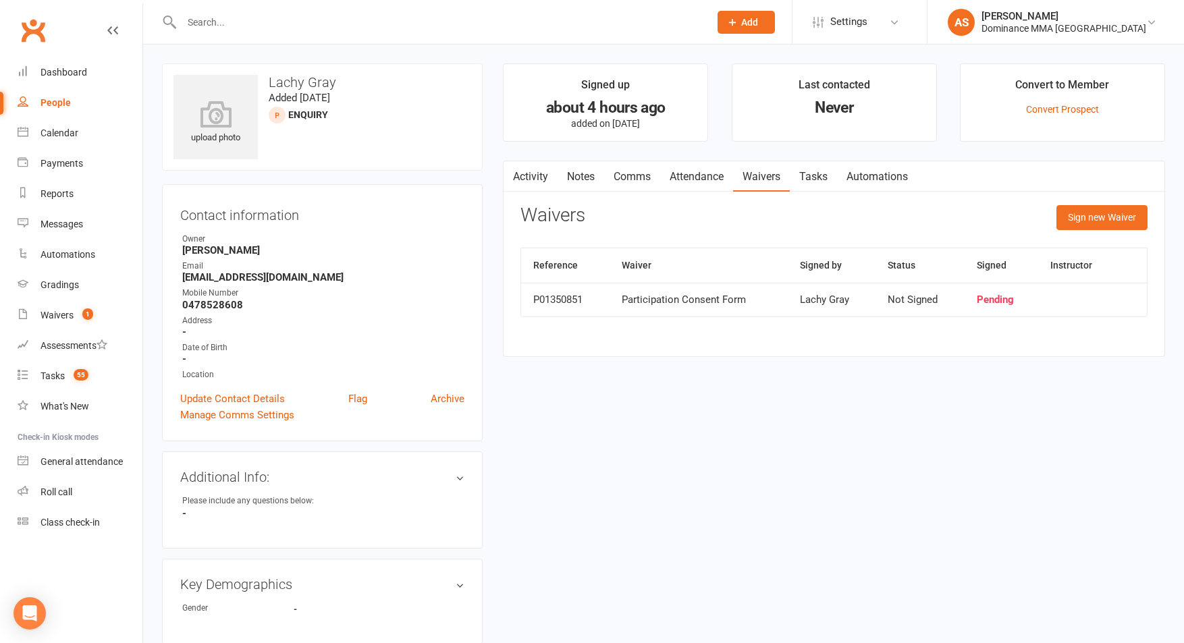
drag, startPoint x: 724, startPoint y: 186, endPoint x: 718, endPoint y: 182, distance: 6.9
click at [724, 186] on link "Attendance" at bounding box center [696, 176] width 73 height 31
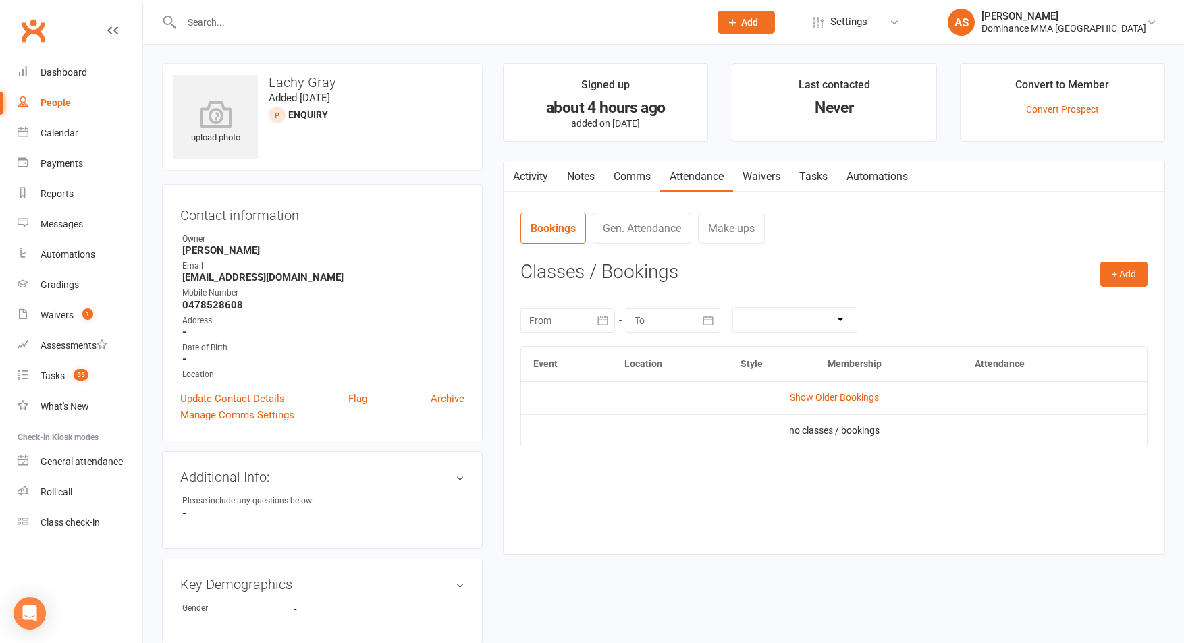
click at [590, 179] on link "Notes" at bounding box center [581, 176] width 47 height 31
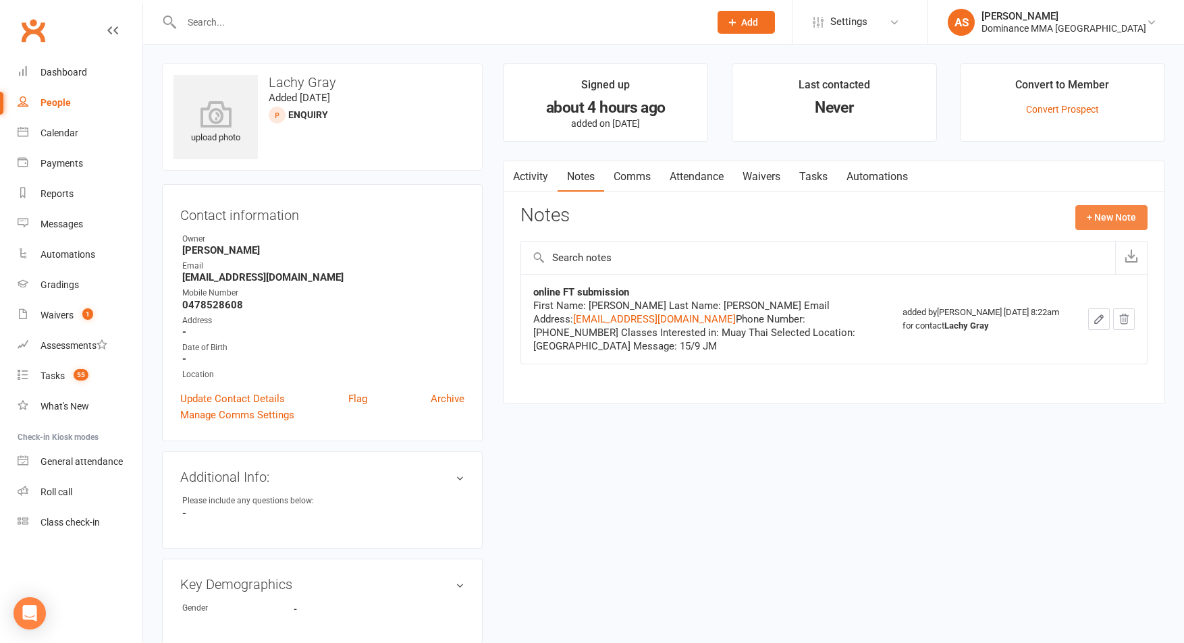
click at [1109, 209] on button "+ New Note" at bounding box center [1111, 217] width 72 height 24
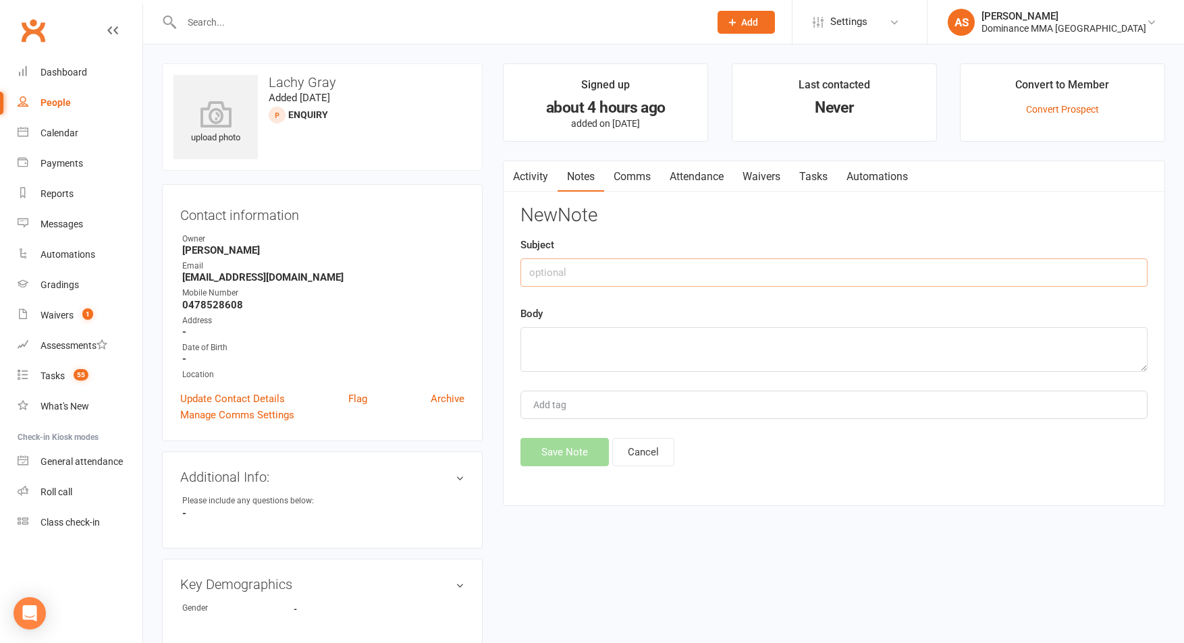
click at [664, 273] on input "text" at bounding box center [833, 273] width 627 height 28
type input "F"
type input "Initial SC"
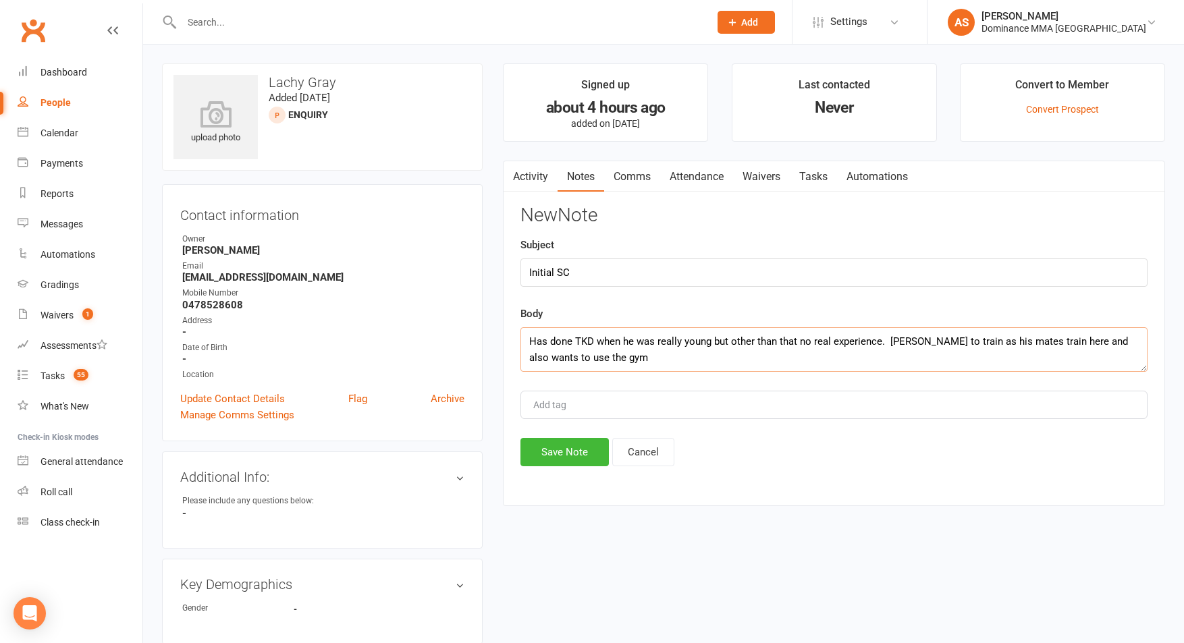
drag, startPoint x: 1139, startPoint y: 341, endPoint x: 948, endPoint y: 350, distance: 191.2
click at [948, 350] on textarea "Has done TKD when he was really young but other than that no real experience. K…" at bounding box center [833, 349] width 627 height 45
click at [949, 348] on textarea "Has done TKD when he was really young but other than that no real experience. K…" at bounding box center [833, 349] width 627 height 45
drag, startPoint x: 1130, startPoint y: 343, endPoint x: 1108, endPoint y: 344, distance: 21.6
click at [1126, 343] on textarea "Has done TKD when he was really young but other than that no real experience. K…" at bounding box center [833, 349] width 627 height 45
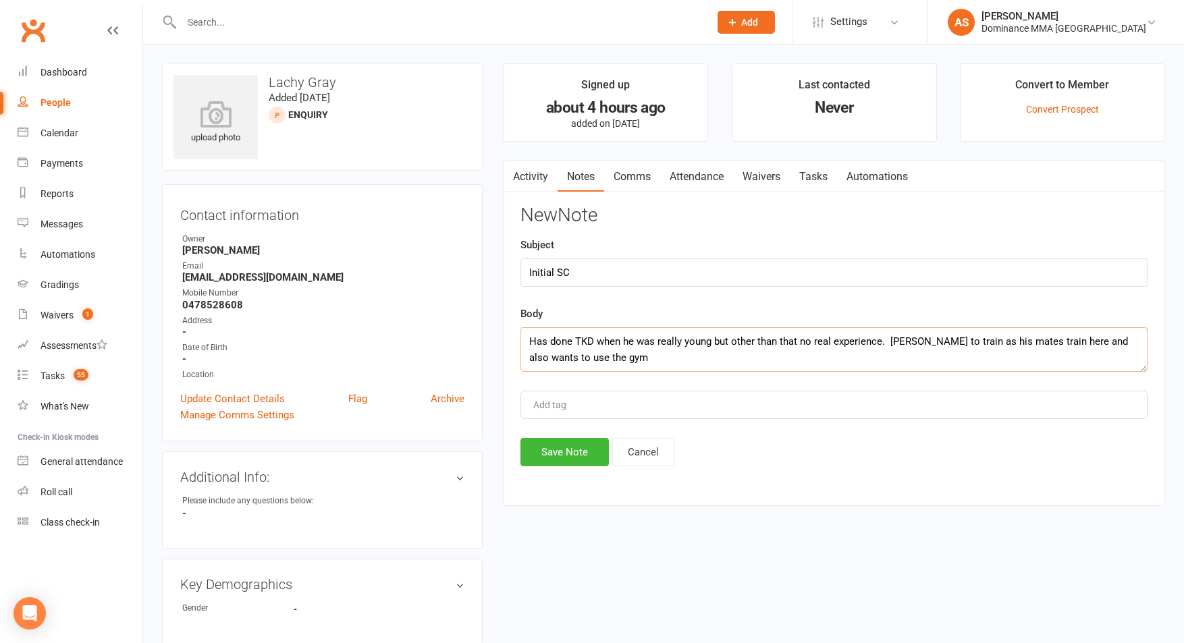
drag, startPoint x: 1055, startPoint y: 341, endPoint x: 1139, endPoint y: 355, distance: 84.9
click at [1136, 356] on textarea "Has done TKD when he was really young but other than that no real experience. K…" at bounding box center [833, 349] width 627 height 45
click at [743, 356] on textarea "Has done TKD when he was really young but other than that no real experience. K…" at bounding box center [833, 349] width 627 height 45
click at [782, 356] on textarea "Has done TKD when he was really young but other than that no real experience. K…" at bounding box center [833, 349] width 627 height 45
drag, startPoint x: 1110, startPoint y: 342, endPoint x: 1126, endPoint y: 338, distance: 15.9
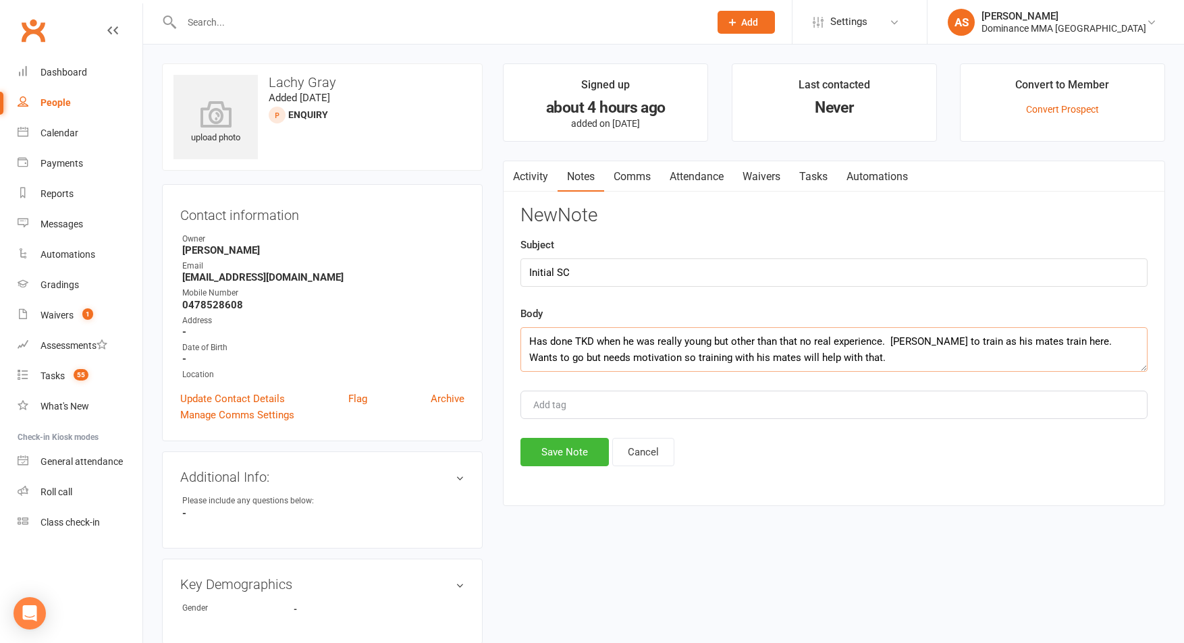
click at [1110, 342] on textarea "Has done TKD when he was really young but other than that no real experience. K…" at bounding box center [833, 349] width 627 height 45
click at [918, 356] on textarea "Has done TKD when he was really young but other than that no real experience. K…" at bounding box center [833, 349] width 627 height 45
type textarea "Has done TKD when he was really young but other than that no real experience. K…"
click at [576, 448] on button "Save Note" at bounding box center [564, 452] width 88 height 28
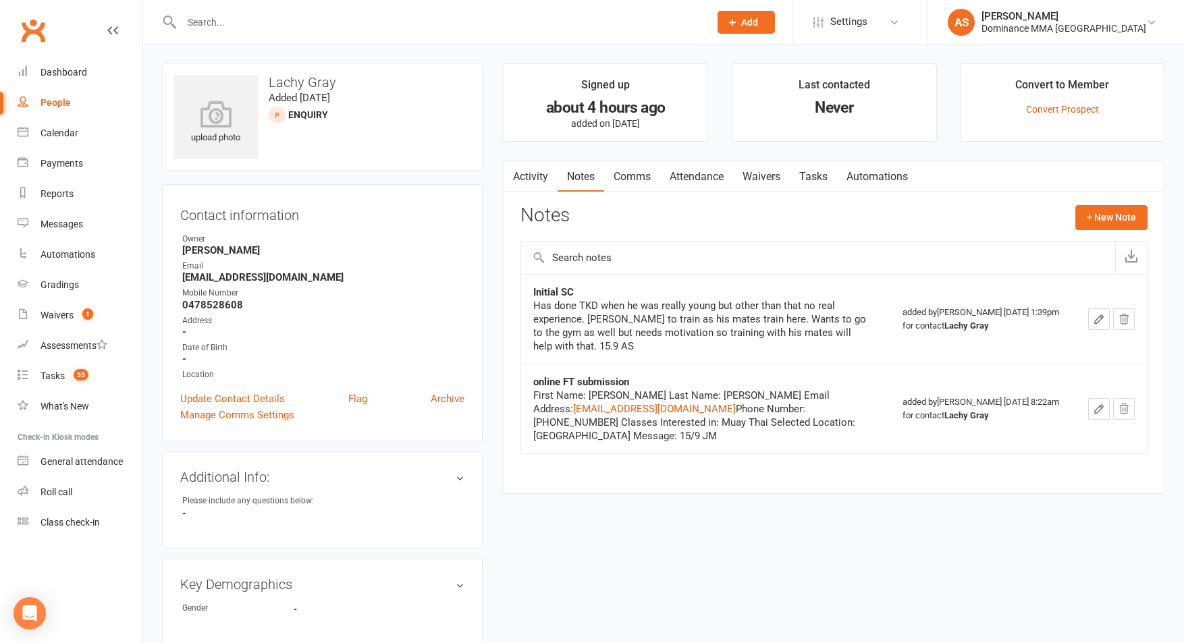
click at [817, 176] on link "Tasks" at bounding box center [813, 176] width 47 height 31
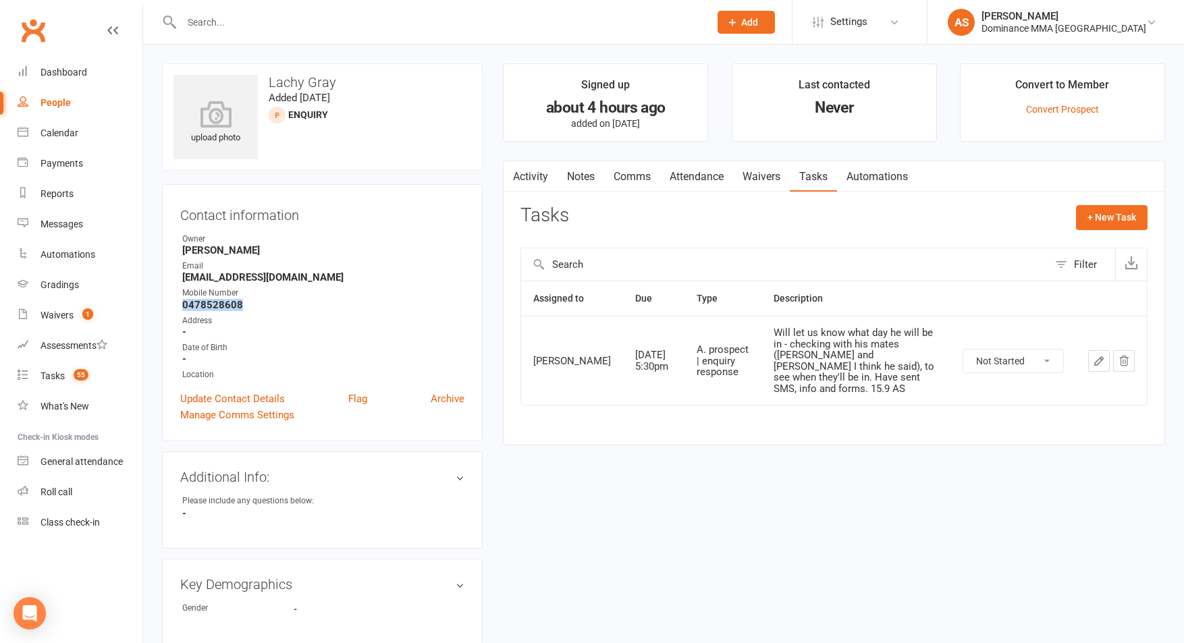
drag, startPoint x: 234, startPoint y: 305, endPoint x: 166, endPoint y: 300, distance: 67.7
click at [176, 302] on div "Contact information Owner Jesse McIntyre Email lachg12321@gmail.com Mobile Numb…" at bounding box center [322, 312] width 321 height 257
copy strong "0478528608"
click at [762, 179] on link "Waivers" at bounding box center [761, 176] width 57 height 31
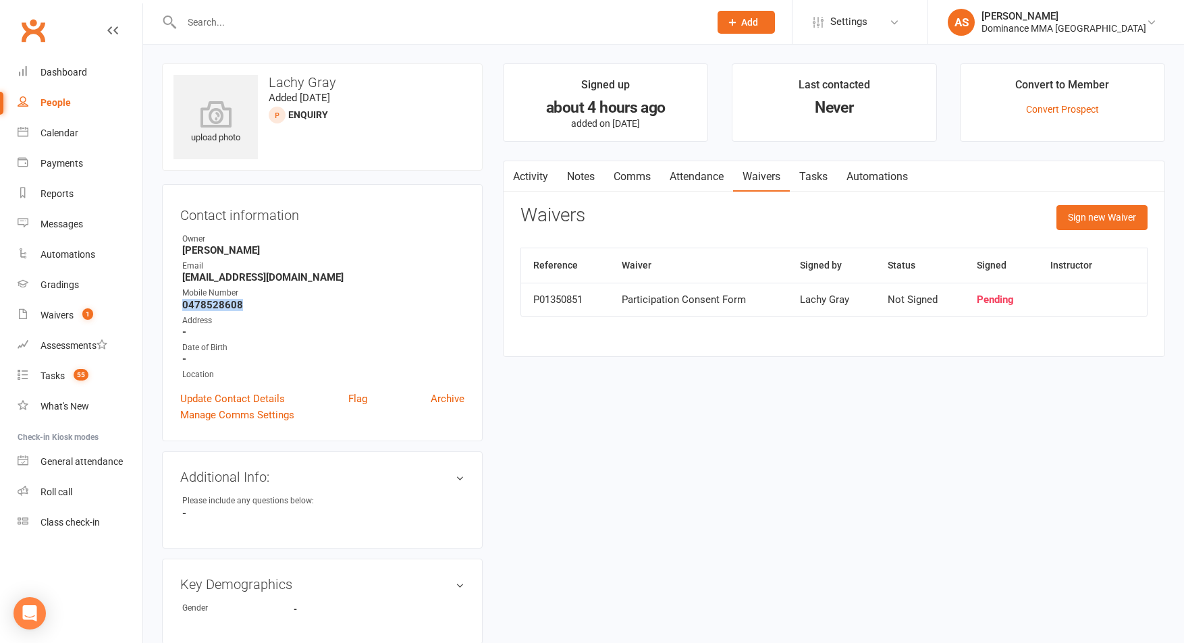
click at [701, 170] on link "Attendance" at bounding box center [696, 176] width 73 height 31
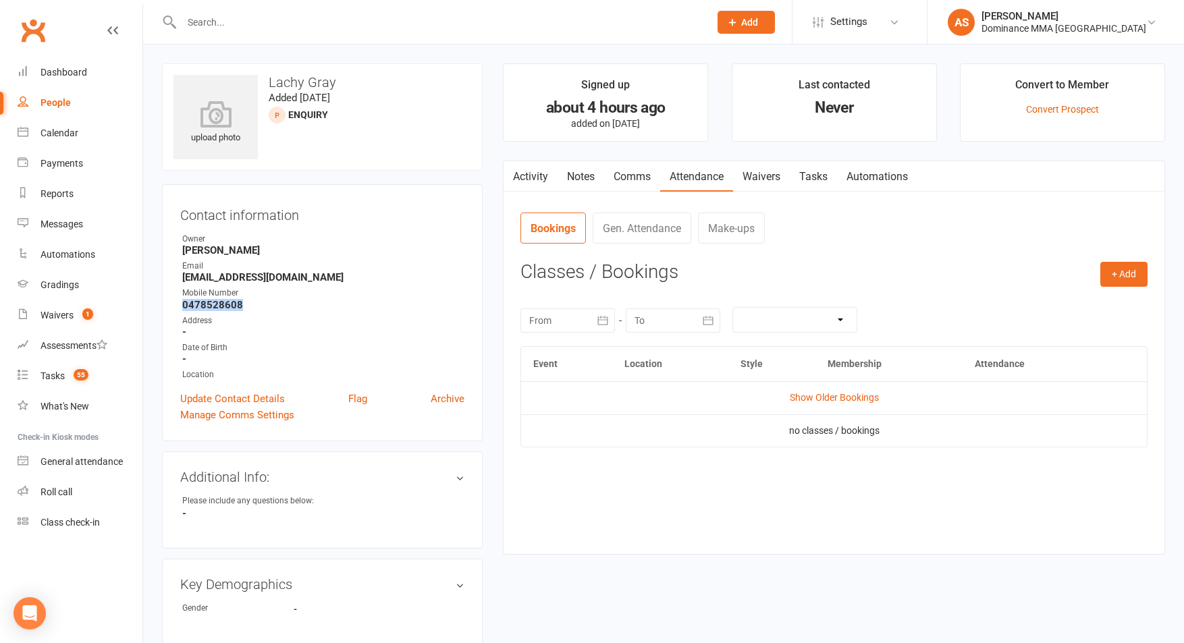
click at [758, 19] on span "Add" at bounding box center [749, 22] width 17 height 11
click at [779, 166] on link "Task" at bounding box center [732, 155] width 120 height 31
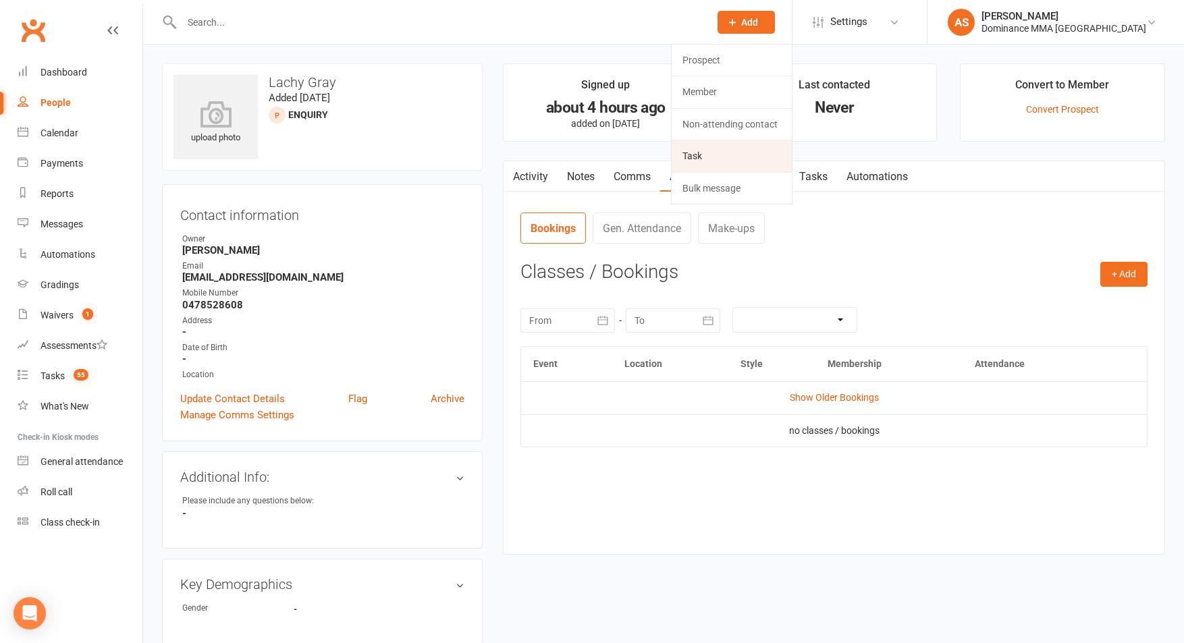
select select "50862"
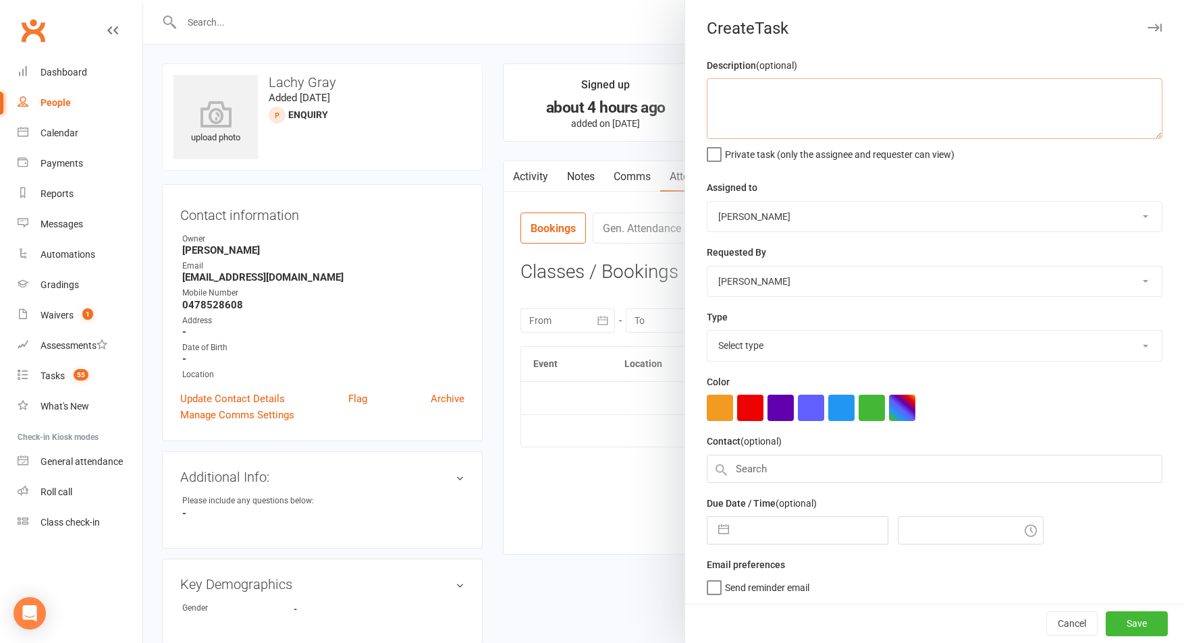
click at [811, 111] on textarea at bounding box center [935, 108] width 456 height 61
drag, startPoint x: 1054, startPoint y: 95, endPoint x: 1065, endPoint y: 90, distance: 12.4
click at [1054, 95] on textarea "Have left Marvan's email in he inbox for you to reply. I would think we could d…" at bounding box center [935, 108] width 456 height 61
click at [1114, 92] on textarea "Have left Marvan's email in he inbox for you to reply. I would think we could j…" at bounding box center [935, 108] width 456 height 61
click at [878, 109] on textarea "Have left Marvan's email in he inbox for you to reply. I would think we could j…" at bounding box center [935, 108] width 456 height 61
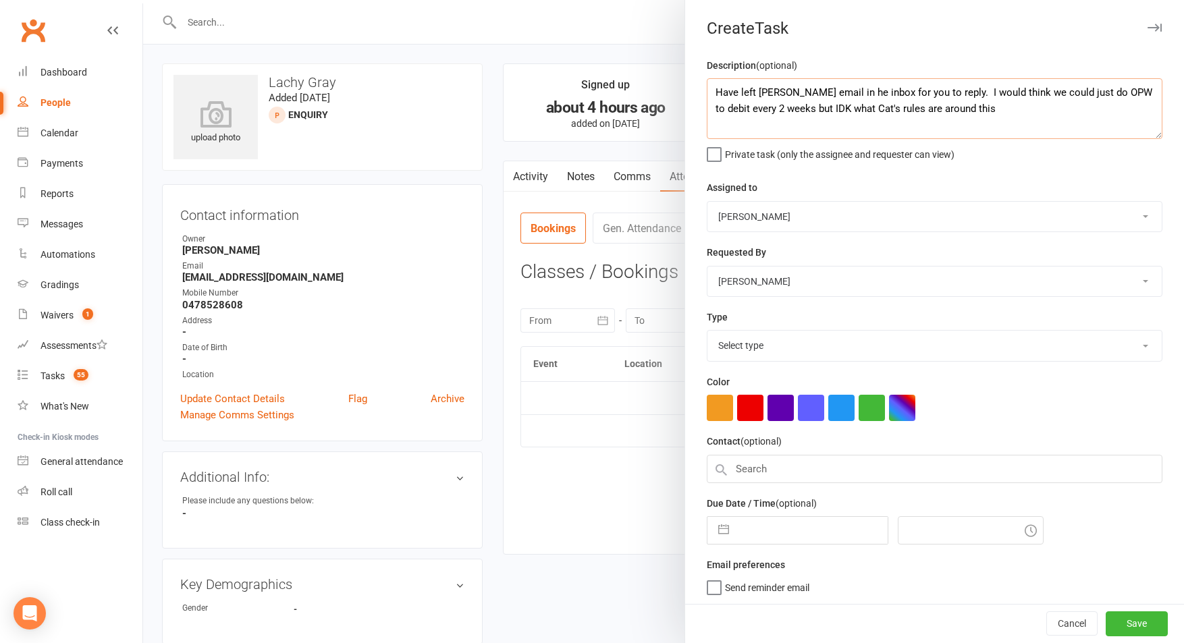
drag, startPoint x: 795, startPoint y: 107, endPoint x: 819, endPoint y: 105, distance: 24.4
click at [795, 107] on textarea "Have left Marvan's email in he inbox for you to reply. I would think we could j…" at bounding box center [935, 108] width 456 height 61
click at [1067, 117] on textarea "Have left Marvan's email in he inbox for you to reply. I would think we could j…" at bounding box center [935, 108] width 456 height 61
drag, startPoint x: 994, startPoint y: 109, endPoint x: 1008, endPoint y: 103, distance: 16.0
click at [994, 109] on textarea "Have left Marvan's email in he inbox for you to reply. I would think we could j…" at bounding box center [935, 108] width 456 height 61
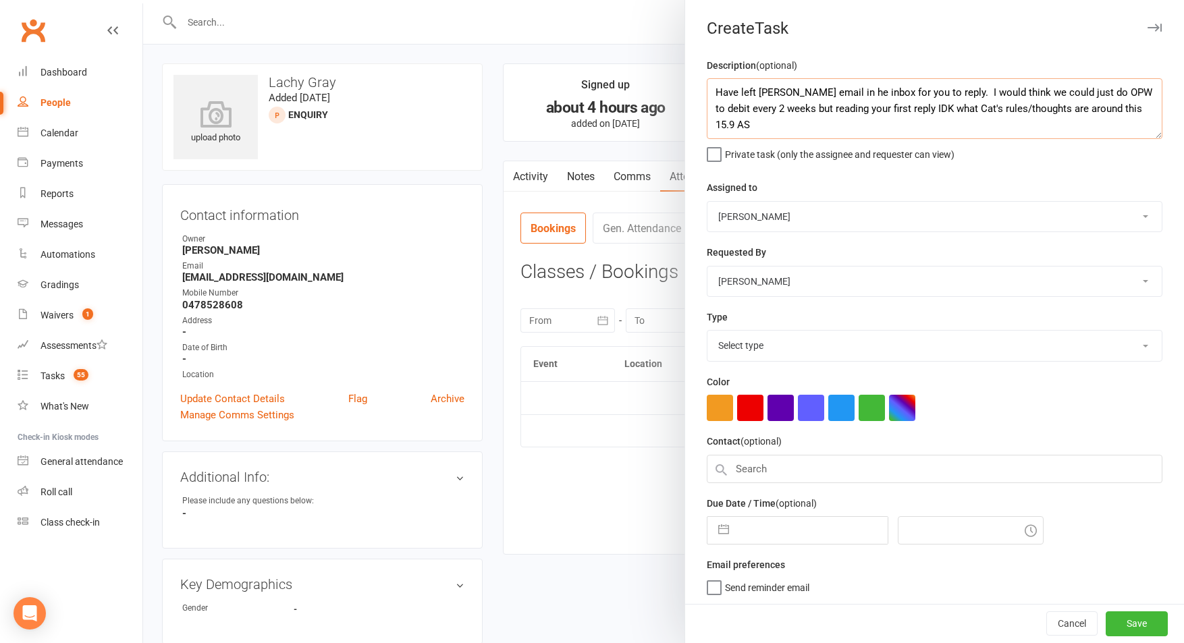
click at [1046, 114] on textarea "Have left Marvan's email in he inbox for you to reply. I would think we could j…" at bounding box center [935, 108] width 456 height 61
click at [1045, 114] on textarea "Have left Marvan's email in he inbox for you to reply. I would think we could j…" at bounding box center [935, 108] width 456 height 61
click at [1057, 109] on textarea "Have left Marvan's email in he inbox for you to reply. I would think we could j…" at bounding box center [935, 108] width 456 height 61
type textarea "Have left Marvan's email in he inbox for you to reply. I would think we could j…"
click at [749, 217] on select "Cat Wilson David Hart Lachlan Dart Alish S. Will Wesley Max Viney Dominance MMA…" at bounding box center [934, 217] width 454 height 30
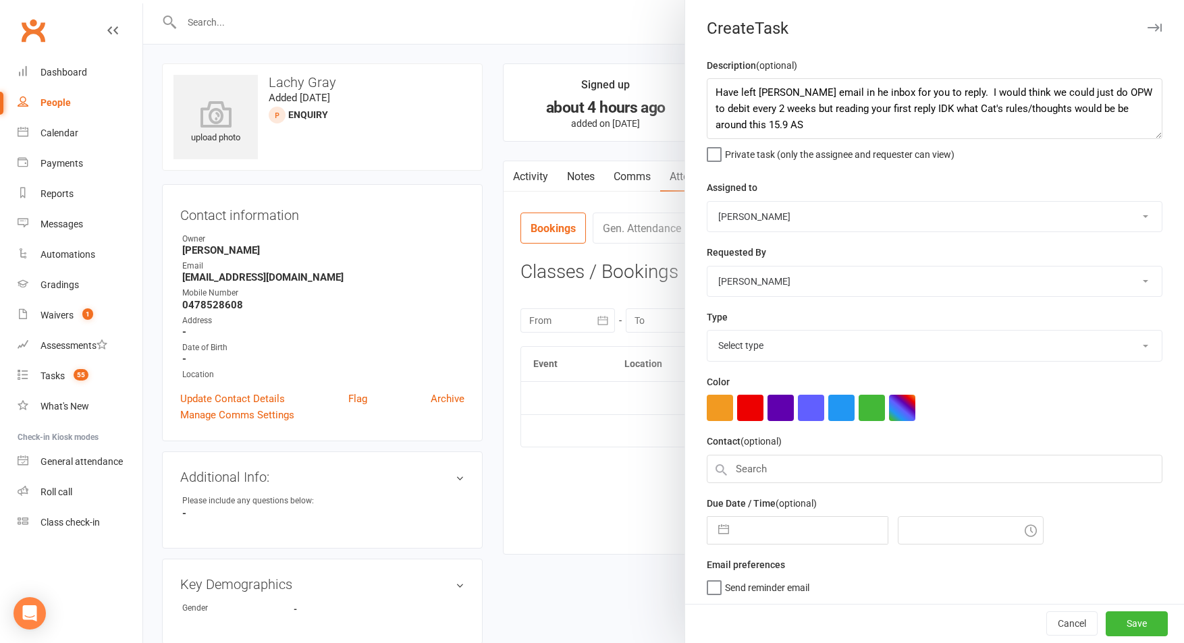
select select "45422"
click at [707, 202] on select "Cat Wilson David Hart Lachlan Dart Alish S. Will Wesley Max Viney Dominance MMA…" at bounding box center [934, 217] width 454 height 30
click at [773, 350] on select "Select type A. prospect | enquiry response B. prospect | trial | not yet booked…" at bounding box center [934, 346] width 454 height 30
select select "3860"
click at [707, 332] on select "Select type A. prospect | enquiry response B. prospect | trial | not yet booked…" at bounding box center [934, 346] width 454 height 30
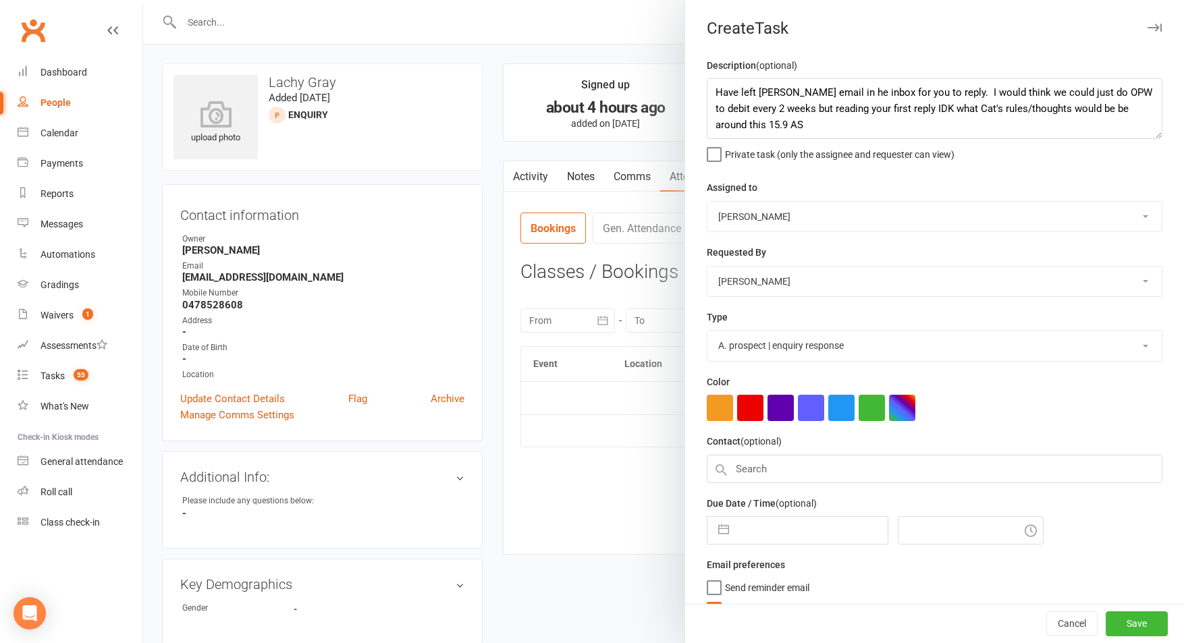
scroll to position [26, 0]
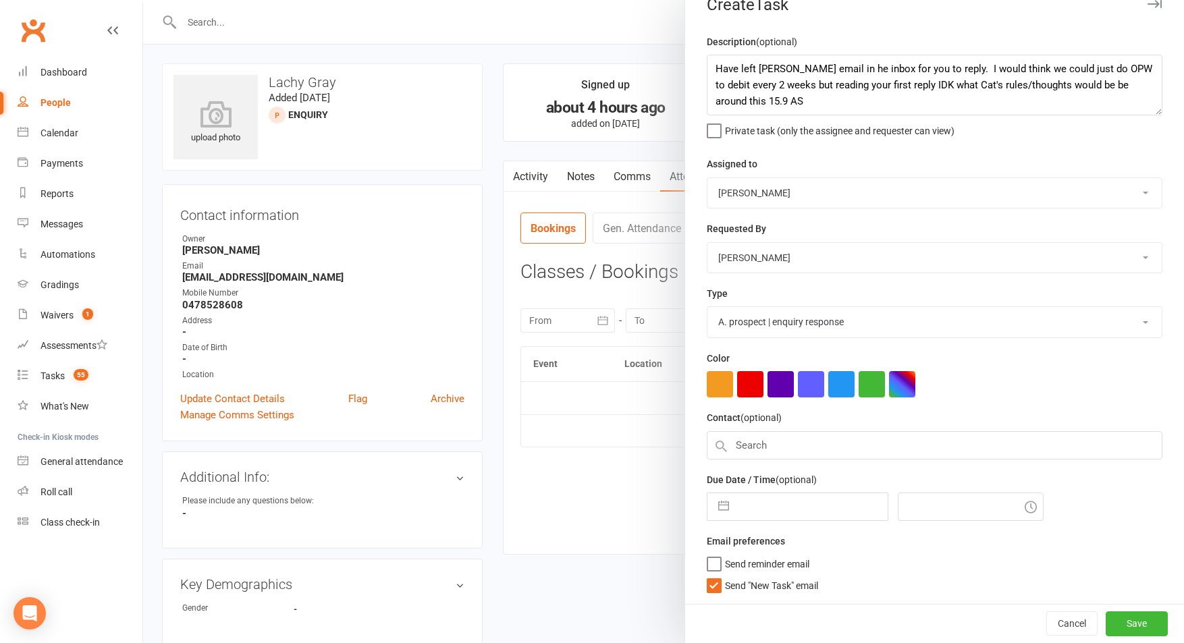
select select "7"
select select "2025"
select select "8"
select select "2025"
select select "9"
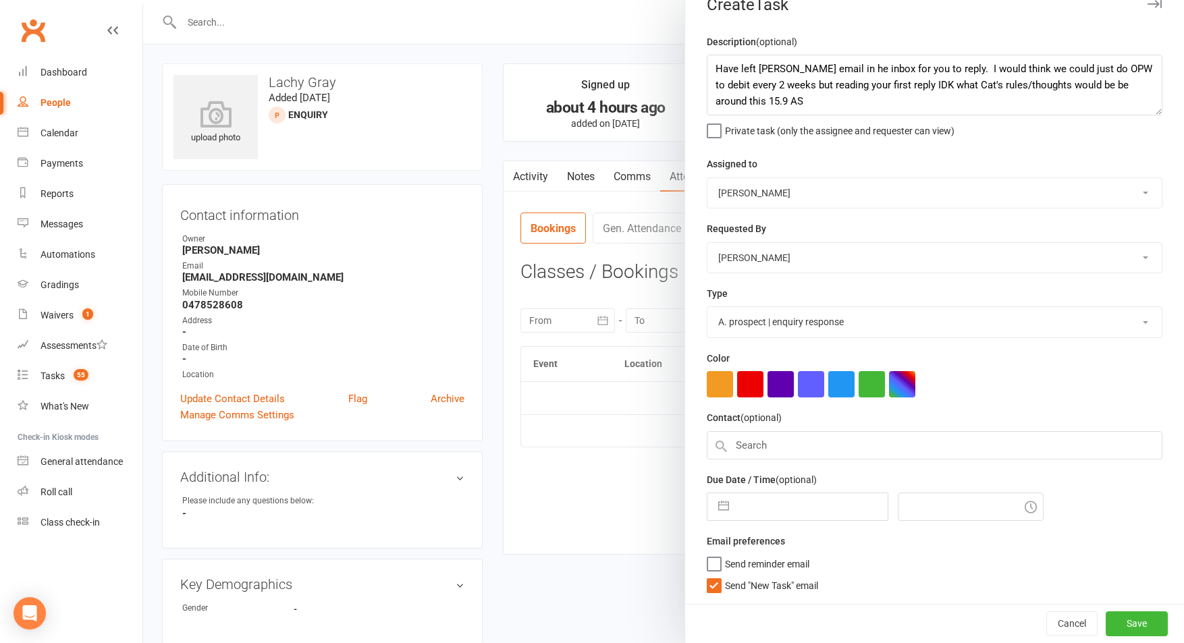
select select "2025"
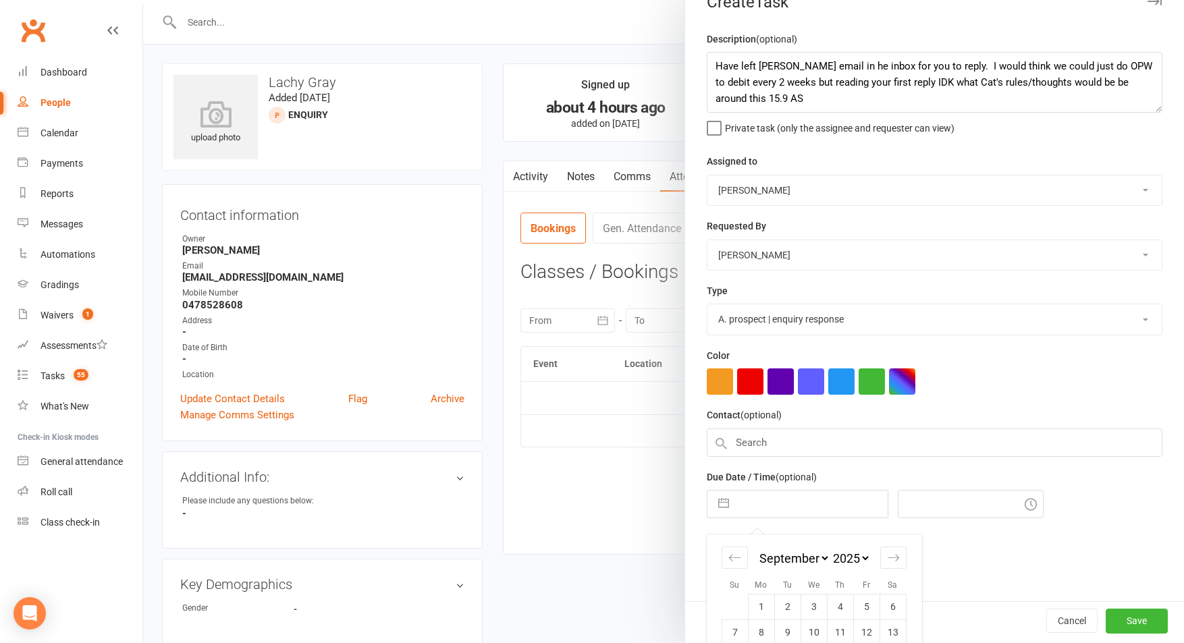
drag, startPoint x: 794, startPoint y: 501, endPoint x: 790, endPoint y: 495, distance: 7.2
click at [794, 502] on input "text" at bounding box center [812, 504] width 152 height 27
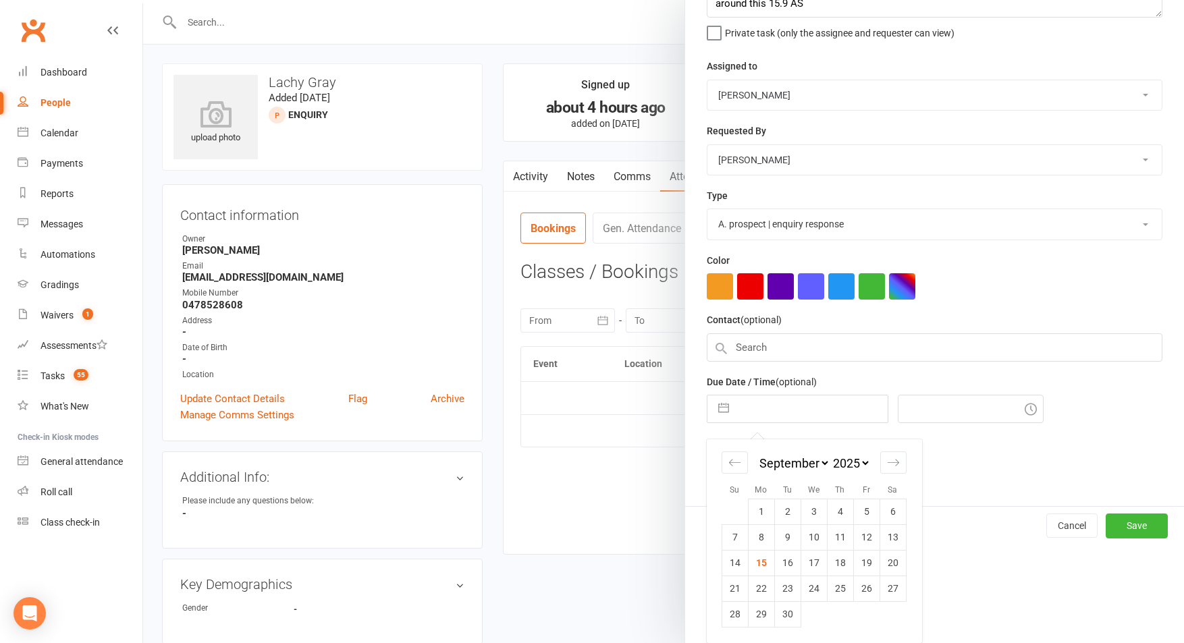
click at [785, 562] on td "16" at bounding box center [787, 563] width 26 height 26
type input "16 Sep 2025"
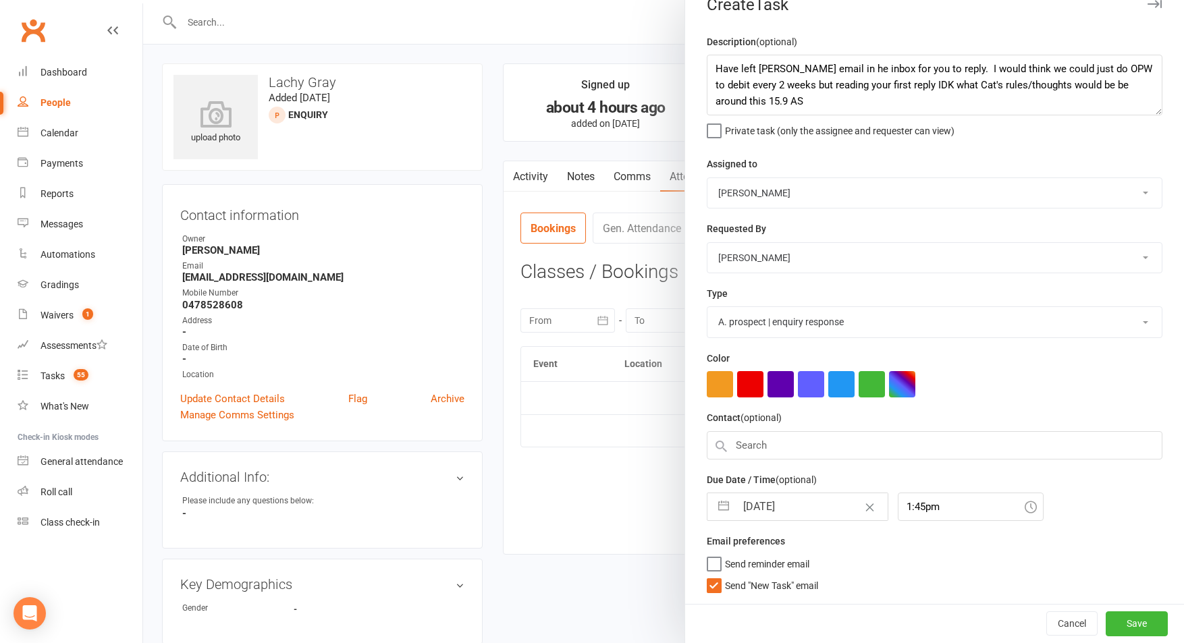
click at [754, 583] on span "Send "New Task" email" at bounding box center [771, 584] width 93 height 16
click at [754, 576] on input "Send "New Task" email" at bounding box center [762, 576] width 111 height 0
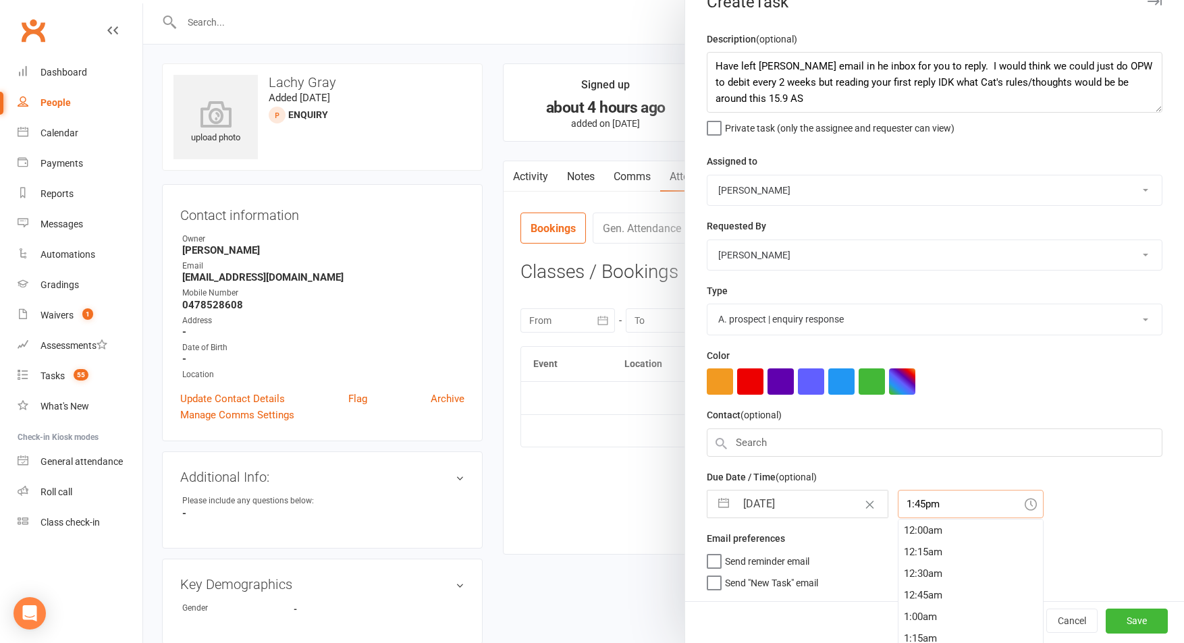
drag, startPoint x: 898, startPoint y: 510, endPoint x: 908, endPoint y: 549, distance: 40.3
click at [898, 510] on input "1:45pm" at bounding box center [971, 504] width 146 height 28
click at [907, 545] on div "6:30am" at bounding box center [970, 541] width 144 height 22
type input "6:30am"
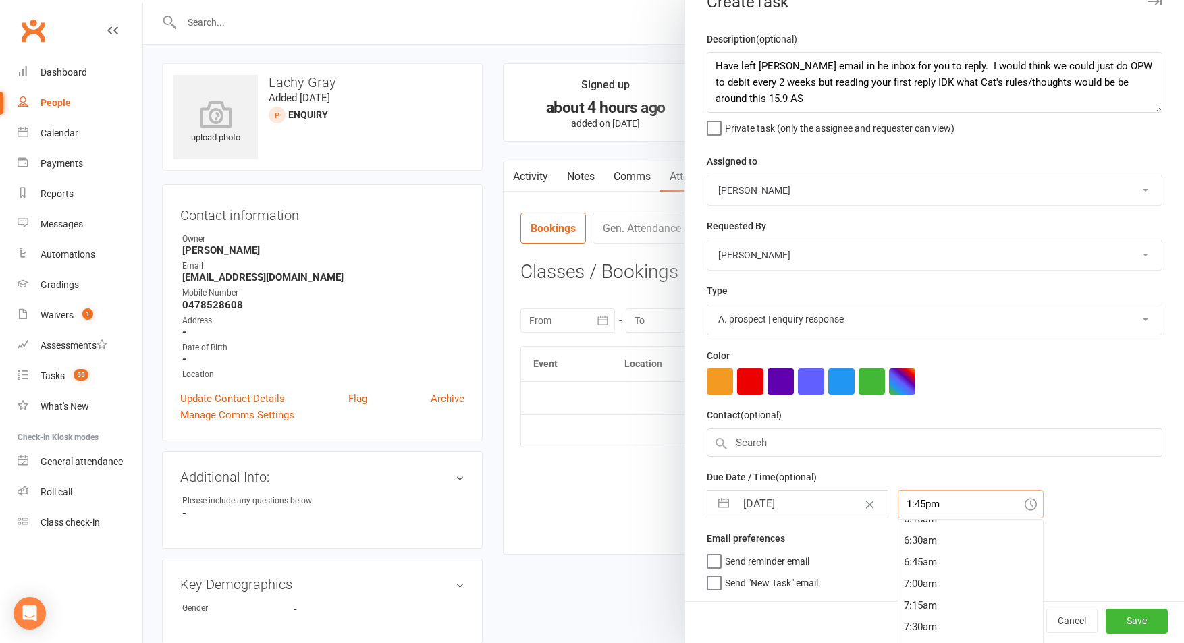
scroll to position [0, 0]
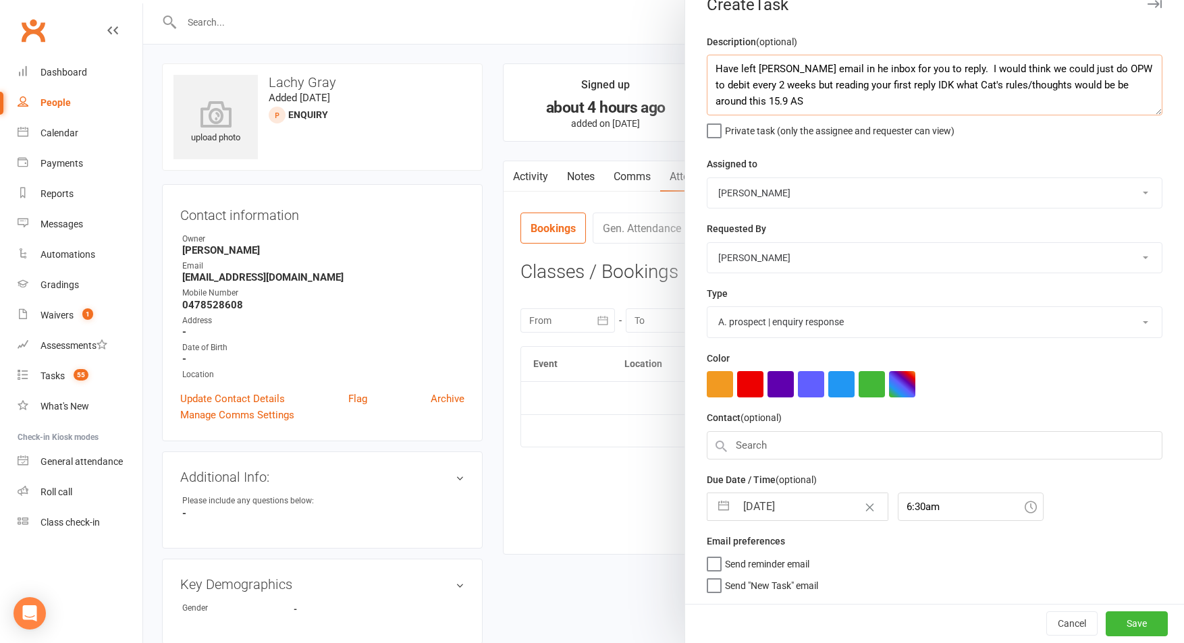
click at [1083, 83] on textarea "Have left Marvan's email in he inbox for you to reply. I would think we could j…" at bounding box center [935, 85] width 456 height 61
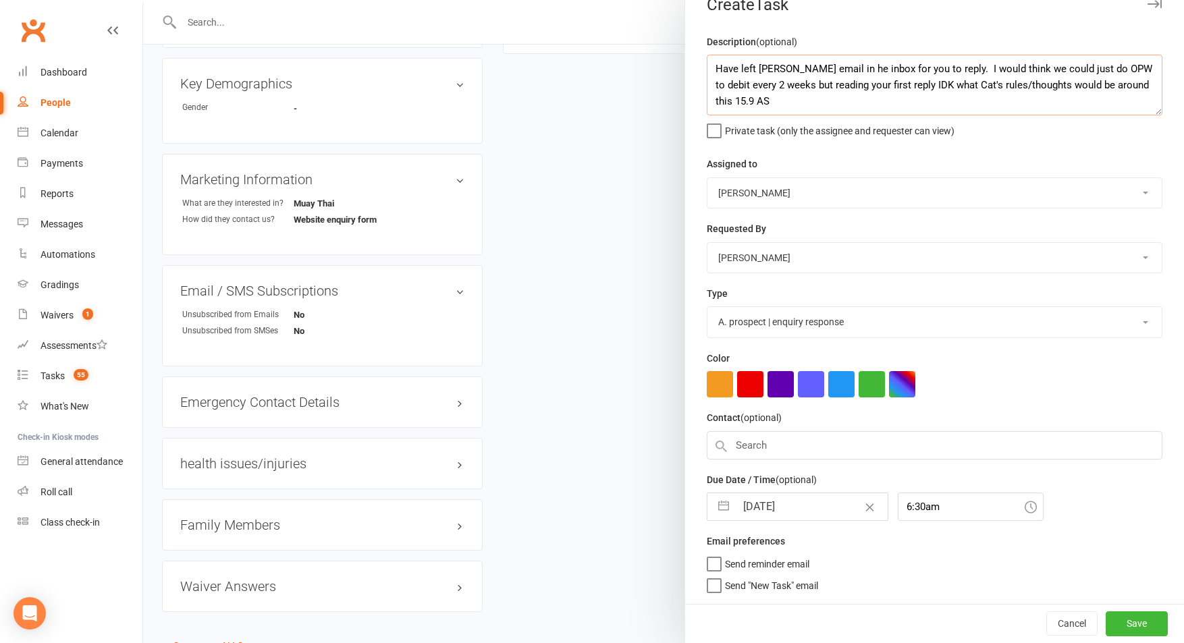
scroll to position [564, 0]
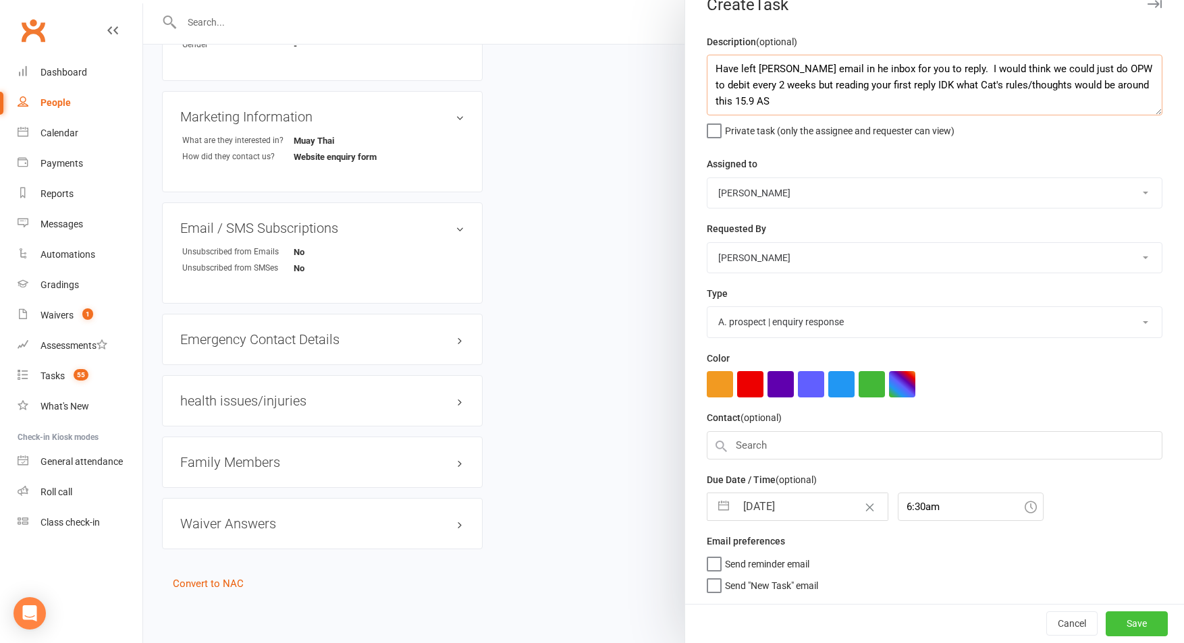
type textarea "Have left Marvan's email in he inbox for you to reply. I would think we could j…"
drag, startPoint x: 1141, startPoint y: 620, endPoint x: 1150, endPoint y: 620, distance: 8.8
click at [1141, 620] on button "Save" at bounding box center [1137, 624] width 62 height 24
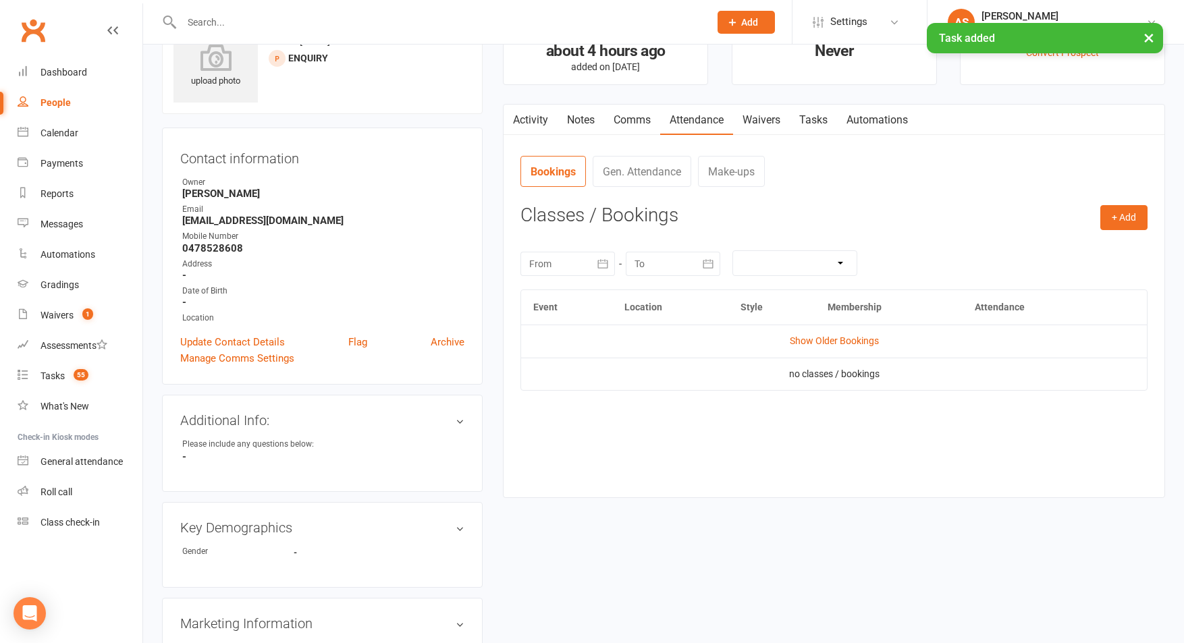
scroll to position [0, 0]
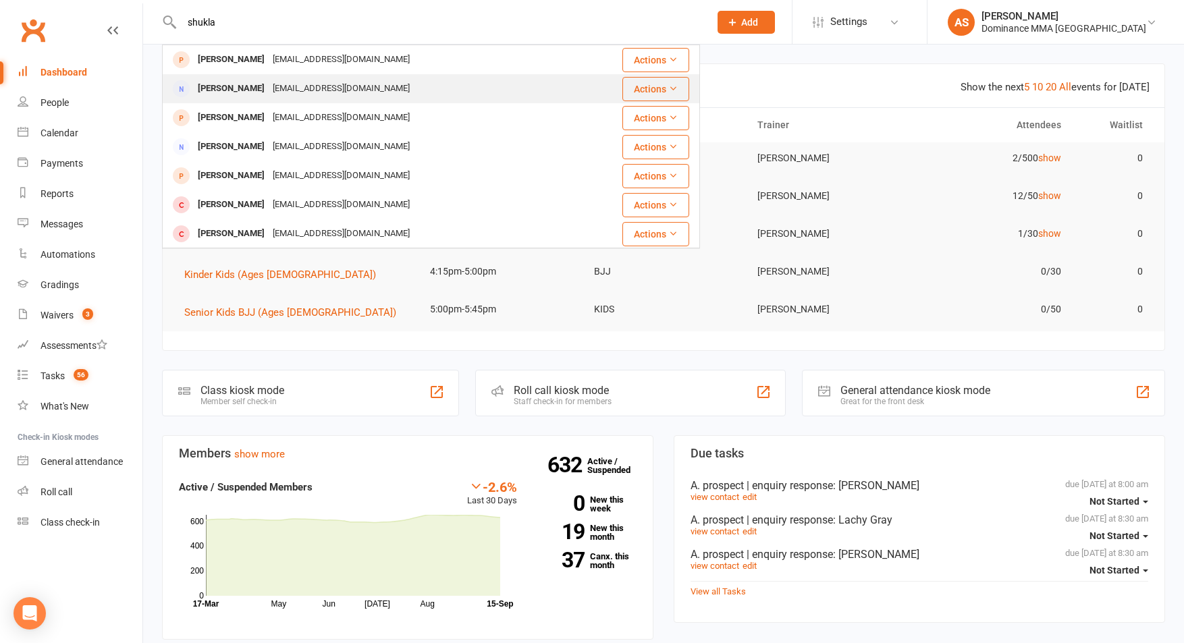
type input "shukla"
click at [302, 89] on div "mmakamamtamishra@gmail.com" at bounding box center [341, 89] width 145 height 20
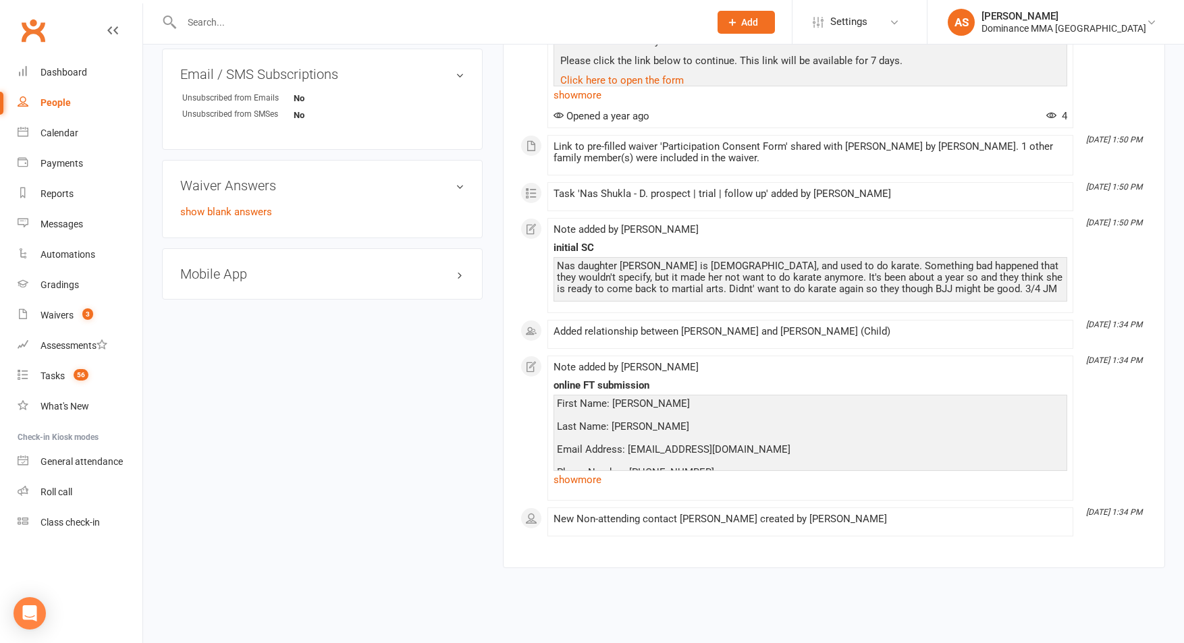
scroll to position [761, 0]
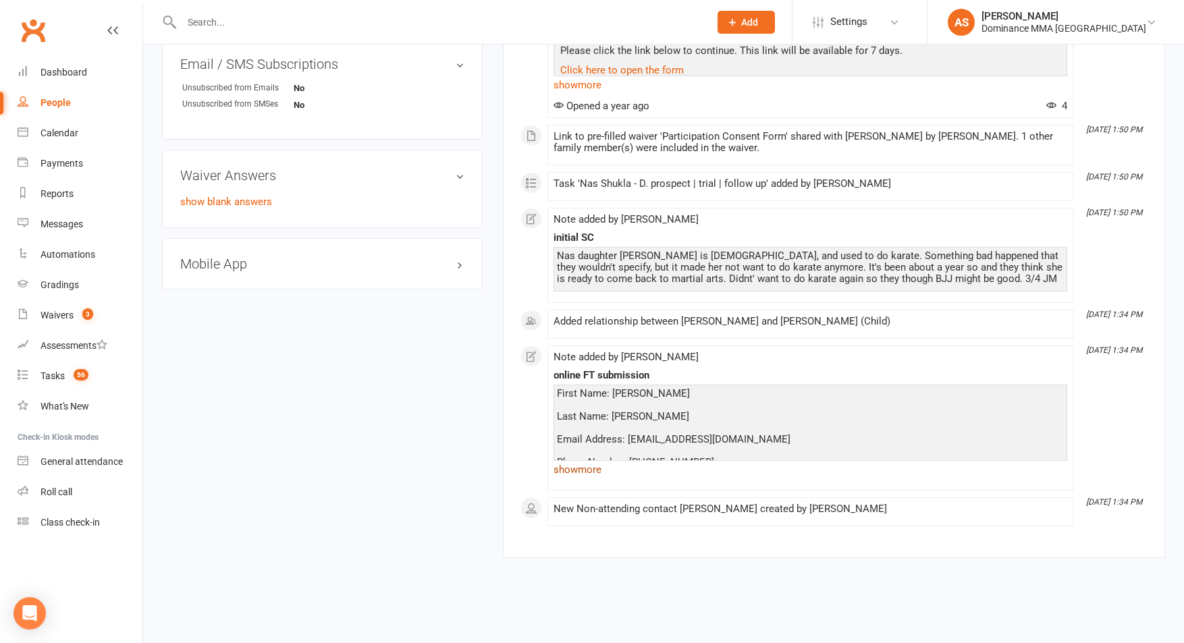
click at [595, 471] on link "show more" at bounding box center [811, 469] width 514 height 19
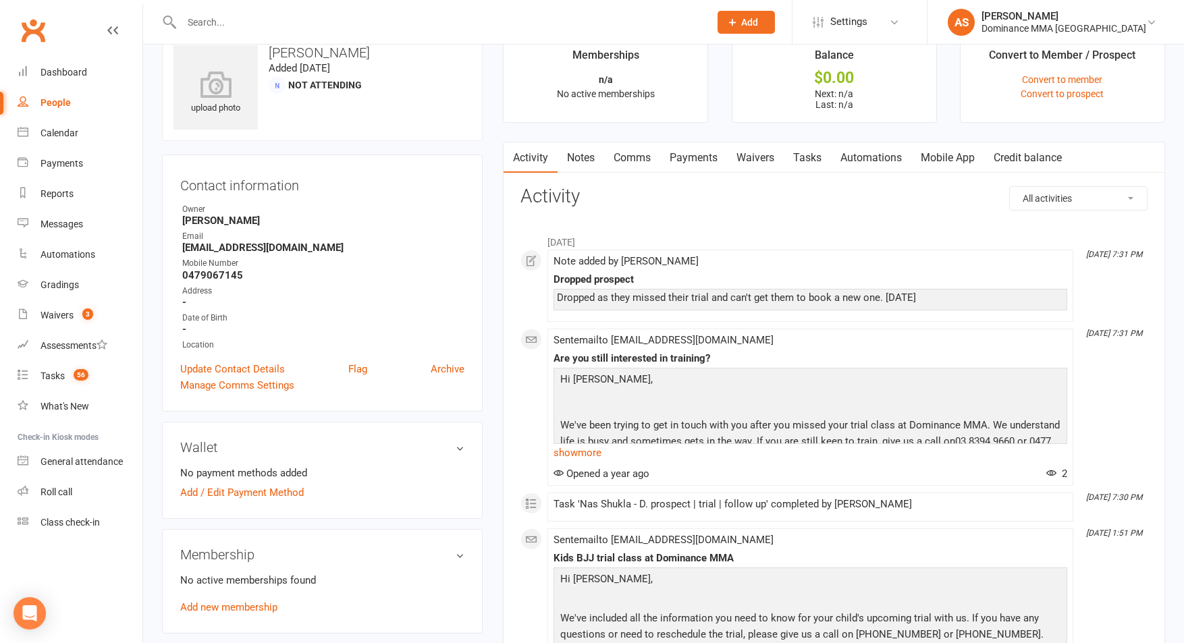
scroll to position [0, 0]
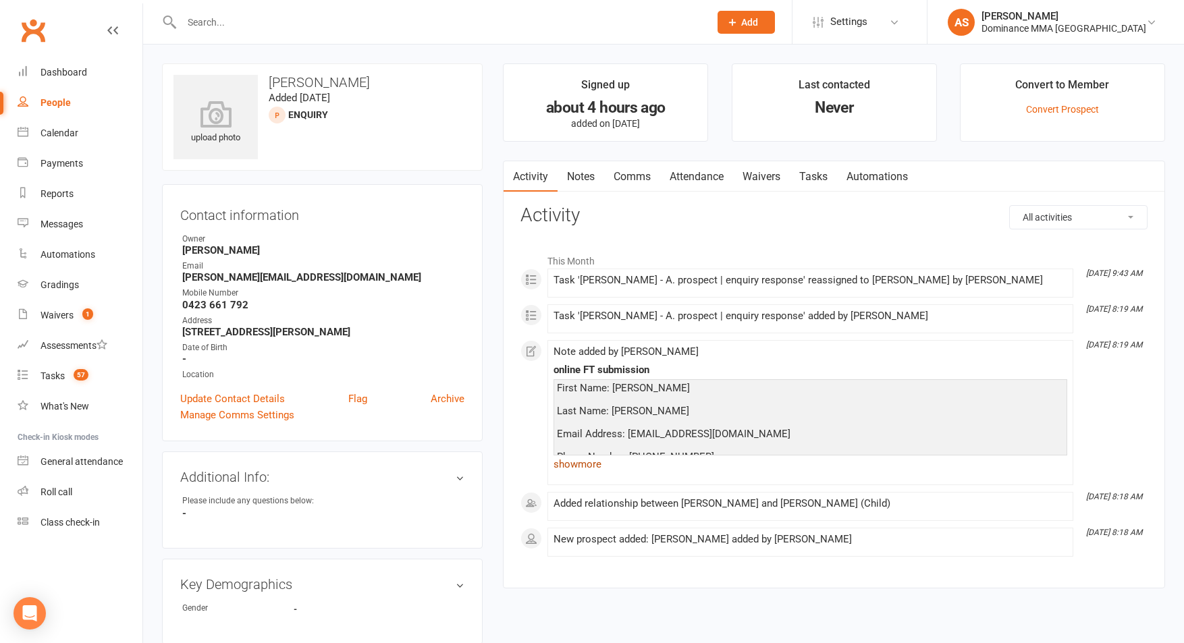
click at [592, 466] on link "show more" at bounding box center [811, 464] width 514 height 19
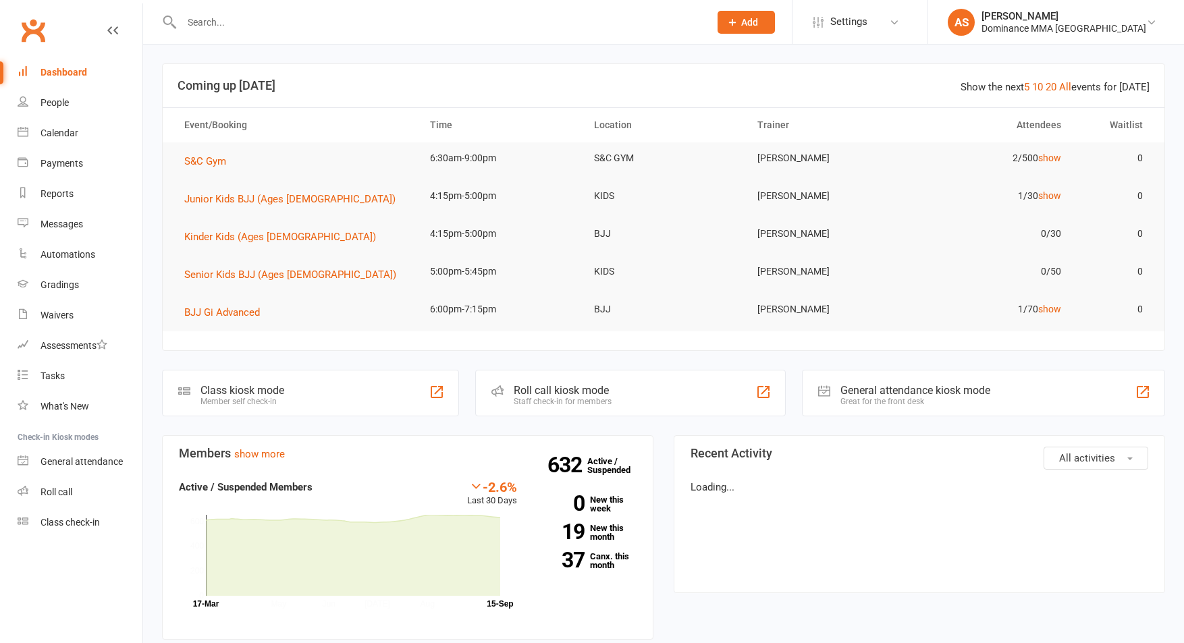
click at [250, 14] on input "text" at bounding box center [439, 22] width 522 height 19
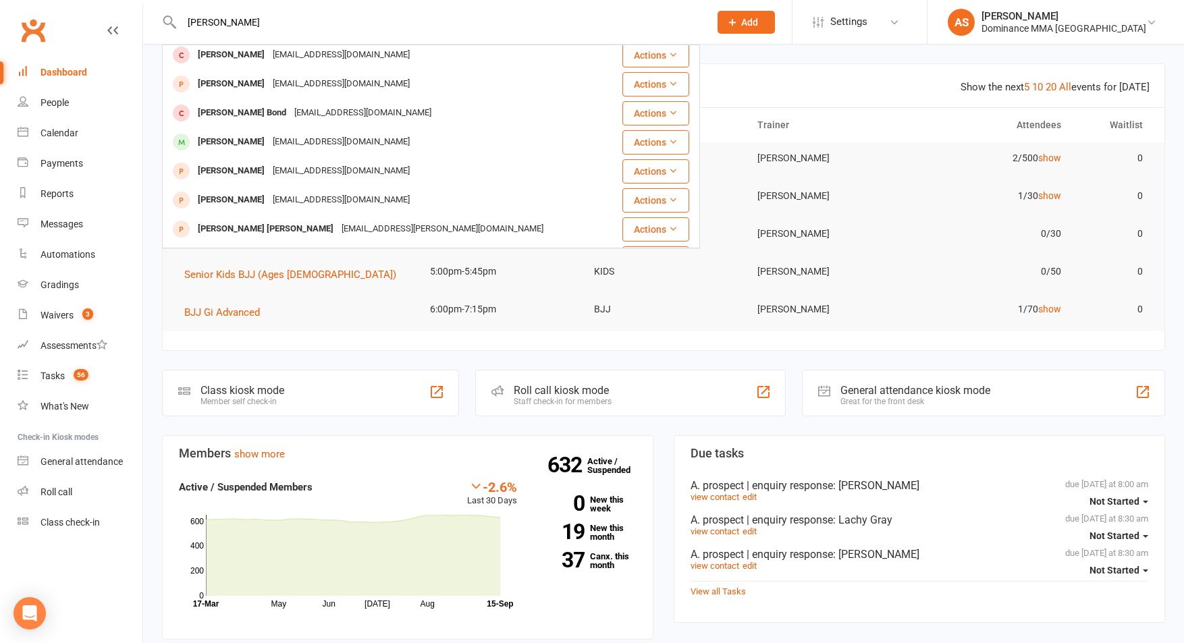
scroll to position [153, 0]
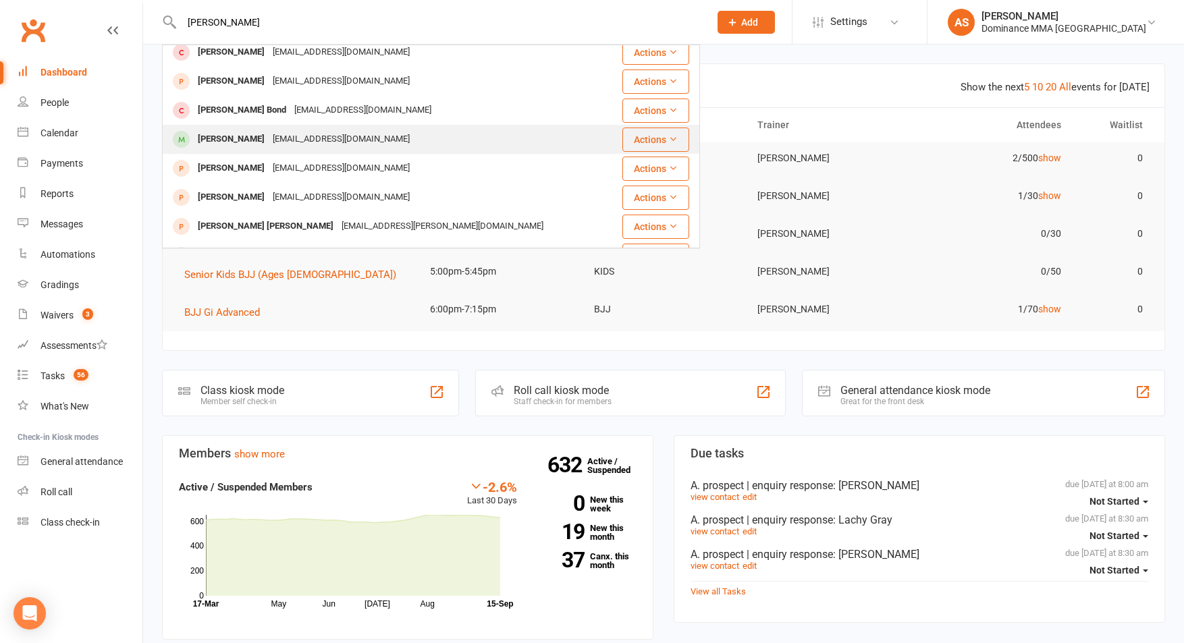
type input "[PERSON_NAME]"
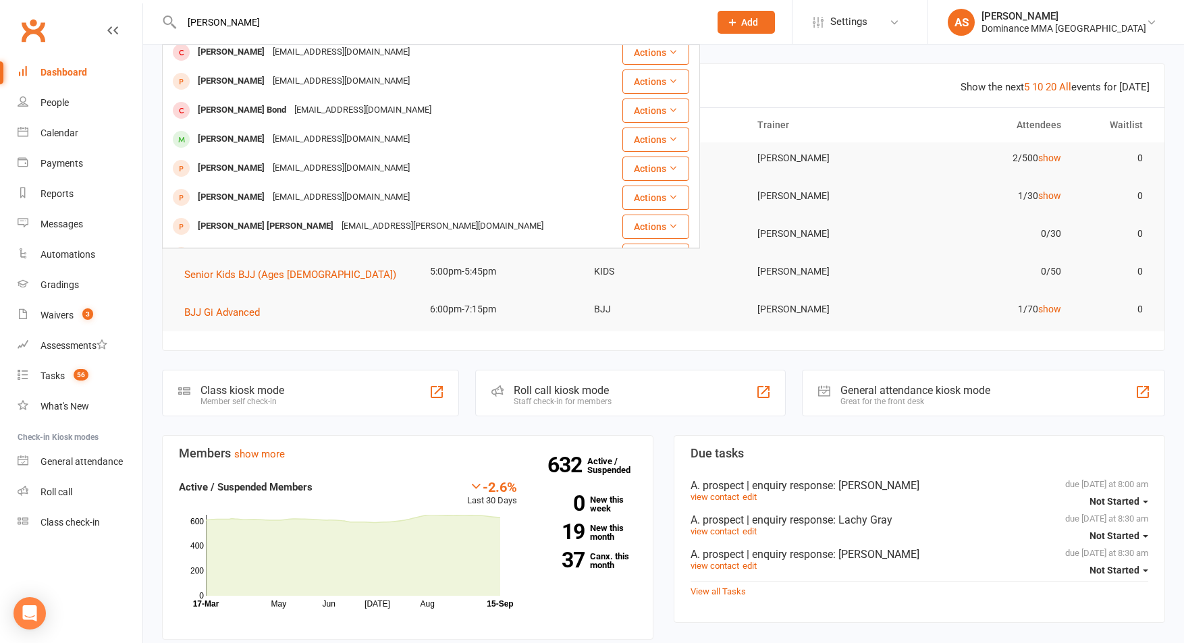
click at [269, 137] on div "[EMAIL_ADDRESS][DOMAIN_NAME]" at bounding box center [341, 140] width 145 height 20
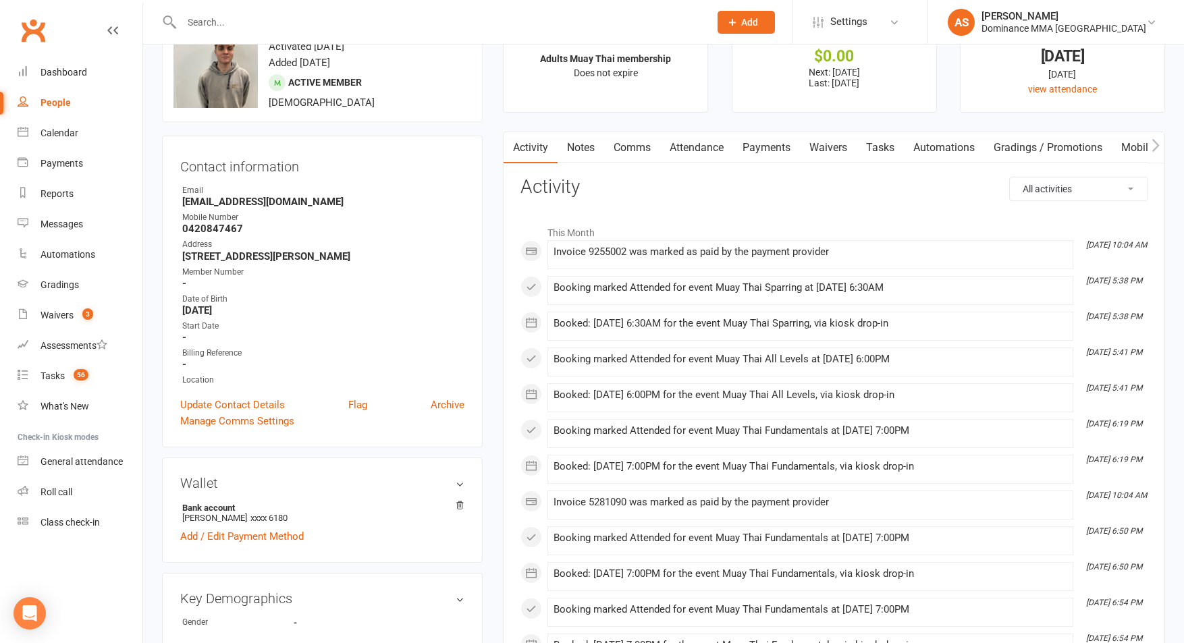
scroll to position [56, 0]
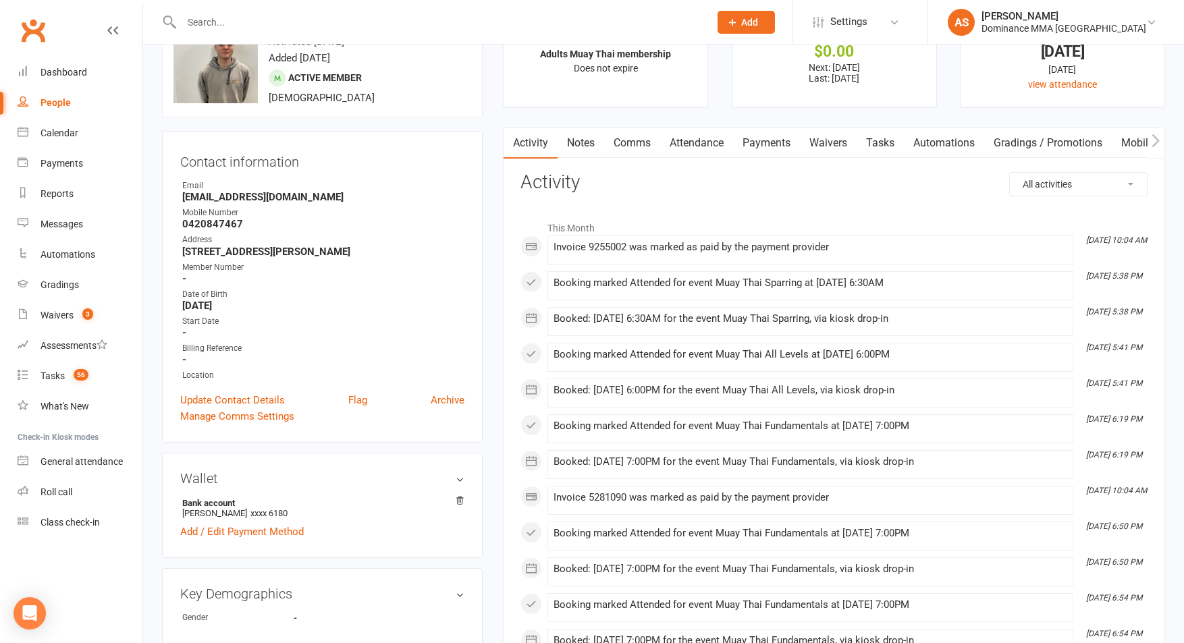
drag, startPoint x: 593, startPoint y: 149, endPoint x: 584, endPoint y: 151, distance: 9.5
click at [593, 149] on link "Notes" at bounding box center [581, 143] width 47 height 31
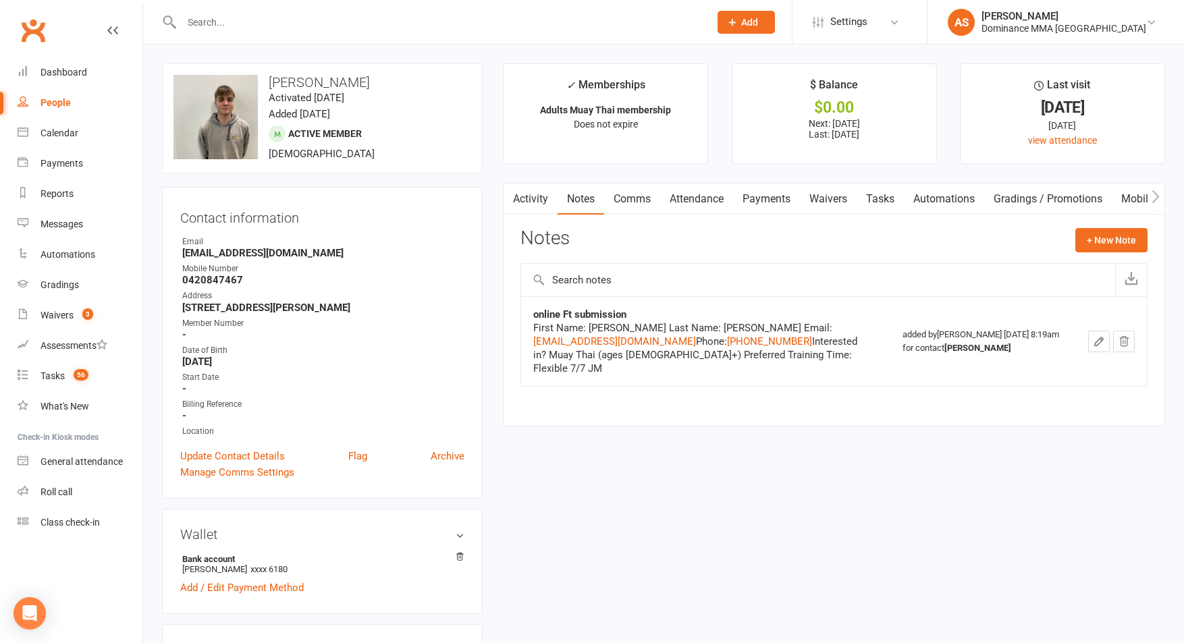
click at [240, 22] on input "text" at bounding box center [439, 22] width 522 height 19
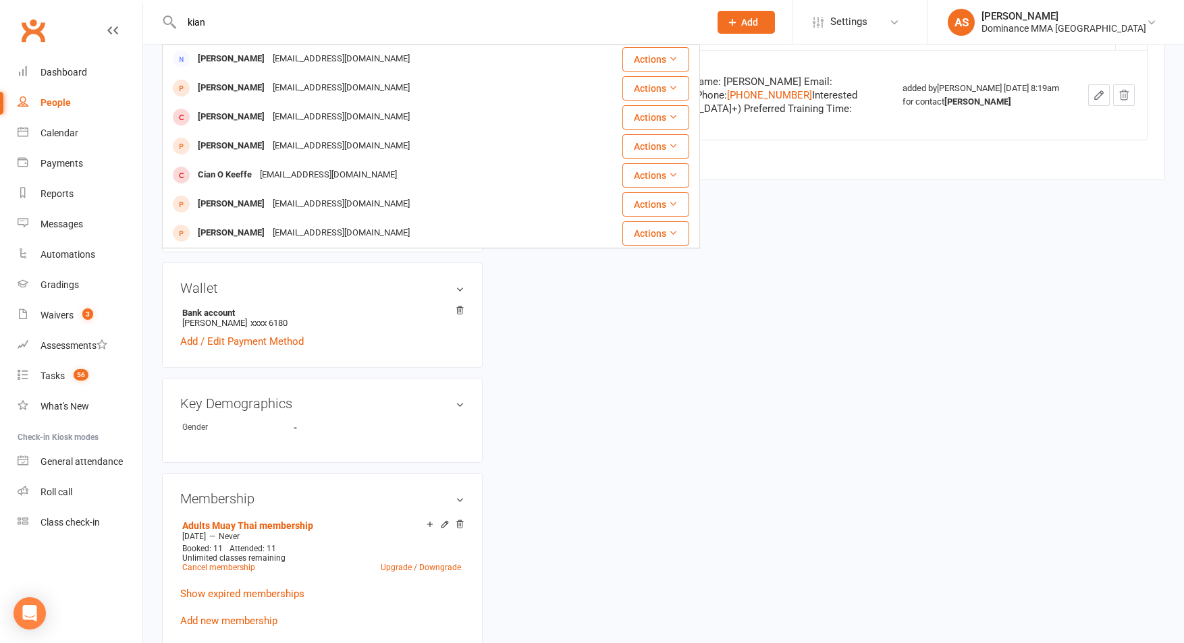
scroll to position [193, 0]
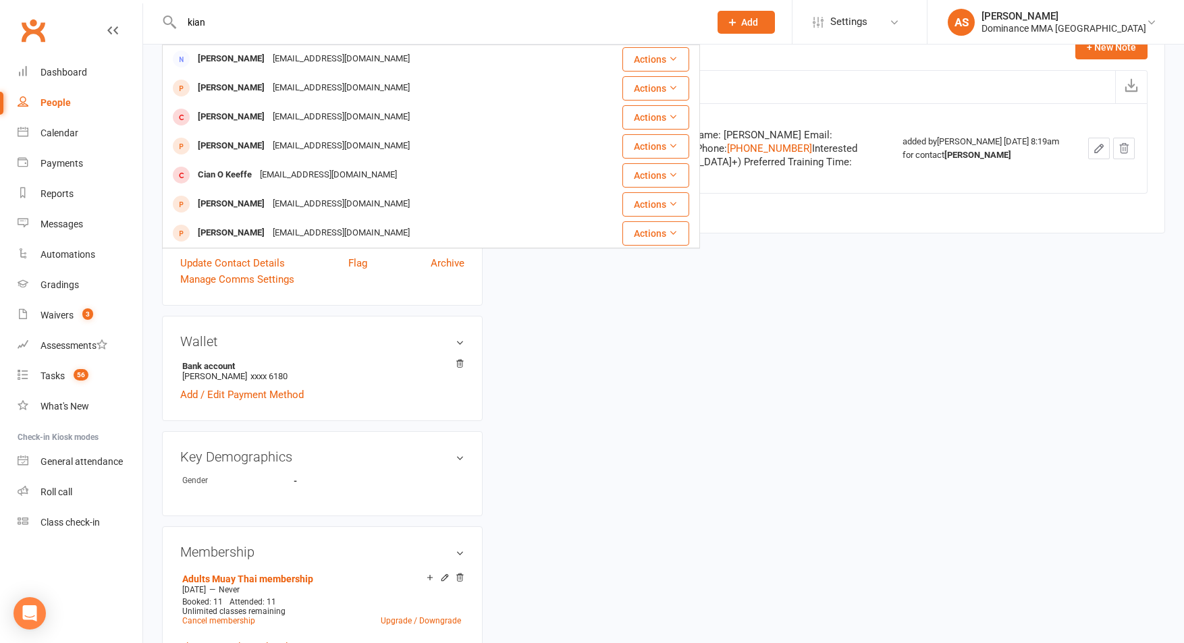
click at [226, 20] on input "kian" at bounding box center [439, 22] width 522 height 19
type input "k"
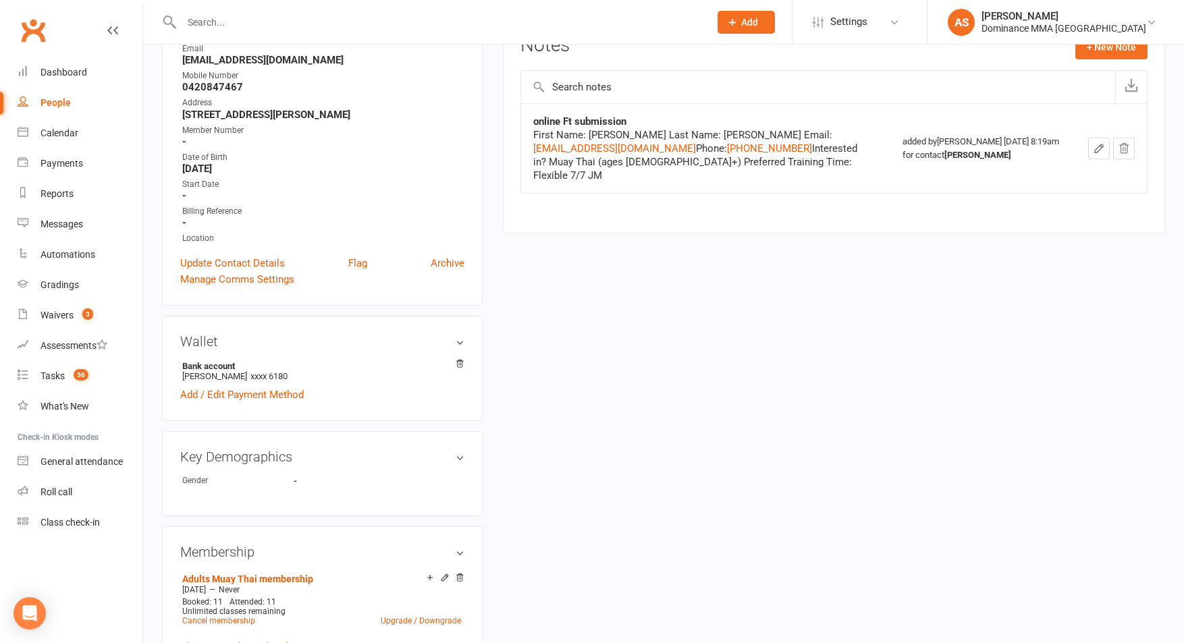
scroll to position [0, 0]
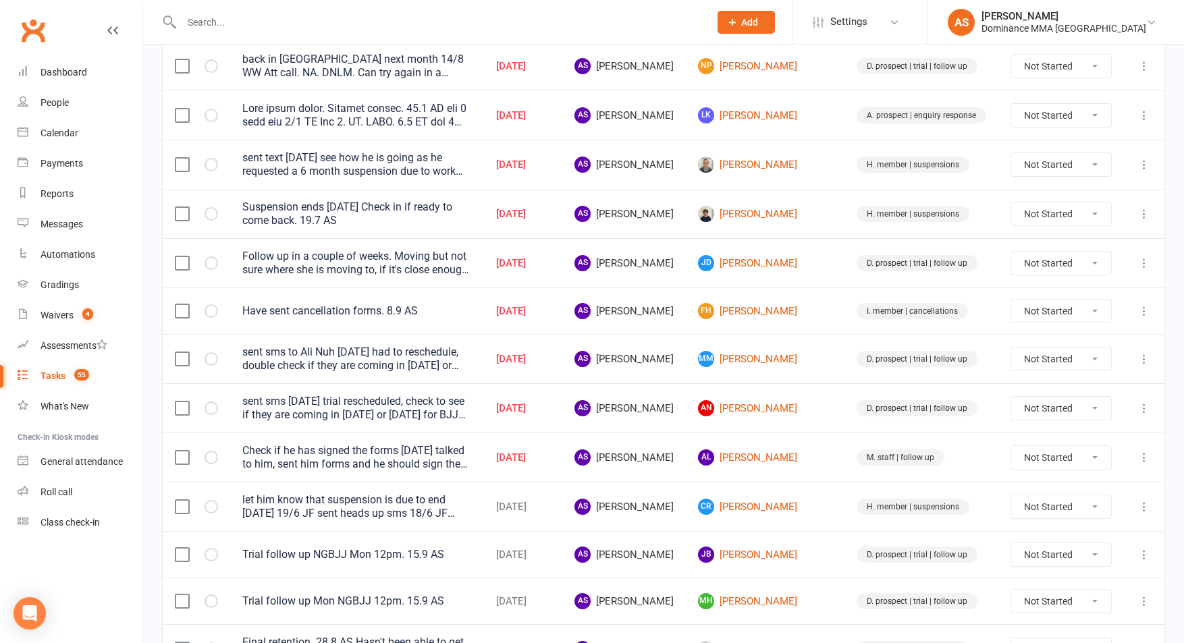
scroll to position [284, 0]
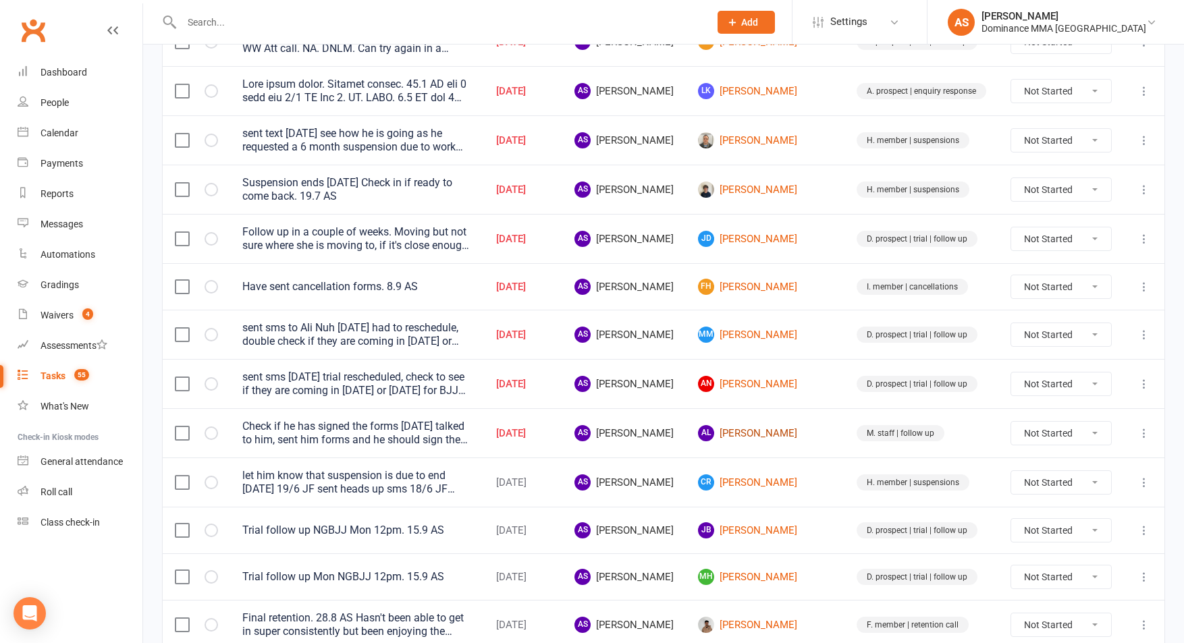
click at [769, 431] on link "AL [PERSON_NAME]" at bounding box center [765, 433] width 134 height 16
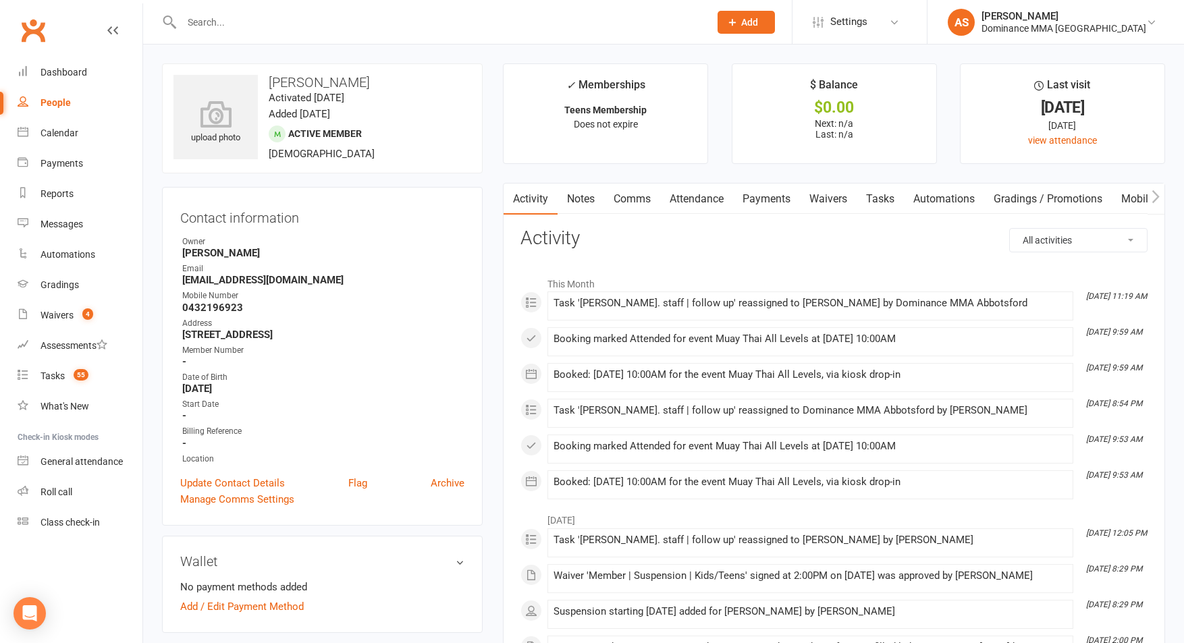
click at [826, 199] on link "Waivers" at bounding box center [828, 199] width 57 height 31
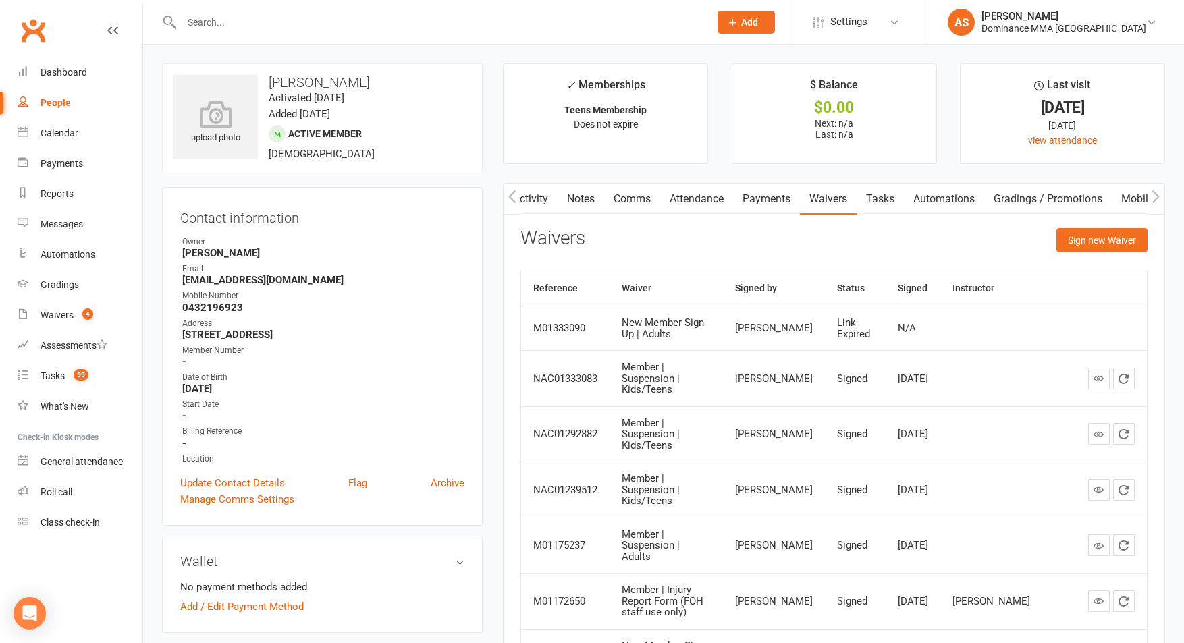
click at [884, 203] on link "Tasks" at bounding box center [880, 199] width 47 height 31
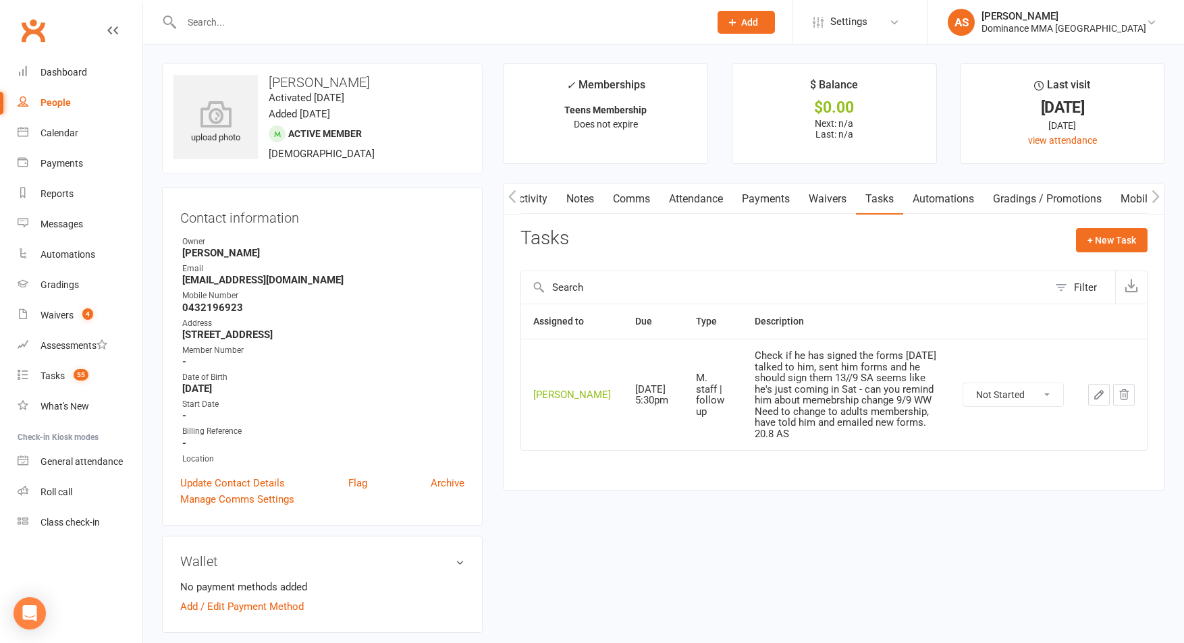
click at [1095, 397] on icon "button" at bounding box center [1099, 395] width 12 height 12
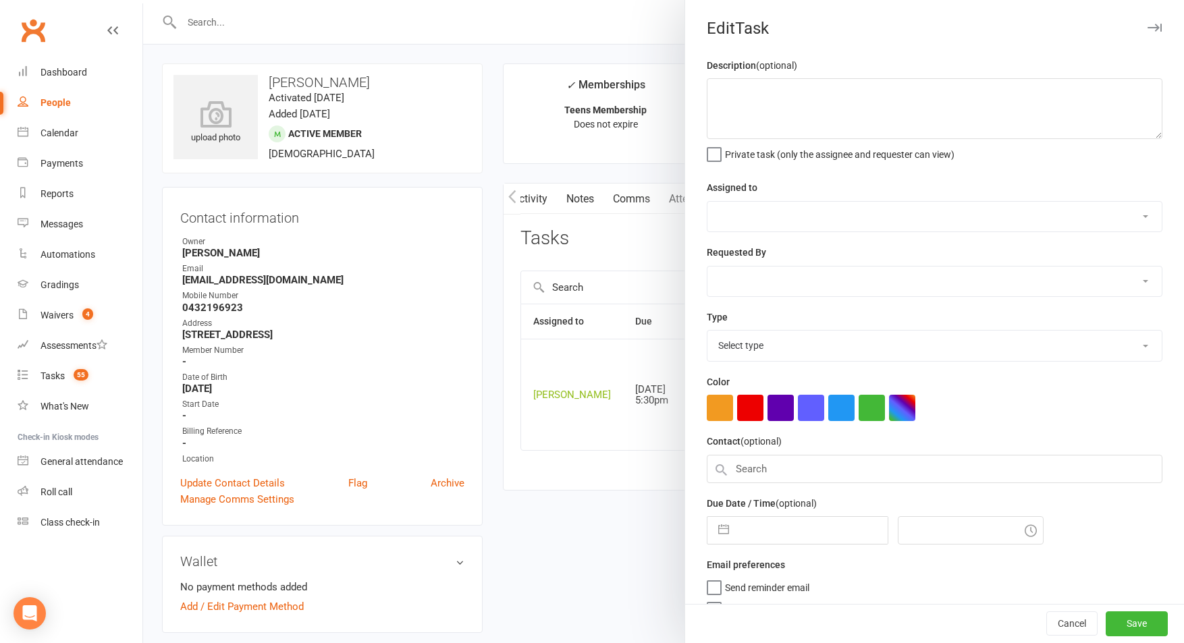
type textarea "Check if he has signed the forms [DATE] talked to him, sent him forms and he sh…"
select select "50862"
select select "12631"
type input "[DATE]"
type input "5:30pm"
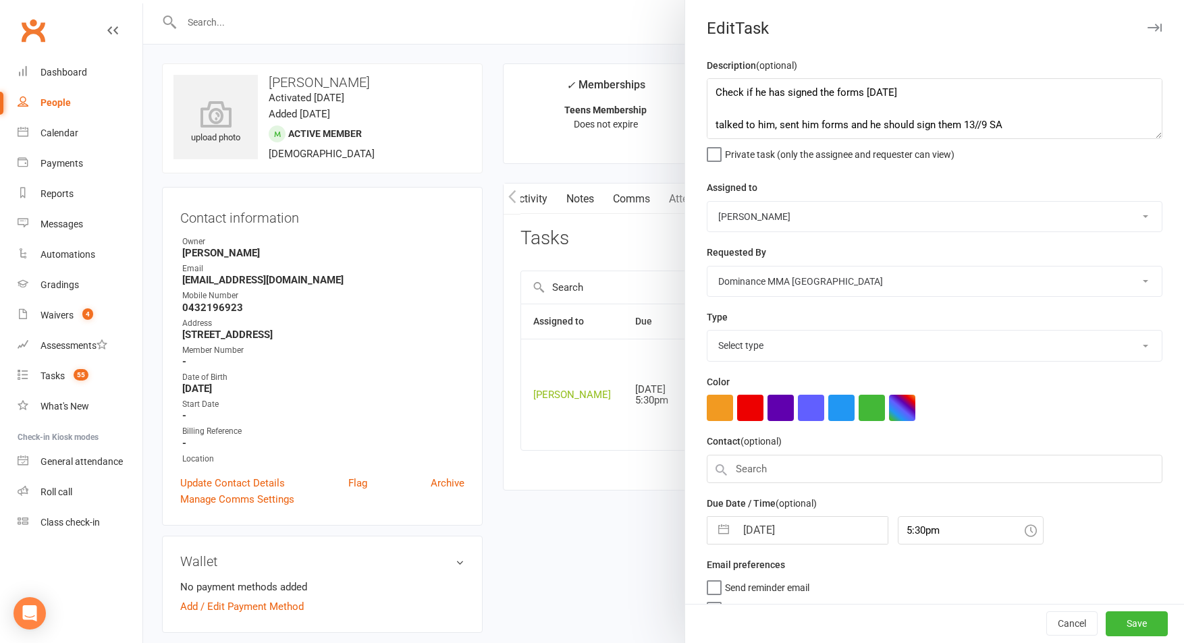
select select "3872"
click at [775, 533] on input "[DATE]" at bounding box center [812, 526] width 152 height 27
select select "7"
select select "2025"
select select "8"
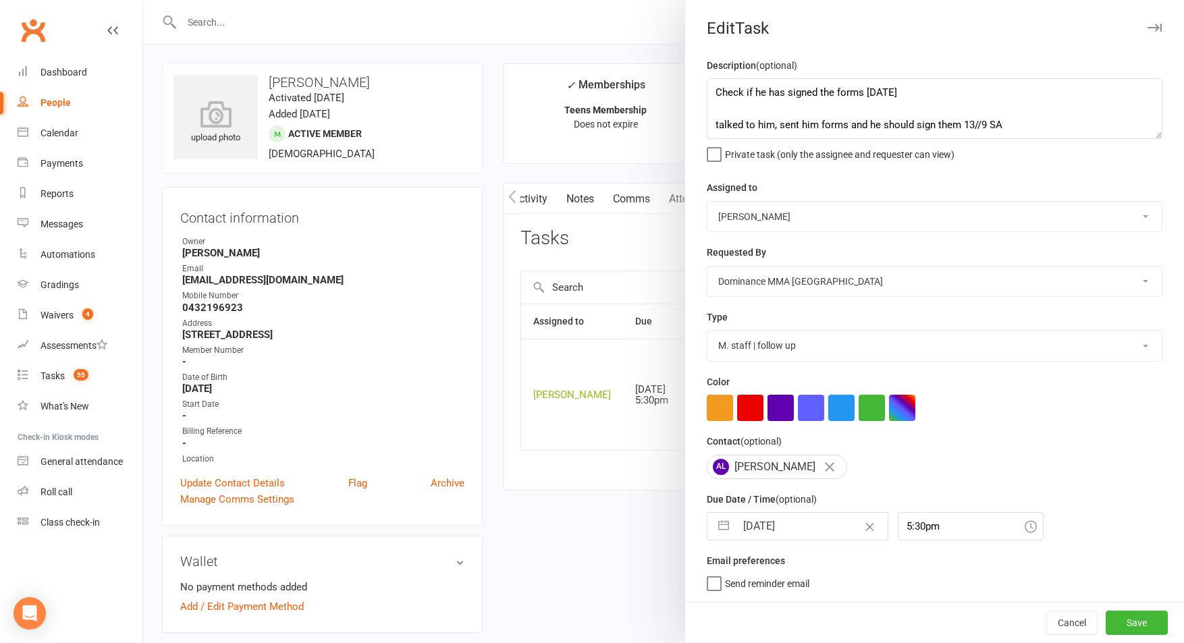
select select "2025"
select select "9"
select select "2025"
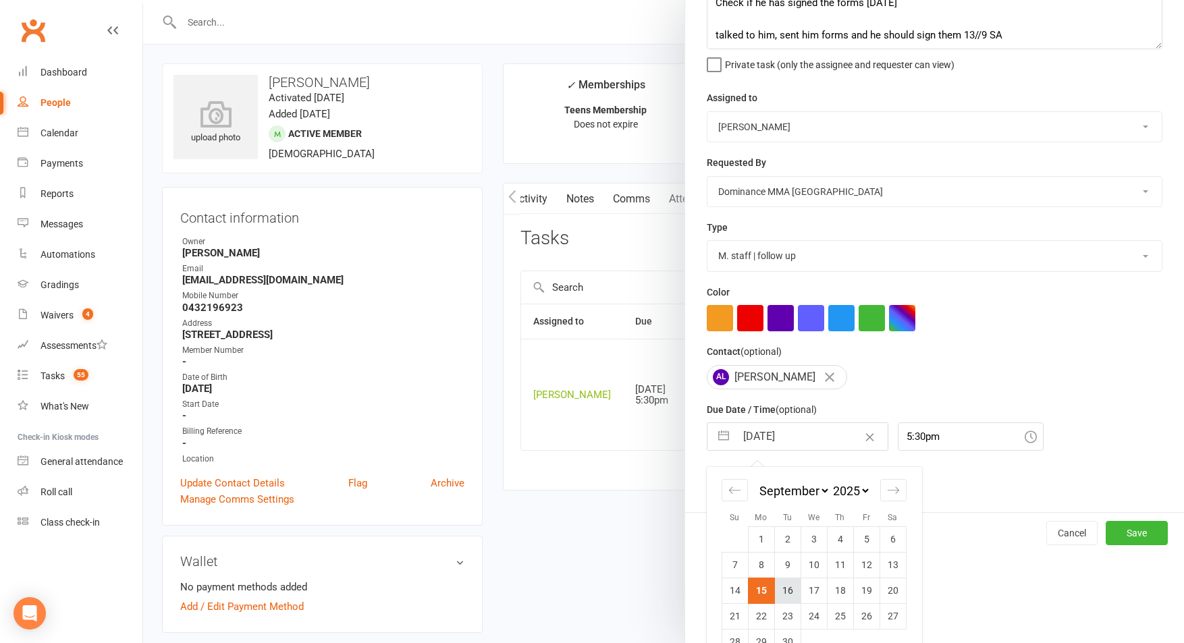
click at [779, 589] on td "16" at bounding box center [787, 591] width 26 height 26
type input "[DATE]"
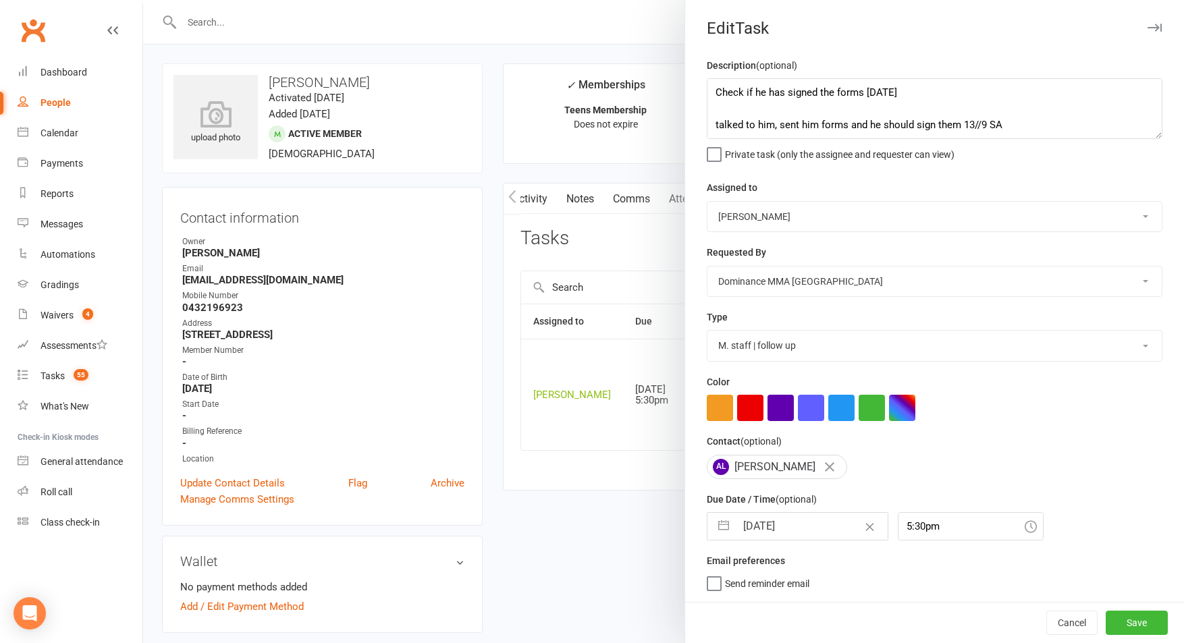
click at [768, 532] on input "[DATE]" at bounding box center [812, 526] width 152 height 27
select select "7"
select select "2025"
select select "8"
select select "2025"
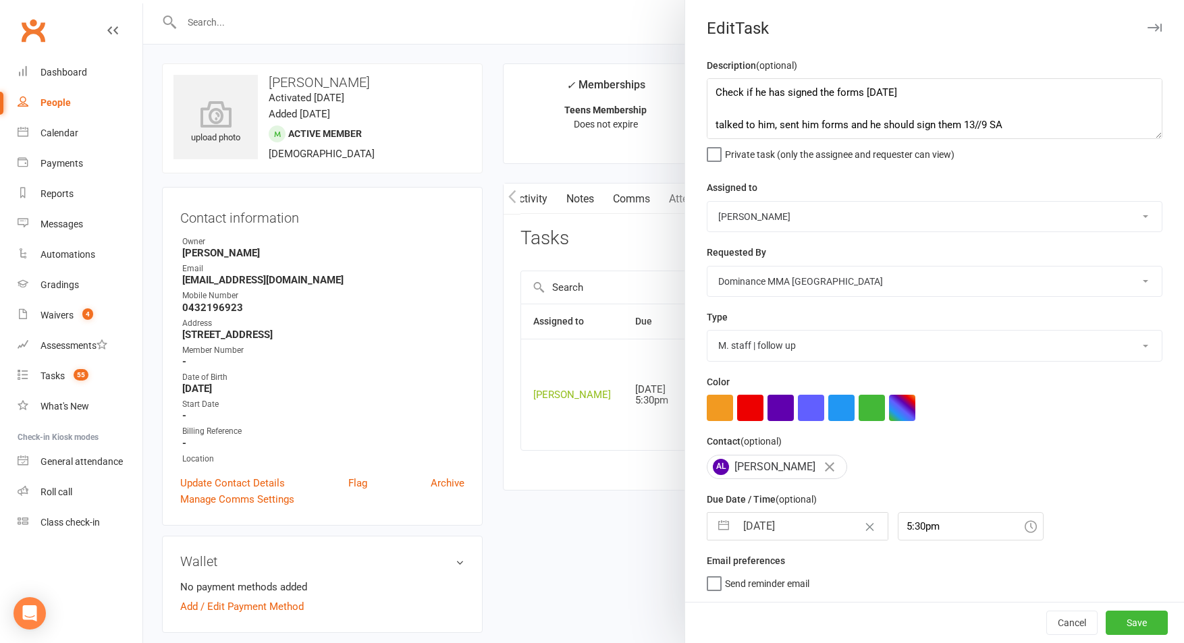
select select "9"
select select "2025"
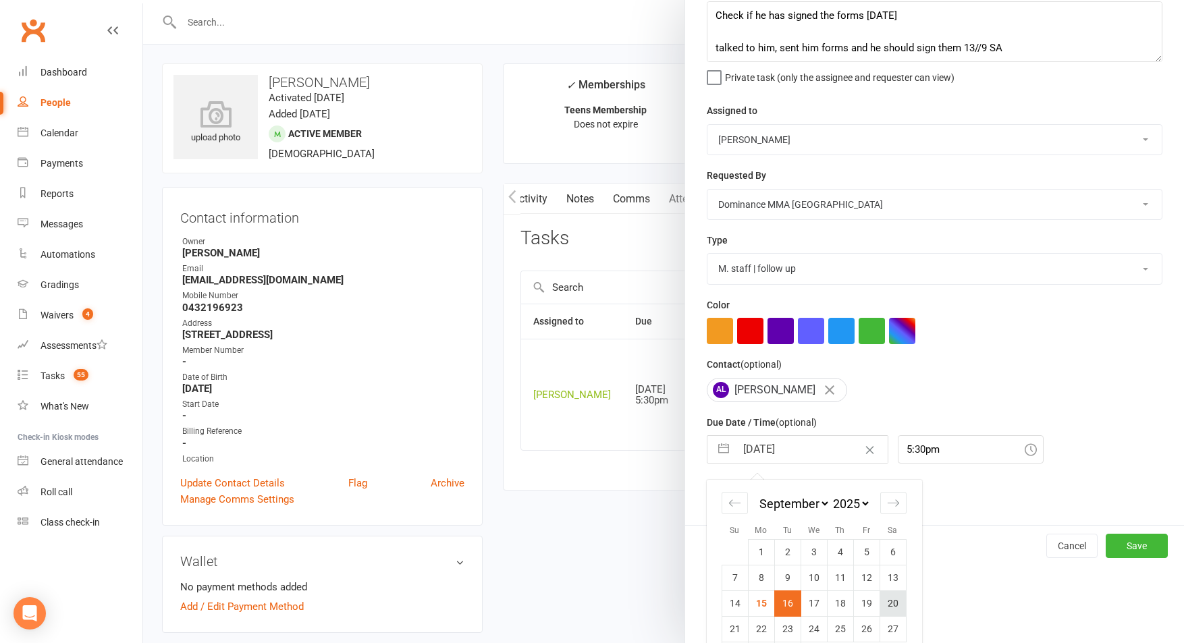
scroll to position [119, 0]
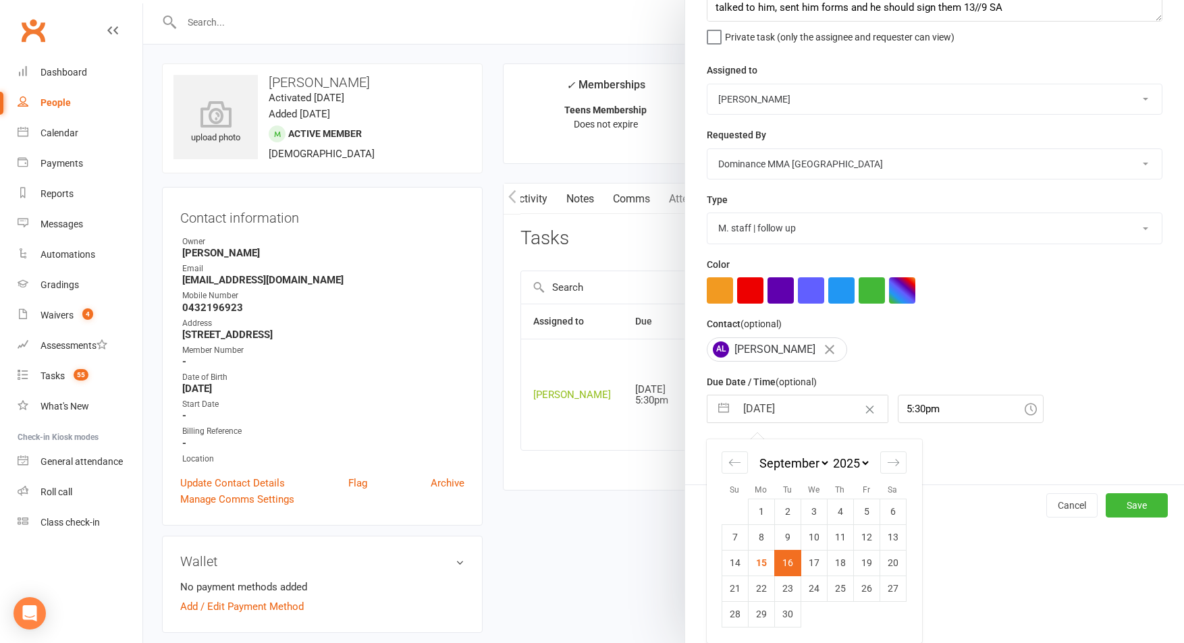
drag, startPoint x: 813, startPoint y: 560, endPoint x: 900, endPoint y: 558, distance: 87.1
click at [813, 560] on td "17" at bounding box center [814, 563] width 26 height 26
type input "17 Sep 2025"
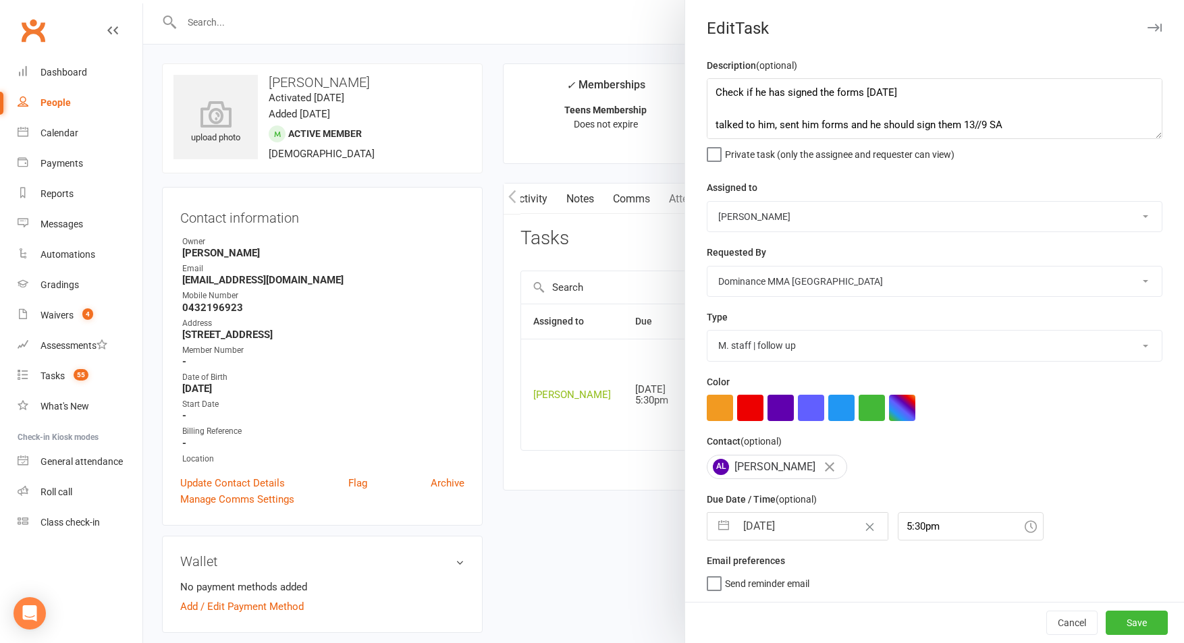
scroll to position [1, 0]
drag, startPoint x: 803, startPoint y: 521, endPoint x: 817, endPoint y: 547, distance: 29.9
click at [803, 521] on input "17 Sep 2025" at bounding box center [812, 526] width 152 height 27
select select "7"
select select "2025"
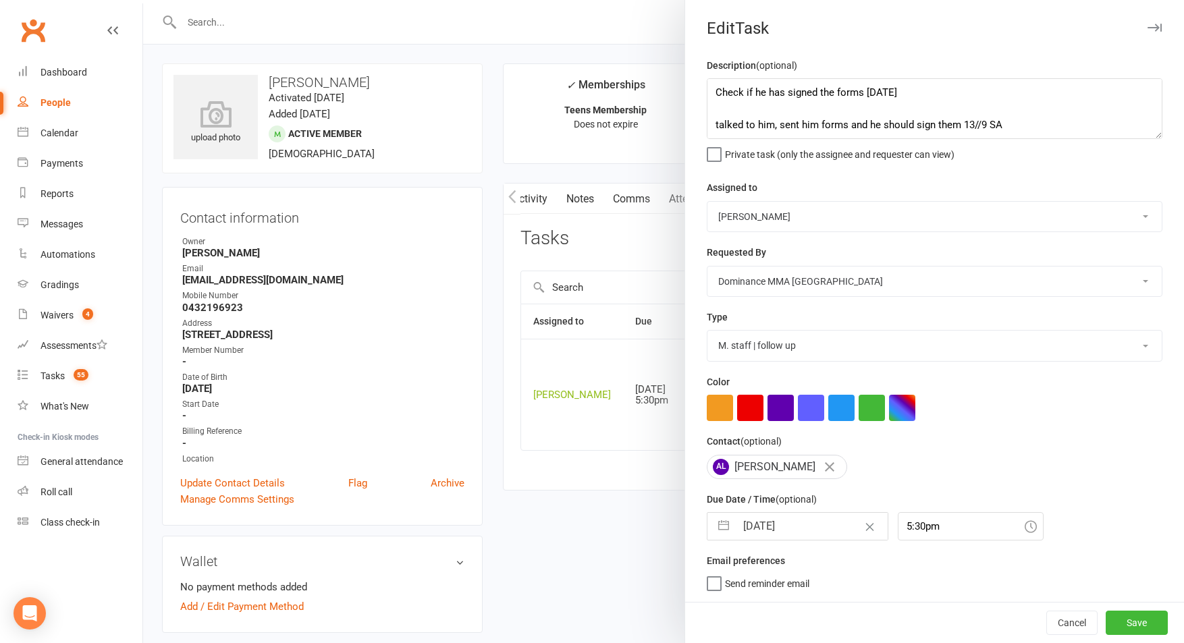
select select "8"
select select "2025"
select select "9"
select select "2025"
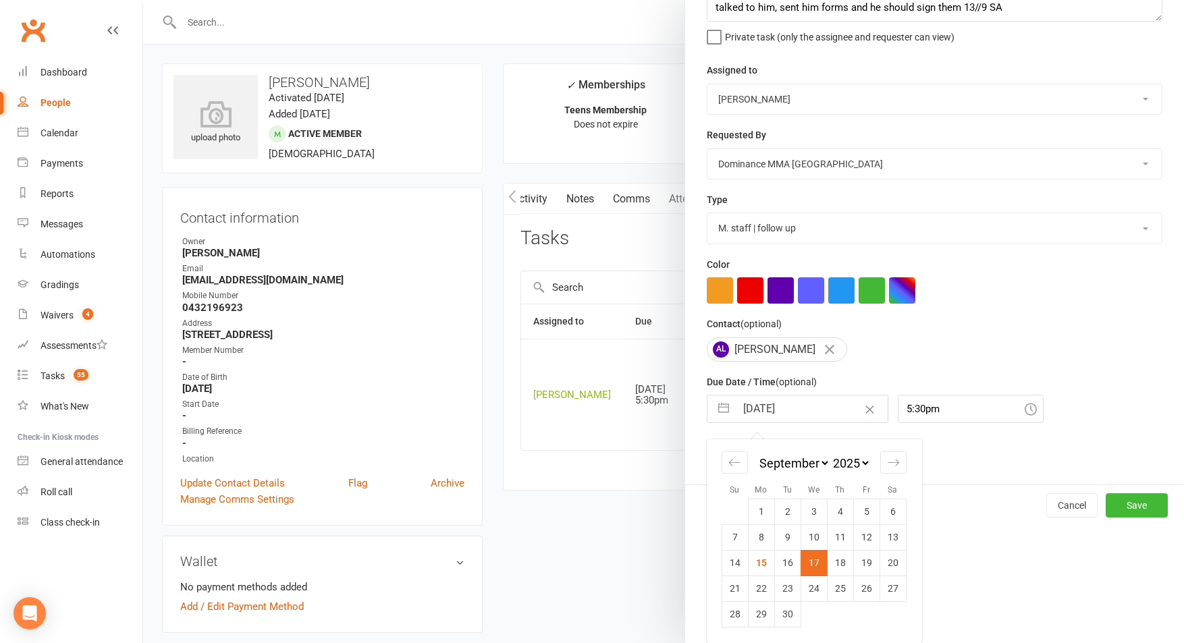
drag, startPoint x: 784, startPoint y: 559, endPoint x: 1026, endPoint y: 569, distance: 241.9
click at [784, 559] on td "16" at bounding box center [787, 563] width 26 height 26
type input "16 Sep 2025"
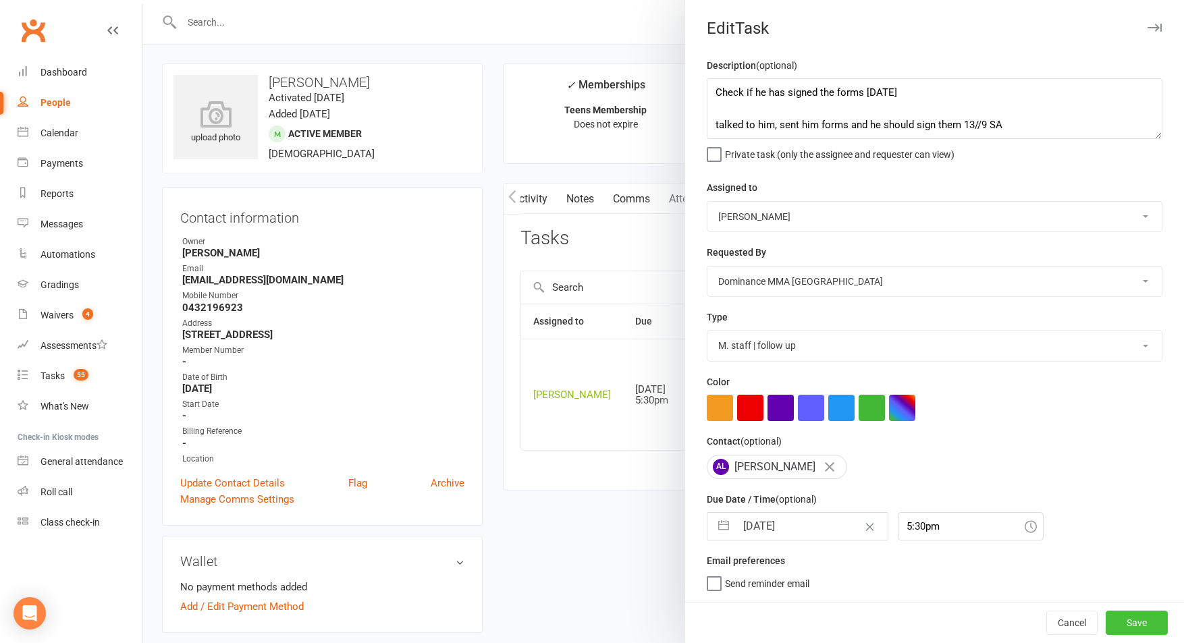
click at [1145, 622] on button "Save" at bounding box center [1137, 623] width 62 height 24
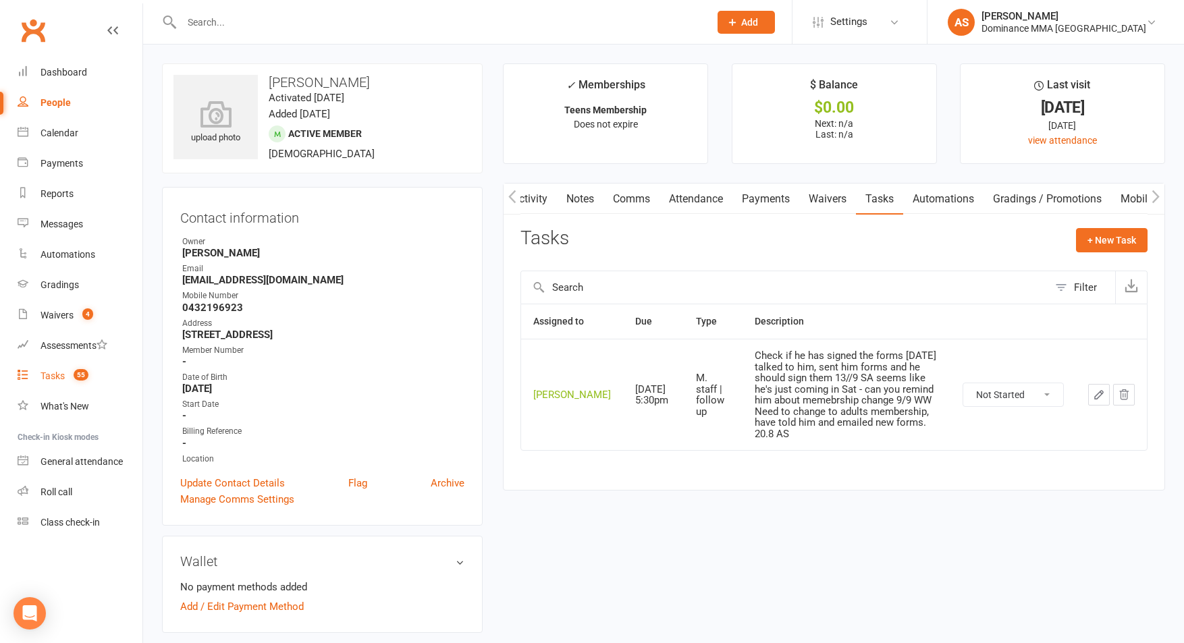
click at [64, 375] on div "Tasks" at bounding box center [53, 376] width 24 height 11
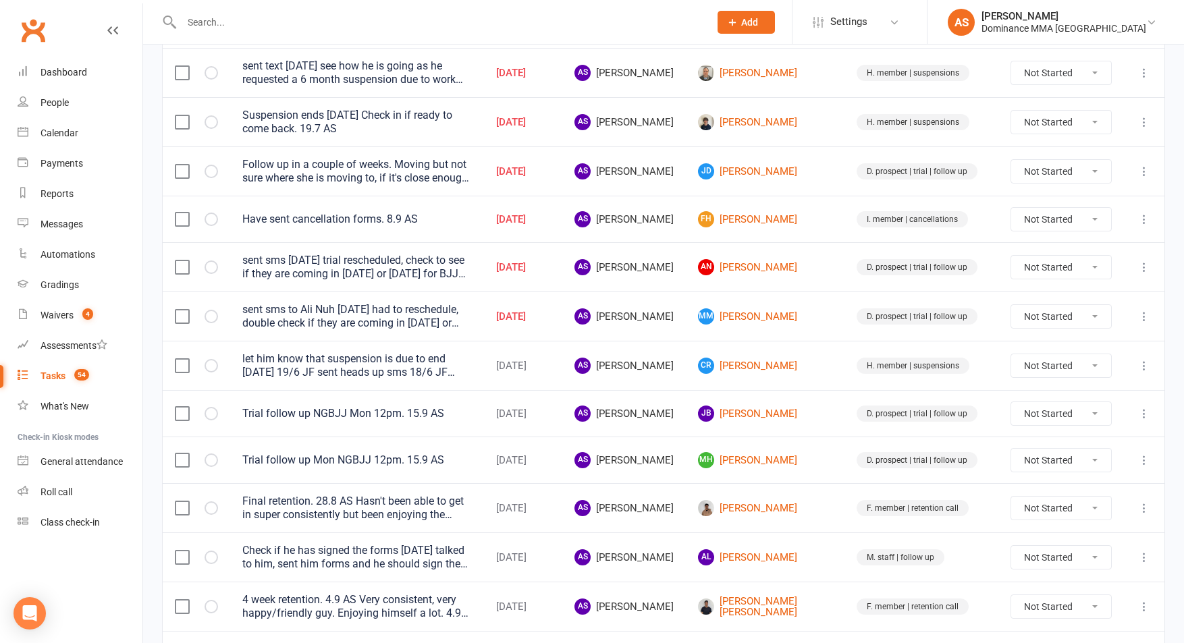
scroll to position [345, 0]
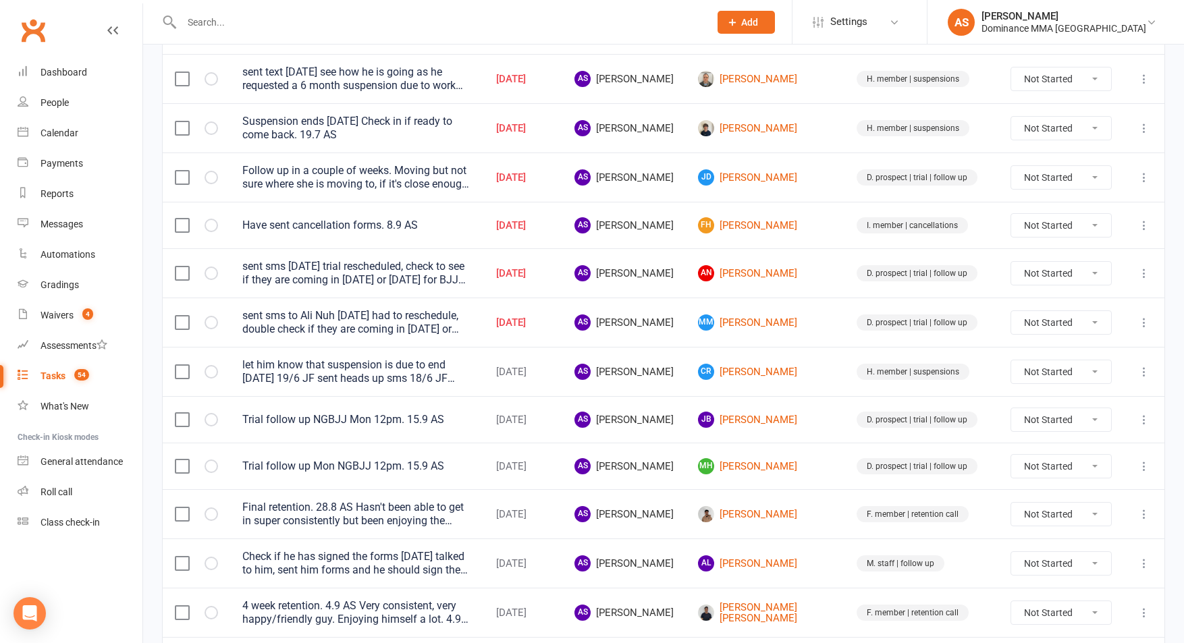
click at [1141, 324] on icon at bounding box center [1144, 323] width 14 height 14
click at [1084, 378] on link "Edit" at bounding box center [1085, 375] width 134 height 27
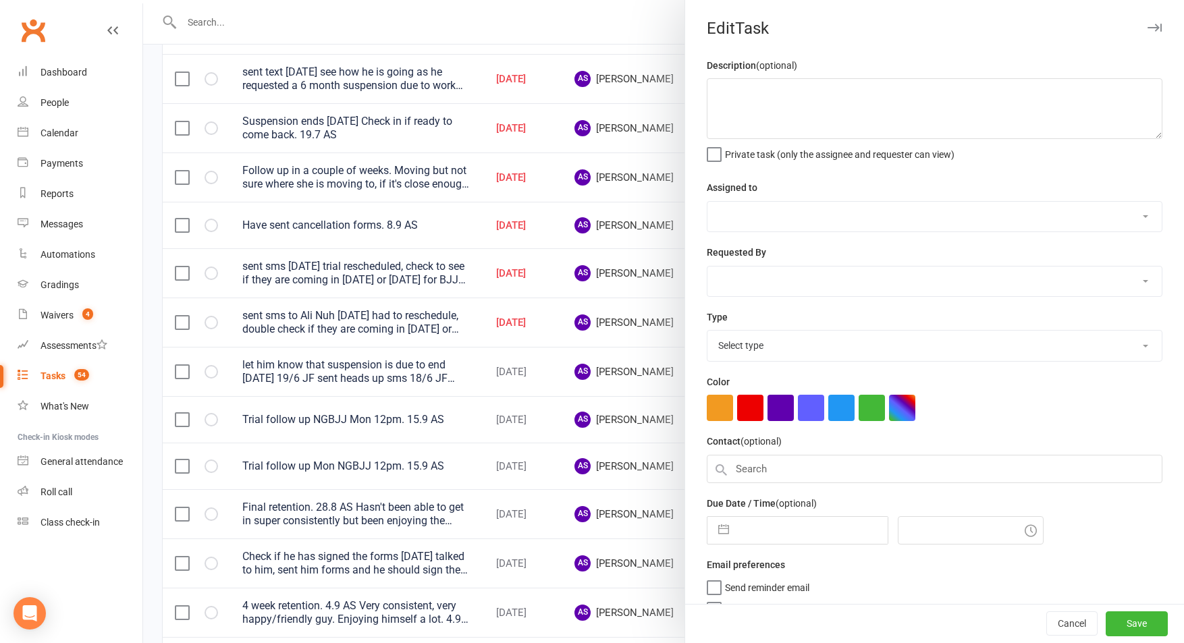
type textarea "sent sms to Ali Nuh 13/9 SA had to reschedule, double check if they are coming …"
select select "50862"
select select "12631"
type input "15 Sep 2025"
type input "4:30pm"
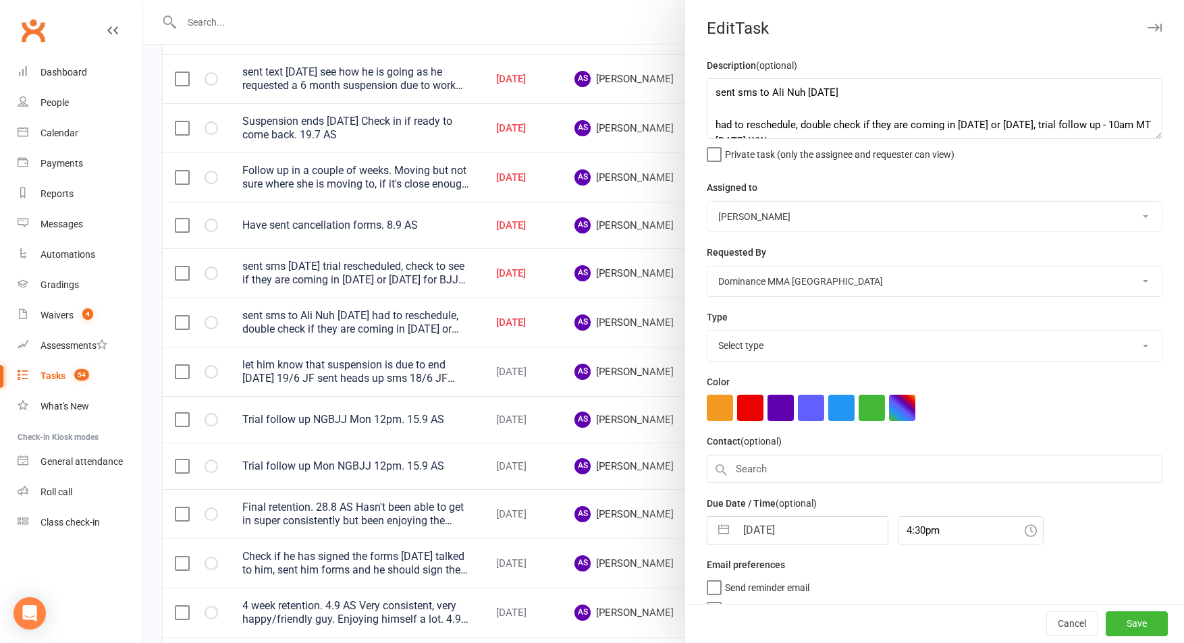
select select "3863"
select select "7"
select select "2025"
select select "8"
select select "2025"
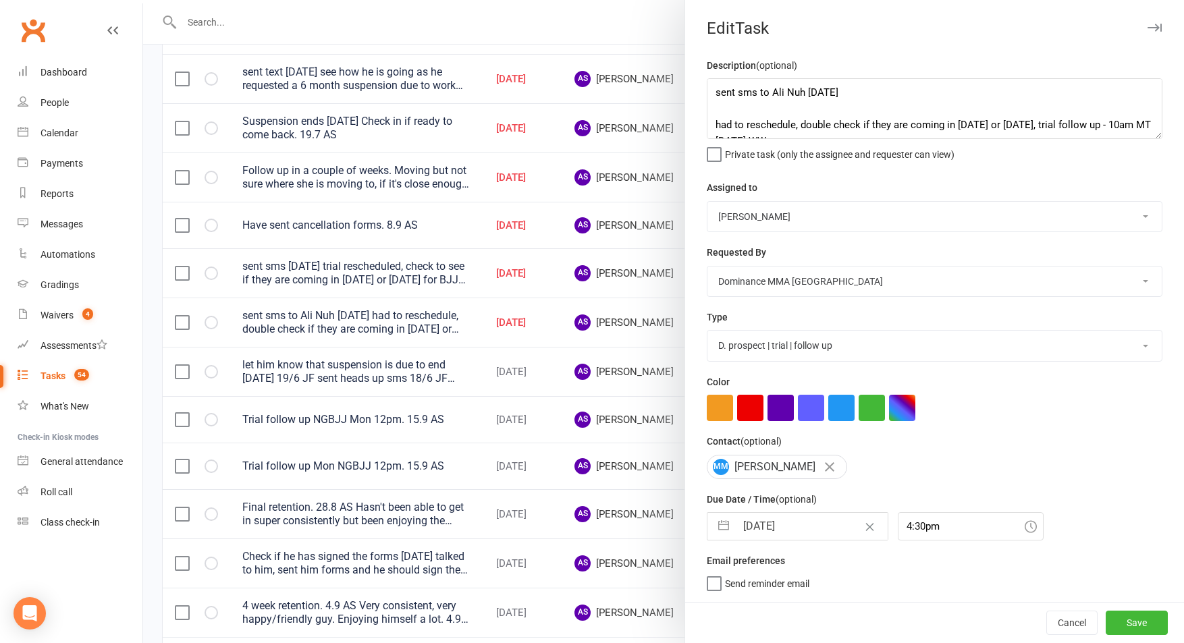
select select "9"
select select "2025"
click at [777, 534] on input "15 Sep 2025" at bounding box center [812, 526] width 152 height 27
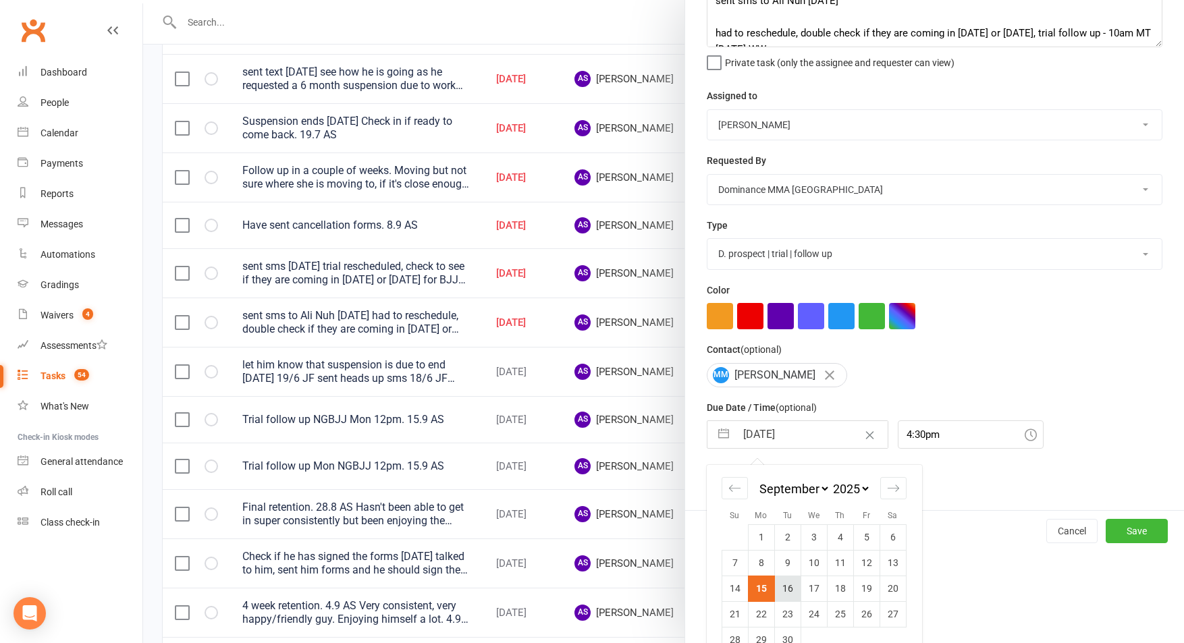
scroll to position [1, 0]
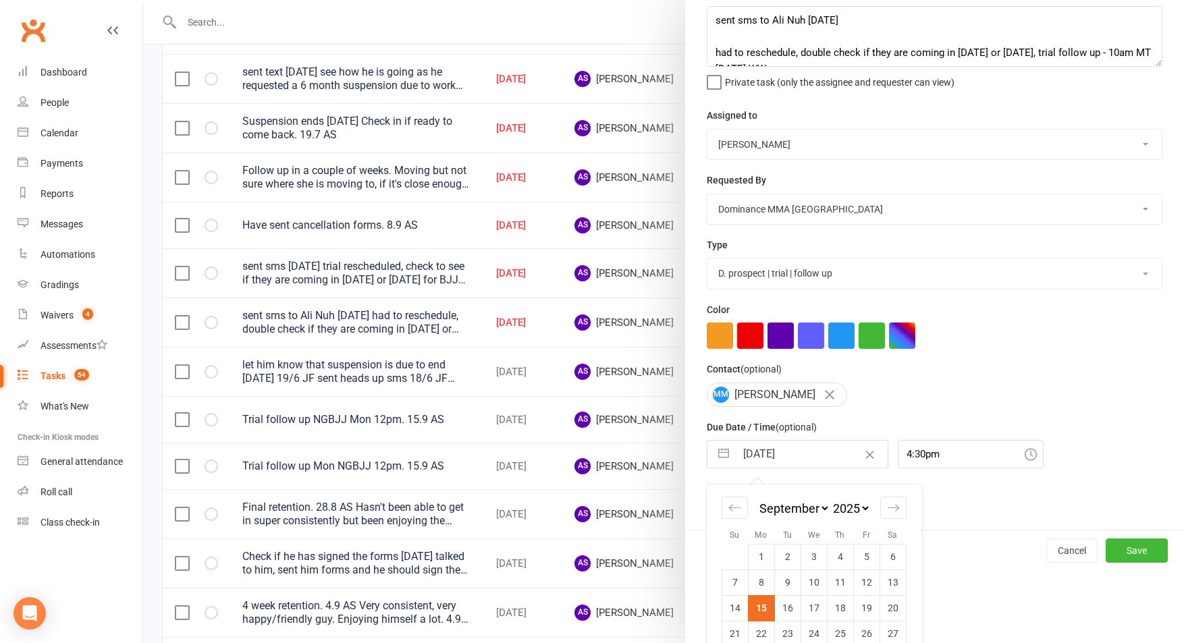
drag, startPoint x: 792, startPoint y: 583, endPoint x: 905, endPoint y: 594, distance: 113.2
click at [792, 597] on td "16" at bounding box center [787, 610] width 26 height 26
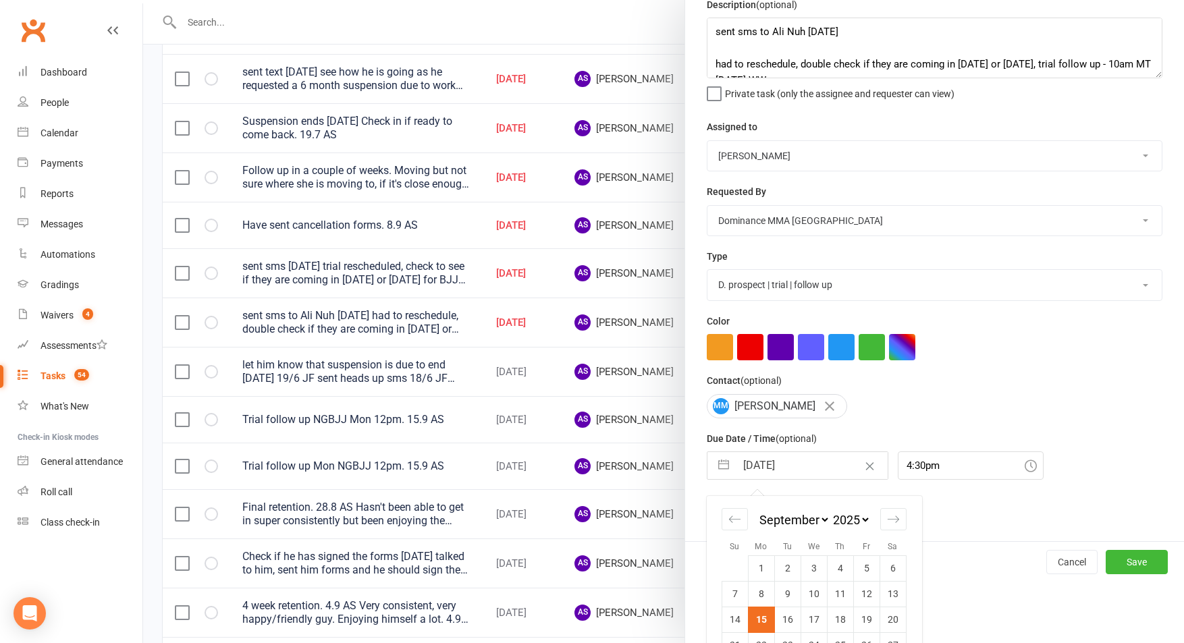
type input "16 Sep 2025"
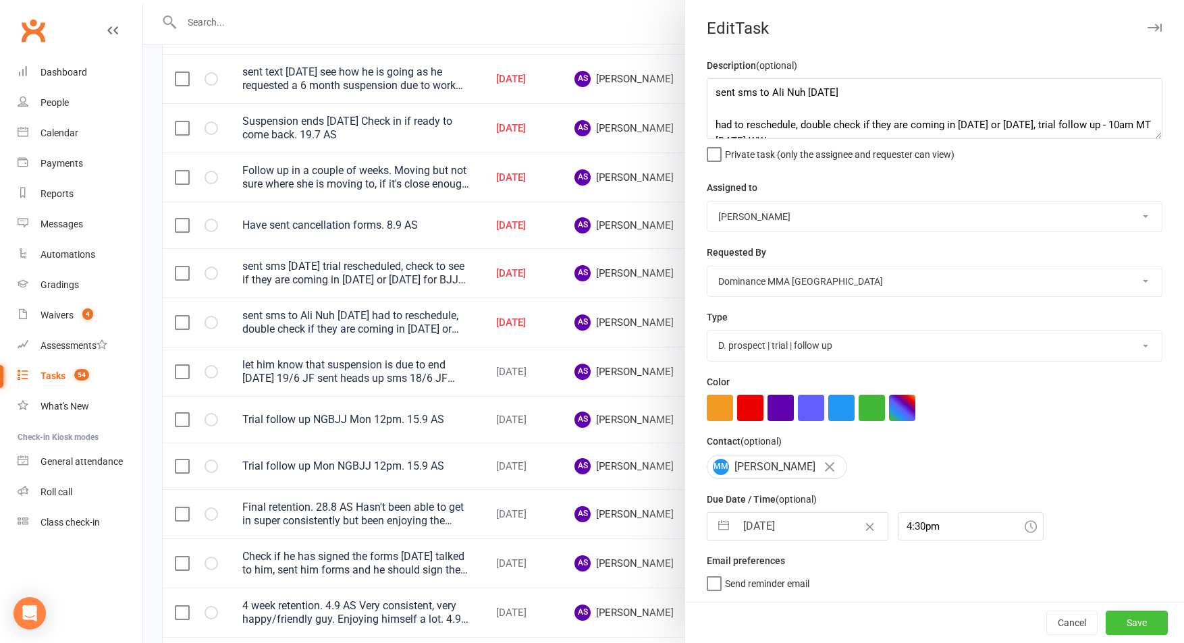
click at [1137, 622] on button "Save" at bounding box center [1137, 623] width 62 height 24
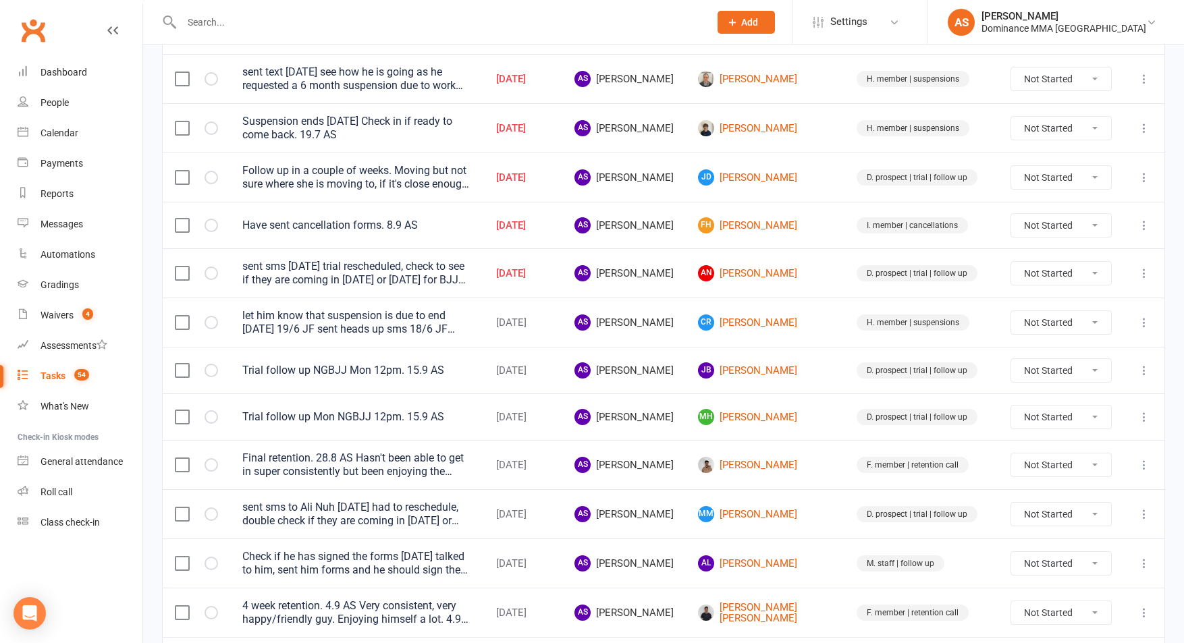
click at [1148, 276] on icon at bounding box center [1144, 274] width 14 height 14
click at [1083, 331] on link "Edit" at bounding box center [1085, 326] width 134 height 27
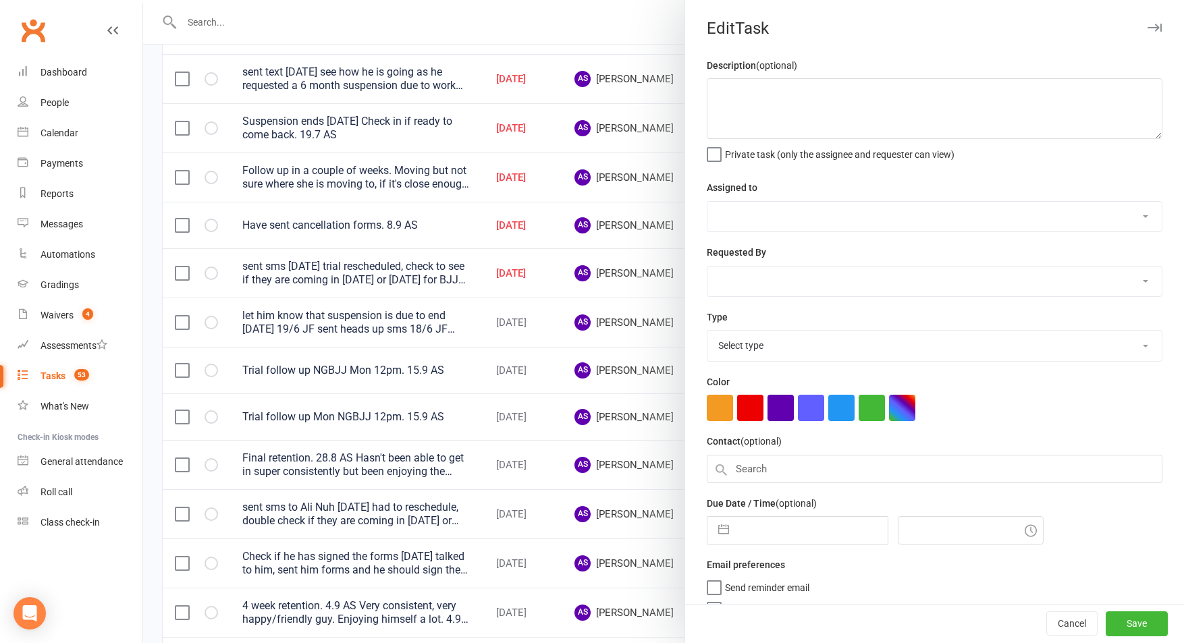
type textarea "sent sms 13/9 SA trial rescheduled, check to see if they are coming in Tuesday …"
select select "50862"
select select "12631"
type input "15 Sep 2025"
type input "4:30pm"
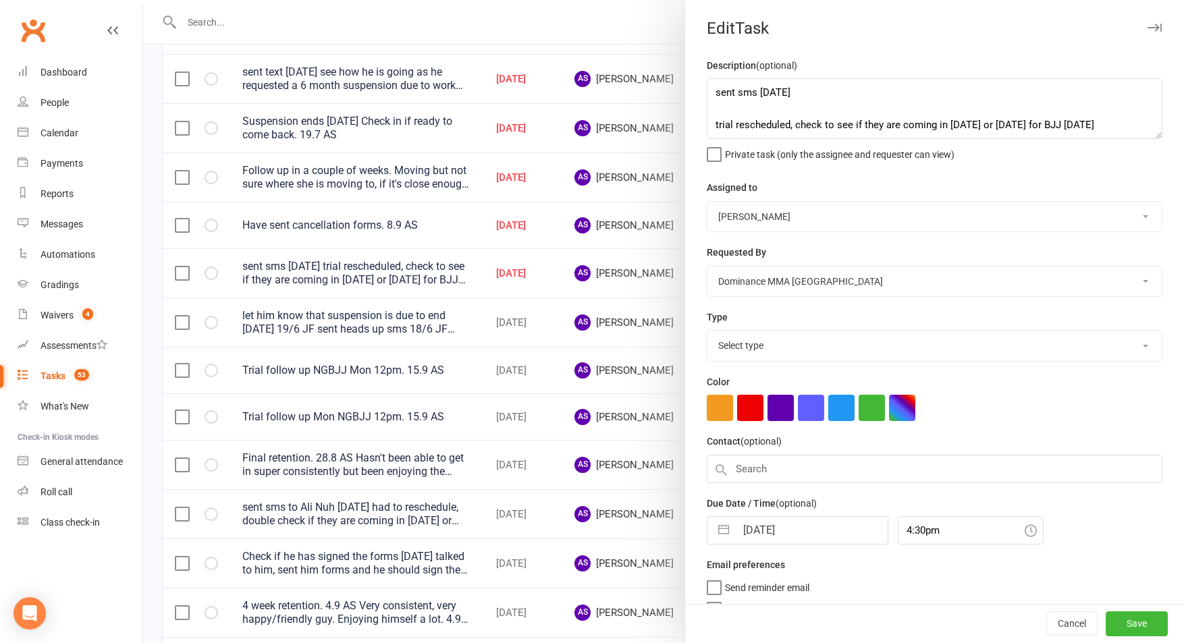
select select "3863"
drag, startPoint x: 789, startPoint y: 527, endPoint x: 797, endPoint y: 524, distance: 8.5
click at [789, 527] on input "15 Sep 2025" at bounding box center [812, 526] width 152 height 27
select select "7"
select select "2025"
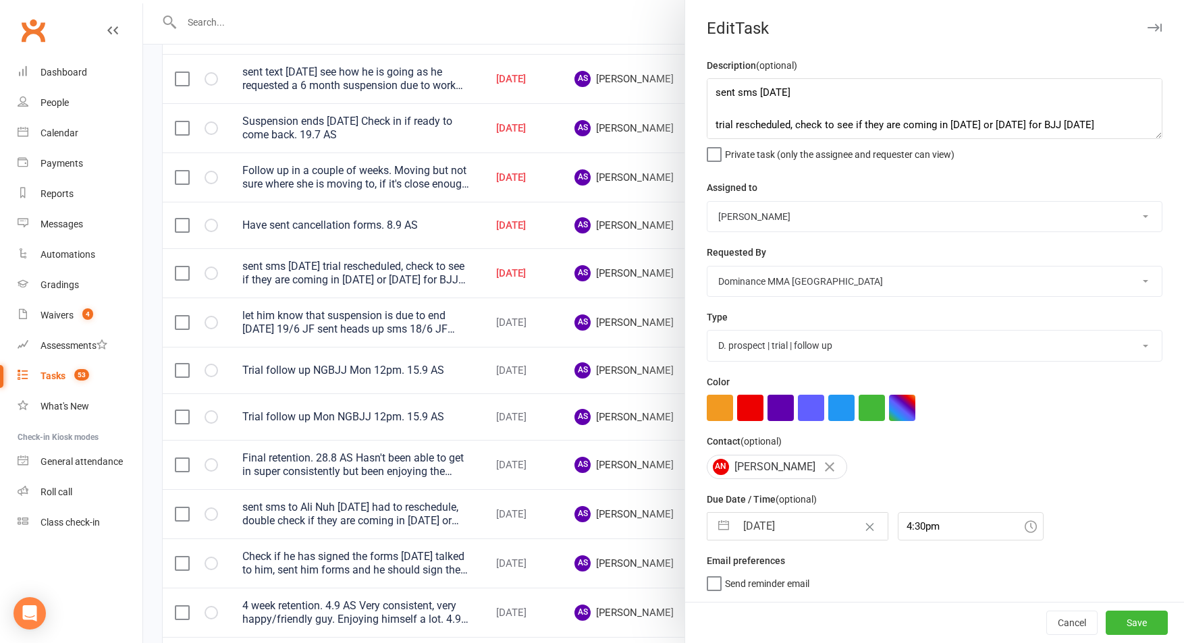
select select "8"
select select "2025"
select select "9"
select select "2025"
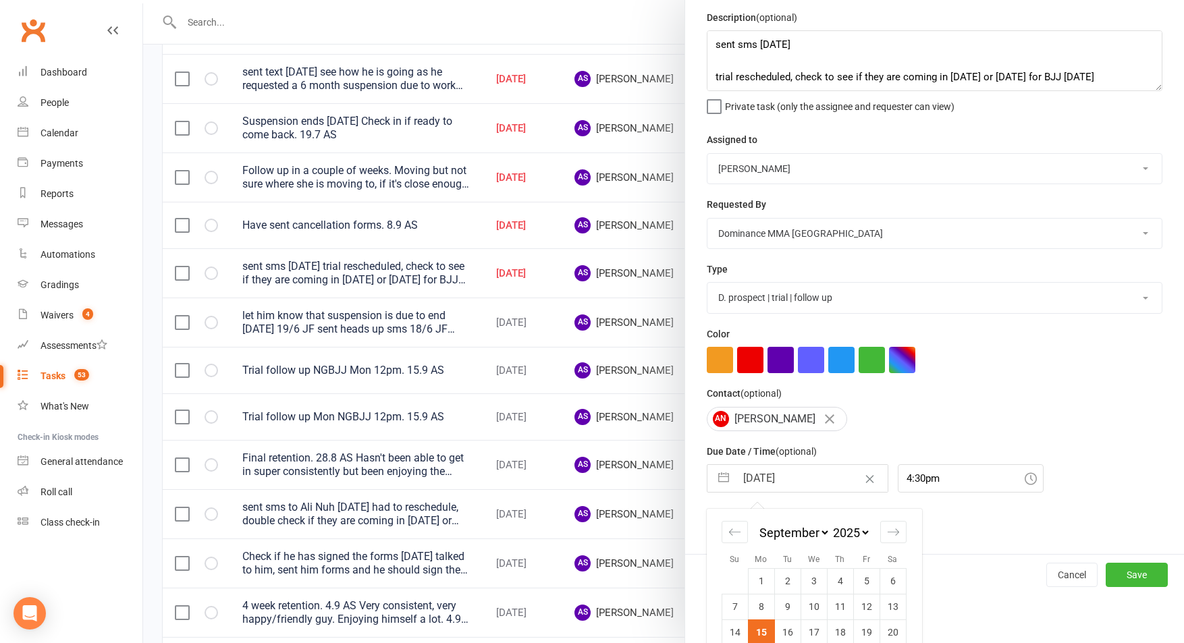
drag, startPoint x: 792, startPoint y: 627, endPoint x: 902, endPoint y: 627, distance: 109.4
click at [792, 627] on td "16" at bounding box center [787, 633] width 26 height 26
type input "16 Sep 2025"
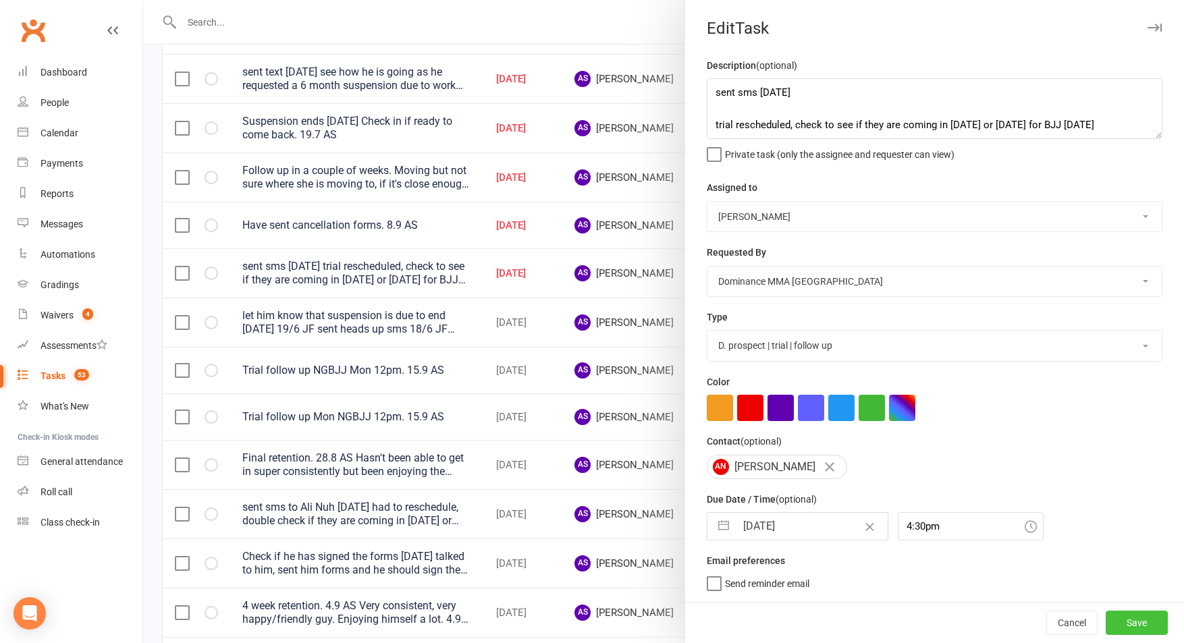
click at [1108, 615] on button "Save" at bounding box center [1137, 623] width 62 height 24
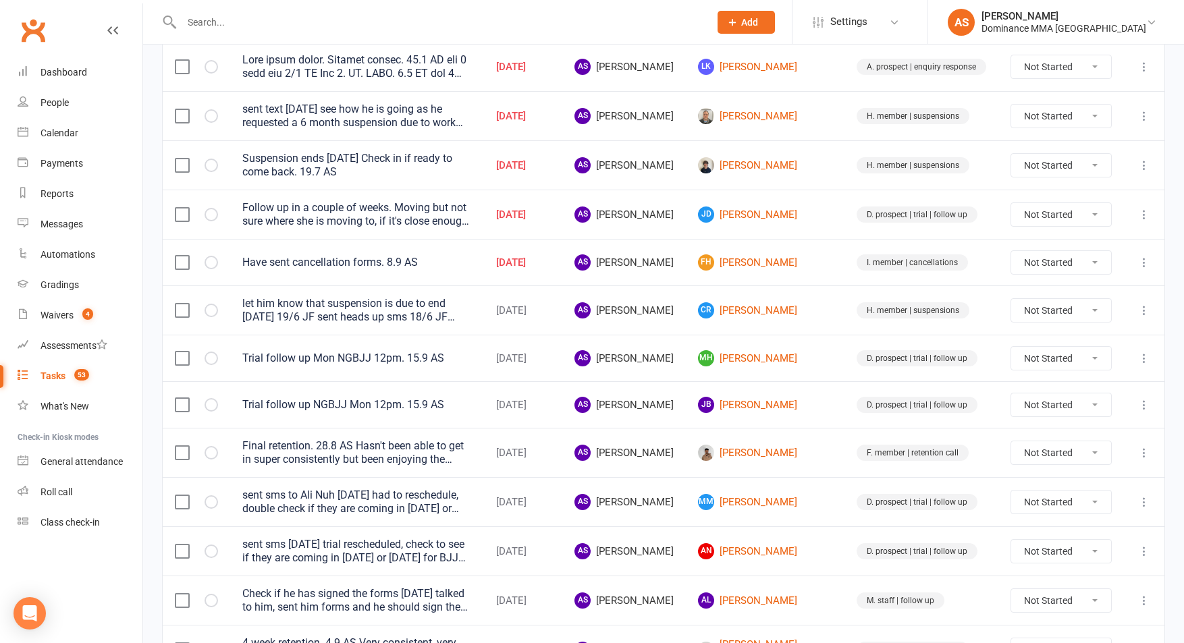
scroll to position [289, 0]
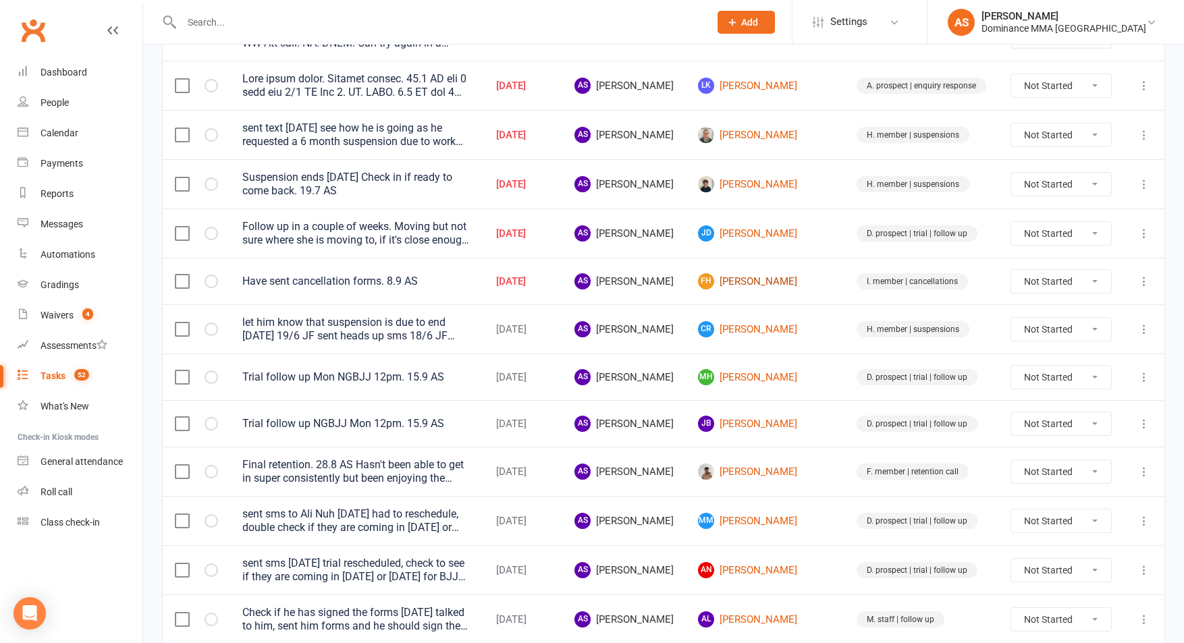
click at [776, 279] on link "FH Felix Hopper" at bounding box center [765, 281] width 134 height 16
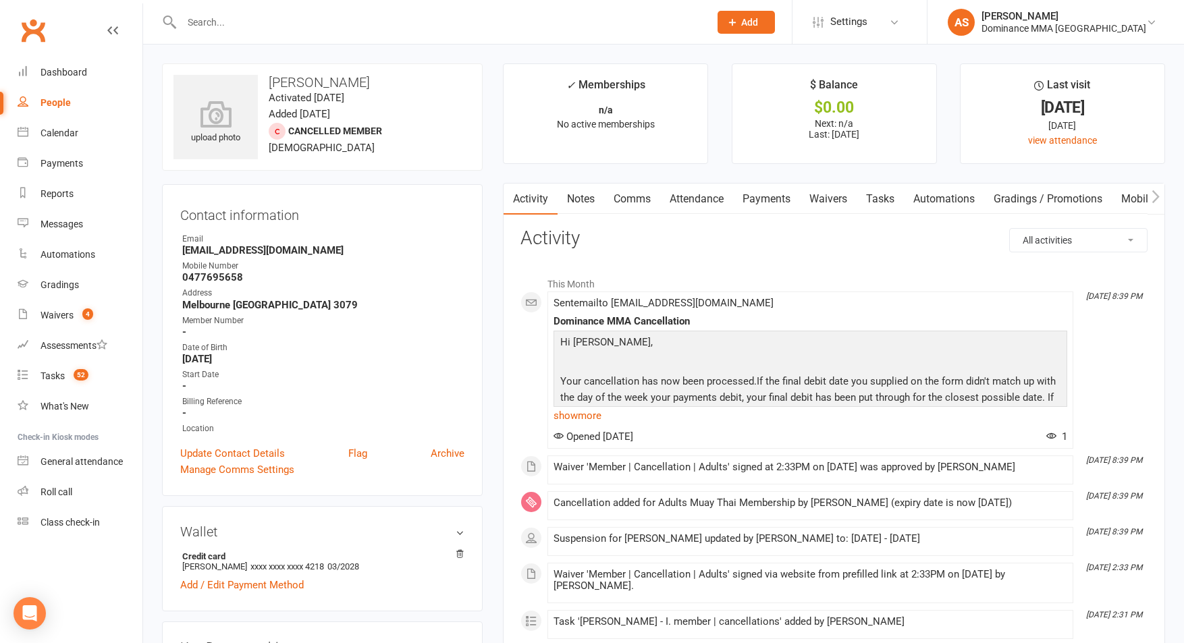
click at [783, 200] on link "Payments" at bounding box center [766, 199] width 67 height 31
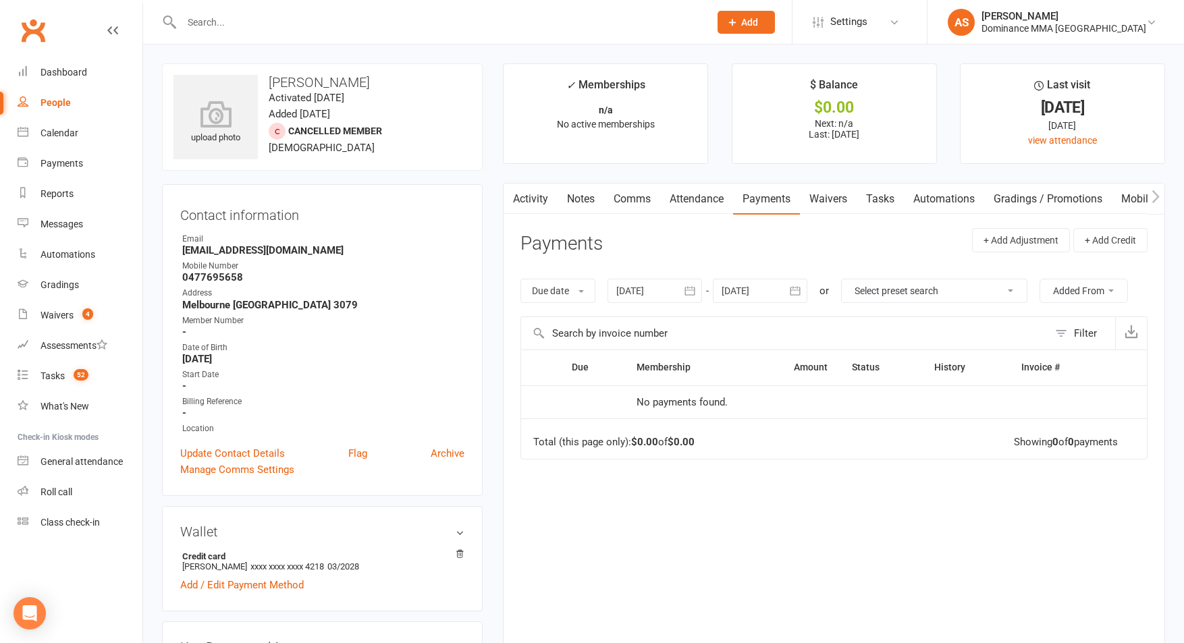
click at [833, 200] on link "Waivers" at bounding box center [828, 199] width 57 height 31
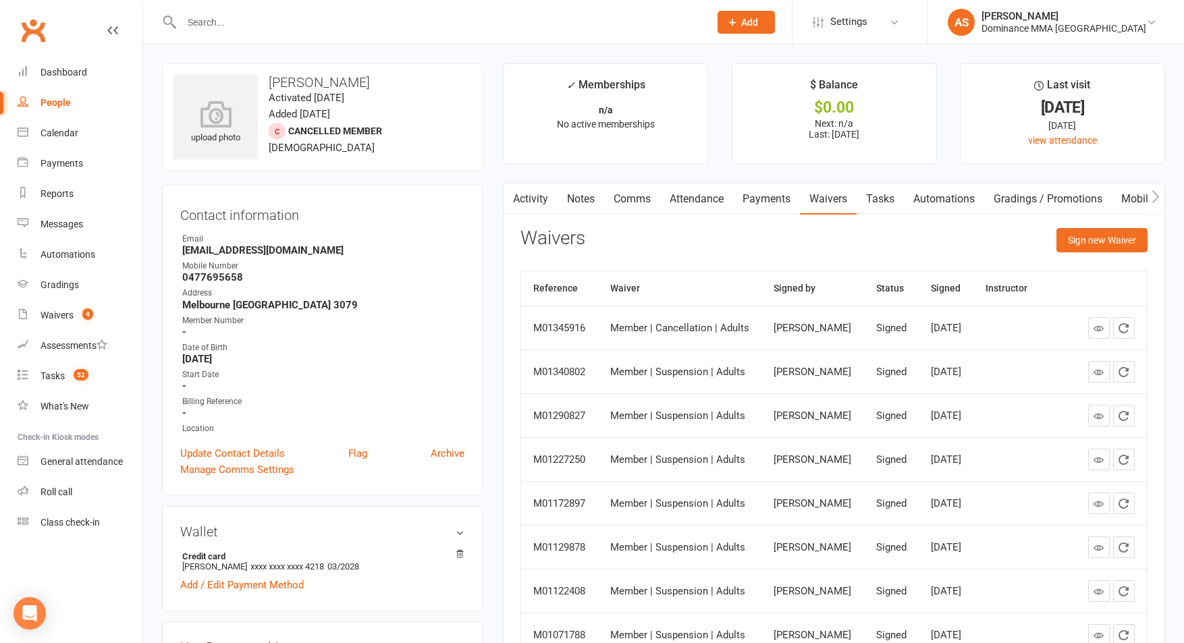
click at [885, 194] on link "Tasks" at bounding box center [880, 199] width 47 height 31
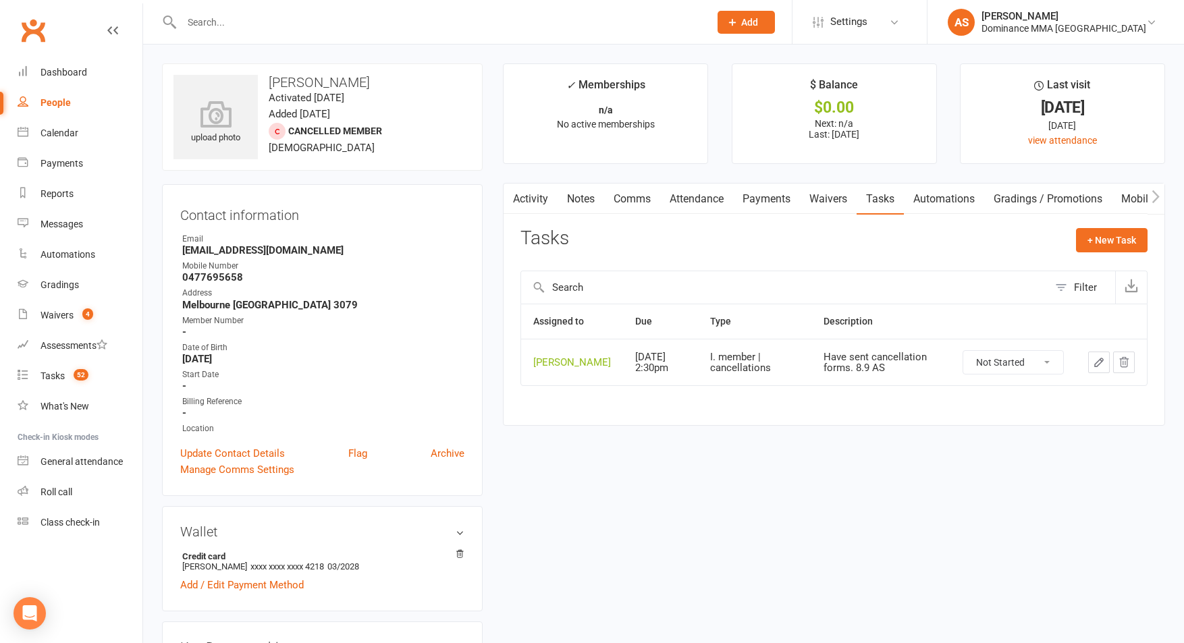
click at [1014, 374] on select "Not Started In Progress Waiting Complete" at bounding box center [1013, 362] width 100 height 23
click at [963, 361] on select "Not Started In Progress Waiting Complete" at bounding box center [1013, 362] width 100 height 23
select select "unstarted"
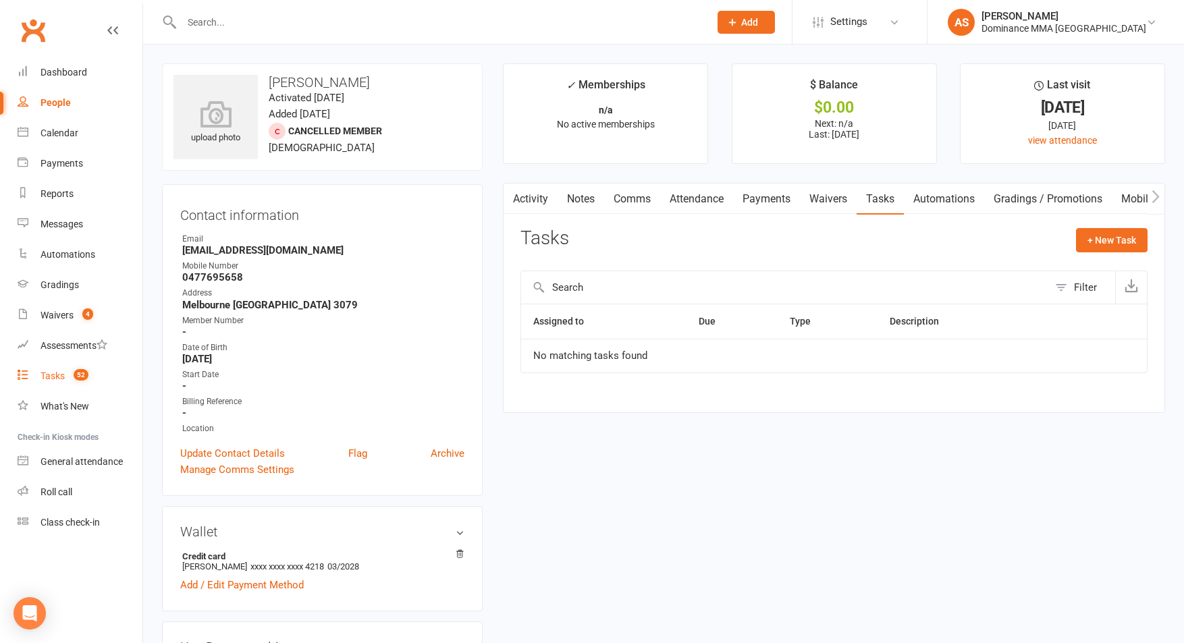
click at [82, 369] on span "52" at bounding box center [81, 374] width 15 height 11
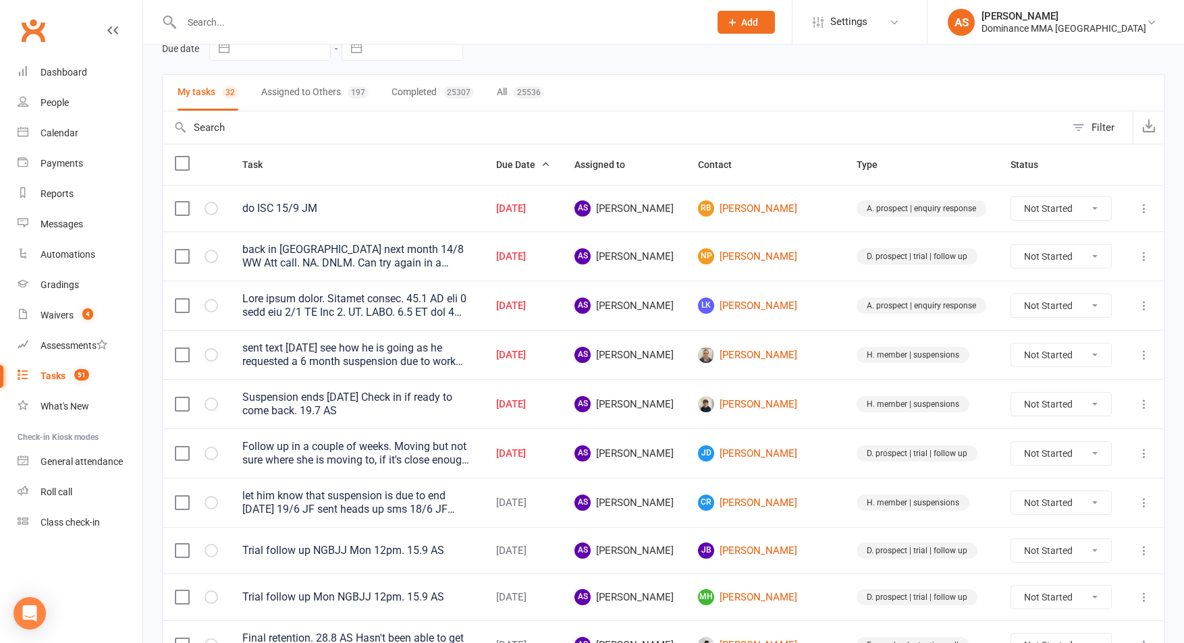
scroll to position [182, 0]
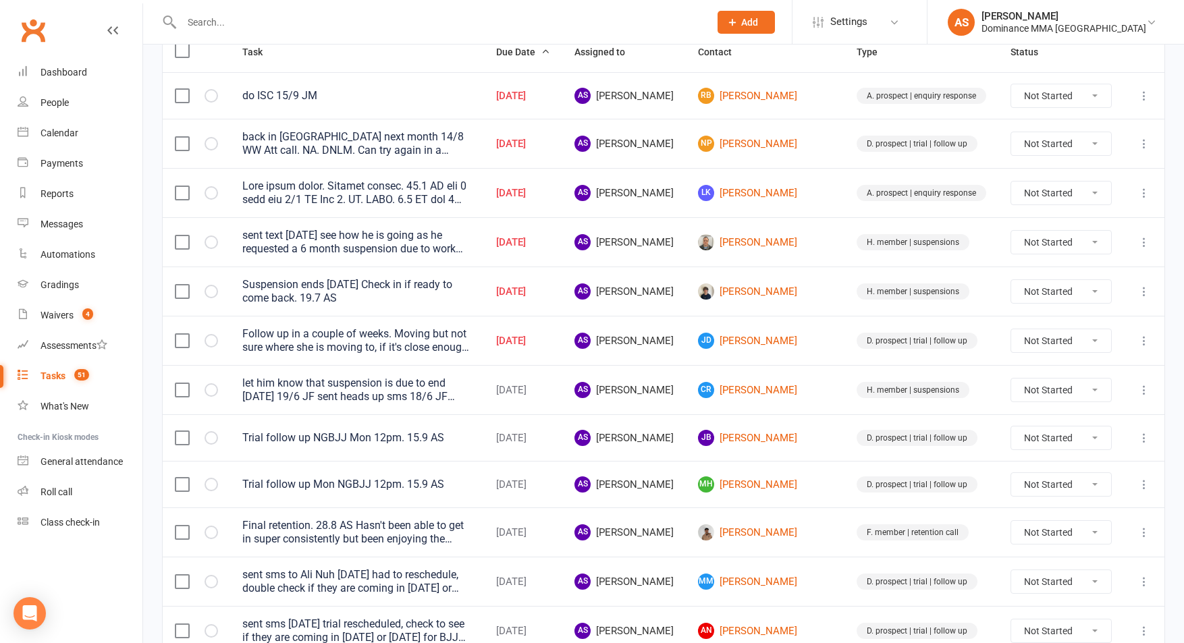
click at [1141, 339] on icon at bounding box center [1144, 341] width 14 height 14
click at [1076, 390] on link "Edit" at bounding box center [1085, 394] width 134 height 27
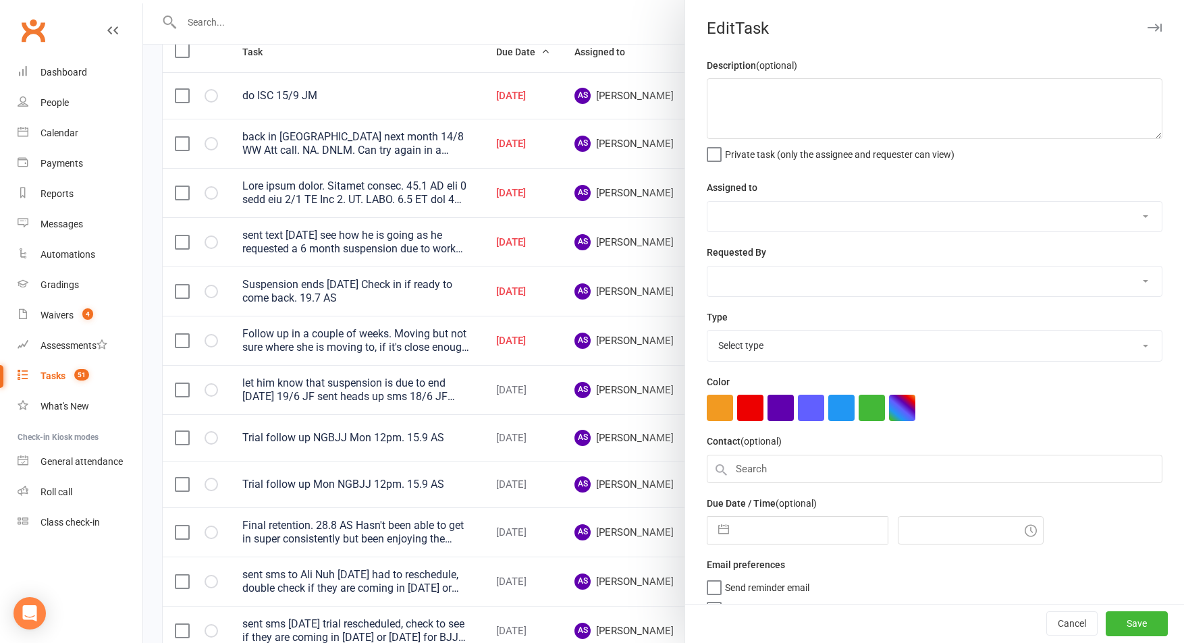
type textarea "Follow up in a couple of weeks. Moving but not sure where she is moving to, if …"
select select "50862"
type input "15 Sep 2025"
type input "1:30pm"
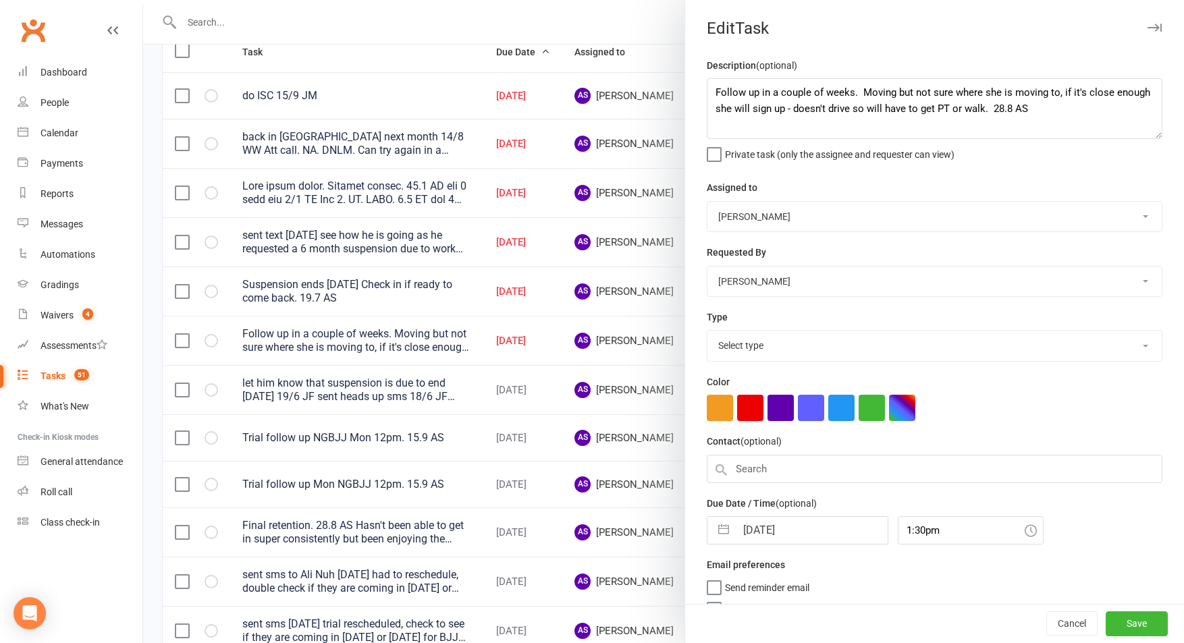
select select "3863"
click at [763, 530] on input "15 Sep 2025" at bounding box center [812, 526] width 152 height 27
select select "7"
select select "2025"
select select "8"
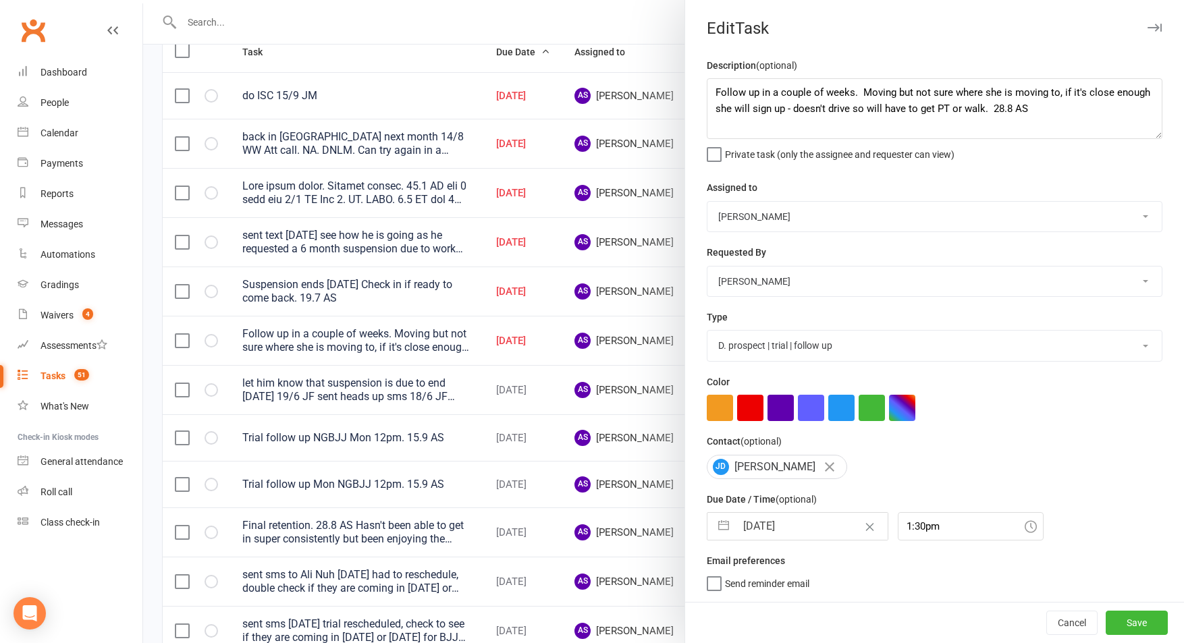
select select "2025"
select select "9"
select select "2025"
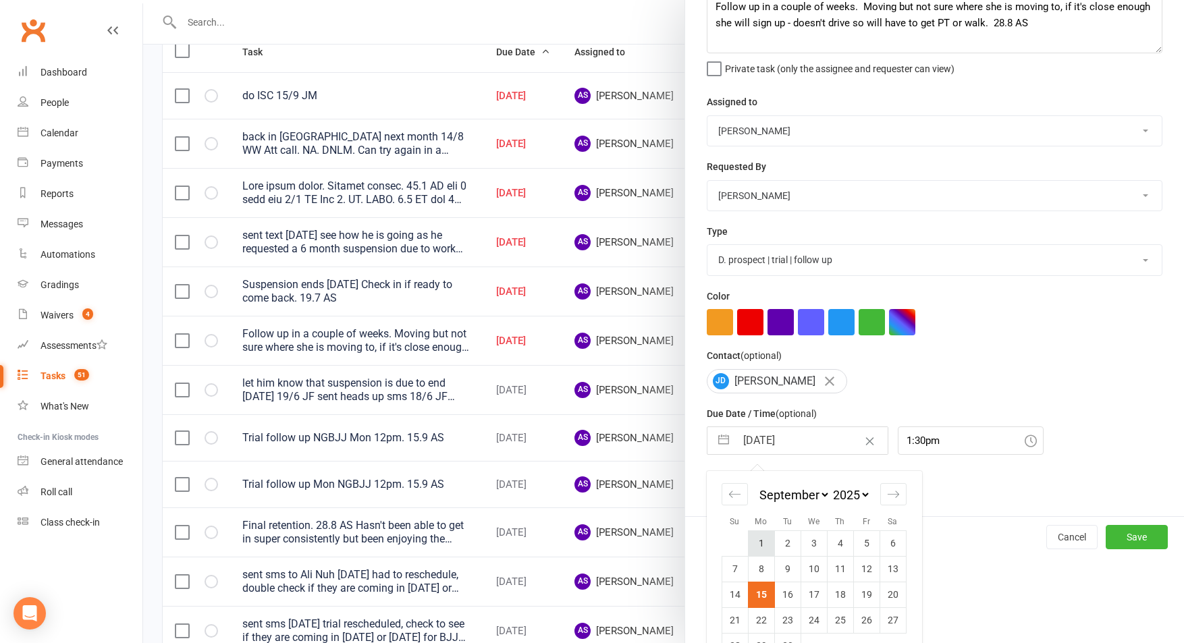
scroll to position [119, 0]
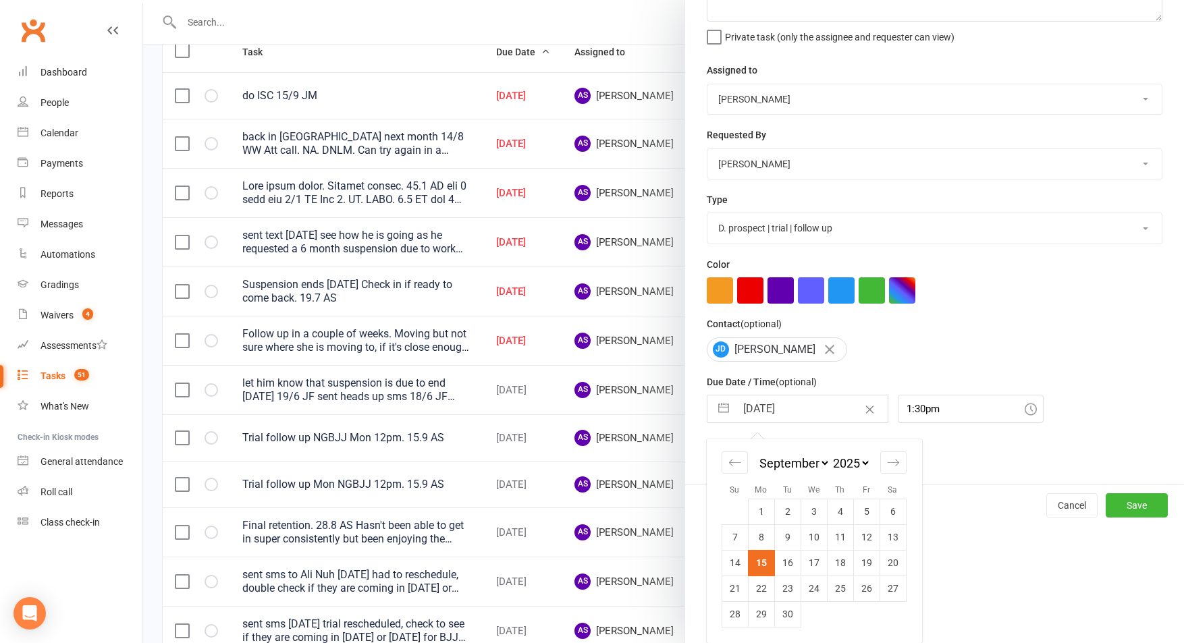
drag, startPoint x: 763, startPoint y: 589, endPoint x: 755, endPoint y: 589, distance: 8.1
click at [763, 589] on td "22" at bounding box center [761, 589] width 26 height 26
type input "22 Sep 2025"
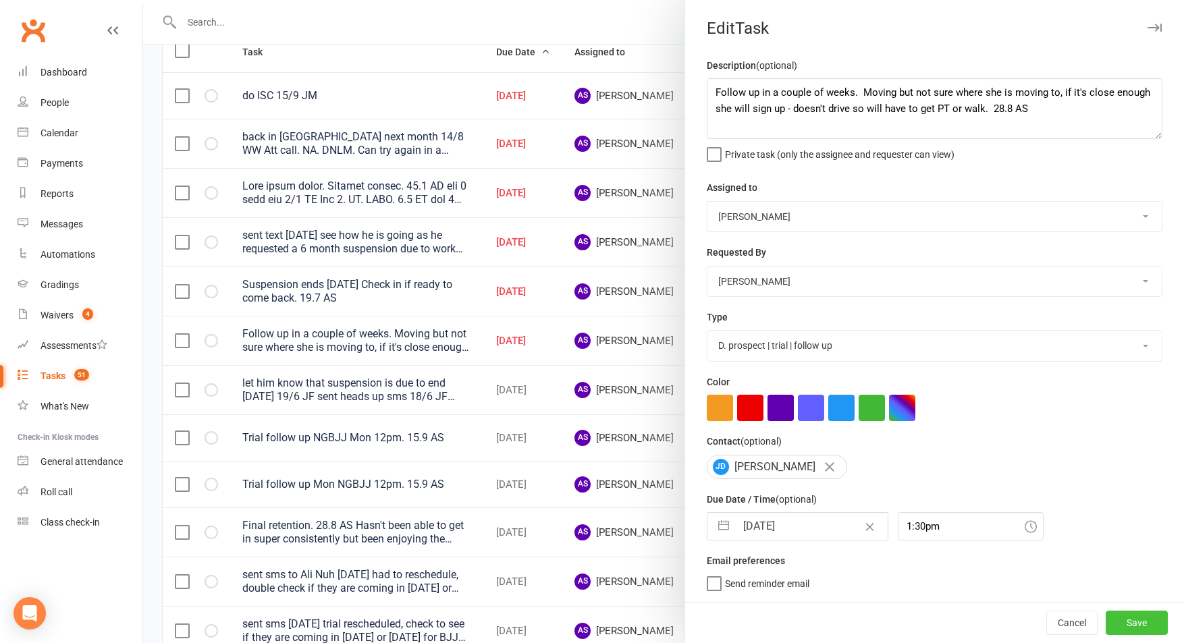
click at [1138, 620] on button "Save" at bounding box center [1137, 623] width 62 height 24
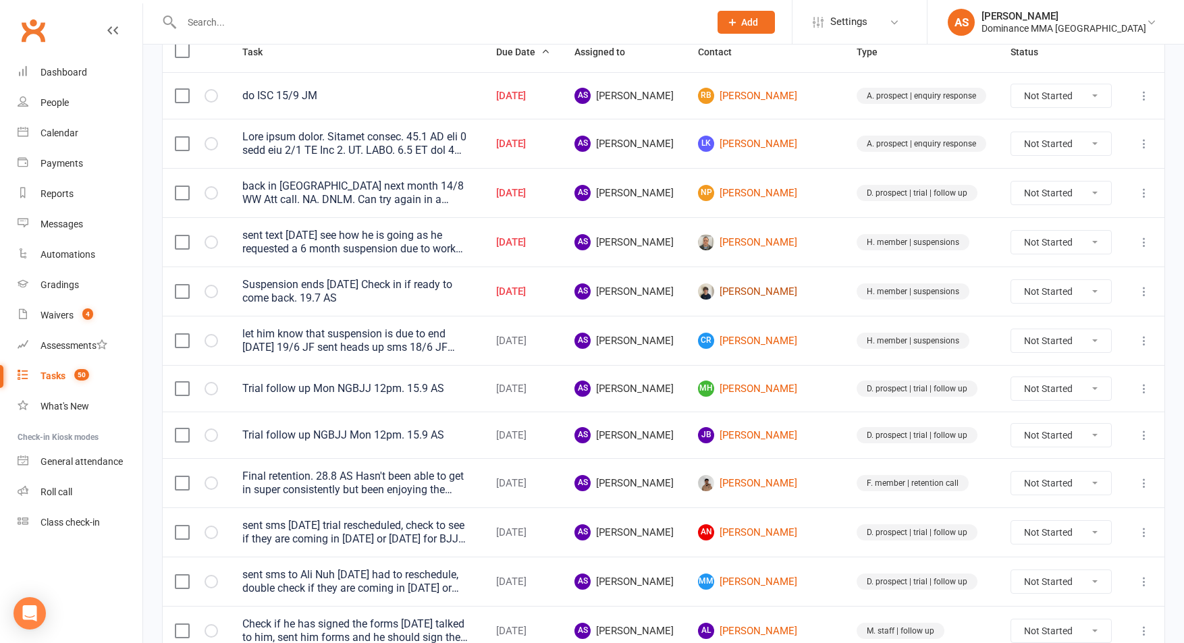
click at [782, 293] on link "[PERSON_NAME]" at bounding box center [765, 292] width 134 height 16
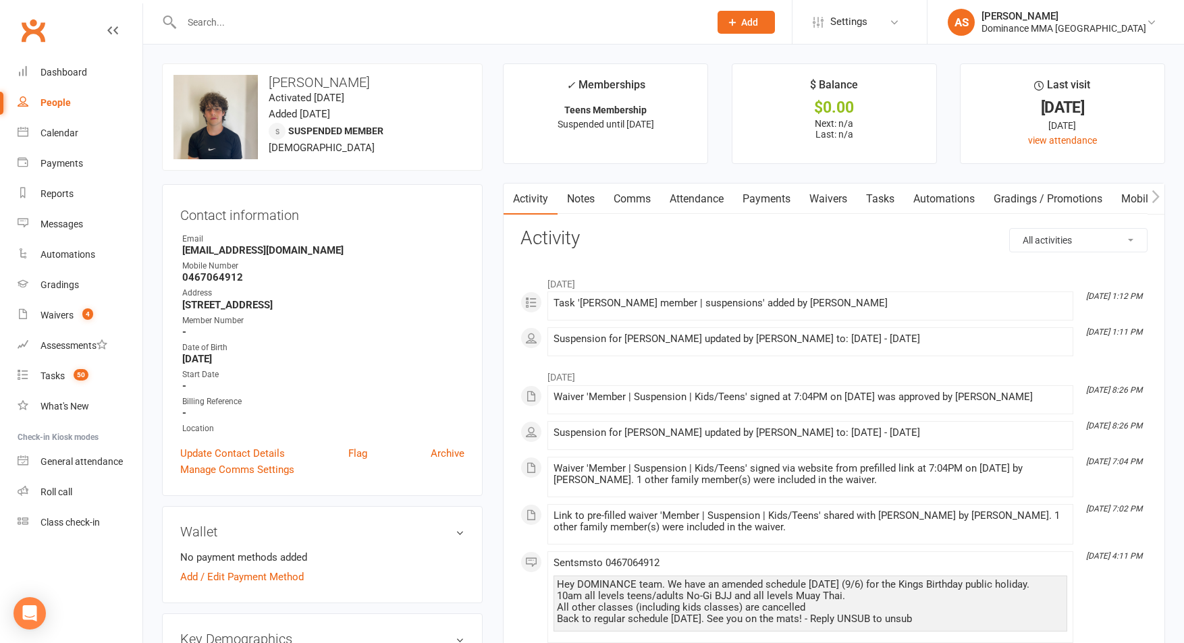
drag, startPoint x: 892, startPoint y: 201, endPoint x: 884, endPoint y: 200, distance: 7.5
click at [891, 201] on link "Tasks" at bounding box center [880, 199] width 47 height 31
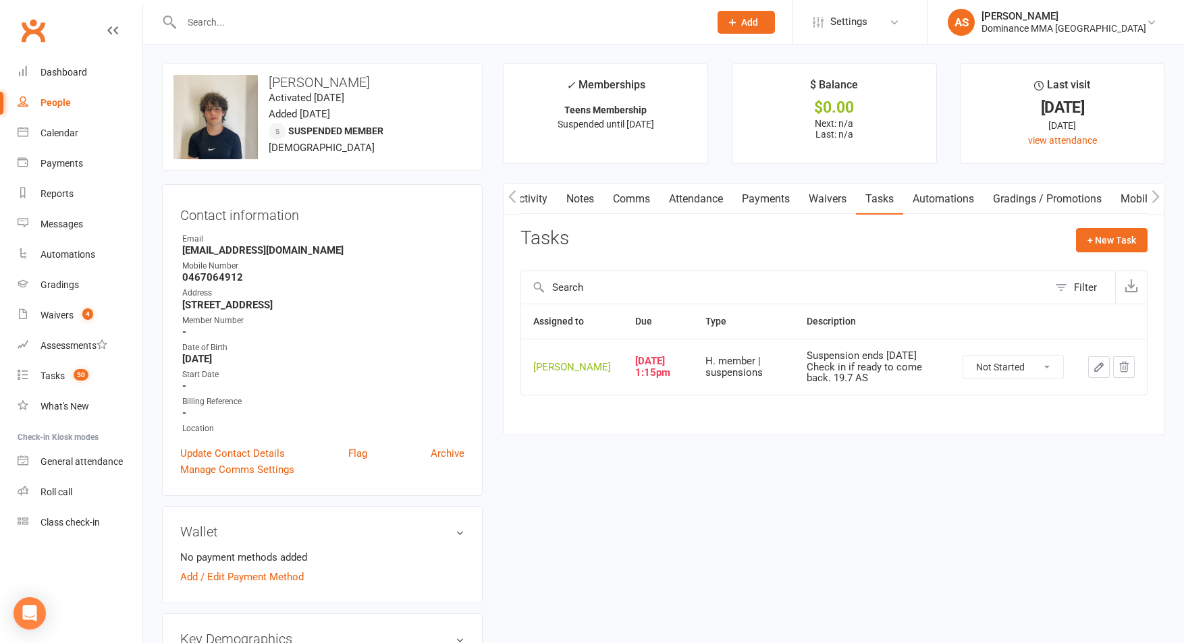
click at [1096, 373] on icon "button" at bounding box center [1099, 367] width 12 height 12
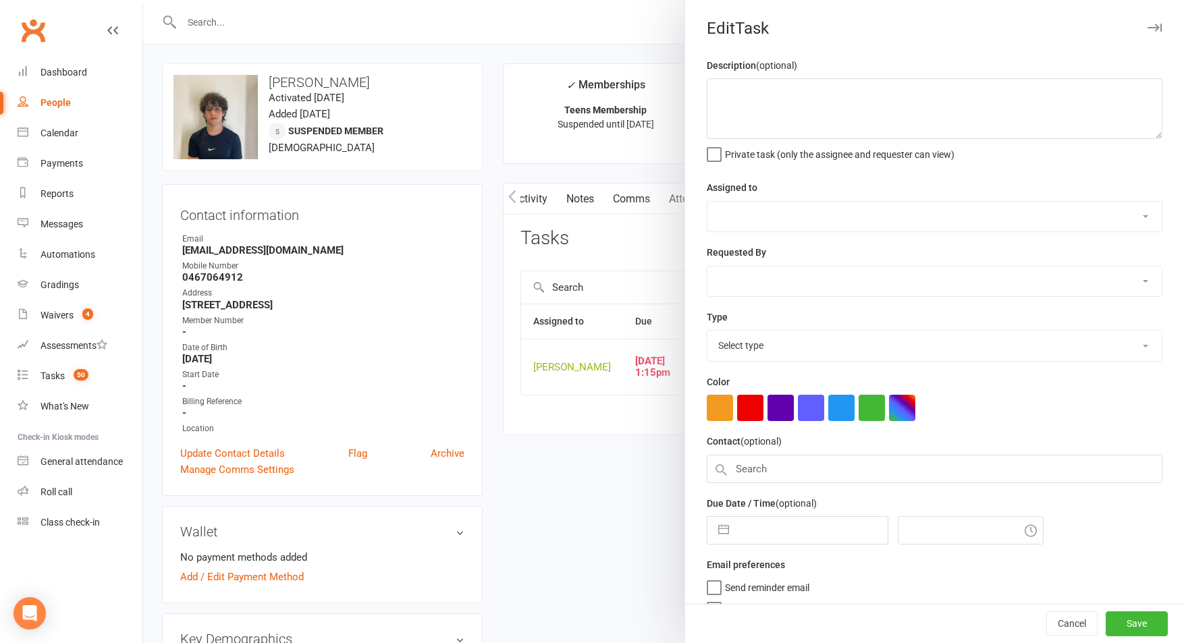
type textarea "Suspension ends 22nd Sept. Check in if ready to come back. 19.7 AS"
select select "50862"
type input "15 Sep 2025"
type input "1:15pm"
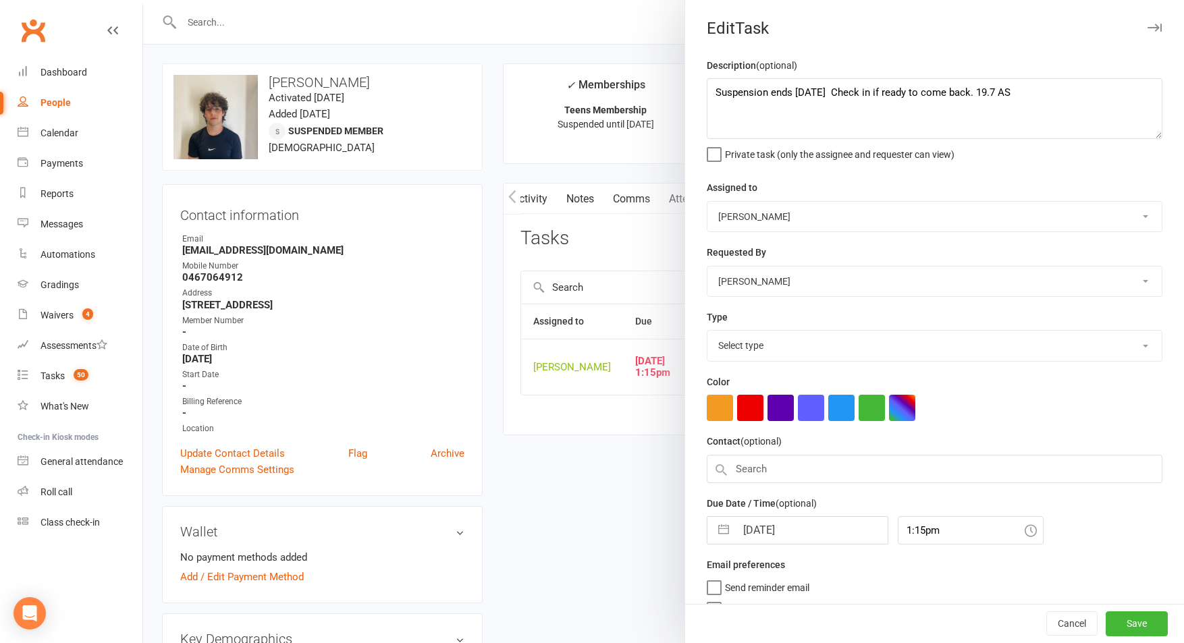
select select "3867"
click at [715, 86] on textarea "Suspension ends 22nd Sept. Check in if ready to come back. 19.7 AS" at bounding box center [935, 108] width 456 height 61
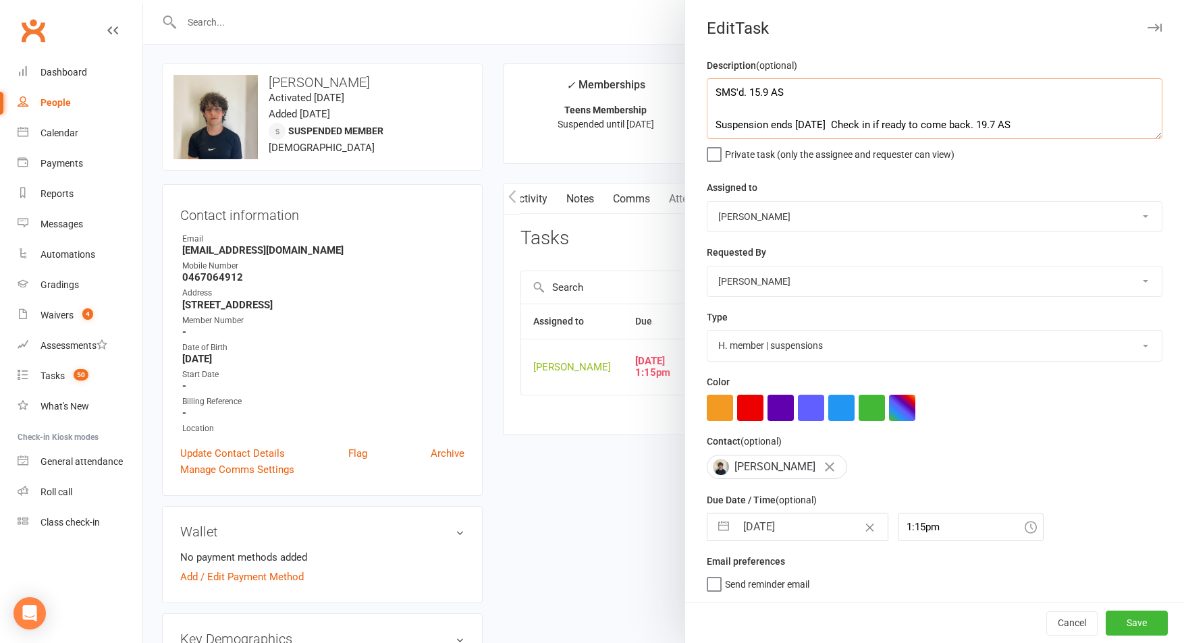
type textarea "SMS'd. 15.9 AS Suspension ends 22nd Sept. Check in if ready to come back. 19.7 …"
select select "7"
select select "2025"
select select "8"
select select "2025"
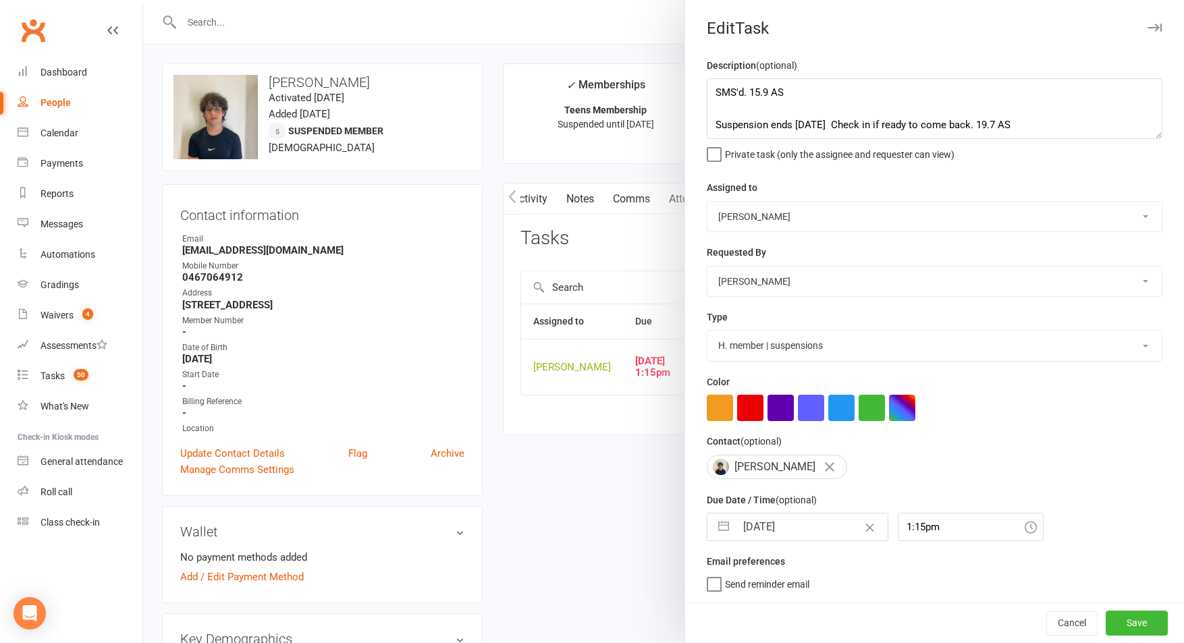
select select "9"
select select "2025"
click at [757, 535] on input "15 Sep 2025" at bounding box center [812, 527] width 152 height 27
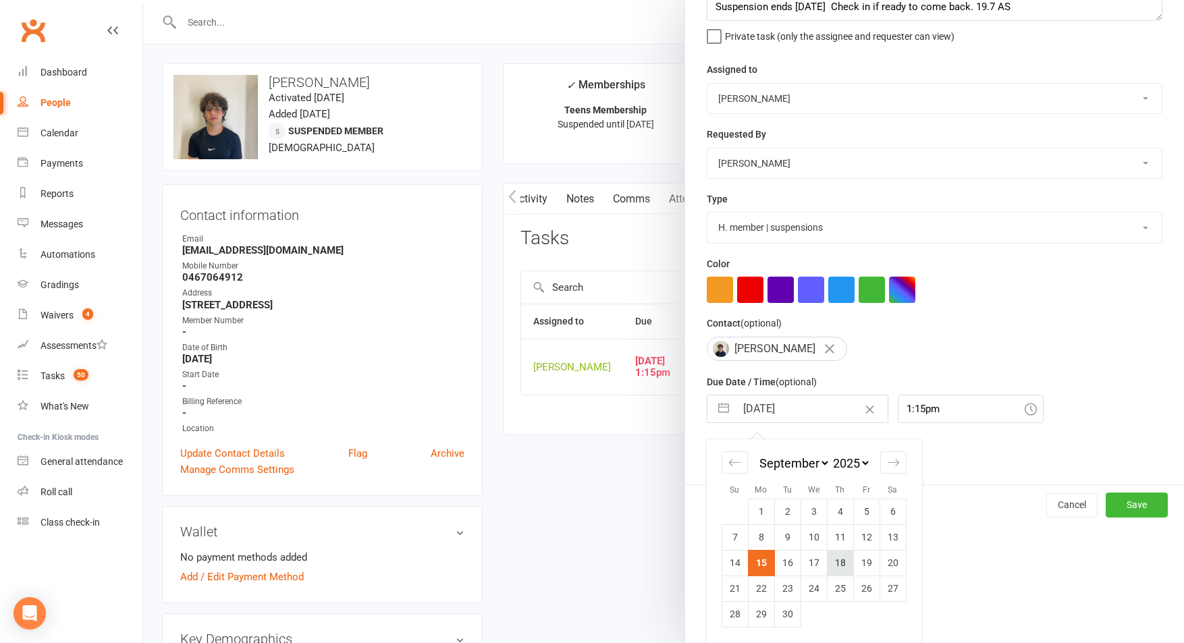
click at [830, 558] on td "18" at bounding box center [840, 563] width 26 height 26
type input "18 Sep 2025"
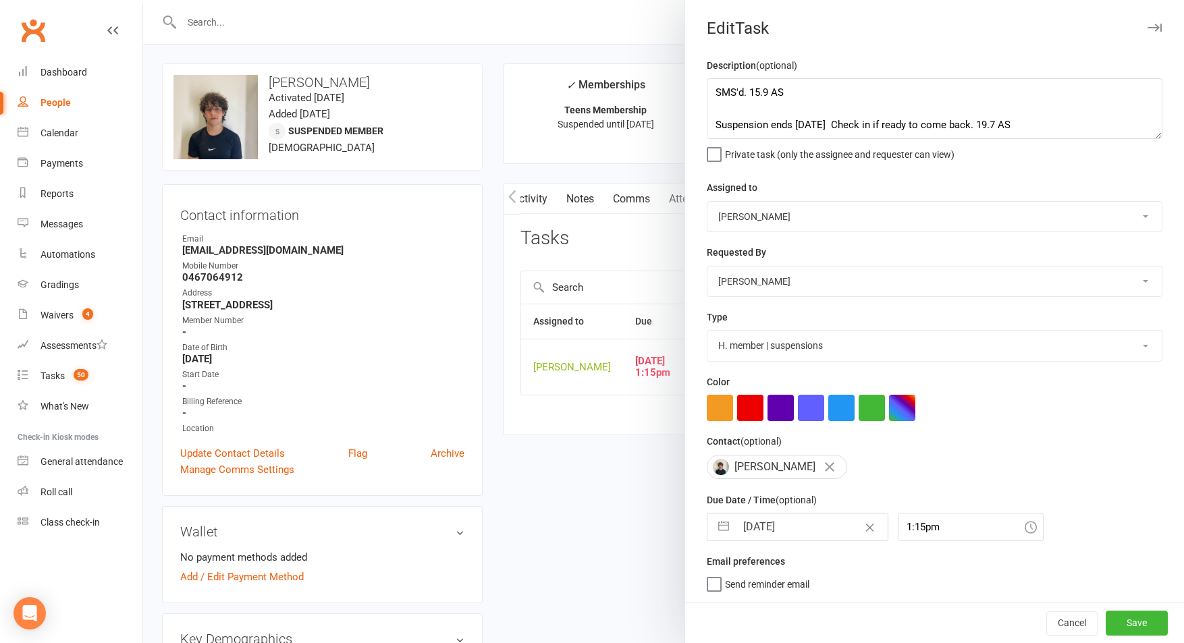
scroll to position [1, 0]
click at [1164, 619] on button "Save" at bounding box center [1137, 623] width 62 height 24
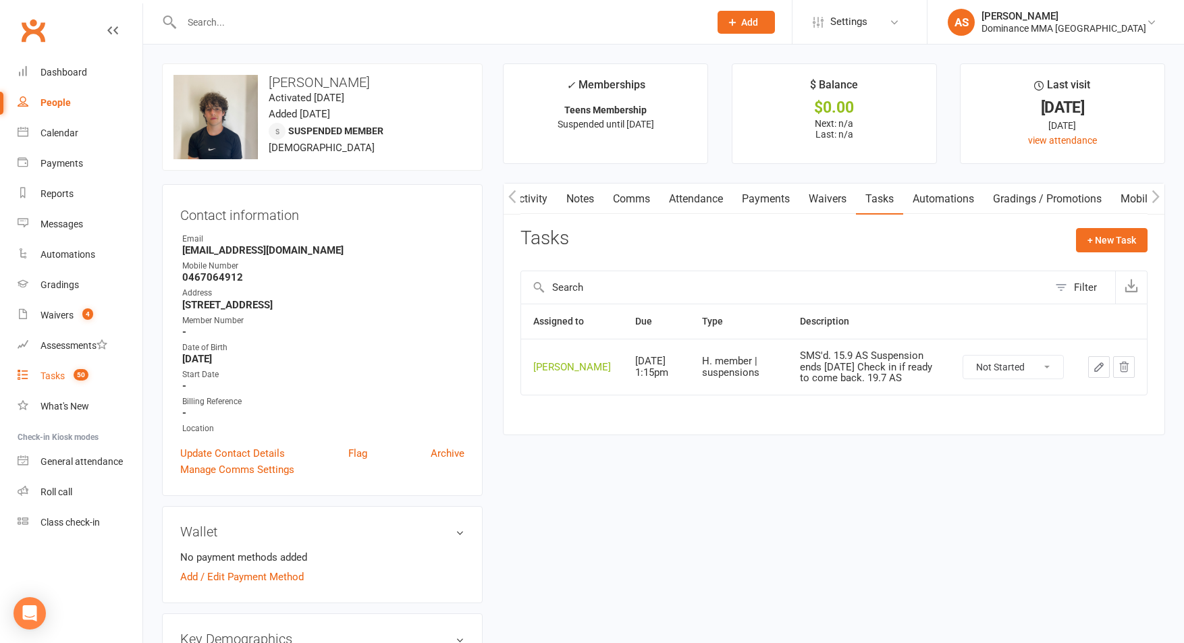
click at [85, 371] on span "50" at bounding box center [81, 374] width 15 height 11
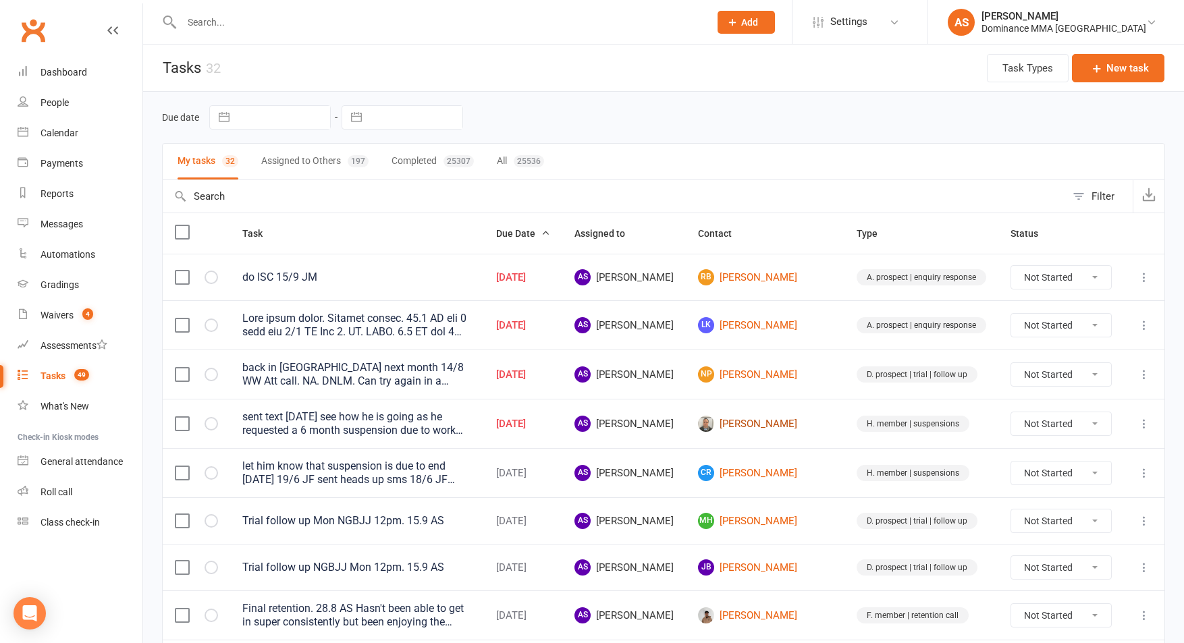
click at [795, 427] on link "Michael Bourke" at bounding box center [765, 424] width 134 height 16
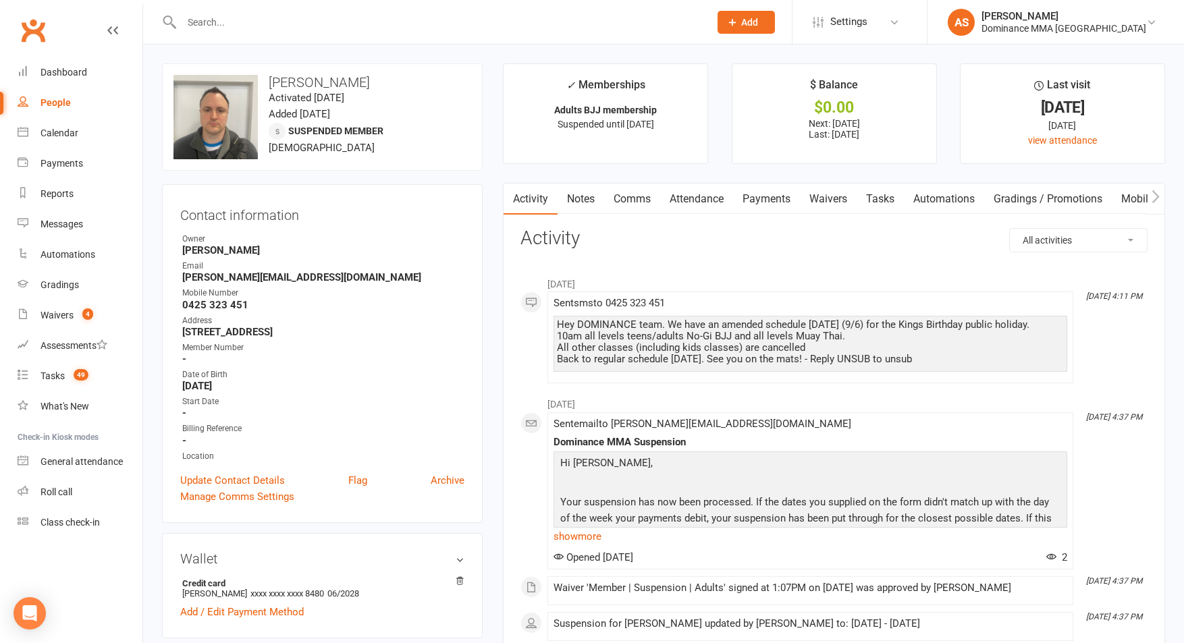
click at [890, 203] on link "Tasks" at bounding box center [880, 199] width 47 height 31
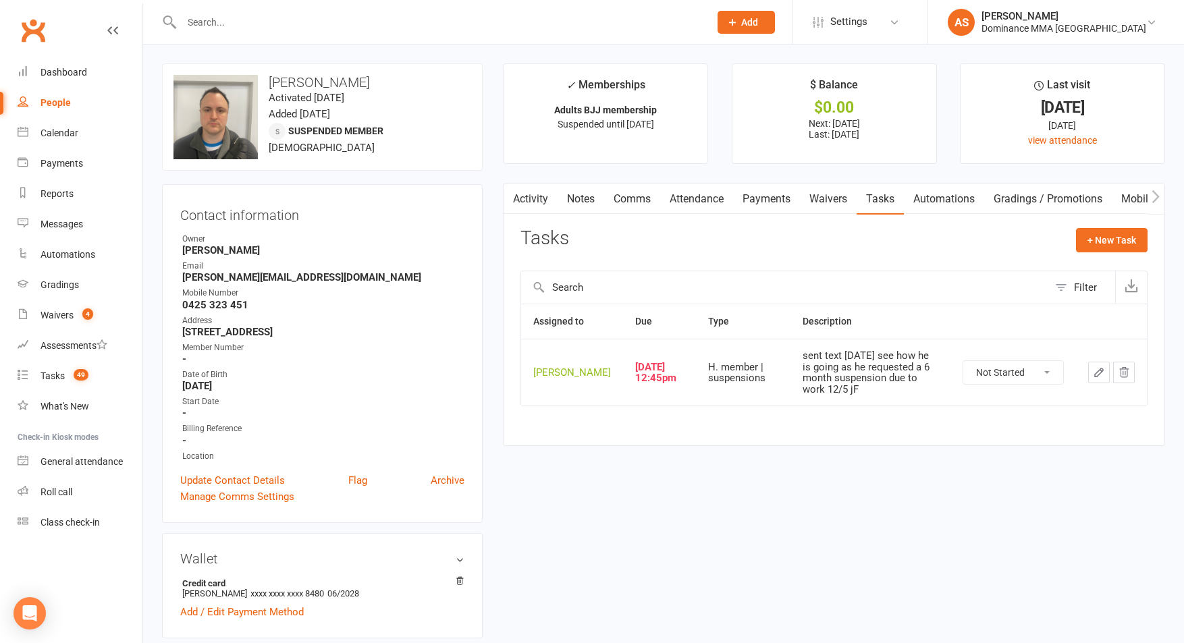
click at [1093, 383] on button "button" at bounding box center [1099, 373] width 22 height 22
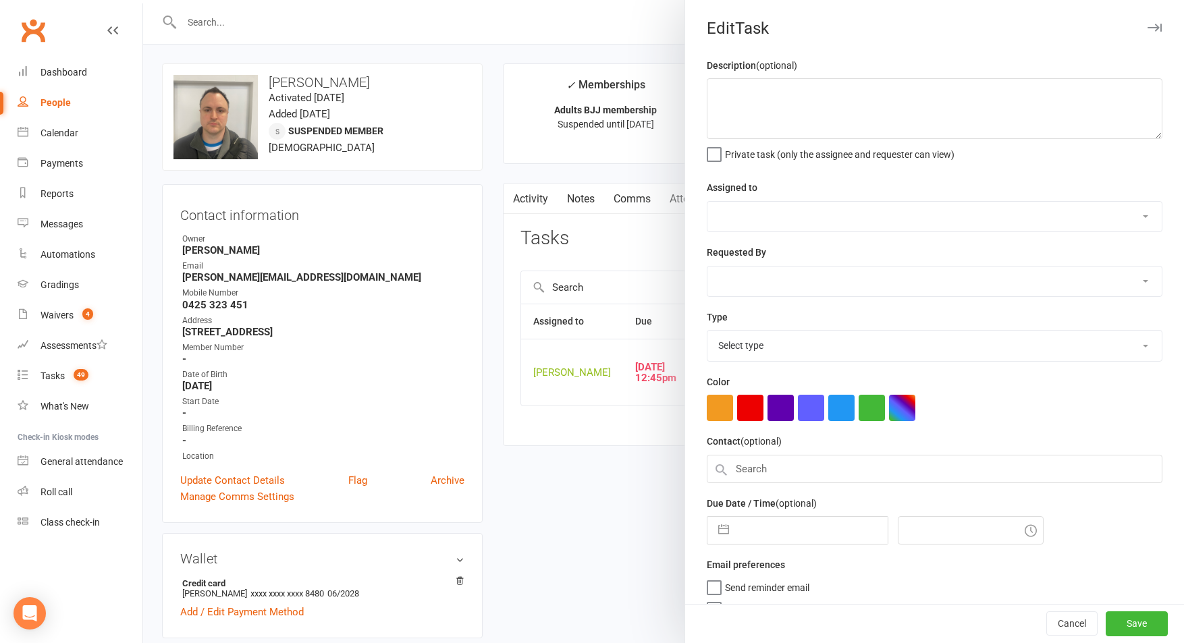
type textarea "sent text 2/9 SA see how he is going as he requested a 6 month suspension due t…"
select select "50862"
select select "12631"
type input "15 Sep 2025"
type input "12:45pm"
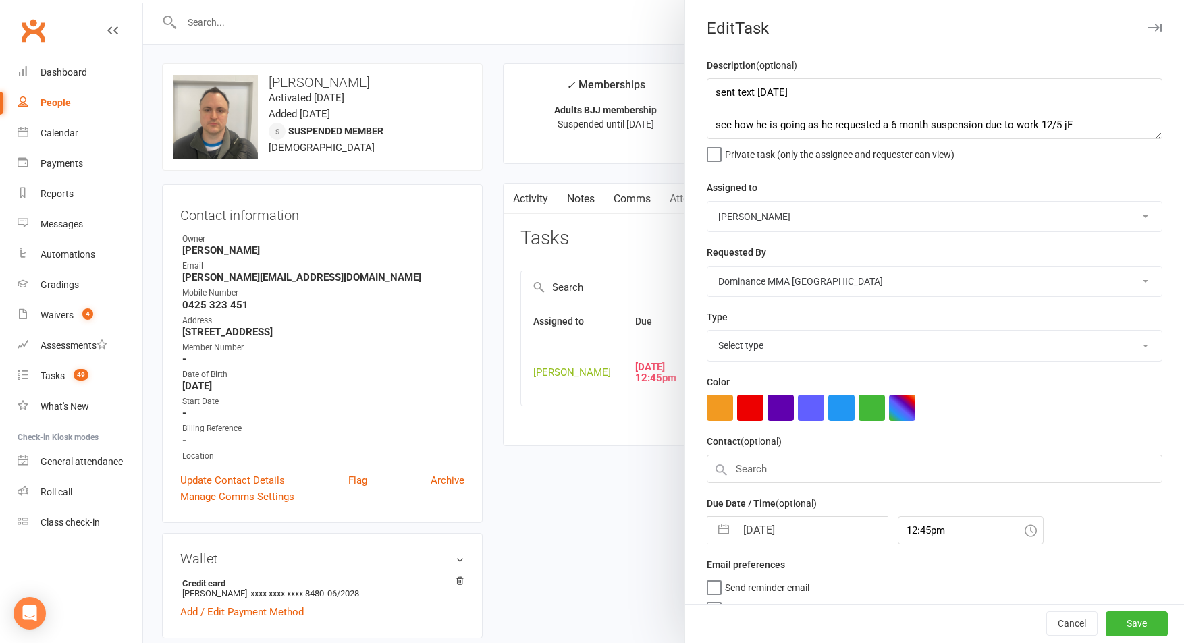
select select "3867"
drag, startPoint x: 756, startPoint y: 533, endPoint x: 752, endPoint y: 525, distance: 8.5
click at [755, 532] on input "15 Sep 2025" at bounding box center [812, 527] width 152 height 27
select select "7"
select select "2025"
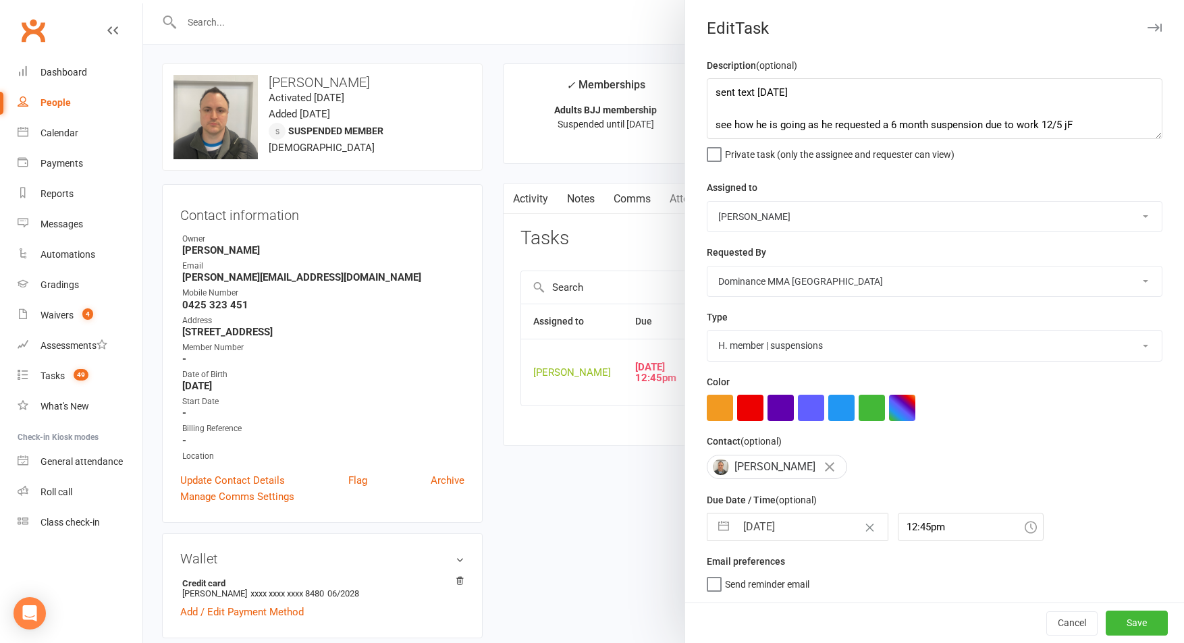
select select "8"
select select "2025"
select select "9"
select select "2025"
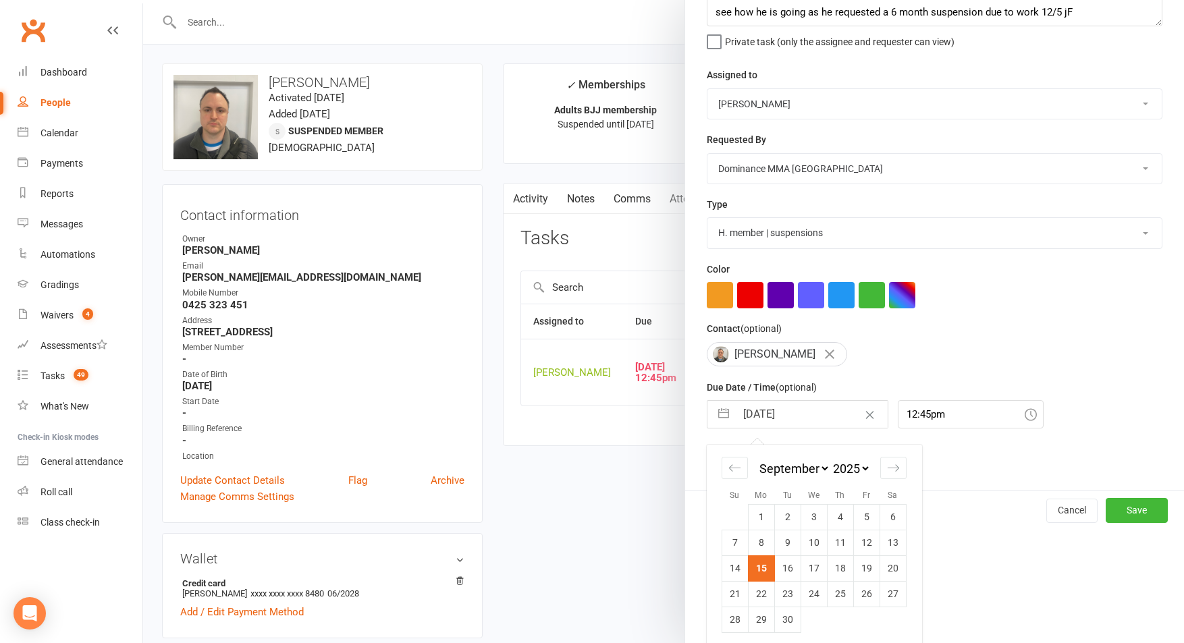
scroll to position [120, 0]
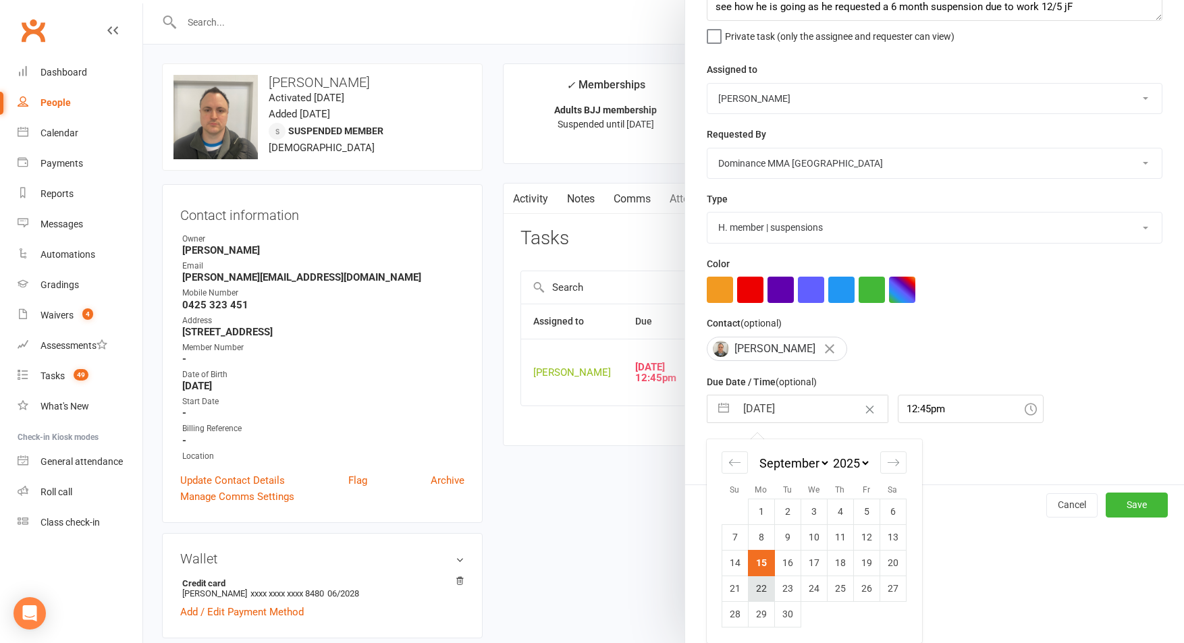
click at [759, 591] on td "22" at bounding box center [761, 589] width 26 height 26
type input "22 Sep 2025"
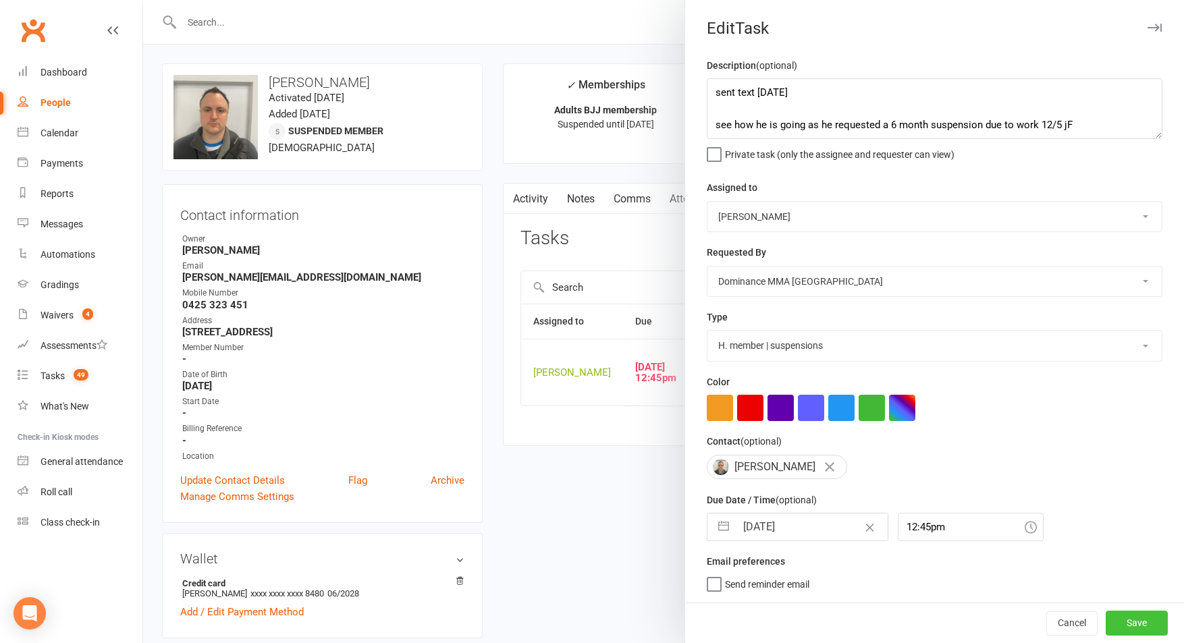
click at [1129, 628] on button "Save" at bounding box center [1137, 623] width 62 height 24
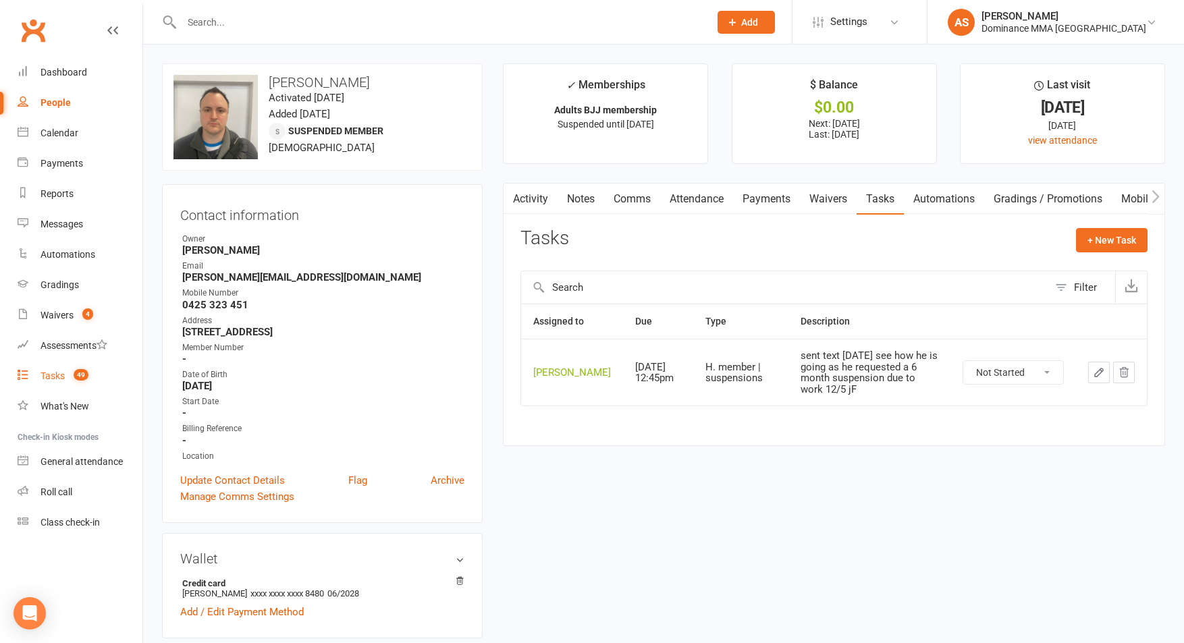
click at [69, 377] on count-badge "49" at bounding box center [78, 376] width 22 height 11
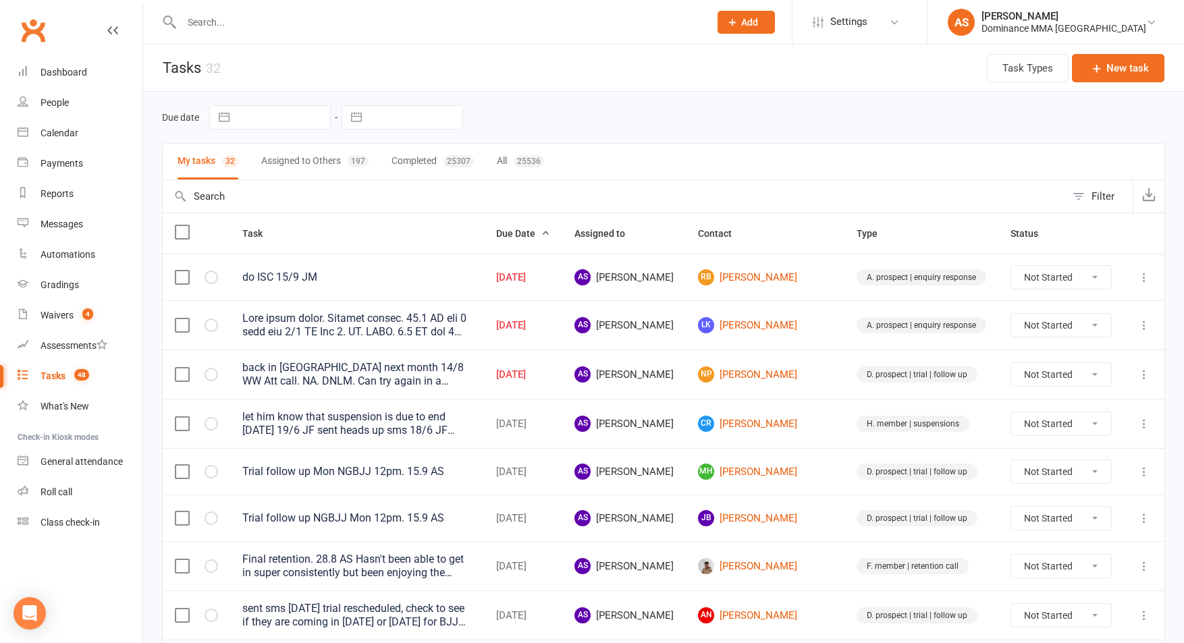
drag, startPoint x: 1145, startPoint y: 375, endPoint x: 1138, endPoint y: 377, distance: 7.0
click at [1145, 375] on icon at bounding box center [1144, 375] width 14 height 14
click at [1056, 425] on link "Edit" at bounding box center [1085, 427] width 134 height 27
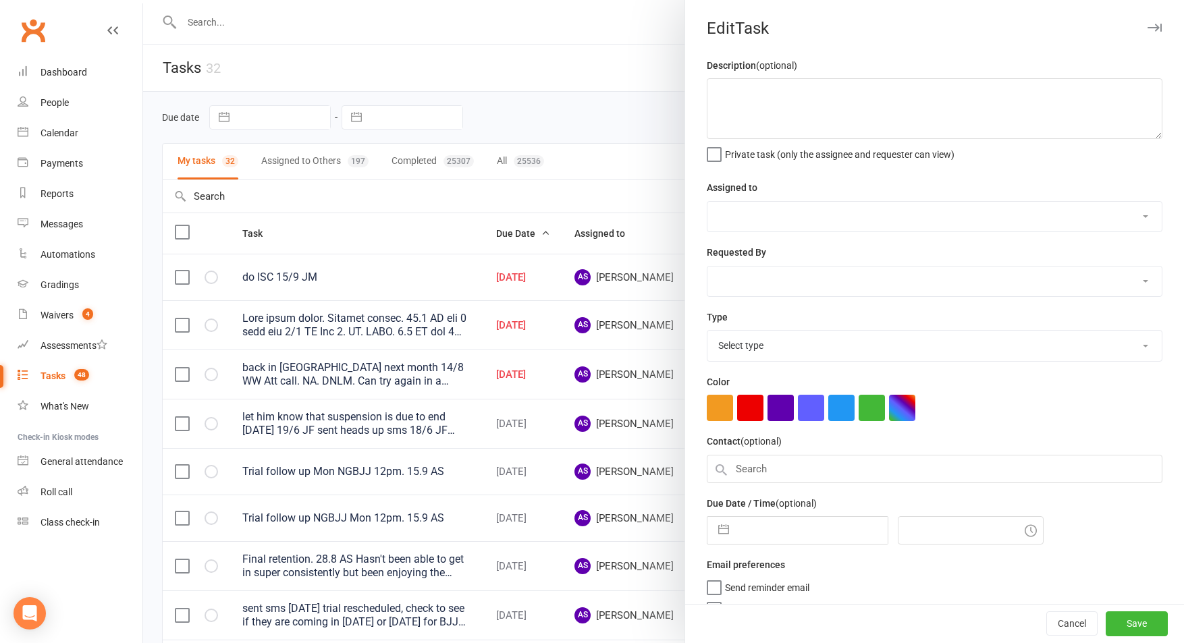
type textarea "back in melbourne next month 14/8 WW Att call. NA. DNLM. Can try again in a cou…"
select select "50862"
select select "12631"
type input "15 Sep 2025"
type input "10:00am"
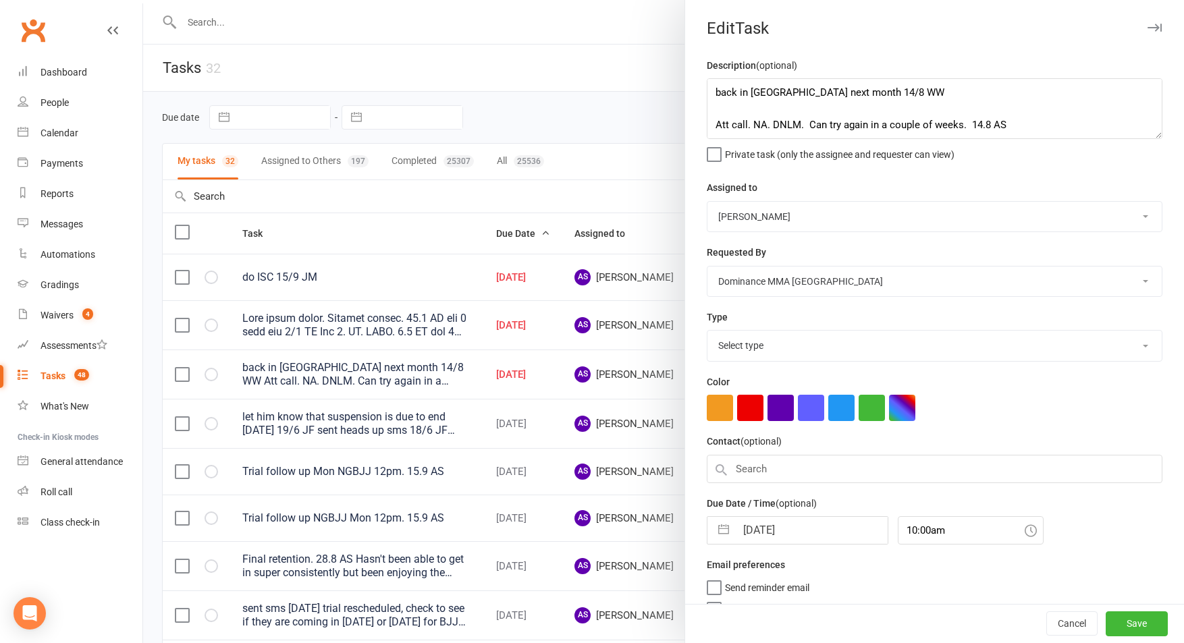
select select "3863"
drag, startPoint x: 771, startPoint y: 528, endPoint x: 780, endPoint y: 554, distance: 27.3
click at [771, 529] on input "15 Sep 2025" at bounding box center [812, 526] width 152 height 27
select select "7"
select select "2025"
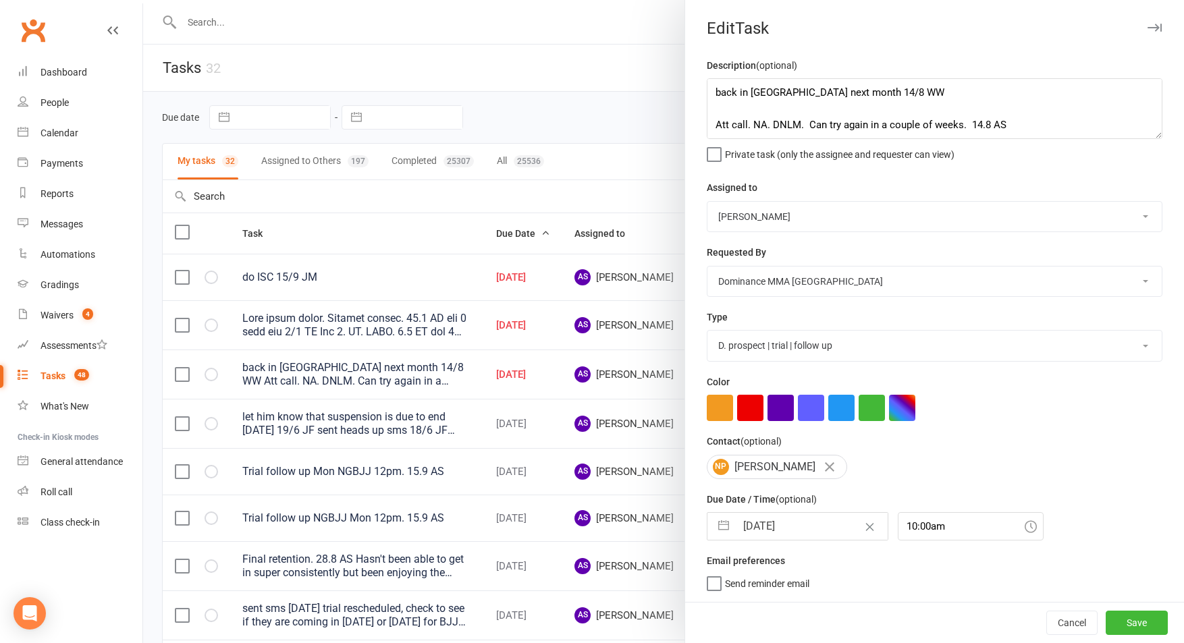
select select "8"
select select "2025"
select select "9"
select select "2025"
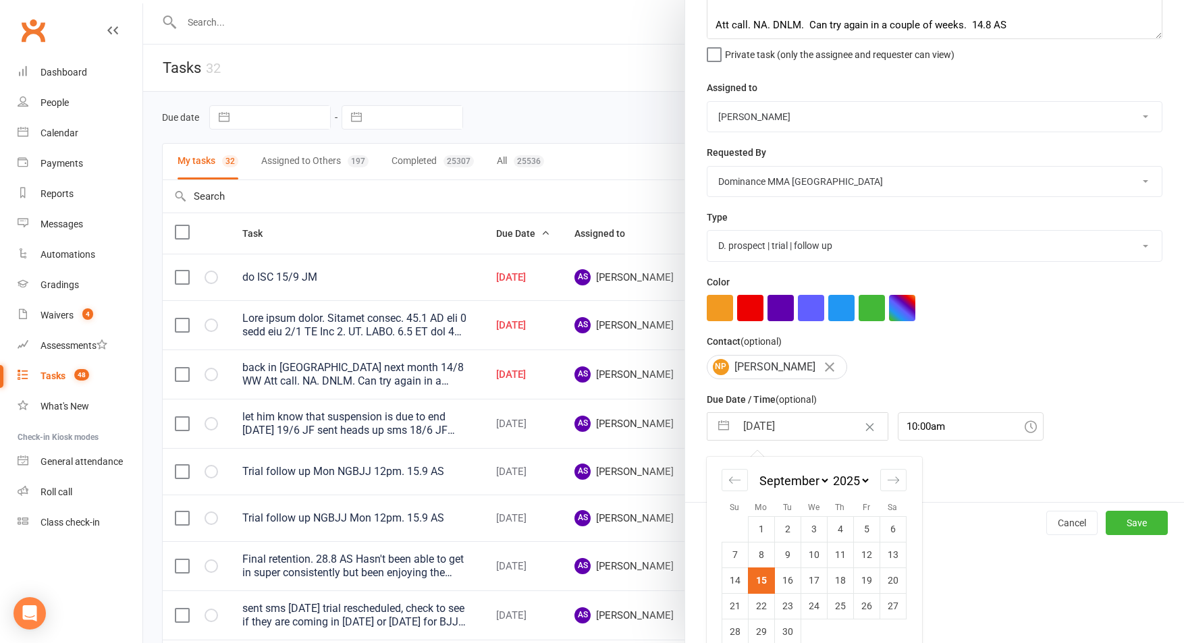
click at [794, 578] on td "16" at bounding box center [787, 581] width 26 height 26
type input "16 Sep 2025"
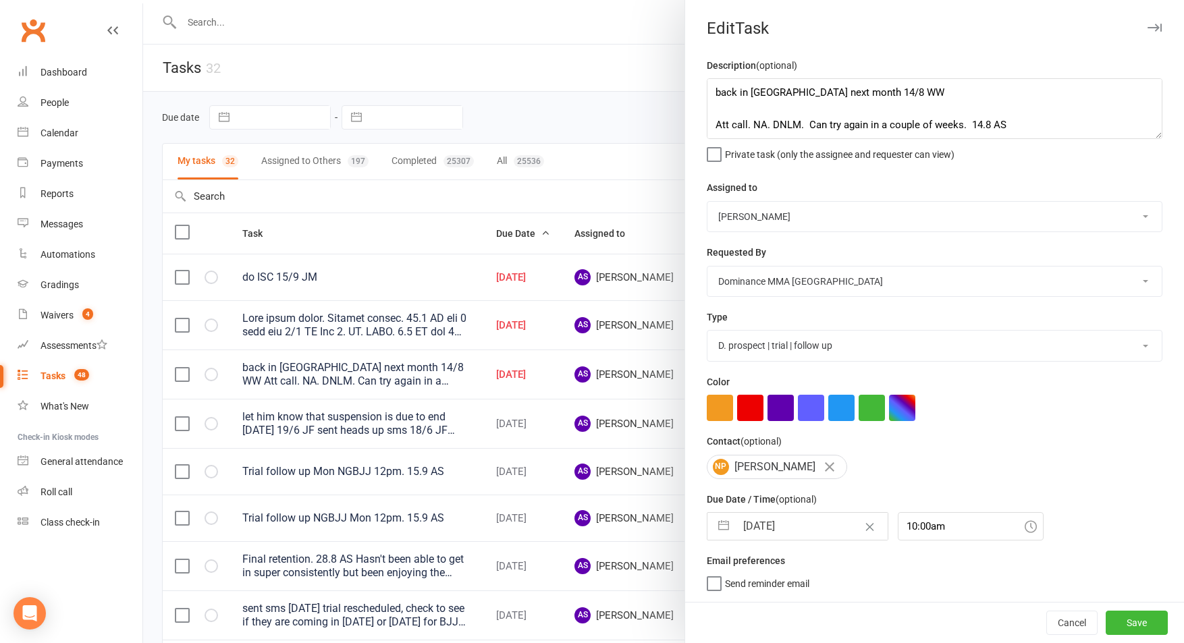
scroll to position [1, 0]
drag, startPoint x: 1141, startPoint y: 620, endPoint x: 1154, endPoint y: 610, distance: 15.9
click at [1141, 620] on button "Save" at bounding box center [1137, 623] width 62 height 24
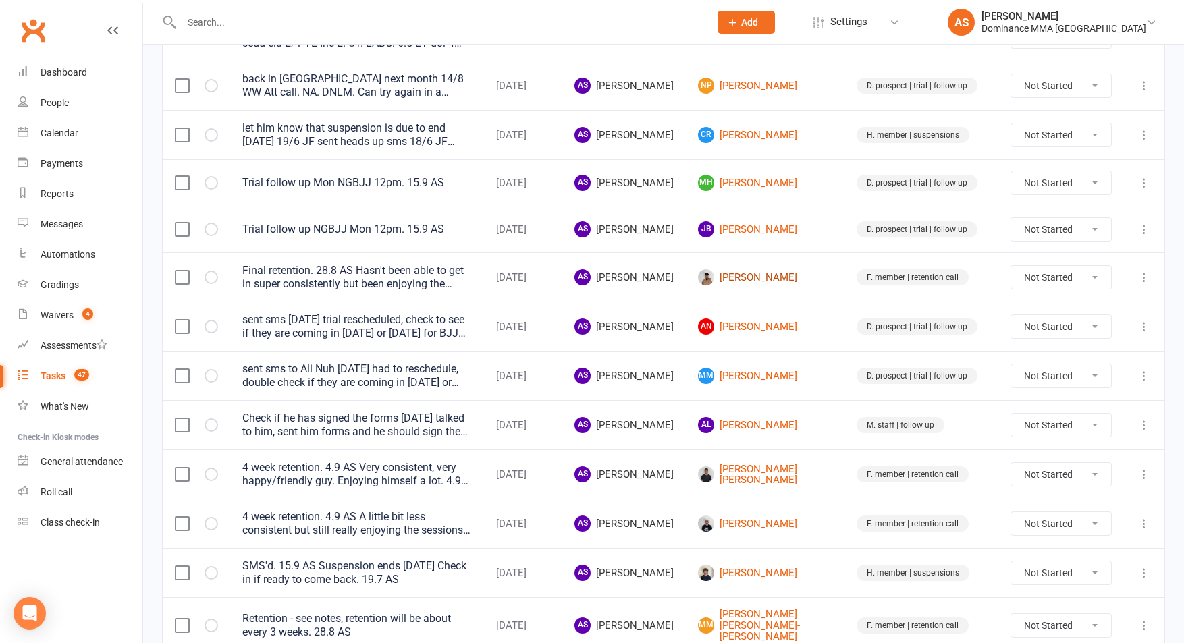
scroll to position [0, 0]
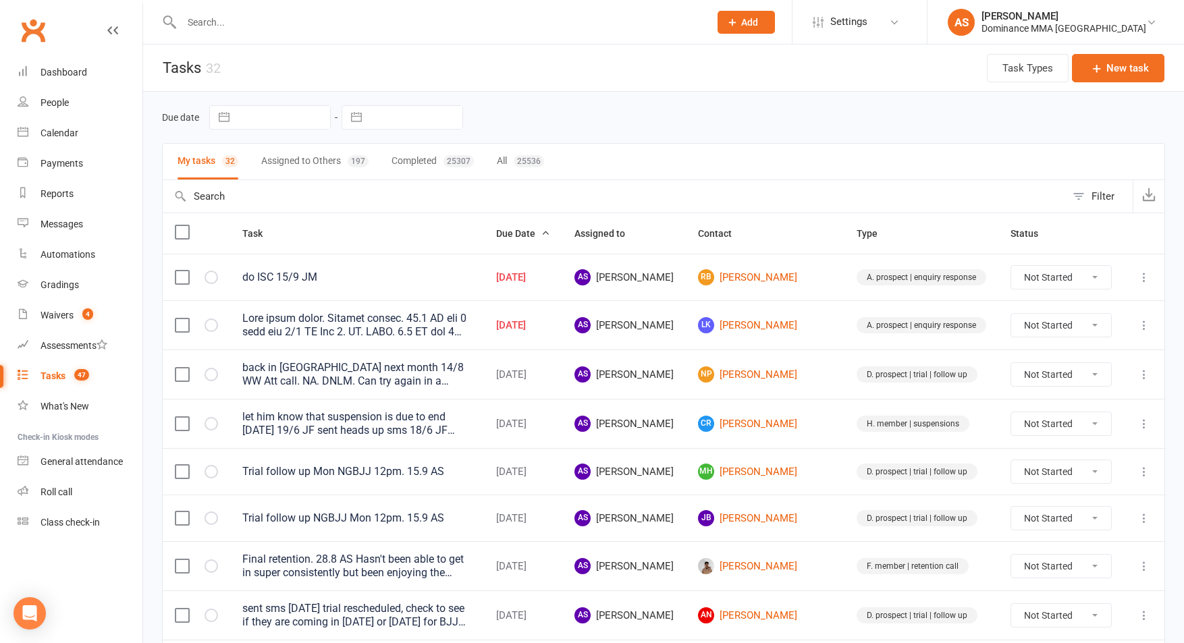
click at [1146, 328] on icon at bounding box center [1144, 326] width 14 height 14
click at [1087, 375] on link "Edit" at bounding box center [1085, 378] width 134 height 27
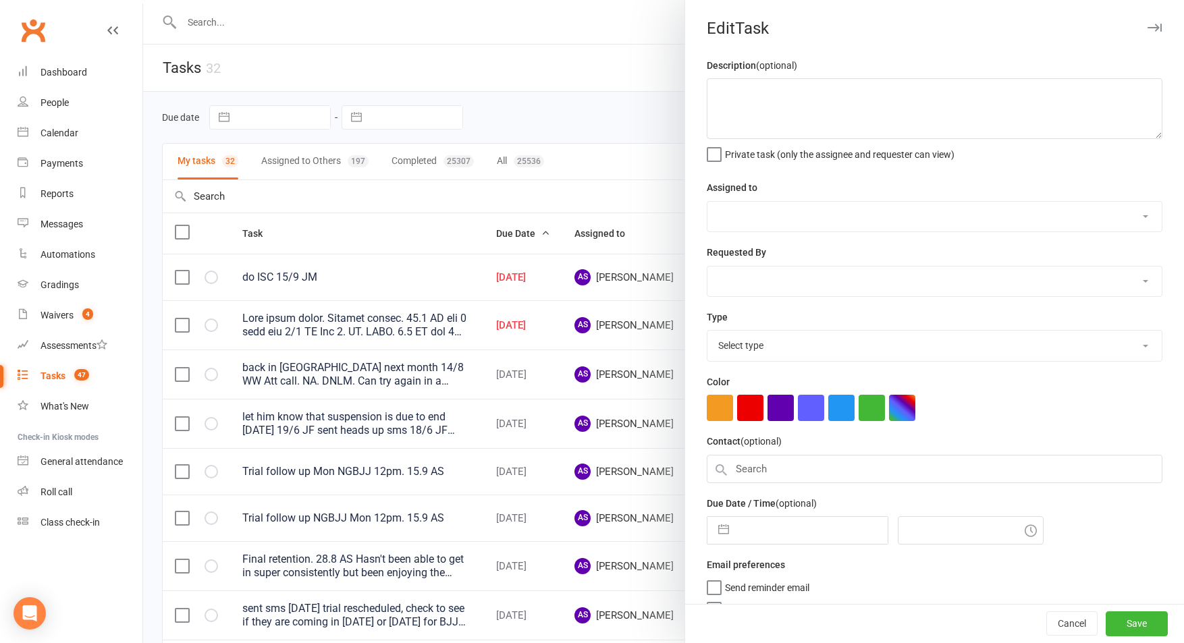
type textarea "Sent final phase. Restart funnel. 11.8 AS att 4 sent sms 9/8 SA Att 3. NA. DNLM…"
select select "50862"
select select "12631"
type input "15 Sep 2025"
type input "10:00am"
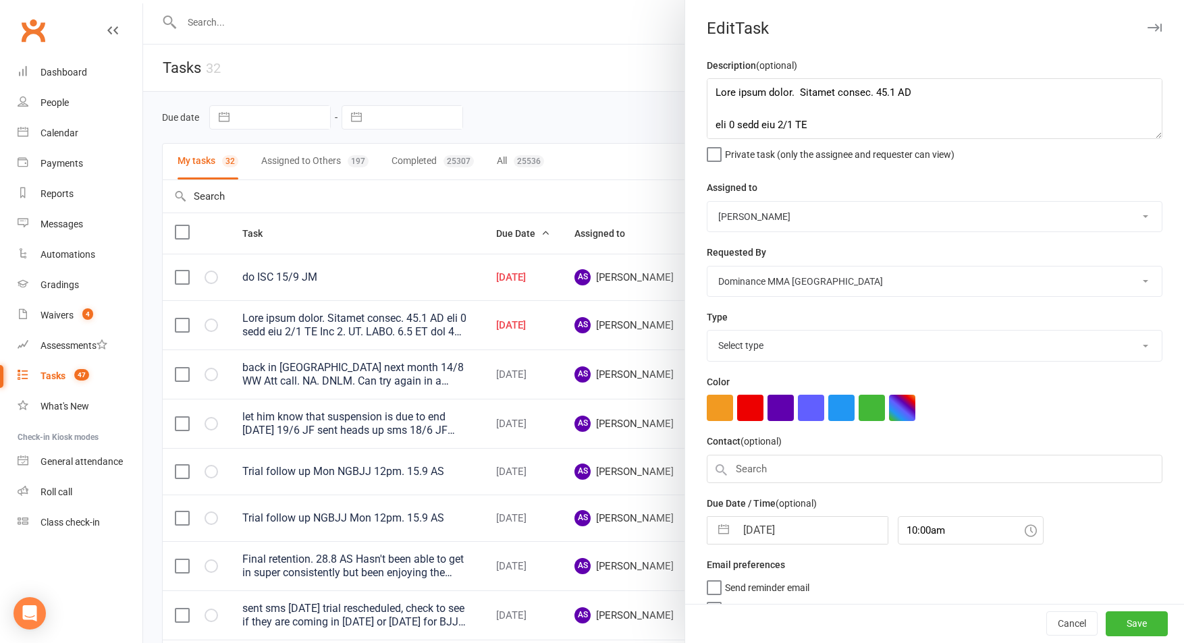
select select "3860"
drag, startPoint x: 792, startPoint y: 522, endPoint x: 785, endPoint y: 522, distance: 6.8
click at [792, 523] on input "15 Sep 2025" at bounding box center [812, 526] width 152 height 27
select select "7"
select select "2025"
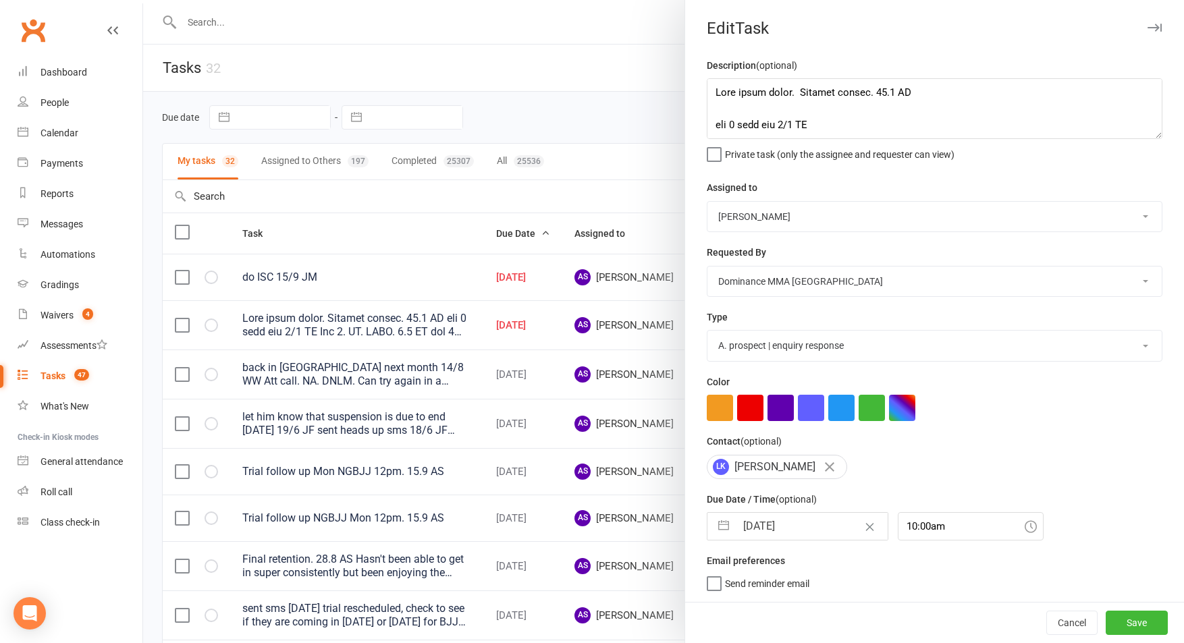
select select "8"
select select "2025"
select select "9"
select select "2025"
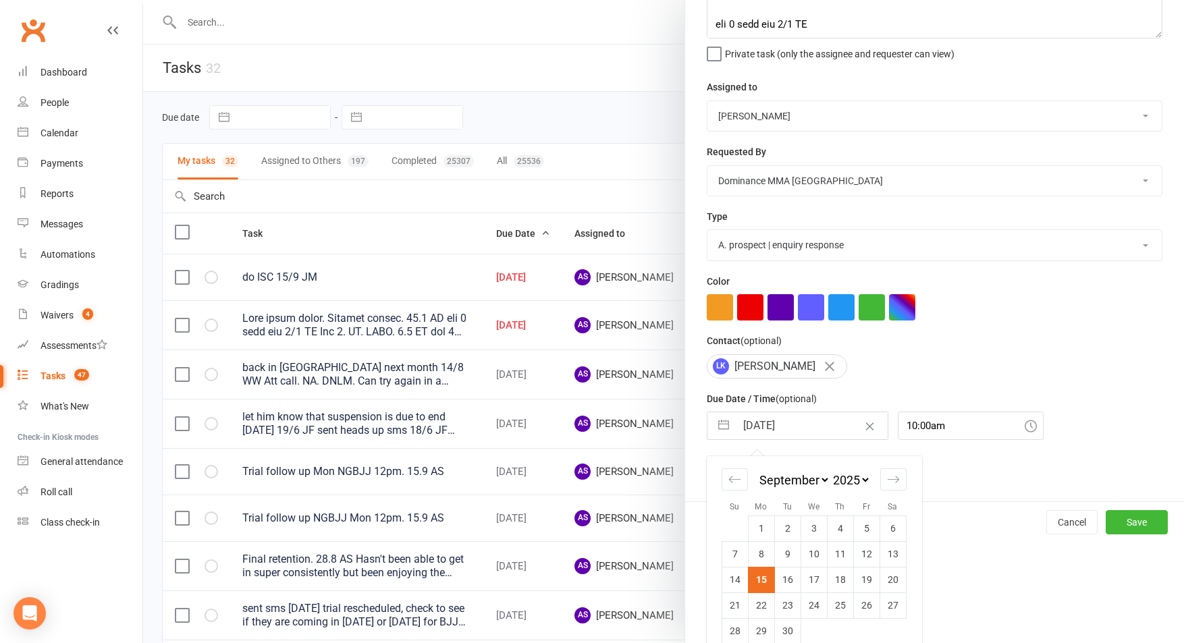
click at [788, 589] on td "16" at bounding box center [787, 580] width 26 height 26
type input "16 Sep 2025"
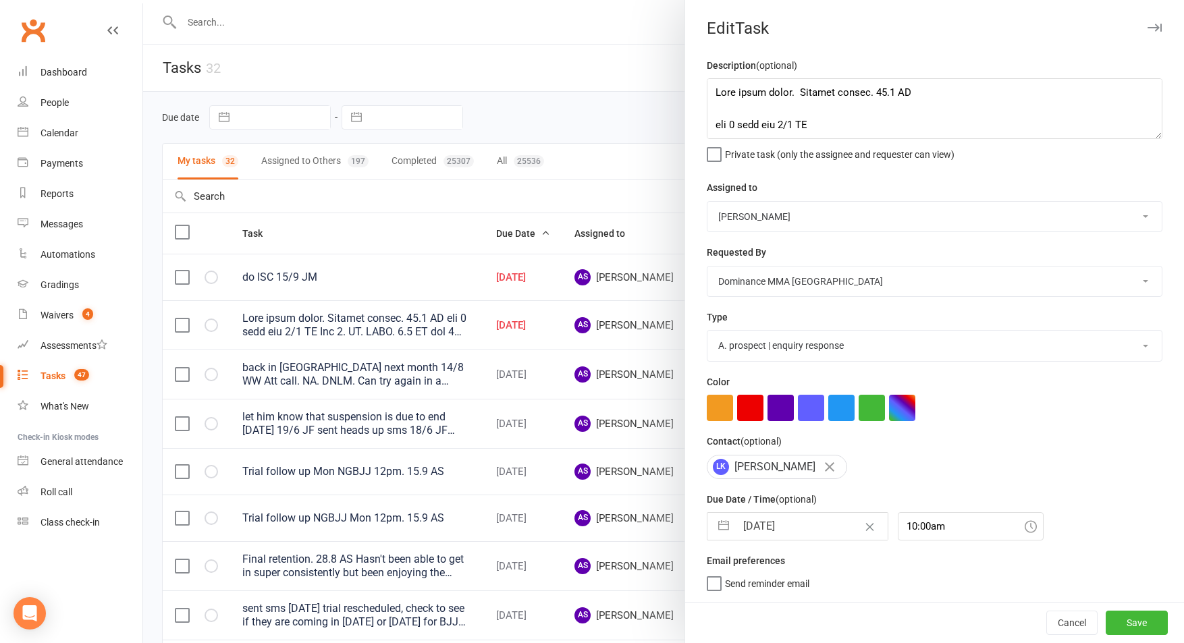
scroll to position [1, 0]
click at [1141, 618] on button "Save" at bounding box center [1137, 623] width 62 height 24
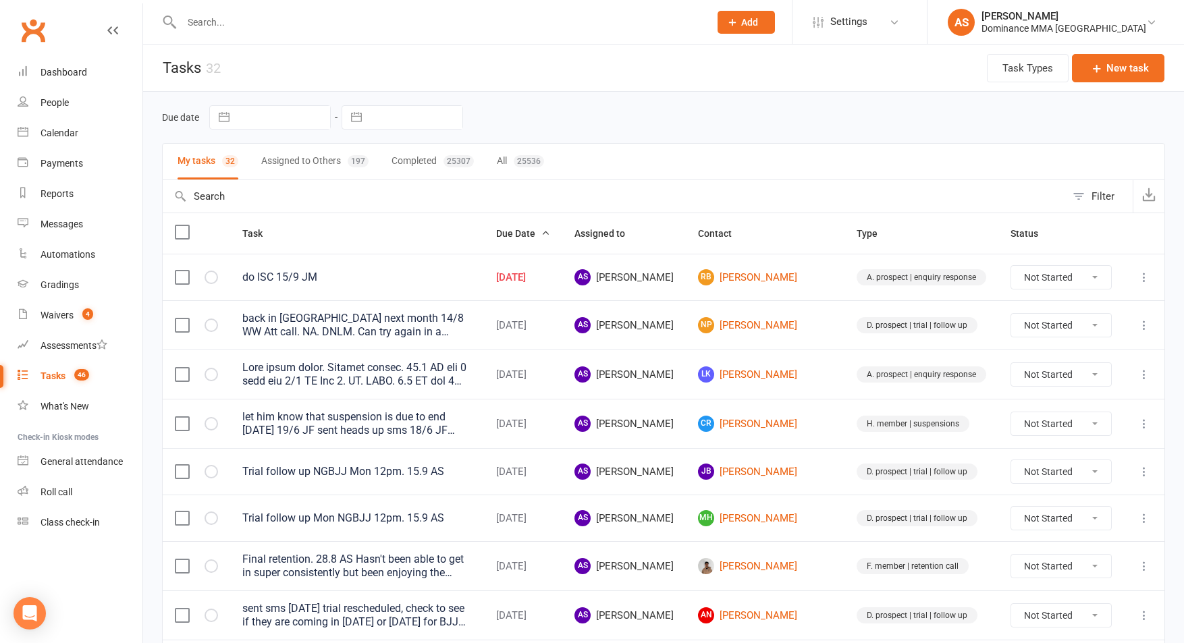
click at [452, 279] on div "do ISC 15/9 JM" at bounding box center [357, 278] width 230 height 14
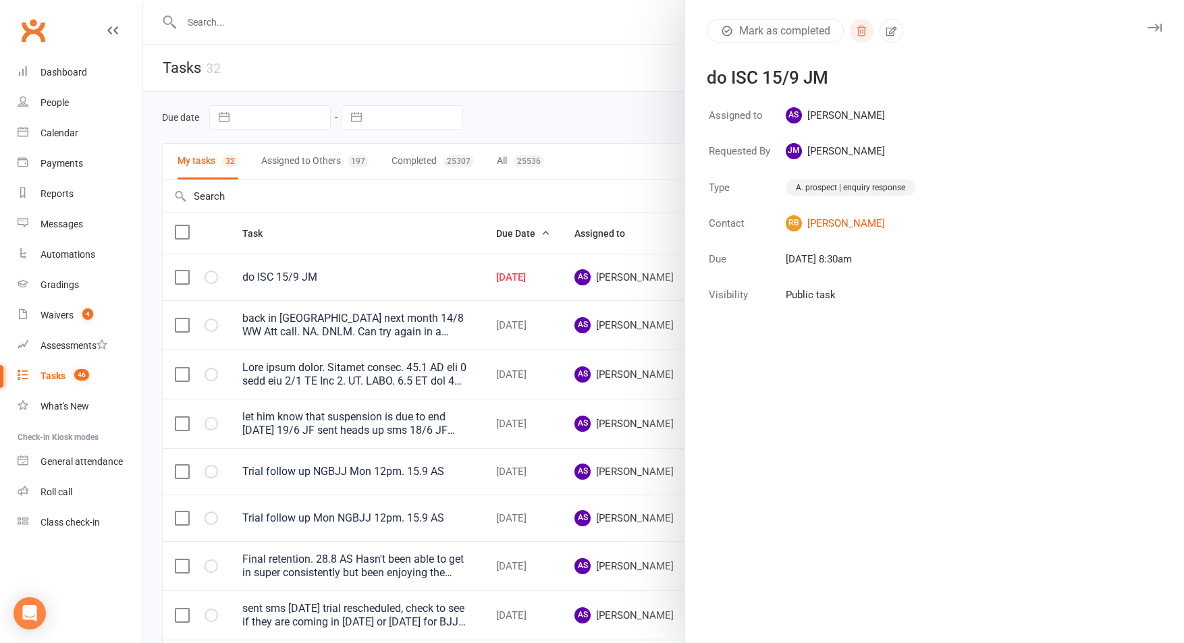
click at [855, 29] on button "button" at bounding box center [862, 31] width 24 height 24
